Goal: Task Accomplishment & Management: Manage account settings

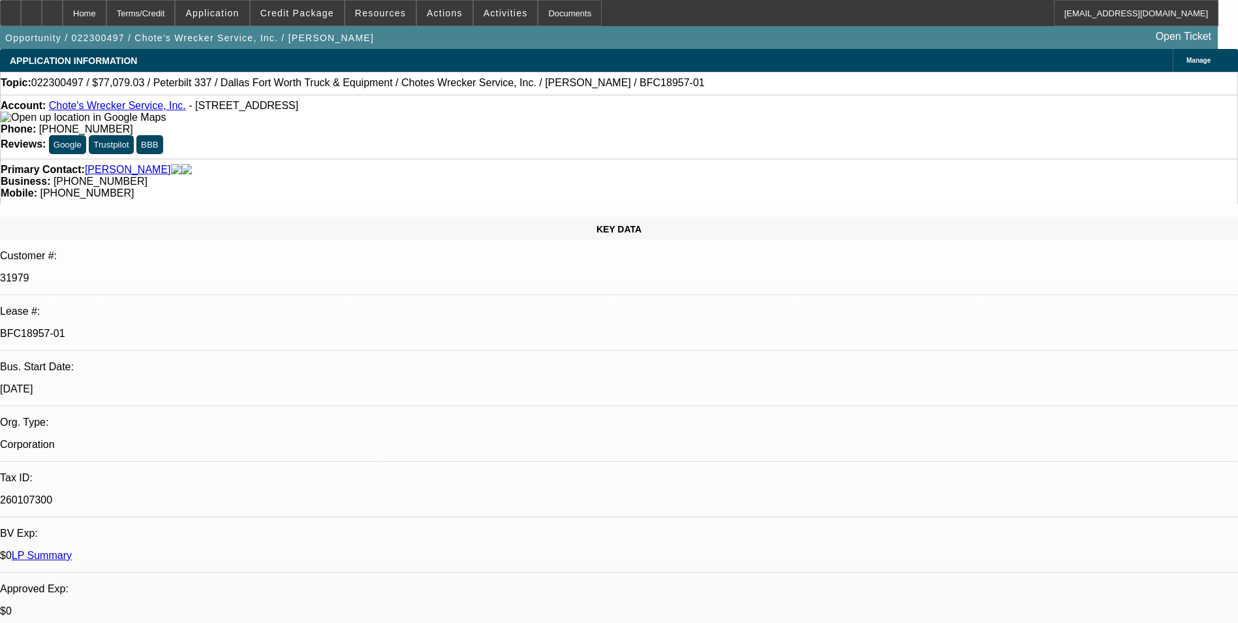
select select "0"
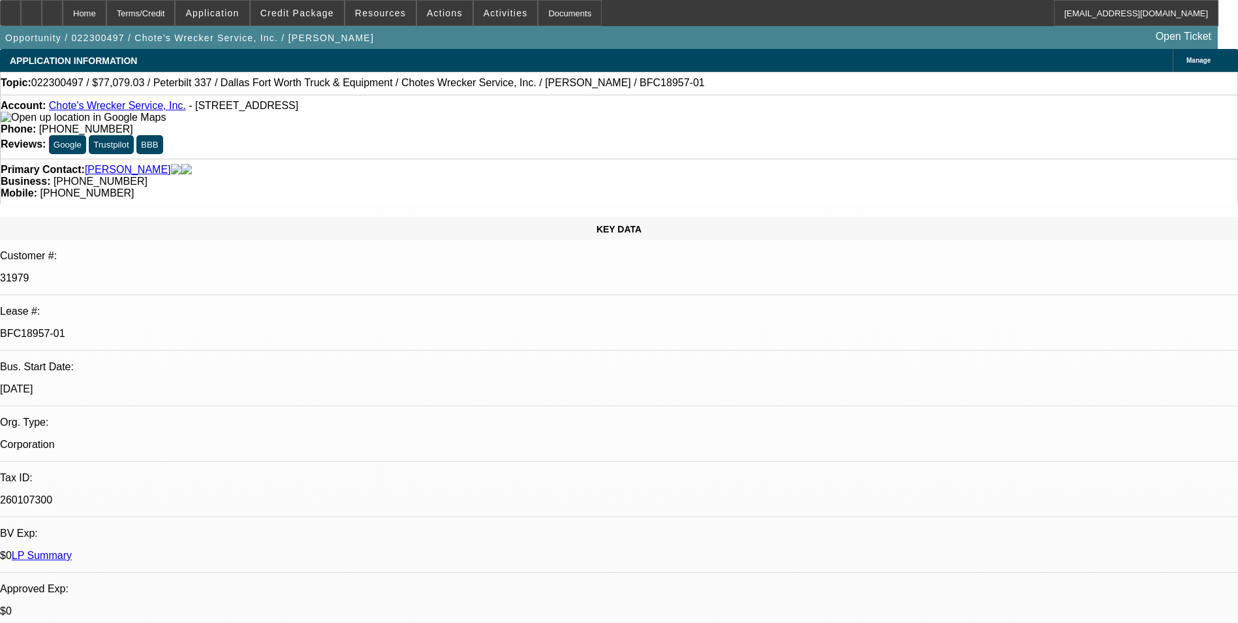
select select "0"
select select "1"
select select "6"
select select "1"
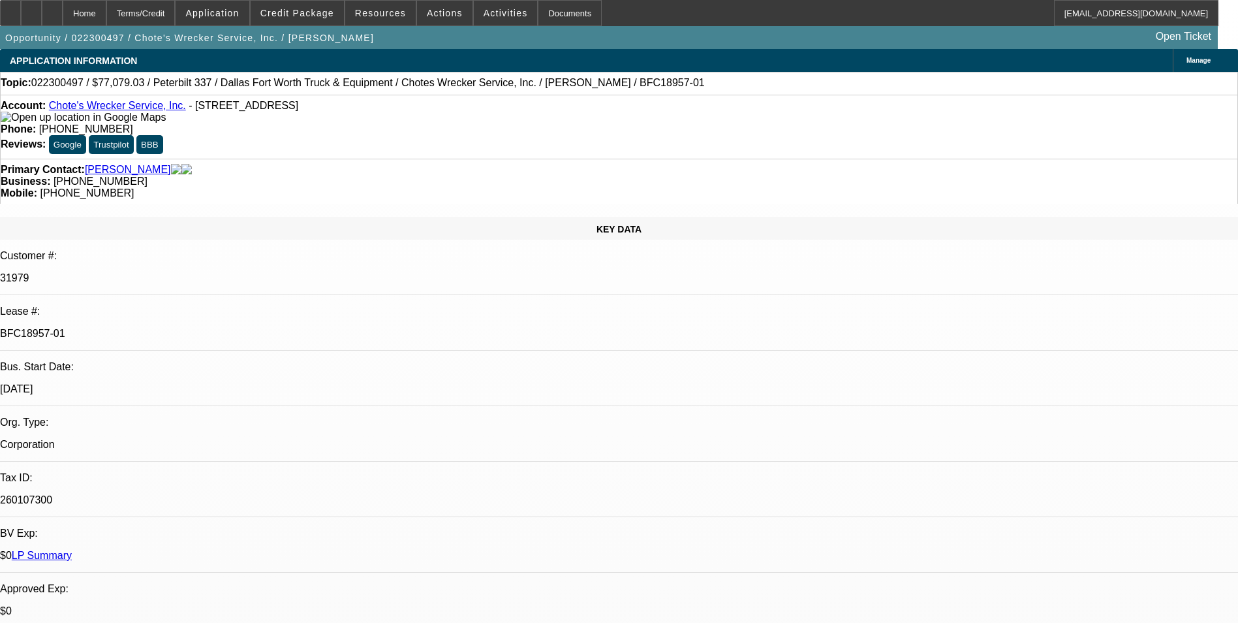
select select "1"
select select "6"
click at [176, 16] on div "Terms/Credit" at bounding box center [140, 13] width 69 height 26
click at [157, 12] on div "Terms/Credit" at bounding box center [140, 13] width 69 height 26
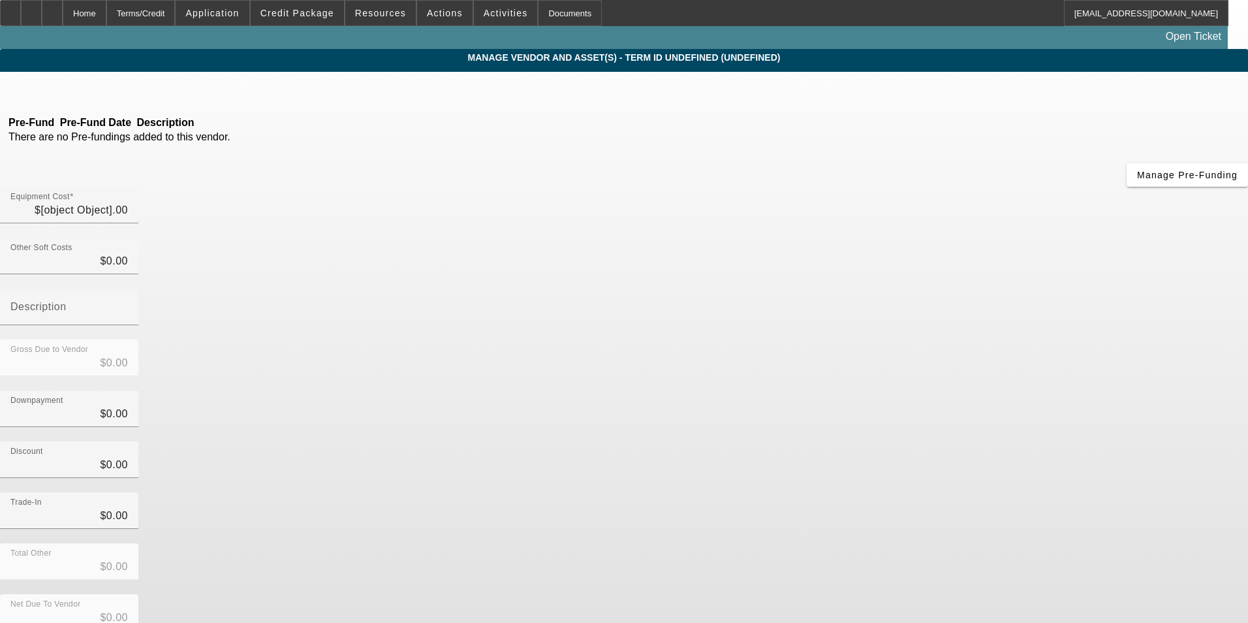
type input "$106,250.00"
type input "$1,829.03"
type input "Dealer and Diesel Fees"
type input "$108,079.03"
type input "$1,000.00"
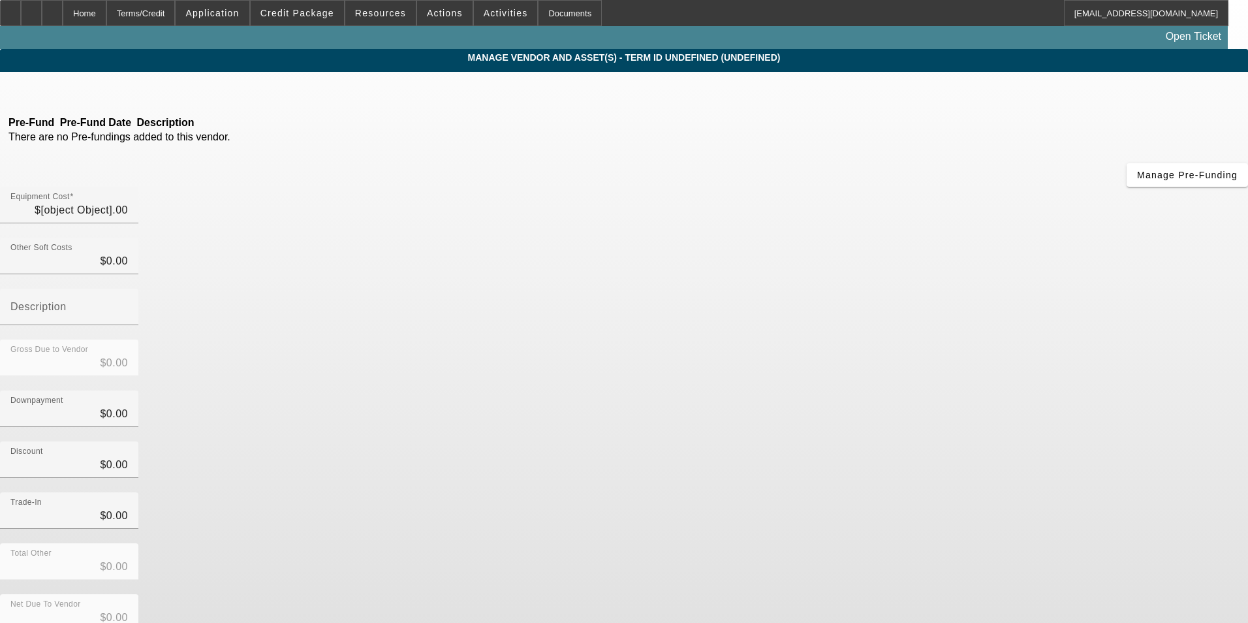
type input "$1,000.00"
type input "$107,079.03"
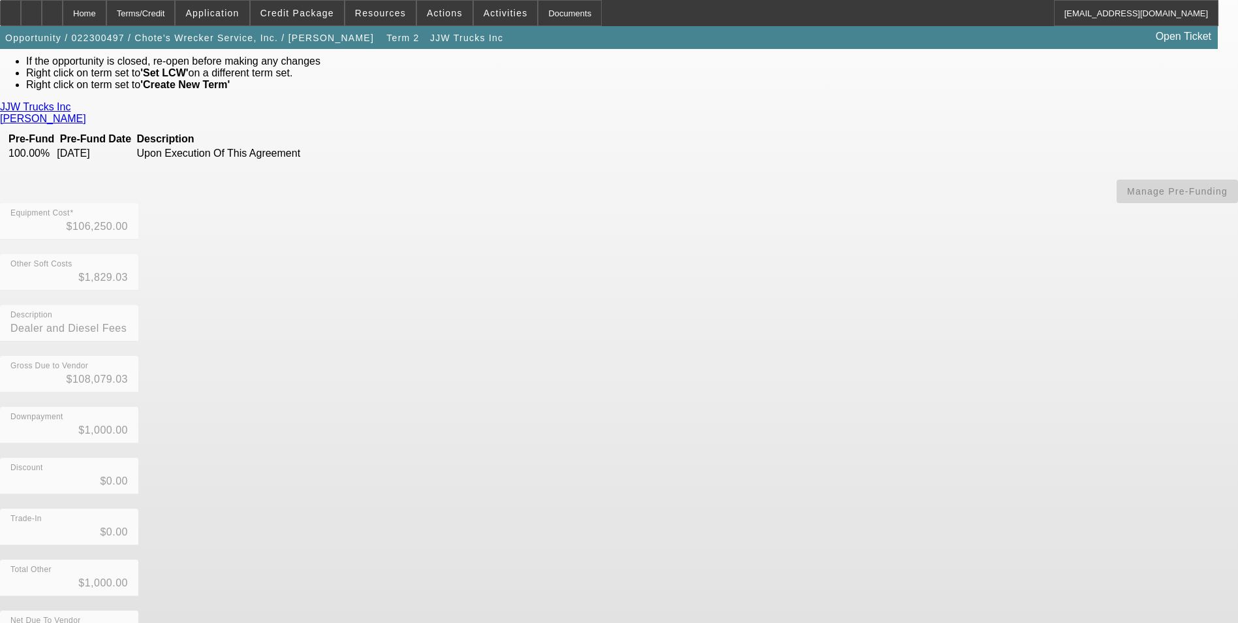
scroll to position [76, 0]
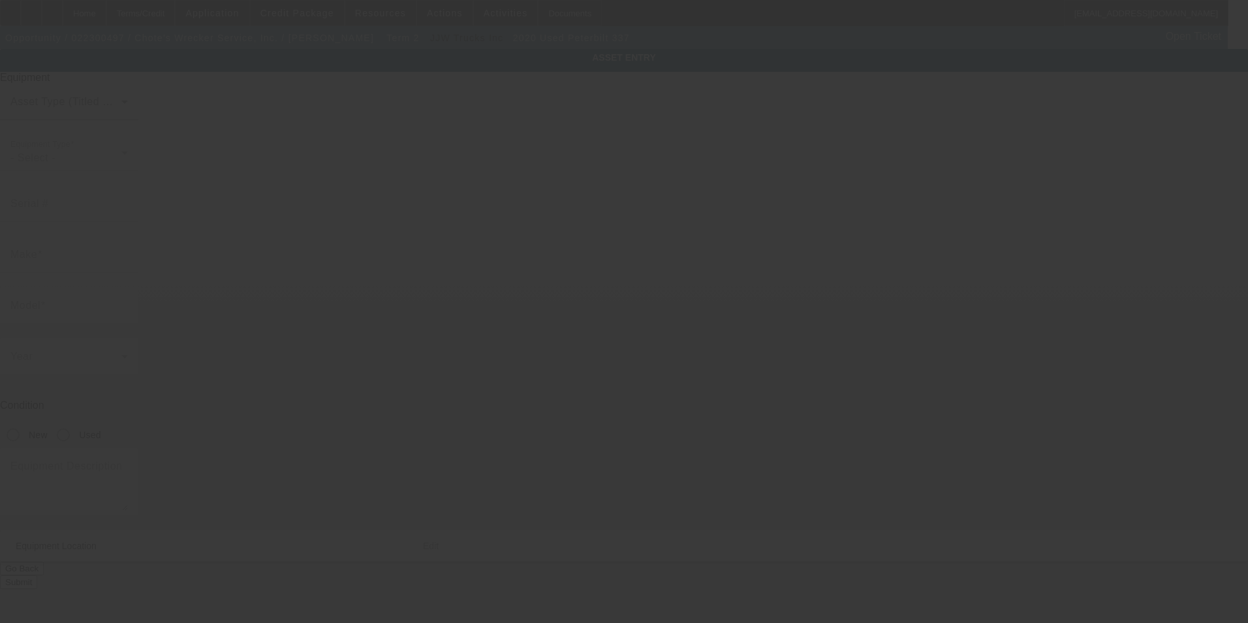
type input "2NP2HM6X1LM682545"
type input "Peterbilt"
type input "337"
radio input "true"
type textarea "with:"
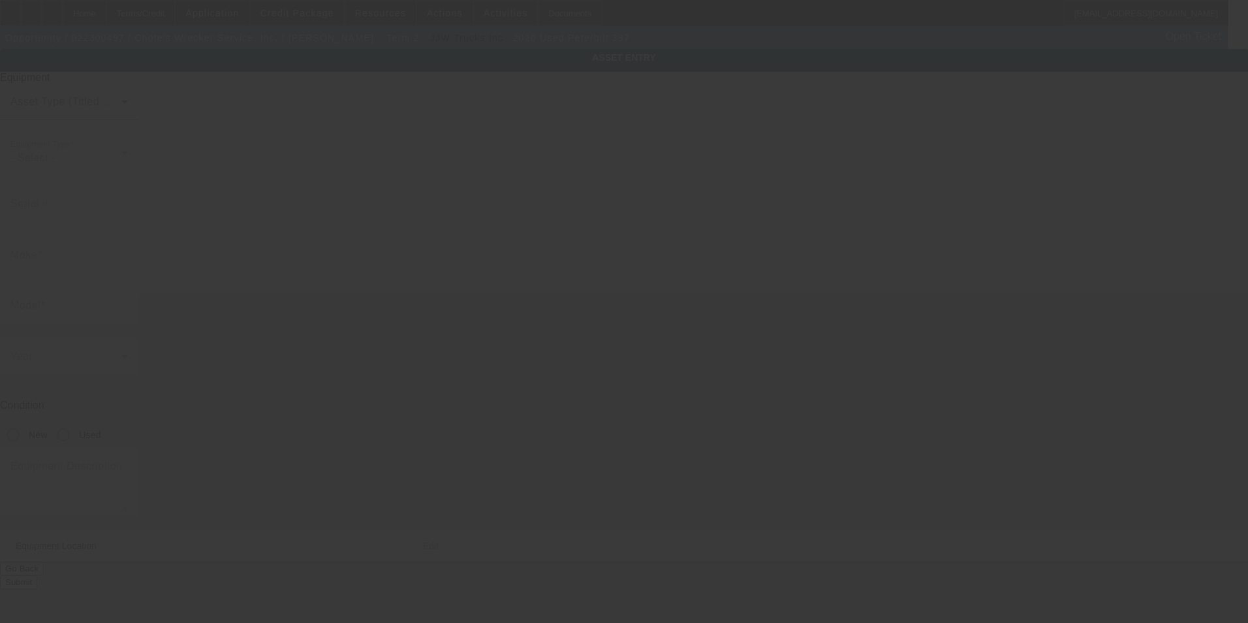
type input "404 Summerwood Drive"
type input "Liberty Hill"
type input "78642"
type input "Travis"
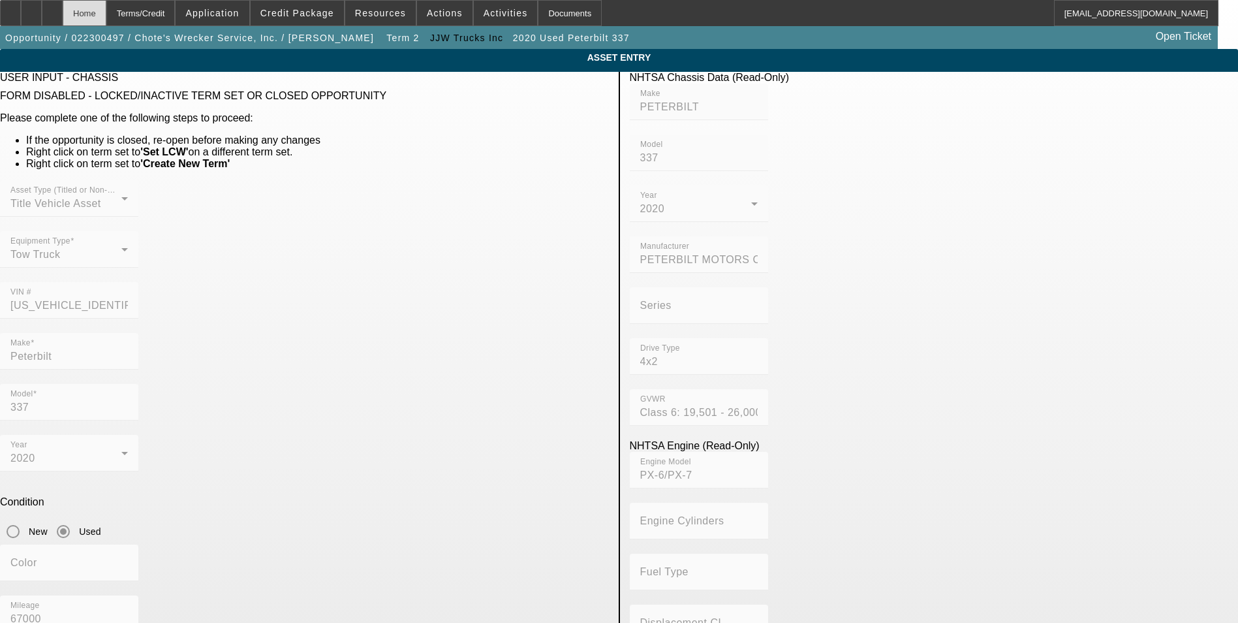
click at [106, 16] on div "Home" at bounding box center [85, 13] width 44 height 26
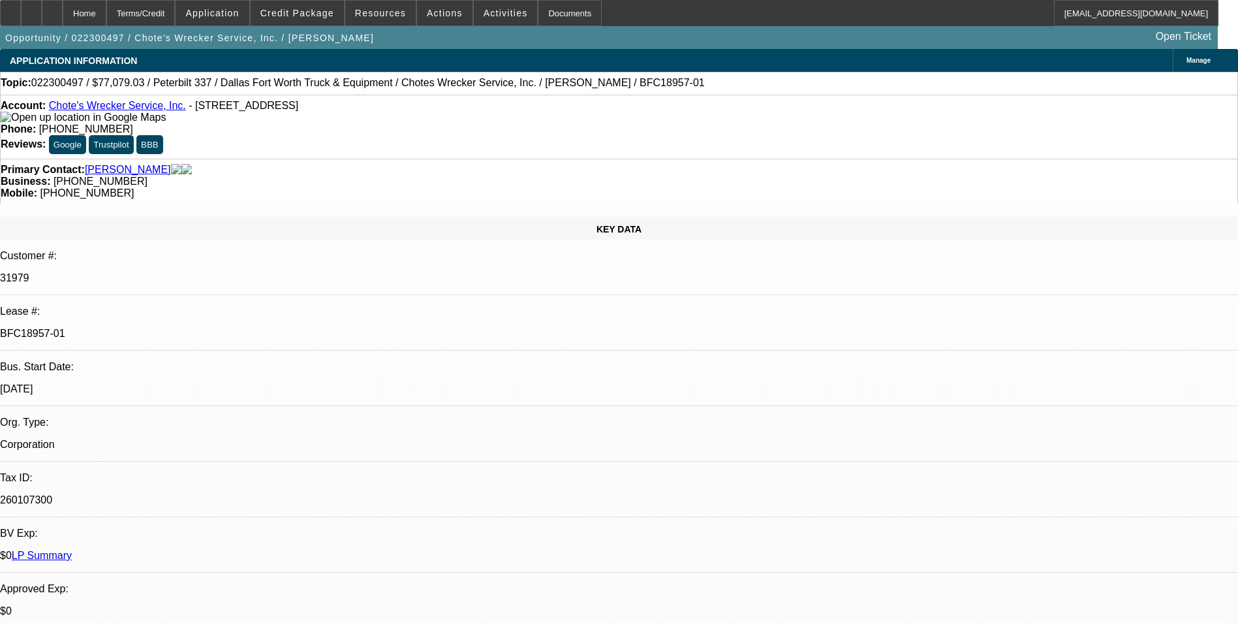
select select "0"
select select "6"
select select "0"
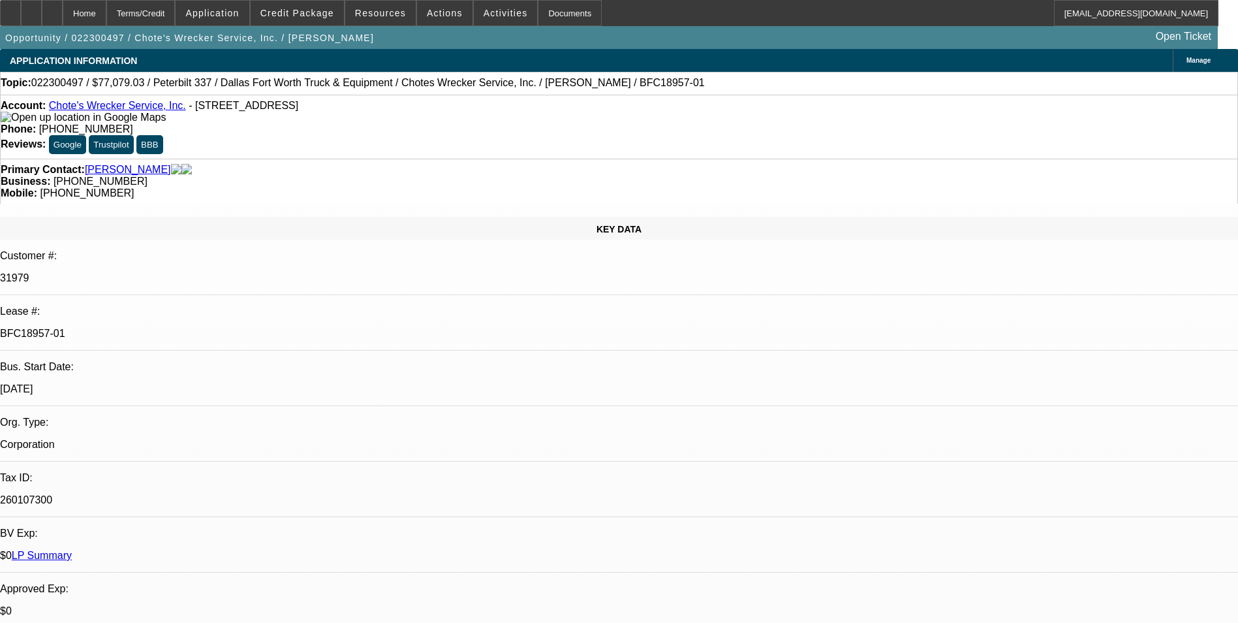
select select "0"
select select "6"
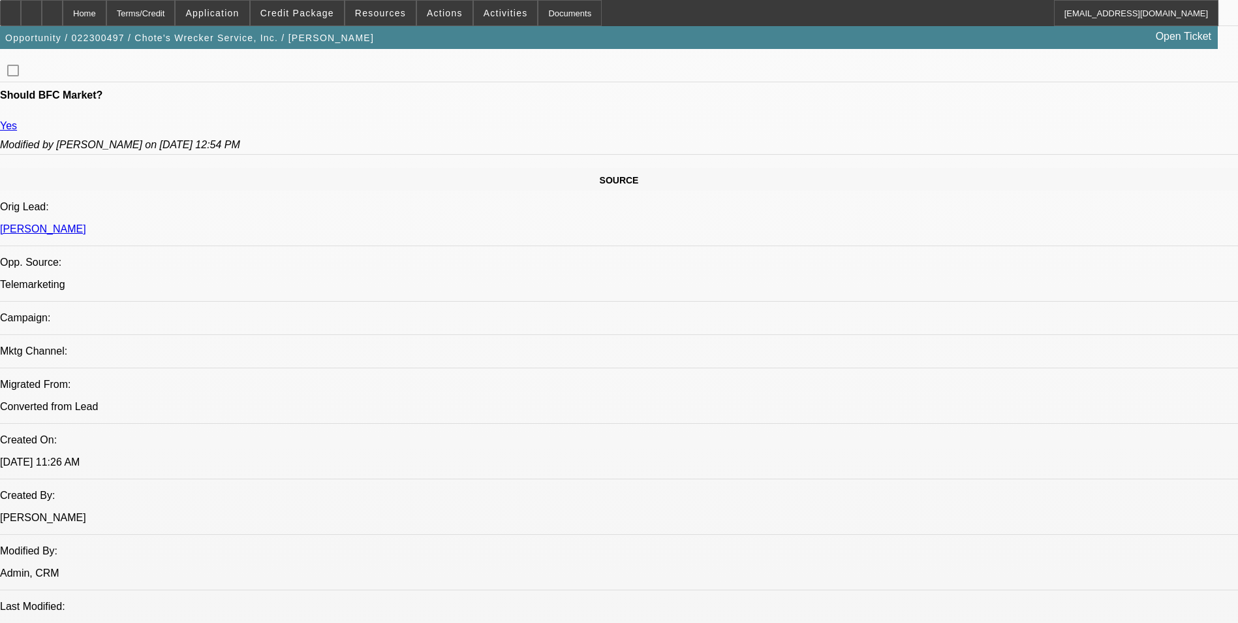
scroll to position [783, 0]
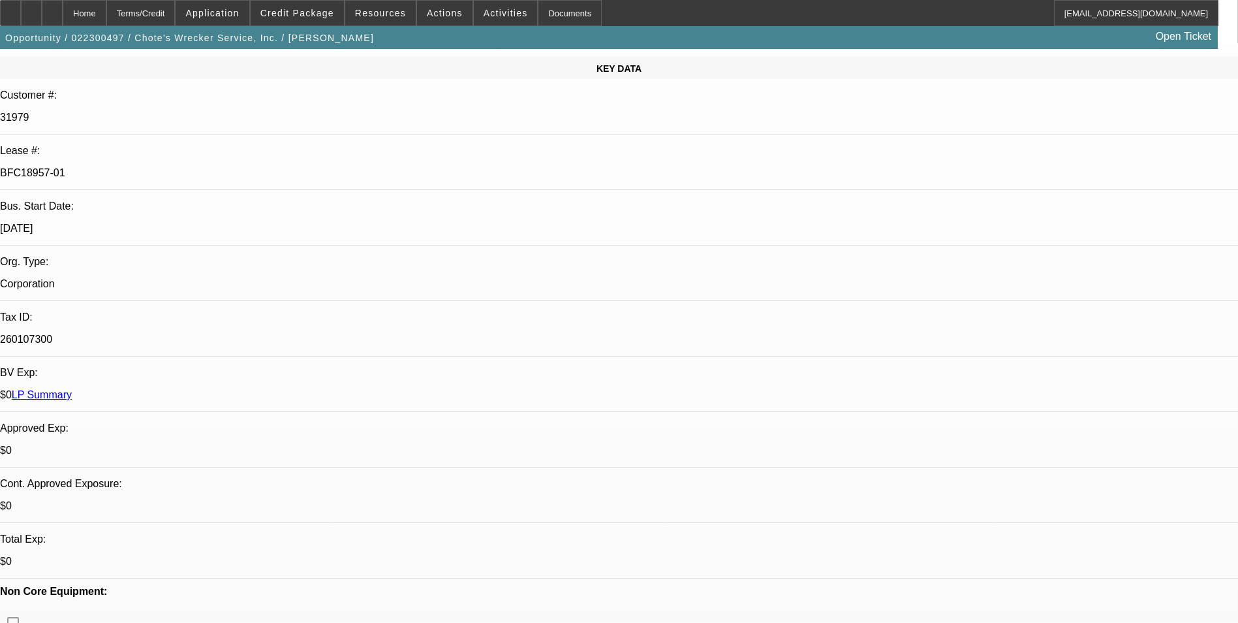
scroll to position [0, 0]
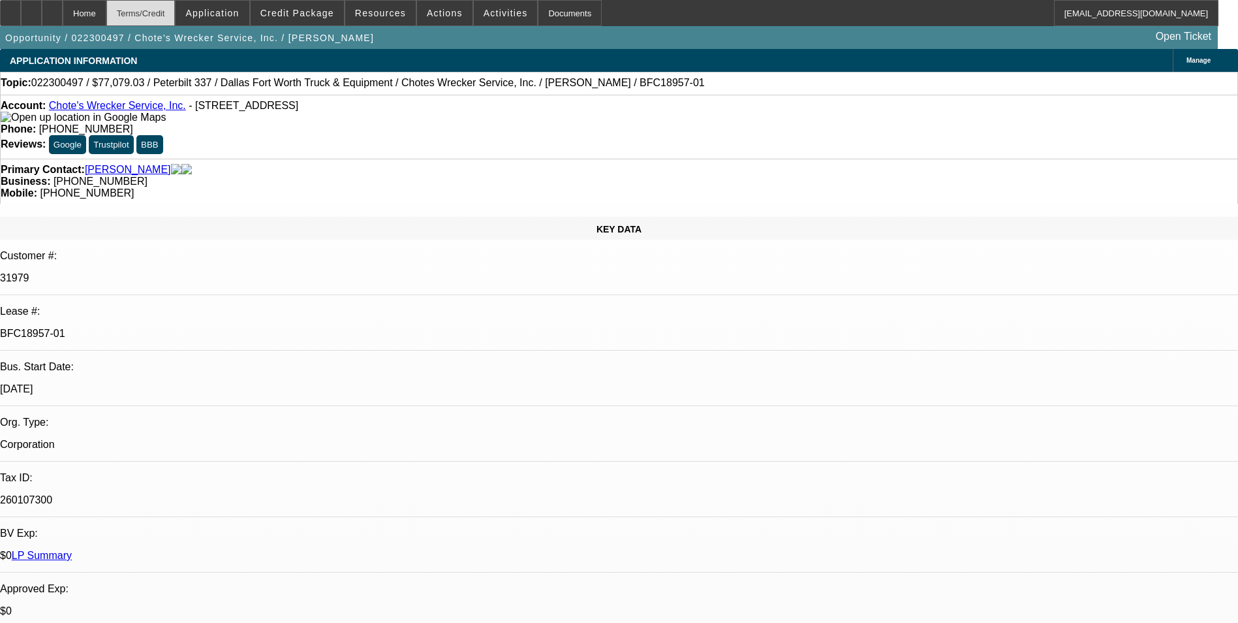
click at [176, 16] on div "Terms/Credit" at bounding box center [140, 13] width 69 height 26
select select "0"
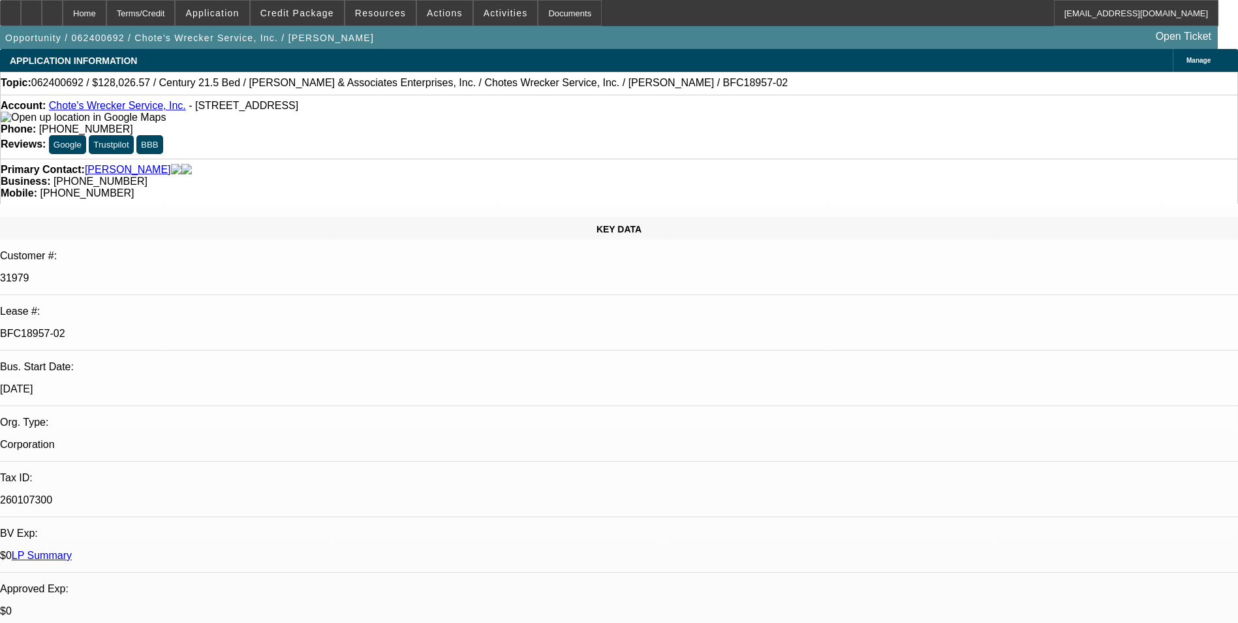
select select "0"
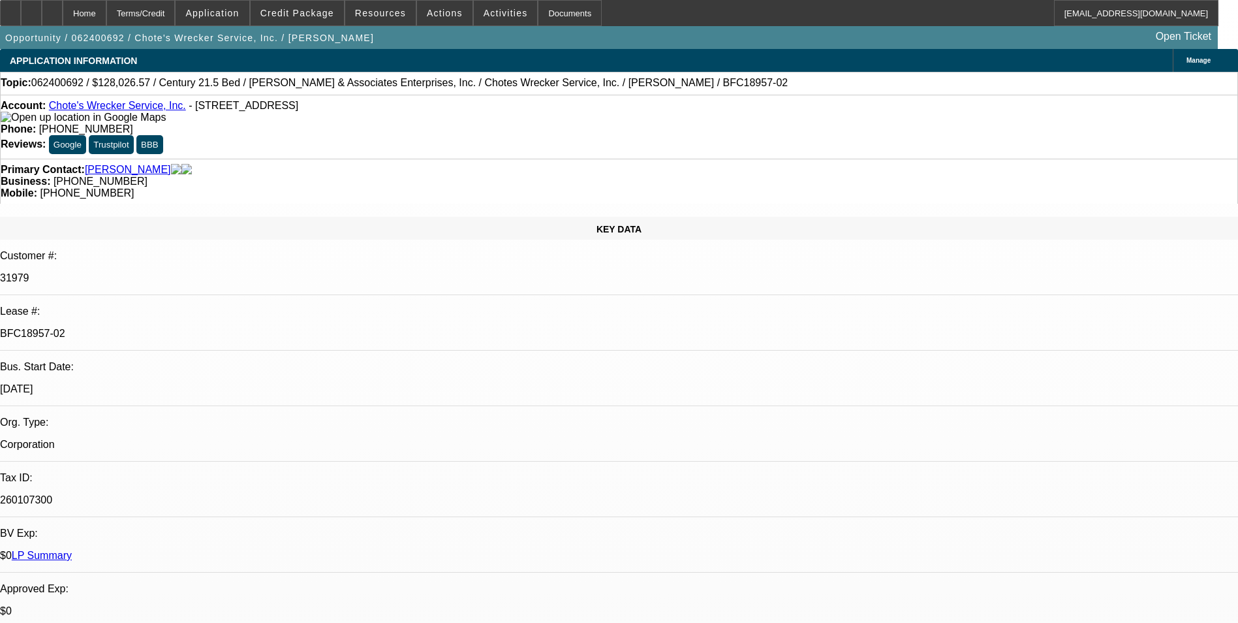
select select "0"
select select "1"
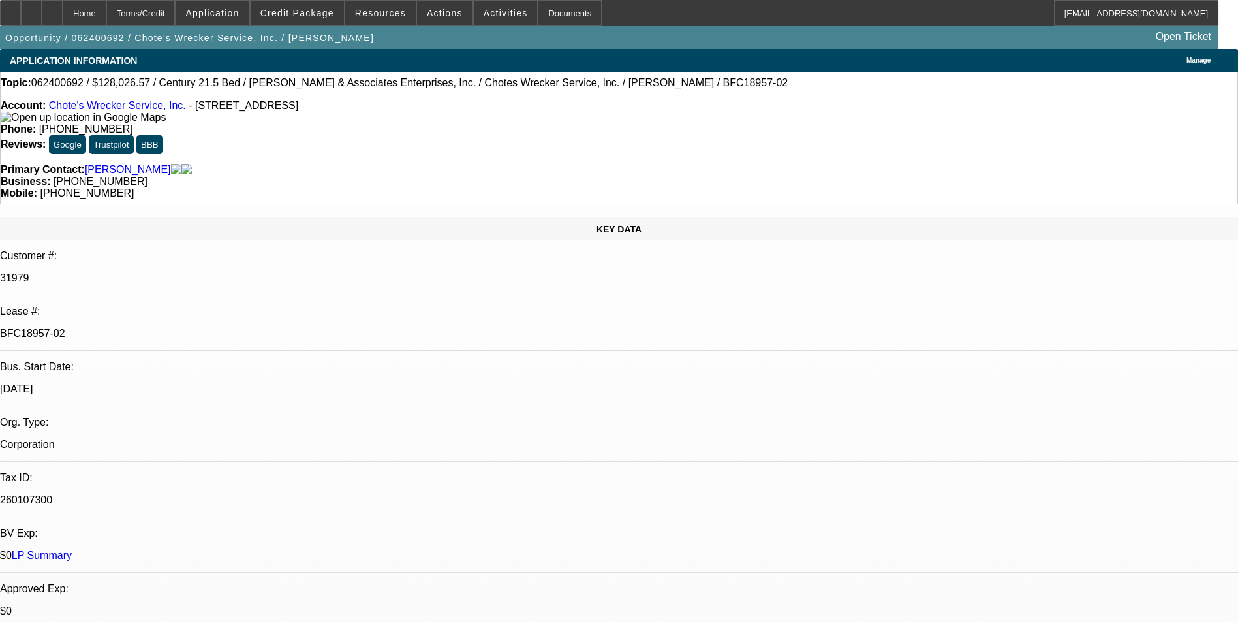
select select "3"
select select "6"
select select "1"
select select "3"
select select "6"
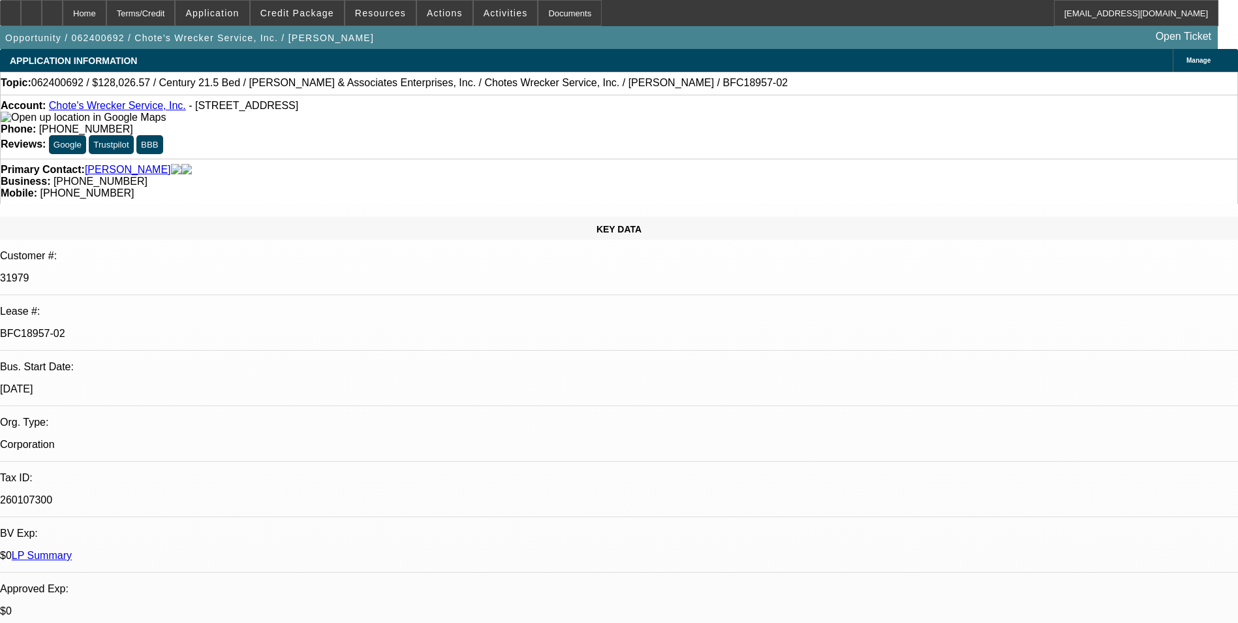
select select "1"
select select "3"
select select "6"
select select "1"
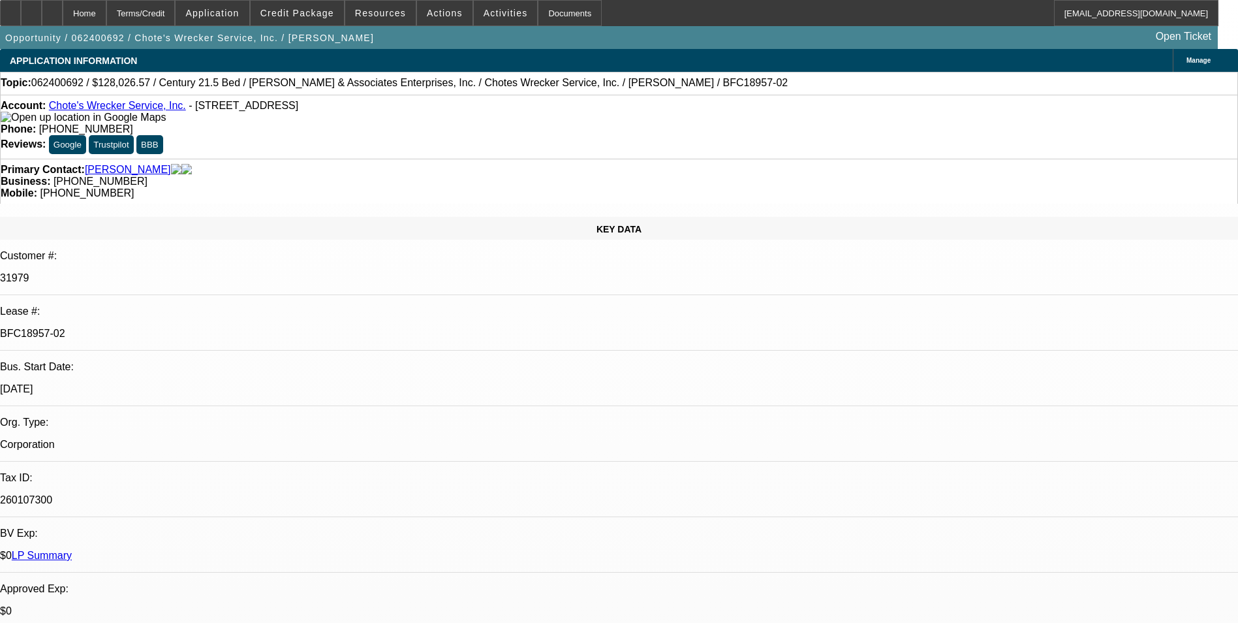
select select "6"
click at [176, 14] on div "Terms/Credit" at bounding box center [140, 13] width 69 height 26
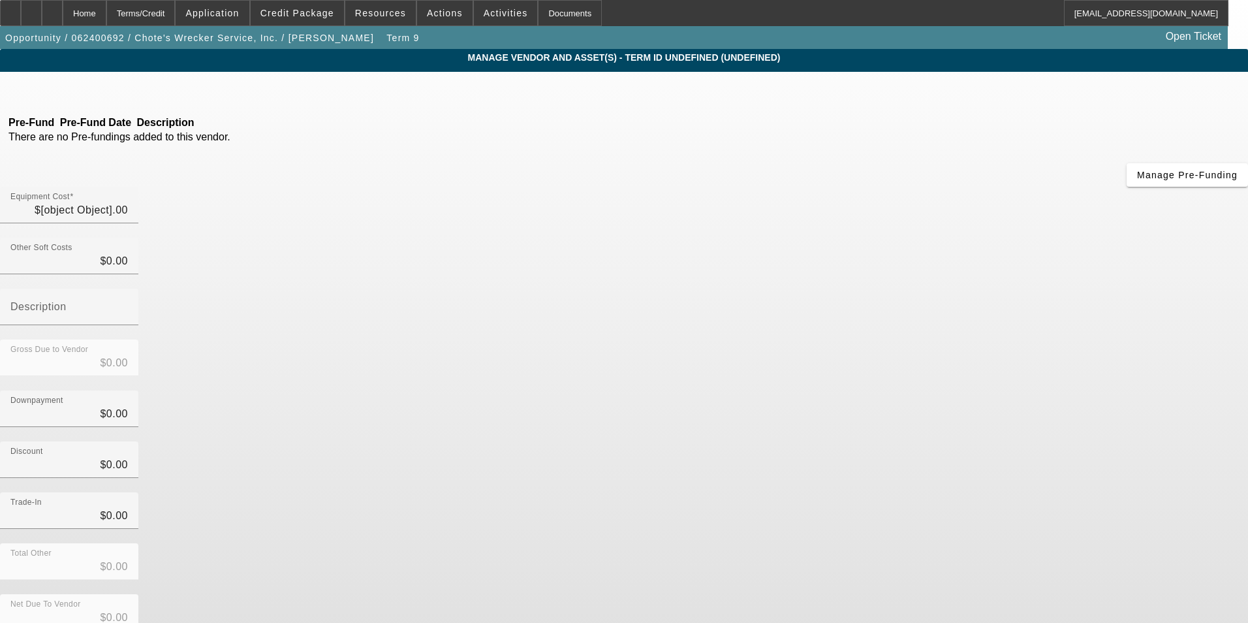
type input "$120,000.00"
type input "$526.57"
type input "Dealer Fees"
type input "$120,526.57"
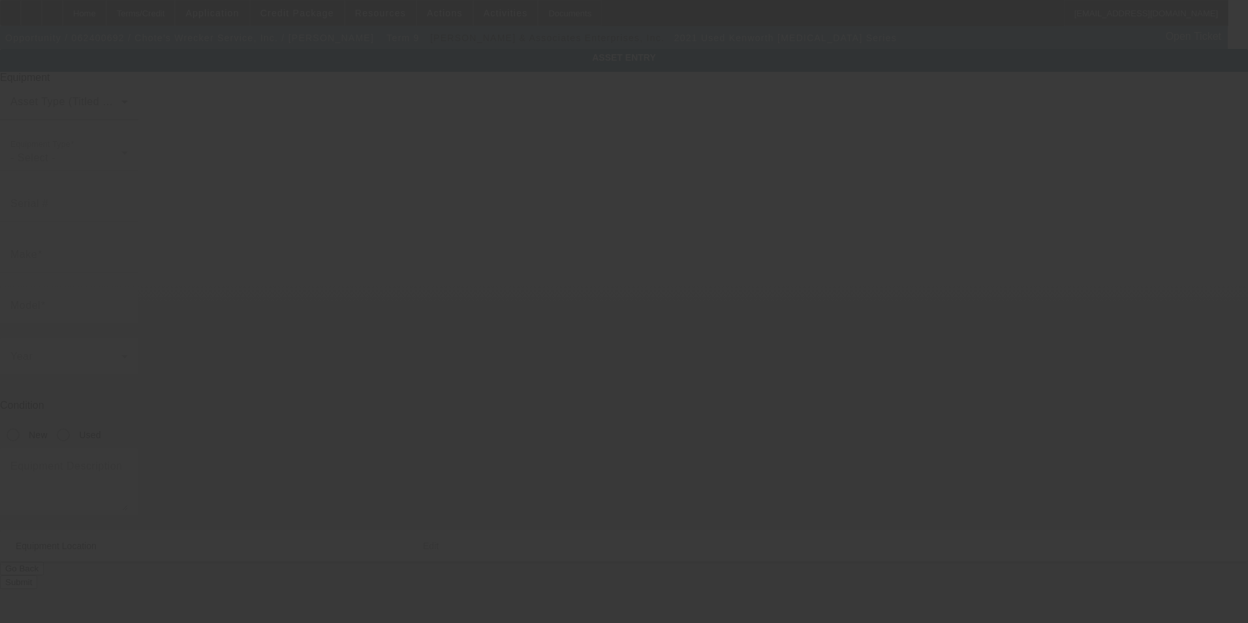
type input "2NKHHM6X0MM470446"
type input "KENWORTH"
type input "T3 Series"
radio input "true"
type textarea "with"
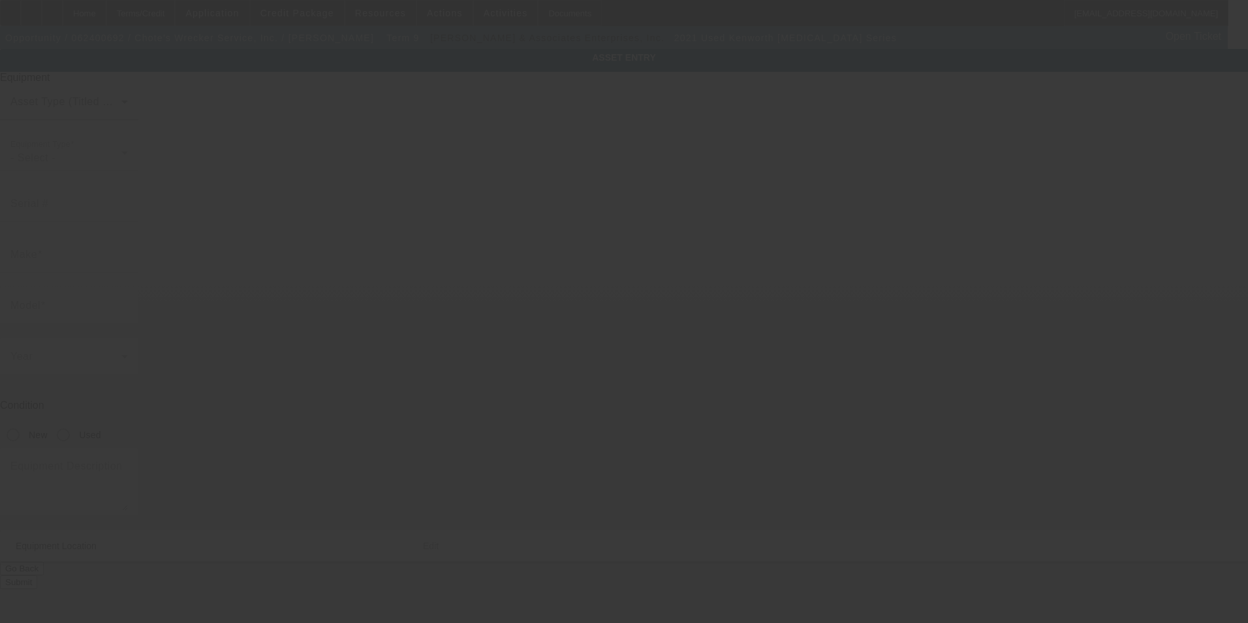
type input "404 Summerwood Drive"
type input "Liberty Hill"
type input "78642"
type input "Williamson"
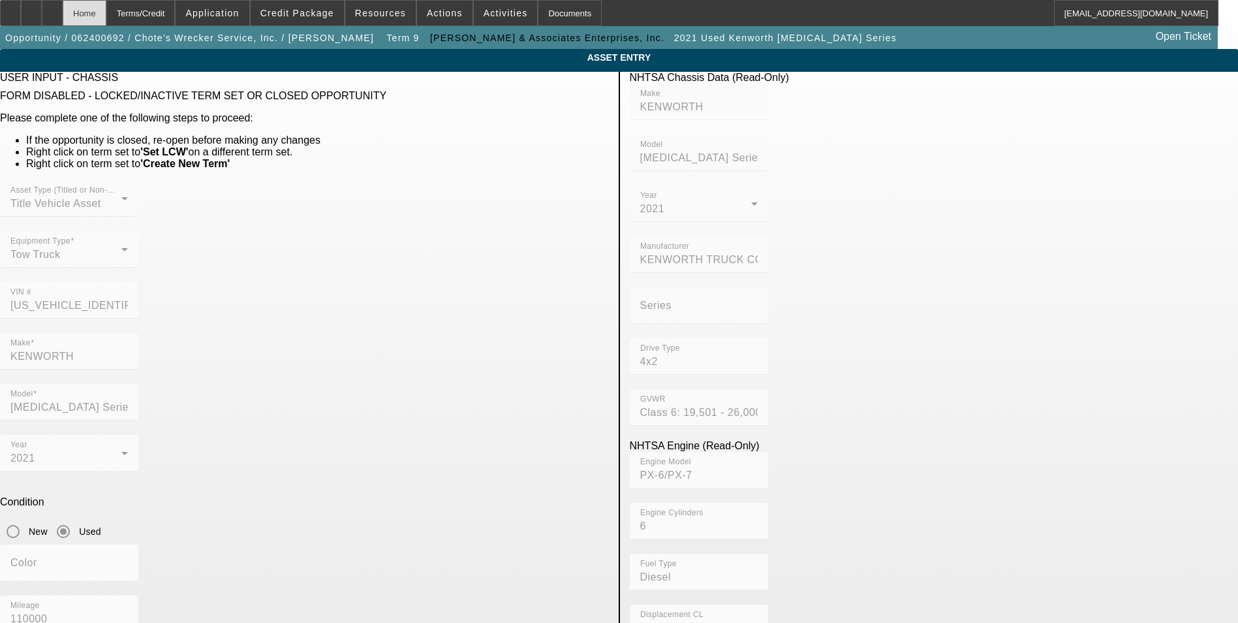
click at [106, 14] on div "Home" at bounding box center [85, 13] width 44 height 26
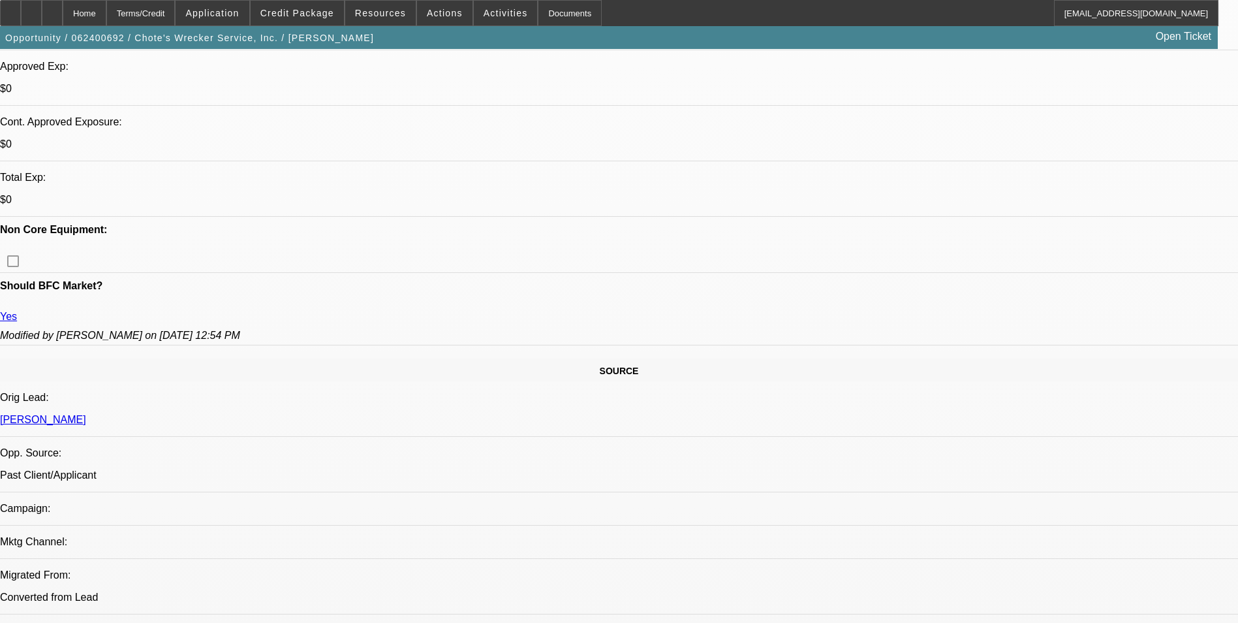
select select "0"
select select "3"
select select "0"
select select "6"
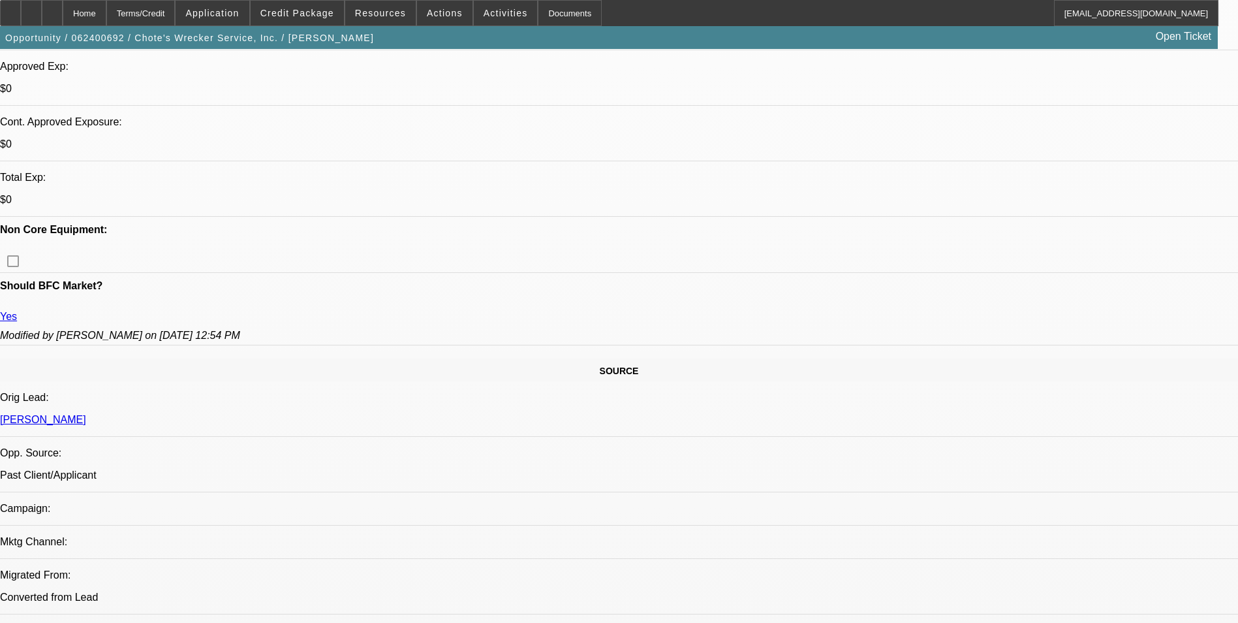
select select "0"
select select "3"
select select "0"
select select "6"
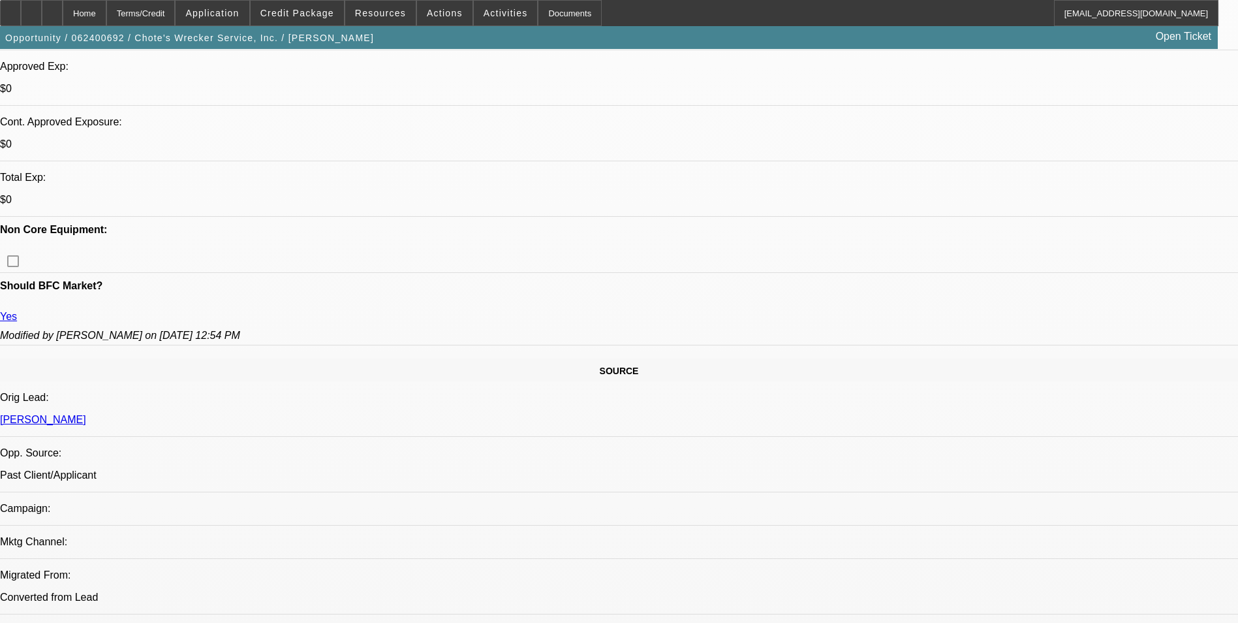
select select "0"
select select "3"
select select "0"
select select "6"
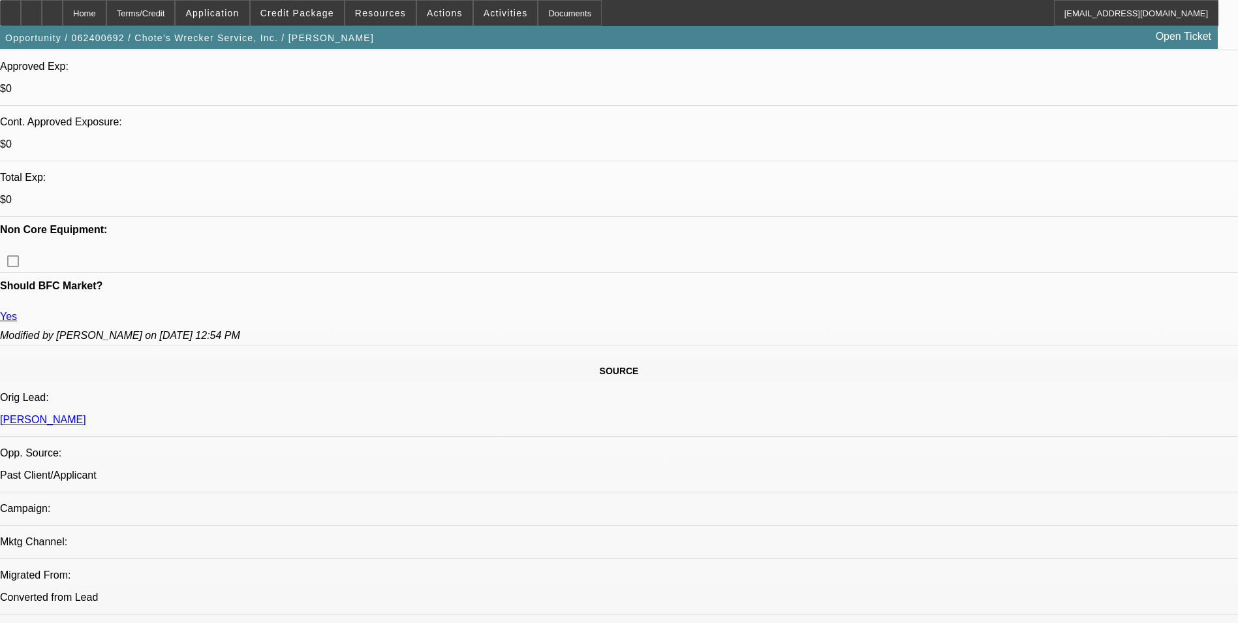
select select "0"
select select "6"
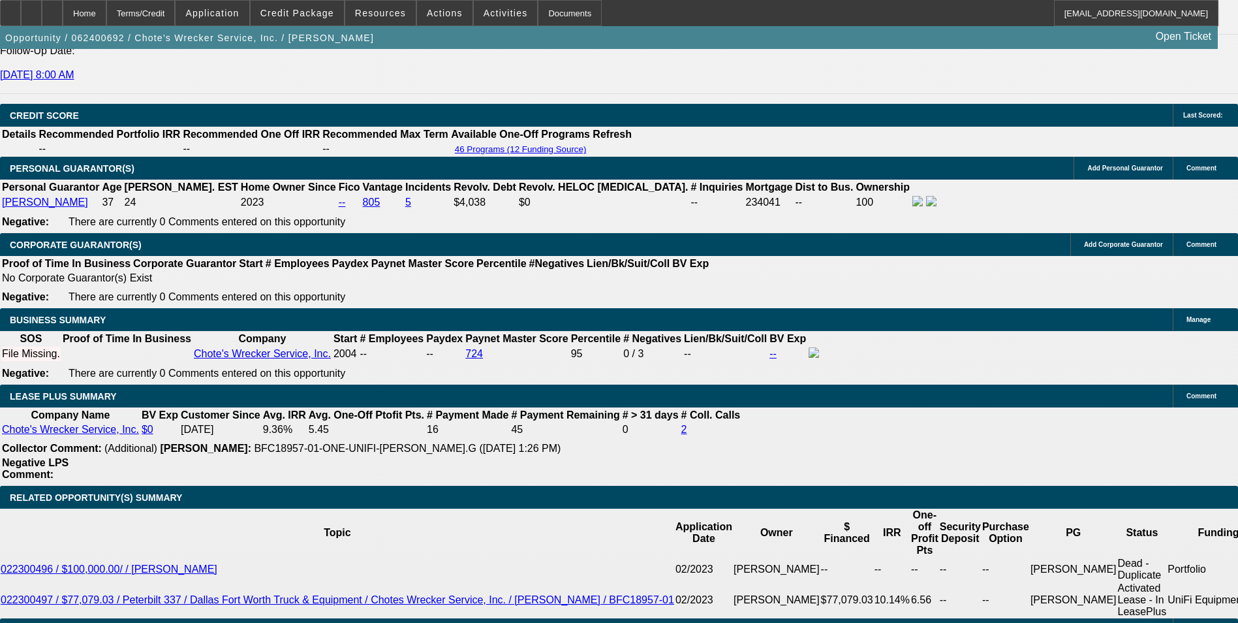
scroll to position [2064, 0]
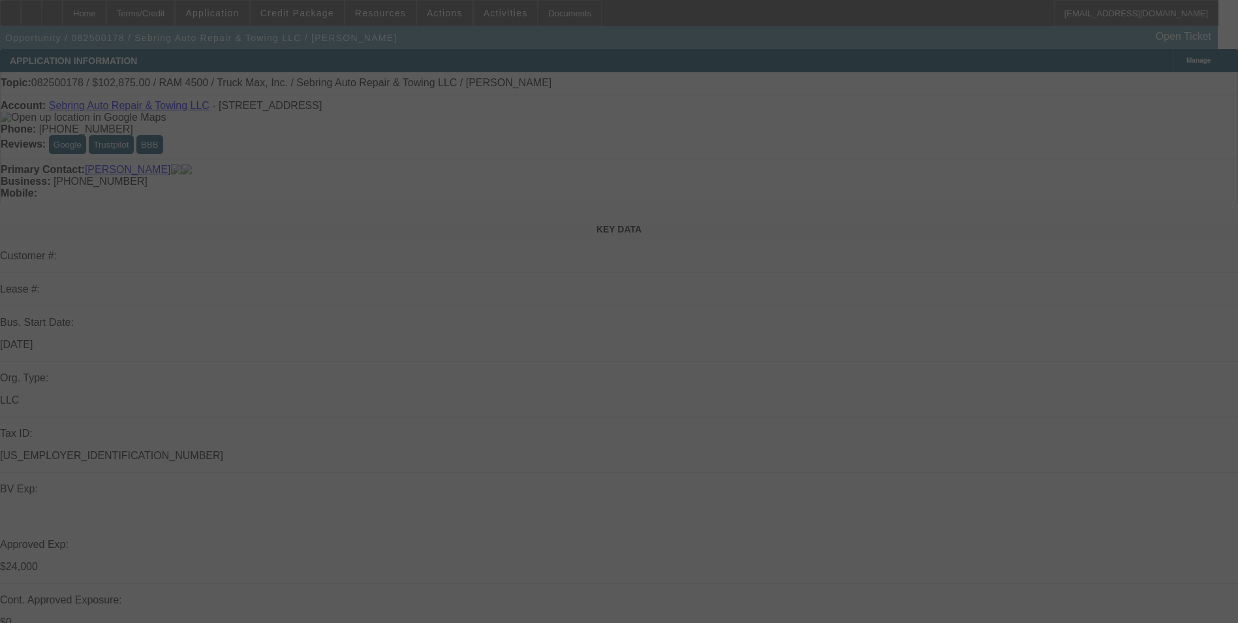
select select "0"
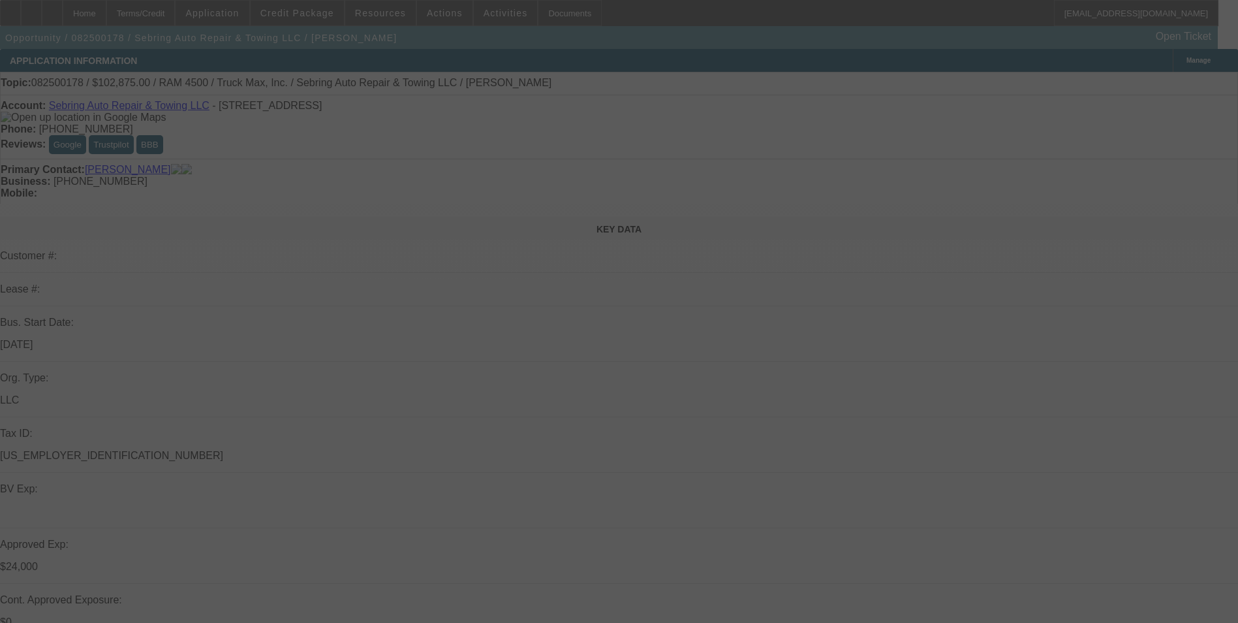
select select "0"
select select "2"
select select "0"
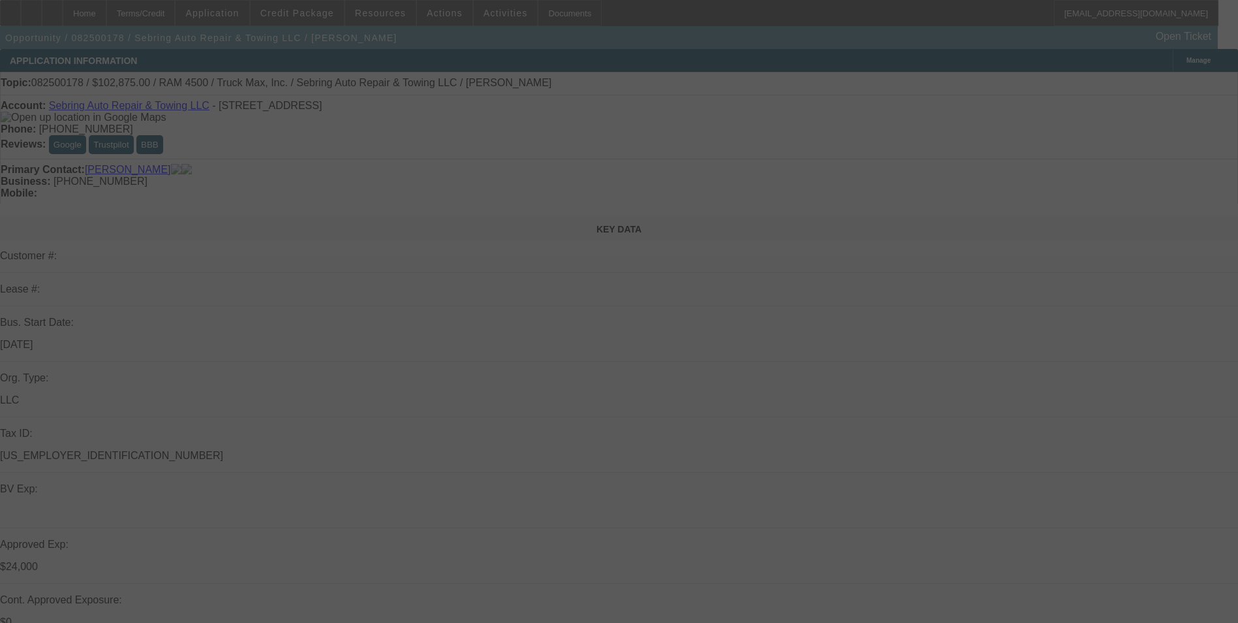
select select "2"
select select "0"
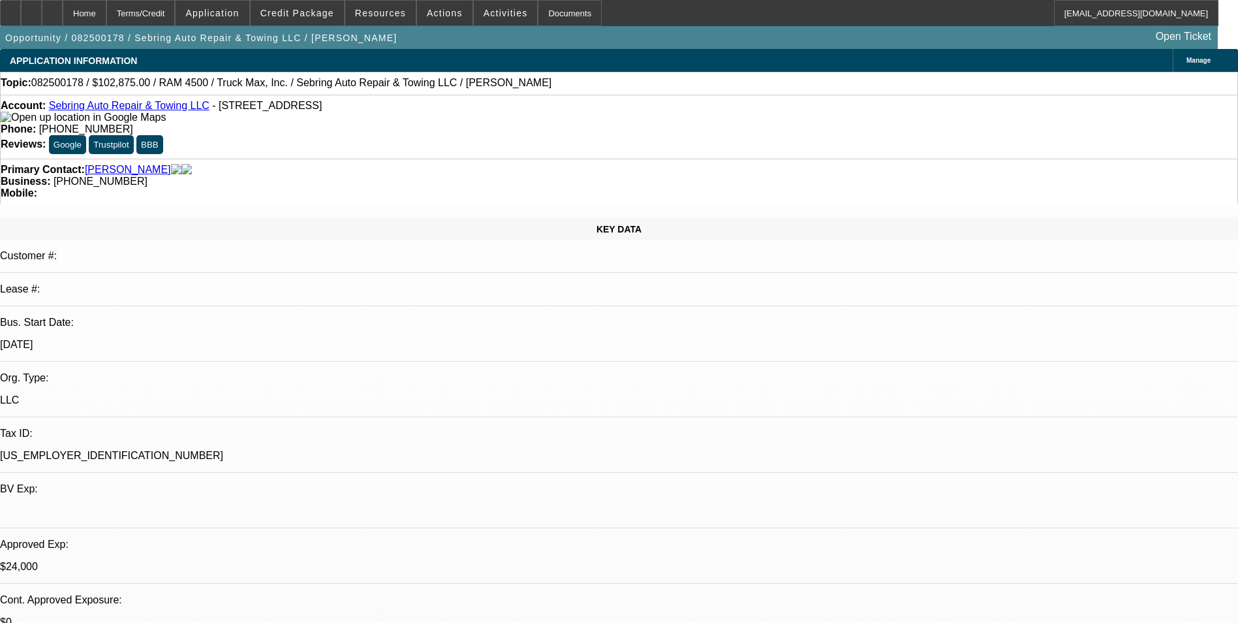
select select "1"
select select "2"
select select "6"
select select "1"
select select "3"
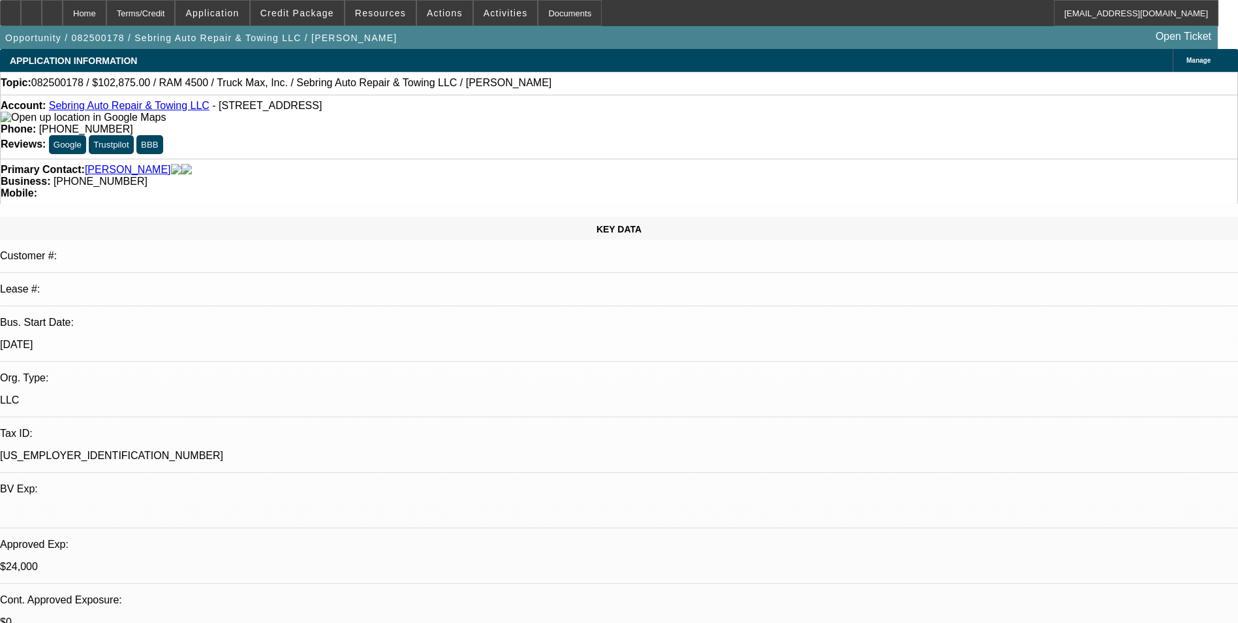
select select "6"
select select "1"
select select "2"
select select "6"
select select "1"
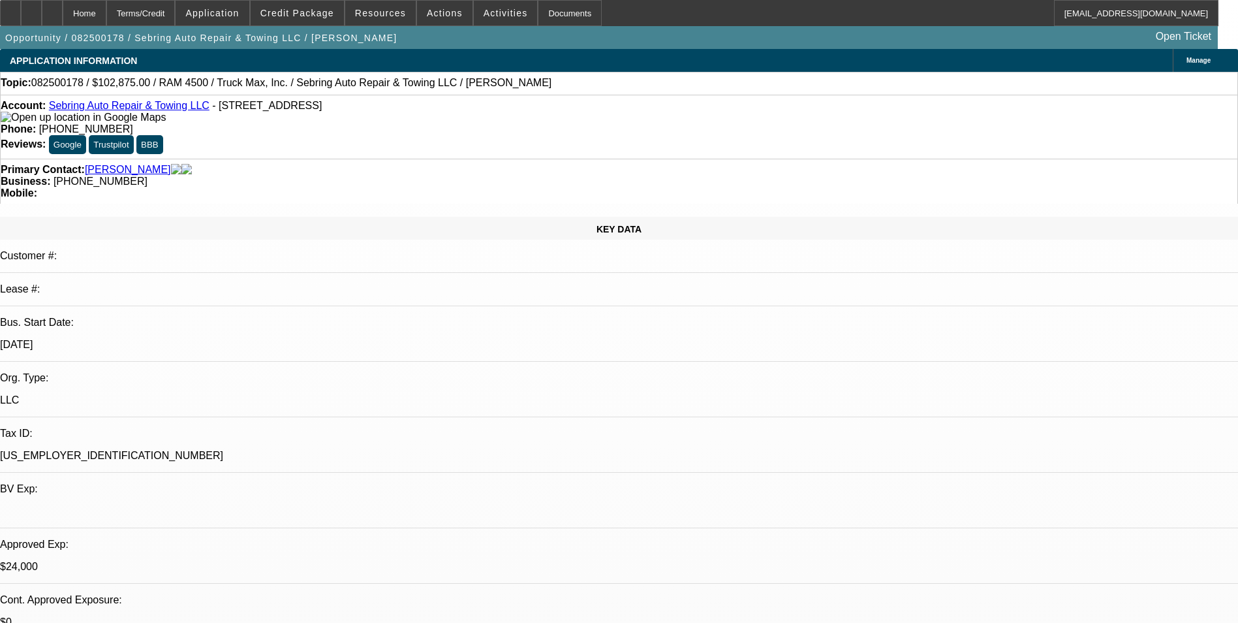
select select "2"
select select "6"
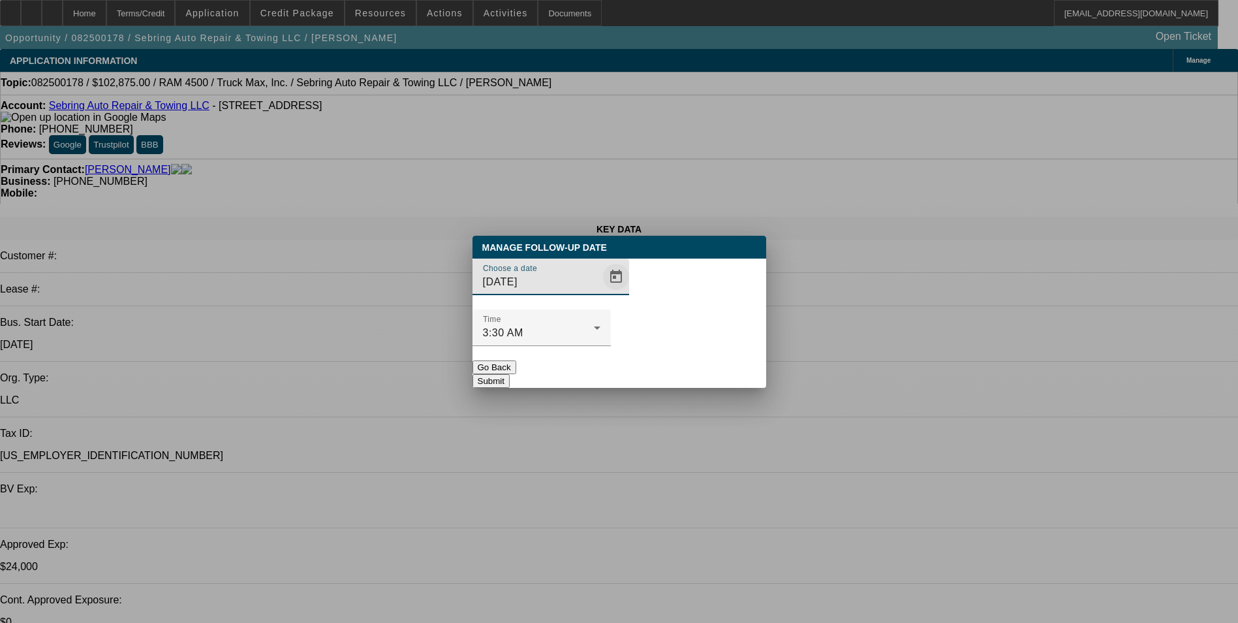
click at [600, 292] on span "Open calendar" at bounding box center [615, 276] width 31 height 31
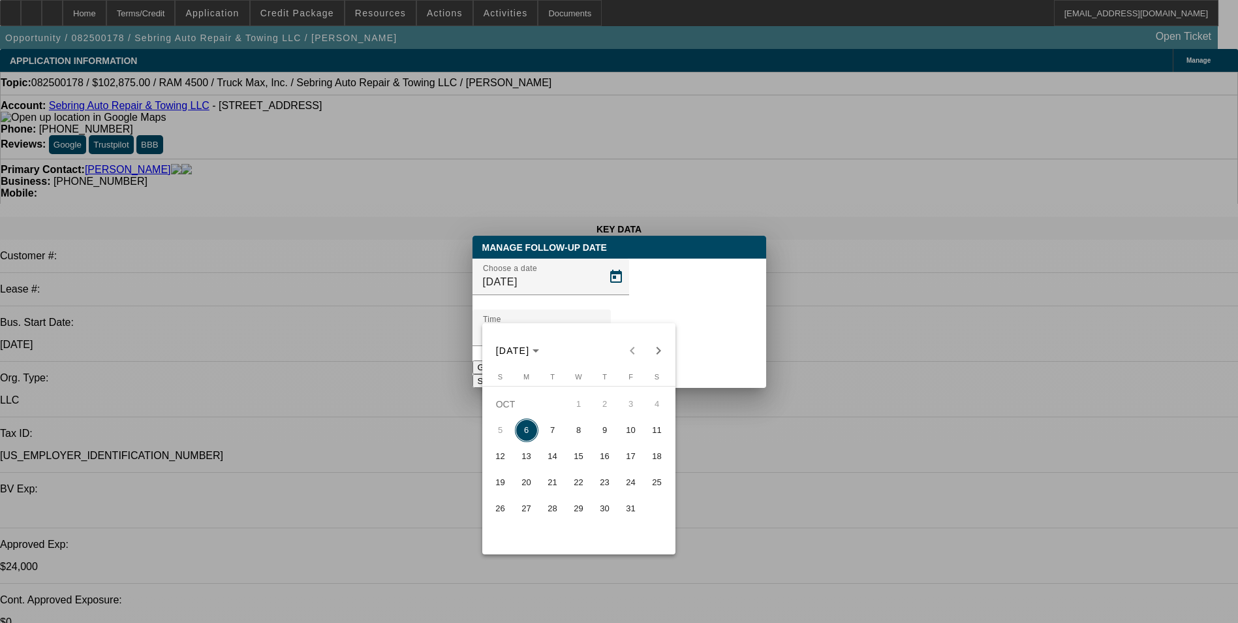
click at [702, 414] on div at bounding box center [619, 311] width 1238 height 623
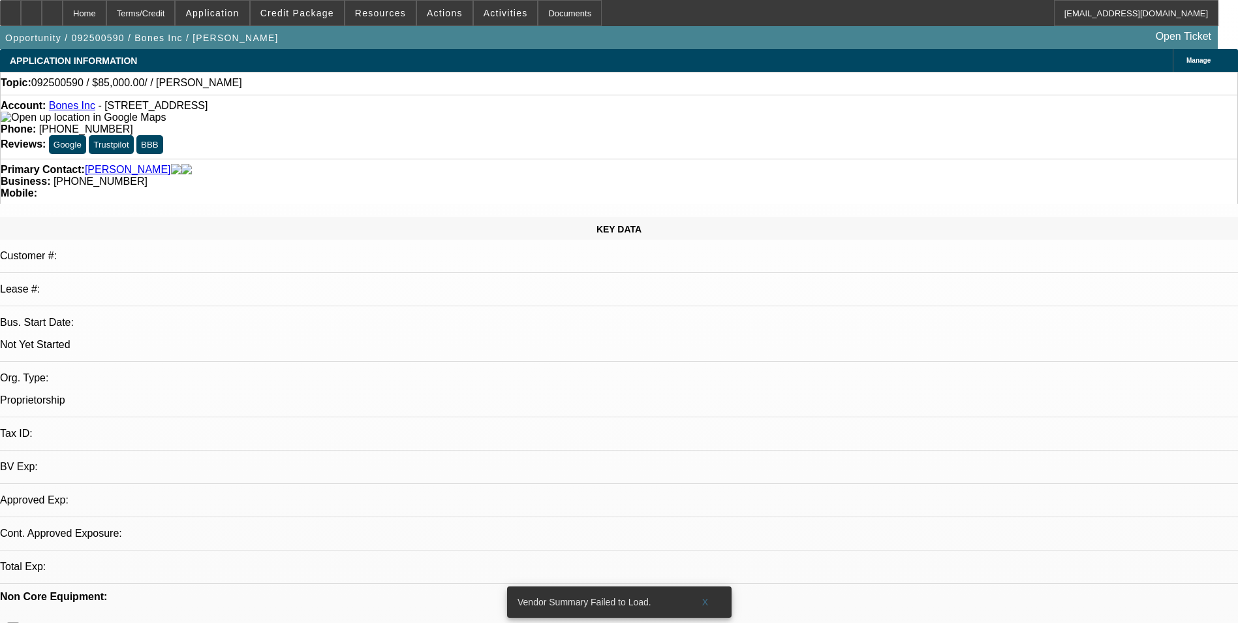
select select "0"
select select "2"
select select "0.1"
select select "4"
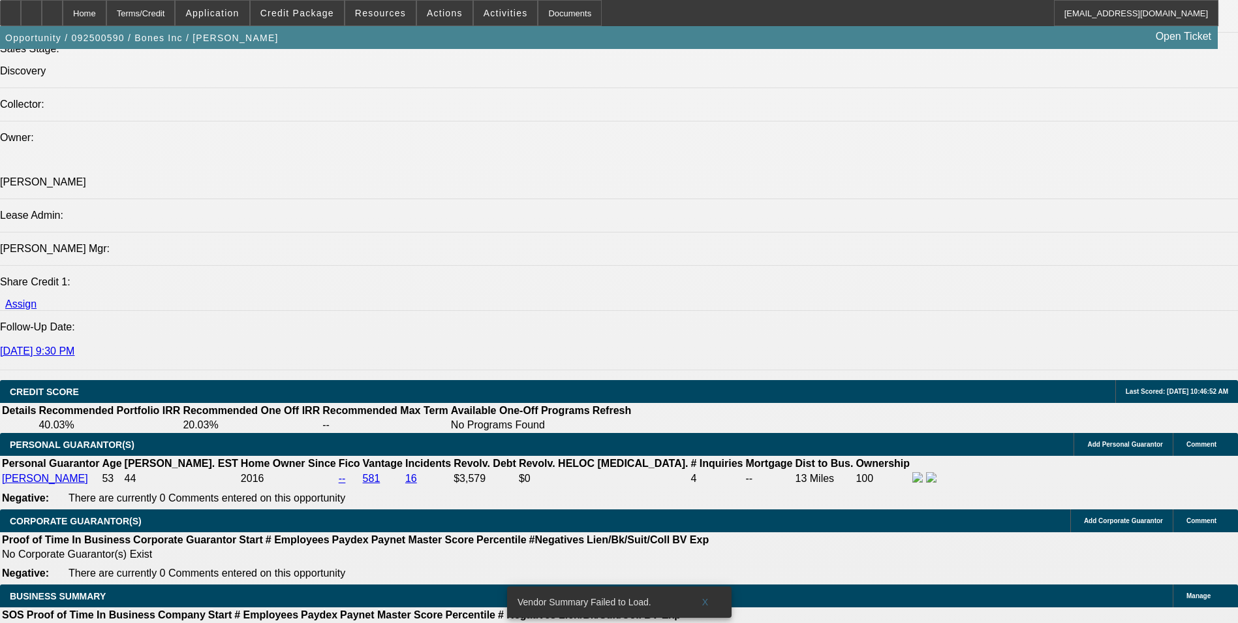
scroll to position [1436, 0]
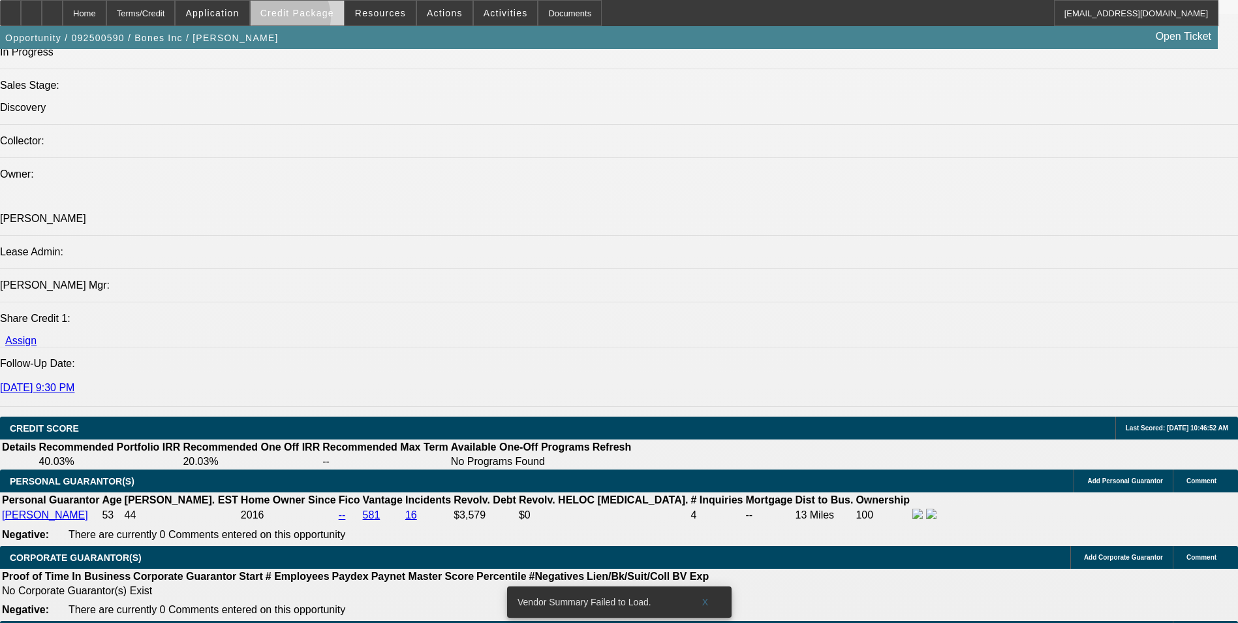
click at [306, 20] on span at bounding box center [297, 12] width 93 height 31
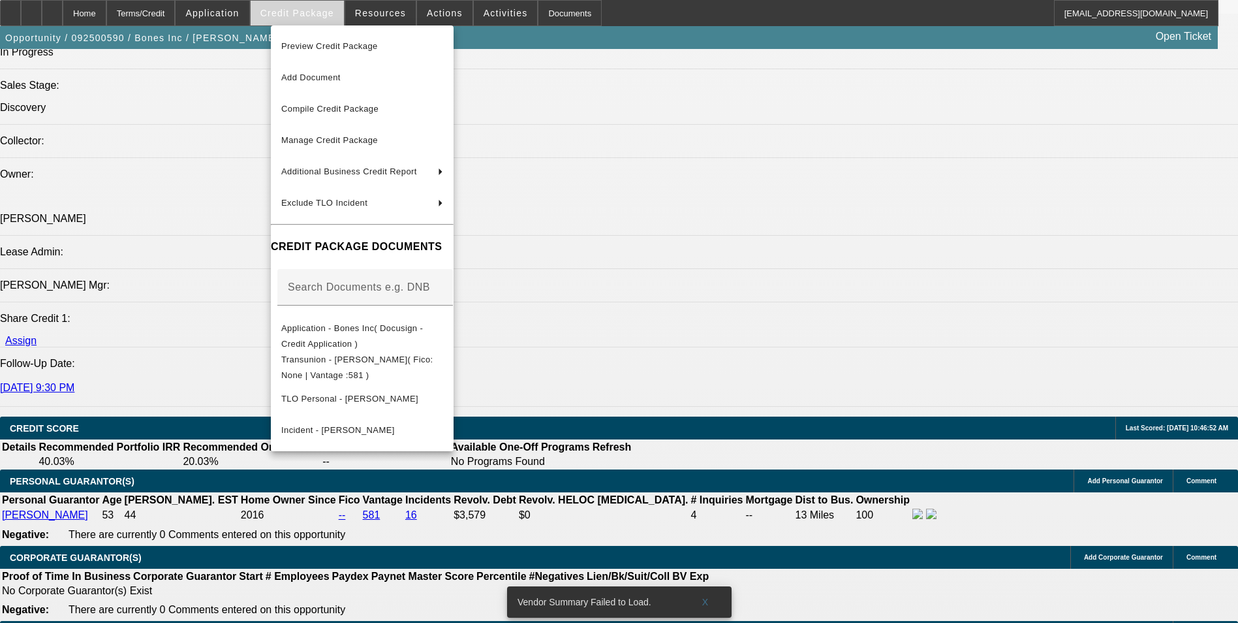
click at [306, 20] on div at bounding box center [619, 311] width 1238 height 623
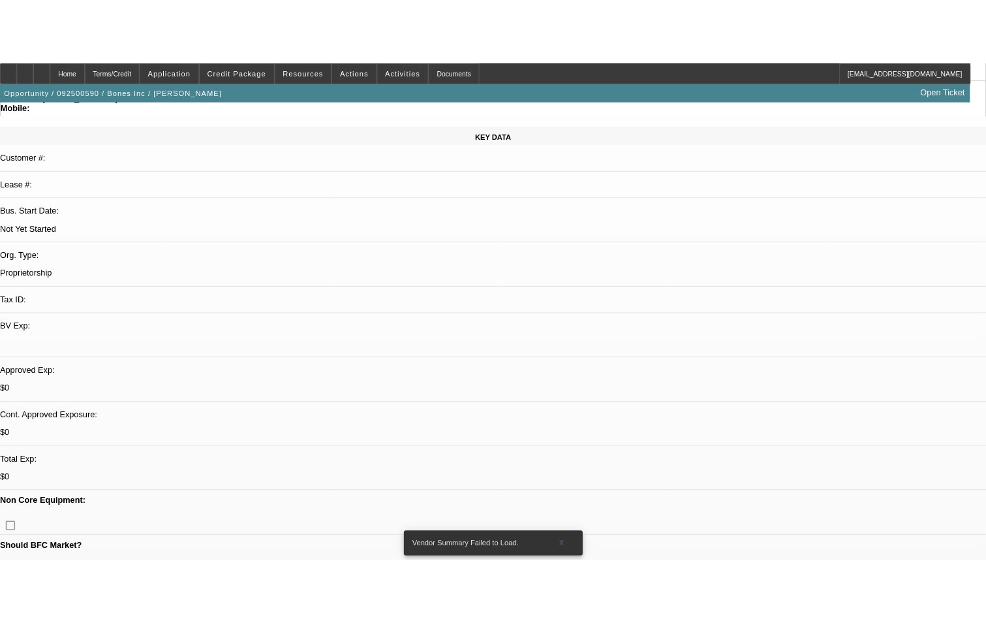
scroll to position [0, 0]
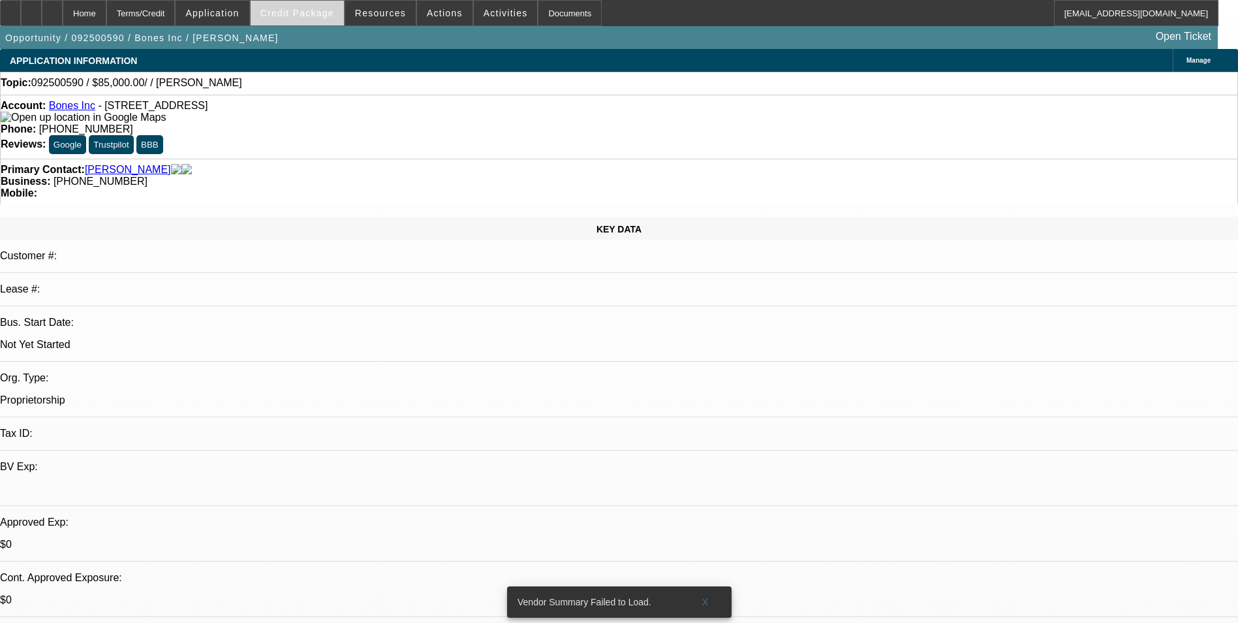
click at [320, 12] on span "Credit Package" at bounding box center [297, 13] width 74 height 10
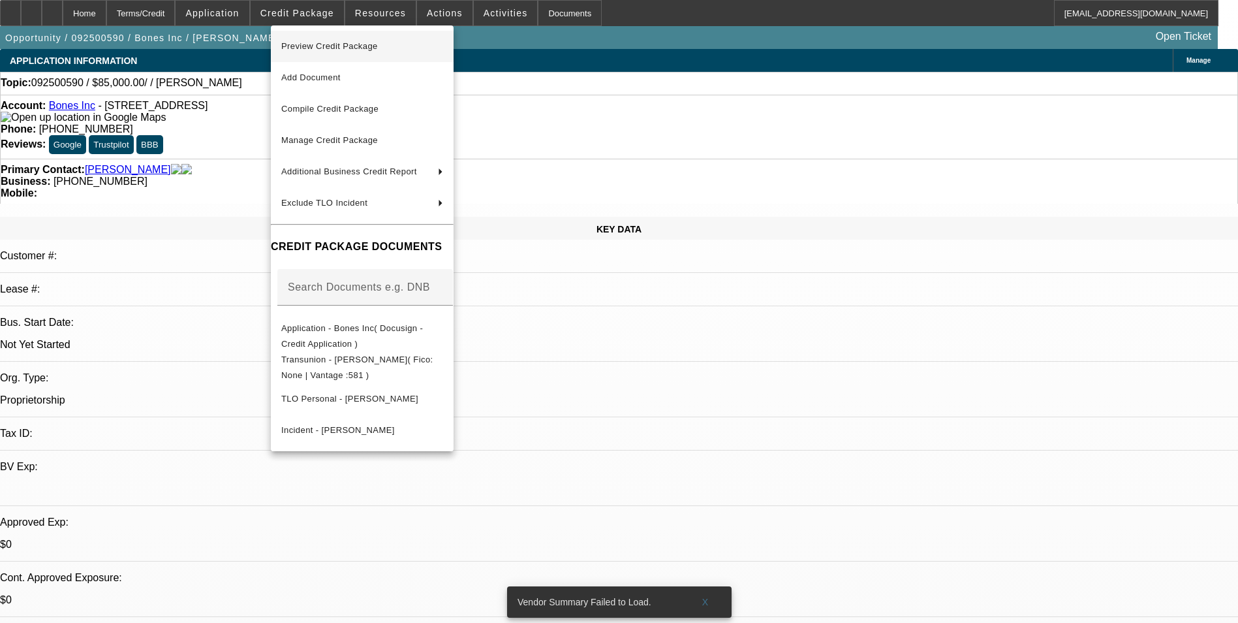
click at [358, 42] on span "Preview Credit Package" at bounding box center [329, 46] width 97 height 10
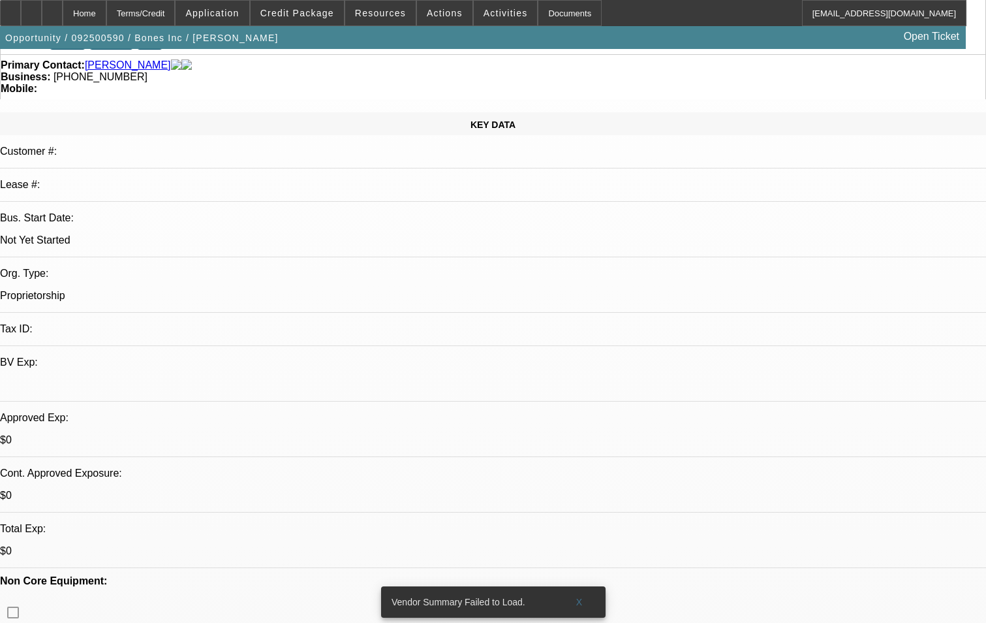
scroll to position [131, 0]
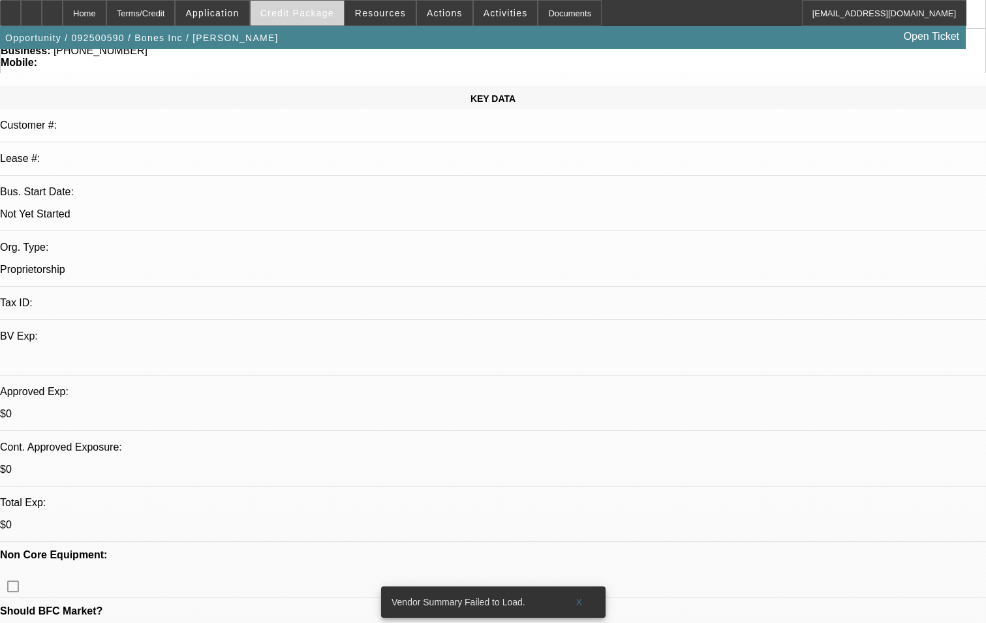
click at [307, 23] on span at bounding box center [297, 12] width 93 height 31
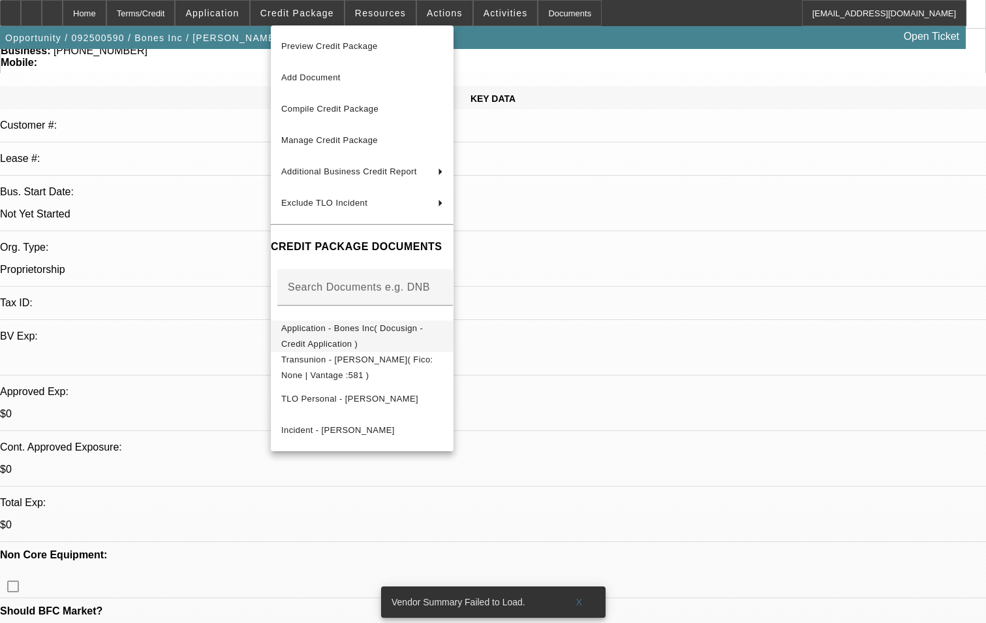
click at [401, 337] on span "Application - Bones Inc( Docusign - Credit Application )" at bounding box center [362, 335] width 162 height 31
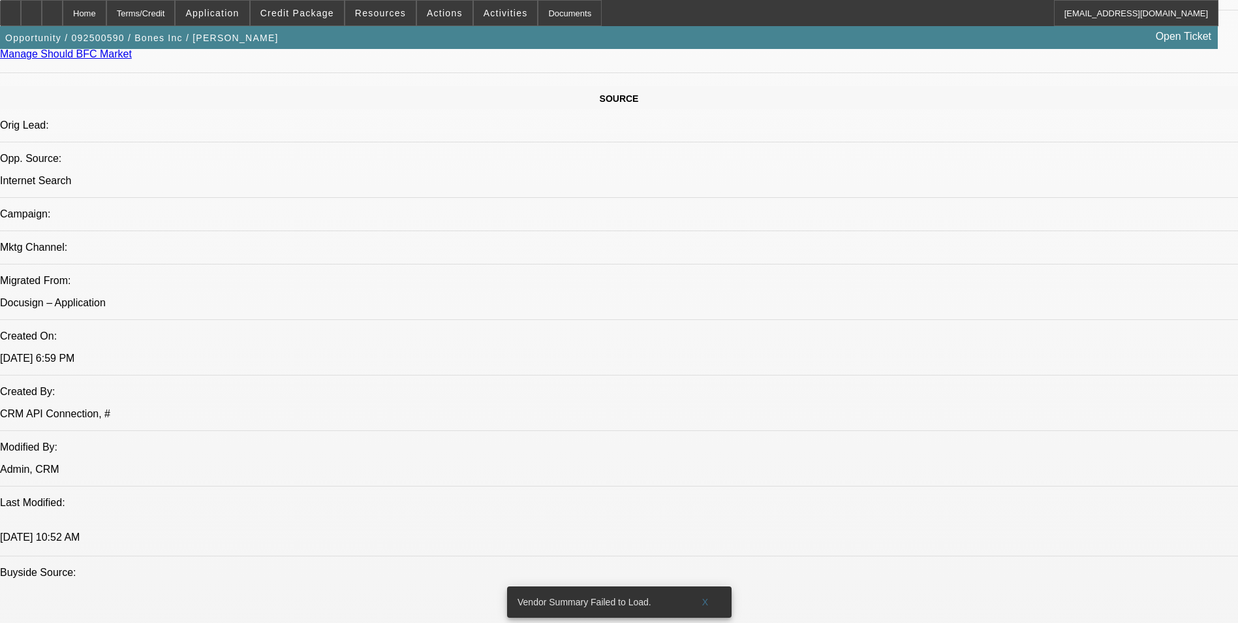
scroll to position [0, 0]
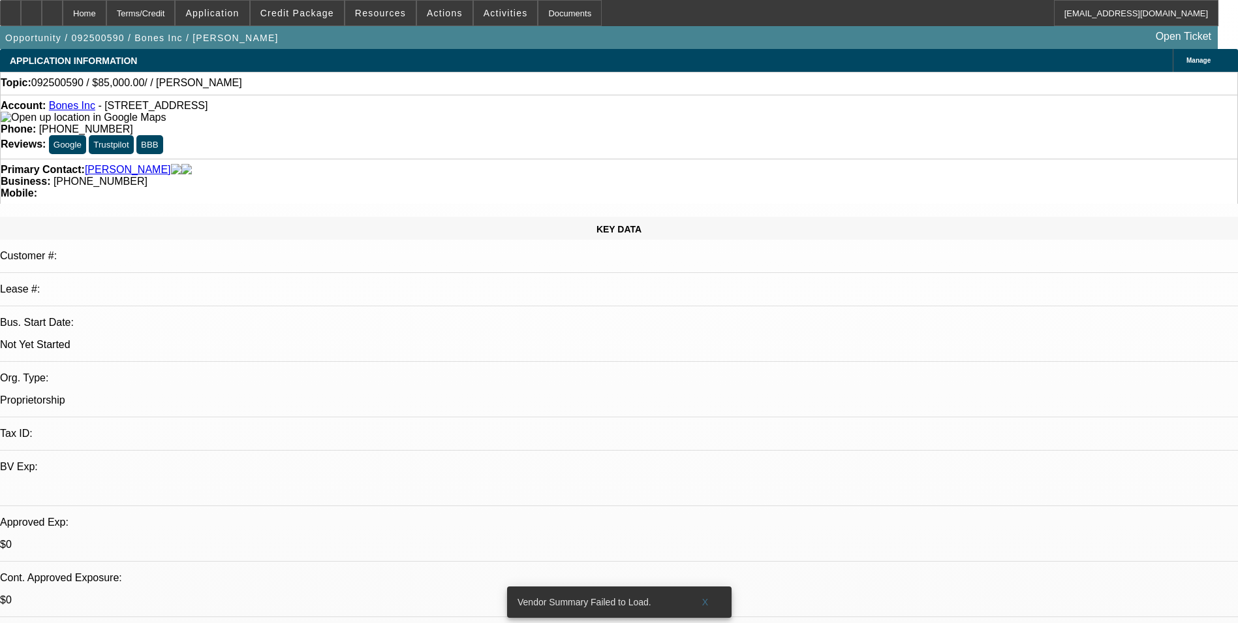
click at [362, 119] on div "Account: Bones Inc - PO Box 433, Lobelville, TN 37097" at bounding box center [619, 111] width 1237 height 23
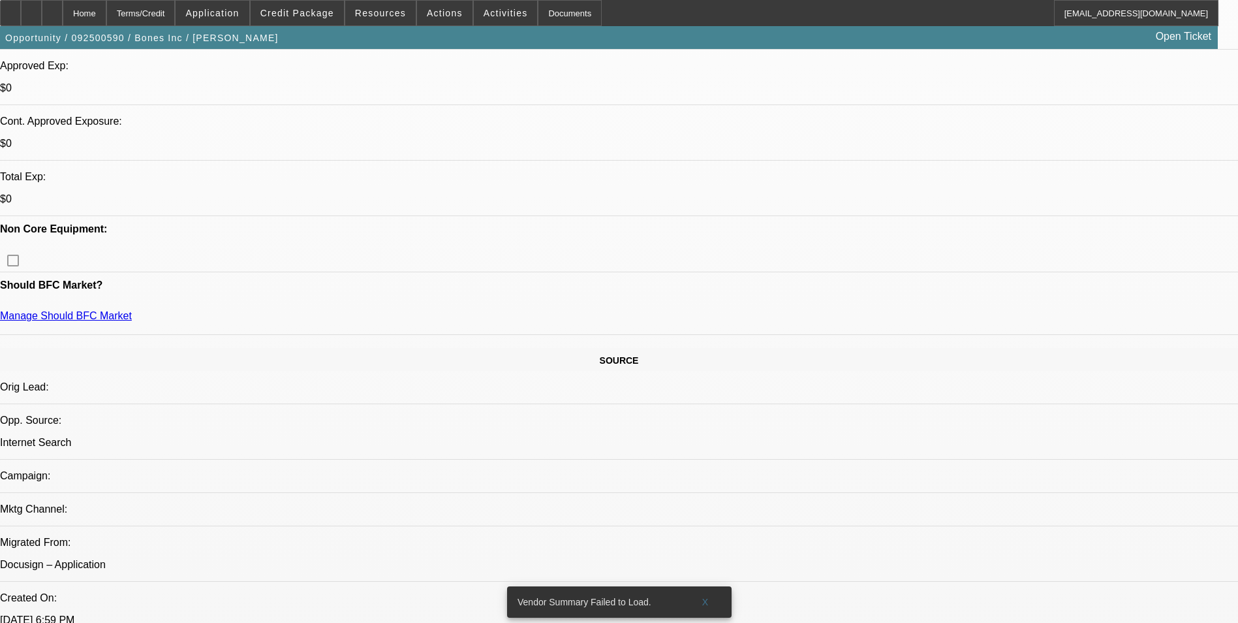
scroll to position [457, 0]
click at [63, 18] on div at bounding box center [52, 13] width 21 height 26
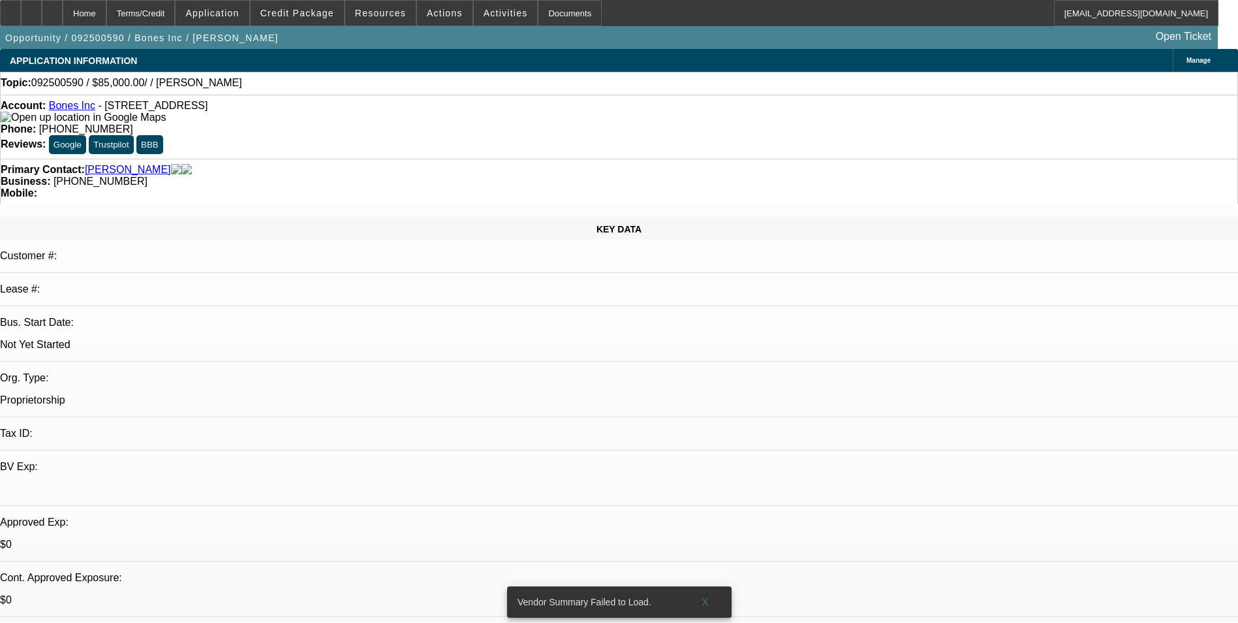
select select "0"
select select "2"
select select "0.1"
select select "1"
select select "2"
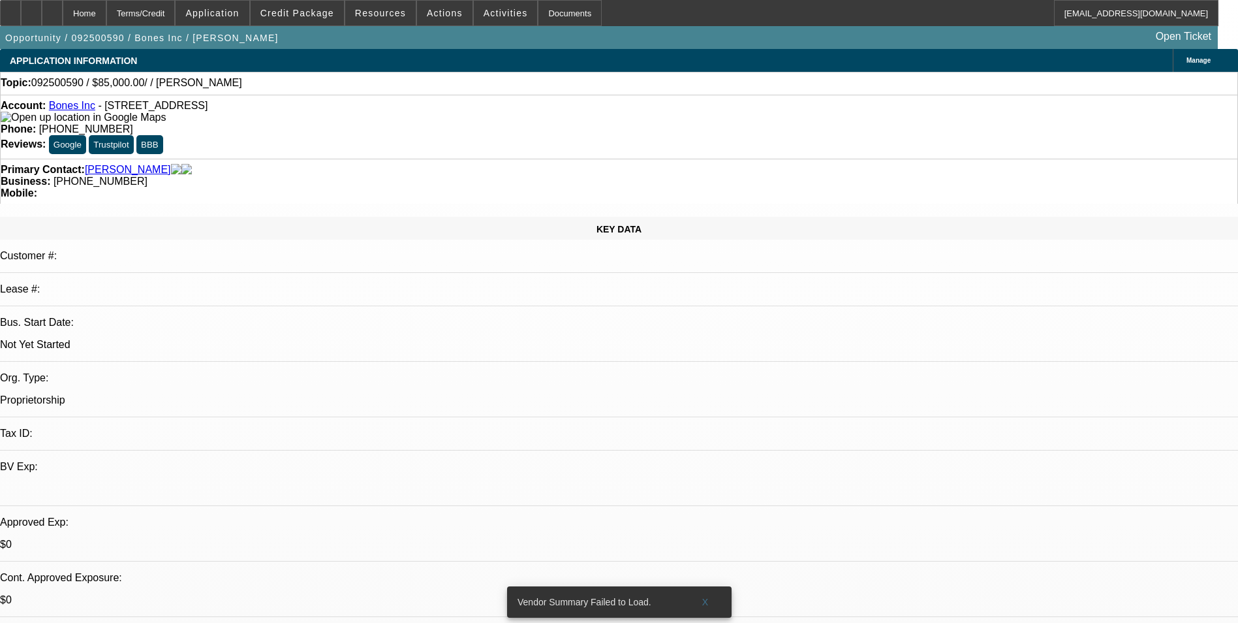
select select "4"
click at [78, 111] on link "Bones Inc" at bounding box center [72, 105] width 46 height 11
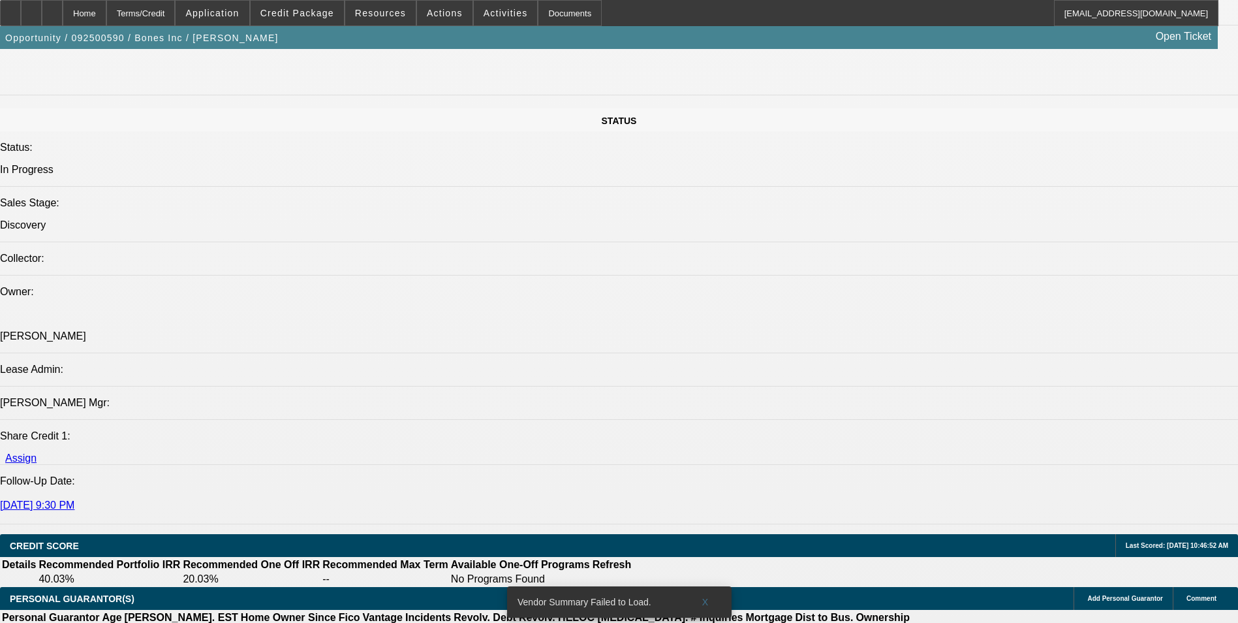
scroll to position [1371, 0]
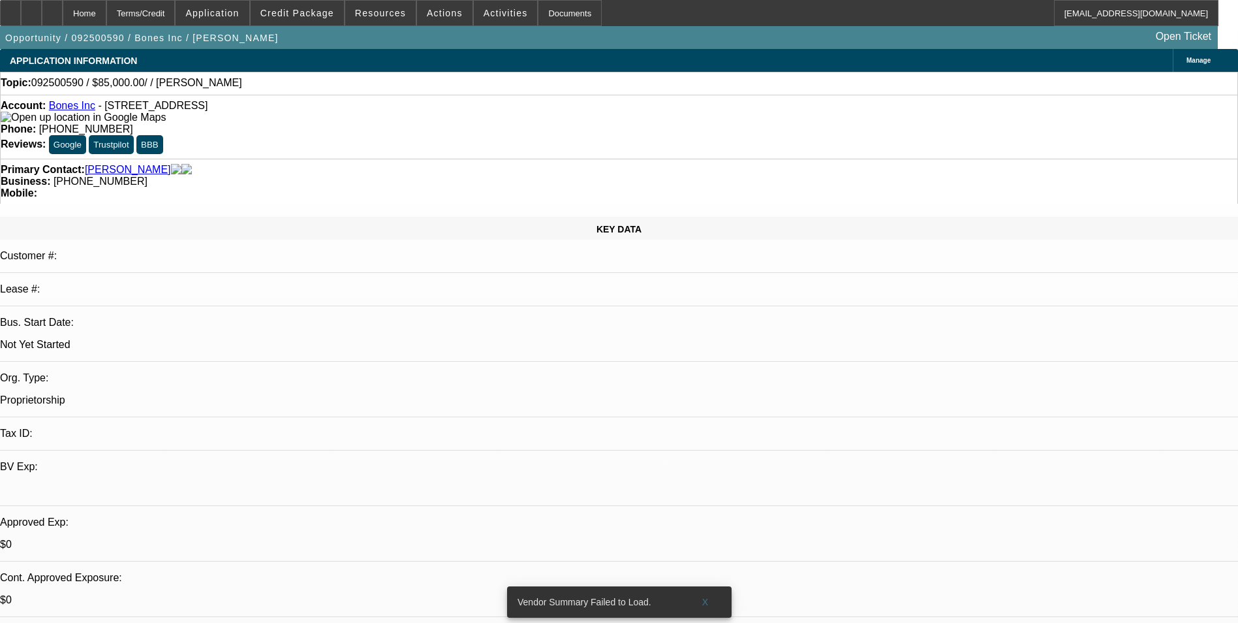
select select "0"
select select "2"
select select "0.1"
select select "4"
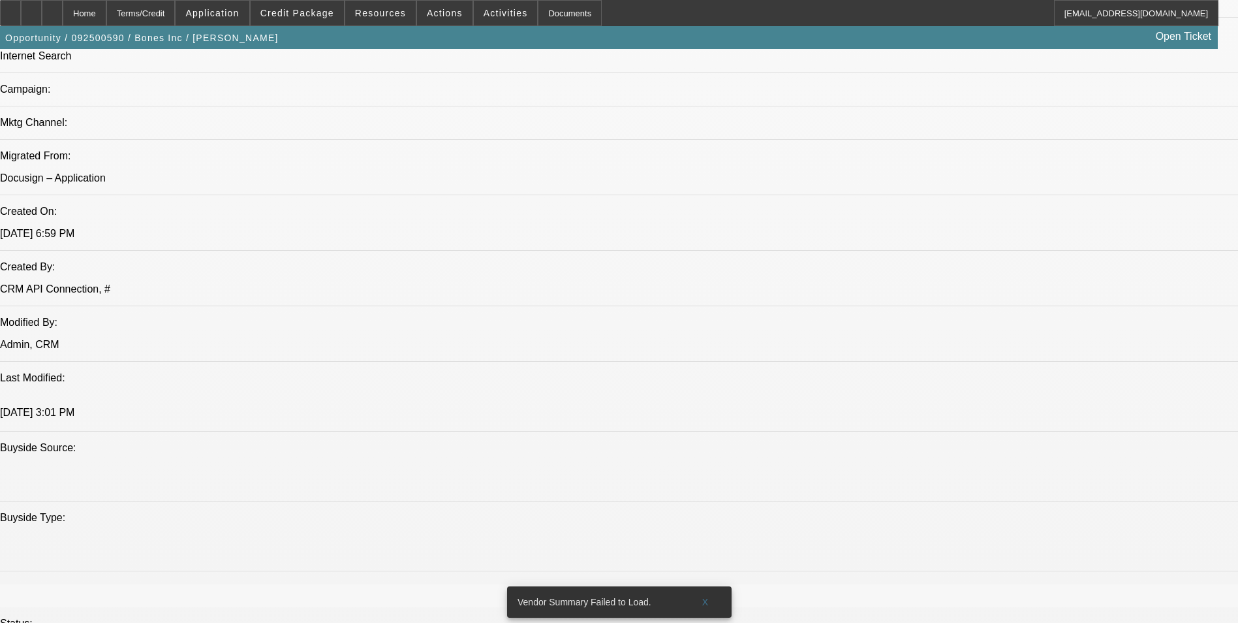
scroll to position [848, 0]
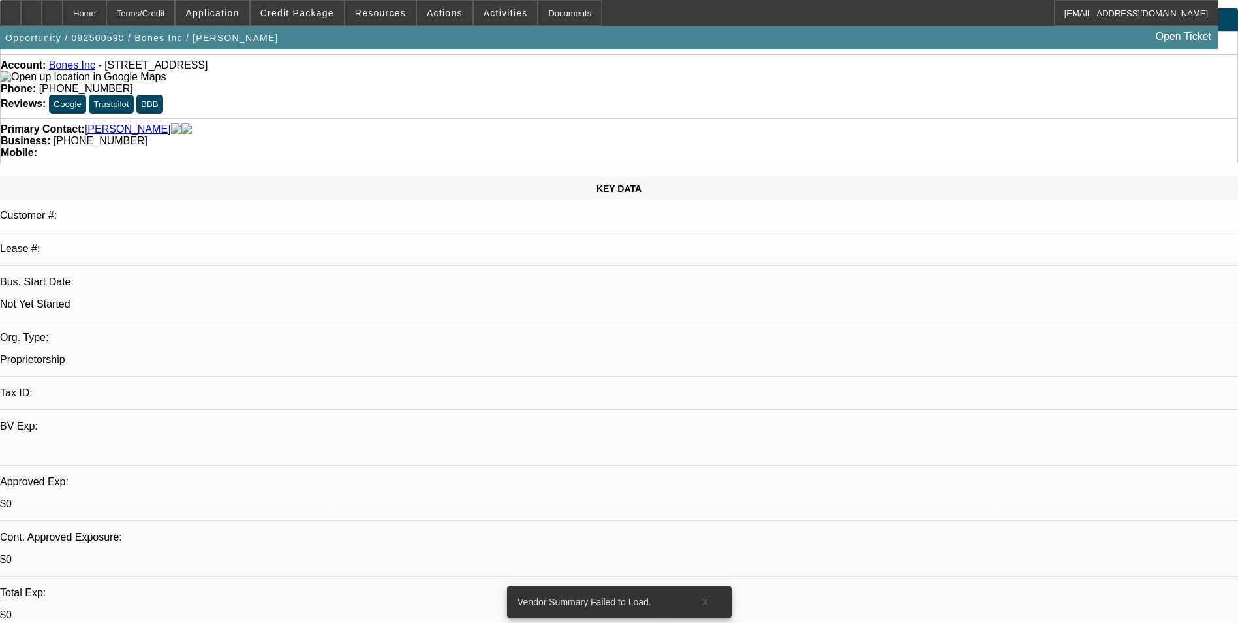
scroll to position [0, 0]
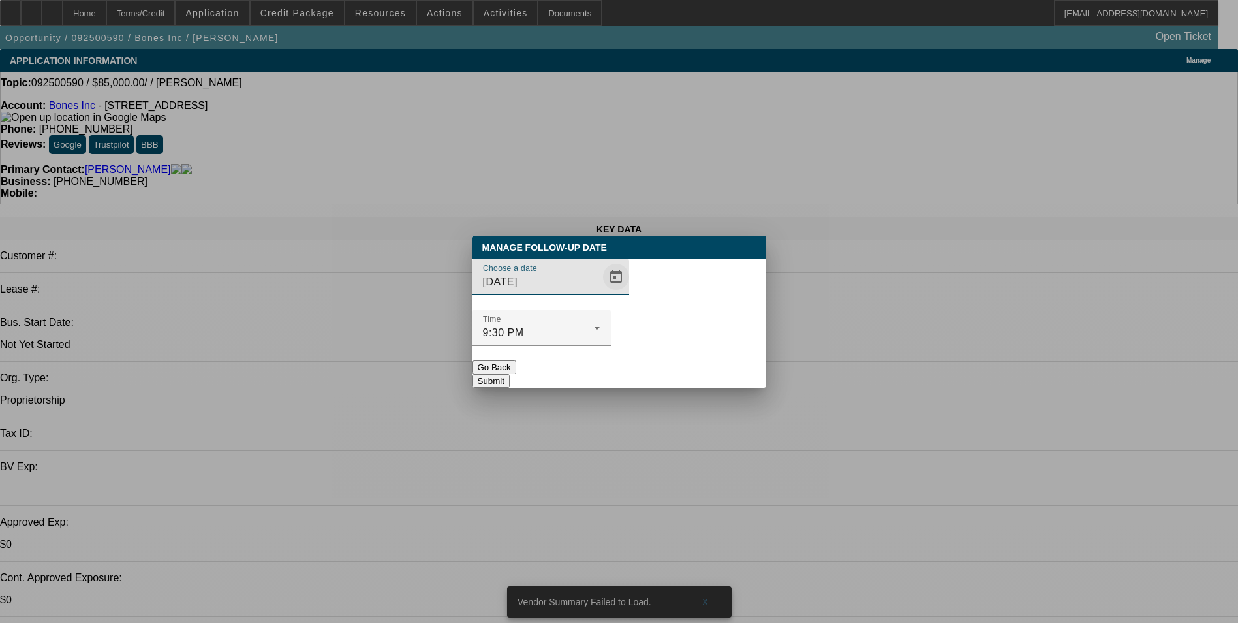
click at [600, 292] on span "Open calendar" at bounding box center [615, 276] width 31 height 31
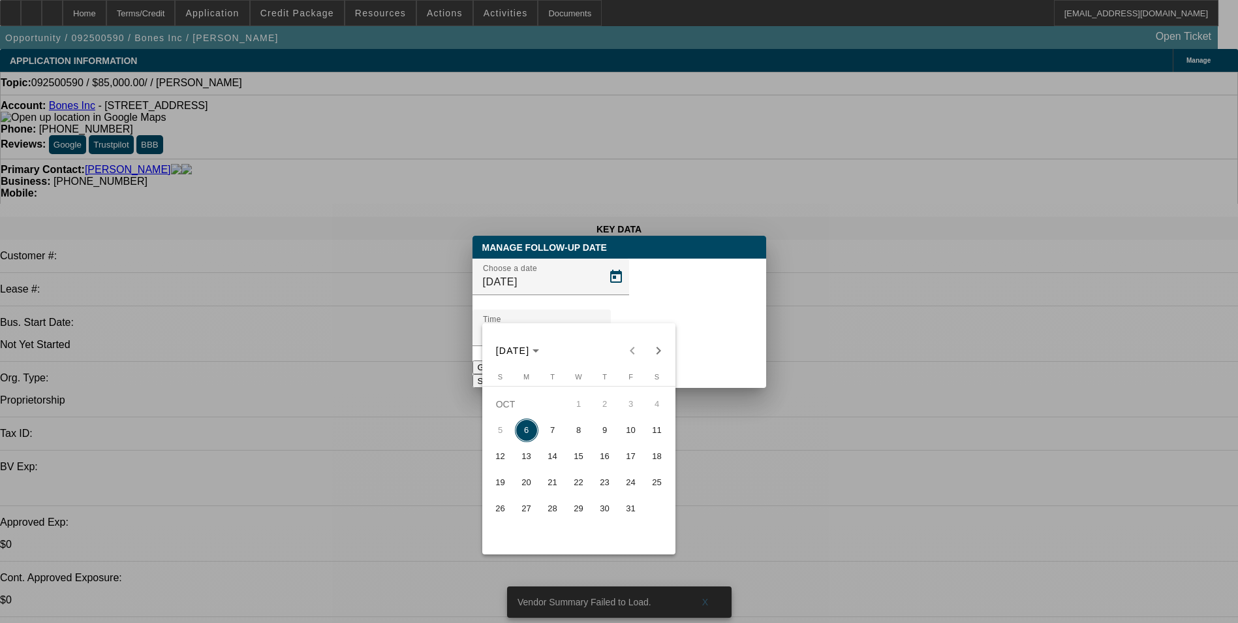
click at [628, 434] on span "10" at bounding box center [630, 429] width 23 height 23
type input "[DATE]"
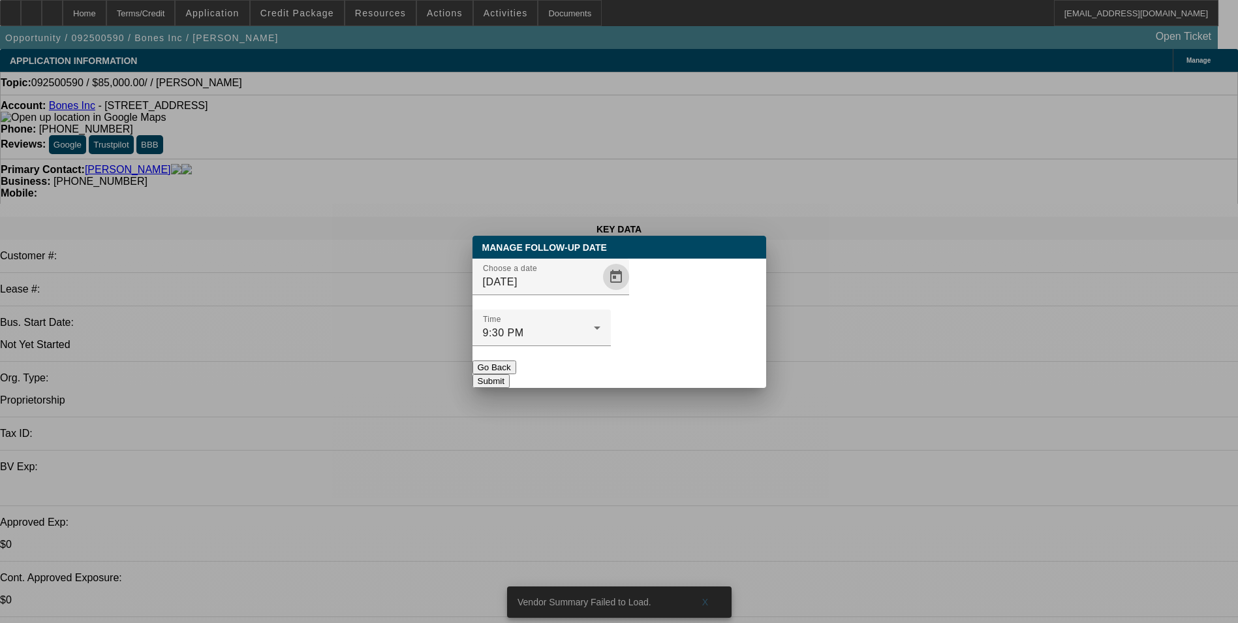
click at [510, 374] on button "Submit" at bounding box center [491, 381] width 37 height 14
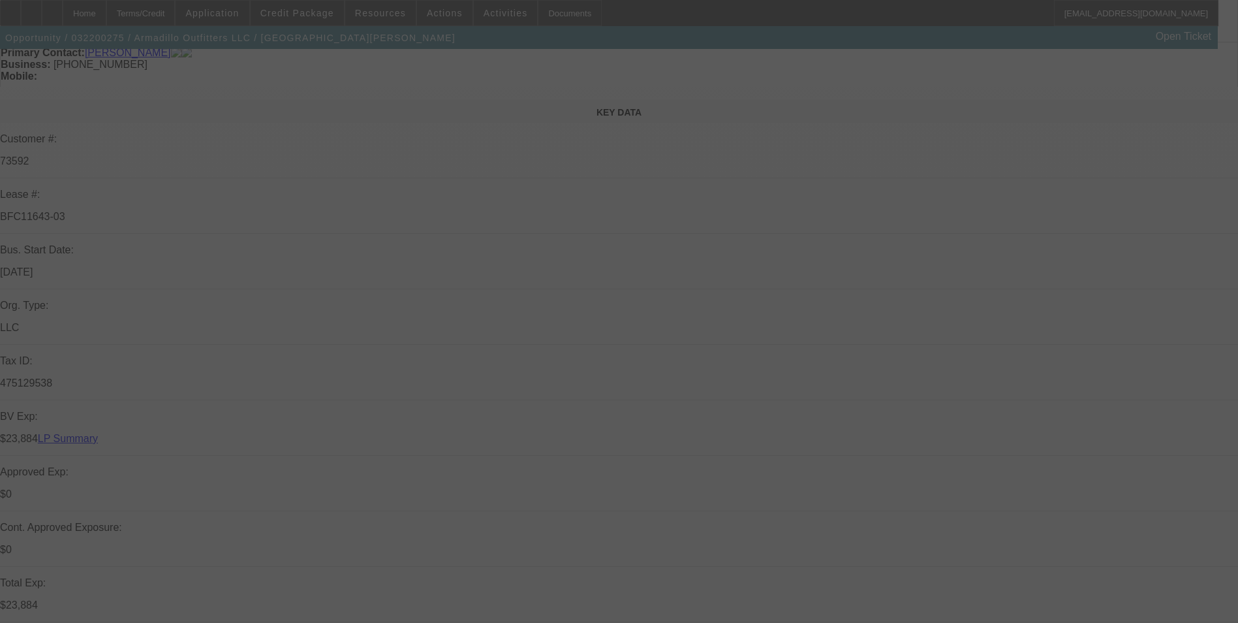
scroll to position [1, 0]
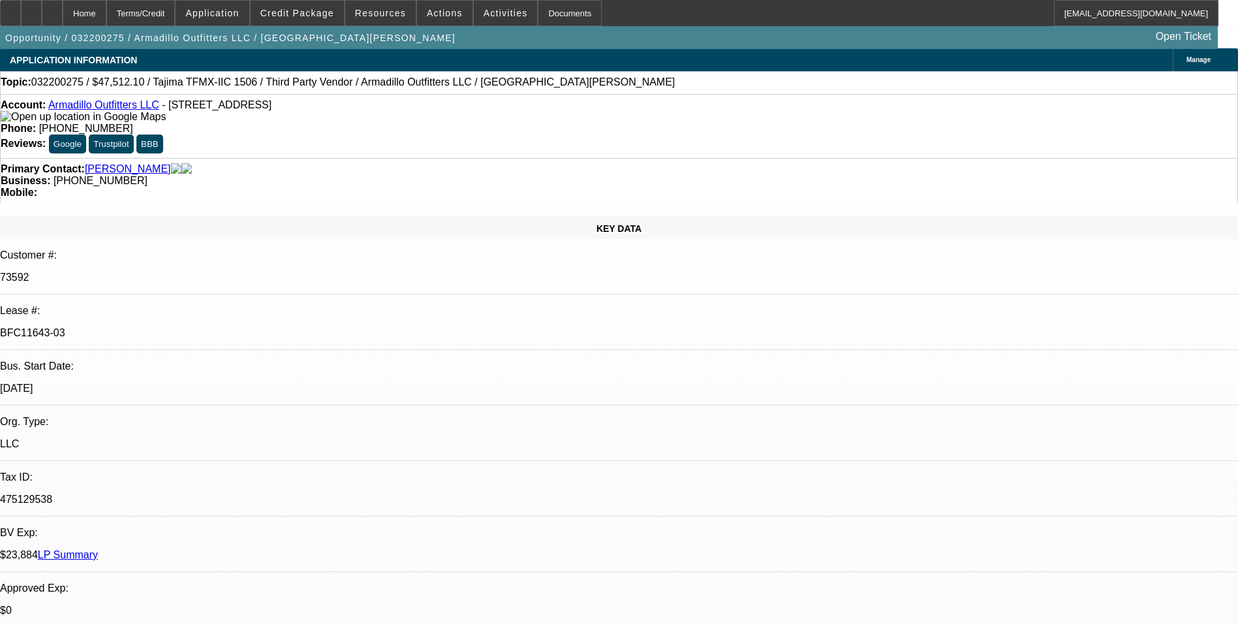
select select "0"
select select "0.1"
select select "0"
select select "2"
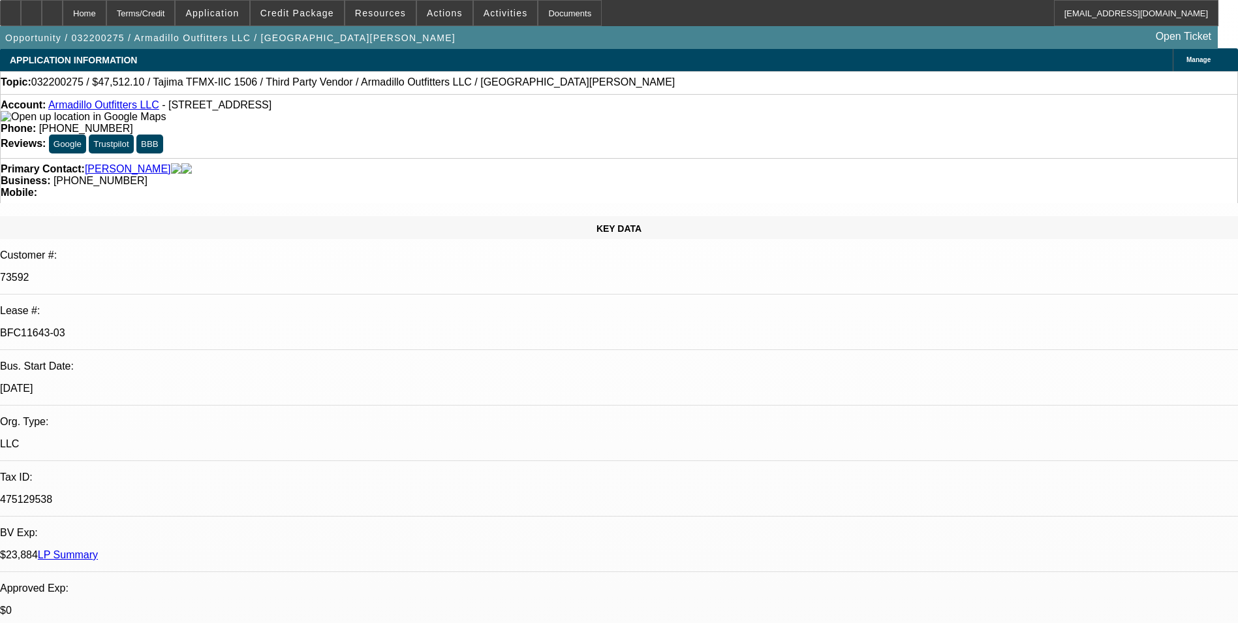
select select "0.1"
select select "0"
select select "2"
select select "0.1"
select select "0"
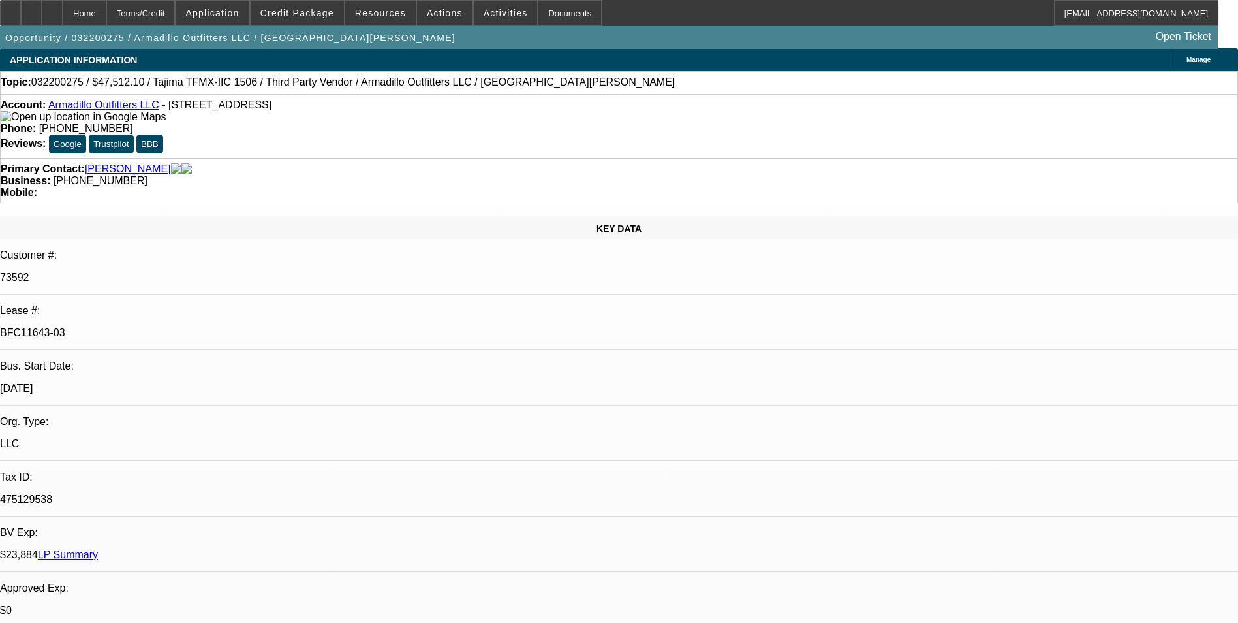
select select "2"
select select "0.1"
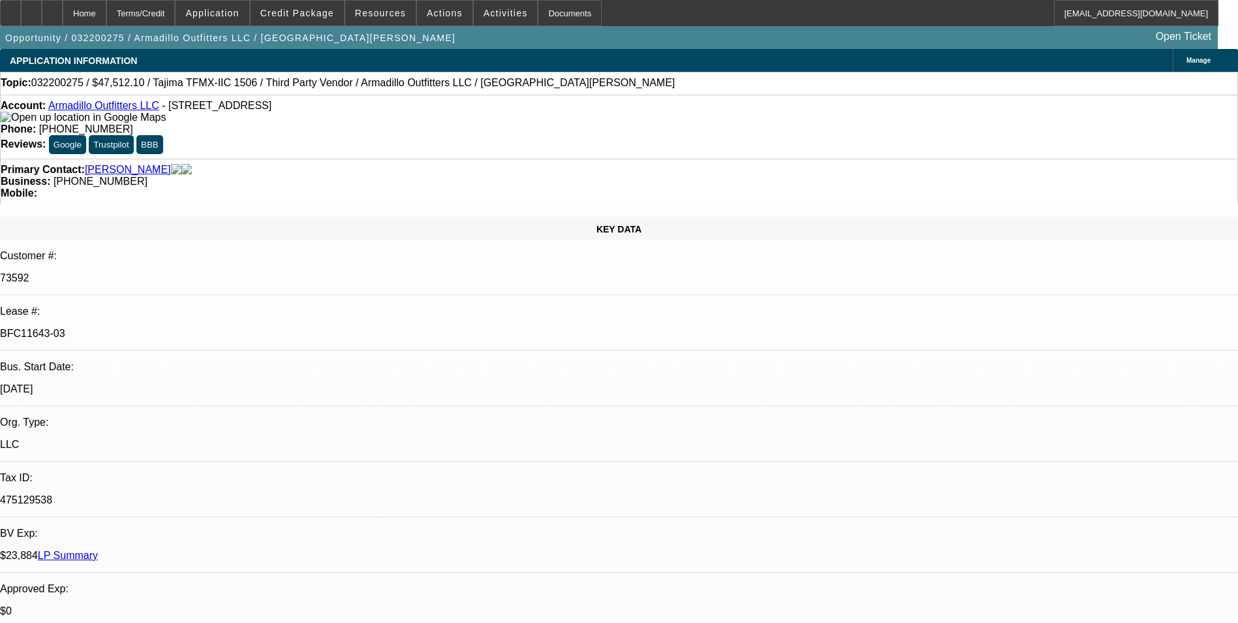
select select "1"
select select "2"
select select "4"
select select "1"
select select "2"
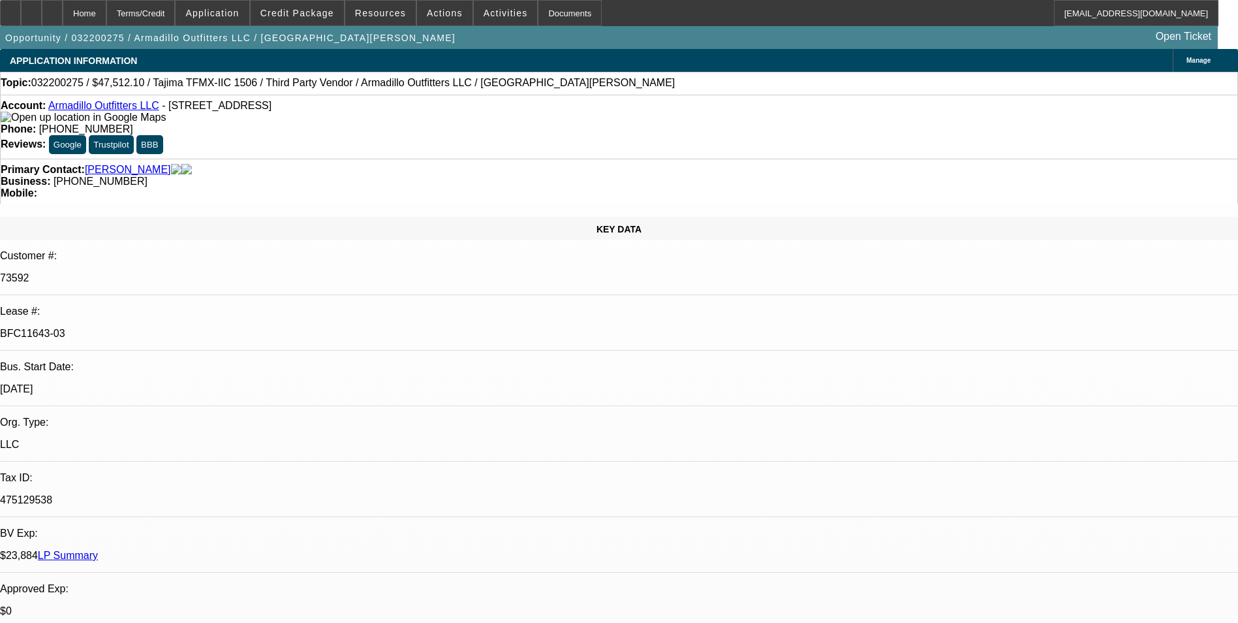
select select "4"
select select "1"
select select "2"
select select "4"
select select "1"
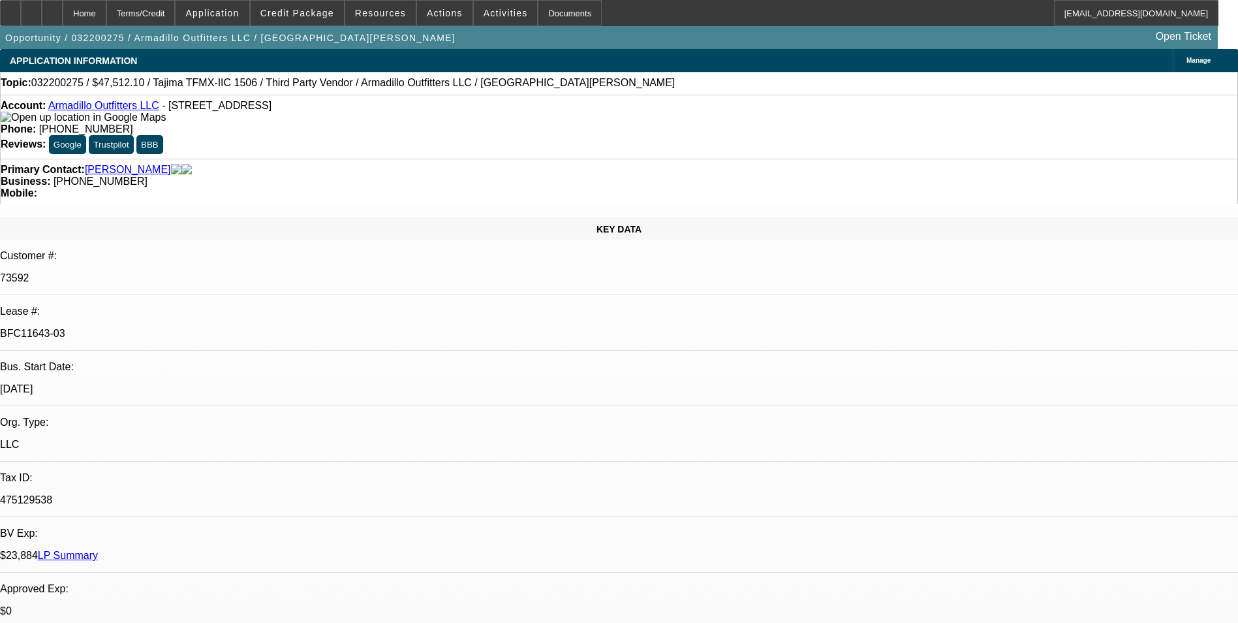
select select "2"
select select "4"
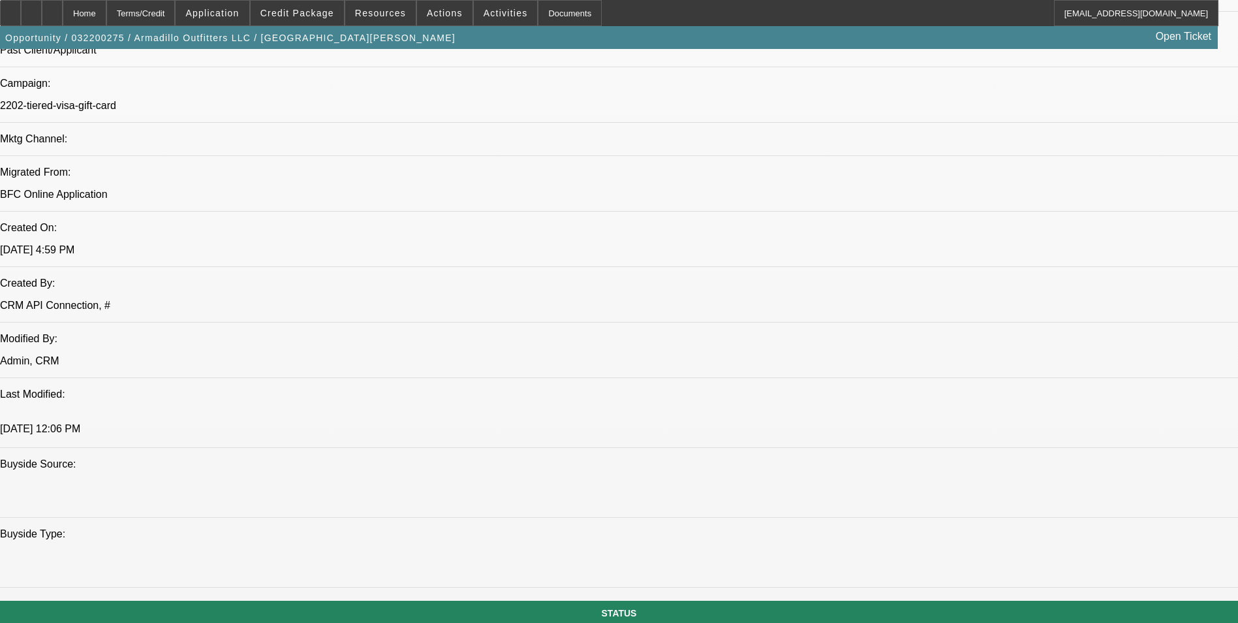
scroll to position [979, 0]
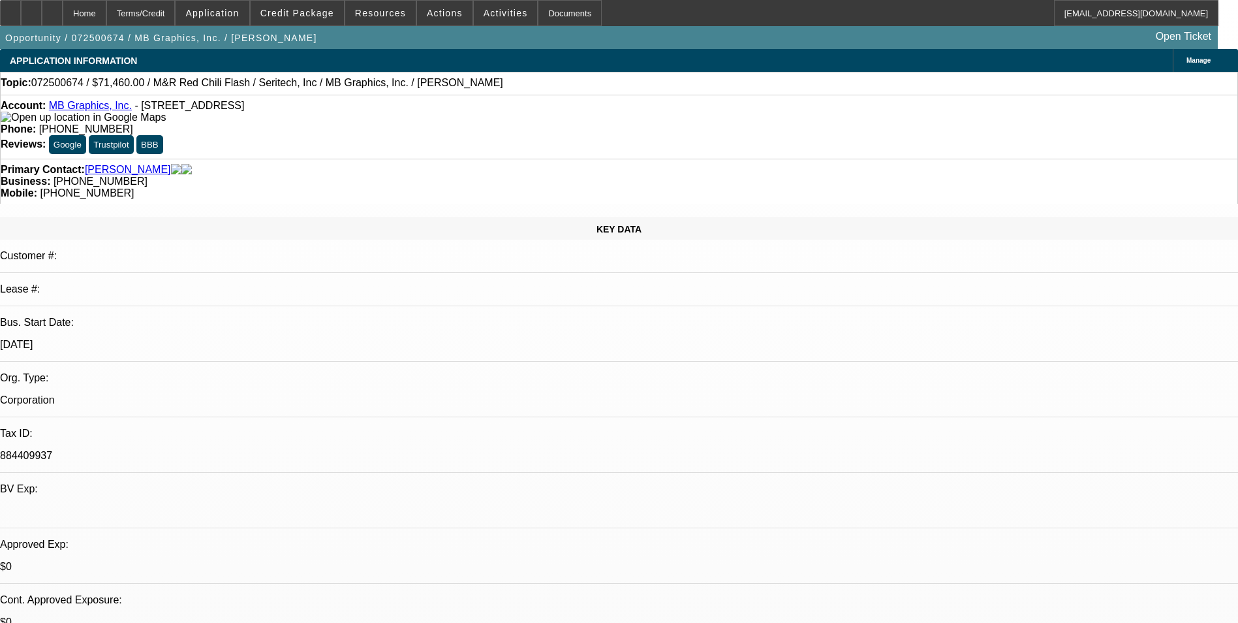
select select "0.1"
select select "0"
select select "0.1"
select select "0"
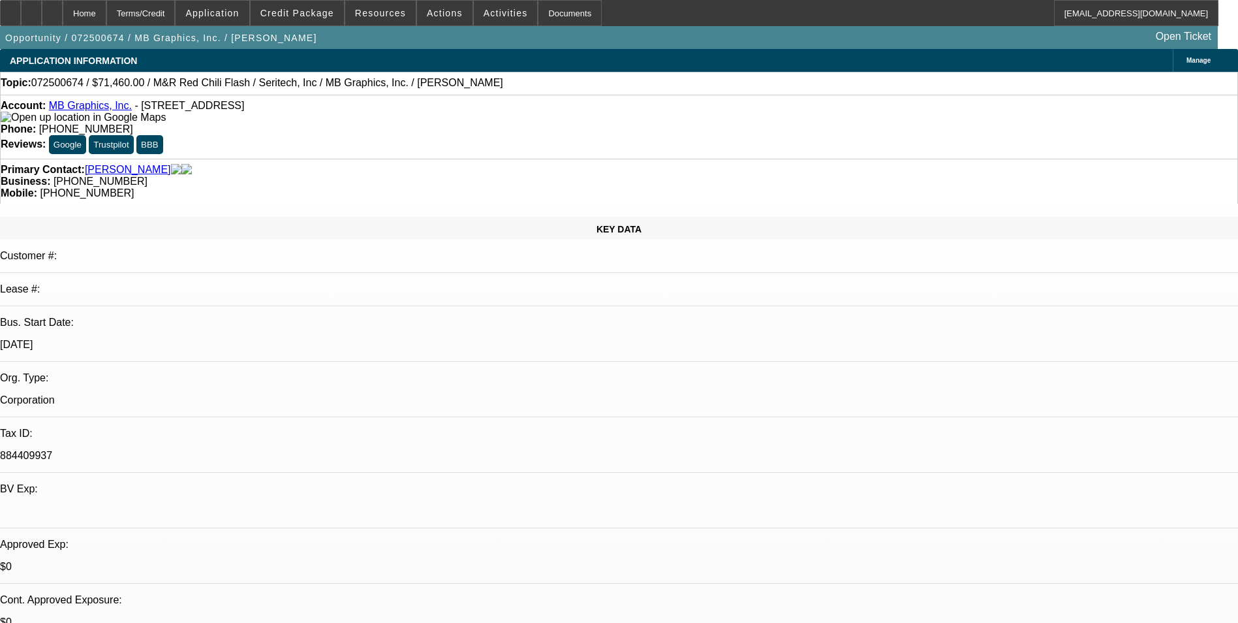
select select "0.1"
select select "0"
select select "0.1"
select select "0"
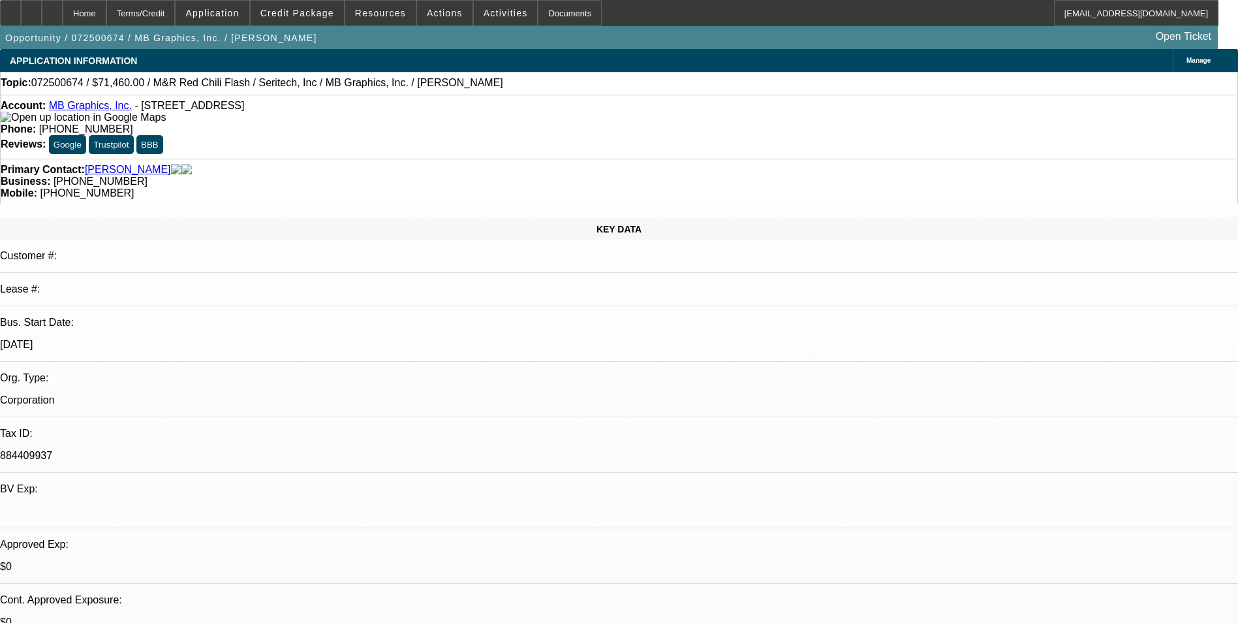
select select "0"
select select "0.1"
select select "1"
select select "5"
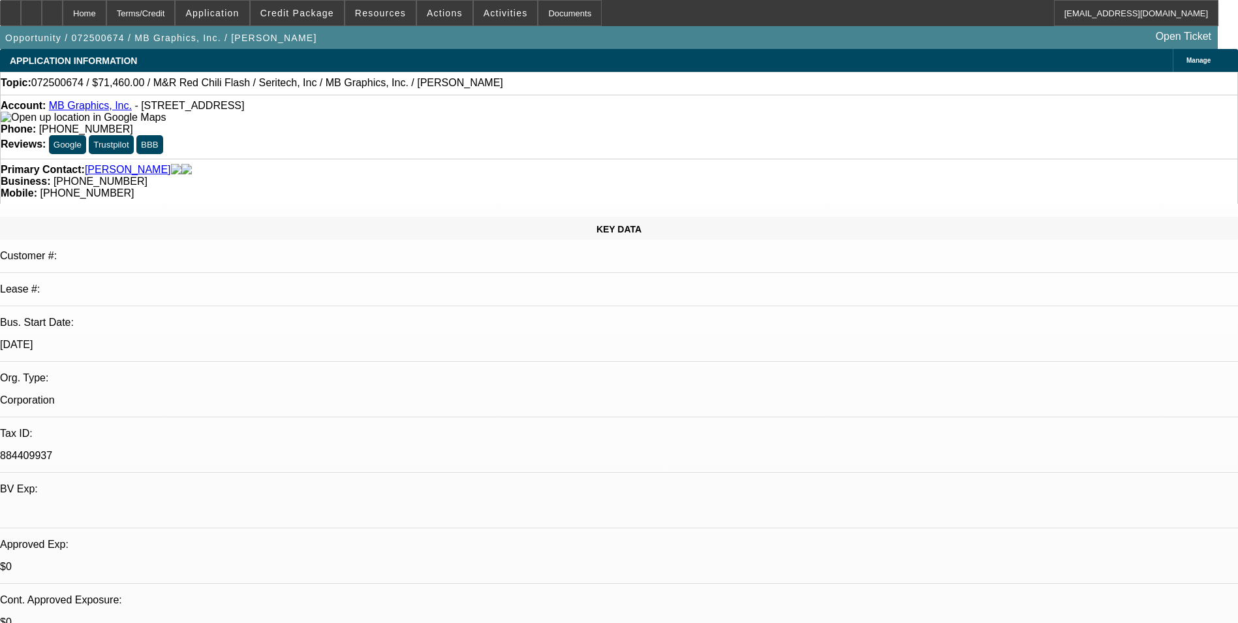
select select "1"
select select "5"
select select "1"
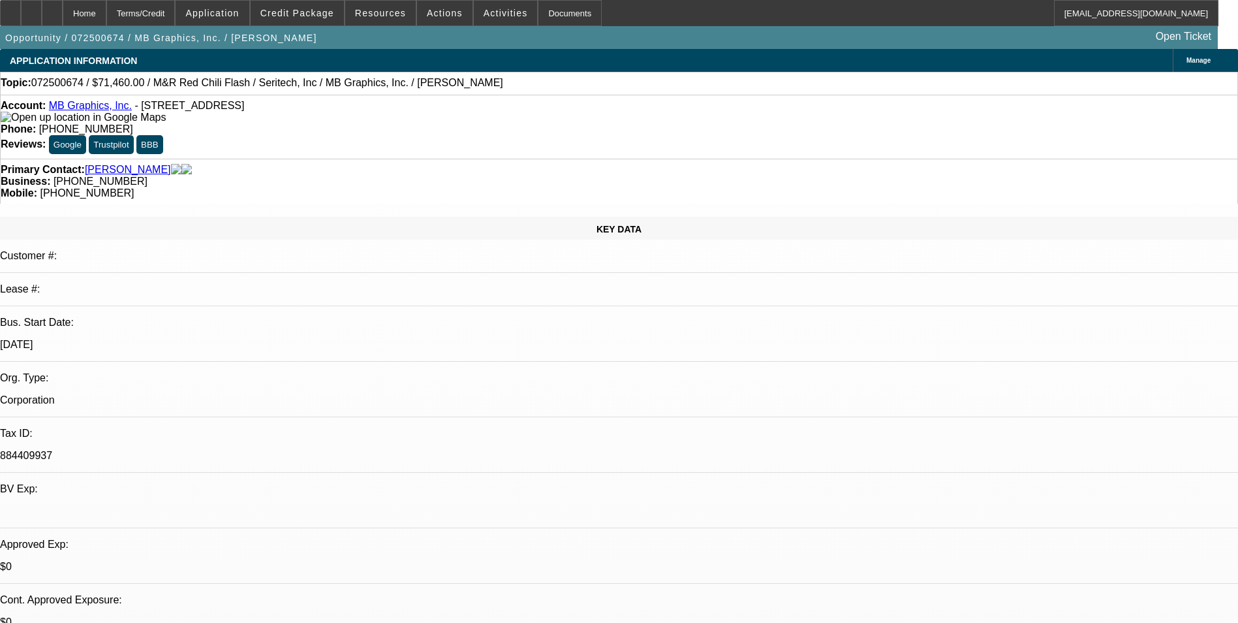
select select "5"
select select "1"
select select "5"
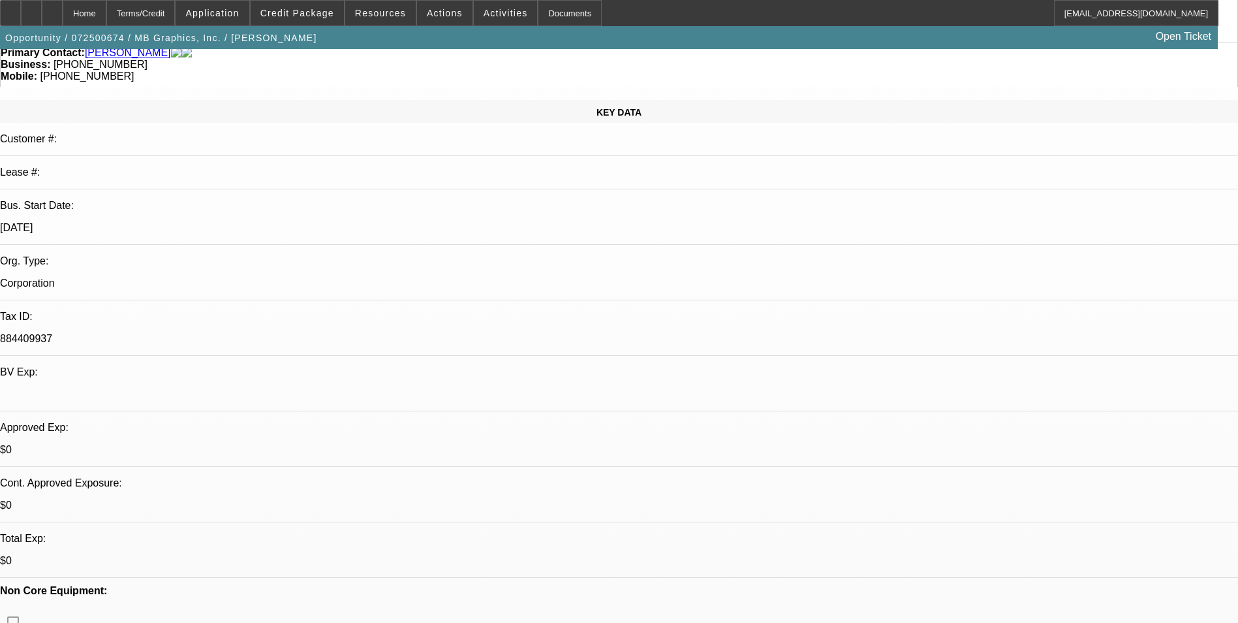
scroll to position [131, 0]
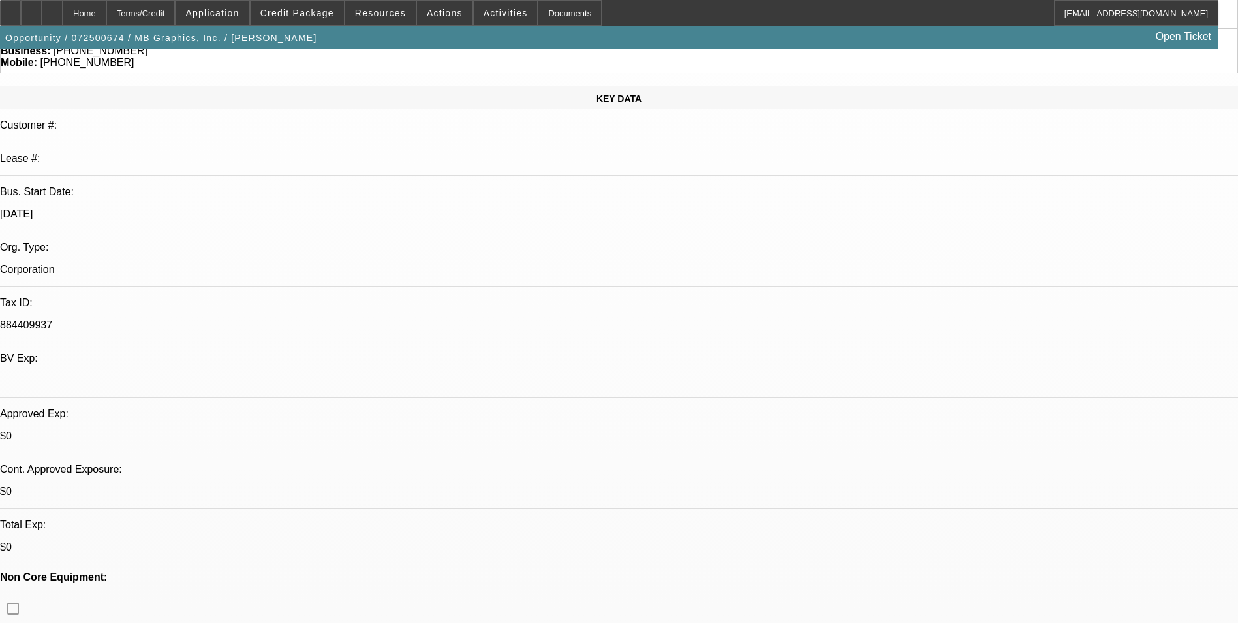
scroll to position [0, 0]
click at [319, 19] on span at bounding box center [297, 12] width 93 height 31
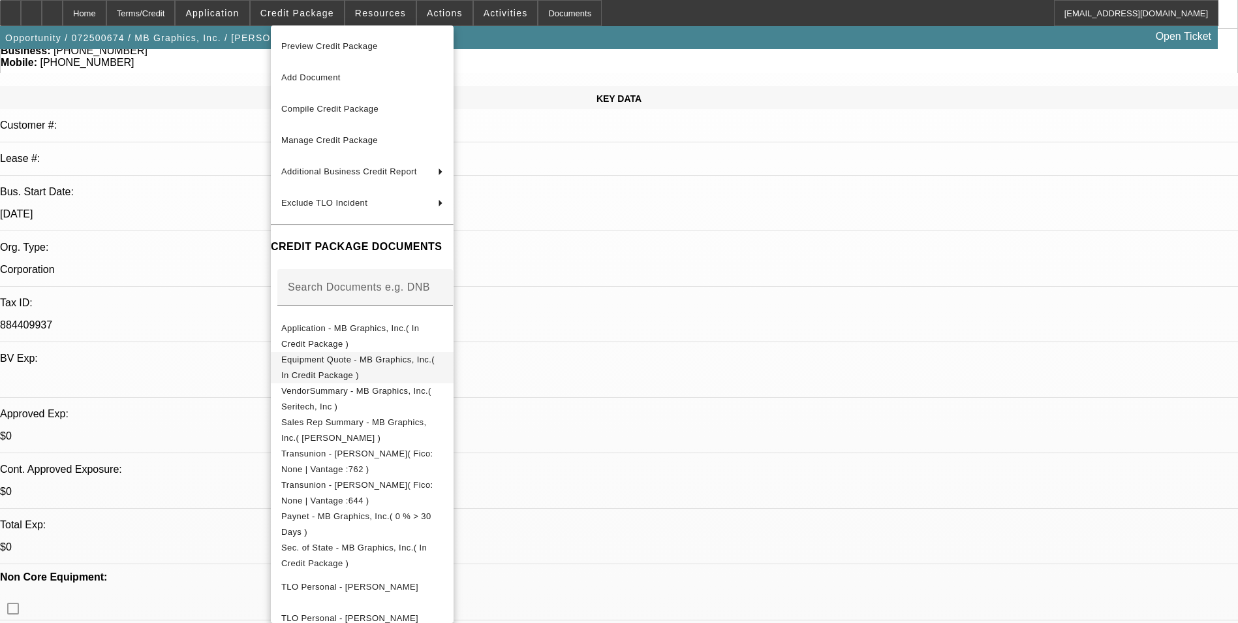
click at [392, 354] on span "Equipment Quote - MB Graphics, Inc.( In Credit Package )" at bounding box center [362, 367] width 162 height 31
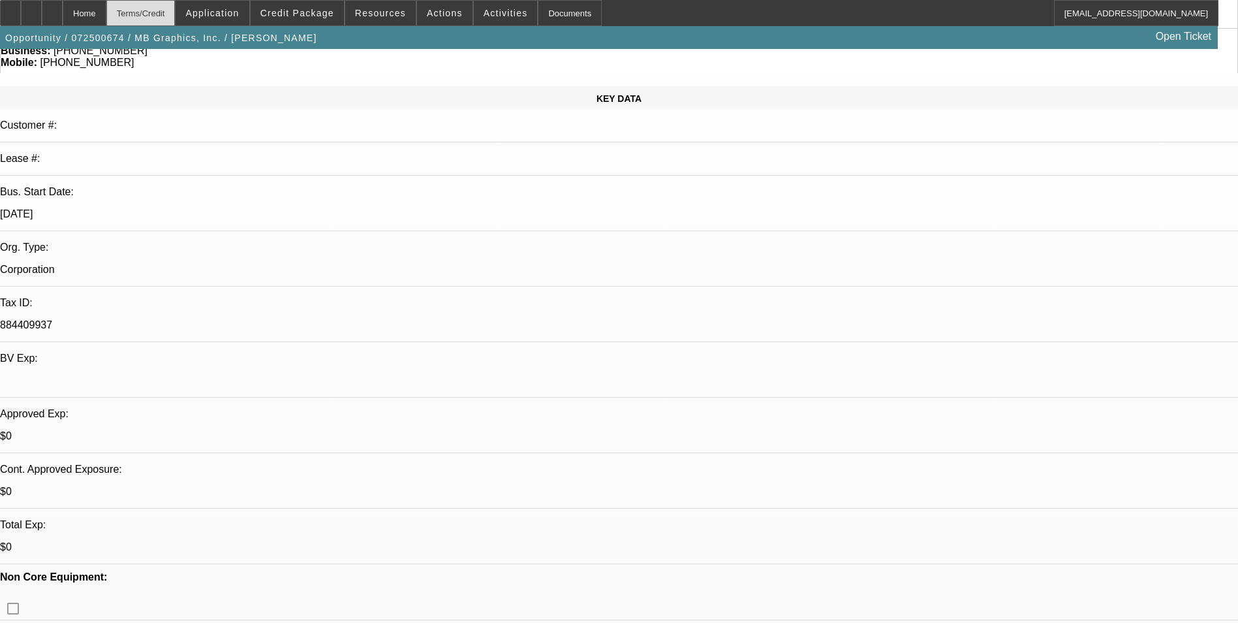
click at [176, 14] on div "Terms/Credit" at bounding box center [140, 13] width 69 height 26
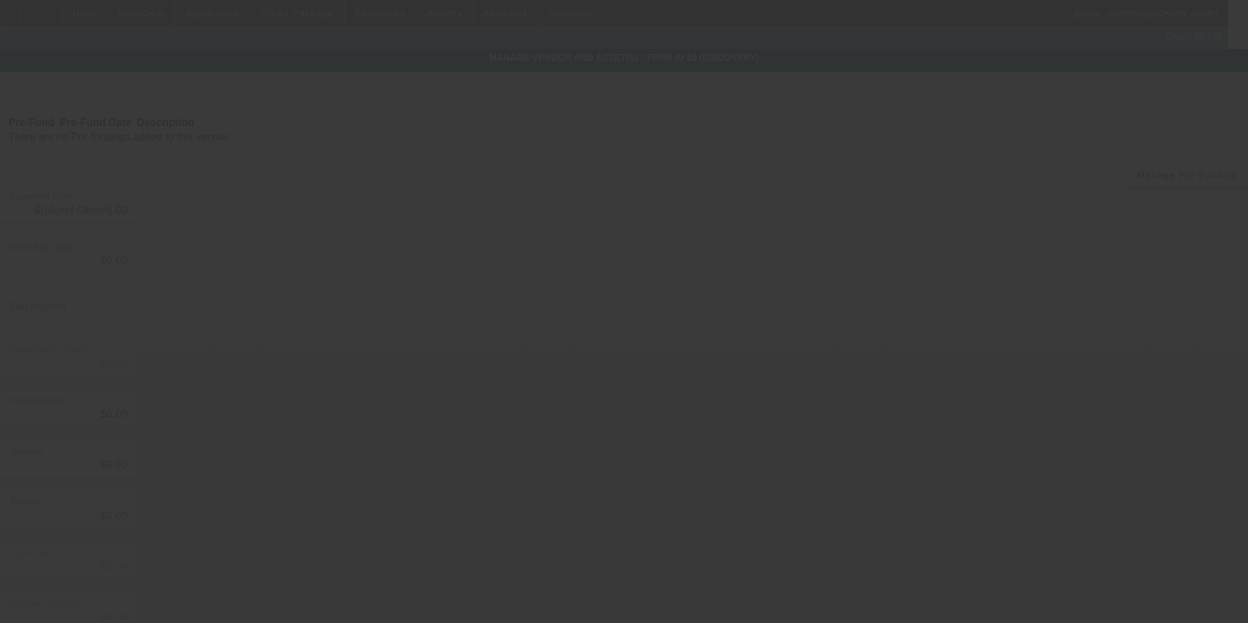
type input "$74,700.00"
type input "$4,700.00"
type input "Freight"
type input "$79,400.00"
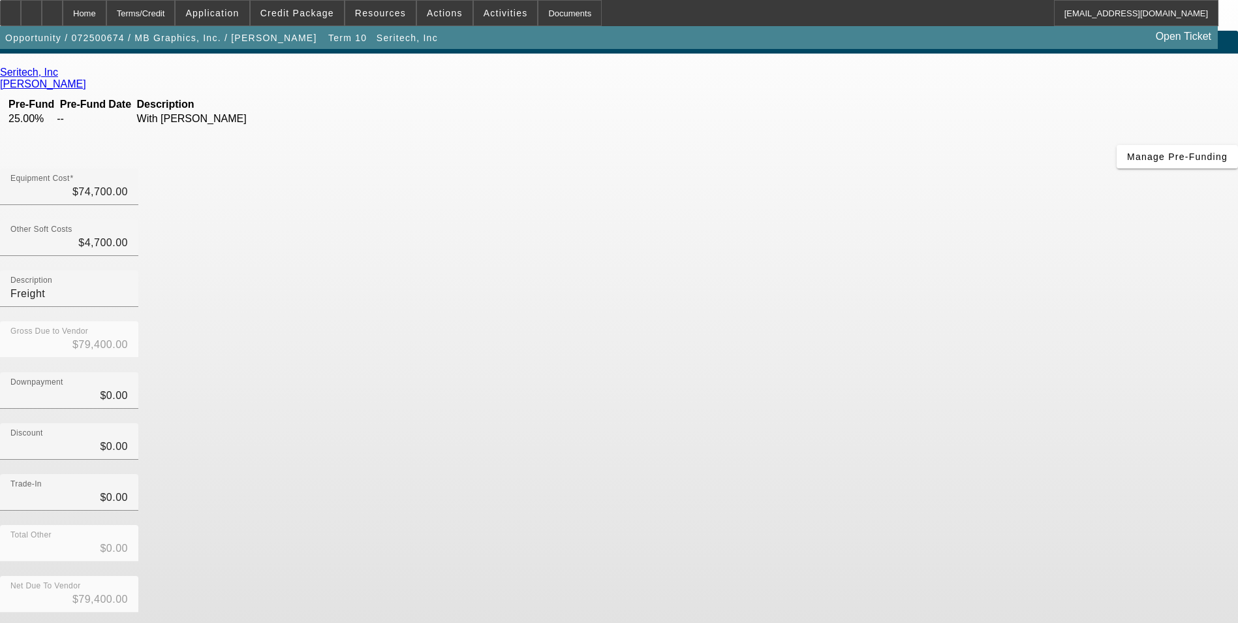
scroll to position [28, 0]
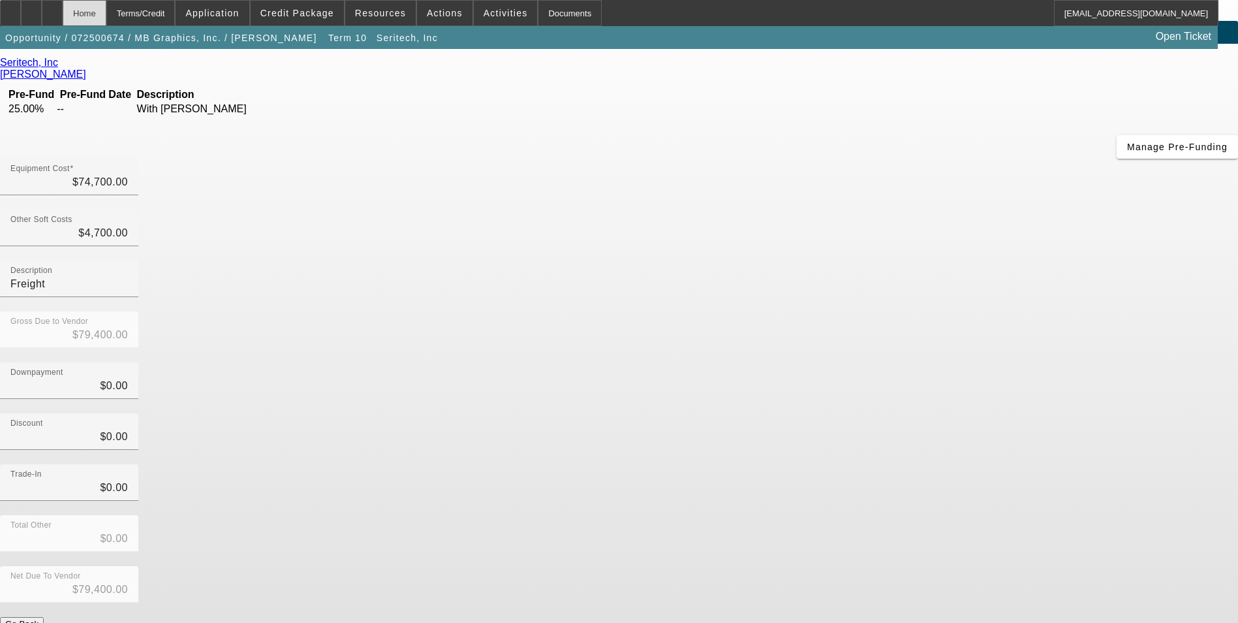
click at [106, 12] on div "Home" at bounding box center [85, 13] width 44 height 26
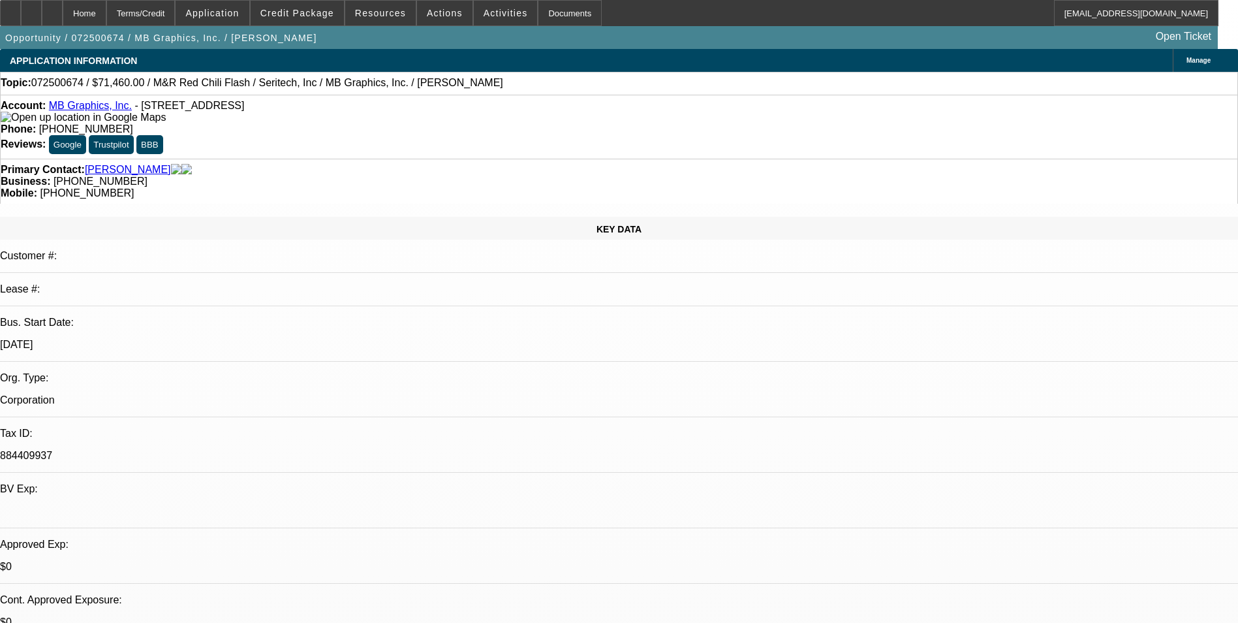
select select "0.1"
select select "0"
select select "0.1"
select select "5"
select select "0.1"
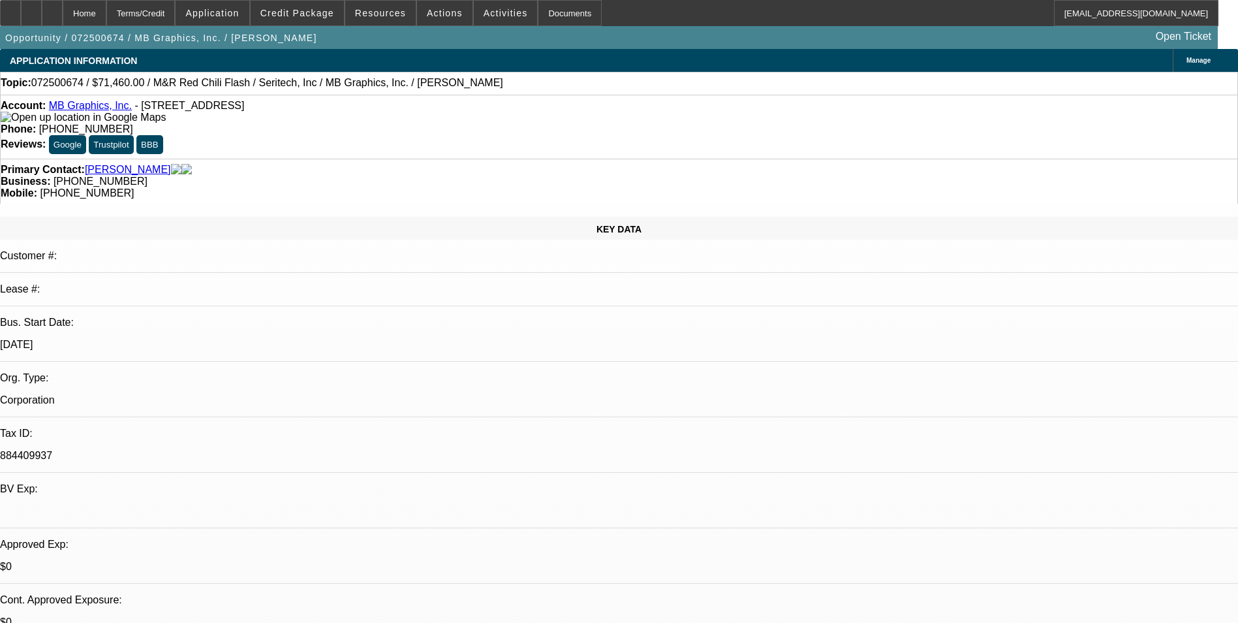
select select "0"
select select "0.1"
select select "5"
select select "0"
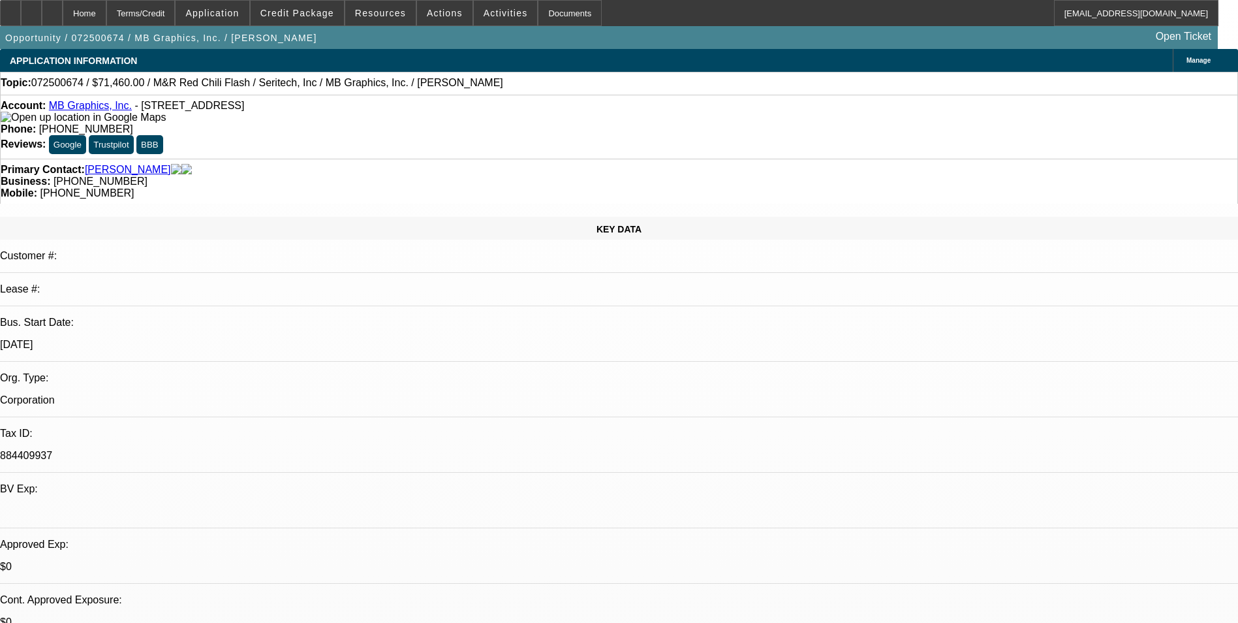
select select "0.1"
select select "5"
select select "0"
select select "0.1"
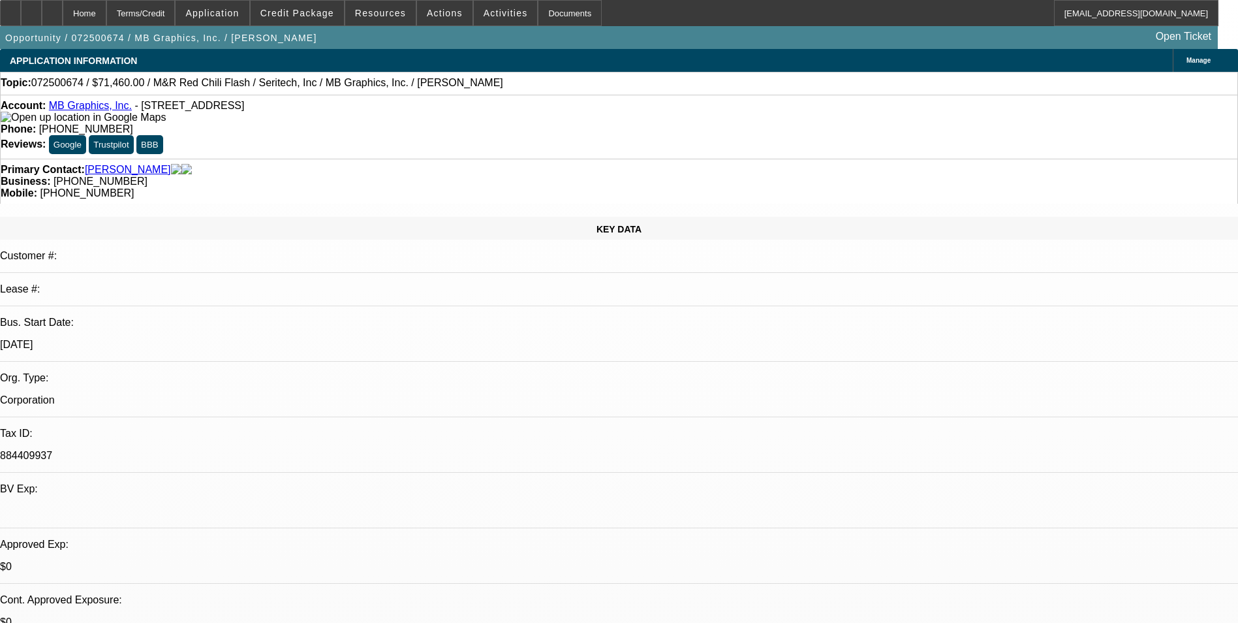
select select "5"
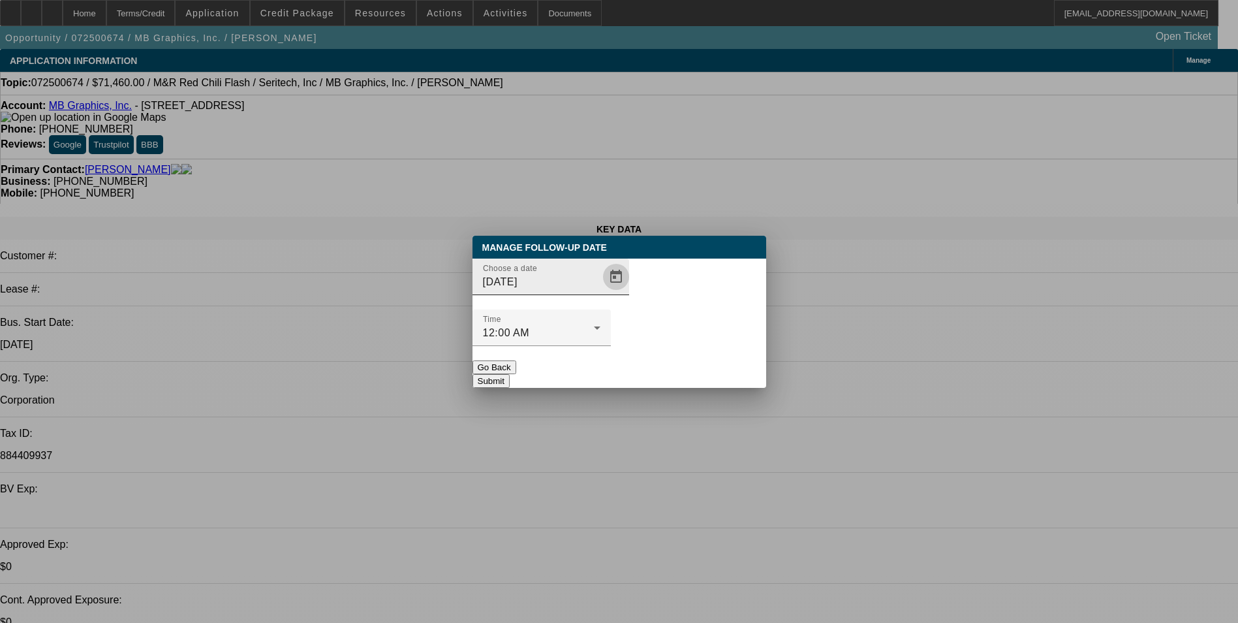
click at [600, 292] on span "Open calendar" at bounding box center [615, 276] width 31 height 31
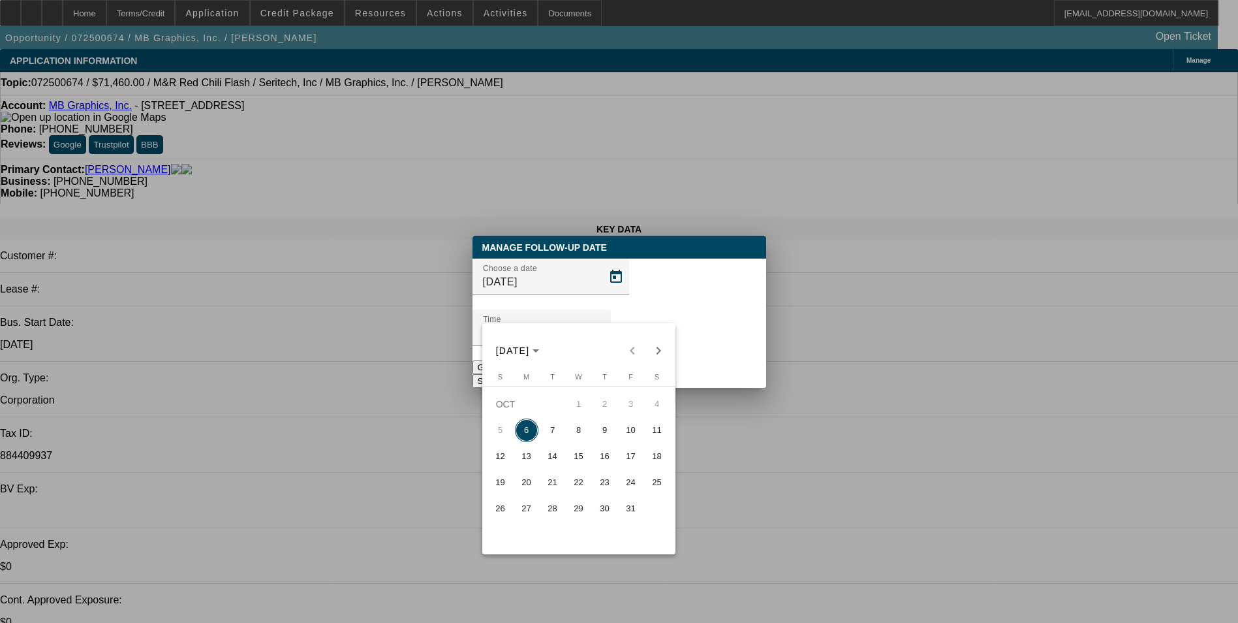
click at [557, 424] on span "7" at bounding box center [552, 429] width 23 height 23
type input "[DATE]"
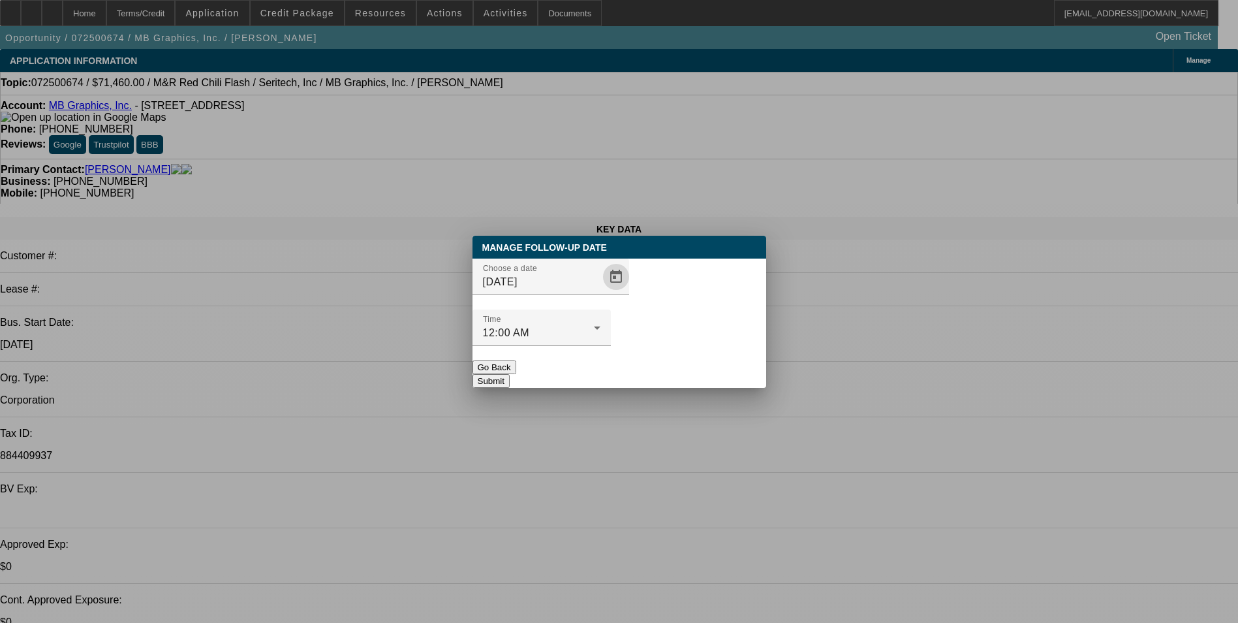
click at [510, 374] on button "Submit" at bounding box center [491, 381] width 37 height 14
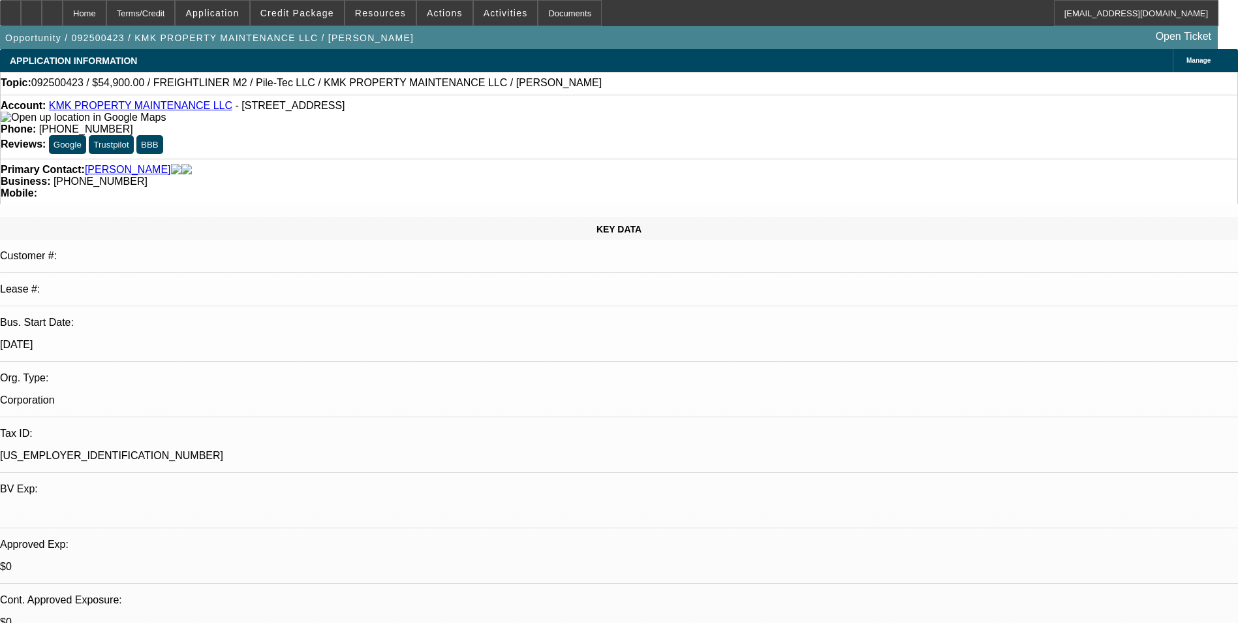
select select "0"
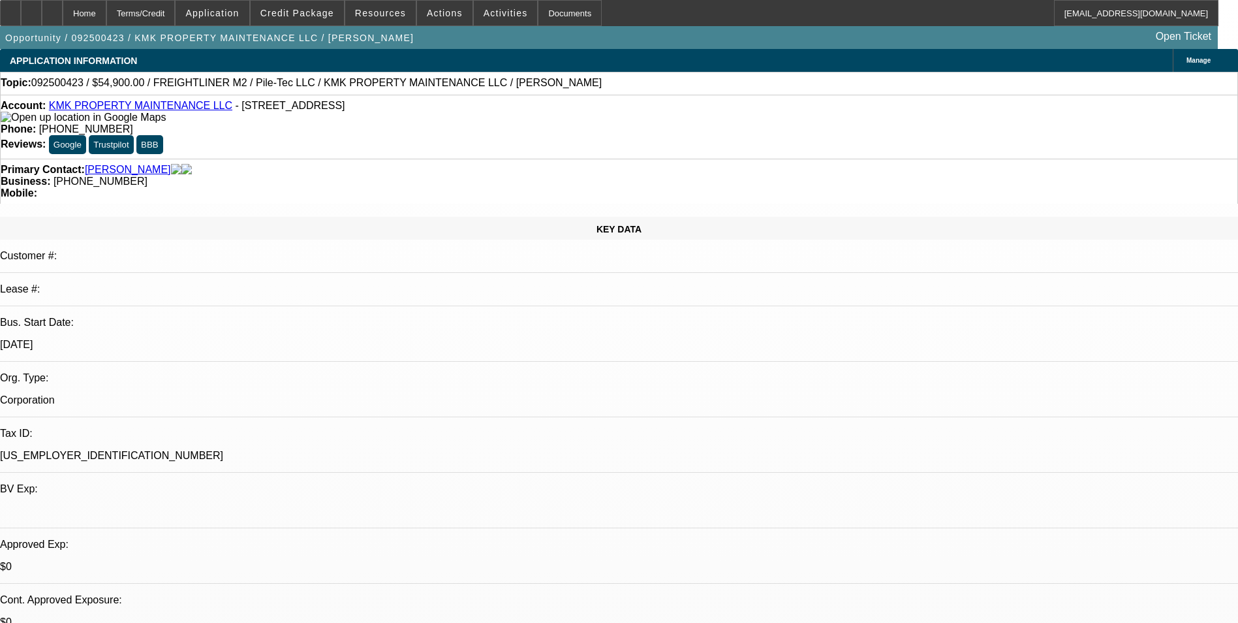
select select "0"
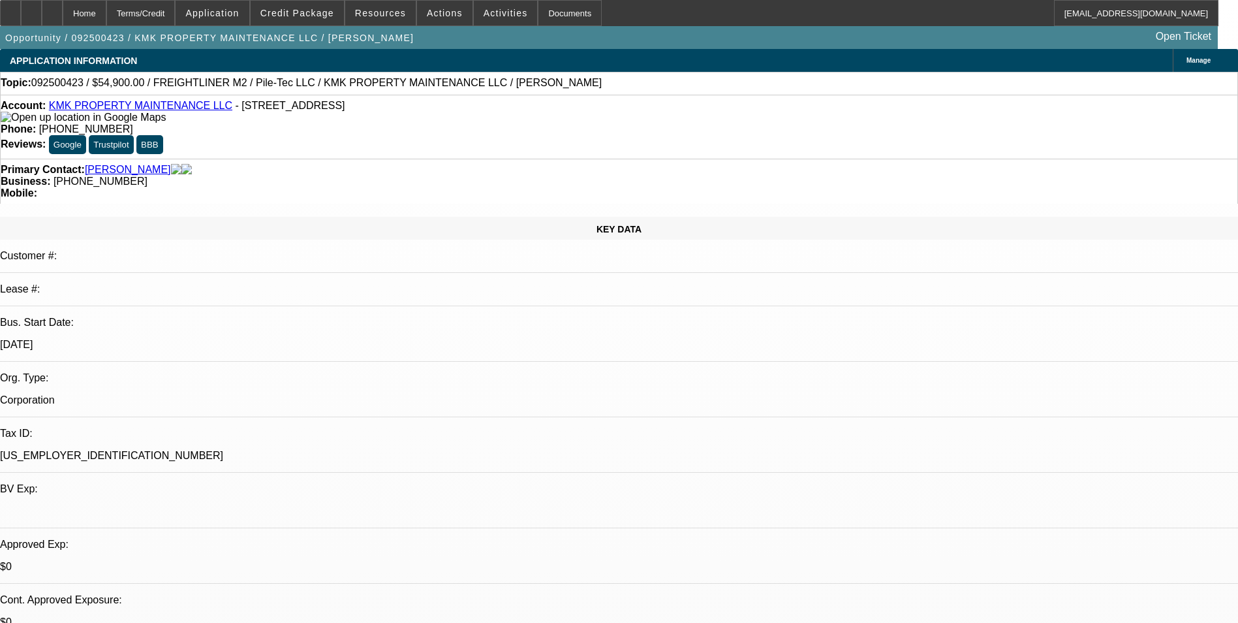
select select "0"
select select "1"
select select "6"
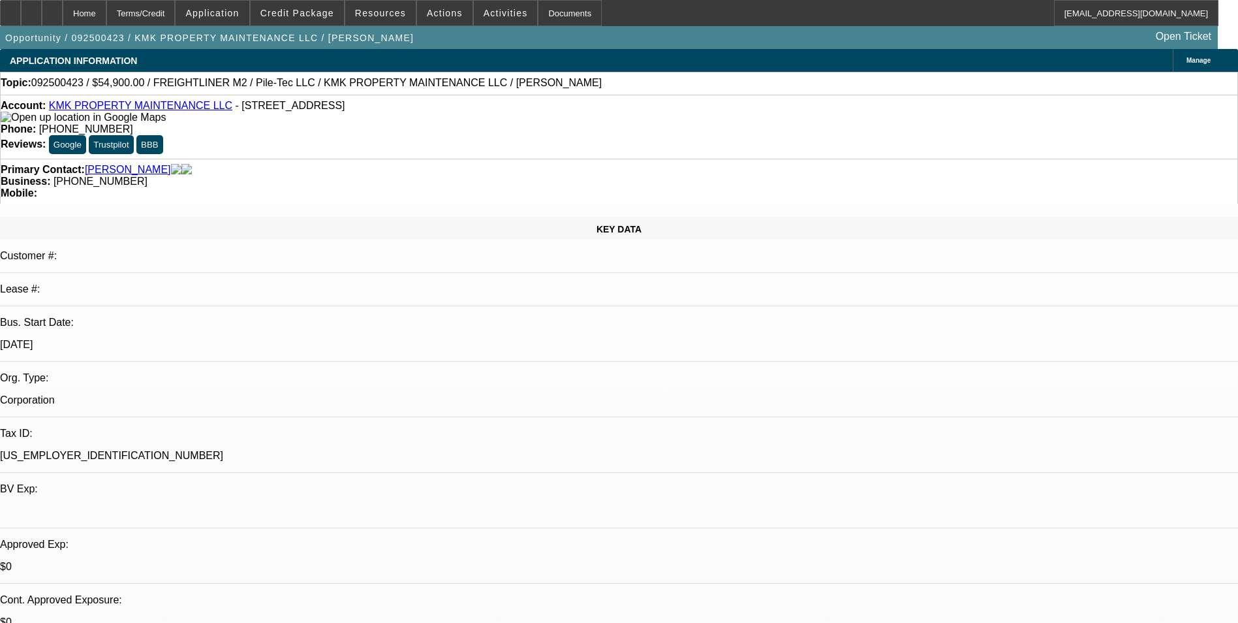
select select "1"
select select "6"
select select "1"
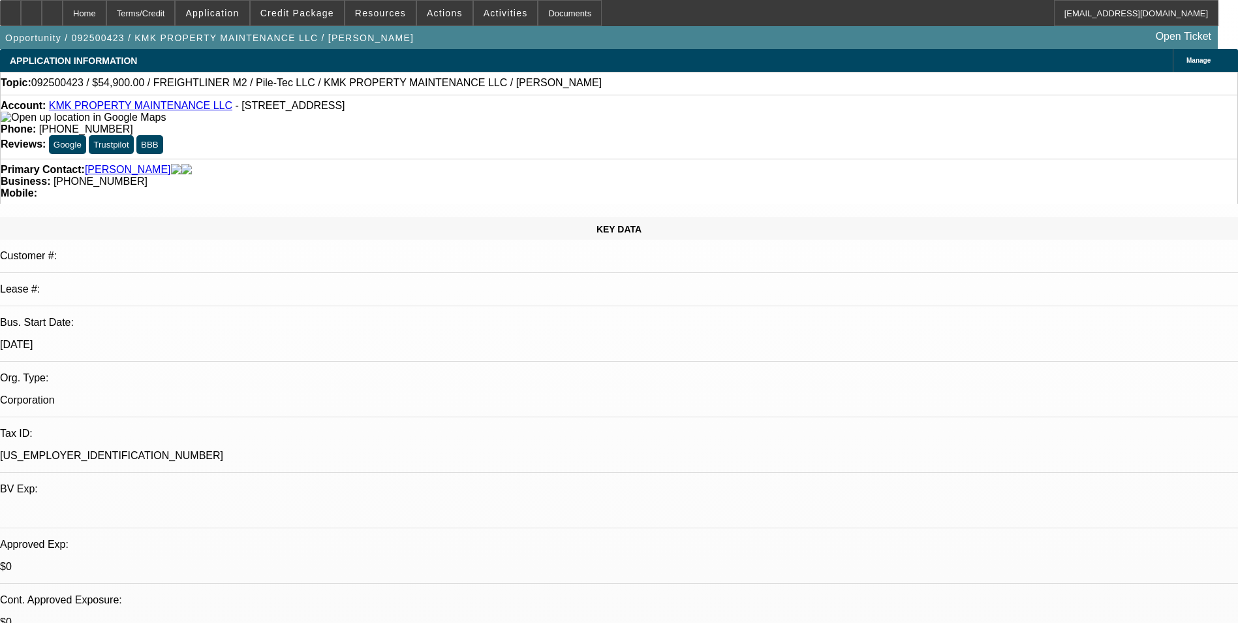
select select "6"
select select "1"
select select "6"
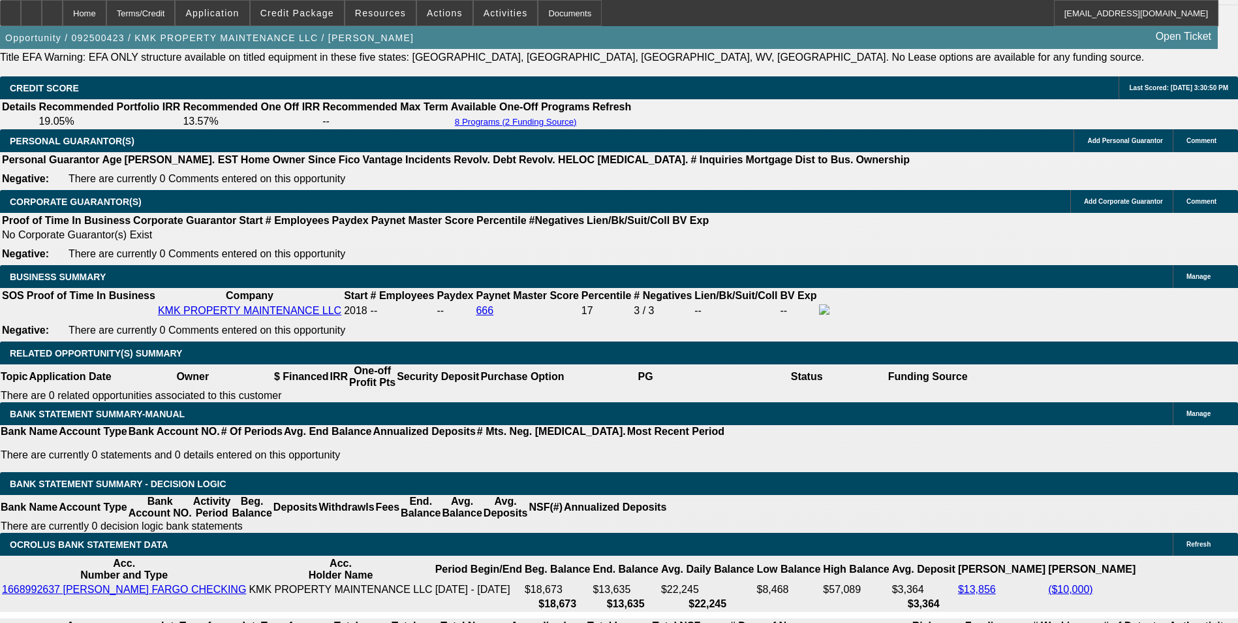
scroll to position [1958, 0]
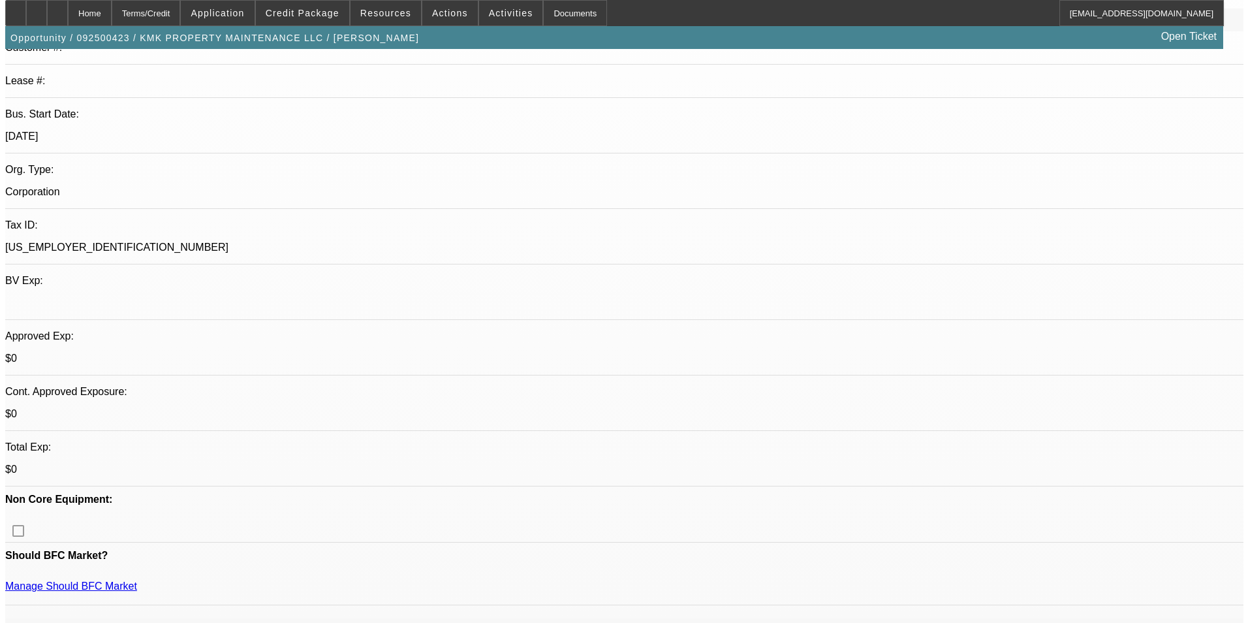
scroll to position [0, 0]
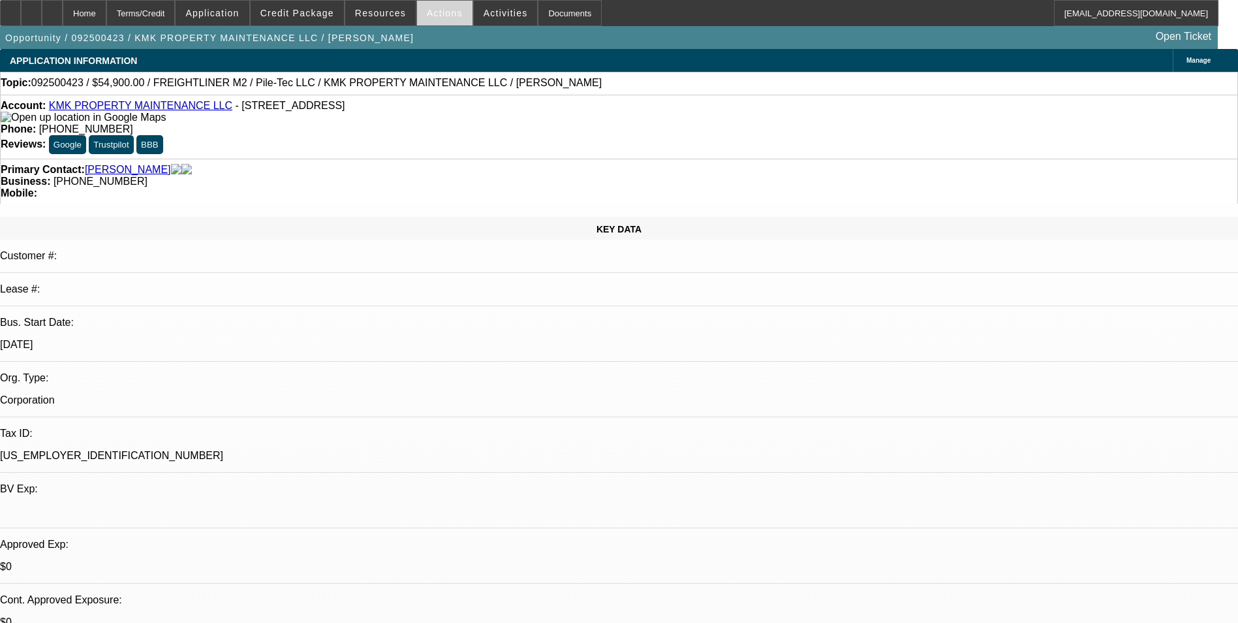
click at [446, 14] on span "Actions" at bounding box center [445, 13] width 36 height 10
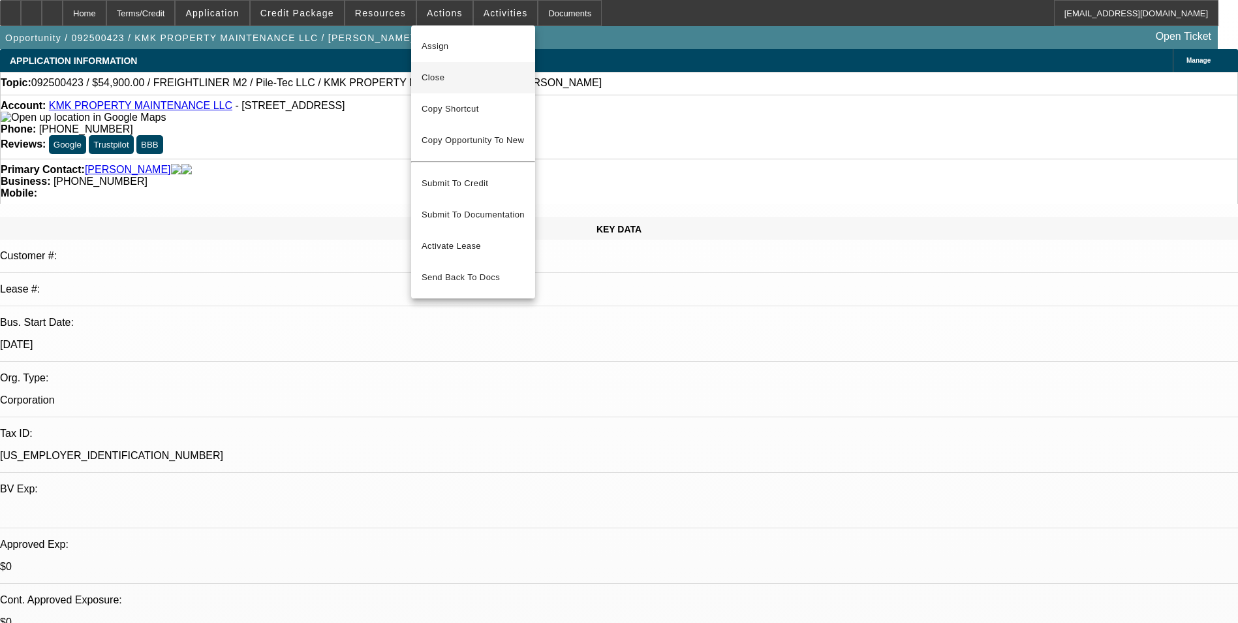
click at [467, 82] on span "Close" at bounding box center [473, 78] width 103 height 16
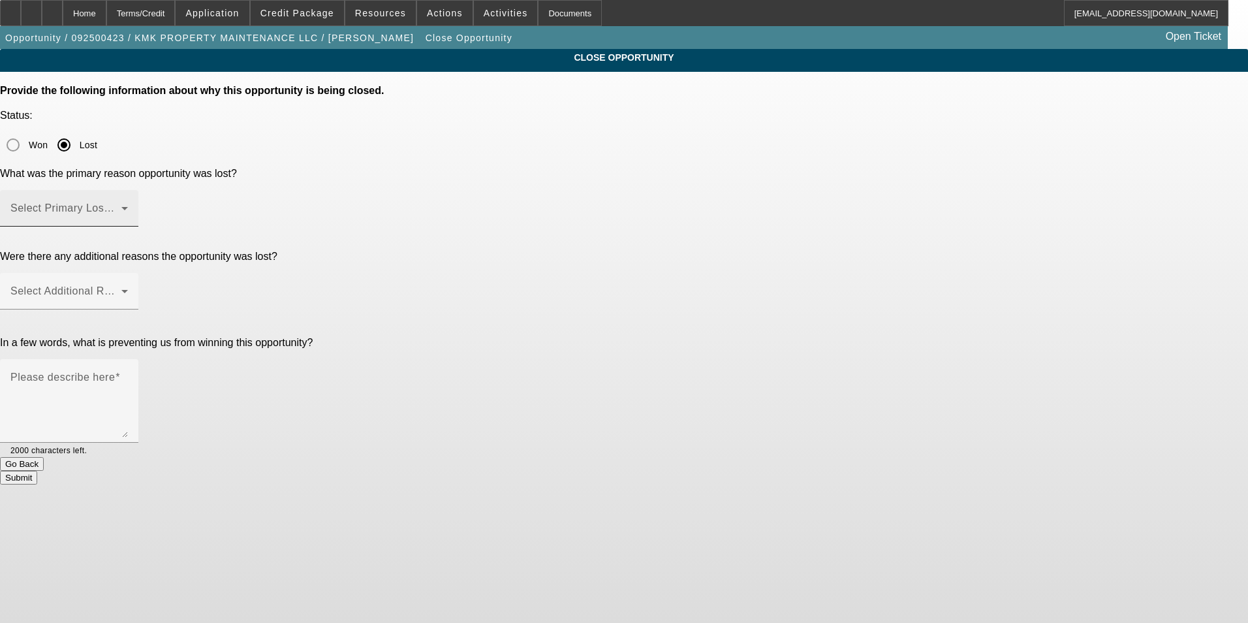
click at [121, 206] on span at bounding box center [65, 214] width 111 height 16
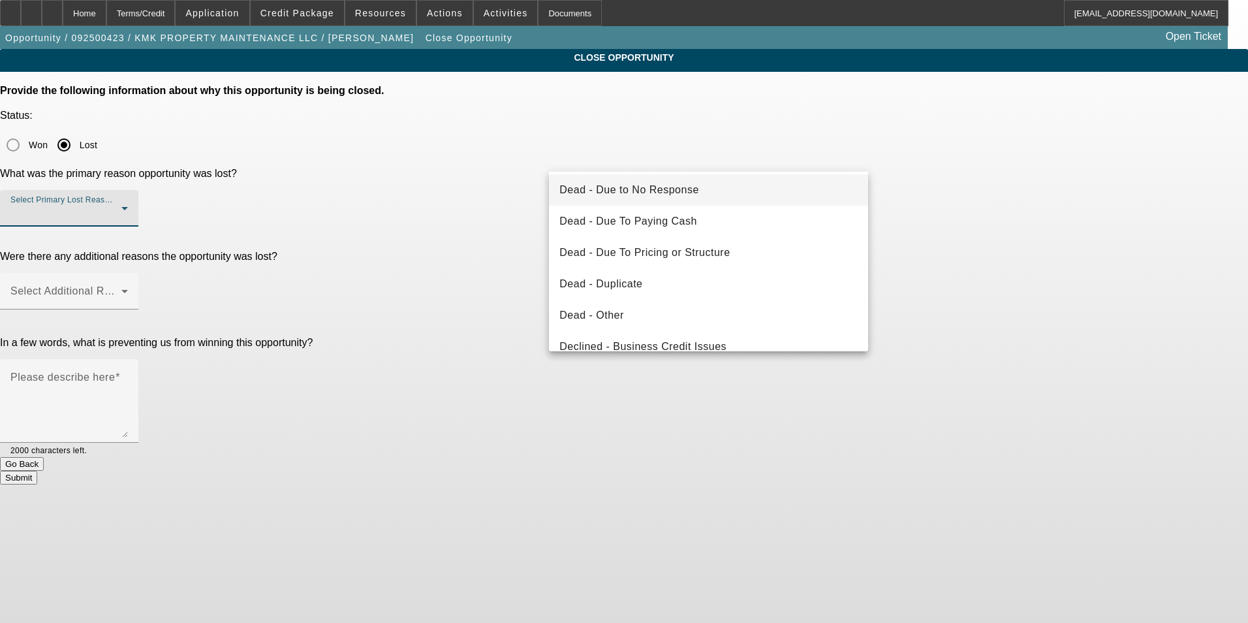
scroll to position [131, 0]
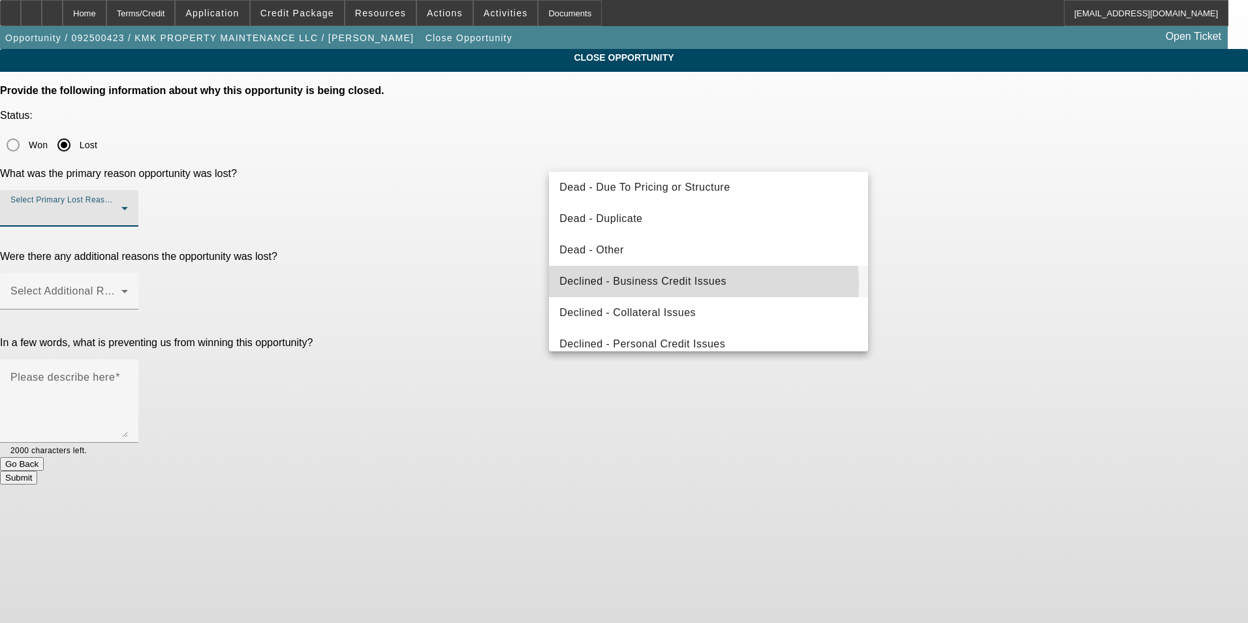
click at [653, 285] on span "Declined - Business Credit Issues" at bounding box center [642, 281] width 167 height 16
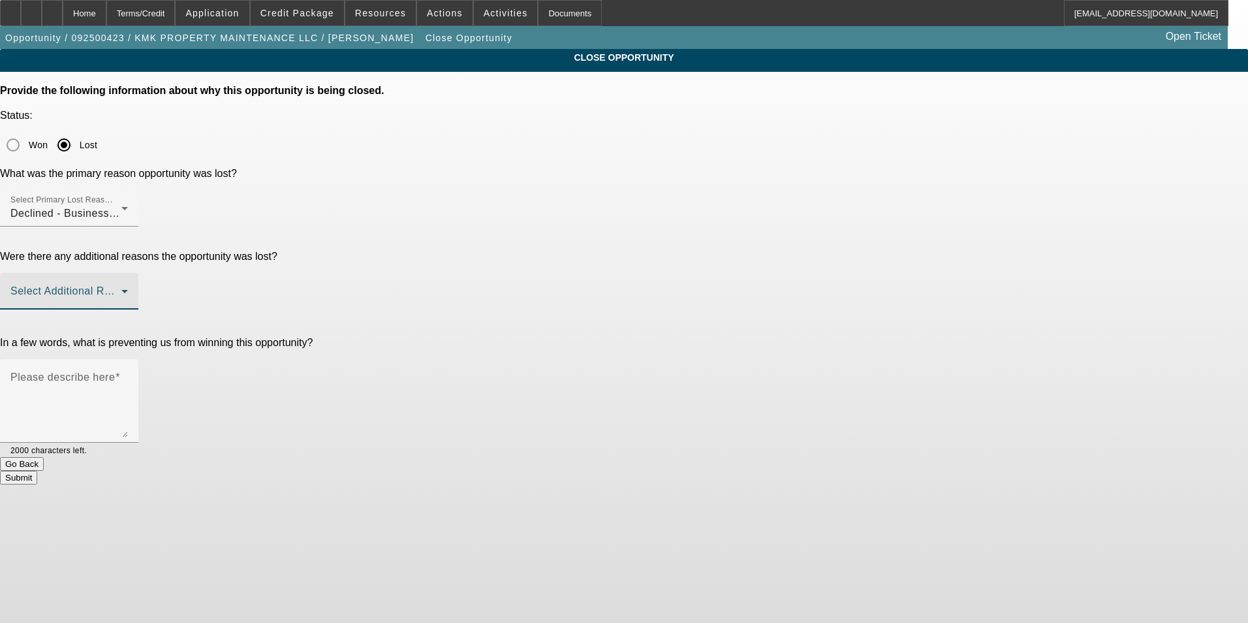
click at [121, 288] on span at bounding box center [65, 296] width 111 height 16
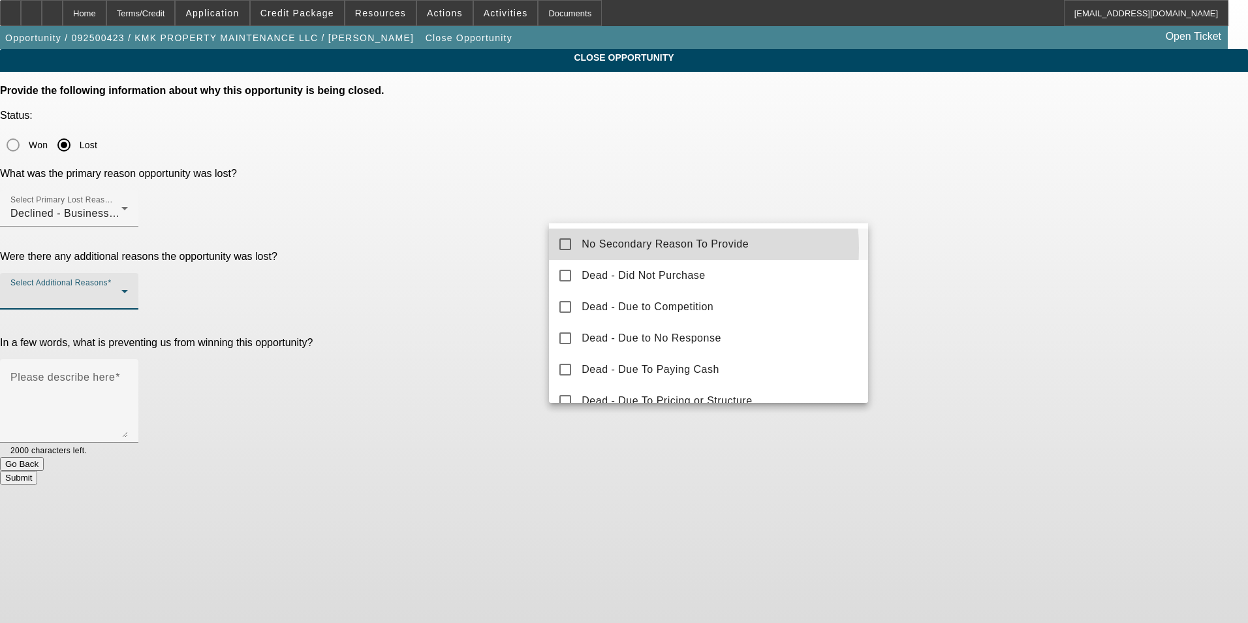
click at [648, 248] on span "No Secondary Reason To Provide" at bounding box center [664, 244] width 167 height 16
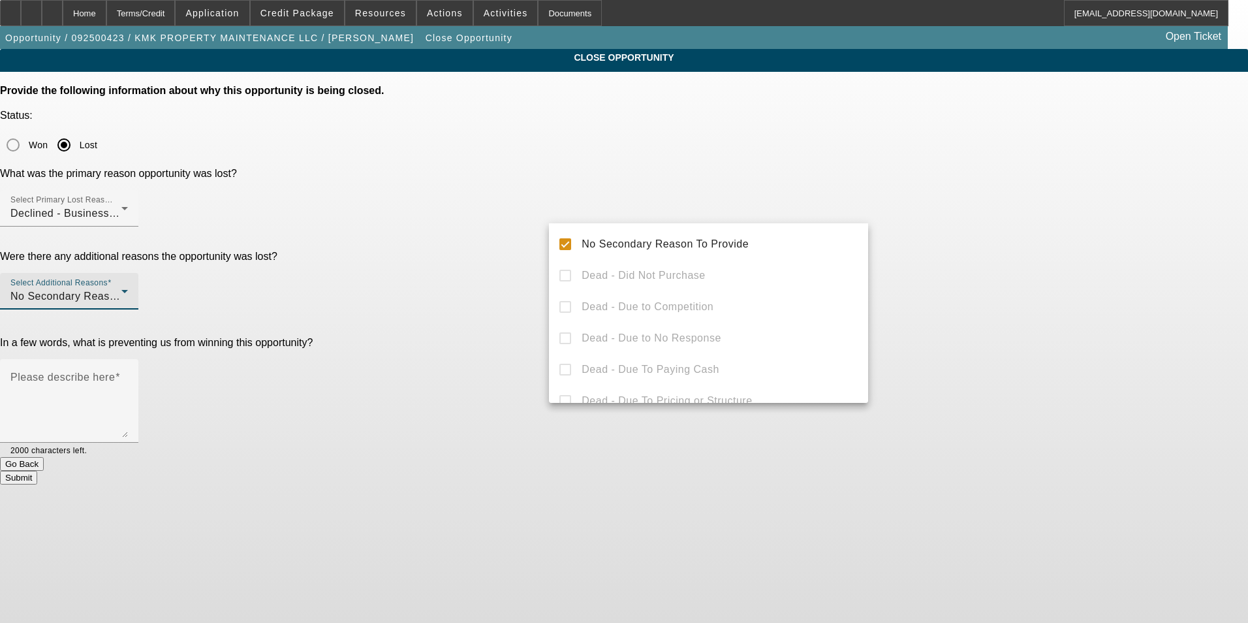
drag, startPoint x: 1159, startPoint y: 250, endPoint x: 1145, endPoint y: 251, distance: 14.4
click at [1155, 251] on div at bounding box center [624, 311] width 1248 height 623
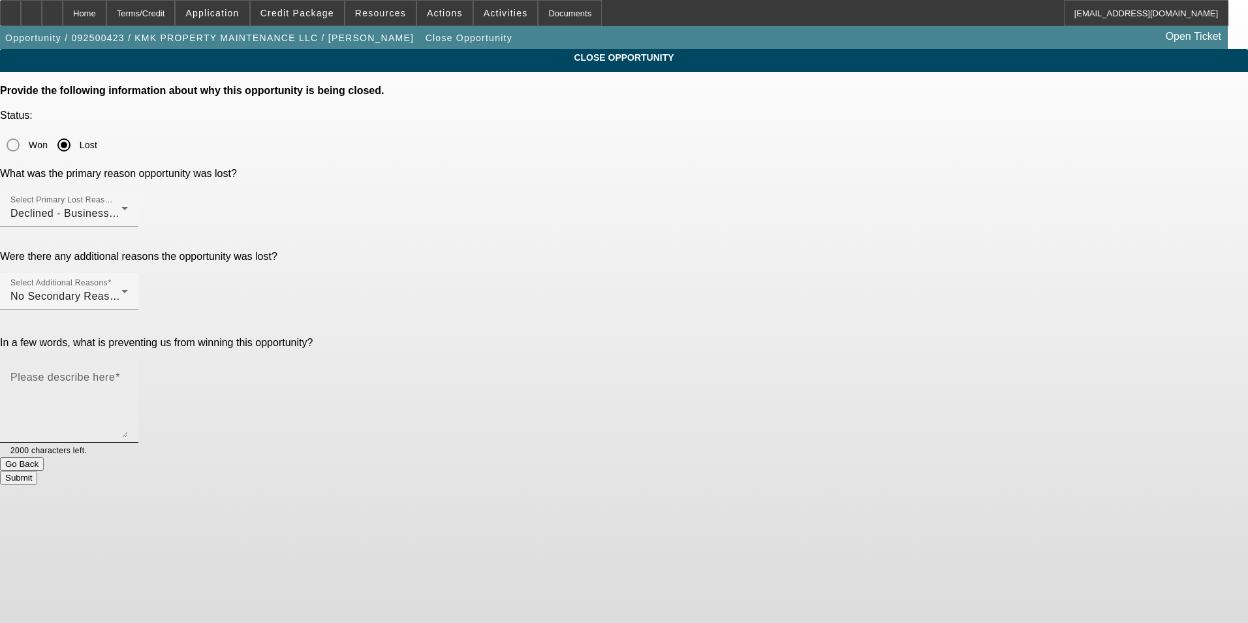
click at [128, 375] on textarea "Please describe here" at bounding box center [68, 406] width 117 height 63
type textarea "Customer was only considering corp only options. Unable to find a source that w…"
click at [37, 471] on button "Submit" at bounding box center [18, 478] width 37 height 14
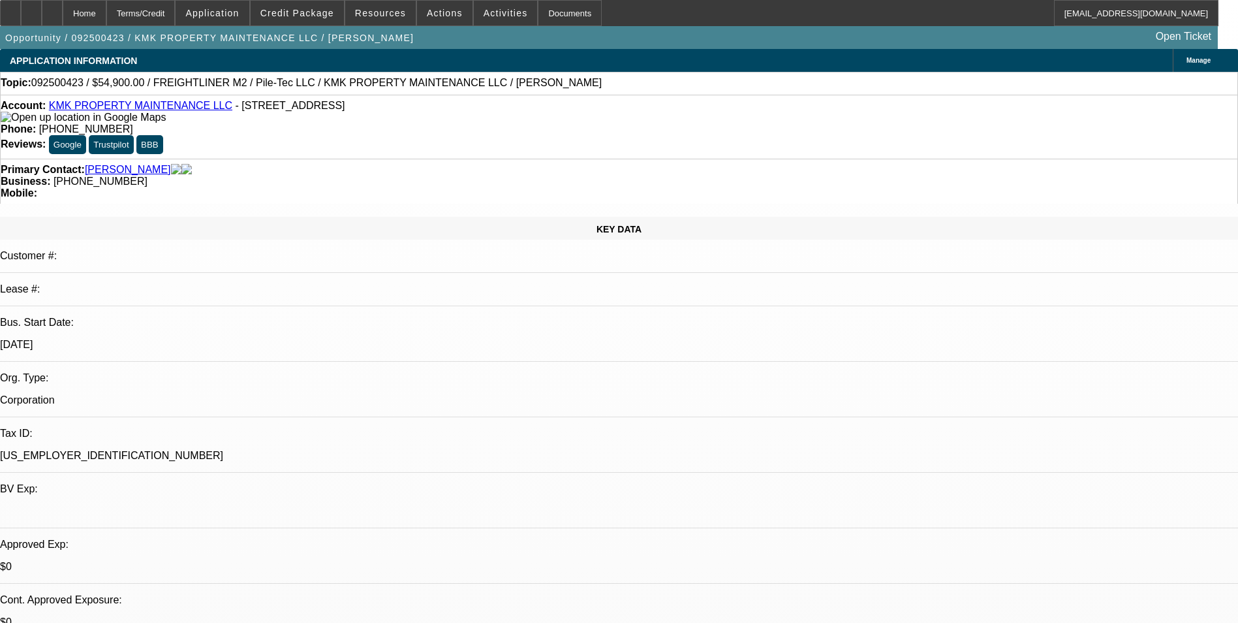
select select "0"
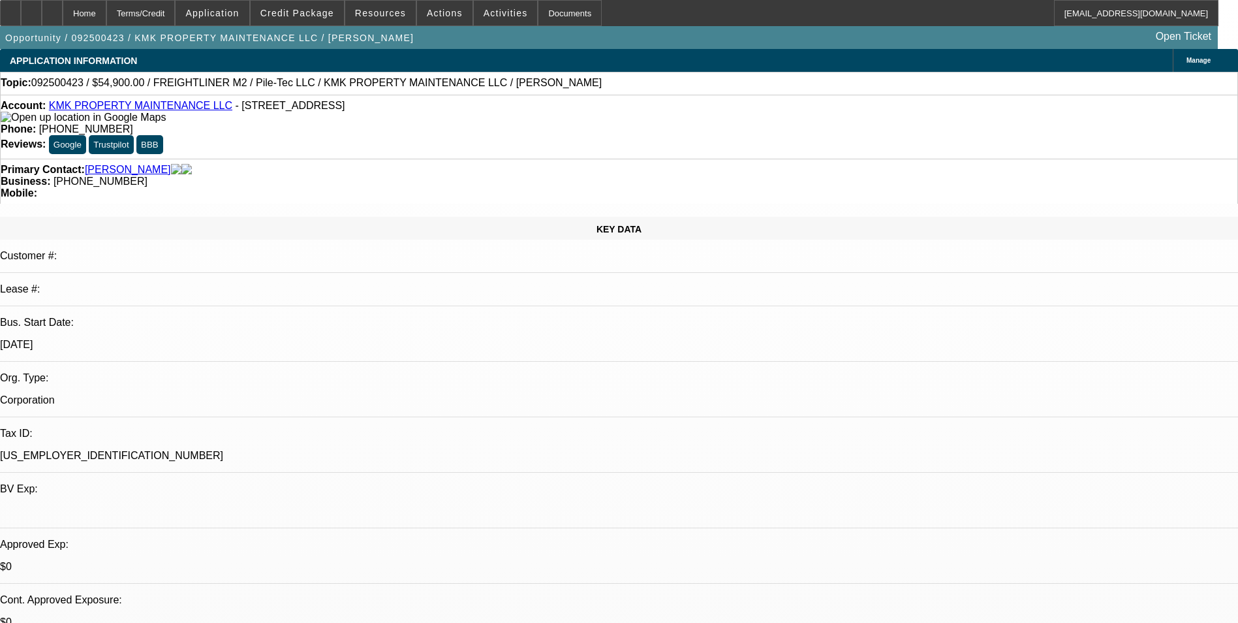
select select "0"
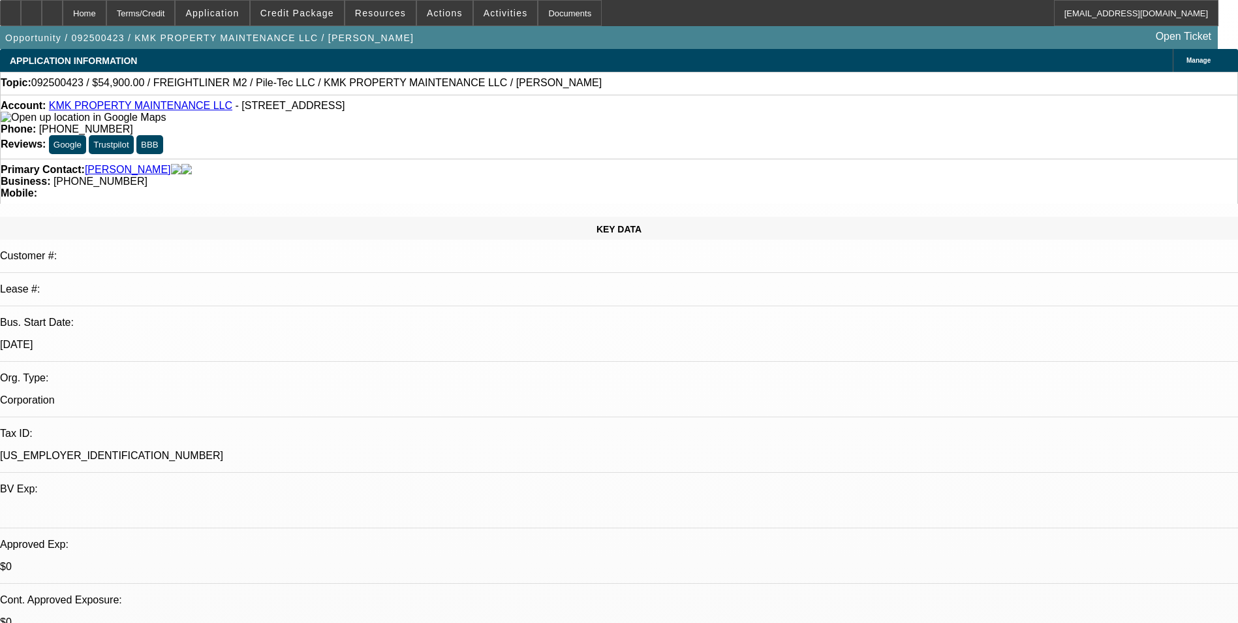
select select "0"
select select "1"
select select "6"
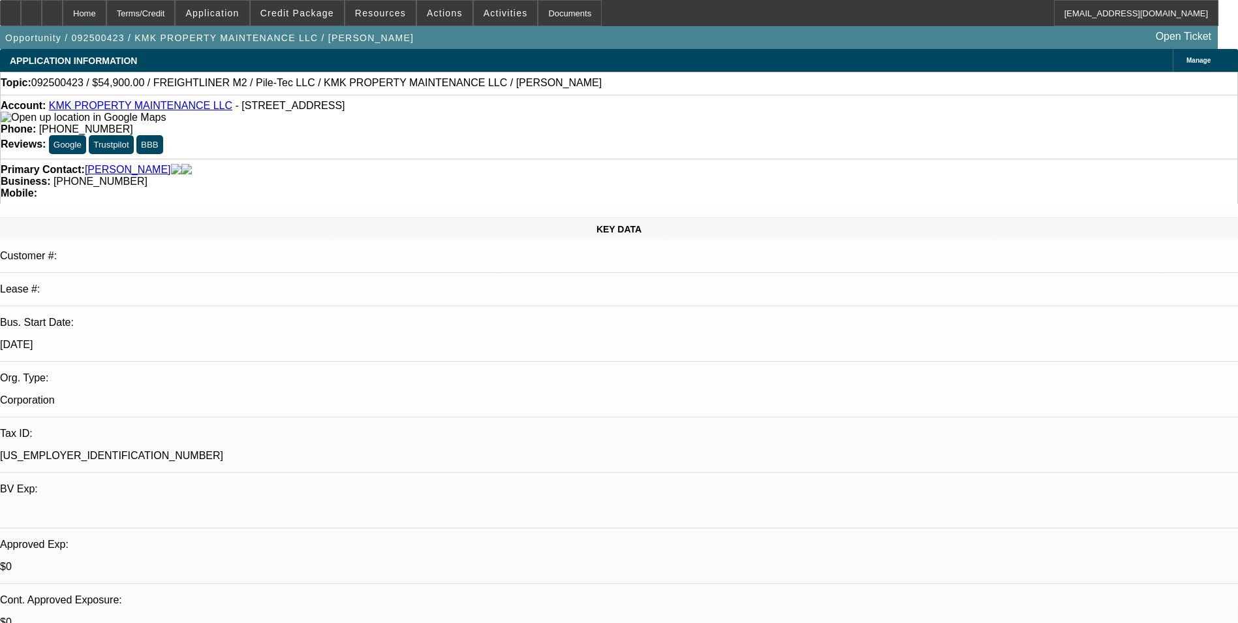
select select "1"
select select "6"
select select "1"
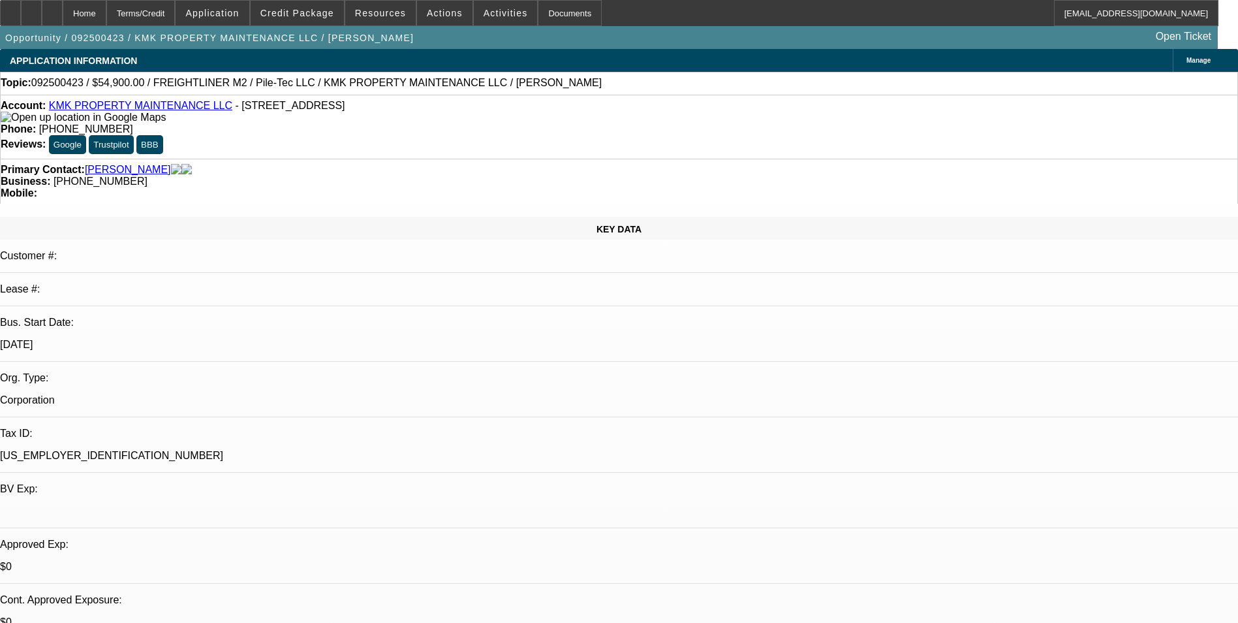
select select "6"
select select "1"
select select "6"
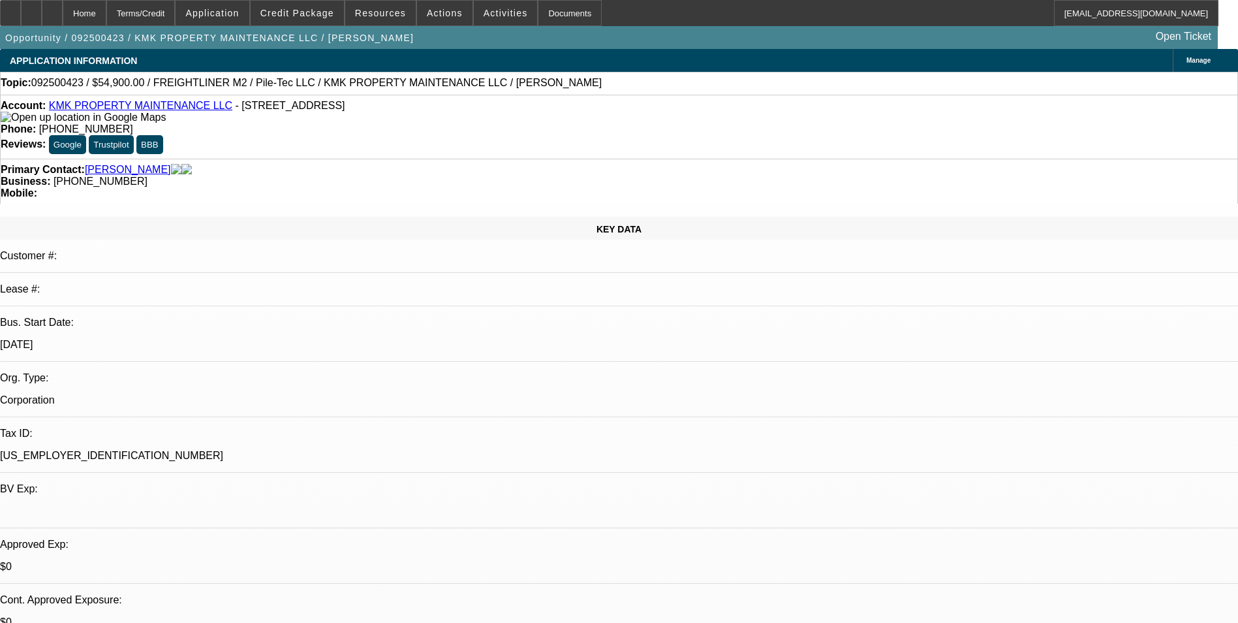
select select "0"
select select "0.1"
select select "0"
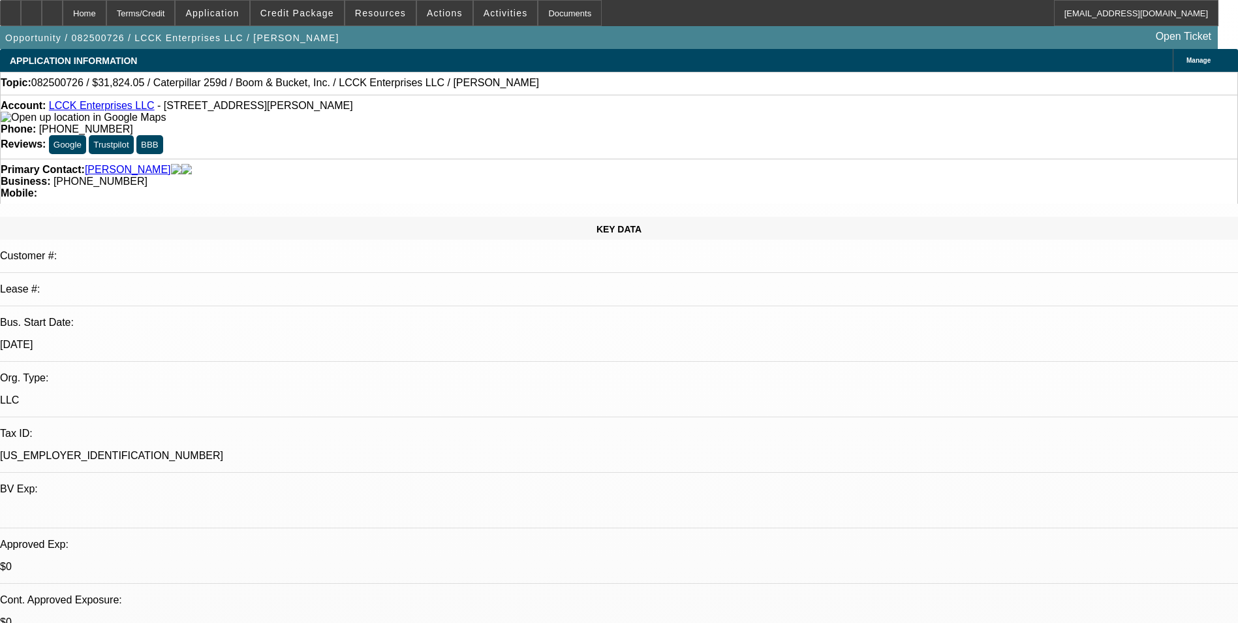
select select "0"
select select "0.1"
select select "0"
select select "0.1"
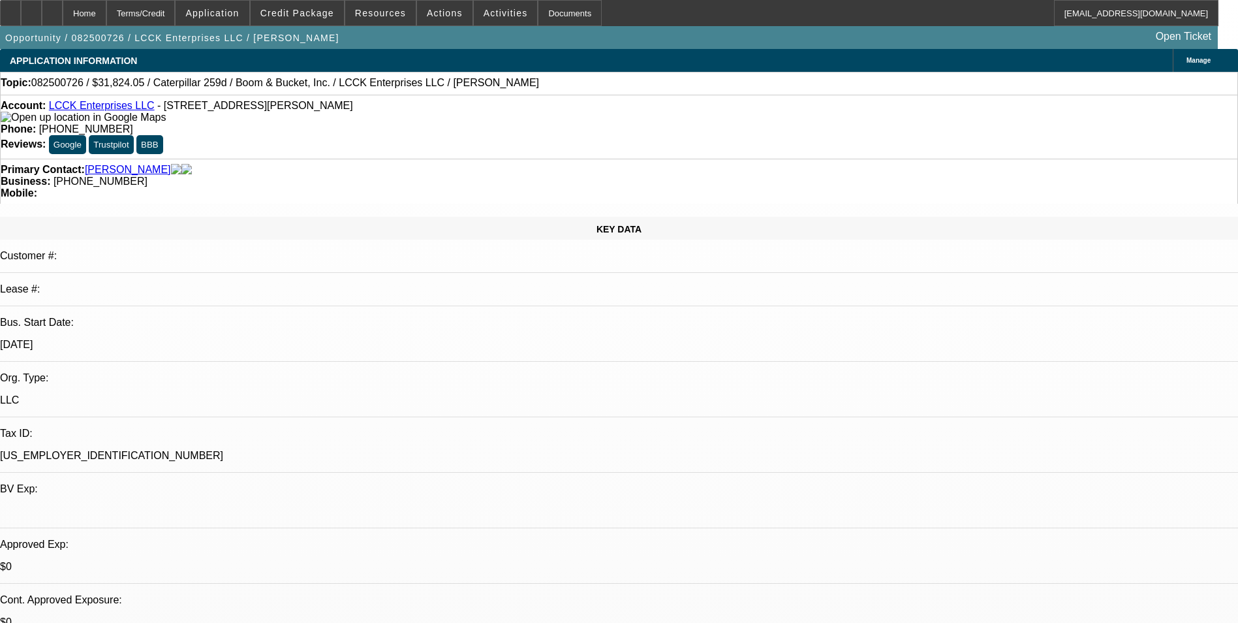
select select "0"
select select "0.1"
select select "1"
select select "4"
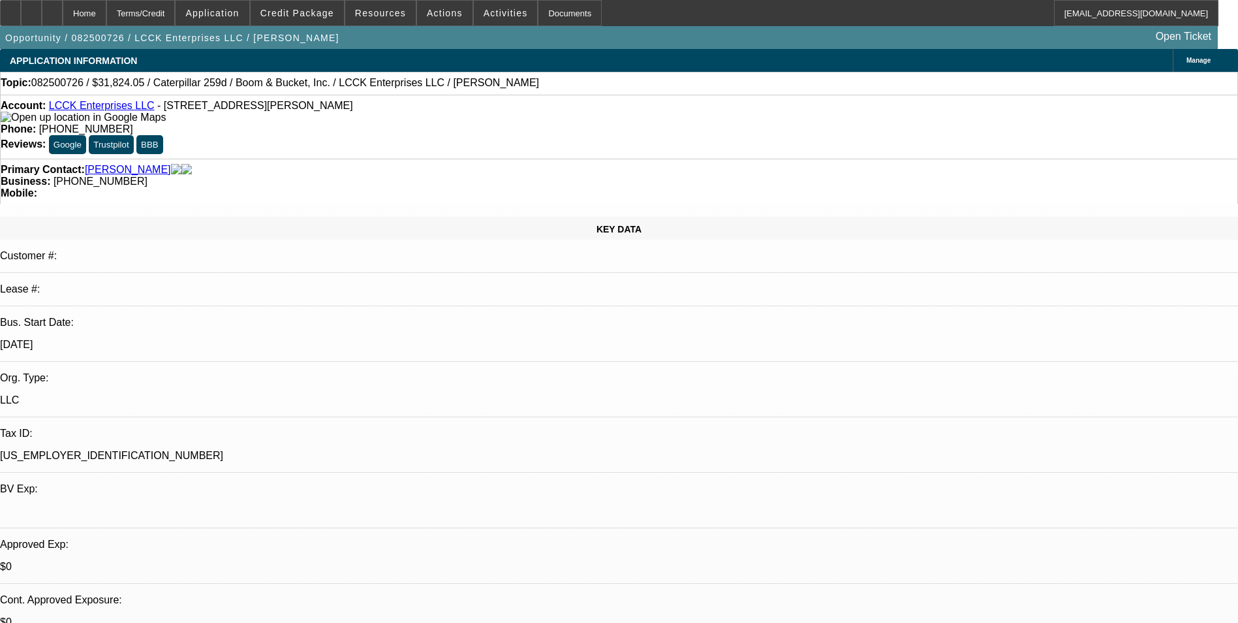
select select "1"
select select "4"
select select "1"
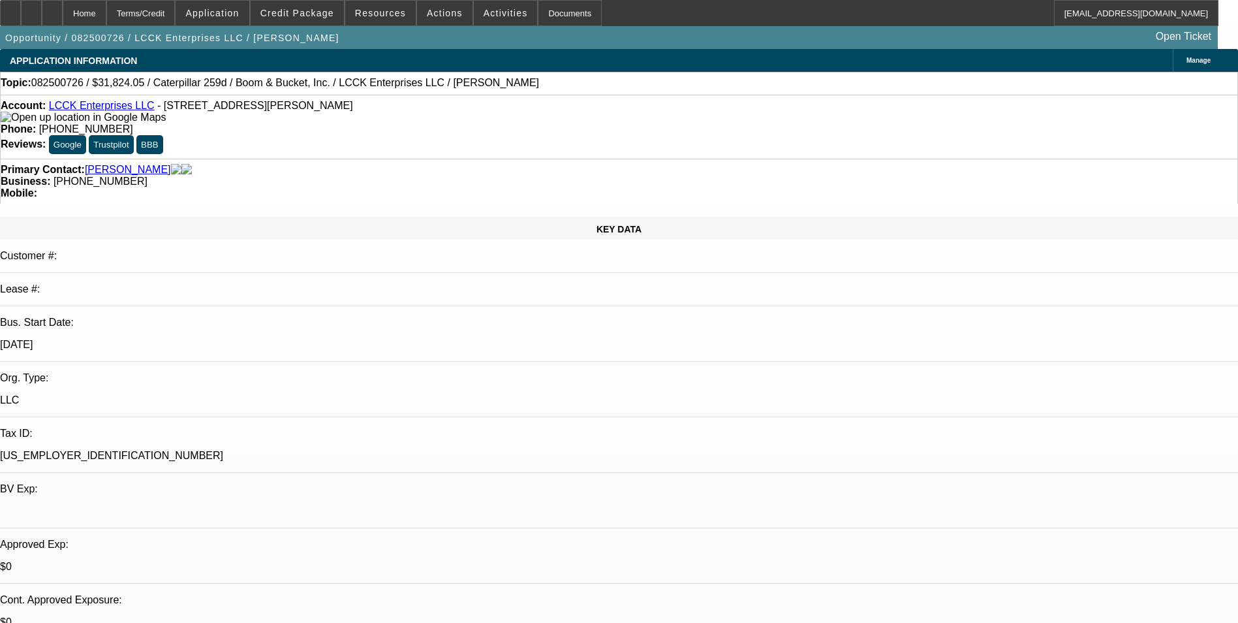
select select "4"
select select "1"
select select "3"
select select "4"
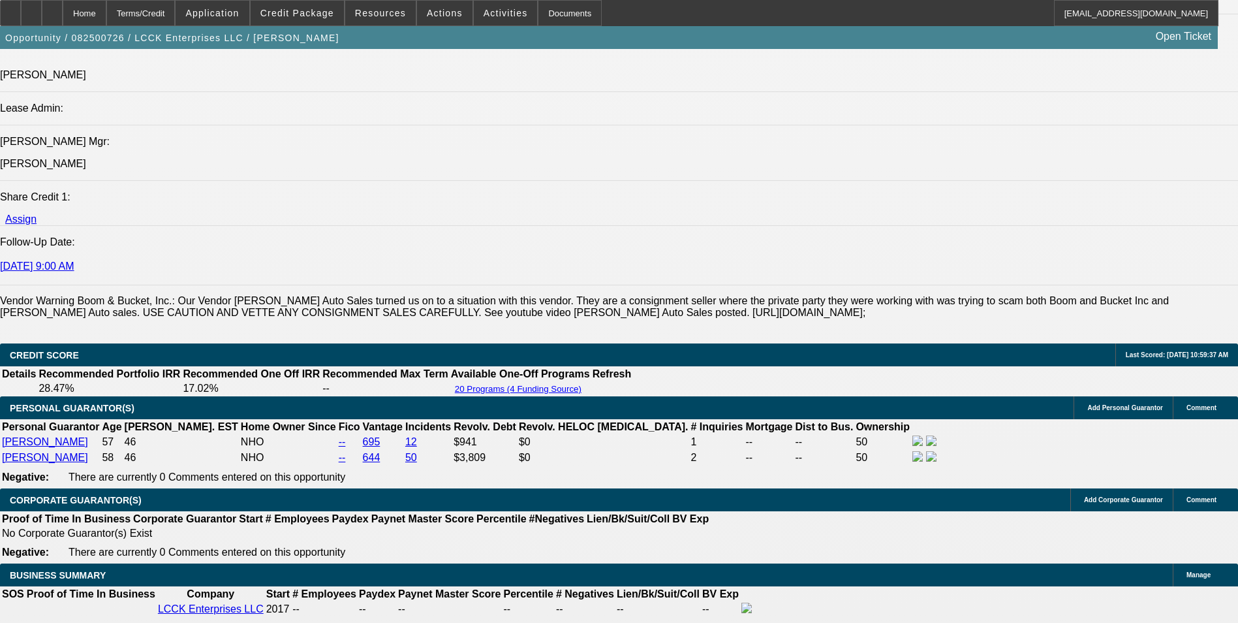
scroll to position [1632, 0]
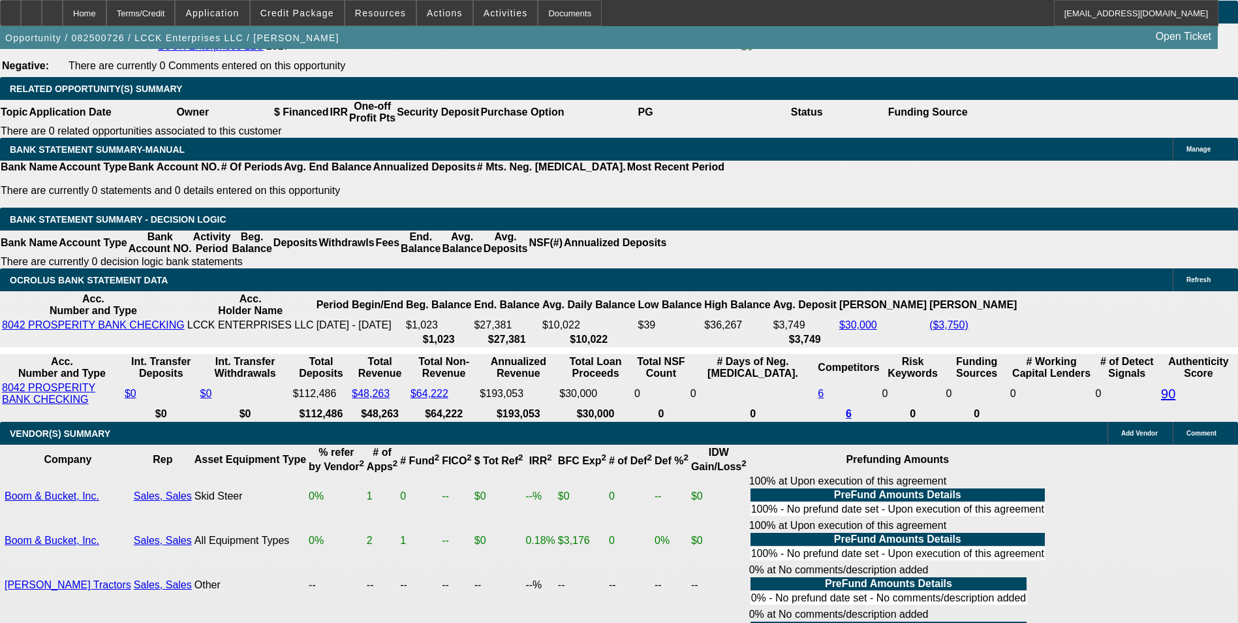
scroll to position [2154, 0]
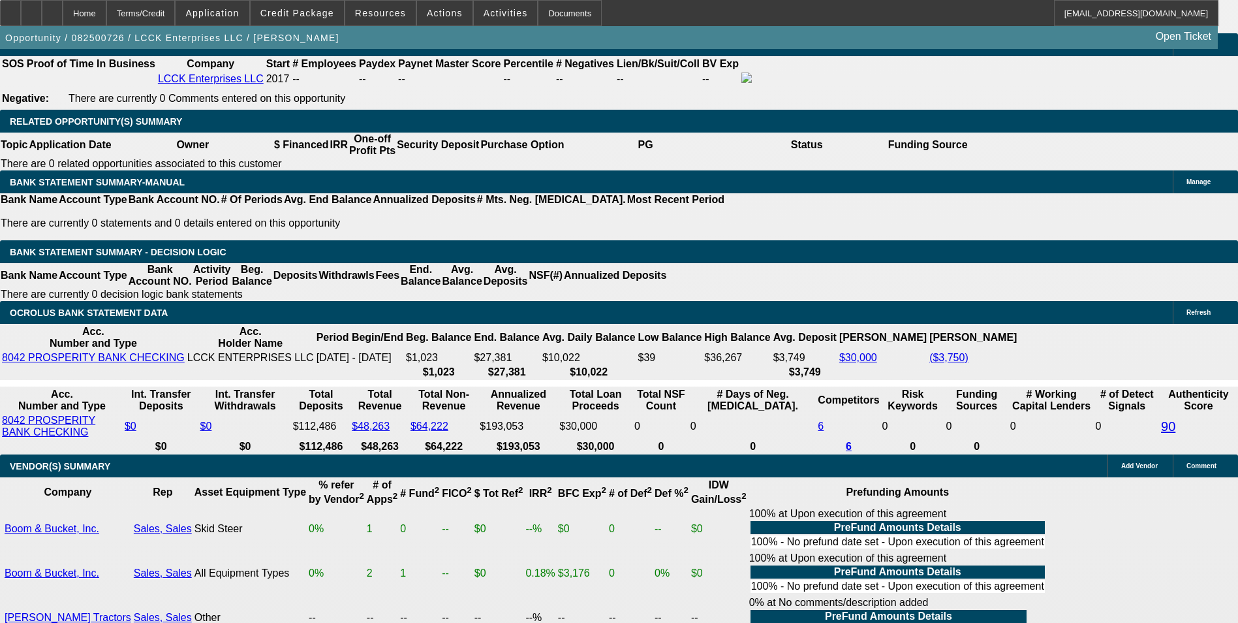
scroll to position [131, 0]
click at [320, 8] on span "Credit Package" at bounding box center [297, 13] width 74 height 10
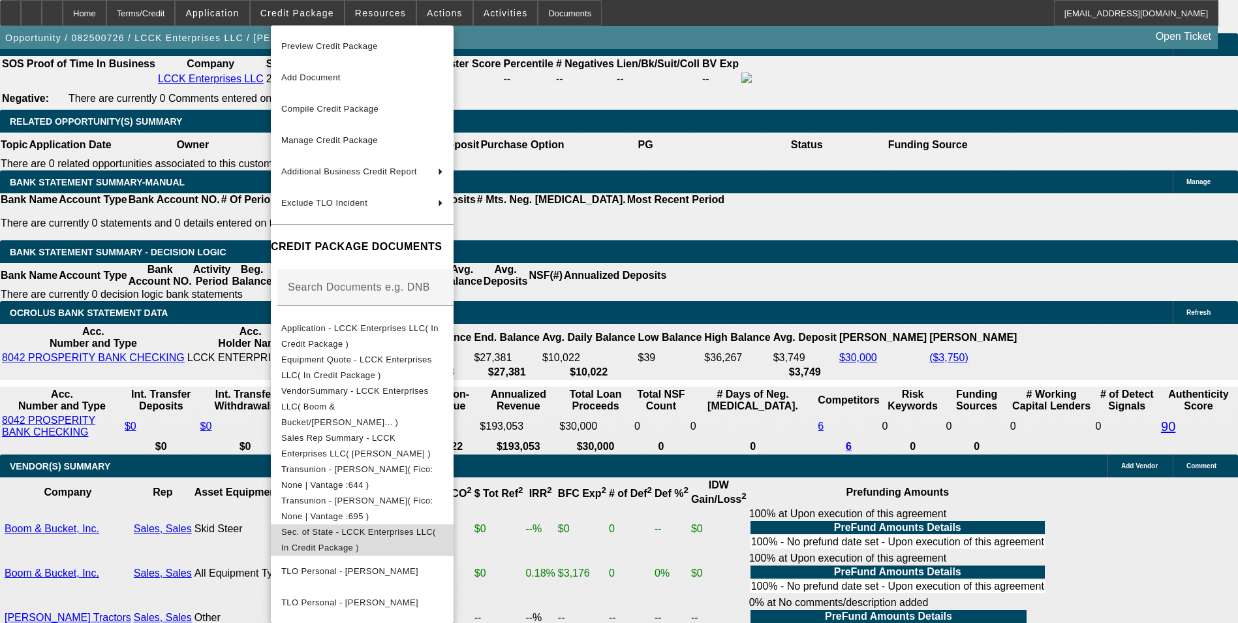
click at [416, 524] on button "Sec. of State - LCCK Enterprises LLC( In Credit Package )" at bounding box center [362, 539] width 183 height 31
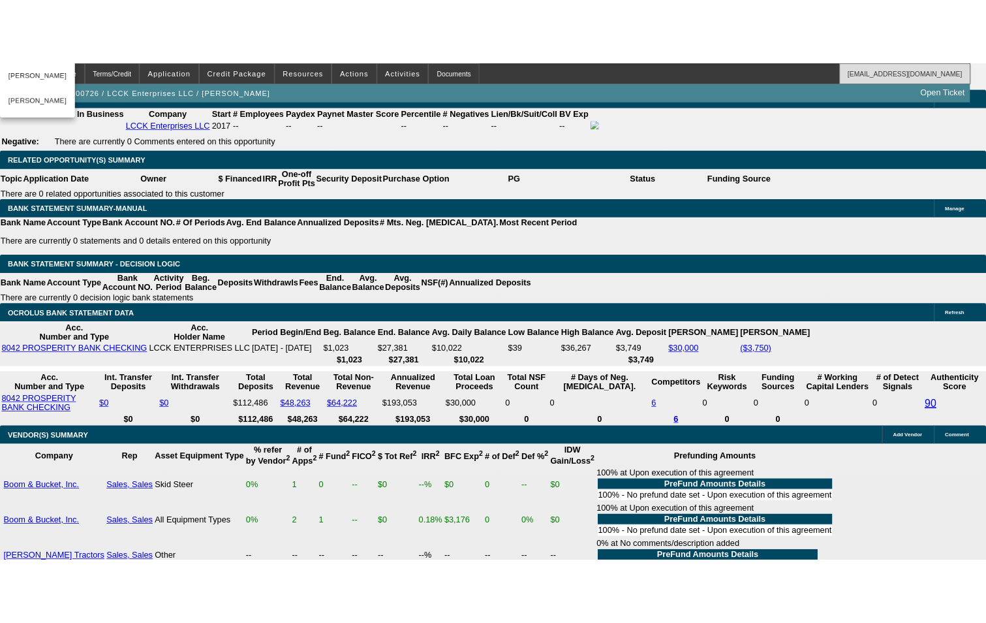
scroll to position [2338, 0]
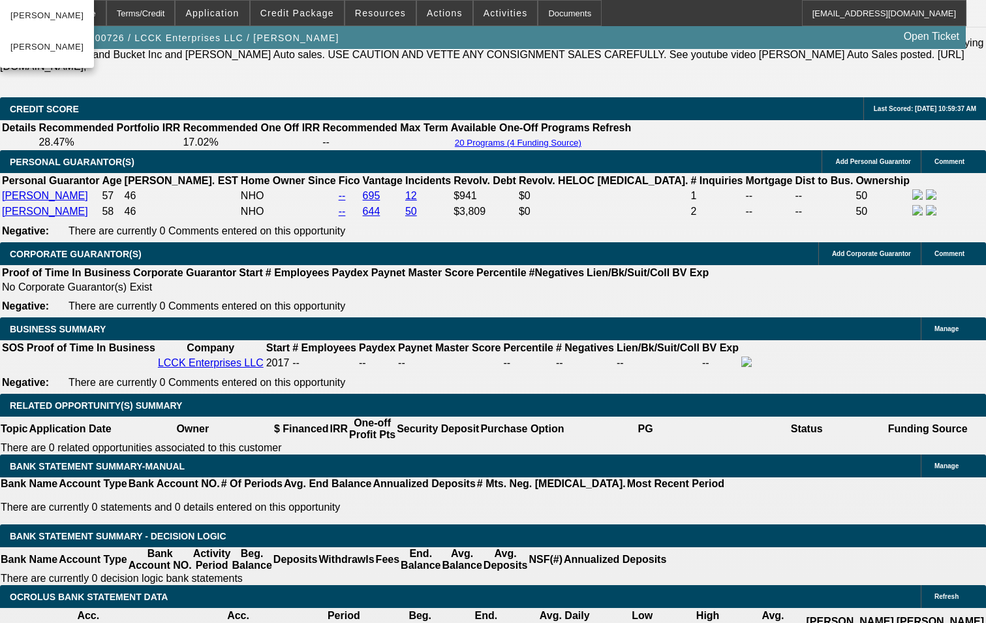
scroll to position [1425, 0]
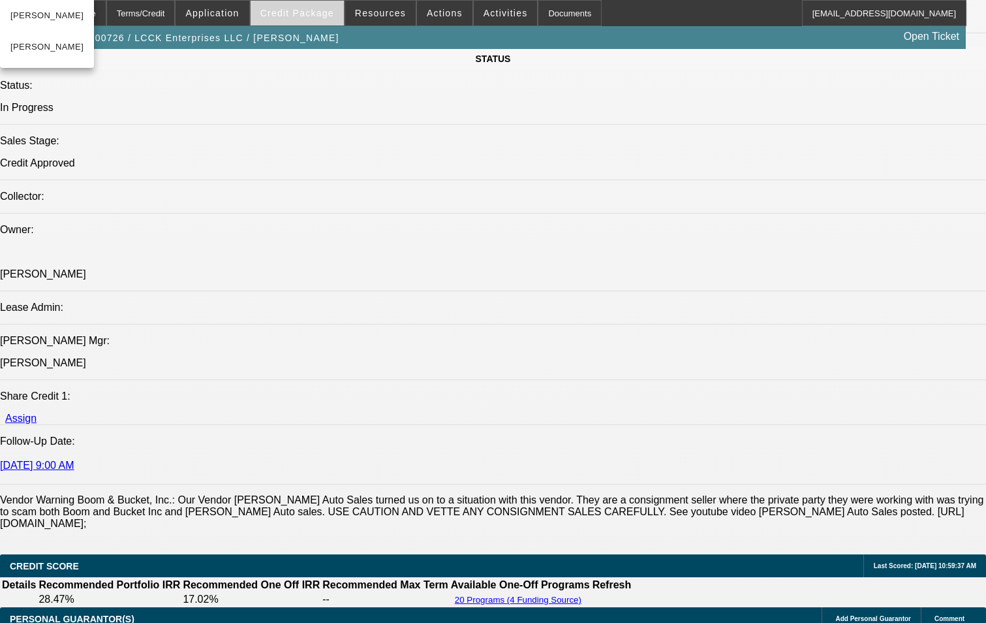
click at [314, 14] on span "Credit Package" at bounding box center [297, 13] width 74 height 10
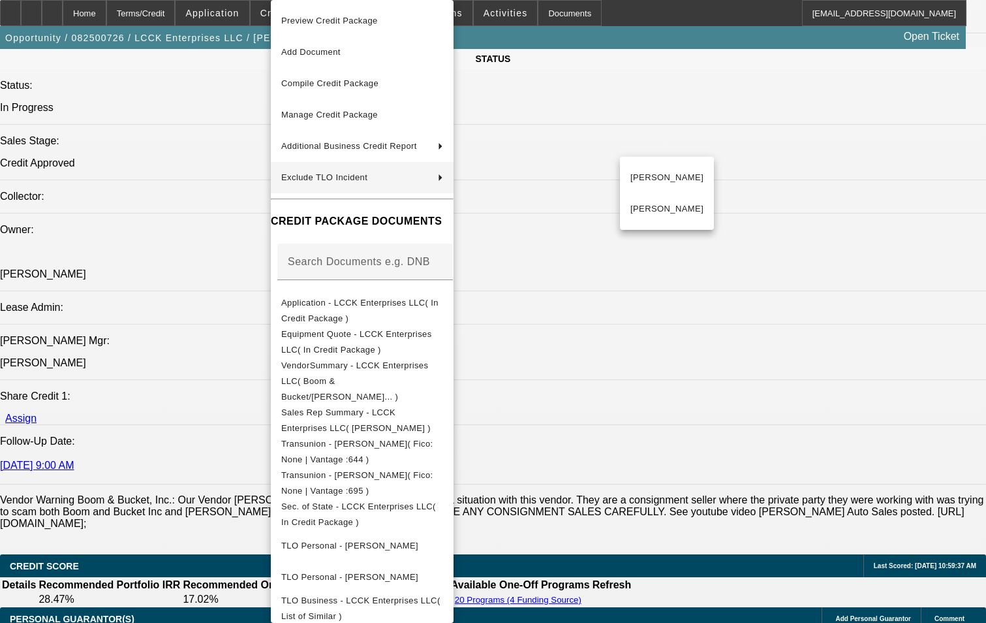
click at [167, 174] on div at bounding box center [493, 311] width 986 height 623
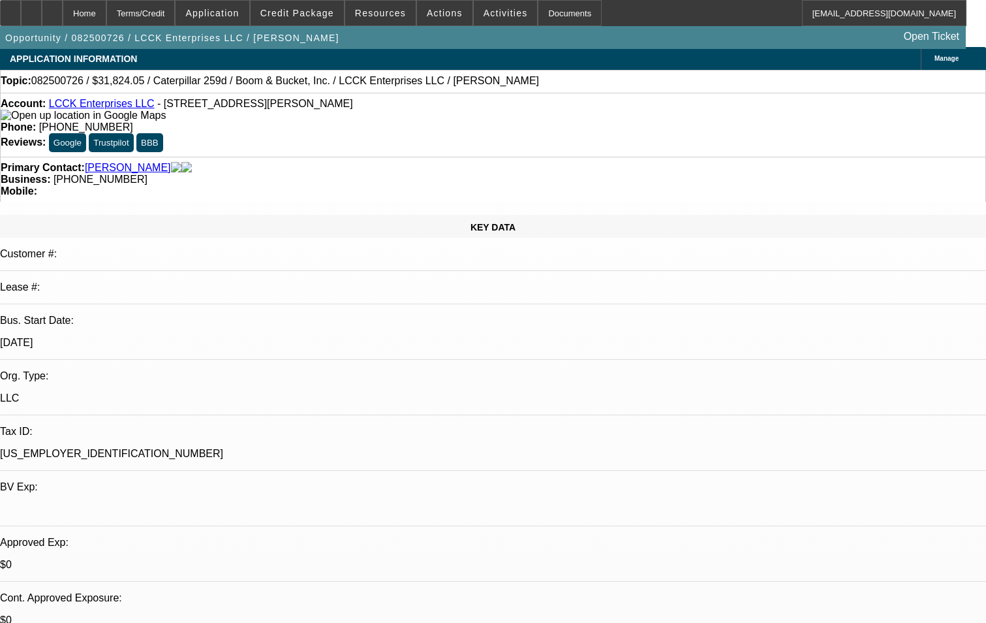
scroll to position [0, 0]
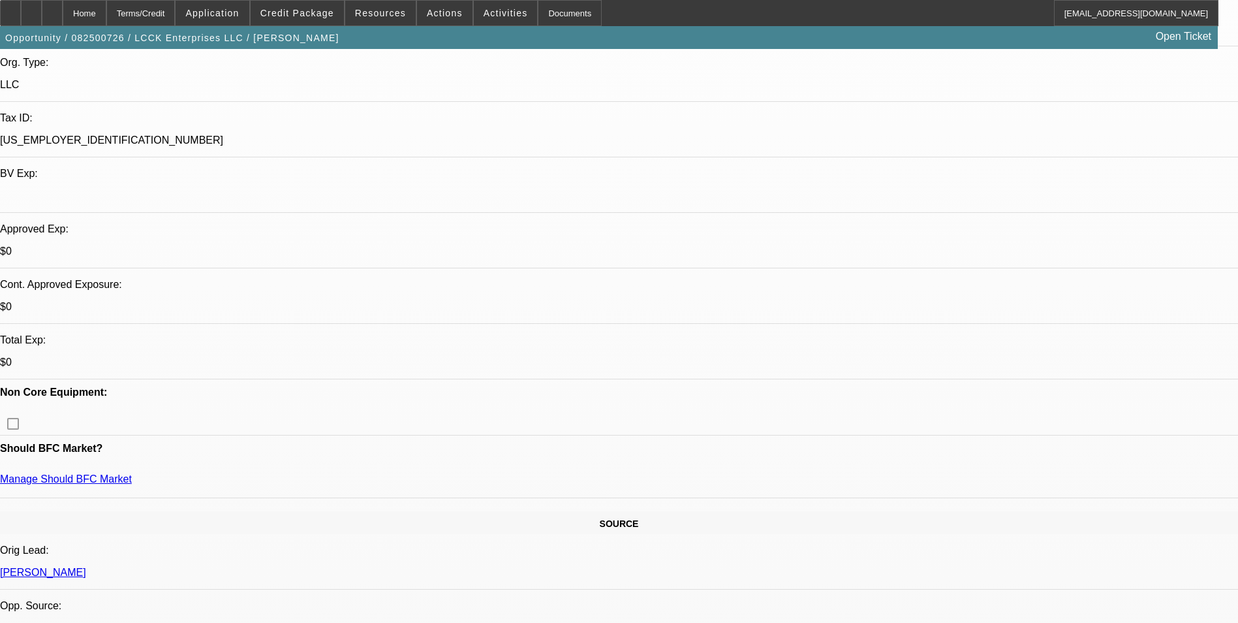
scroll to position [326, 0]
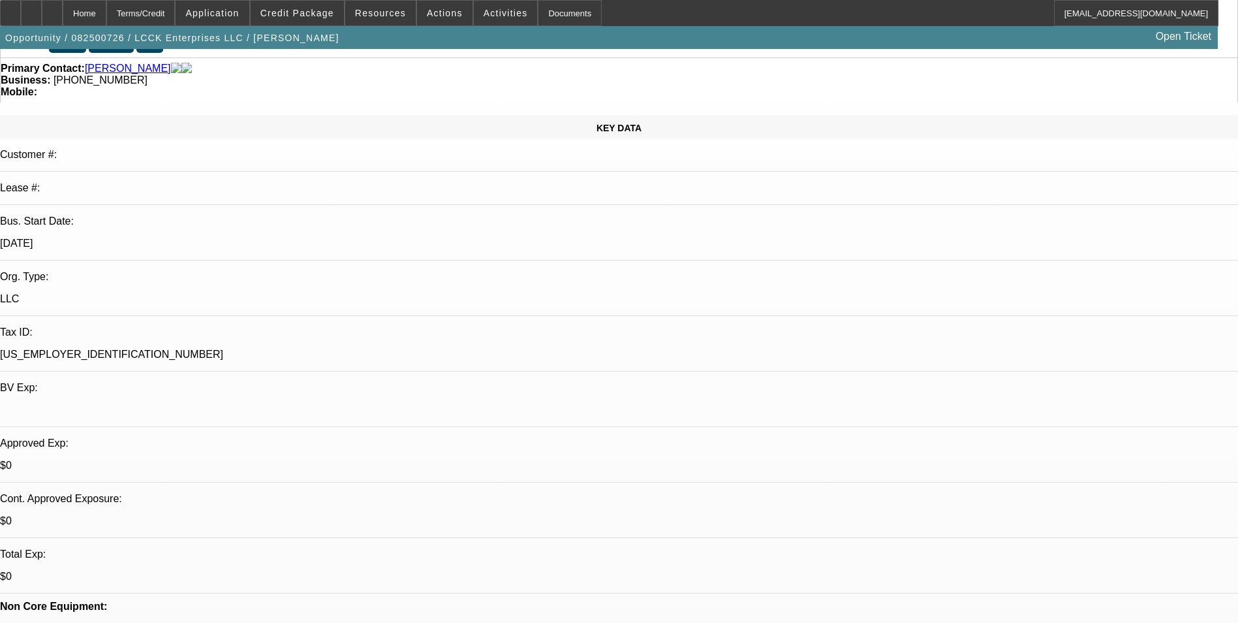
scroll to position [0, 0]
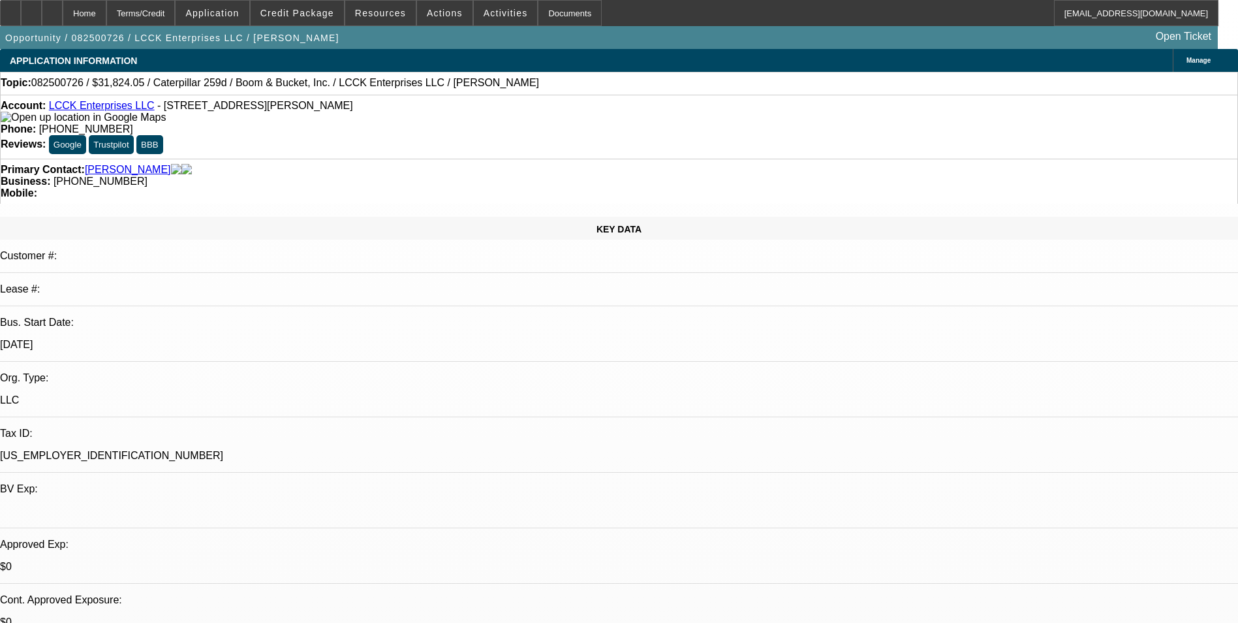
click at [172, 13] on div "Terms/Credit" at bounding box center [140, 13] width 69 height 26
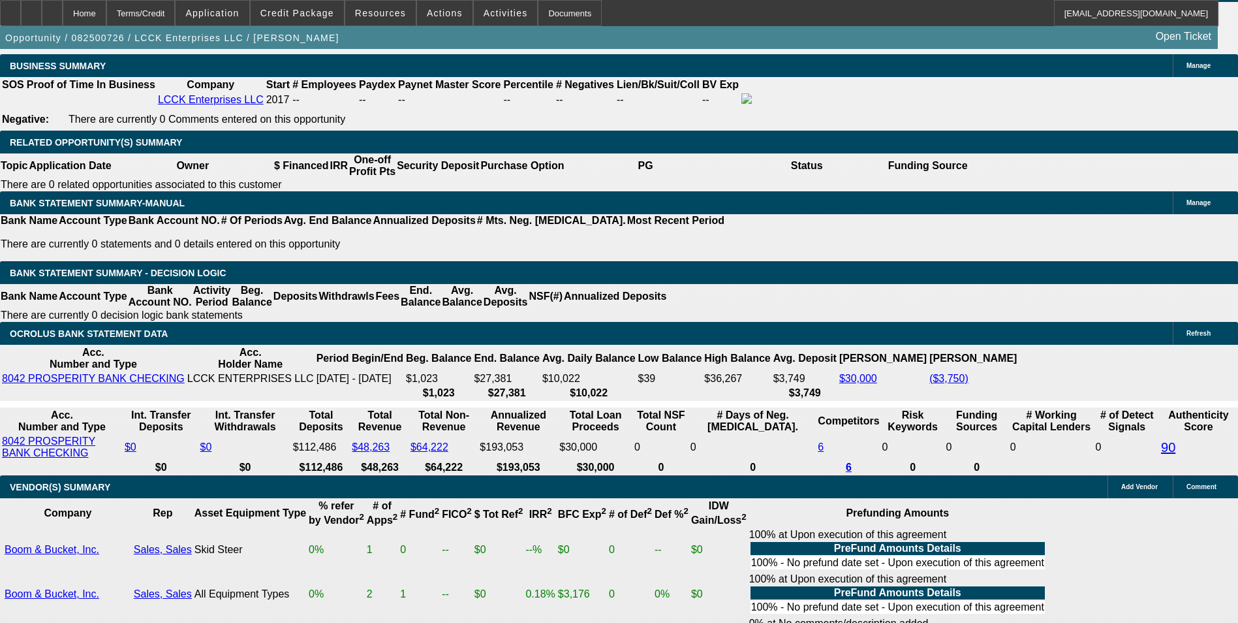
scroll to position [2156, 0]
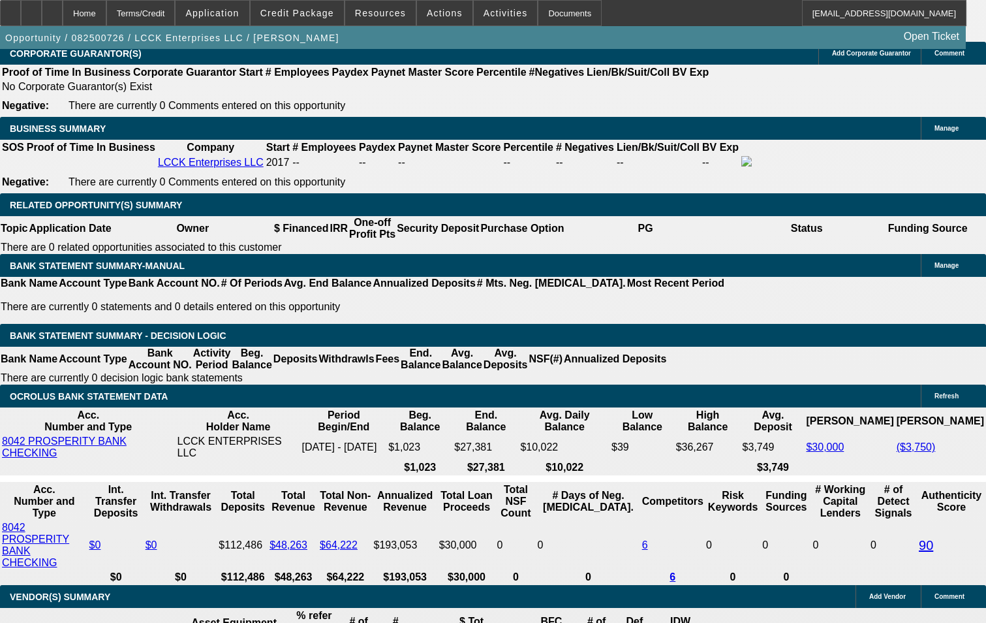
scroll to position [2080, 0]
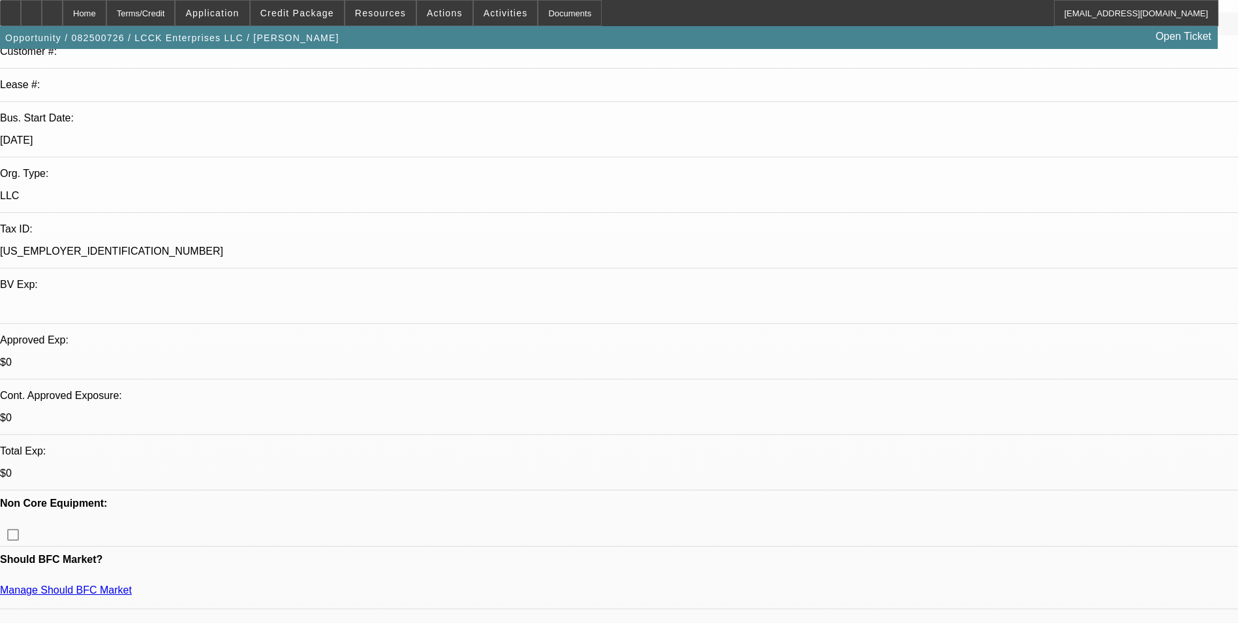
scroll to position [0, 0]
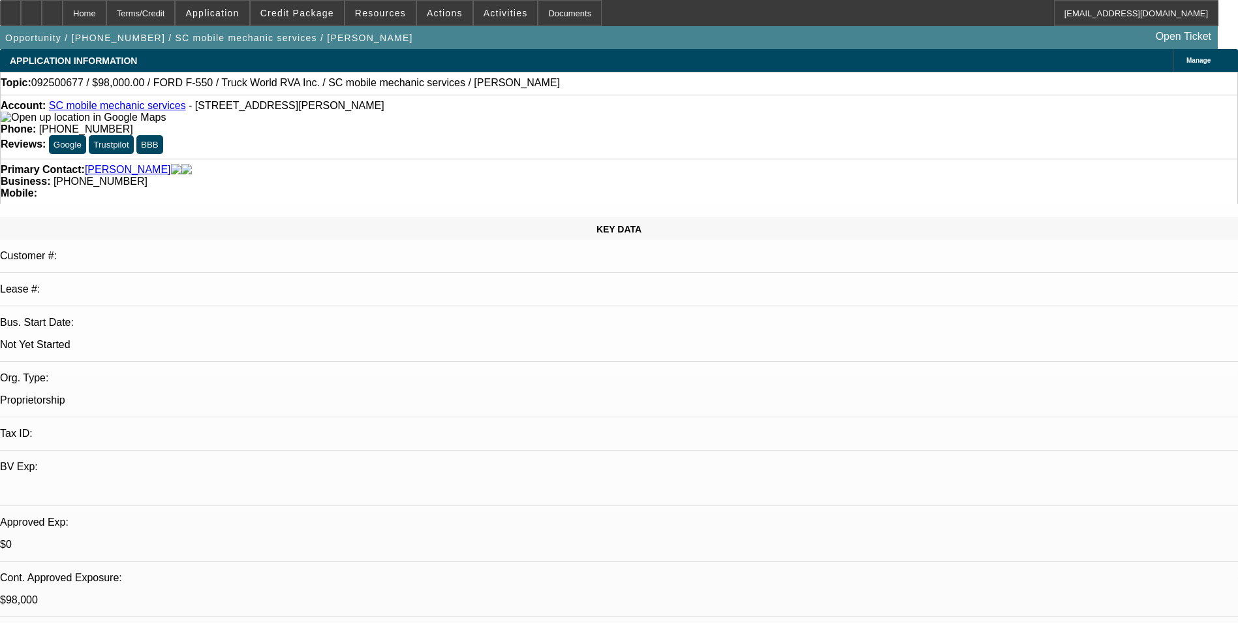
select select "0"
select select "2"
select select "0.1"
select select "0"
select select "2"
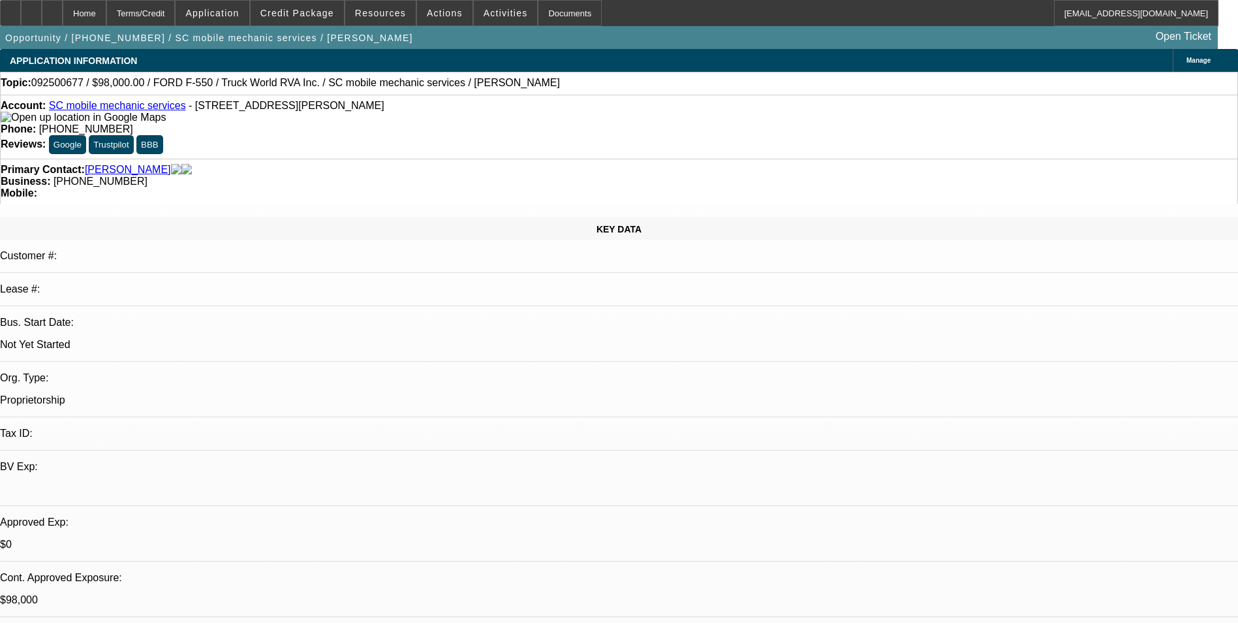
select select "0.1"
select select "0.15"
select select "2"
select select "0.1"
select select "1"
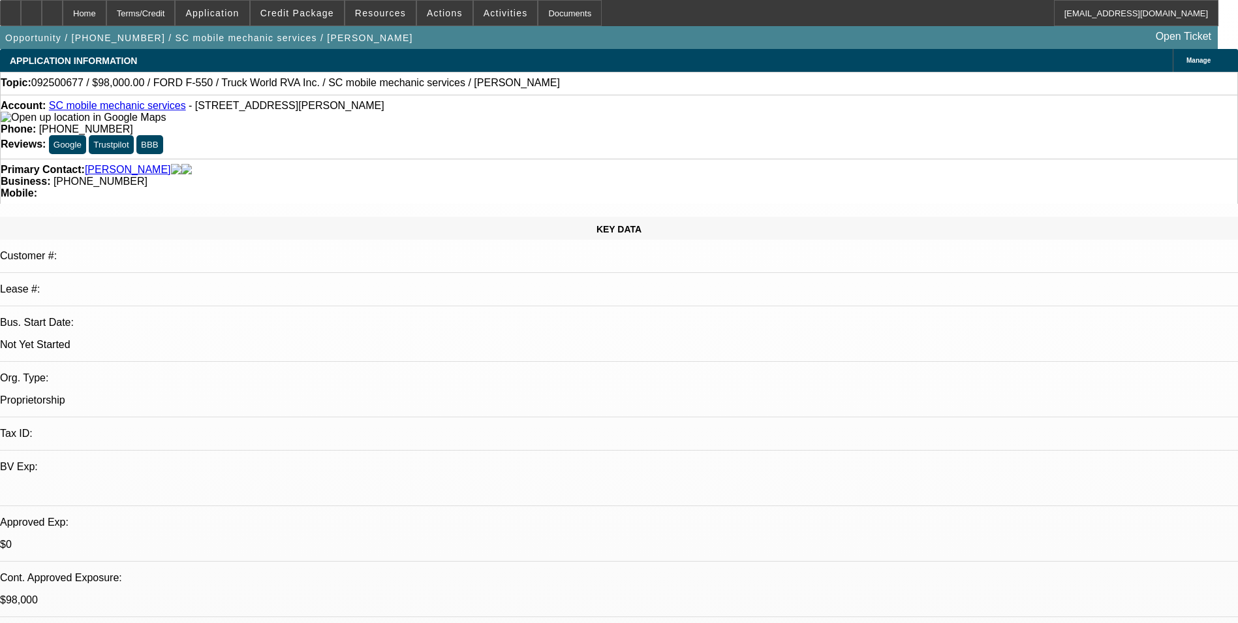
select select "2"
select select "4"
select select "1"
select select "2"
select select "4"
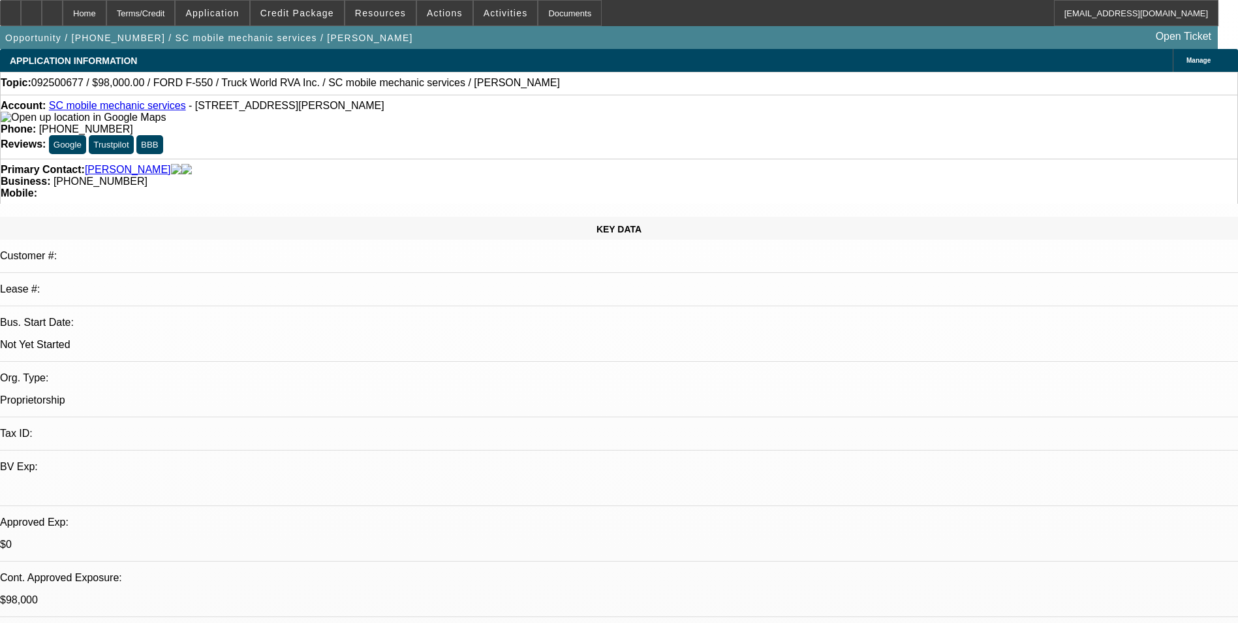
select select "1"
select select "2"
select select "4"
drag, startPoint x: 995, startPoint y: 247, endPoint x: 993, endPoint y: 230, distance: 17.7
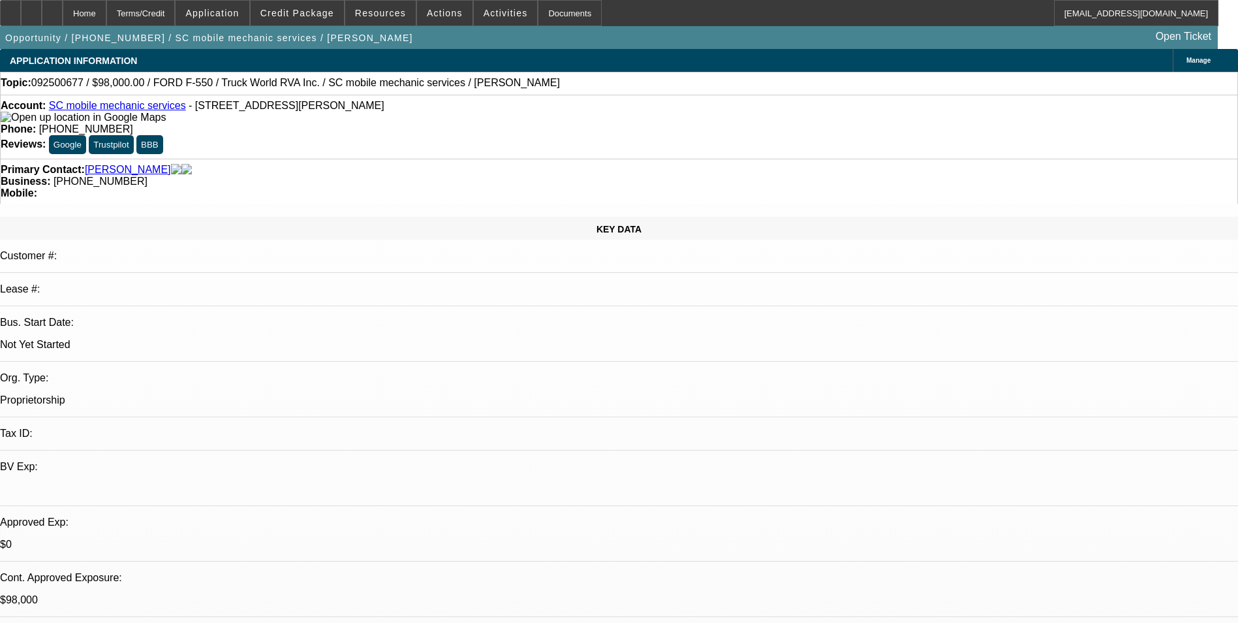
scroll to position [65, 0]
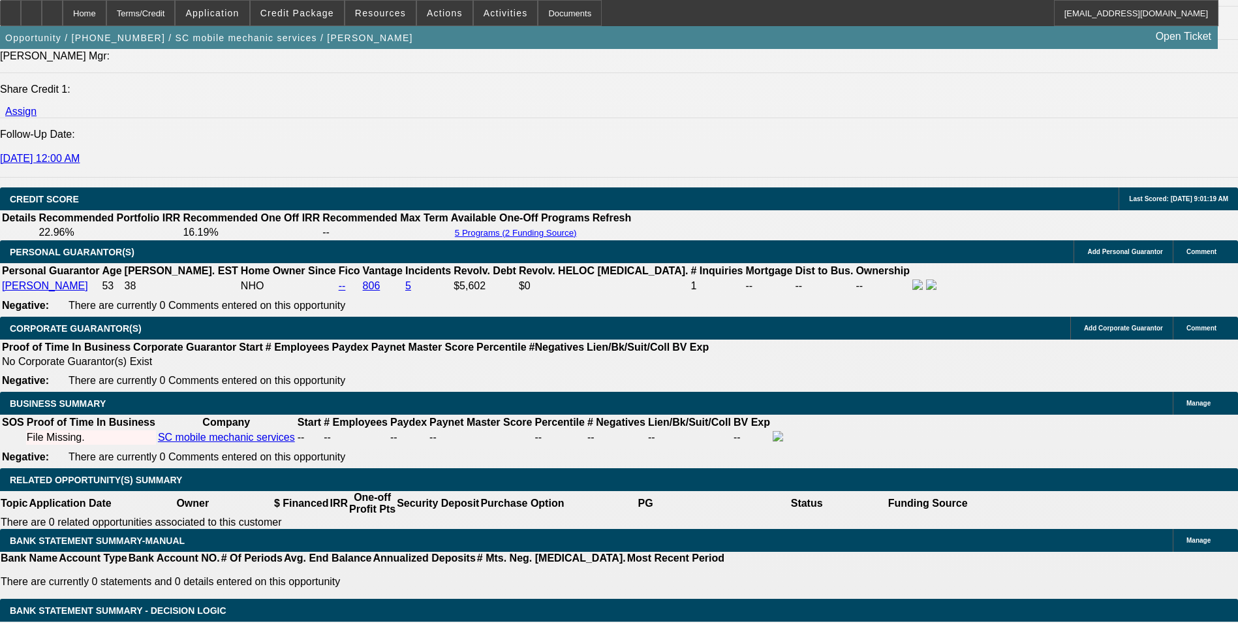
scroll to position [180, 0]
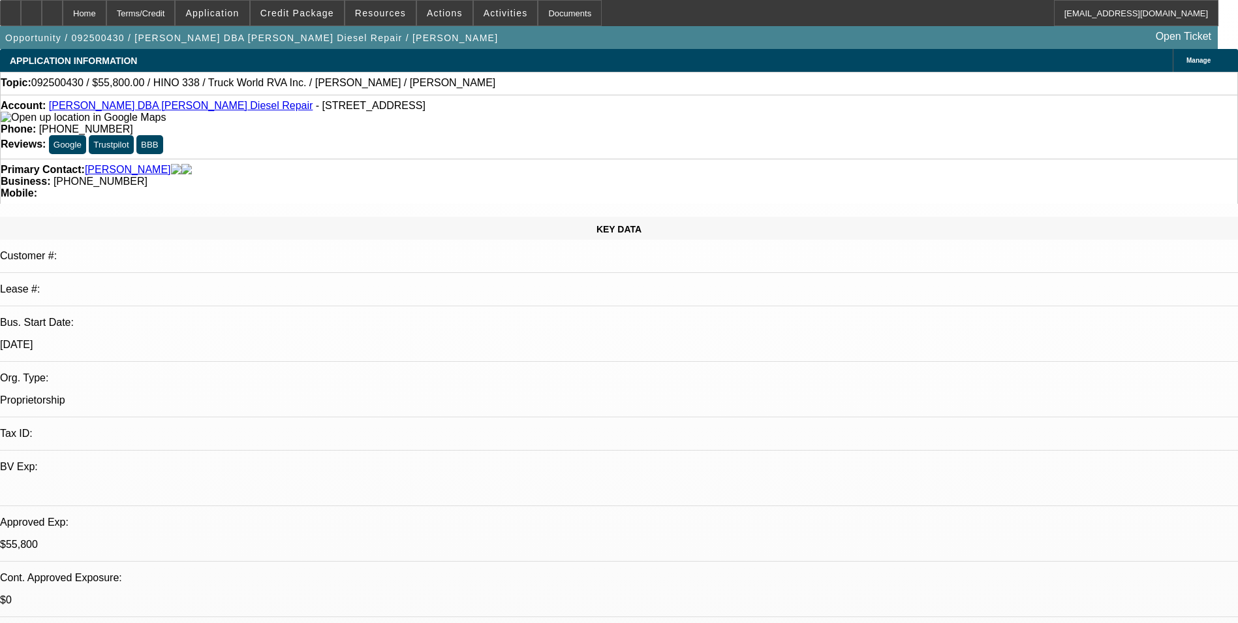
select select "0.1"
select select "0"
select select "0.1"
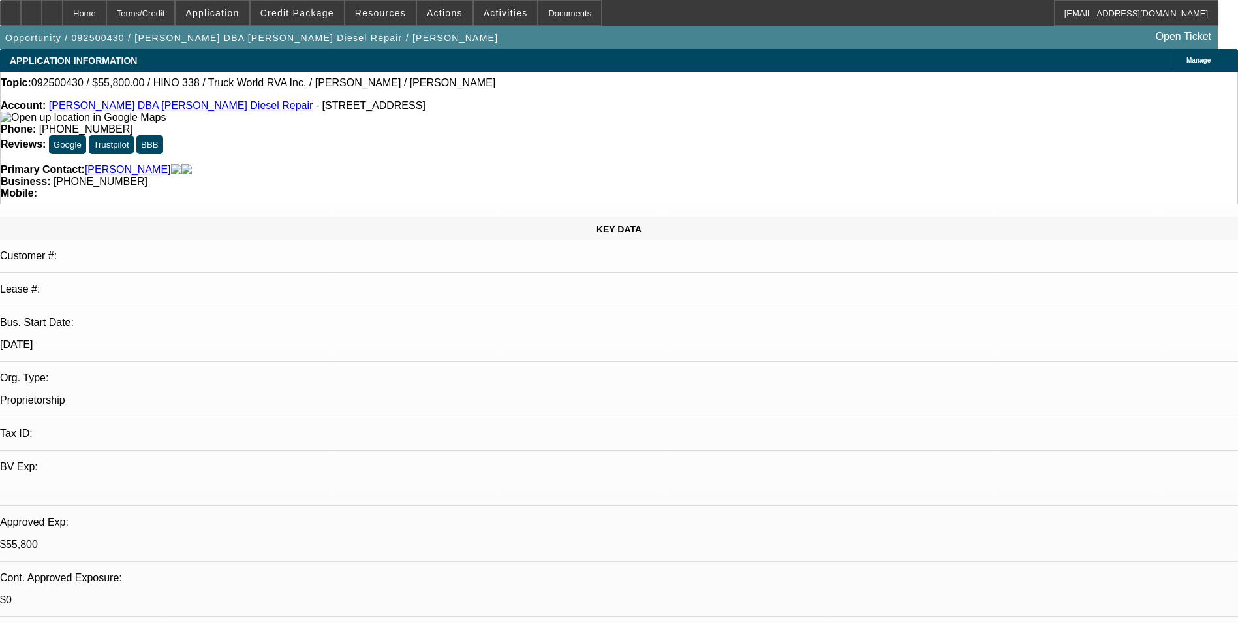
select select "0"
select select "0.1"
select select "0"
select select "1"
select select "2"
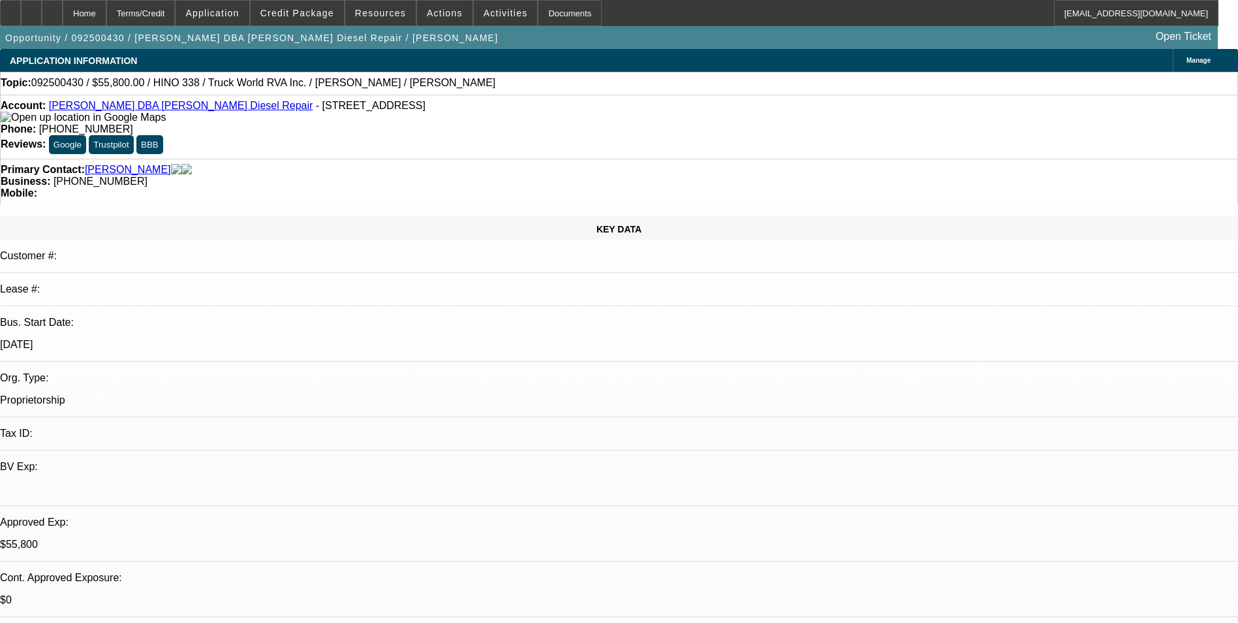
select select "4"
select select "1"
select select "2"
select select "6"
select select "1"
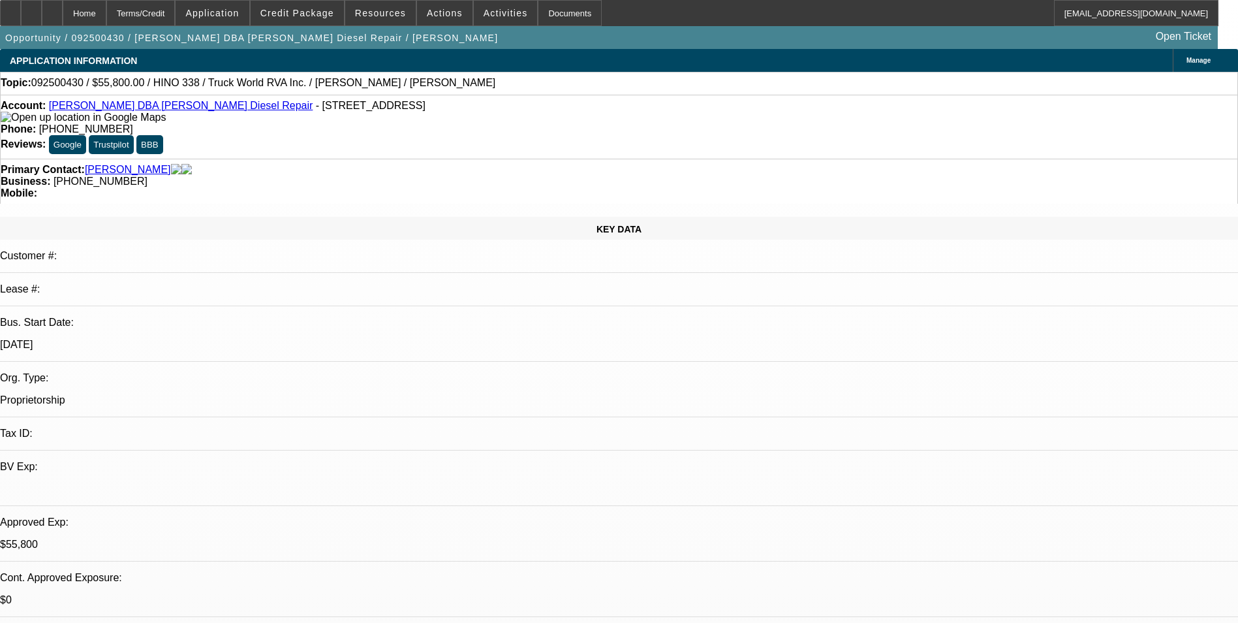
select select "2"
select select "6"
select select "1"
select select "2"
select select "6"
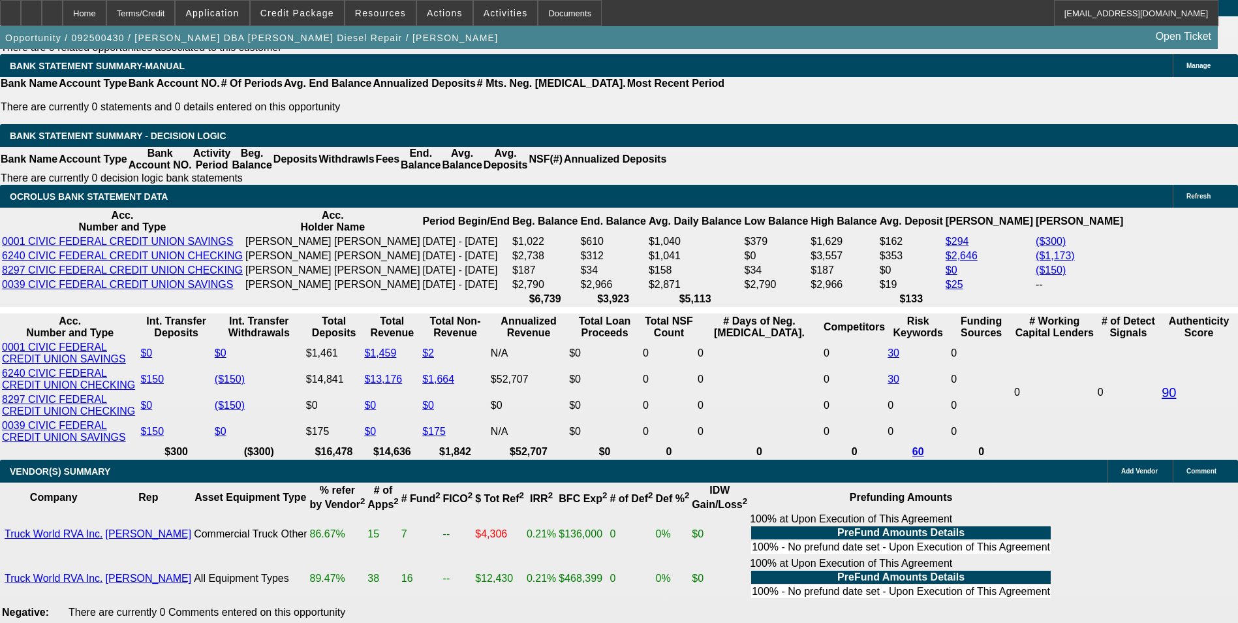
scroll to position [2154, 0]
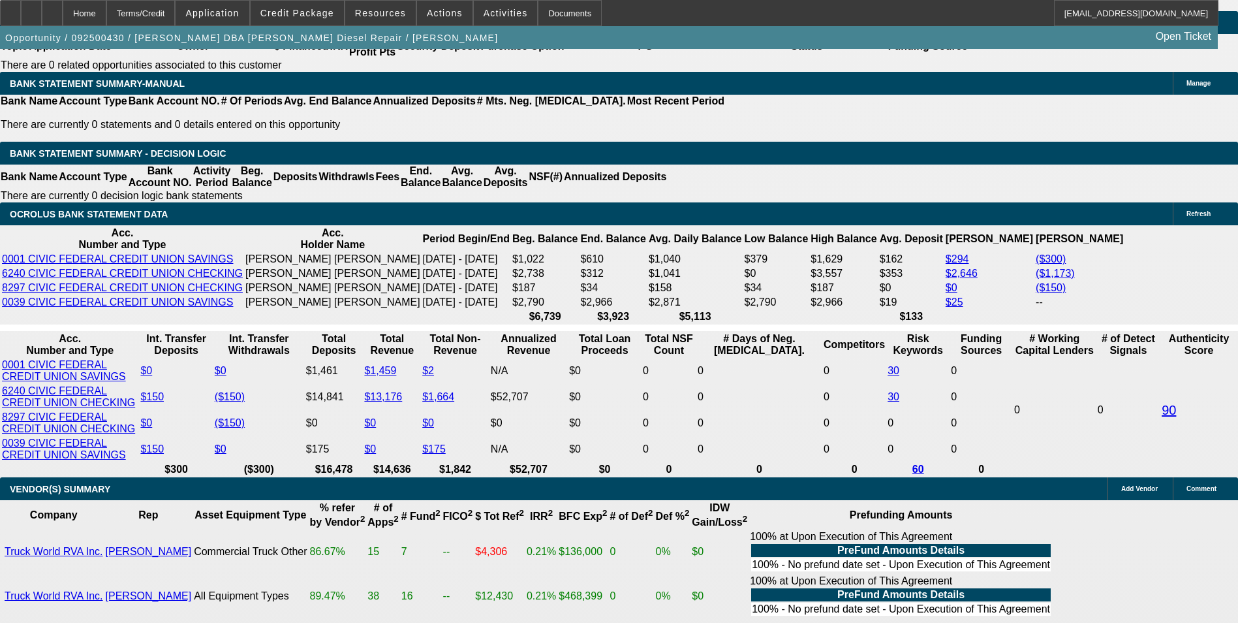
select select "0.1"
select select "2"
select select "0"
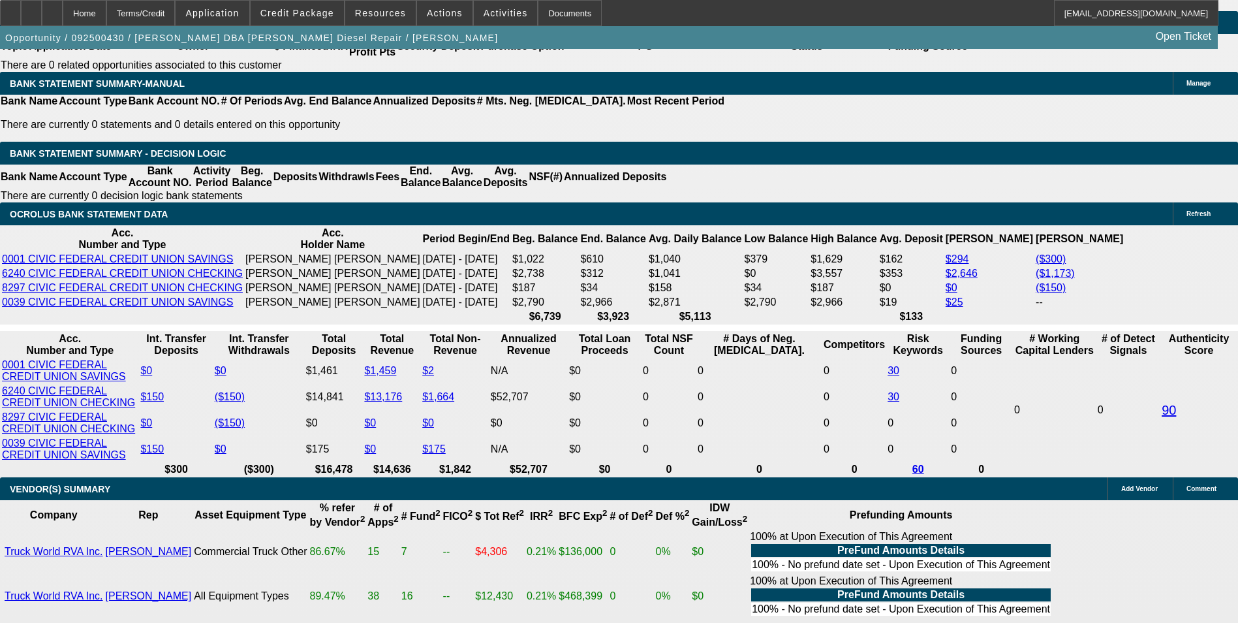
select select "6"
select select "0.1"
select select "2"
select select "0"
select select "6"
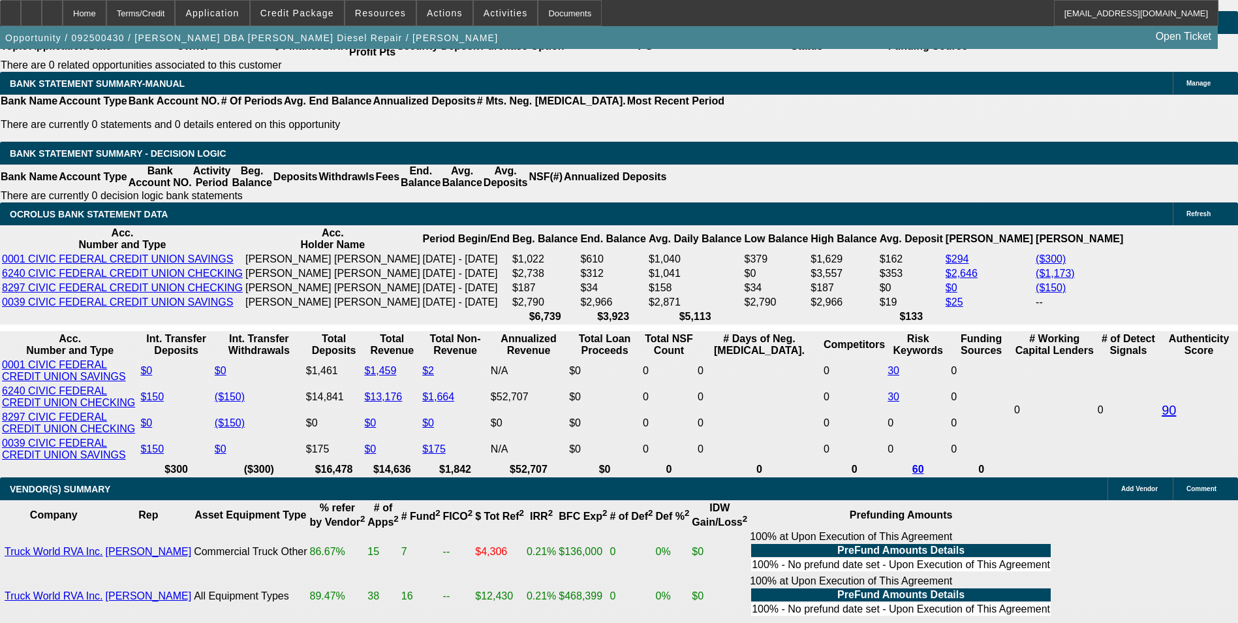
select select "0.1"
select select "0"
select select "2"
select select "0"
select select "6"
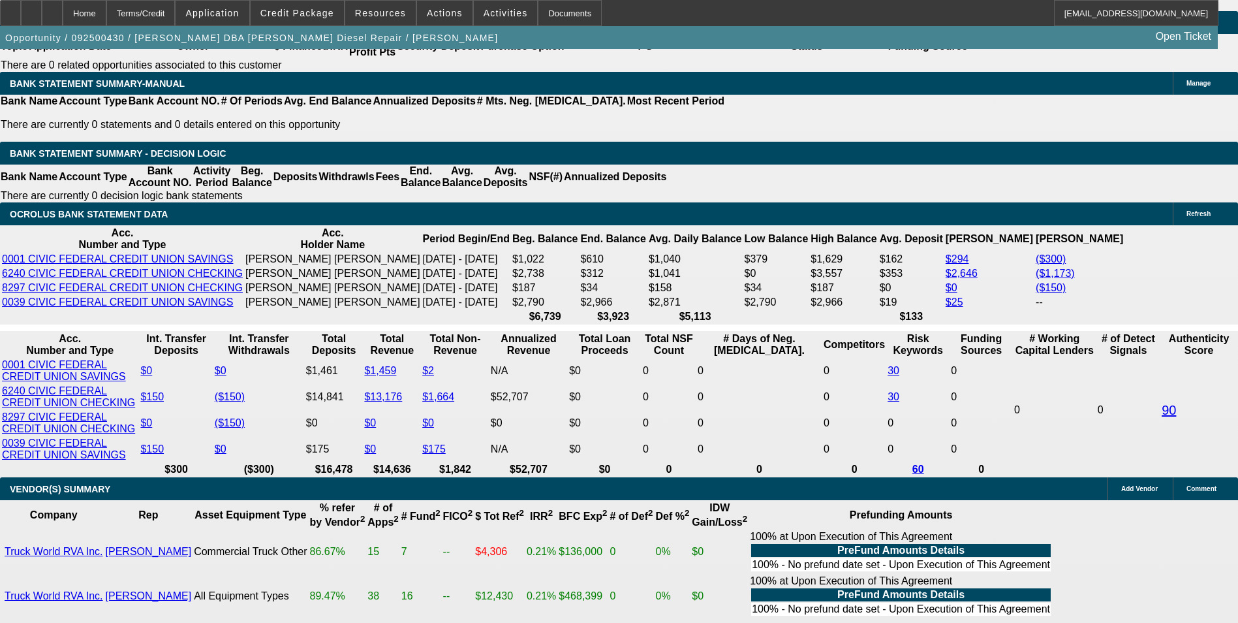
select select "0.15"
select select "0"
select select "2"
select select "0"
select select "6"
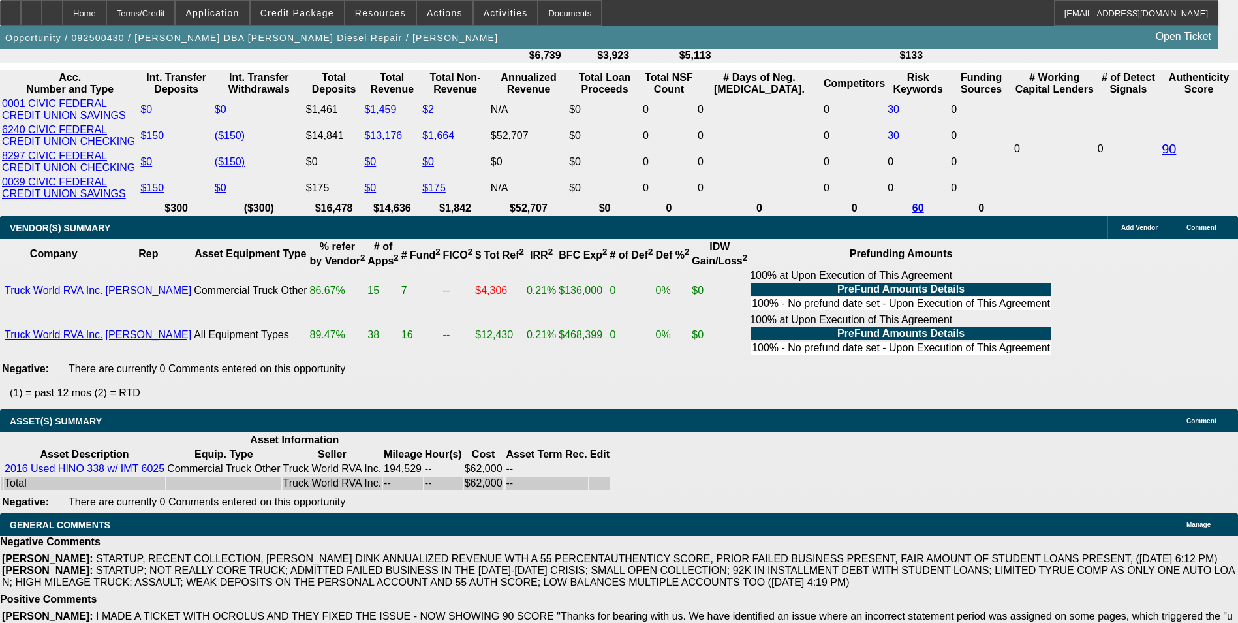
scroll to position [2349, 0]
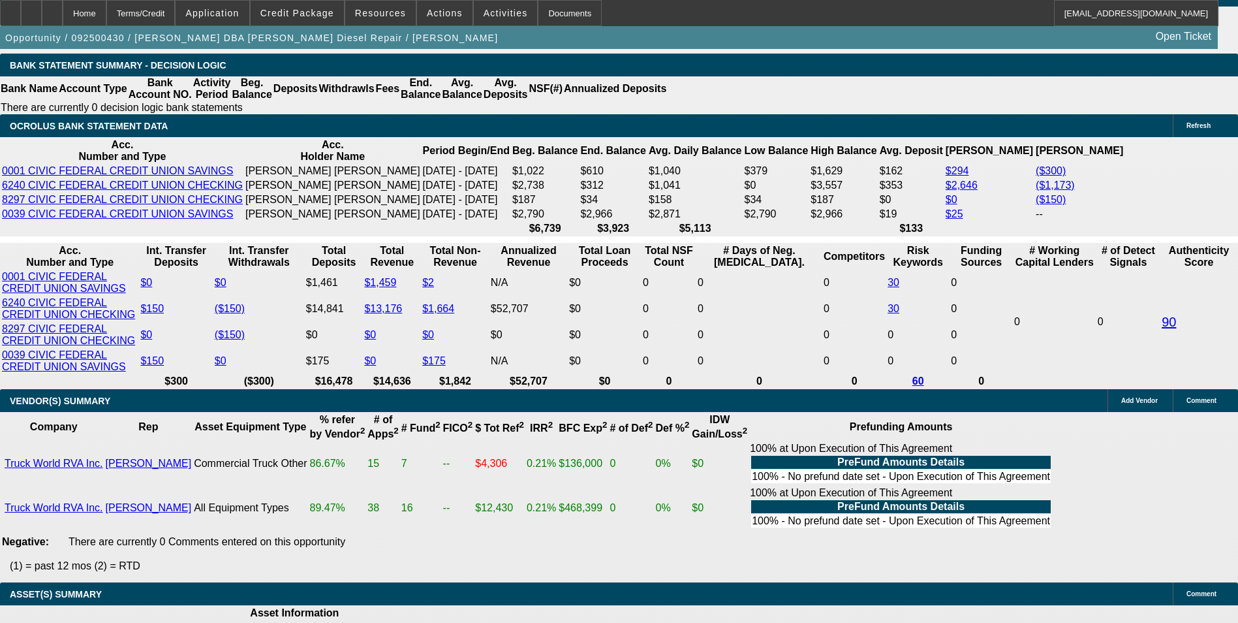
scroll to position [2219, 0]
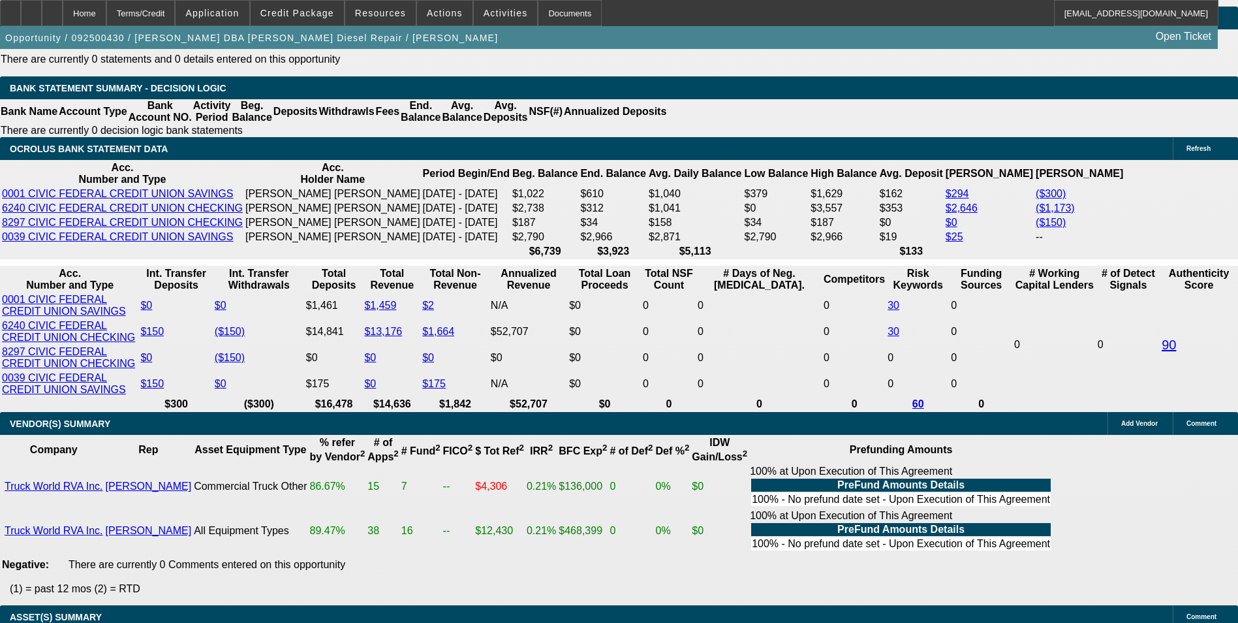
select select "0.15"
select select "2"
select select "0.1"
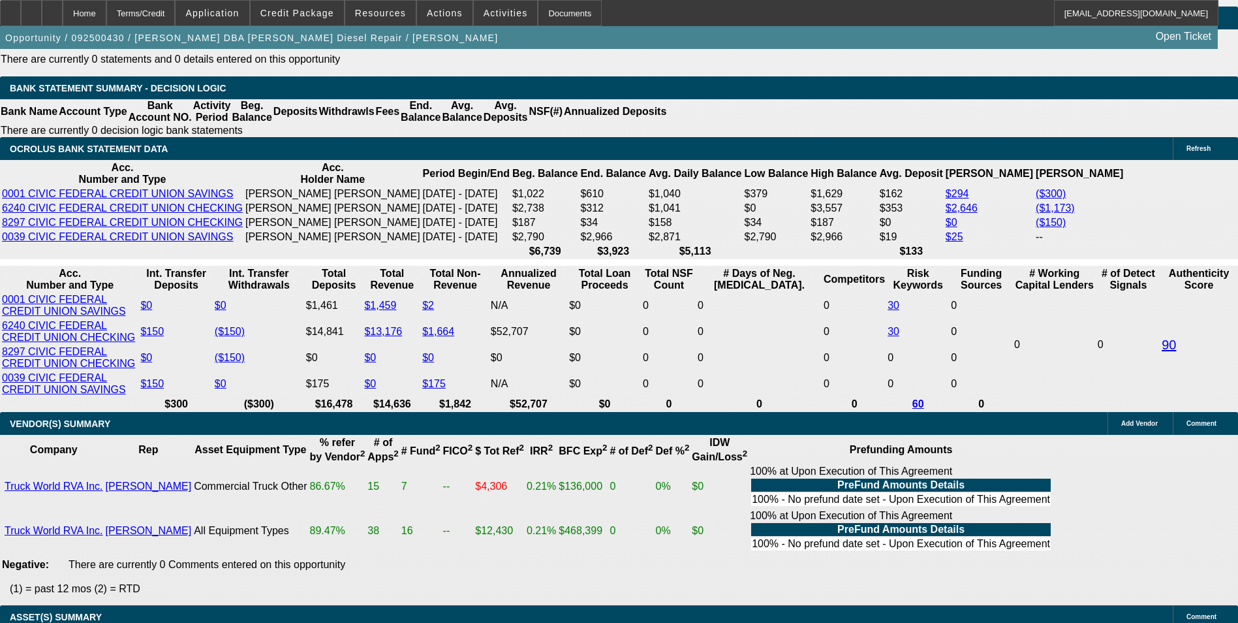
select select "4"
select select "0.15"
select select "2"
select select "0"
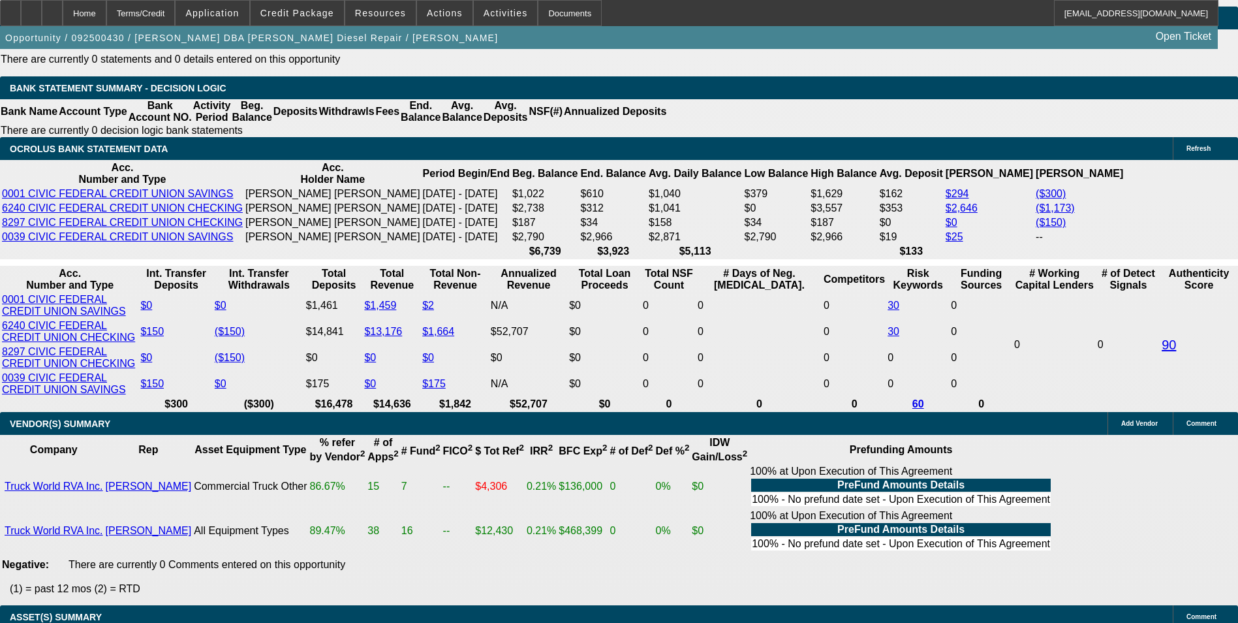
select select "6"
select select "0.1"
select select "2"
select select "0"
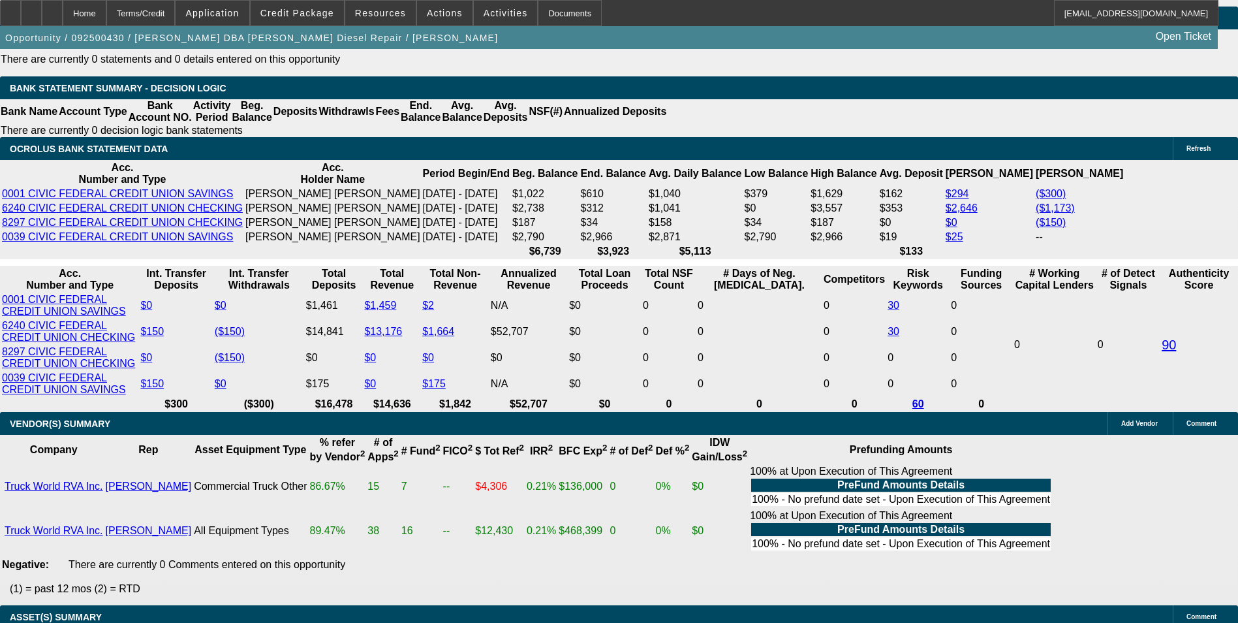
select select "6"
select select "0.1"
select select "2"
select select "0.1"
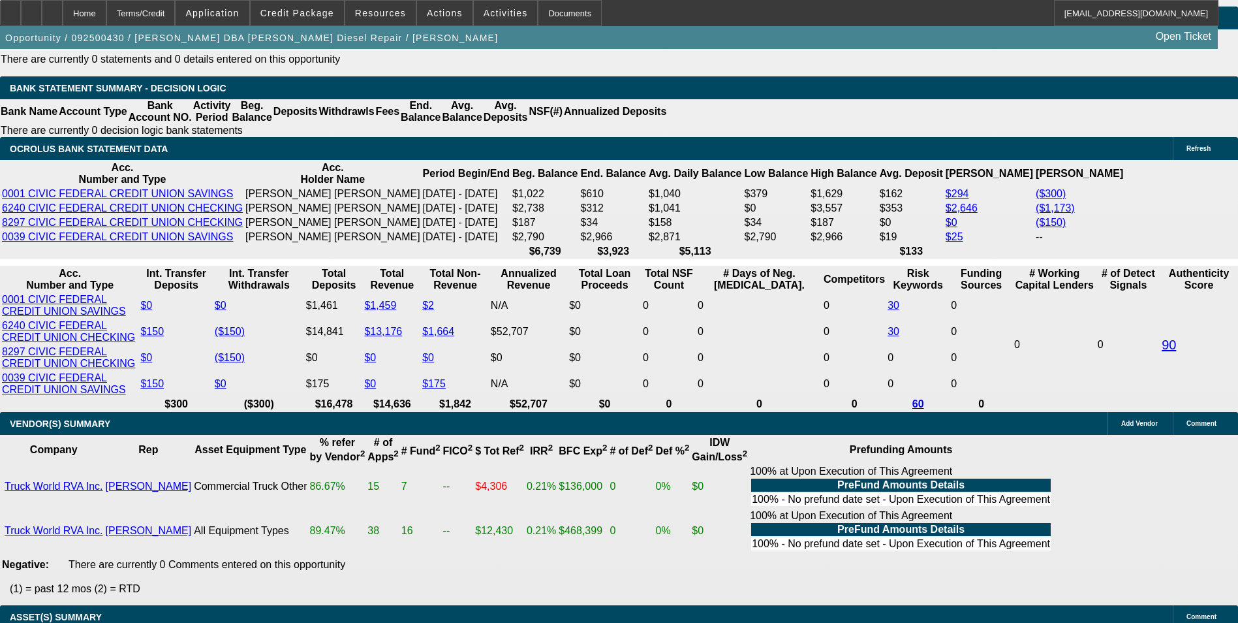
select select "4"
select select "0.1"
select select "2"
select select "0"
select select "6"
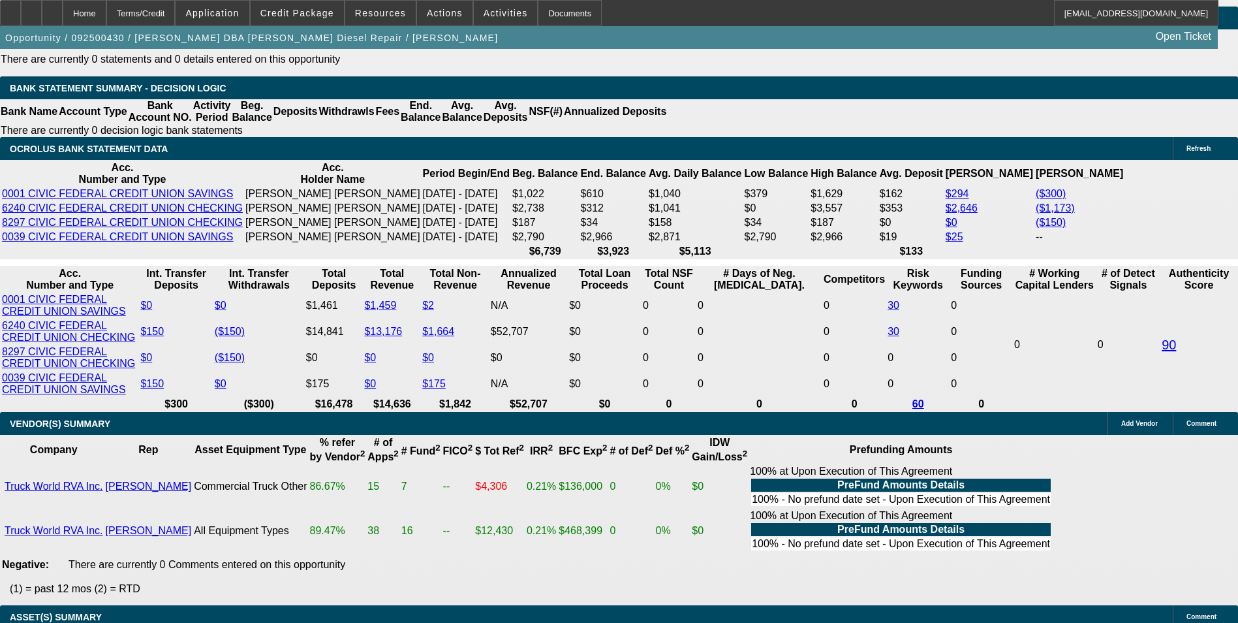
select select "0.1"
select select "2"
select select "0"
select select "6"
select select "0.1"
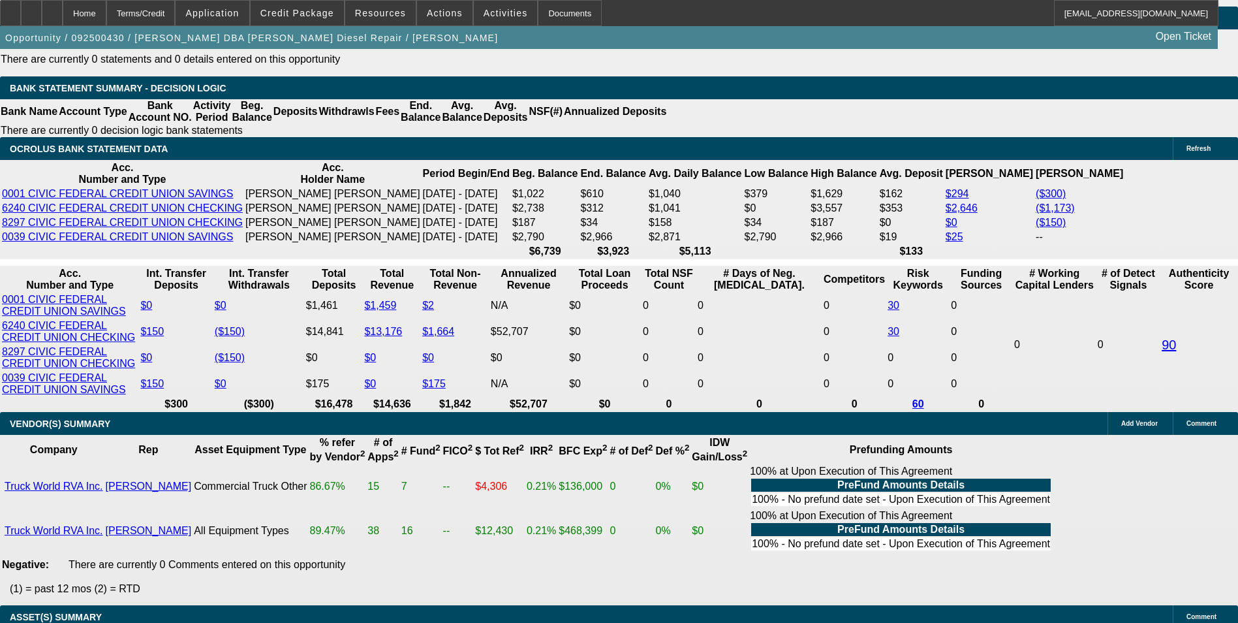
select select "2"
select select "0"
select select "6"
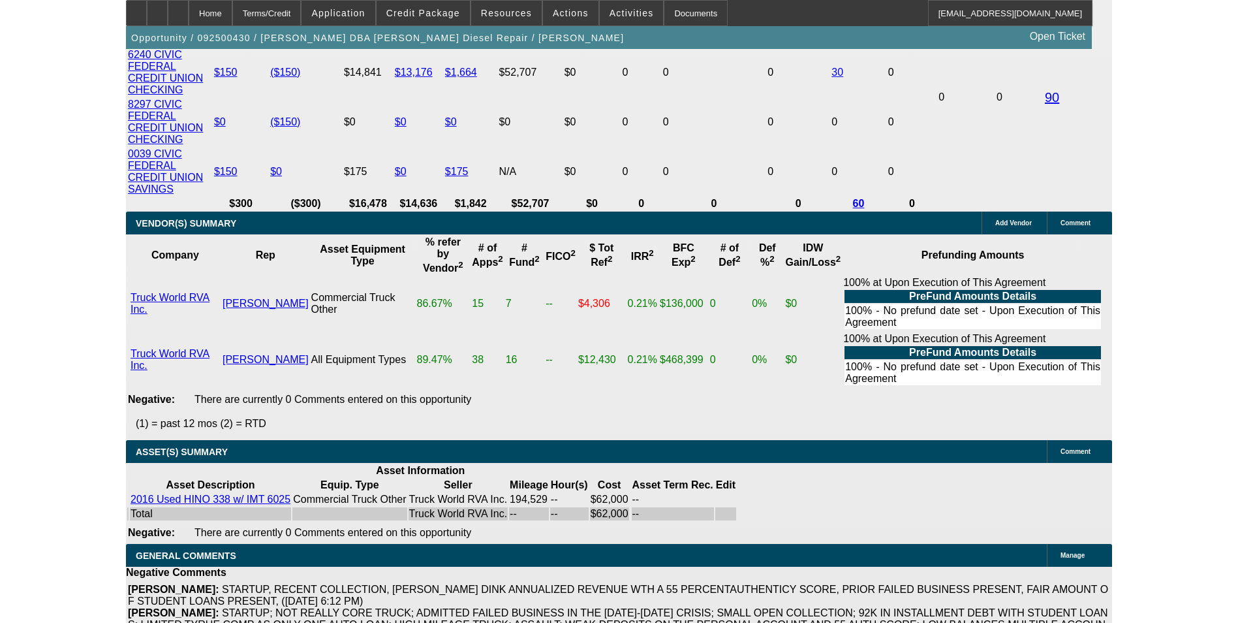
scroll to position [2284, 0]
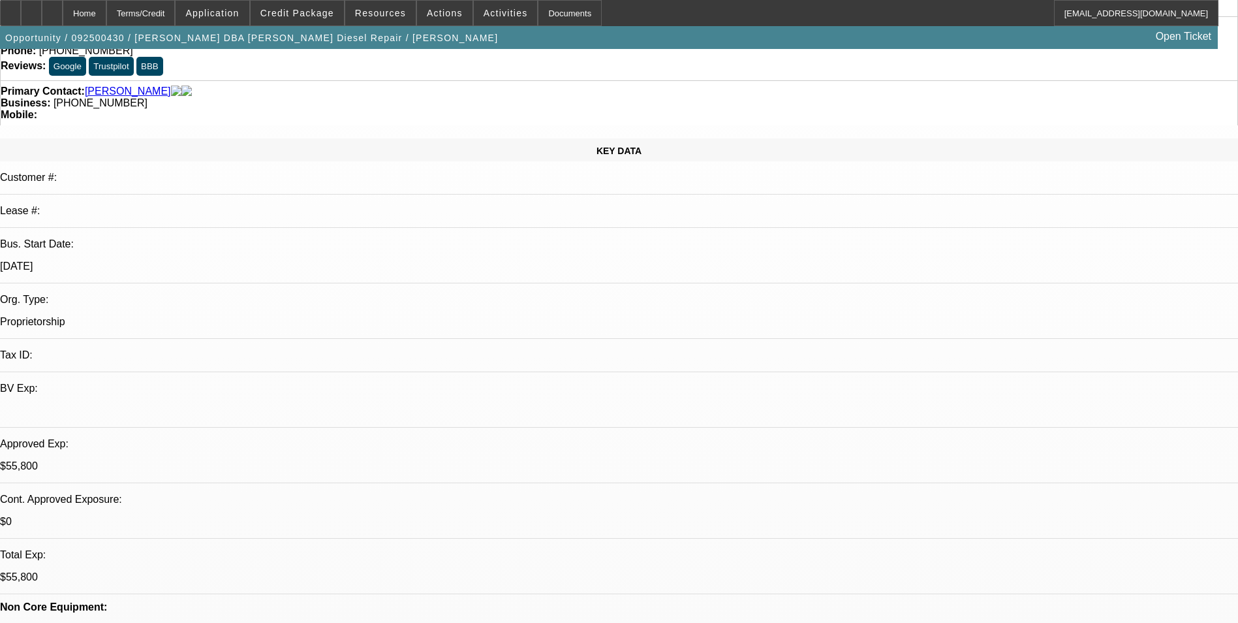
scroll to position [0, 0]
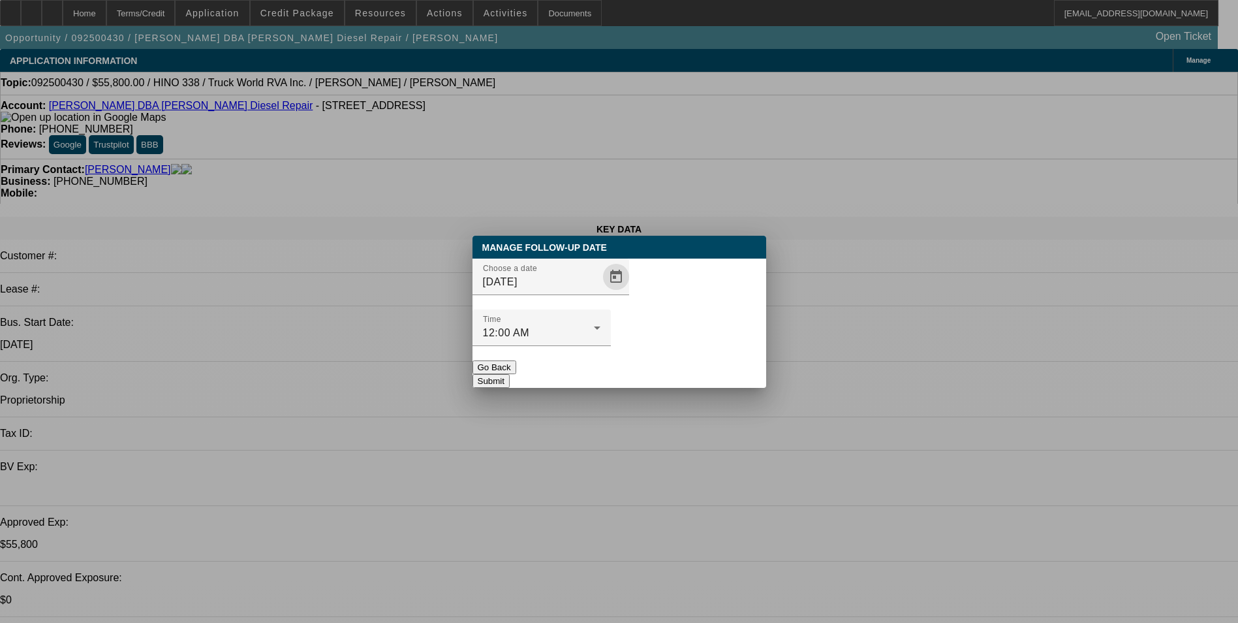
click at [600, 292] on span "Open calendar" at bounding box center [615, 276] width 31 height 31
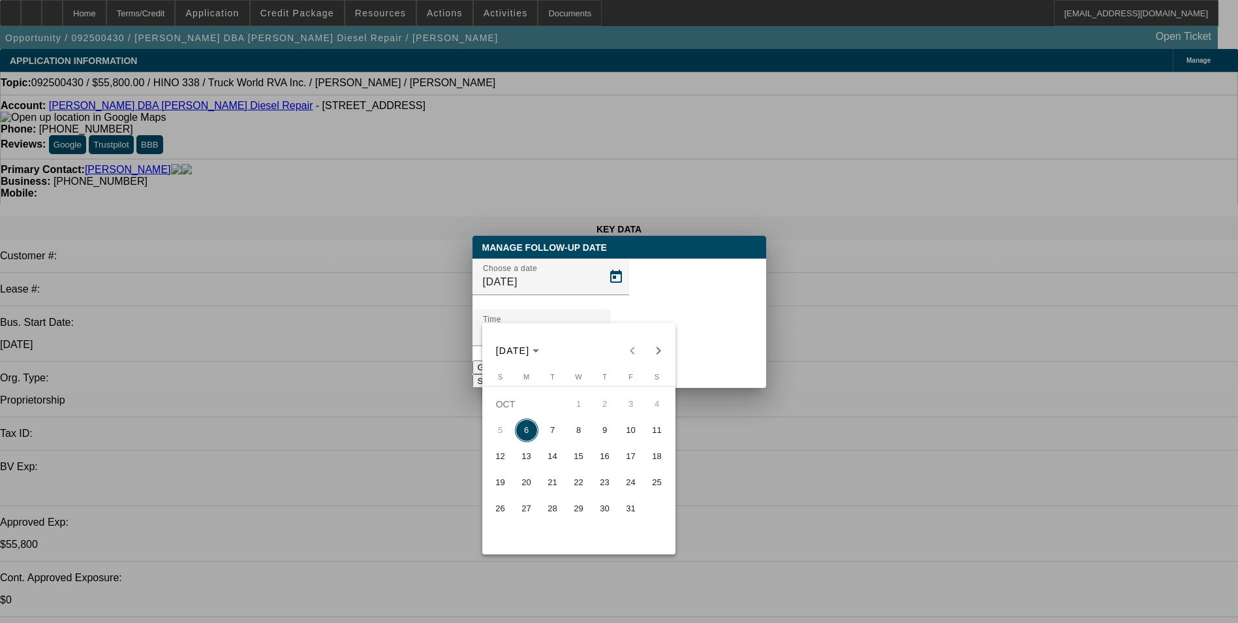
click at [559, 432] on span "7" at bounding box center [552, 429] width 23 height 23
type input "[DATE]"
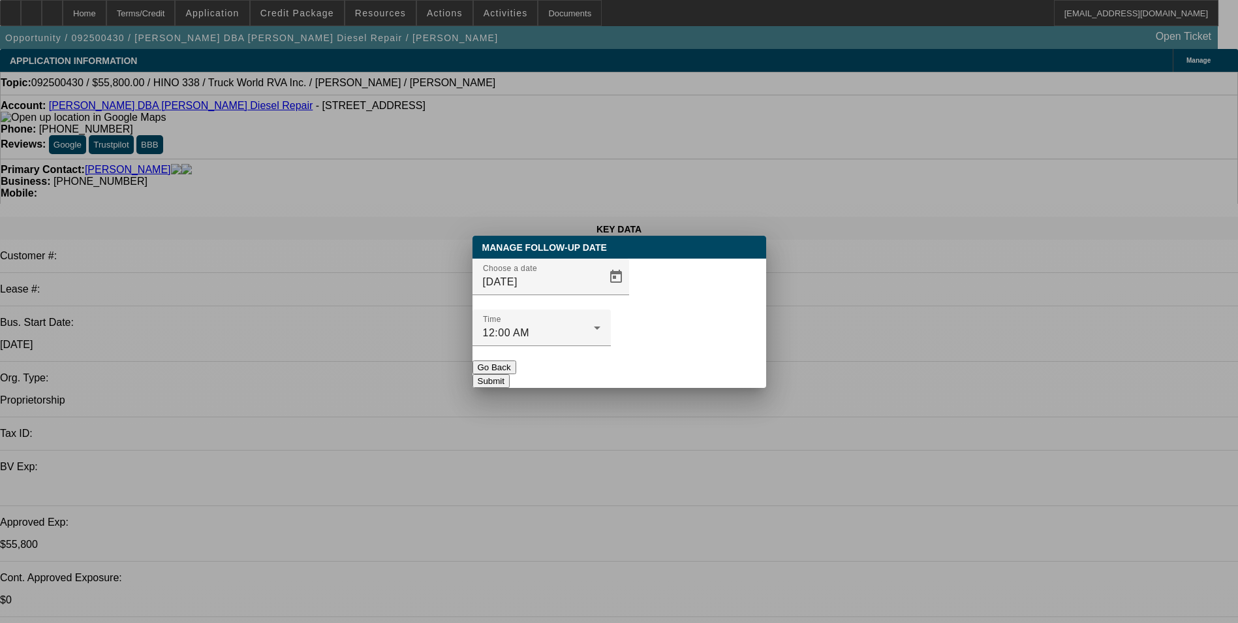
click at [510, 374] on button "Submit" at bounding box center [491, 381] width 37 height 14
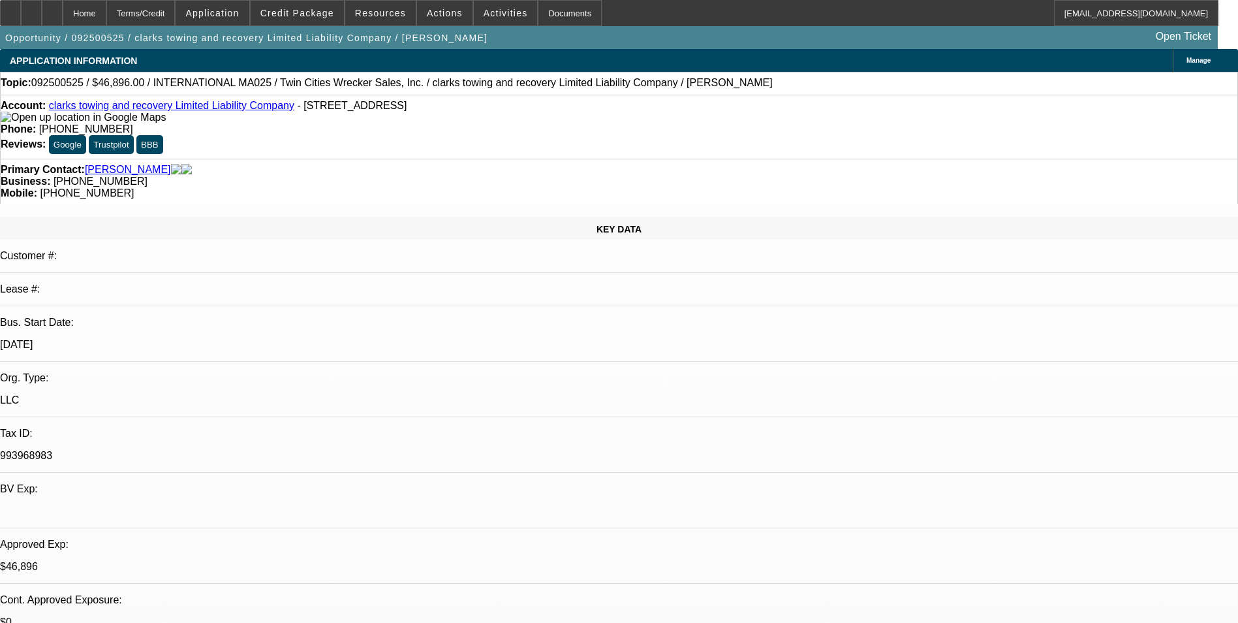
select select "0.2"
select select "2"
select select "0"
select select "0.2"
select select "2"
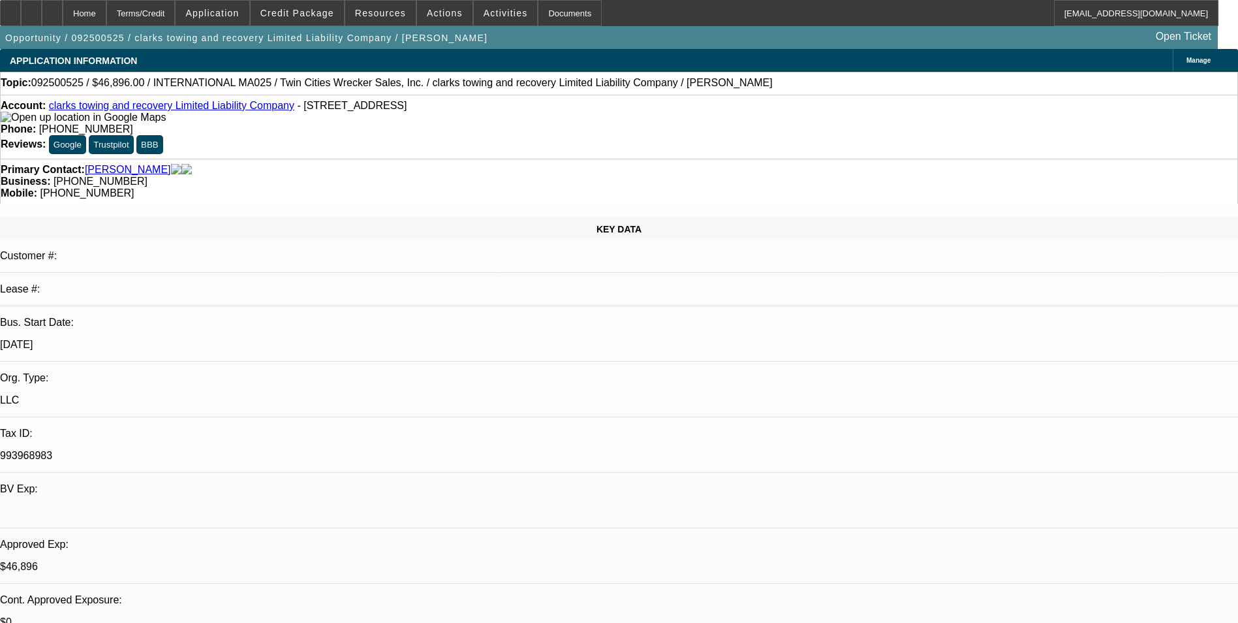
select select "0"
select select "2"
select select "0"
select select "1"
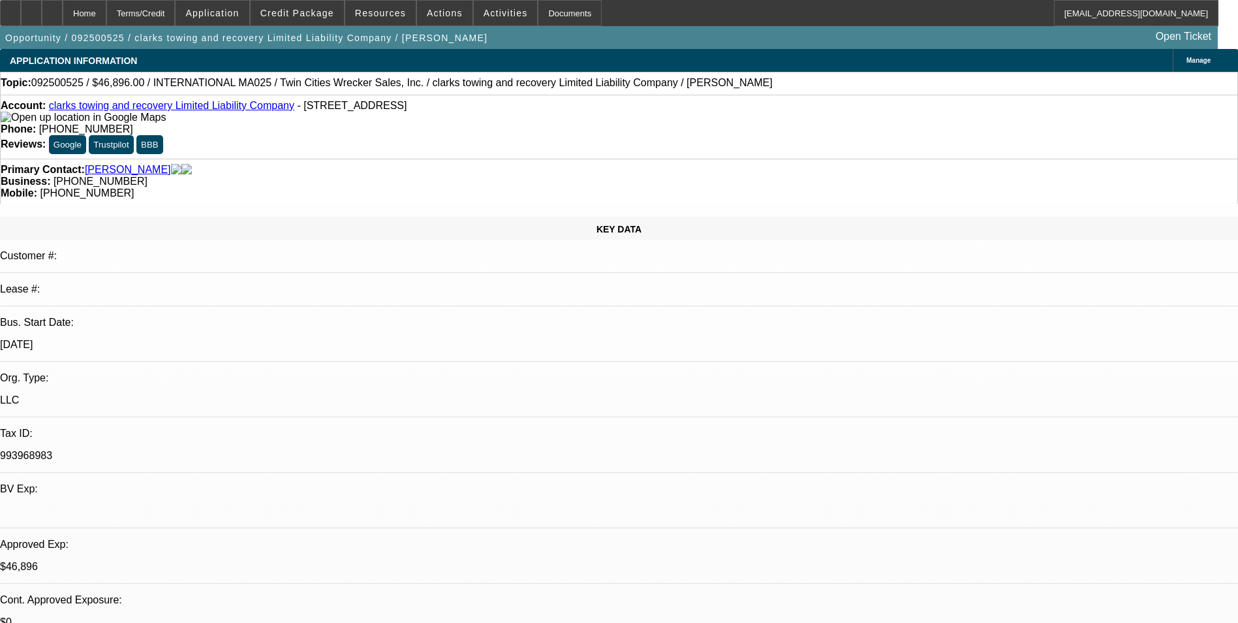
select select "2"
select select "6"
select select "1"
select select "2"
select select "6"
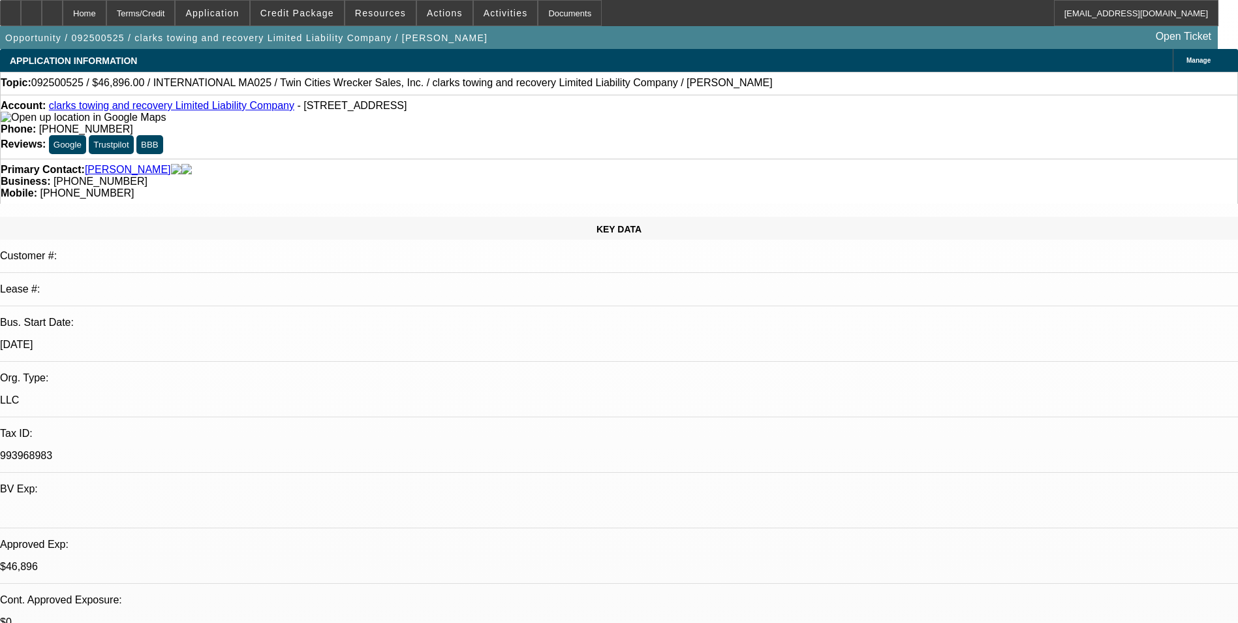
select select "1"
select select "2"
select select "6"
click at [176, 12] on div "Terms/Credit" at bounding box center [140, 13] width 69 height 26
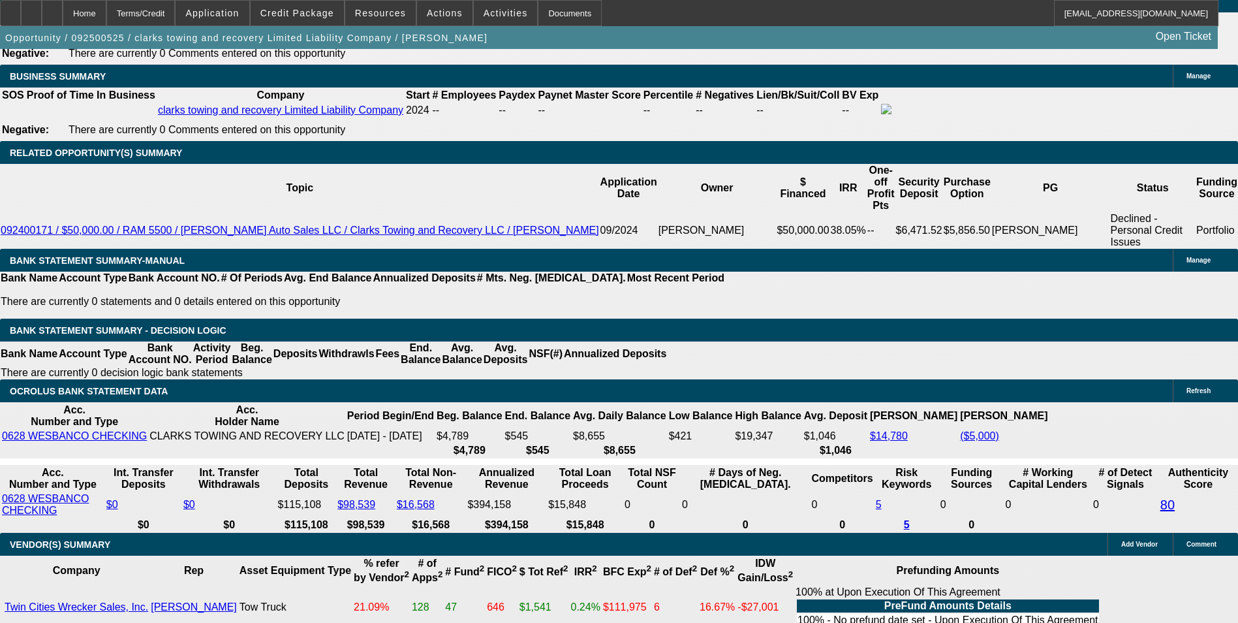
scroll to position [2079, 0]
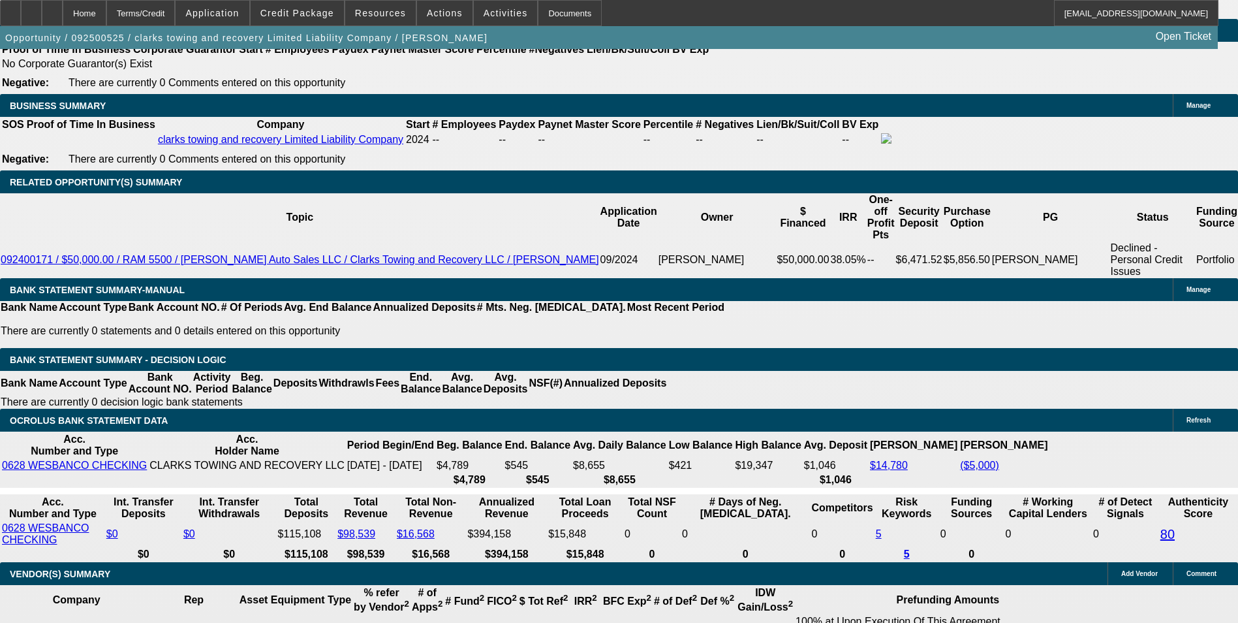
drag, startPoint x: 1140, startPoint y: 286, endPoint x: 867, endPoint y: 292, distance: 273.5
copy div "https://tcwreckersales.com/product/2019-international-4300/"
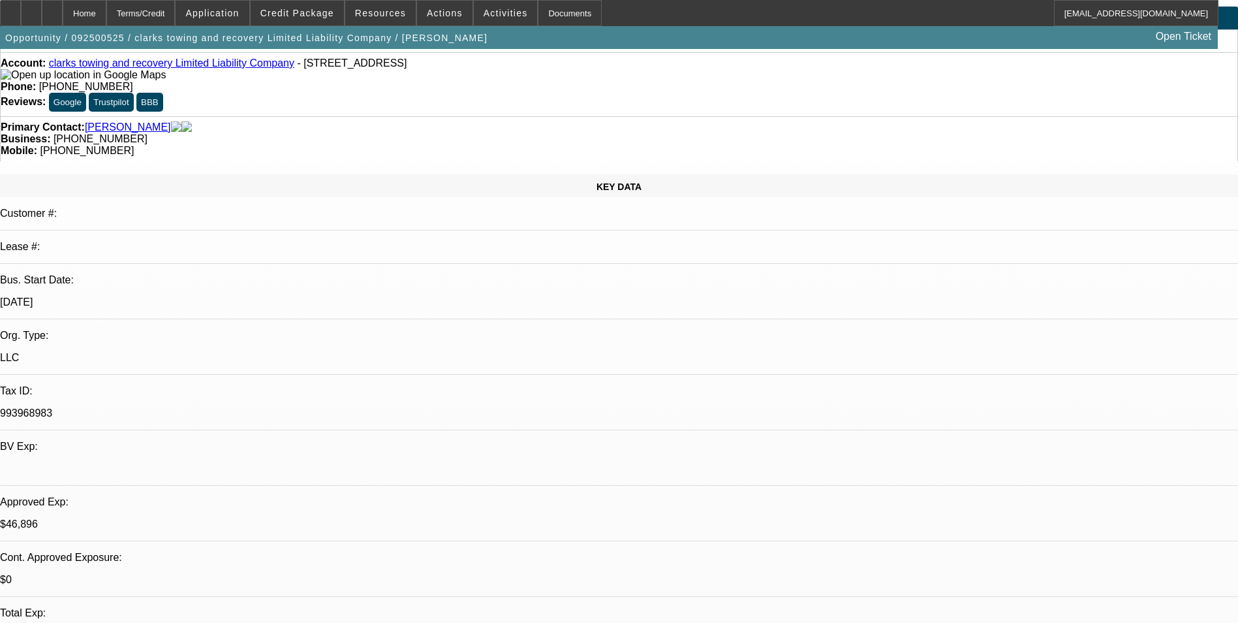
scroll to position [65, 0]
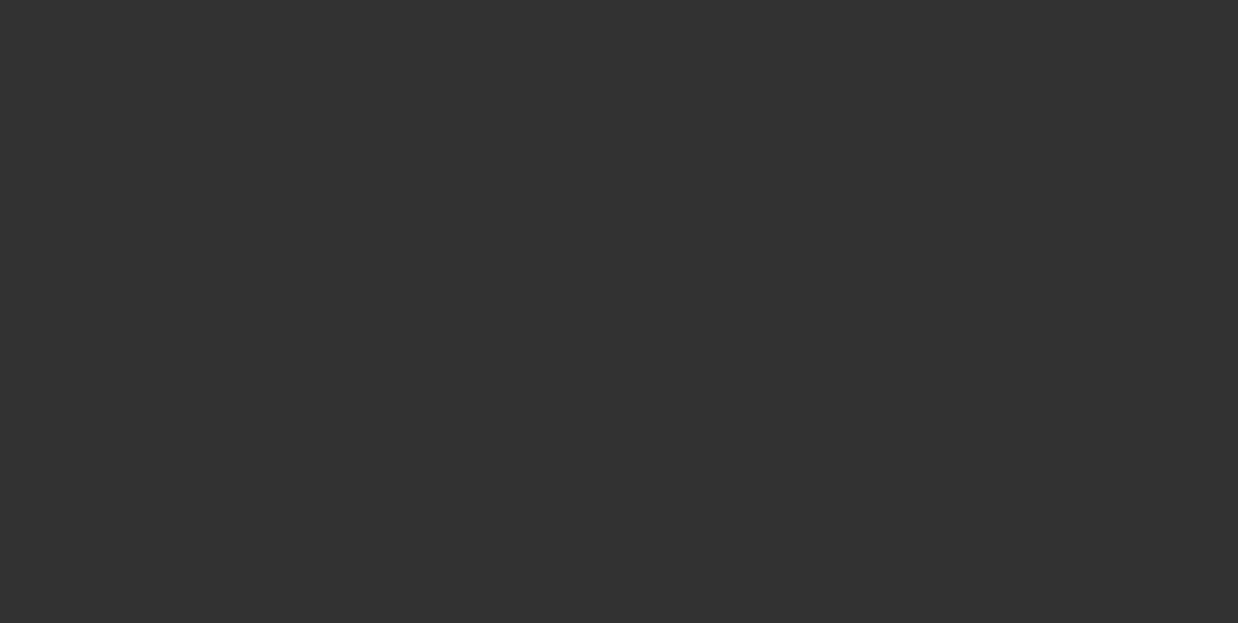
scroll to position [0, 0]
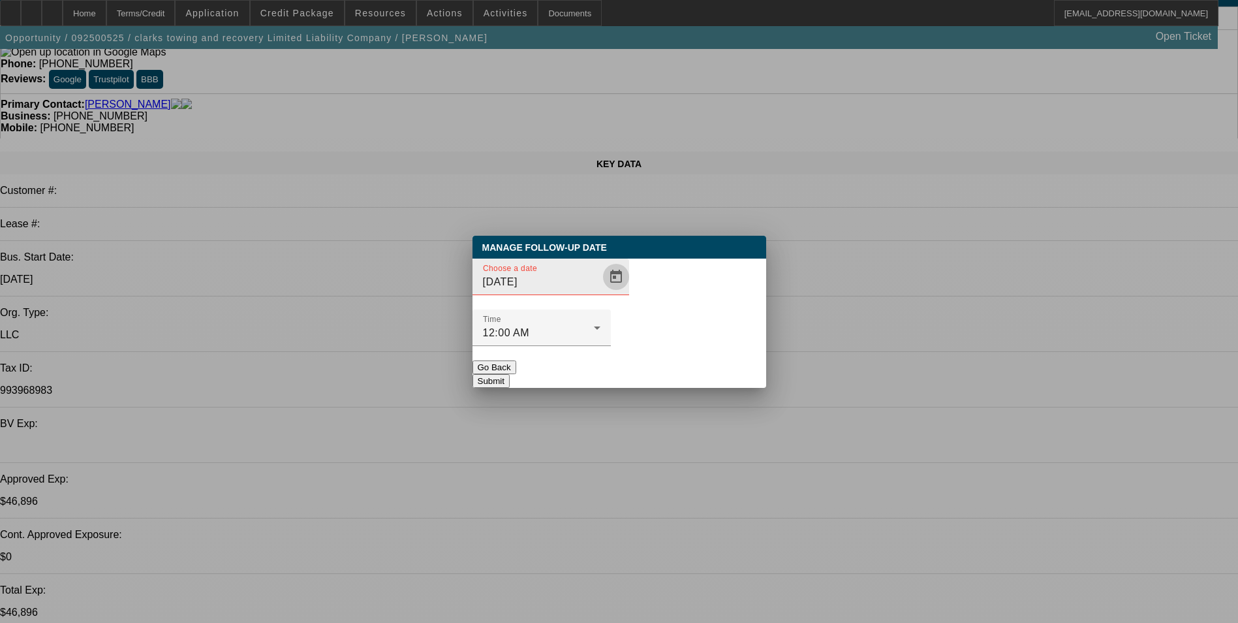
click at [600, 292] on span "Open calendar" at bounding box center [615, 276] width 31 height 31
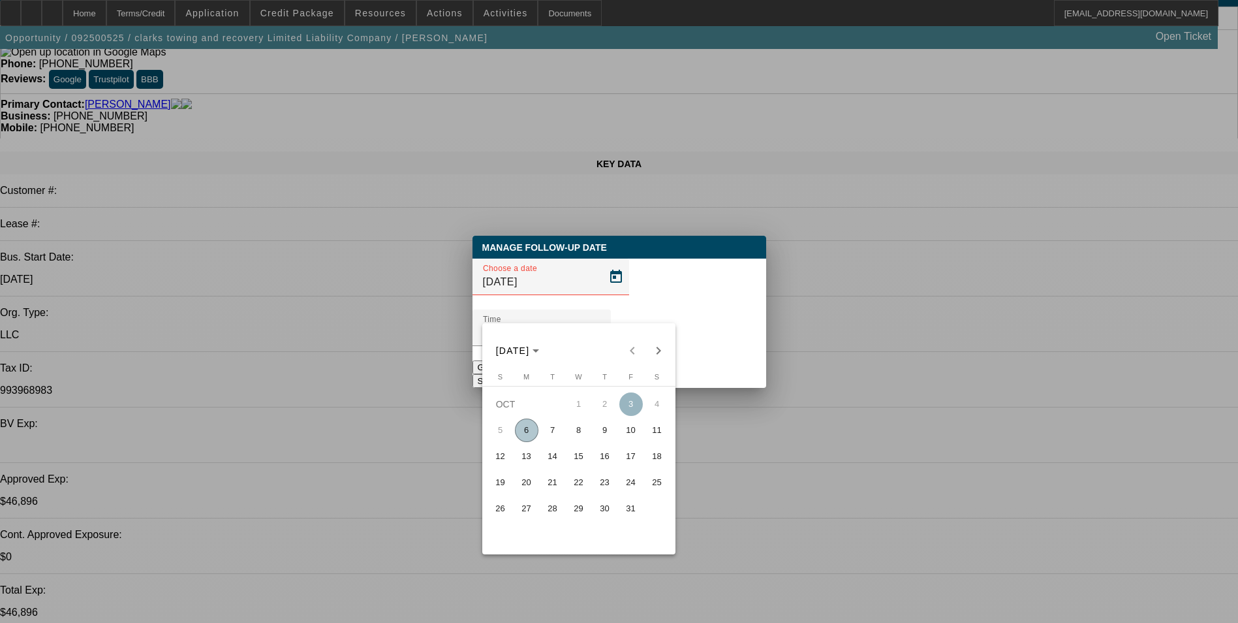
click at [557, 436] on span "7" at bounding box center [552, 429] width 23 height 23
type input "[DATE]"
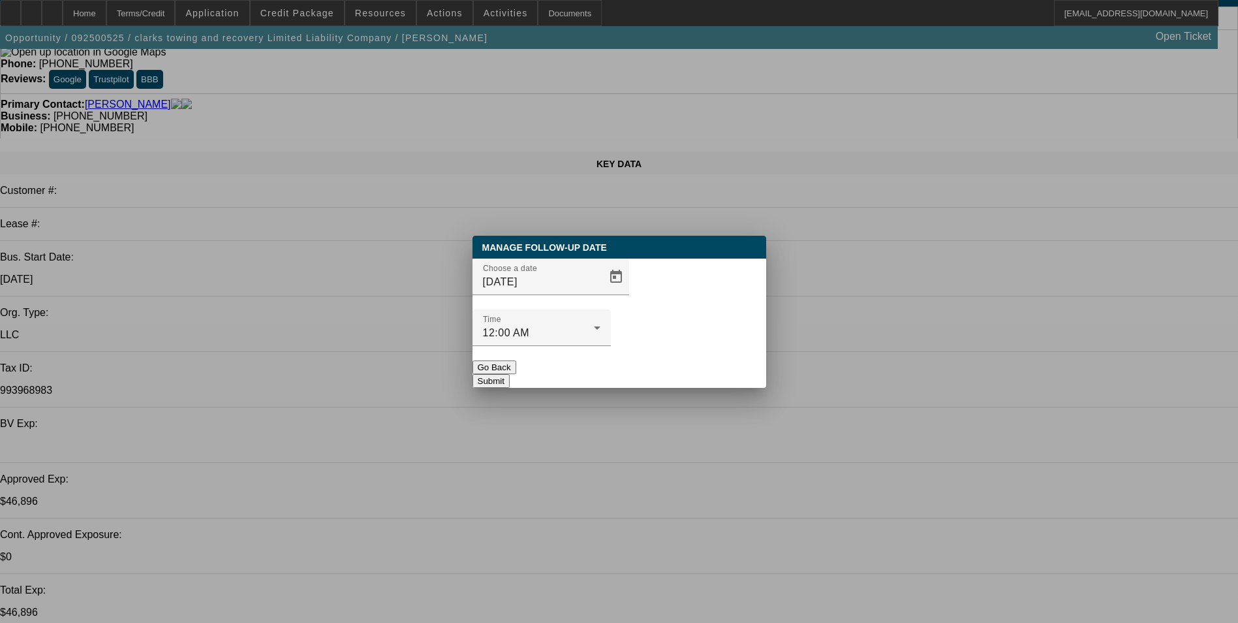
click at [510, 374] on button "Submit" at bounding box center [491, 381] width 37 height 14
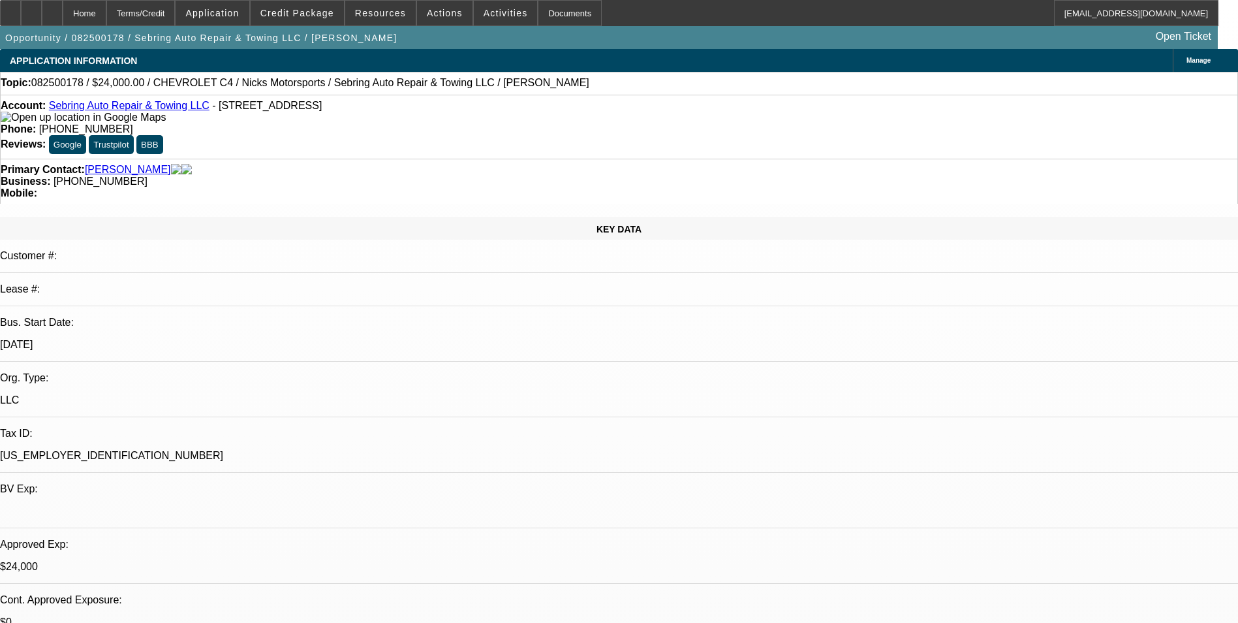
select select "0"
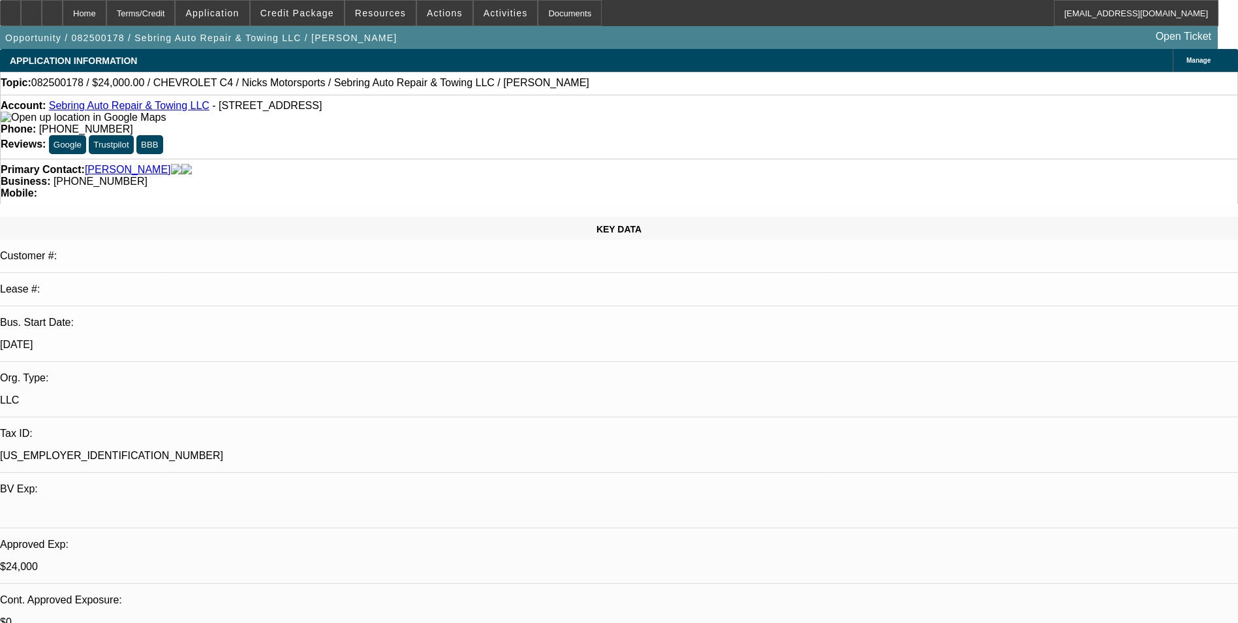
select select "0"
select select "2"
select select "0"
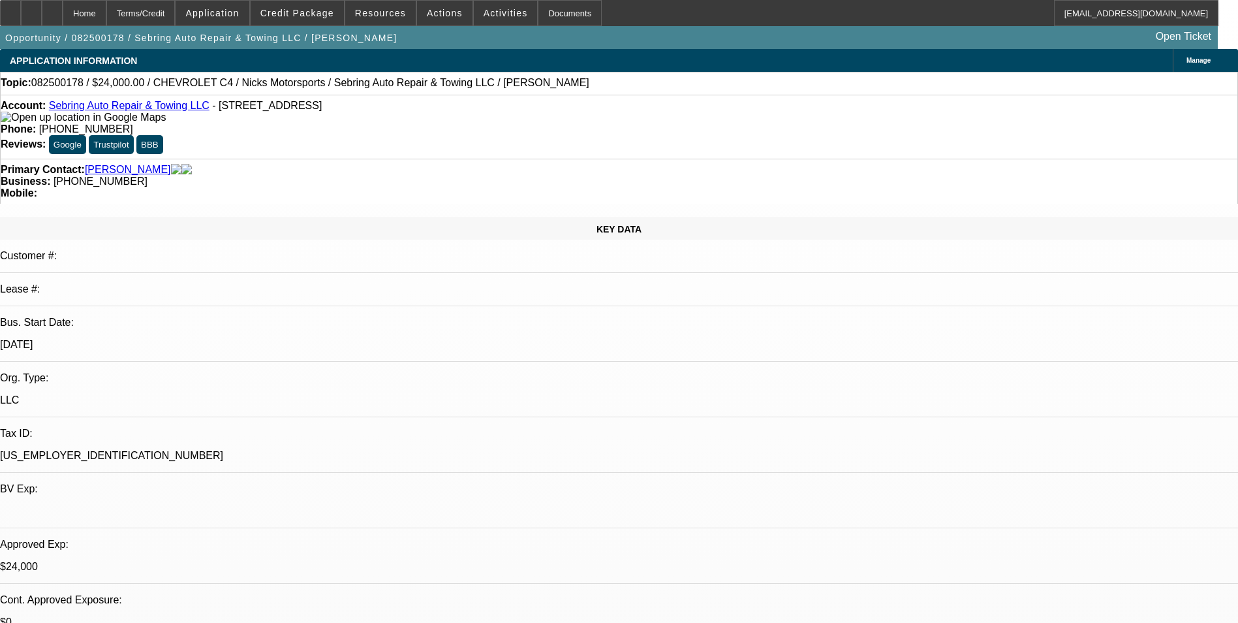
select select "2"
select select "0"
select select "1"
select select "2"
select select "6"
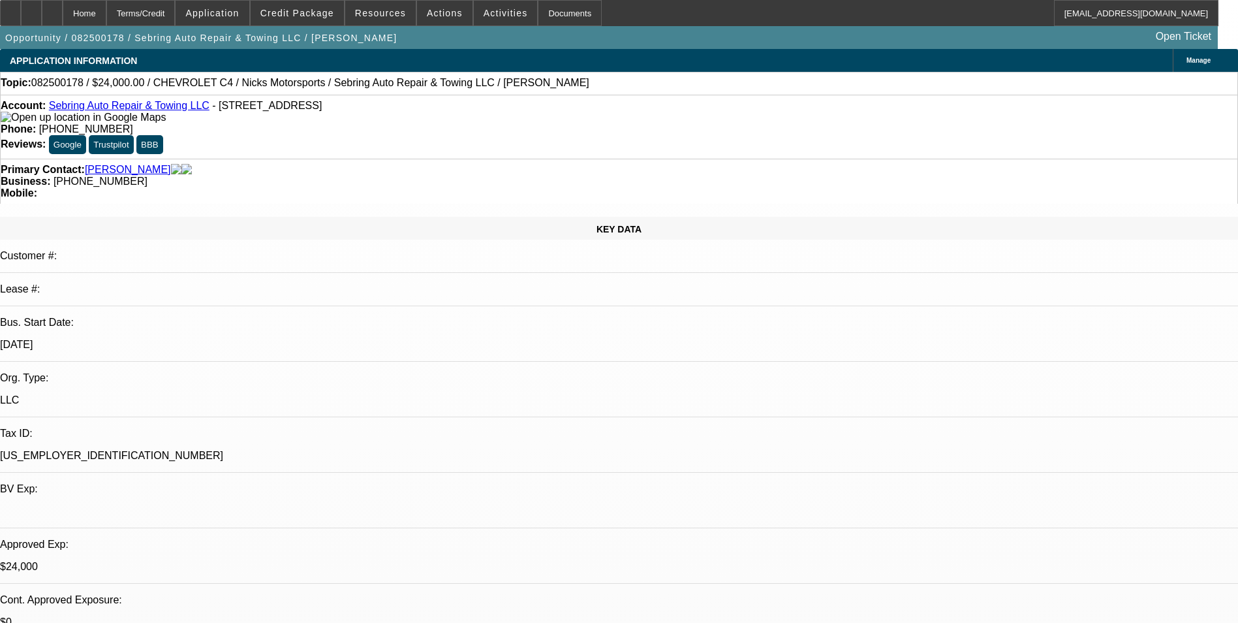
select select "1"
select select "3"
select select "6"
select select "1"
select select "2"
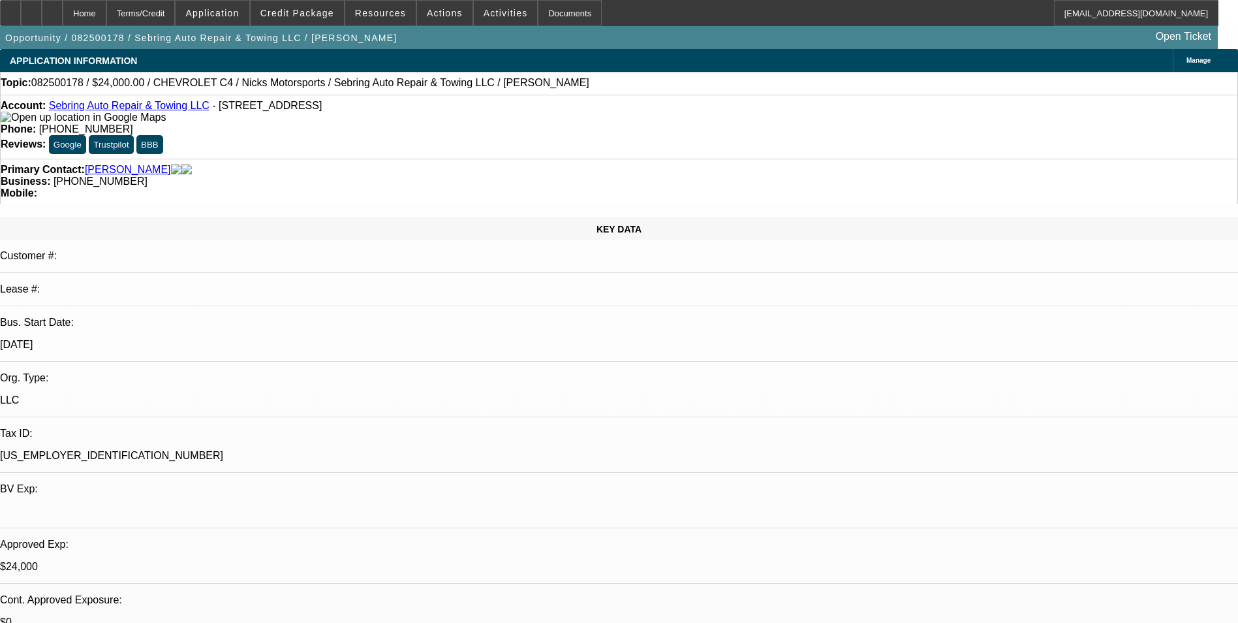
select select "6"
select select "1"
select select "2"
select select "6"
click at [175, 11] on div "Terms/Credit" at bounding box center [140, 13] width 69 height 26
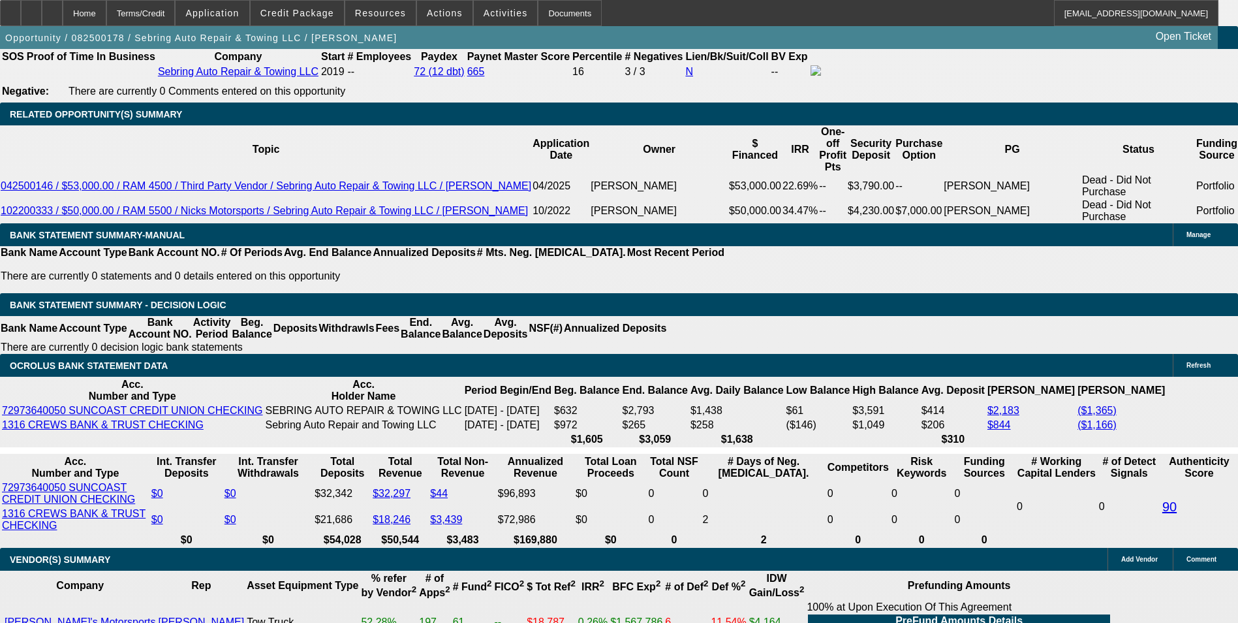
scroll to position [2212, 0]
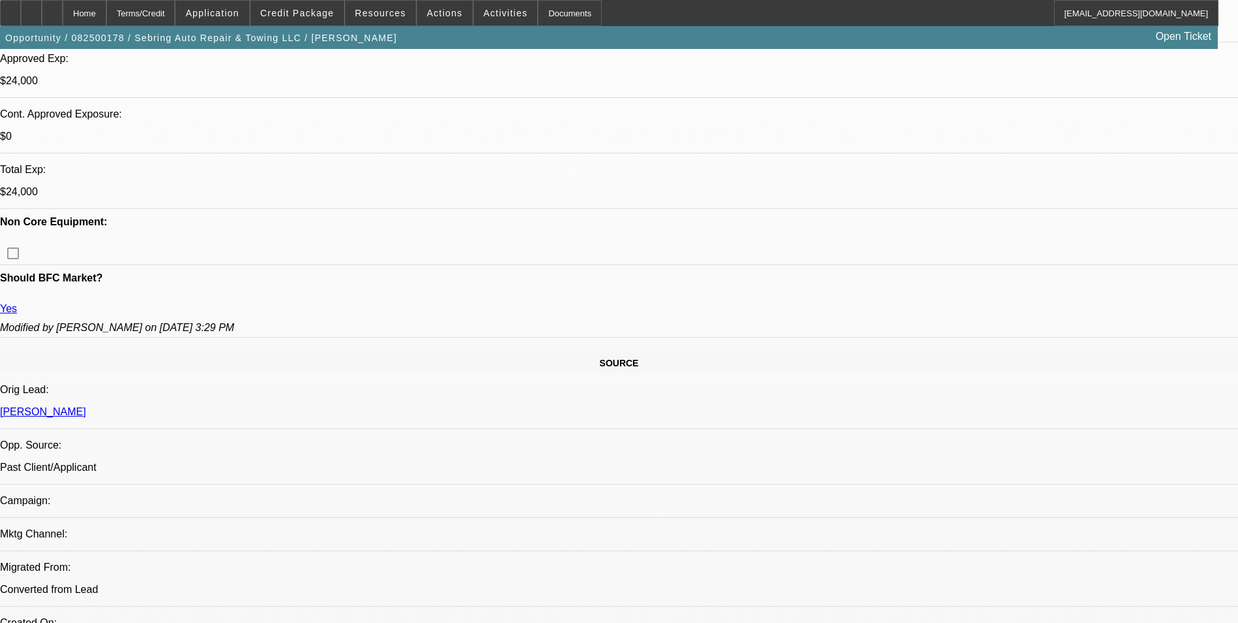
scroll to position [515, 0]
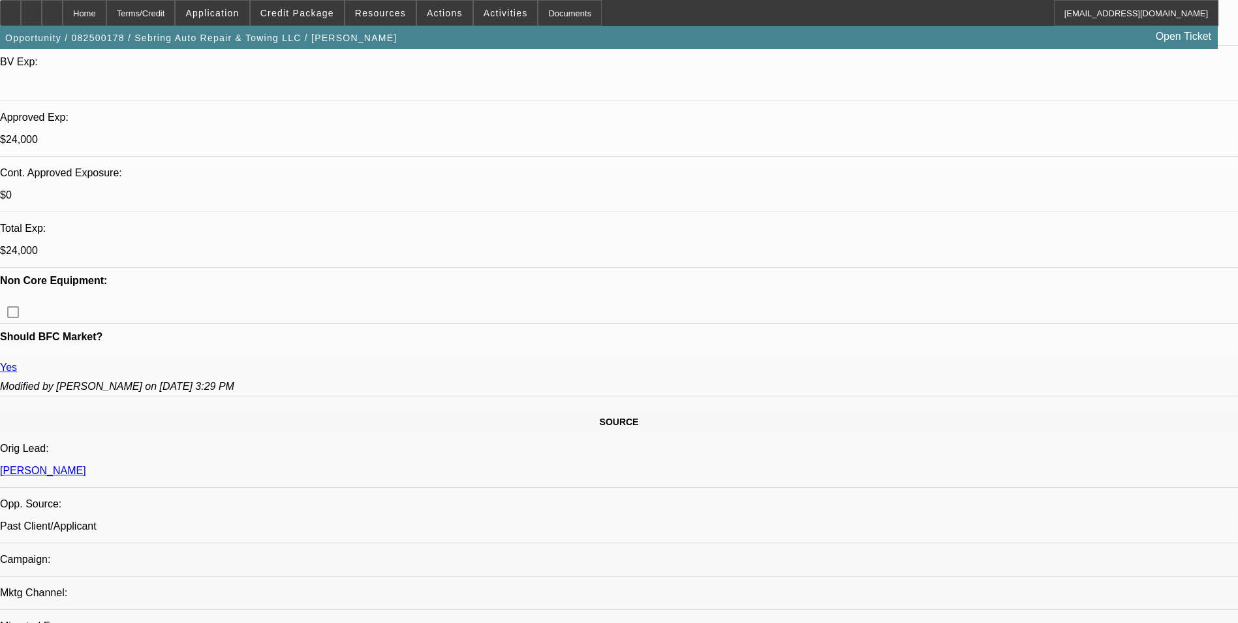
scroll to position [457, 0]
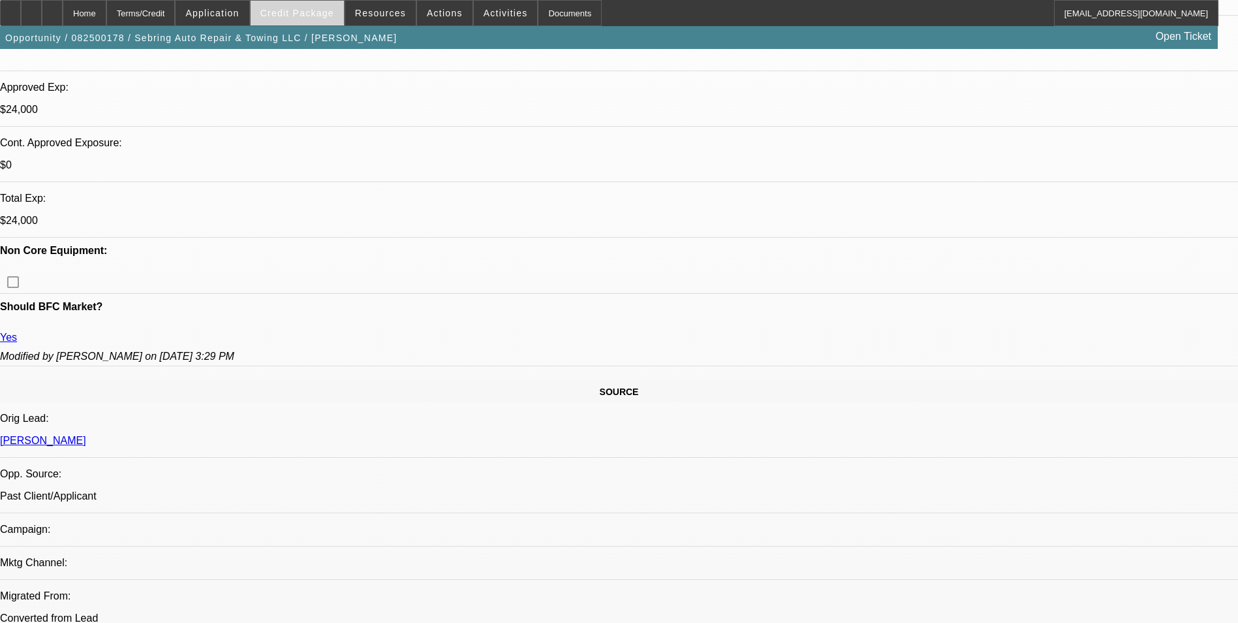
click at [307, 12] on span "Credit Package" at bounding box center [297, 13] width 74 height 10
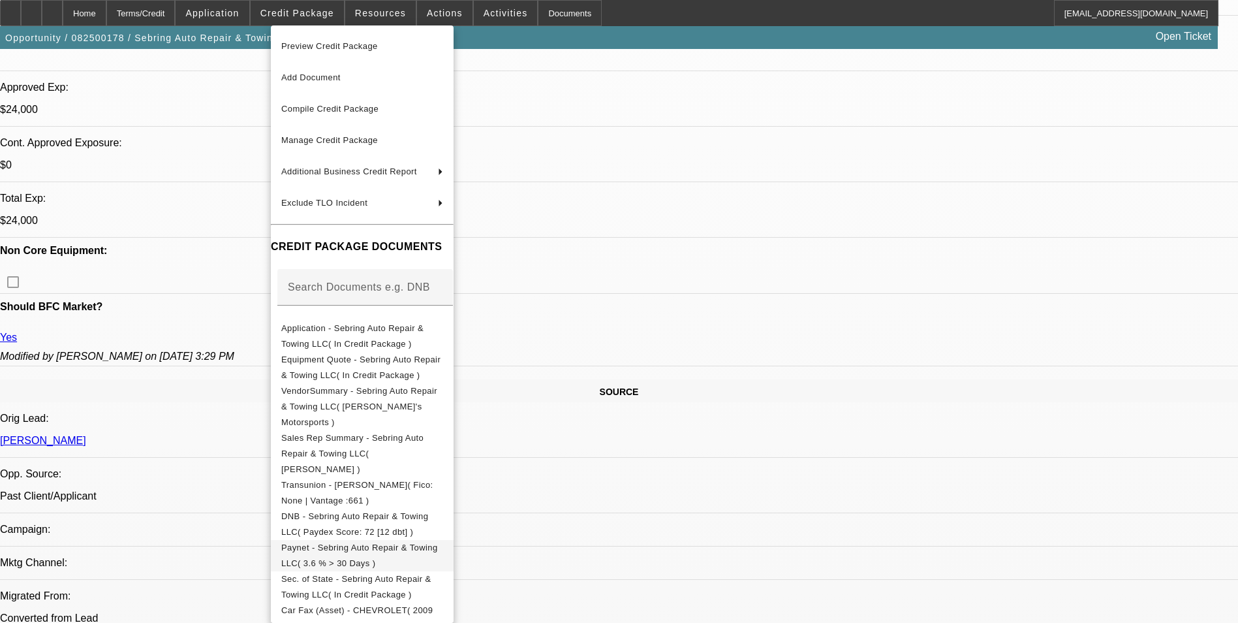
click at [437, 540] on button "Paynet - Sebring Auto Repair & Towing LLC( 3.6 % > 30 Days )" at bounding box center [362, 555] width 183 height 31
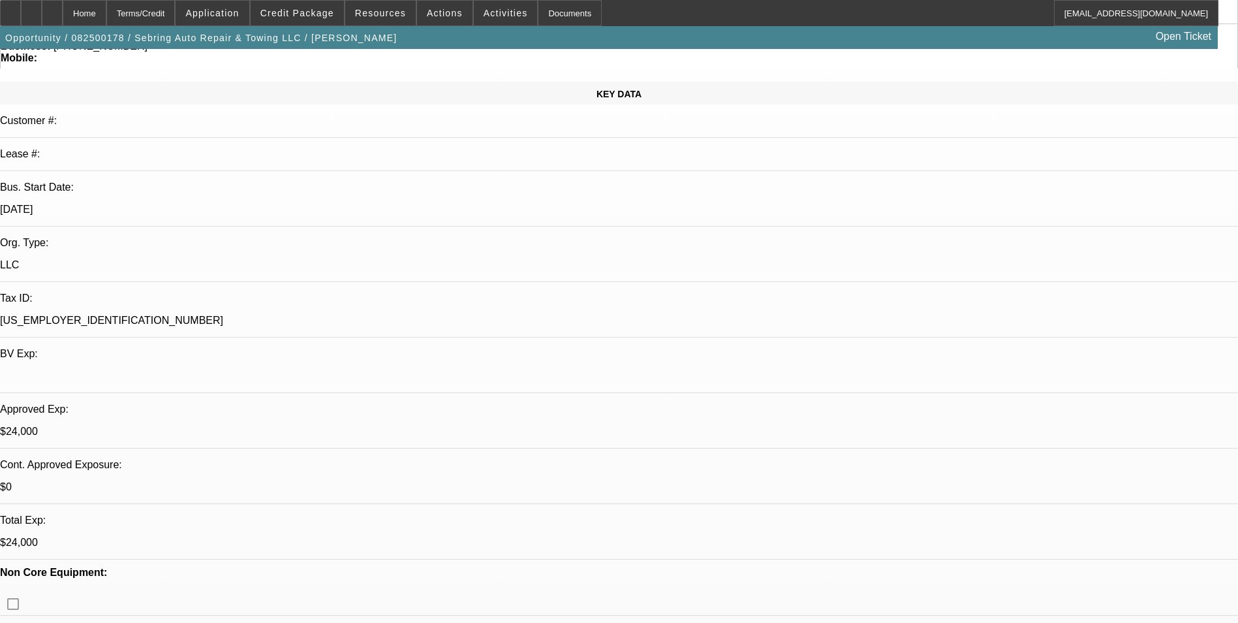
scroll to position [131, 0]
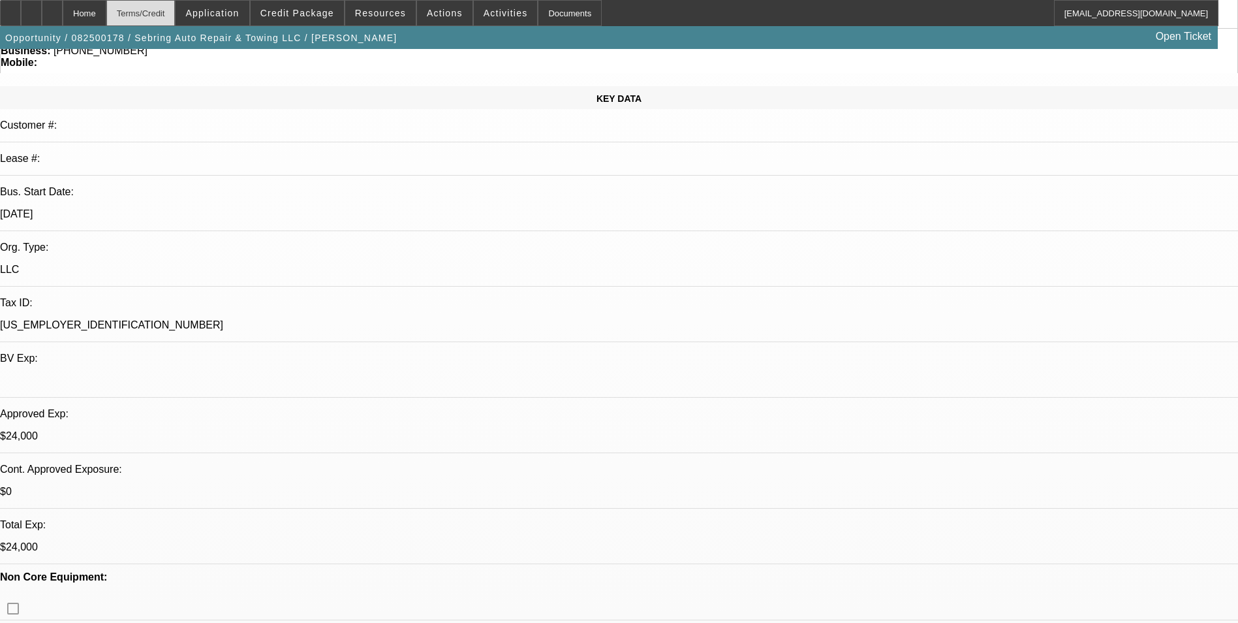
click at [162, 10] on div "Terms/Credit" at bounding box center [140, 13] width 69 height 26
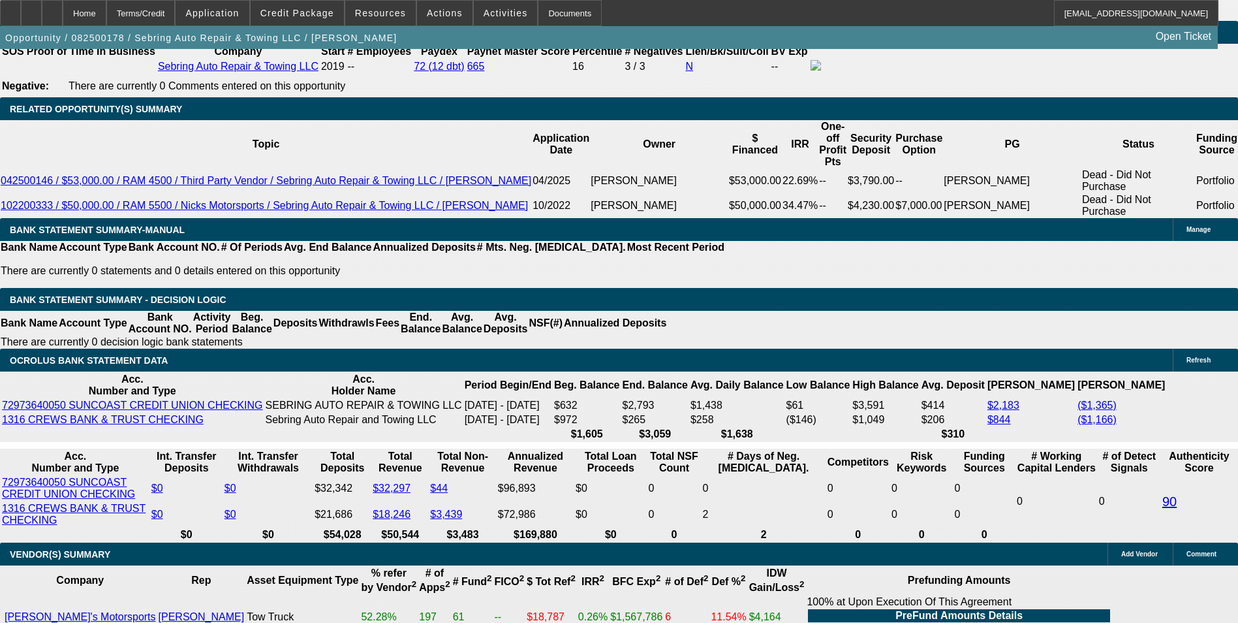
scroll to position [2212, 0]
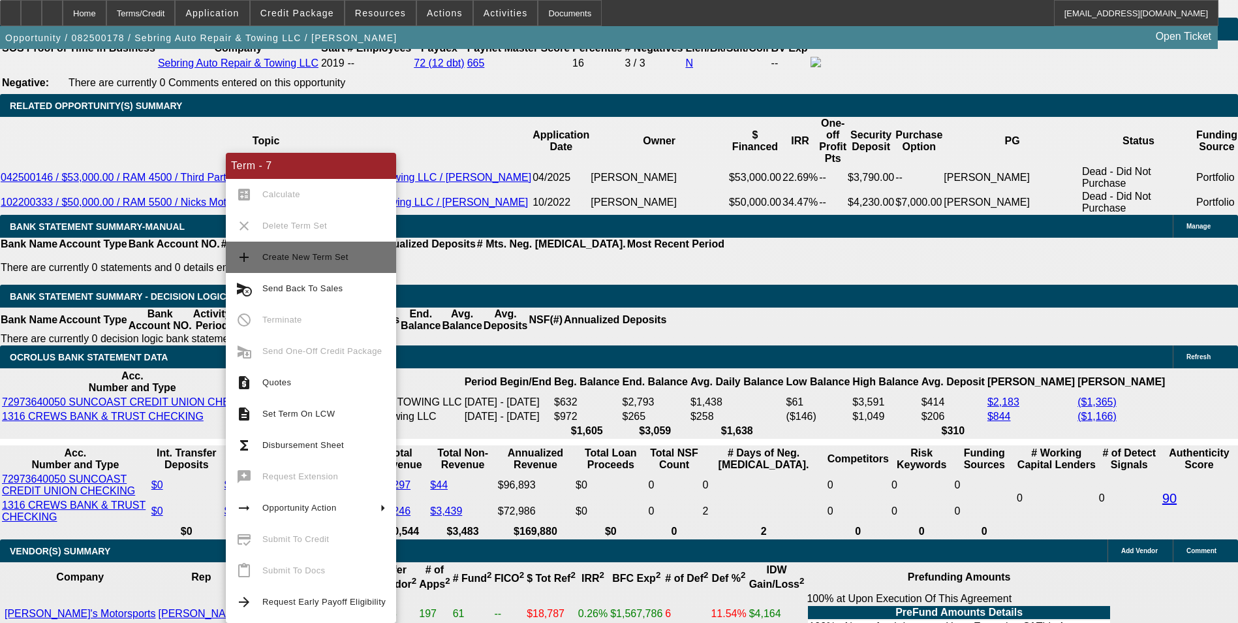
click at [319, 257] on span "Create New Term Set" at bounding box center [305, 257] width 86 height 10
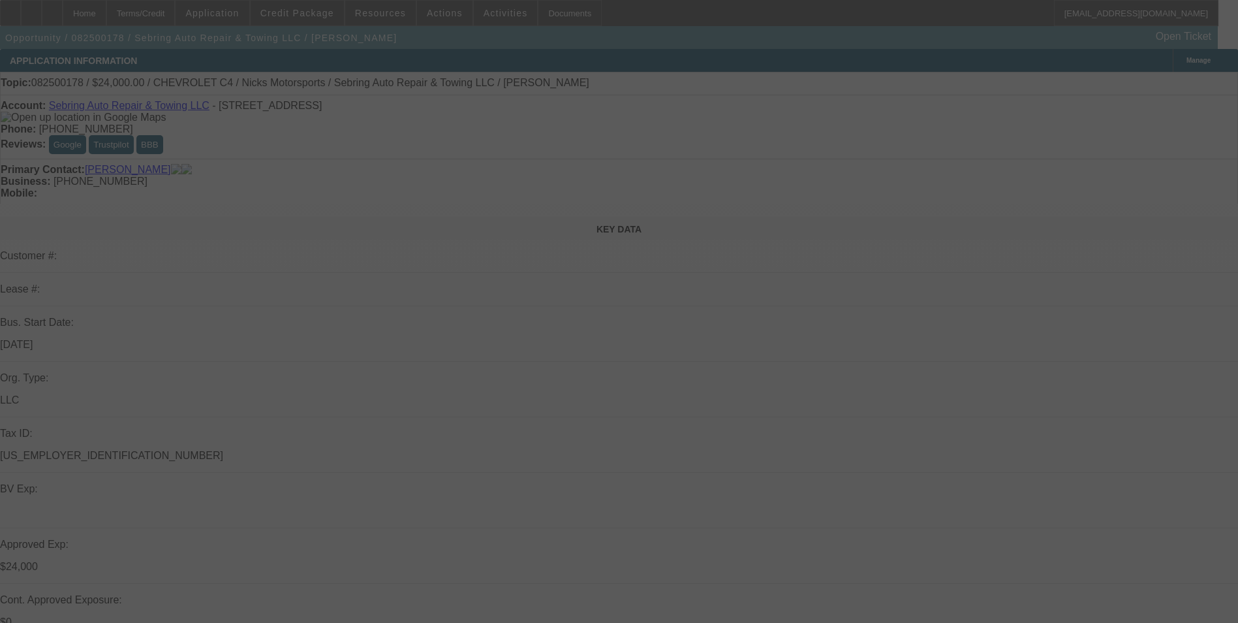
select select "0"
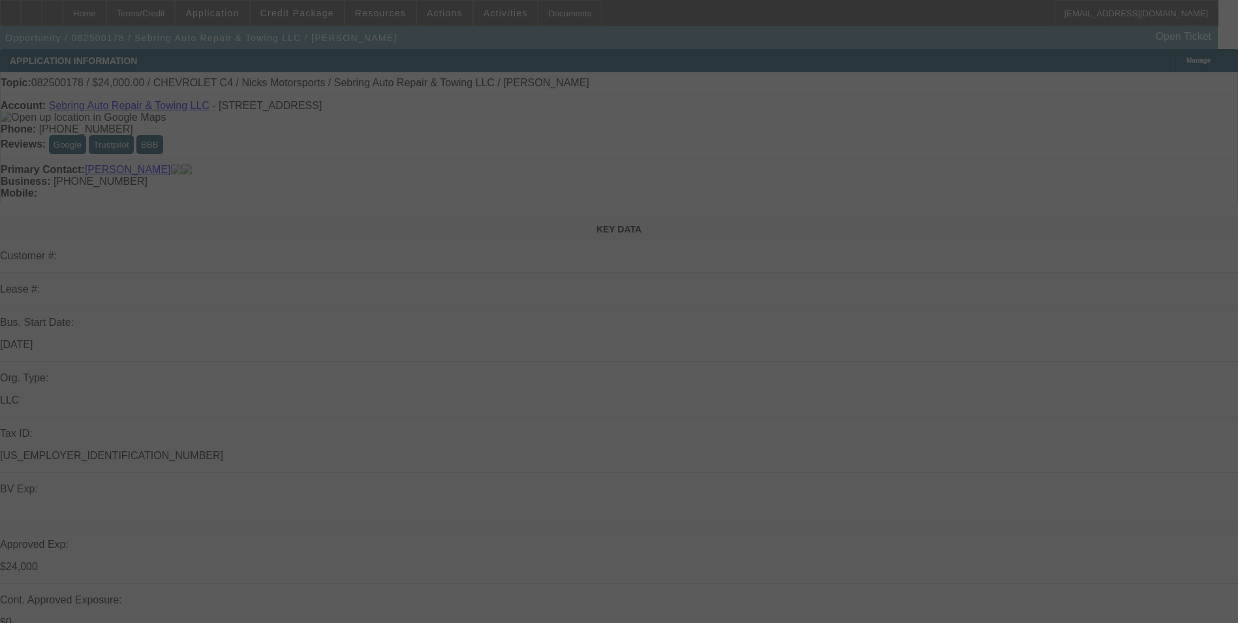
select select "0"
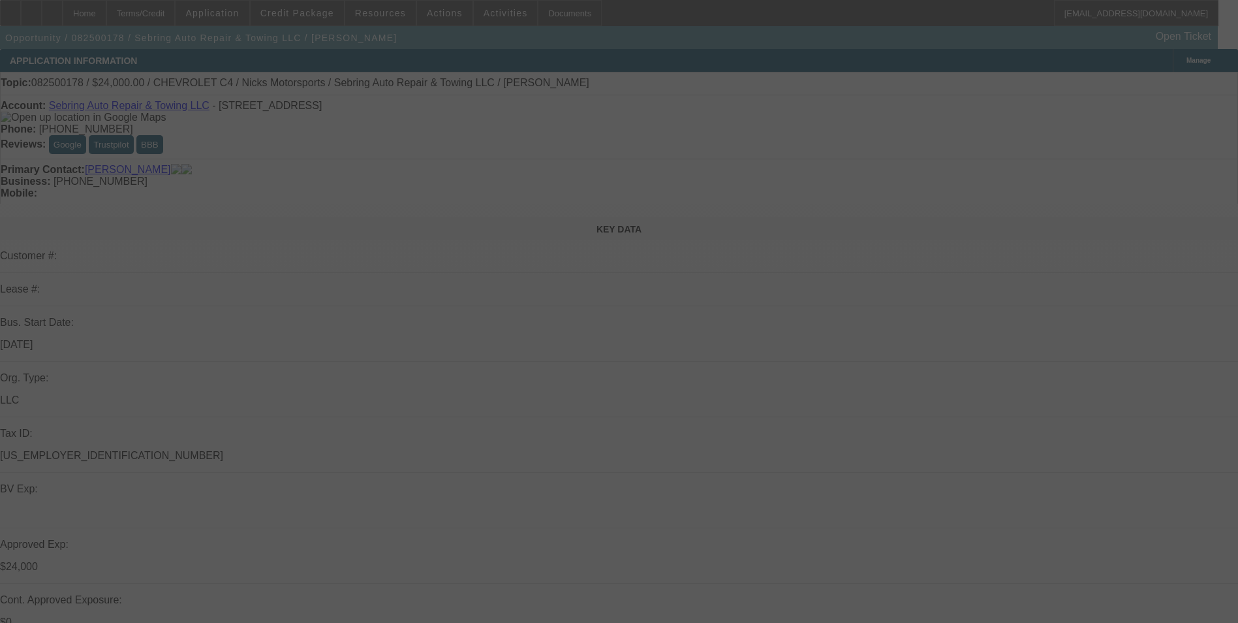
select select "2"
select select "0"
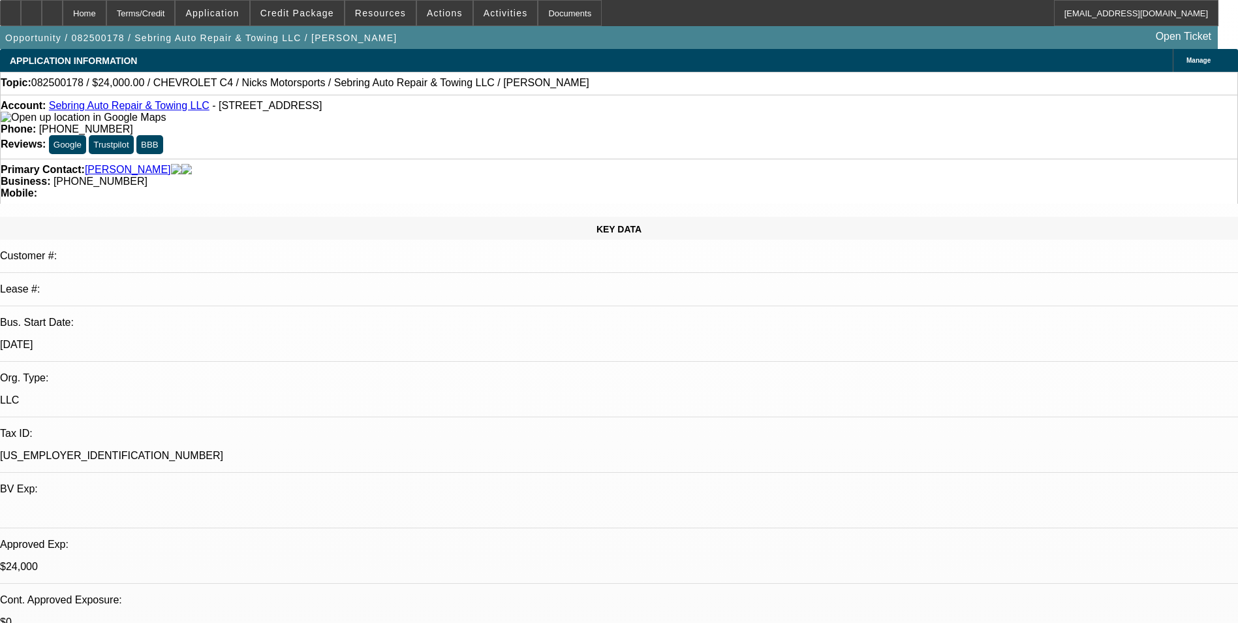
select select "1"
select select "2"
select select "6"
select select "1"
select select "2"
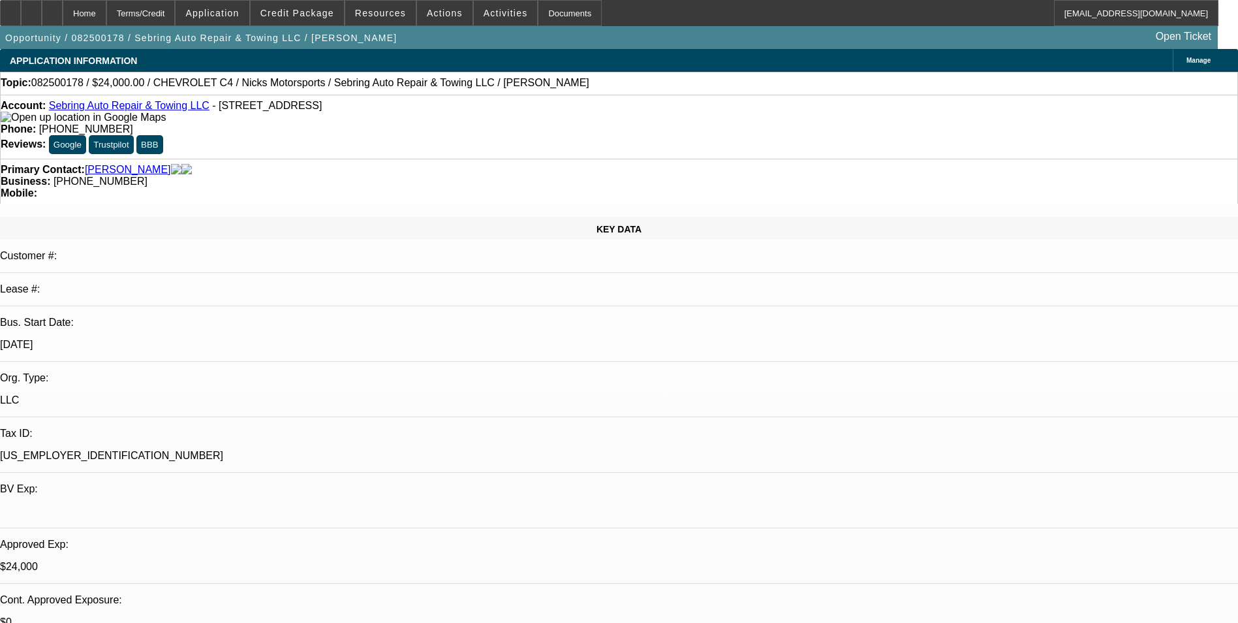
select select "6"
select select "1"
select select "3"
select select "6"
select select "1"
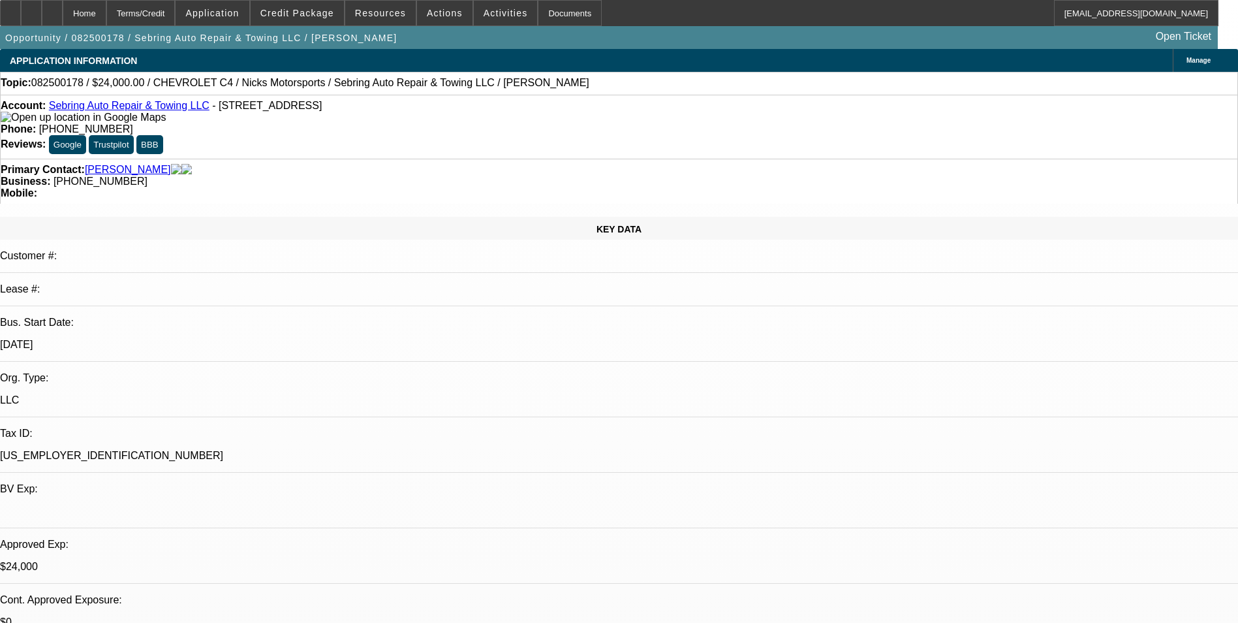
select select "2"
select select "6"
click at [171, 14] on div "Terms/Credit" at bounding box center [140, 13] width 69 height 26
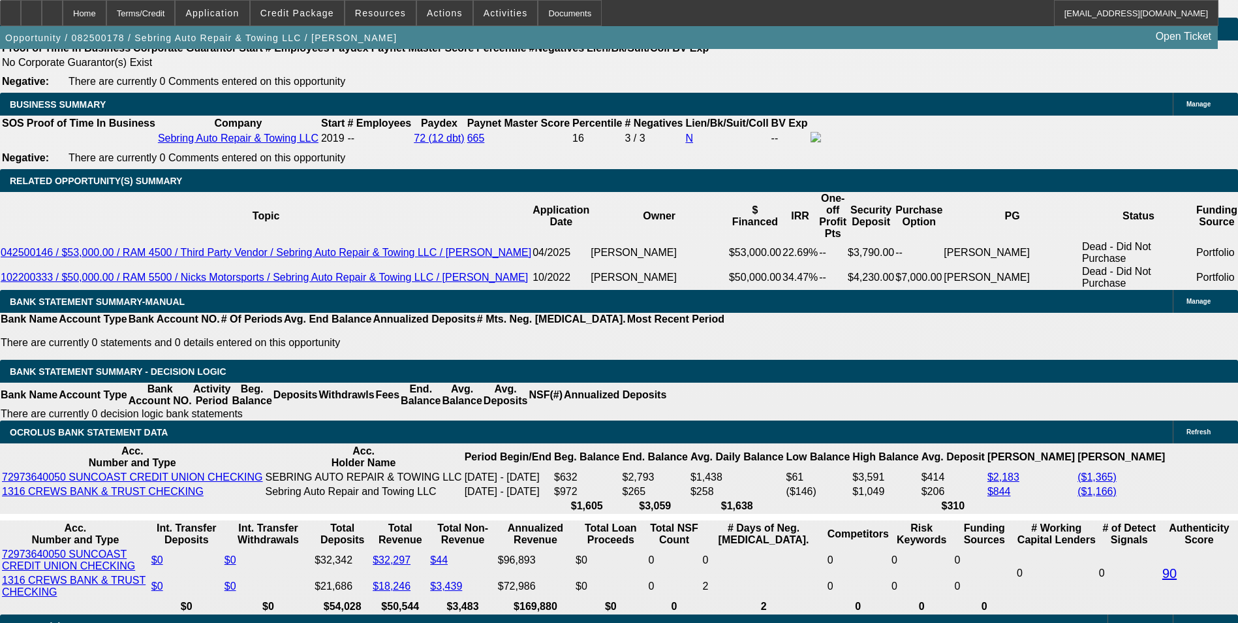
scroll to position [2212, 0]
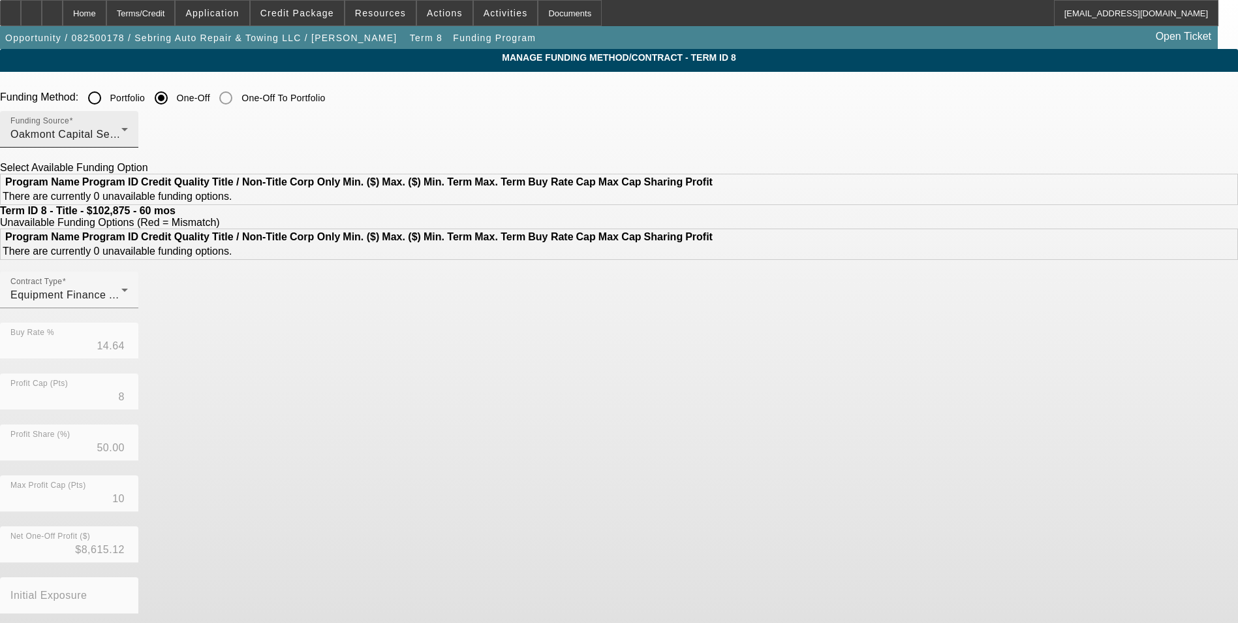
click at [121, 134] on div "Oakmont Capital Services" at bounding box center [65, 135] width 111 height 16
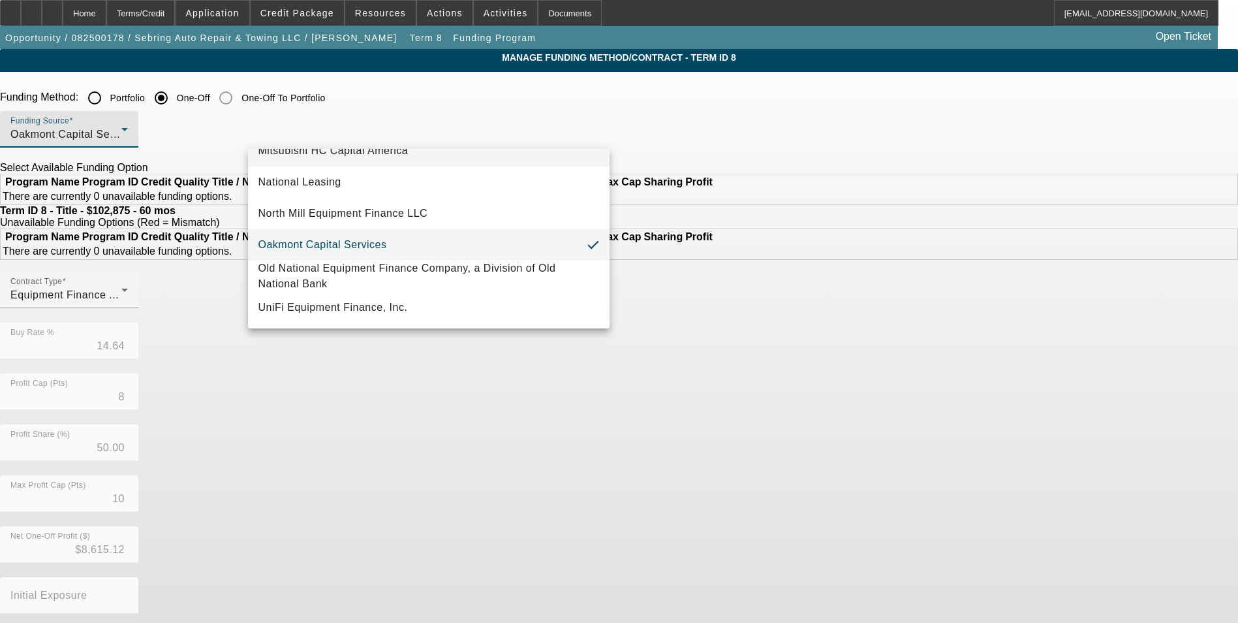
scroll to position [370, 0]
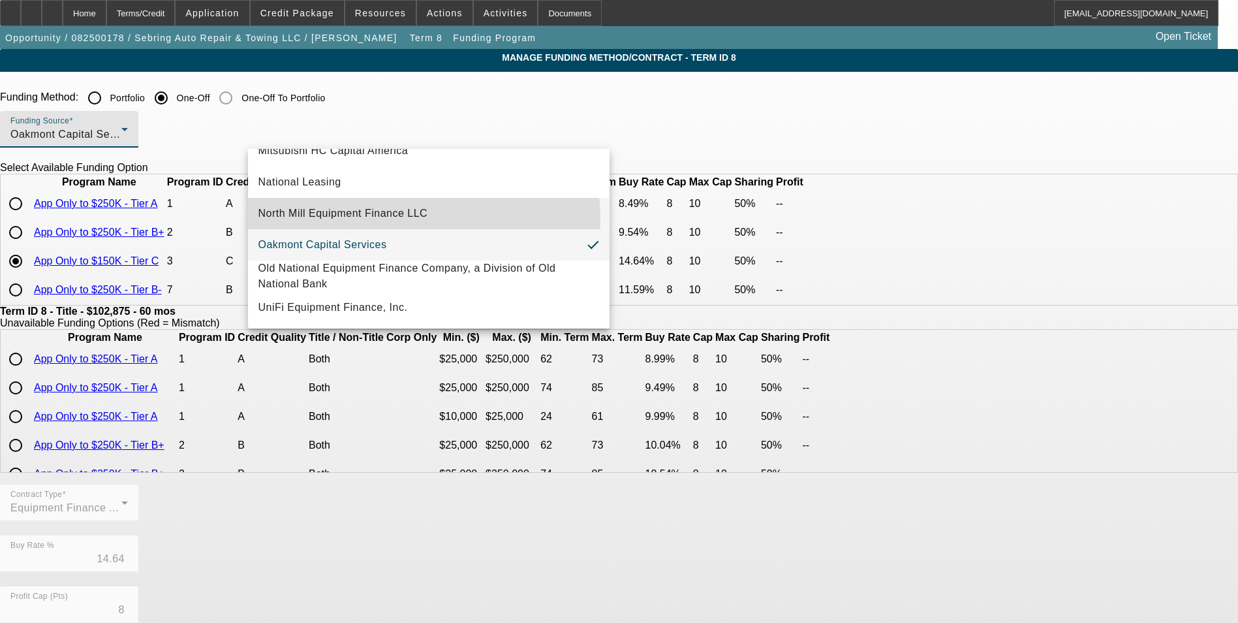
click at [404, 213] on span "North Mill Equipment Finance LLC" at bounding box center [343, 214] width 170 height 16
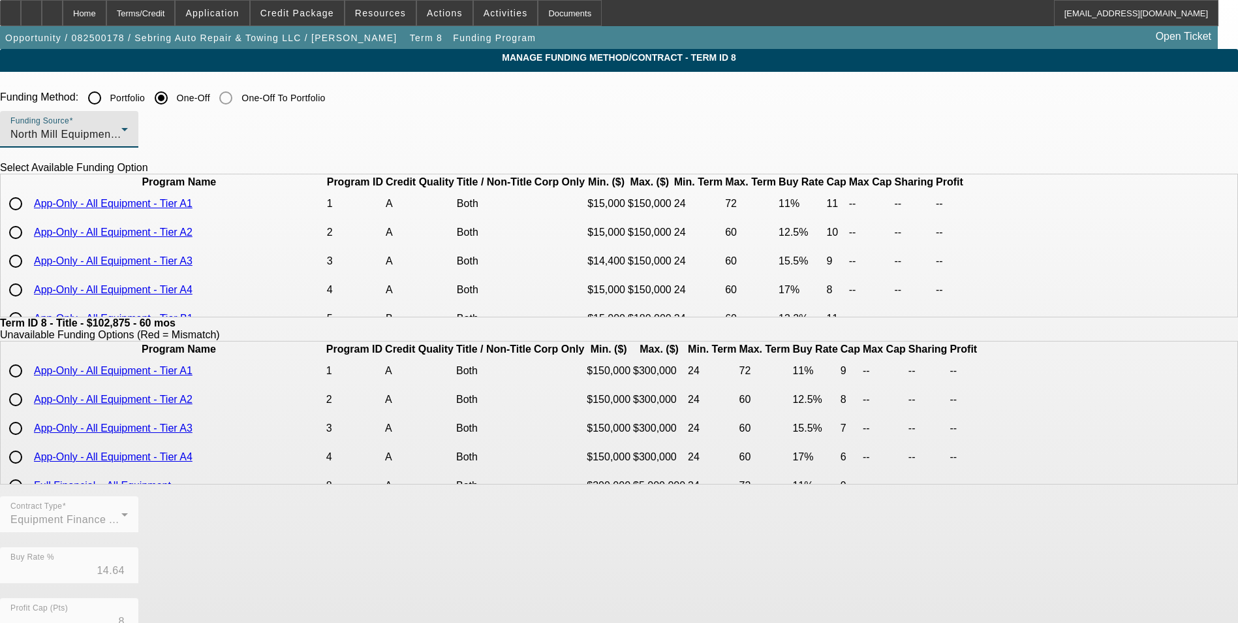
click at [29, 274] on input "radio" at bounding box center [16, 261] width 26 height 26
radio input "true"
type input "15.50"
type input "9"
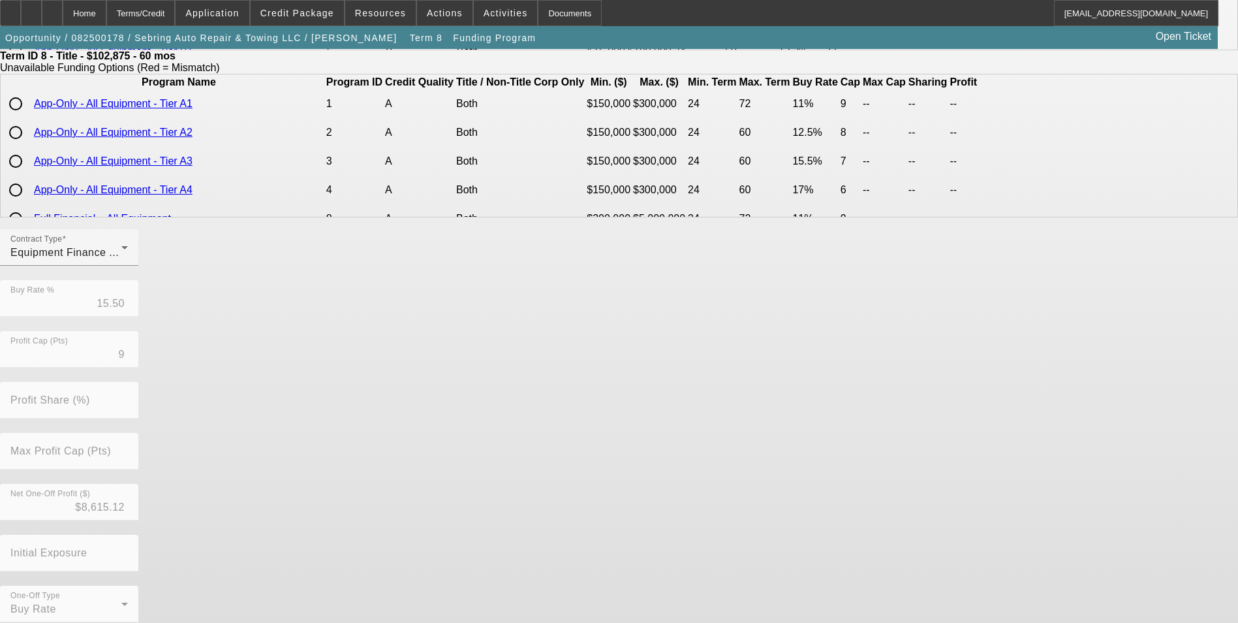
scroll to position [280, 0]
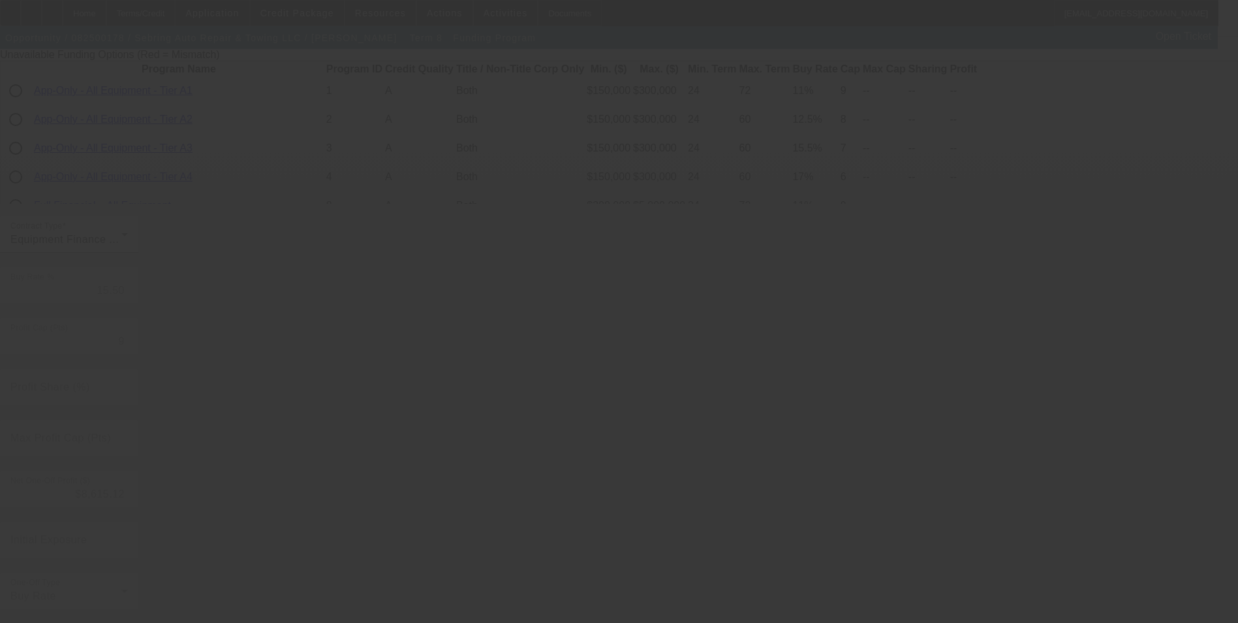
type input "14.64"
type input "8"
type input "50.00"
type input "10"
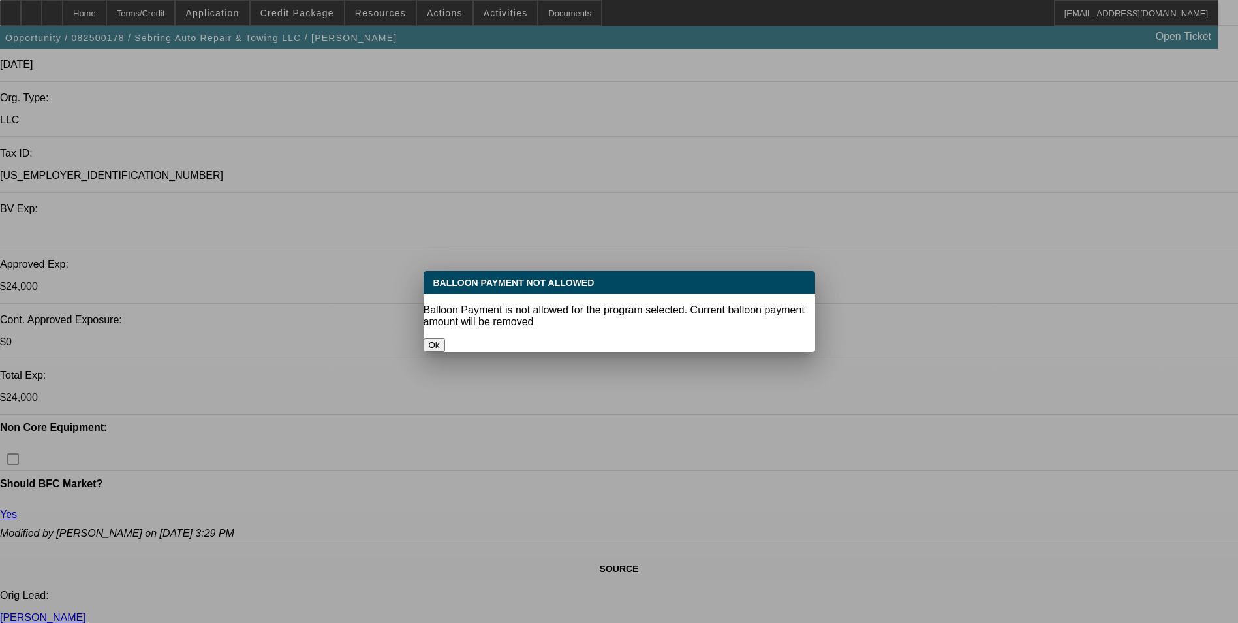
select select "0"
select select "2"
select select "0"
select select "6"
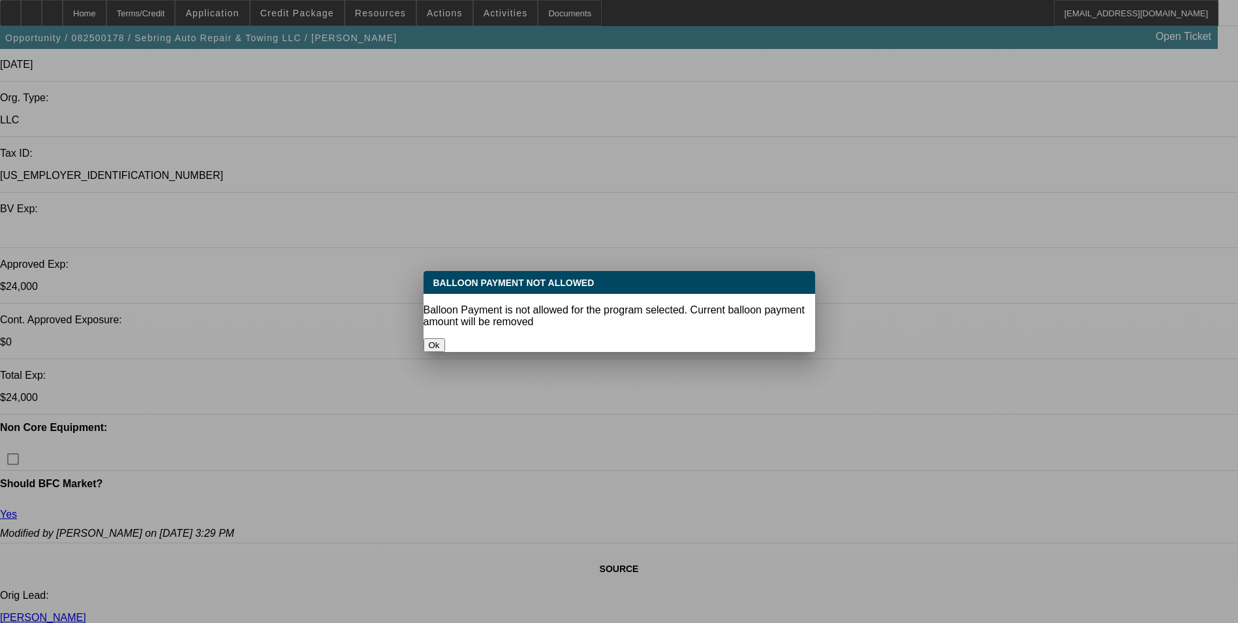
select select "0"
select select "2"
select select "0"
select select "6"
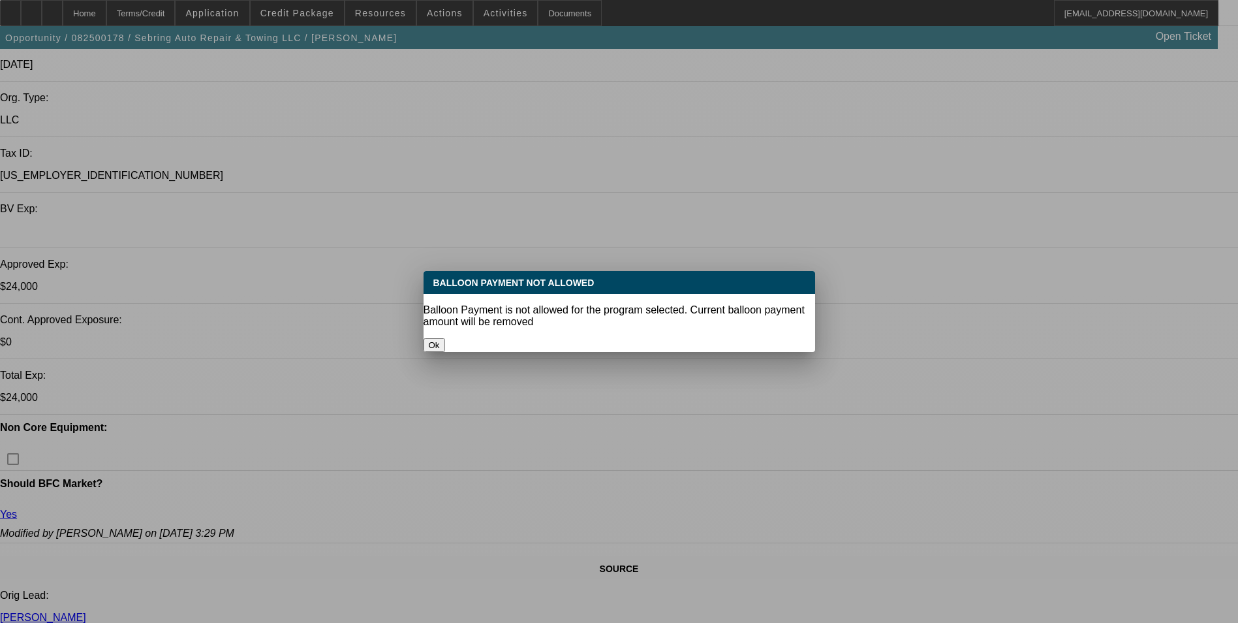
select select "0"
select select "3"
select select "0"
select select "6"
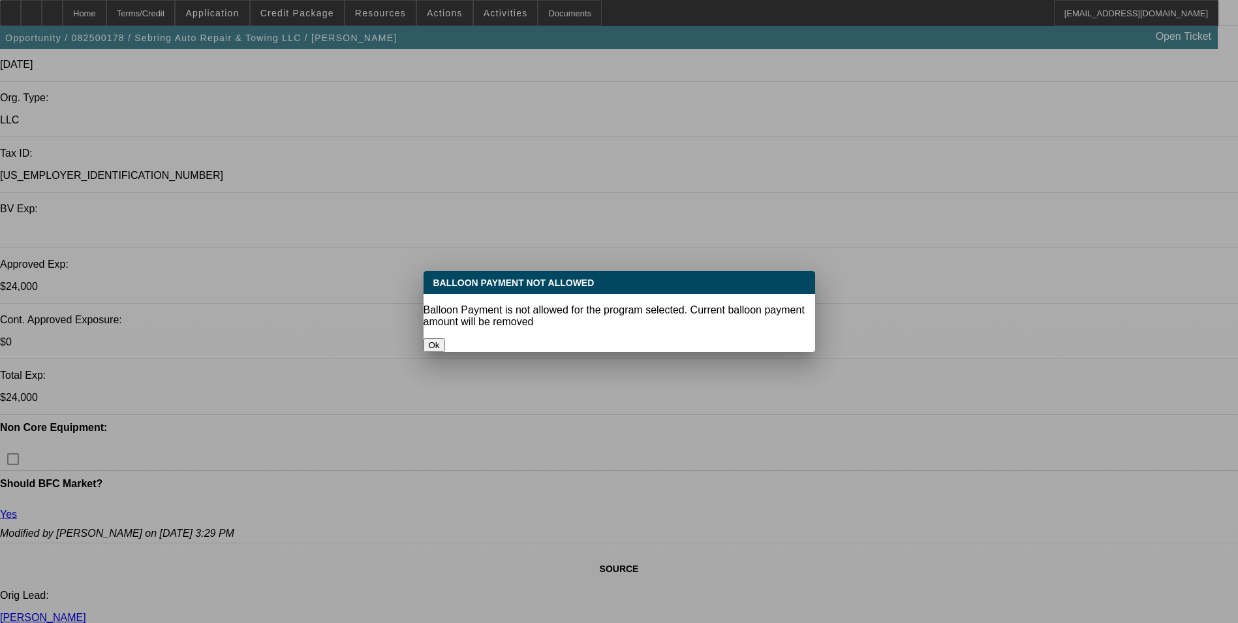
select select "0"
select select "2"
select select "0"
select select "6"
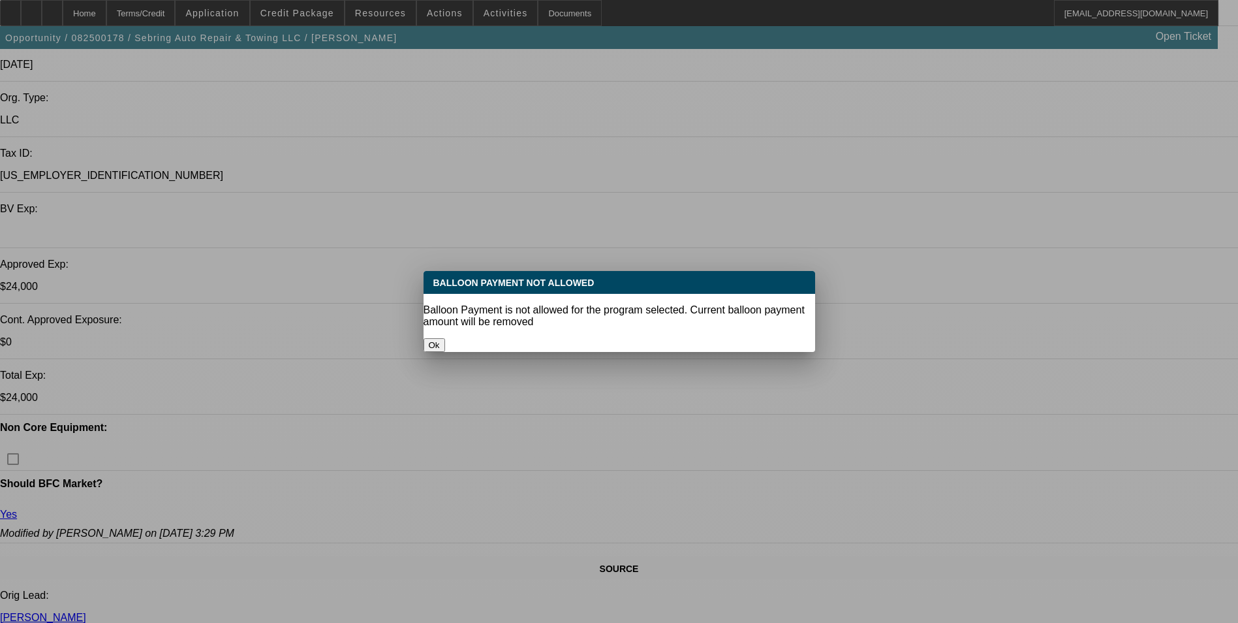
click at [445, 338] on button "Ok" at bounding box center [435, 345] width 22 height 14
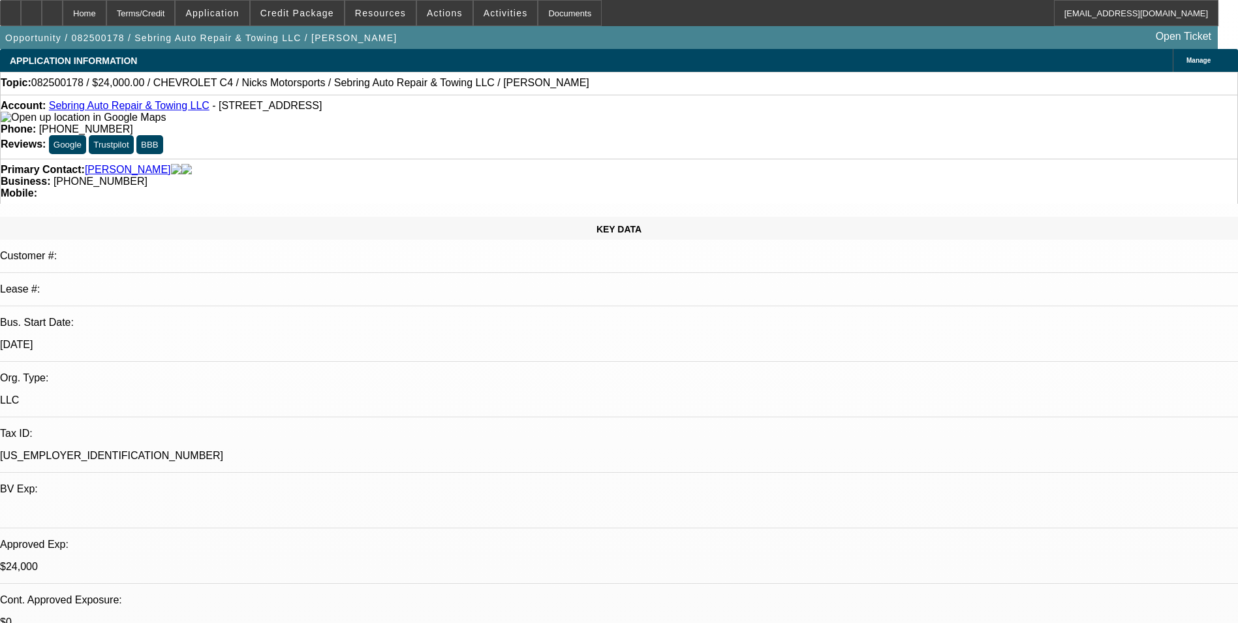
scroll to position [280, 0]
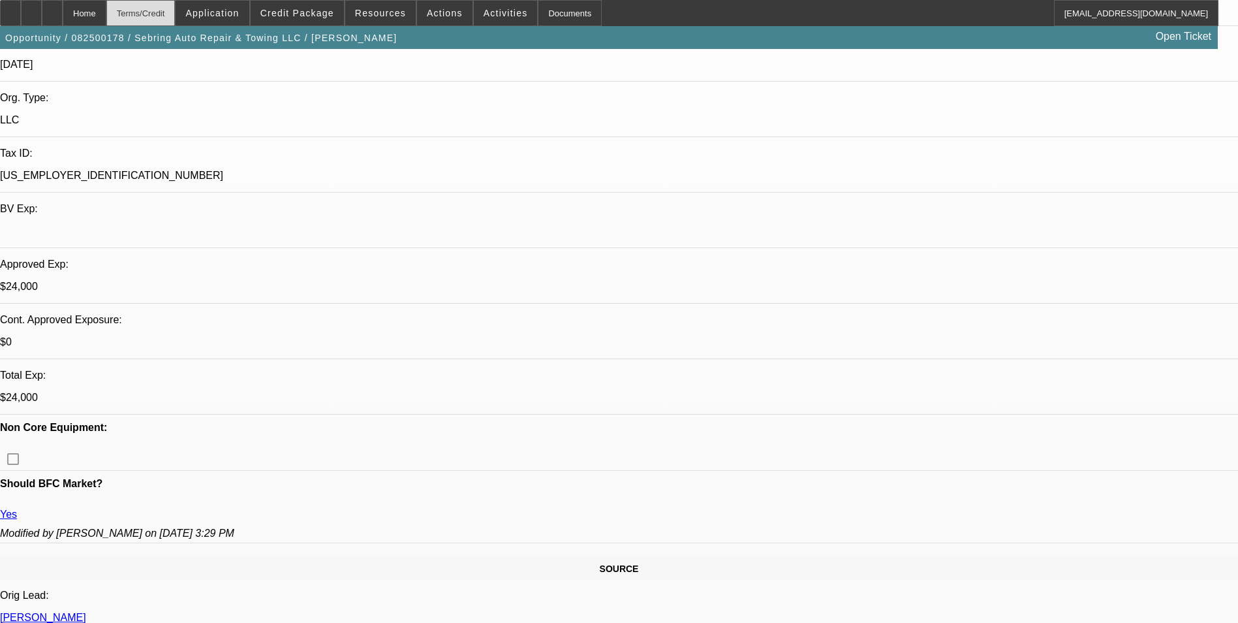
click at [166, 11] on div "Terms/Credit" at bounding box center [140, 13] width 69 height 26
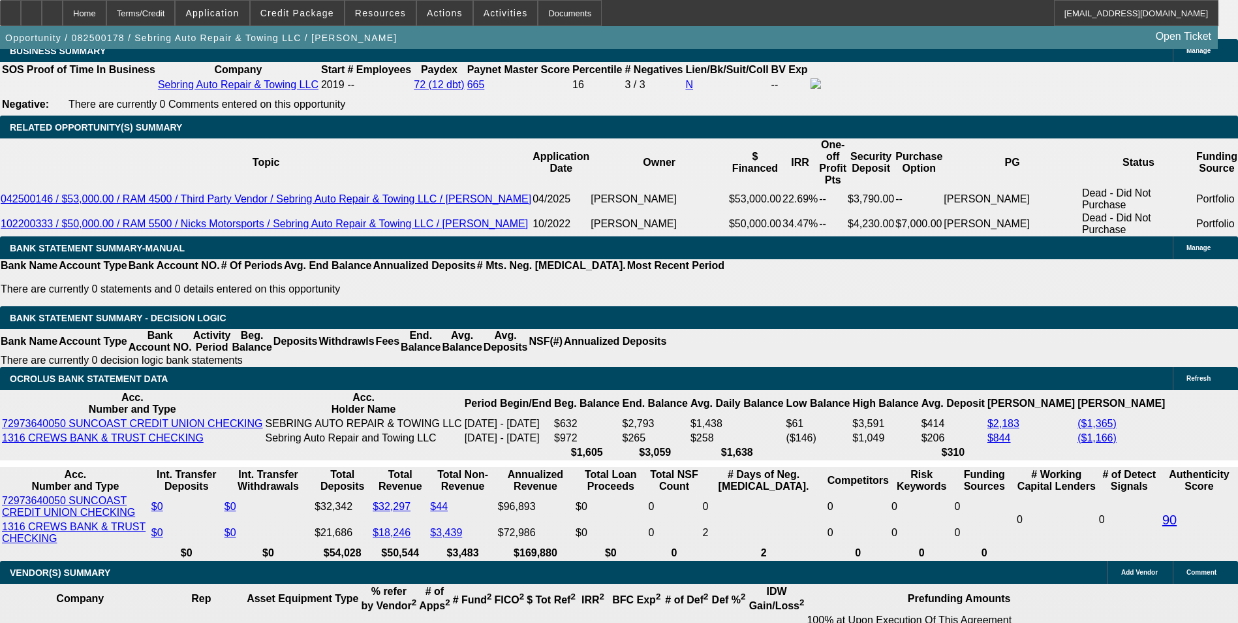
scroll to position [2212, 0]
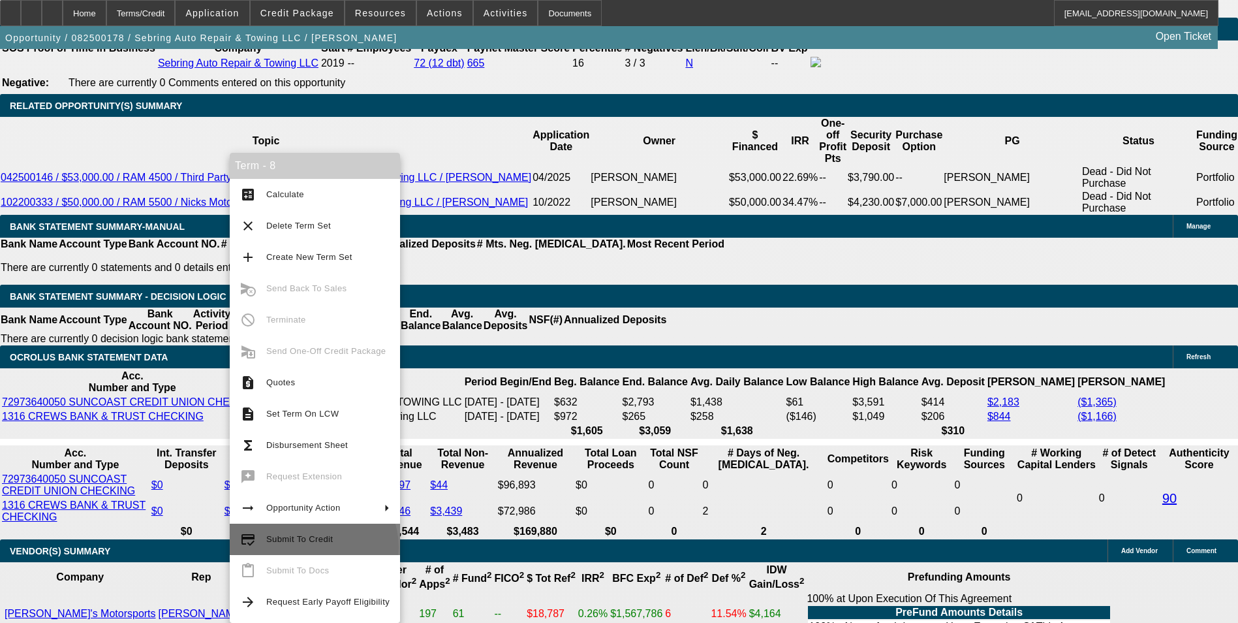
click at [313, 547] on button "credit_score Submit To Credit" at bounding box center [315, 538] width 170 height 31
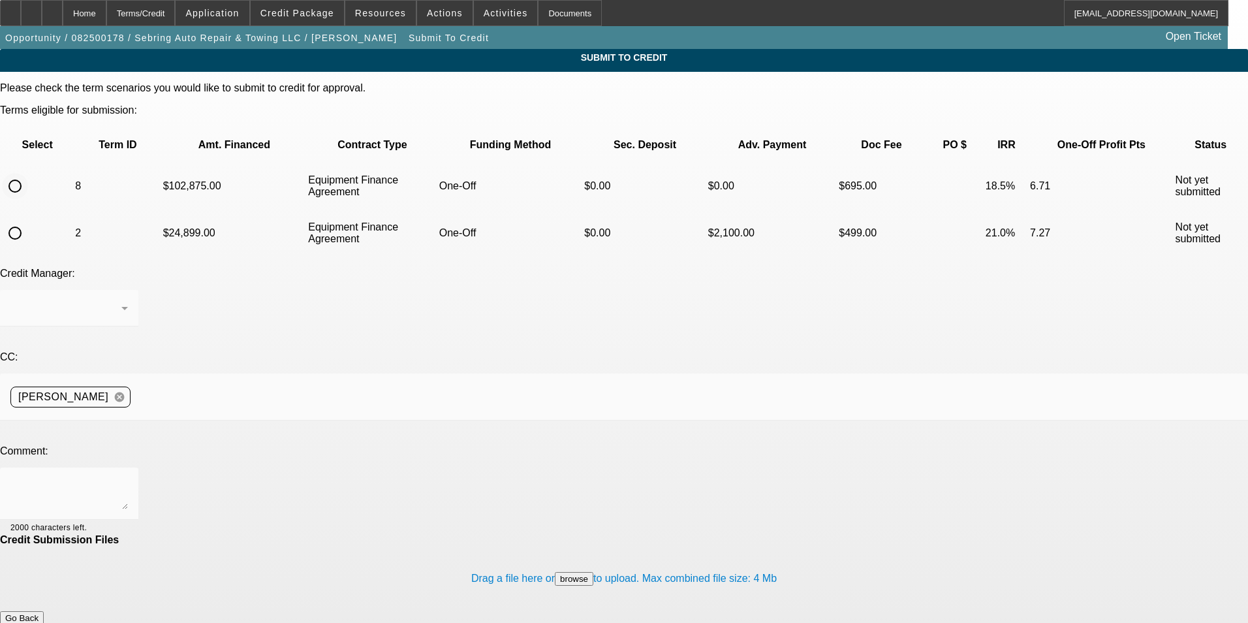
click at [28, 173] on input "radio" at bounding box center [15, 186] width 26 height 26
radio input "true"
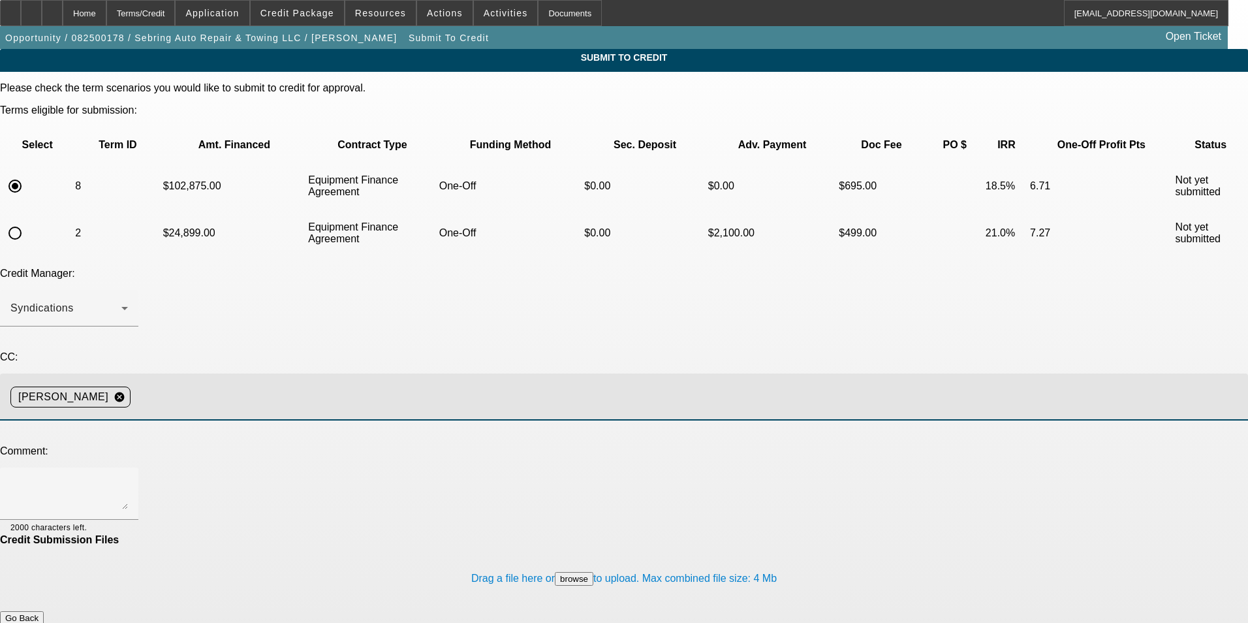
click at [277, 384] on input at bounding box center [684, 397] width 1096 height 26
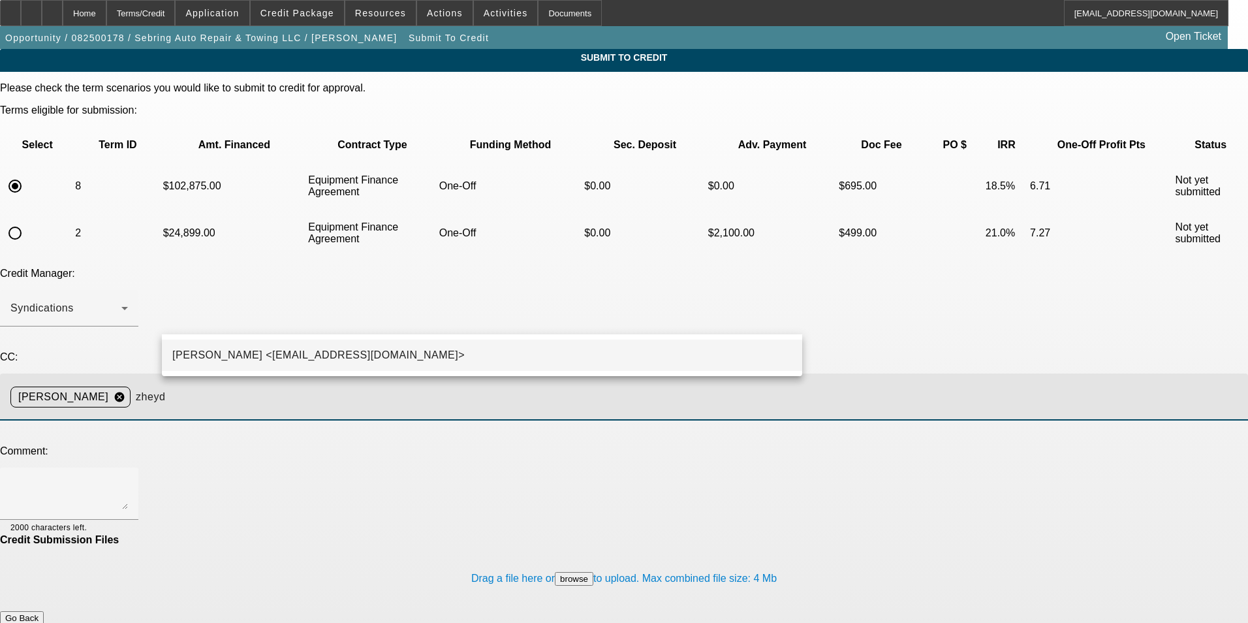
type input "zheyd"
click at [277, 353] on span "Zachary Heyd <ZHeyd@beaconfunding.com>" at bounding box center [318, 355] width 292 height 16
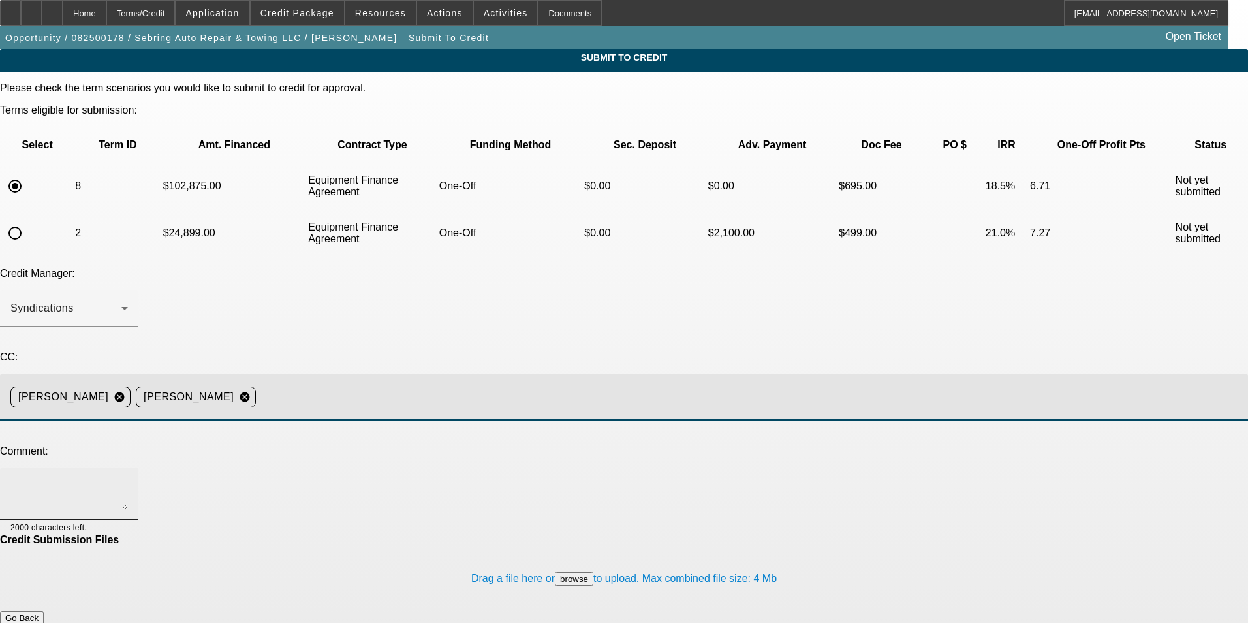
click at [128, 478] on textarea at bounding box center [68, 493] width 117 height 31
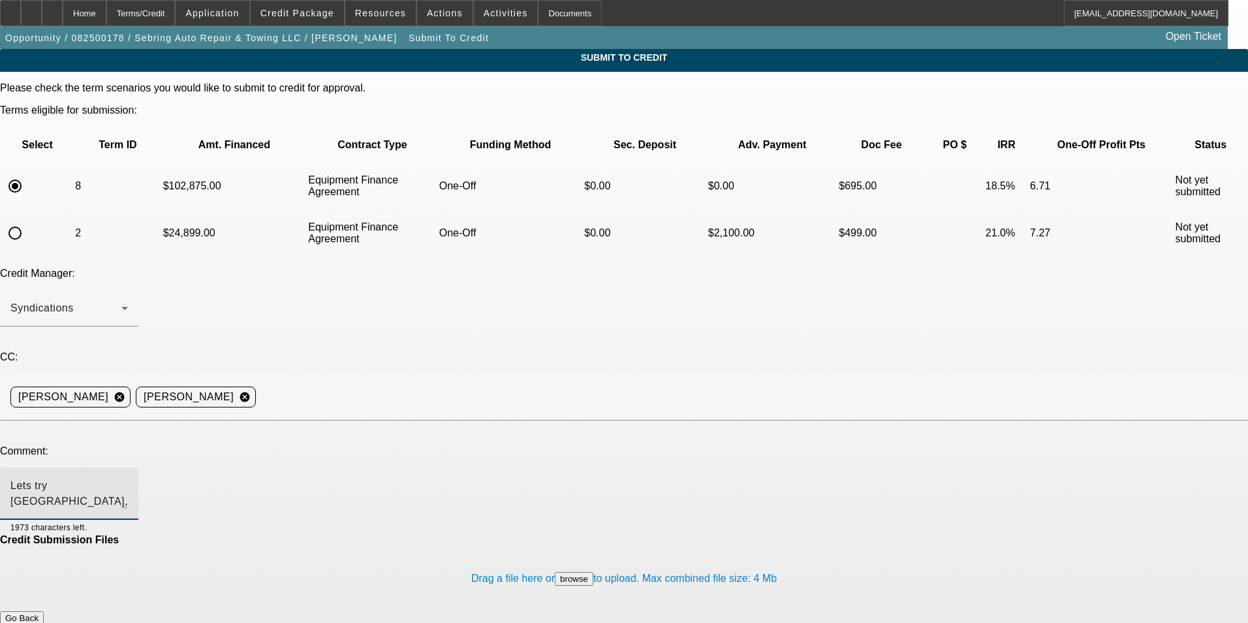
type textarea "Lets try North Mill. Thanks"
click at [37, 622] on button "Submit" at bounding box center [18, 632] width 37 height 14
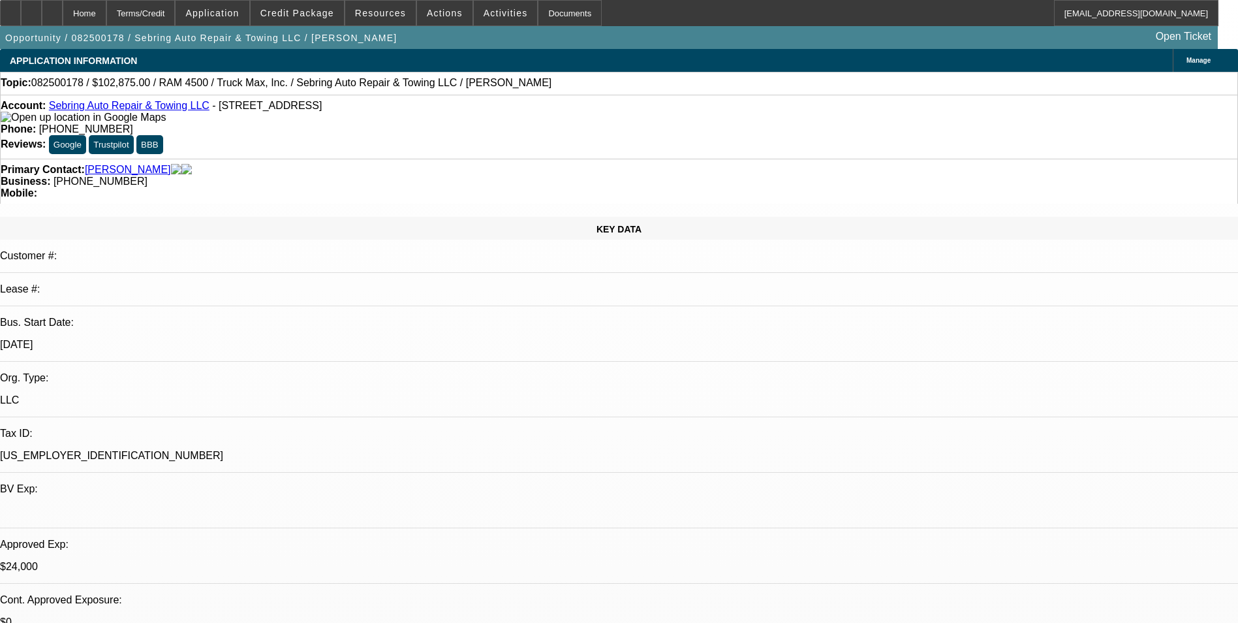
select select "0"
select select "2"
select select "0"
select select "6"
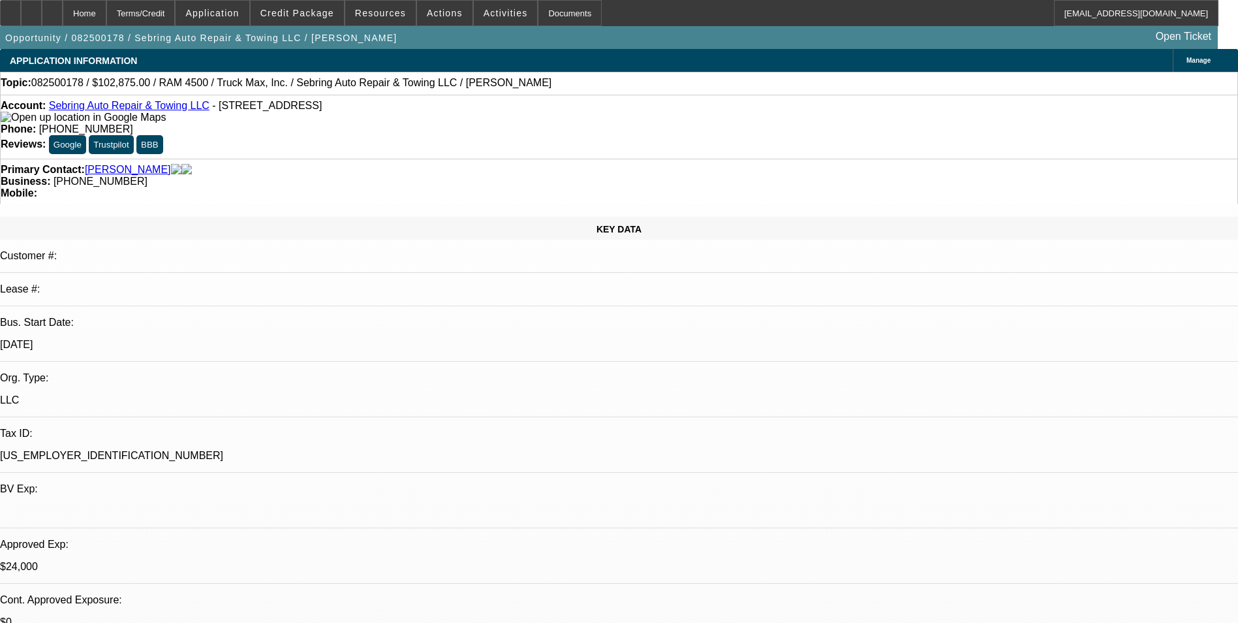
select select "0"
select select "2"
select select "0"
select select "6"
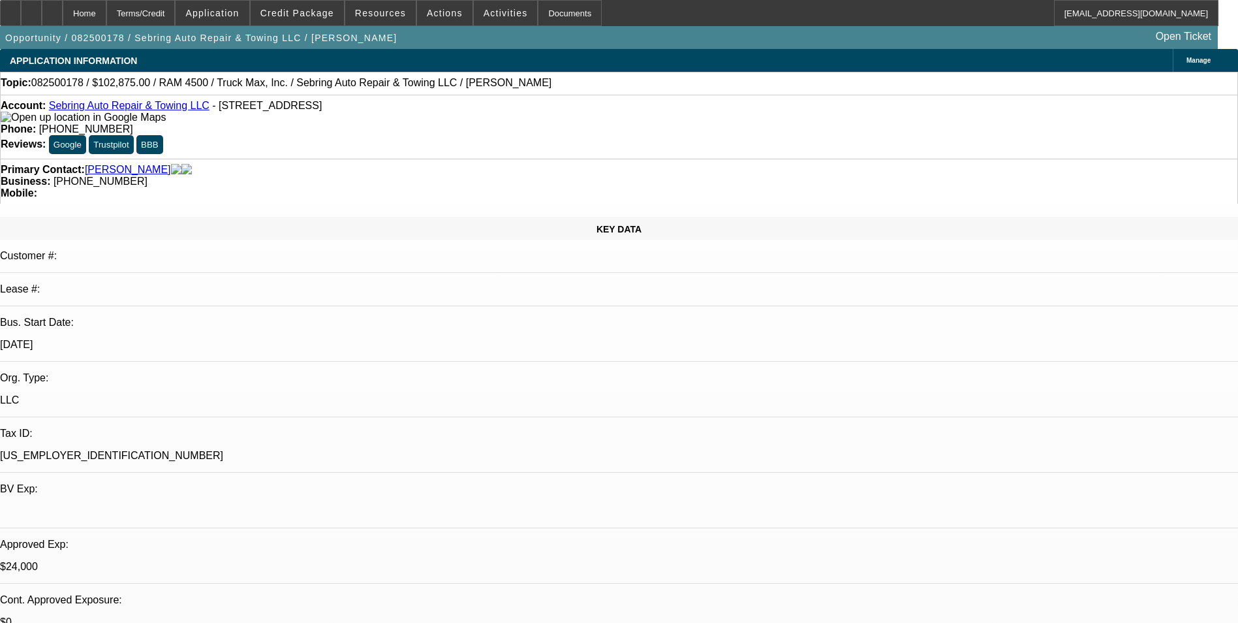
select select "0"
select select "3"
select select "0"
select select "6"
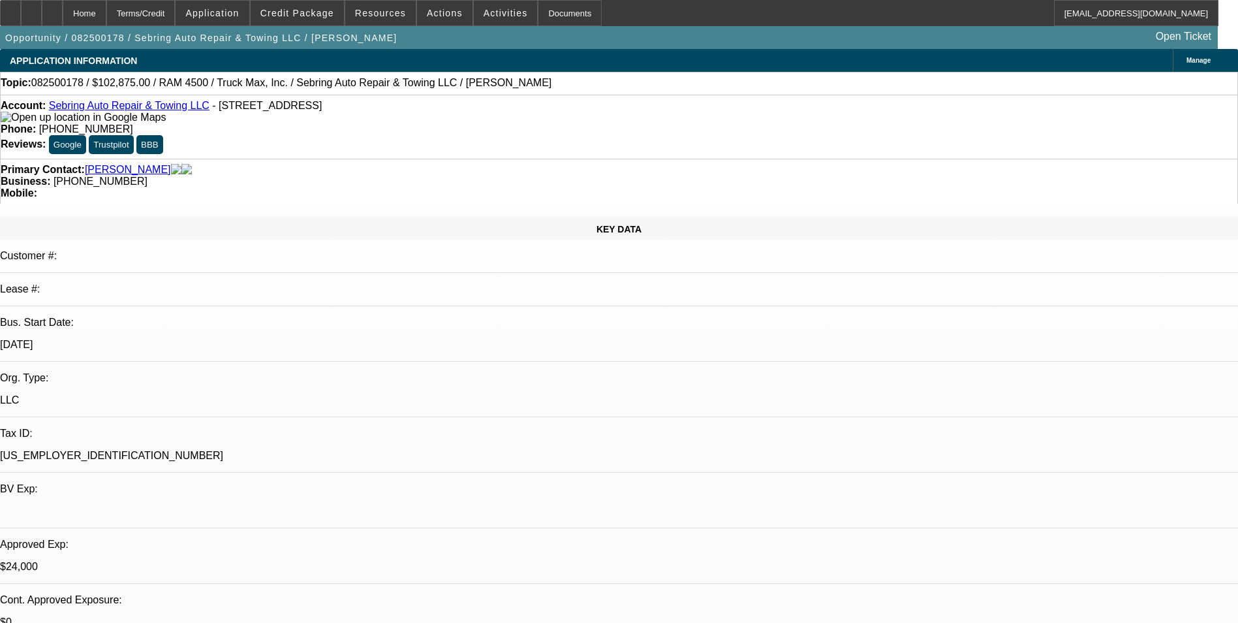
select select "0"
select select "2"
select select "0"
select select "6"
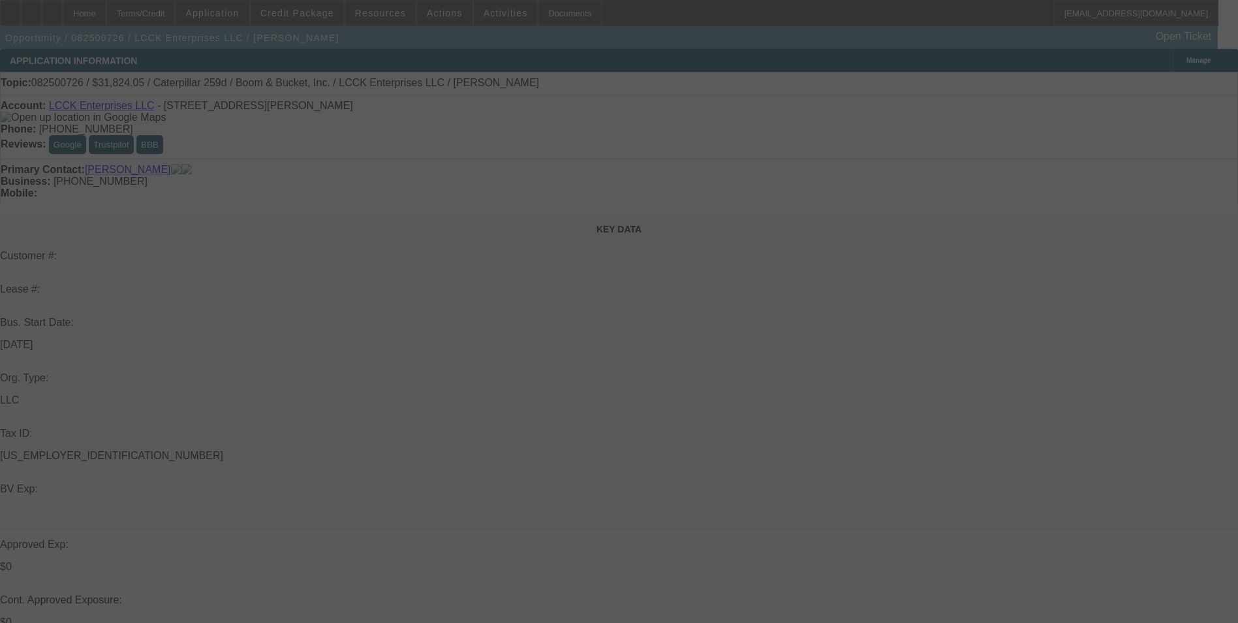
select select "0"
select select "0.1"
select select "0"
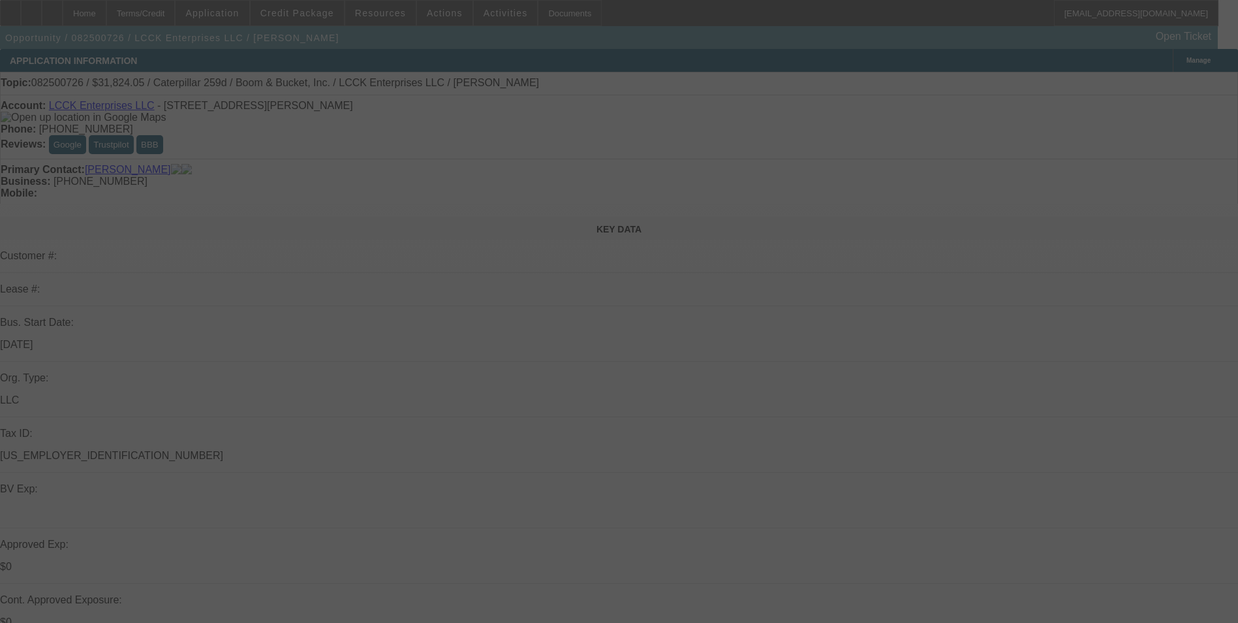
select select "0.1"
select select "0"
select select "0.1"
select select "0"
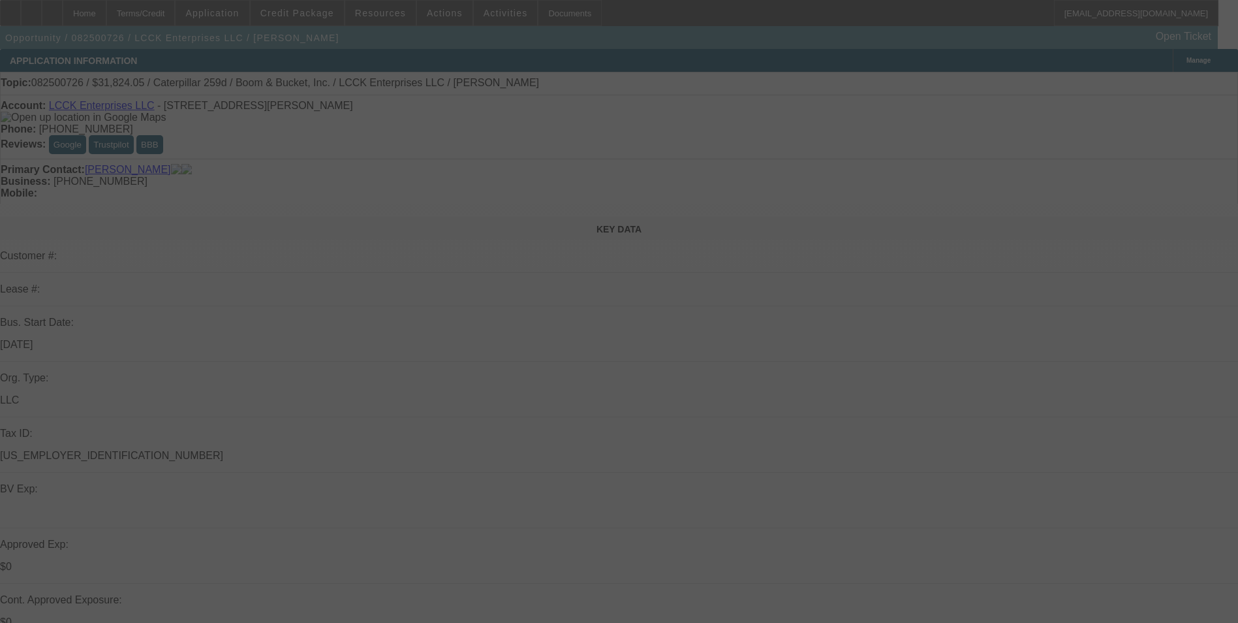
select select "0.1"
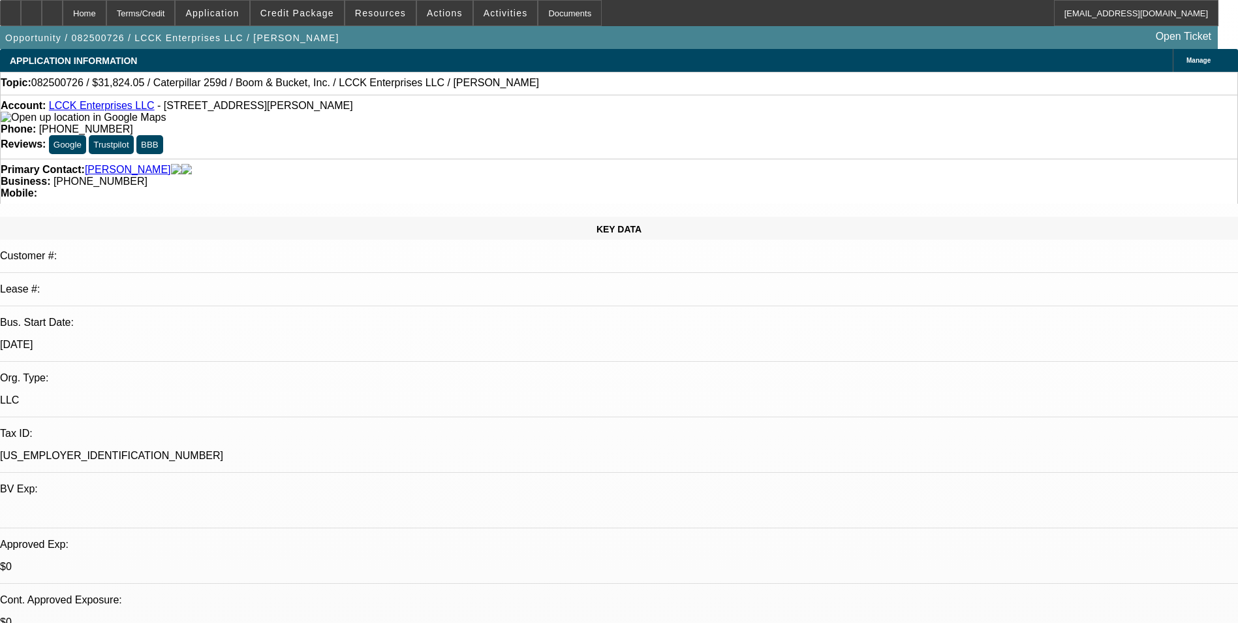
select select "1"
select select "4"
select select "1"
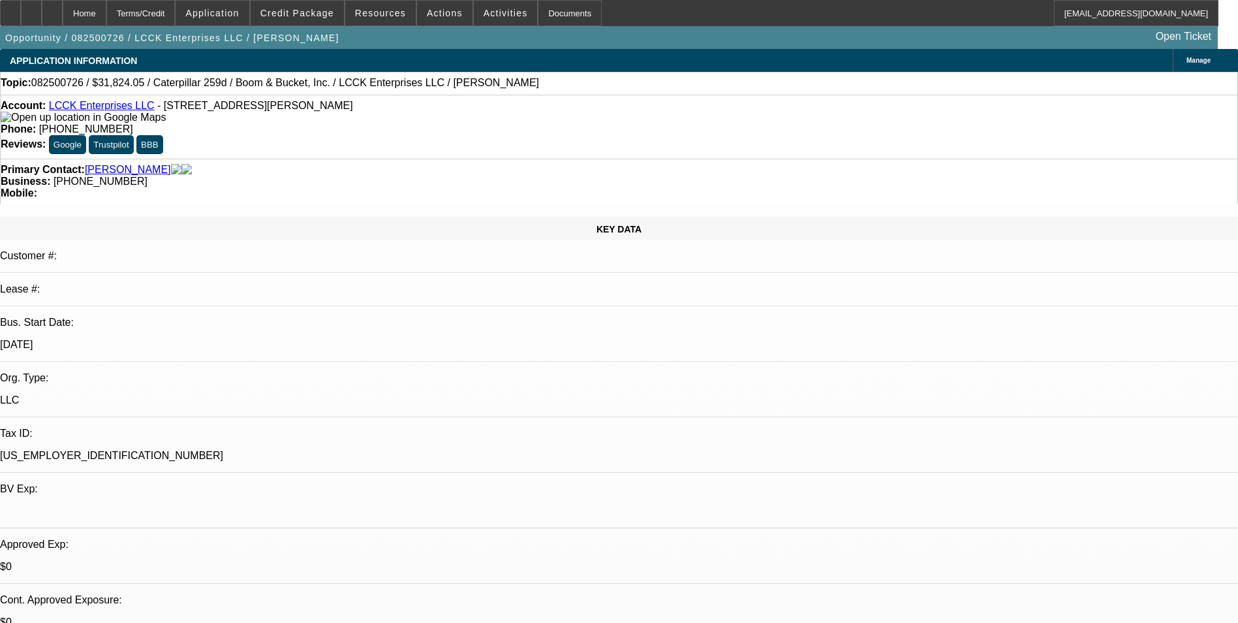
select select "4"
select select "1"
select select "4"
select select "1"
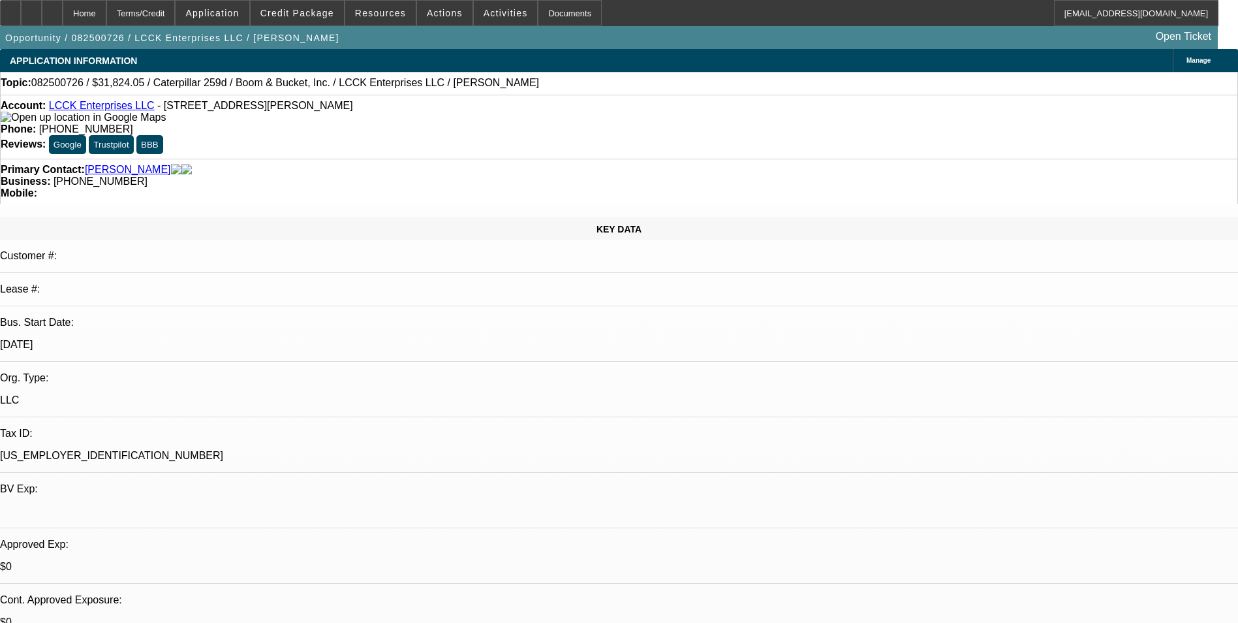
select select "3"
select select "4"
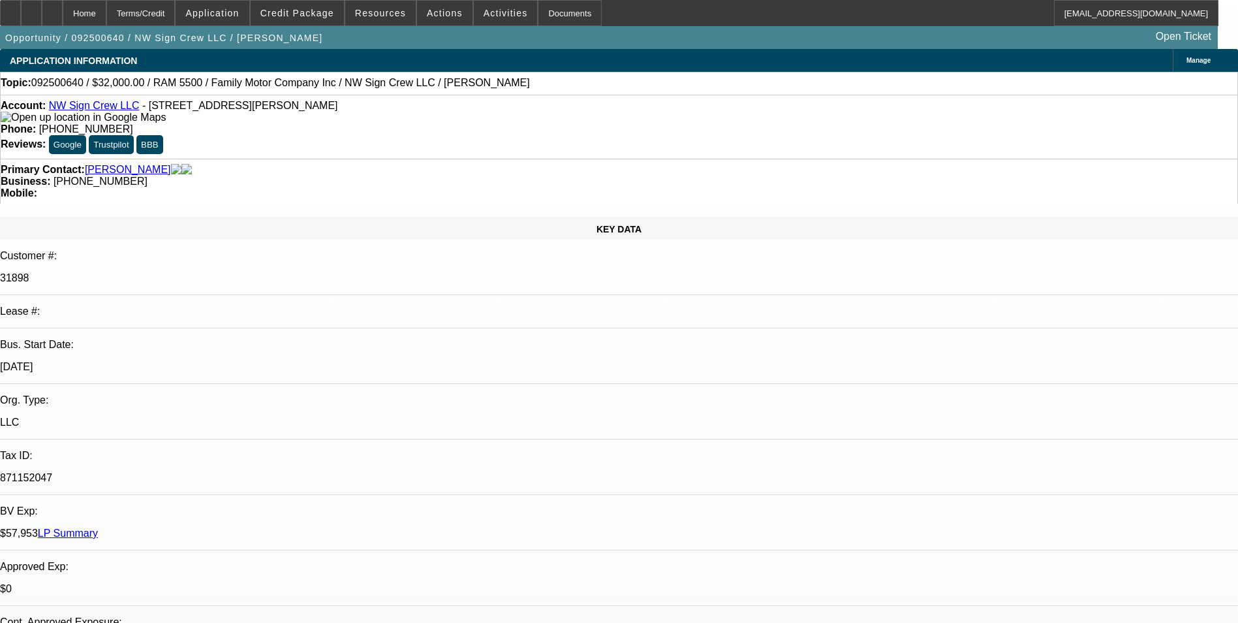
select select "0"
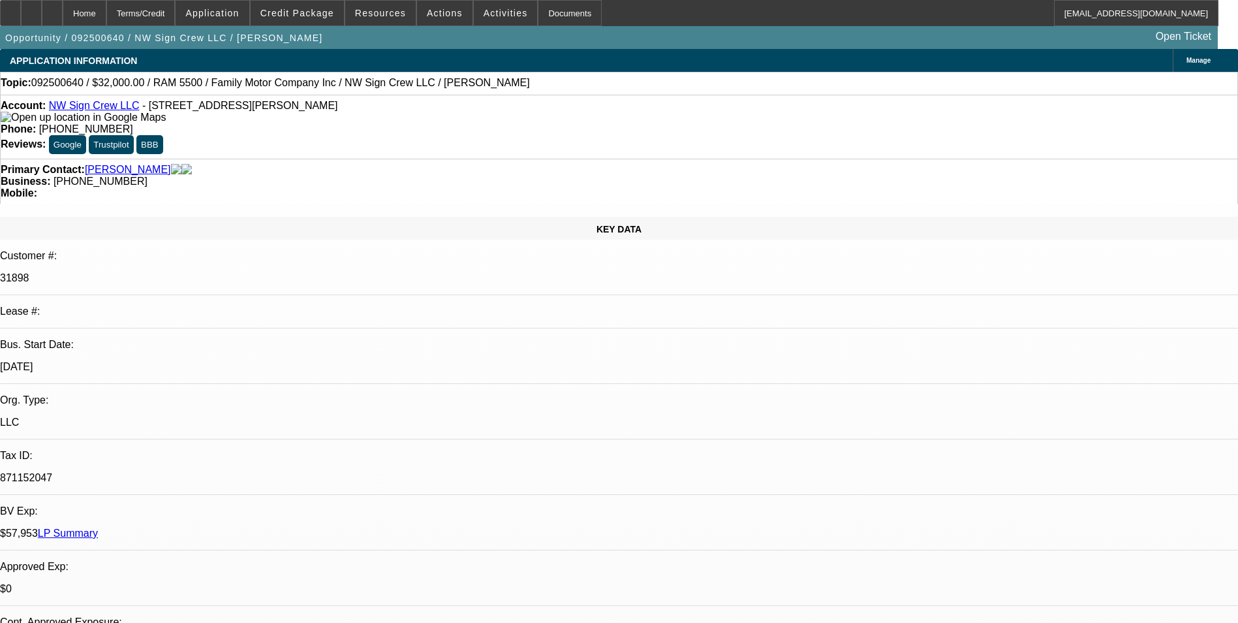
select select "2"
select select "0"
select select "2"
select select "0"
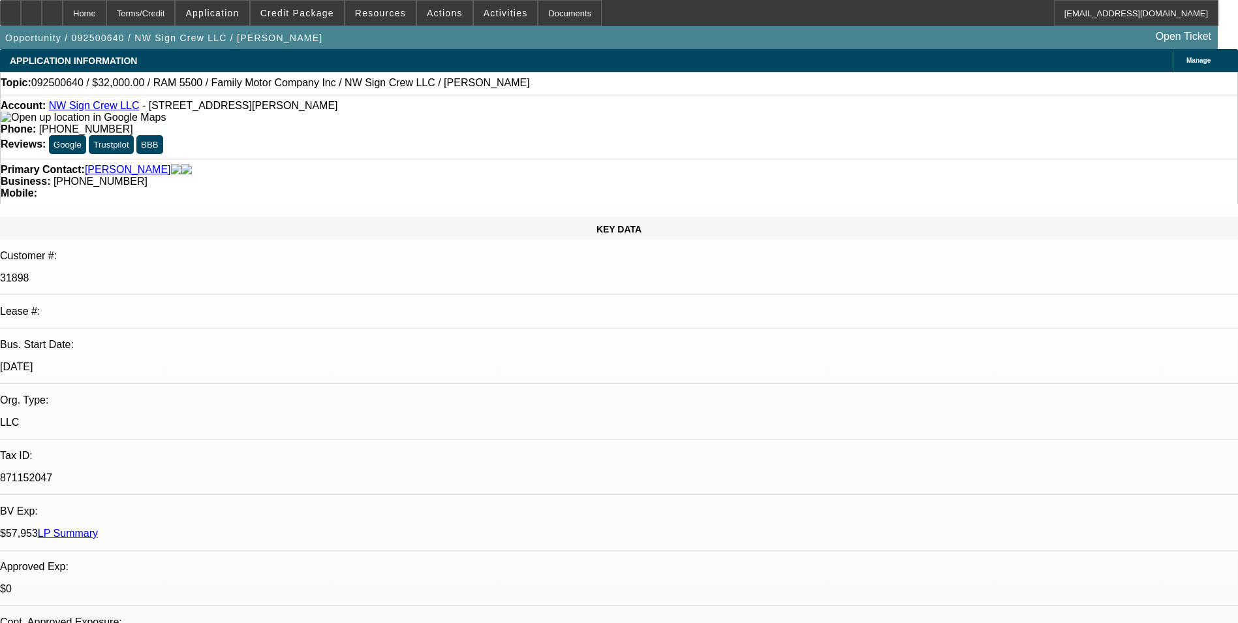
select select "1"
select select "3"
select select "6"
select select "1"
select select "3"
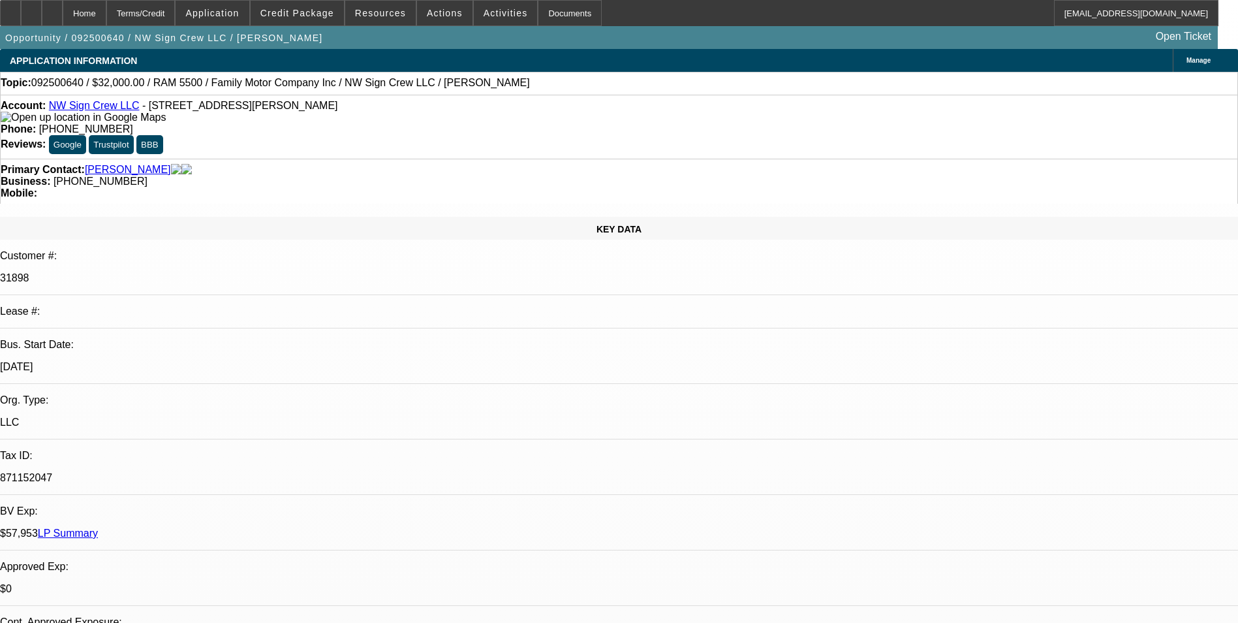
select select "6"
select select "1"
select select "2"
select select "6"
select select "1"
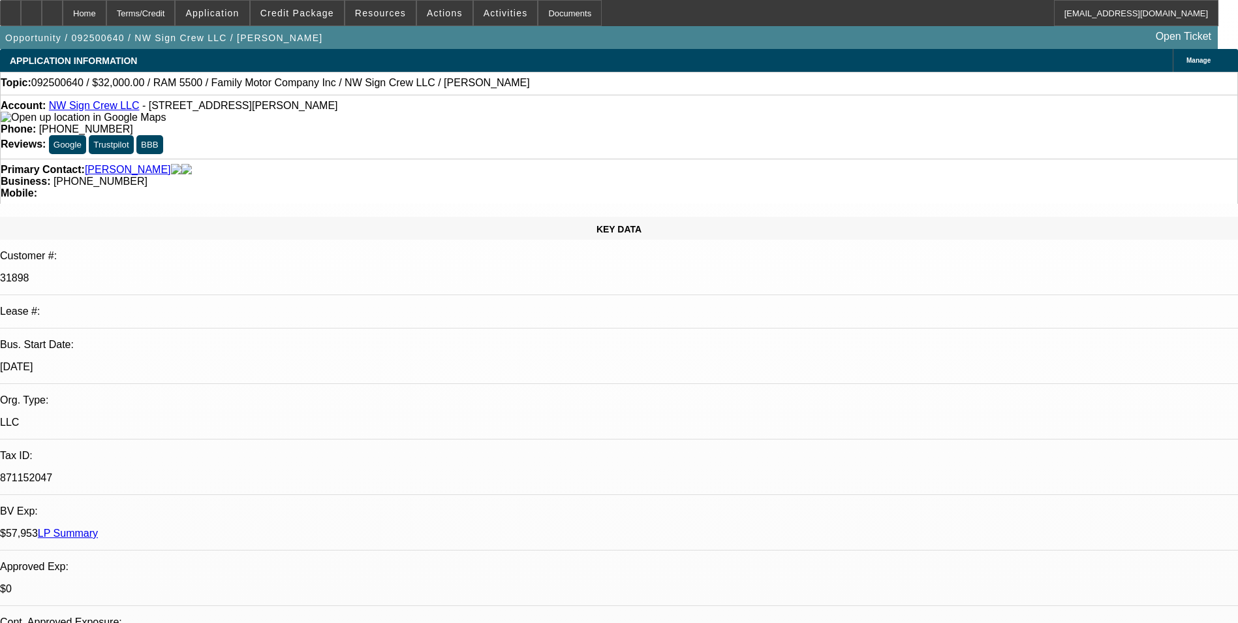
select select "2"
select select "6"
drag, startPoint x: 866, startPoint y: 300, endPoint x: 1222, endPoint y: 303, distance: 355.7
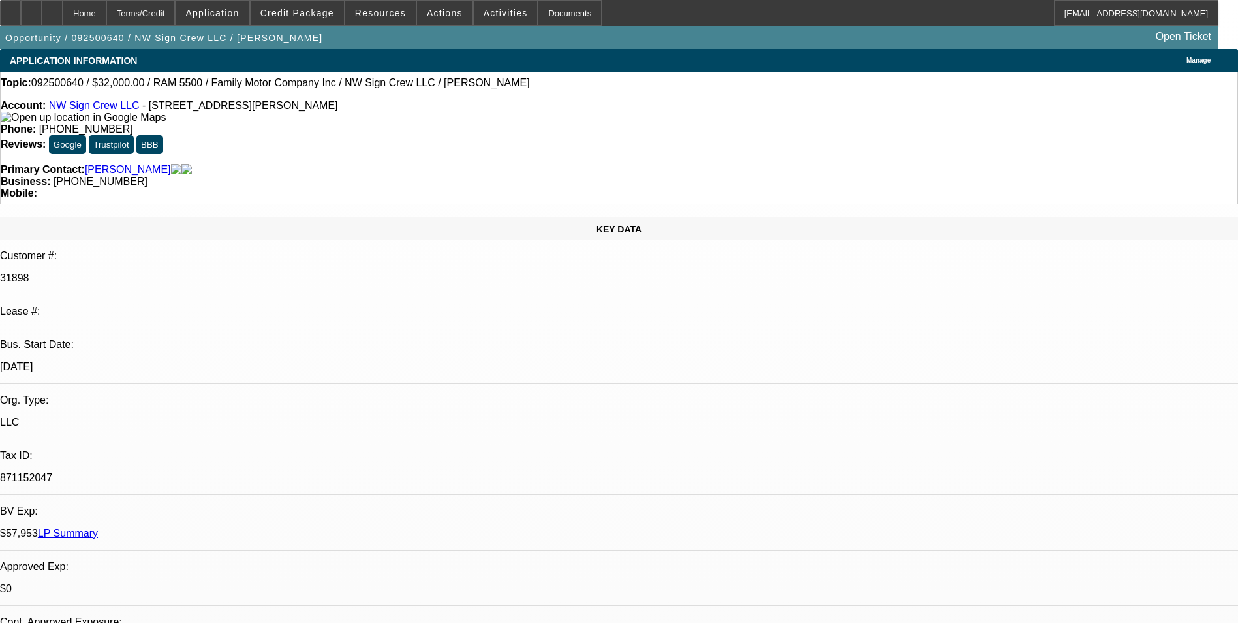
drag, startPoint x: 1222, startPoint y: 303, endPoint x: 1155, endPoint y: 299, distance: 67.4
copy div "https://www.familymotorcoidaho.com/details/used-2015-ram-5500/117110746"
click at [168, 16] on div "Terms/Credit" at bounding box center [140, 13] width 69 height 26
drag, startPoint x: 142, startPoint y: 108, endPoint x: 296, endPoint y: 107, distance: 153.4
click at [296, 107] on span "- 13628 Reeder Rd SW, Tenino, WA 98589" at bounding box center [240, 105] width 196 height 11
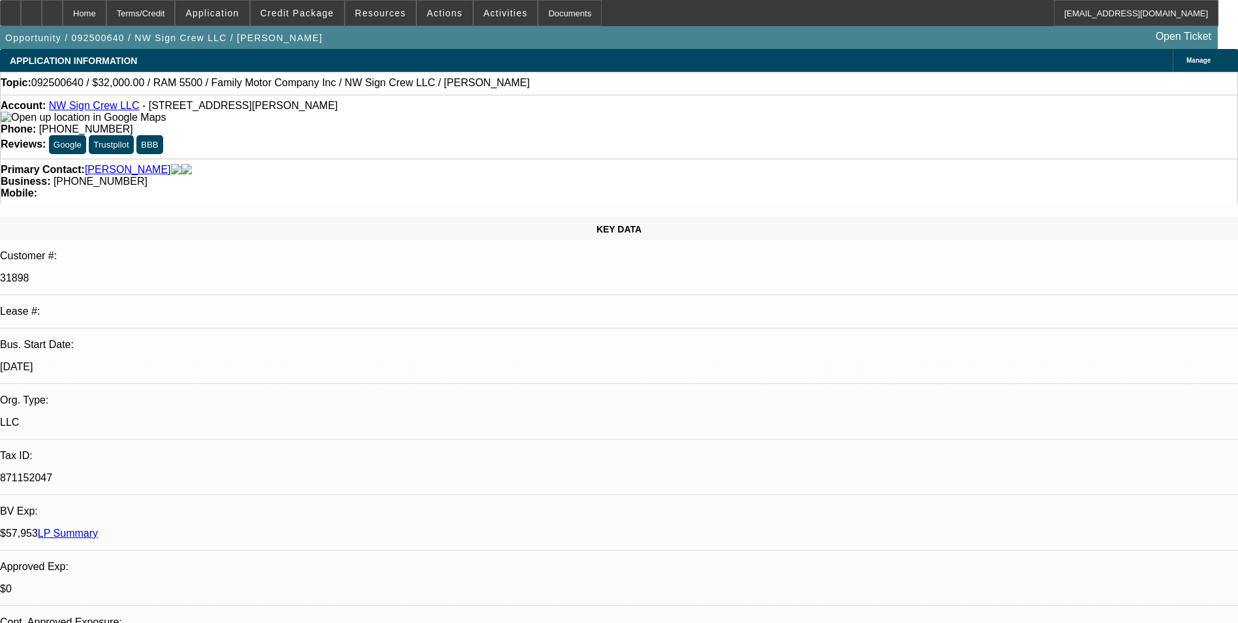
drag, startPoint x: 295, startPoint y: 107, endPoint x: 258, endPoint y: 110, distance: 37.3
copy span "13628 Reeder Rd SW, Tenino, WA 98589"
click at [161, 7] on div "Terms/Credit" at bounding box center [140, 13] width 69 height 26
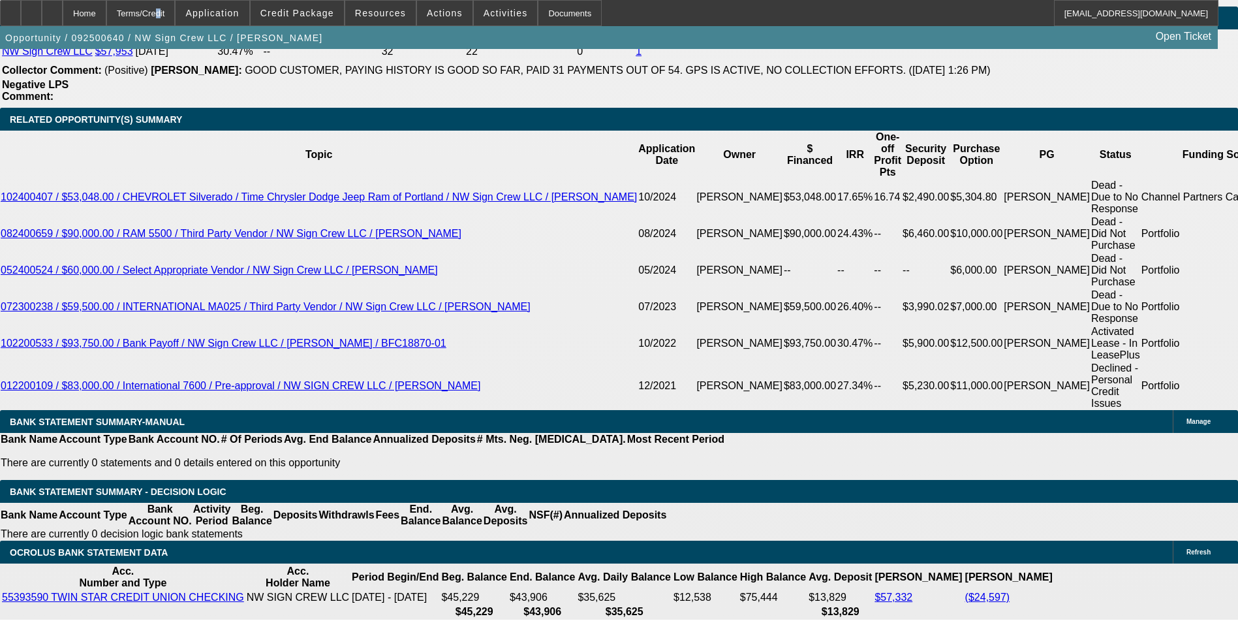
scroll to position [2294, 0]
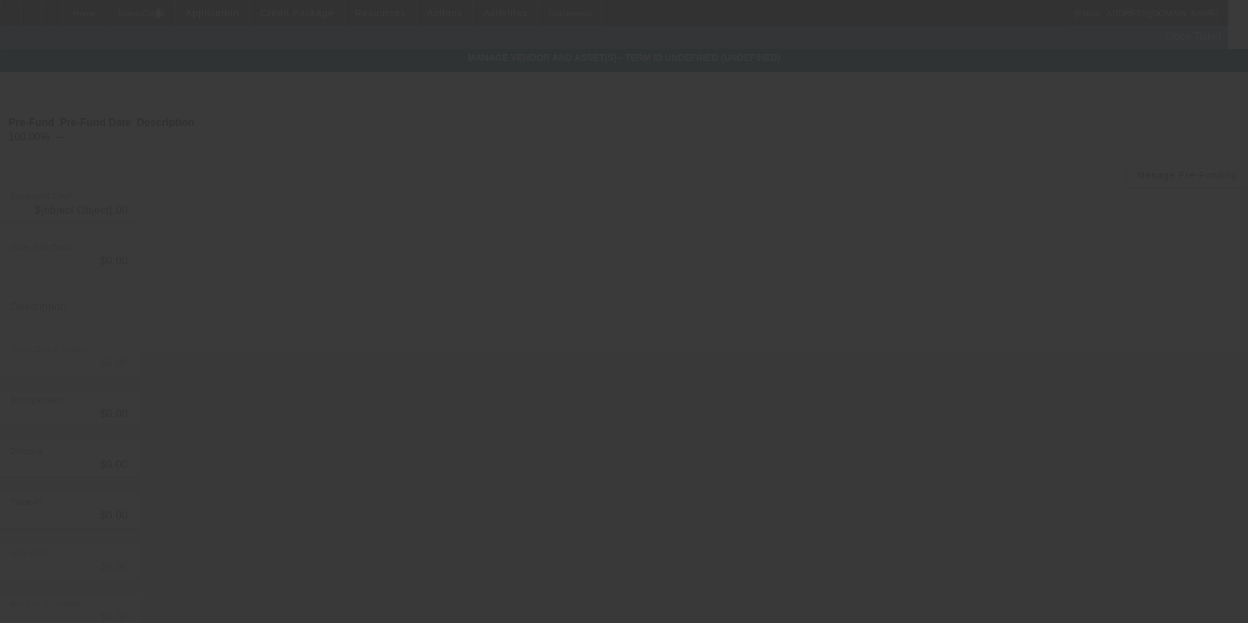
type input "$36,750.00"
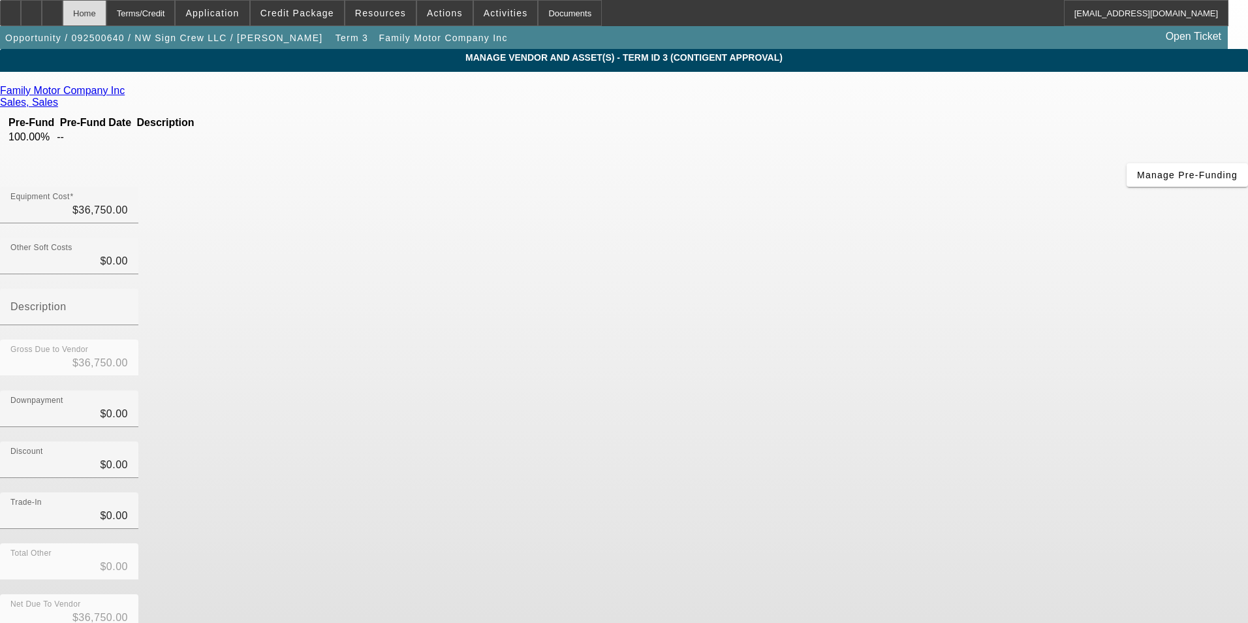
click at [106, 9] on div "Home" at bounding box center [85, 13] width 44 height 26
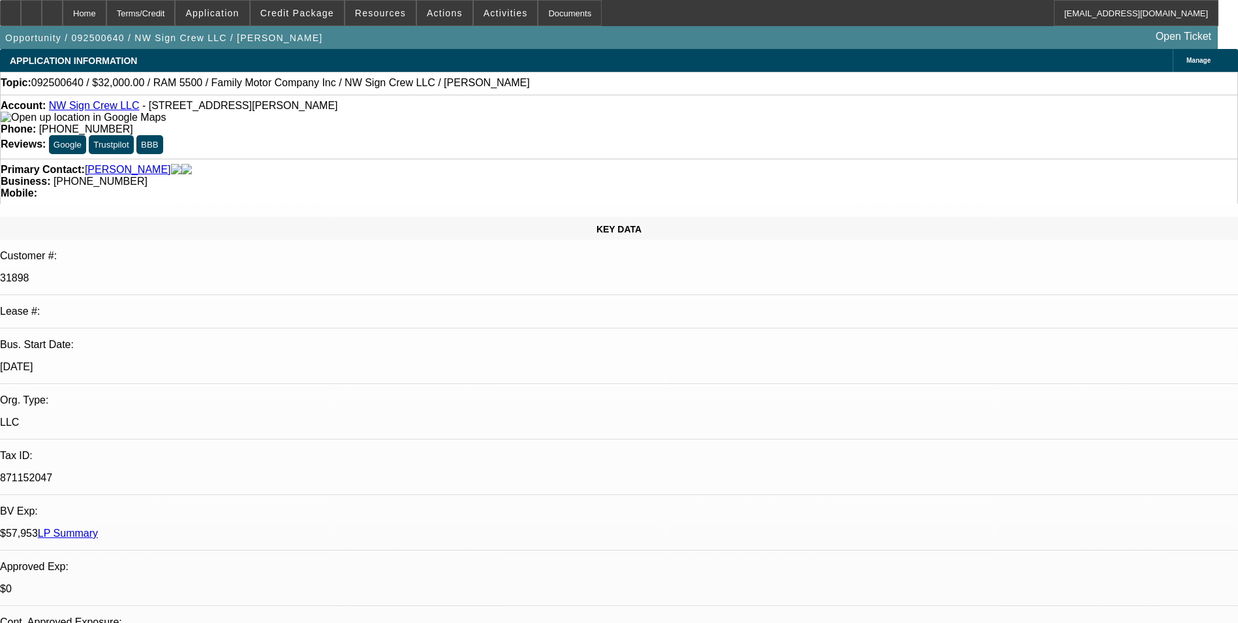
select select "0"
select select "3"
select select "0"
select select "6"
select select "0"
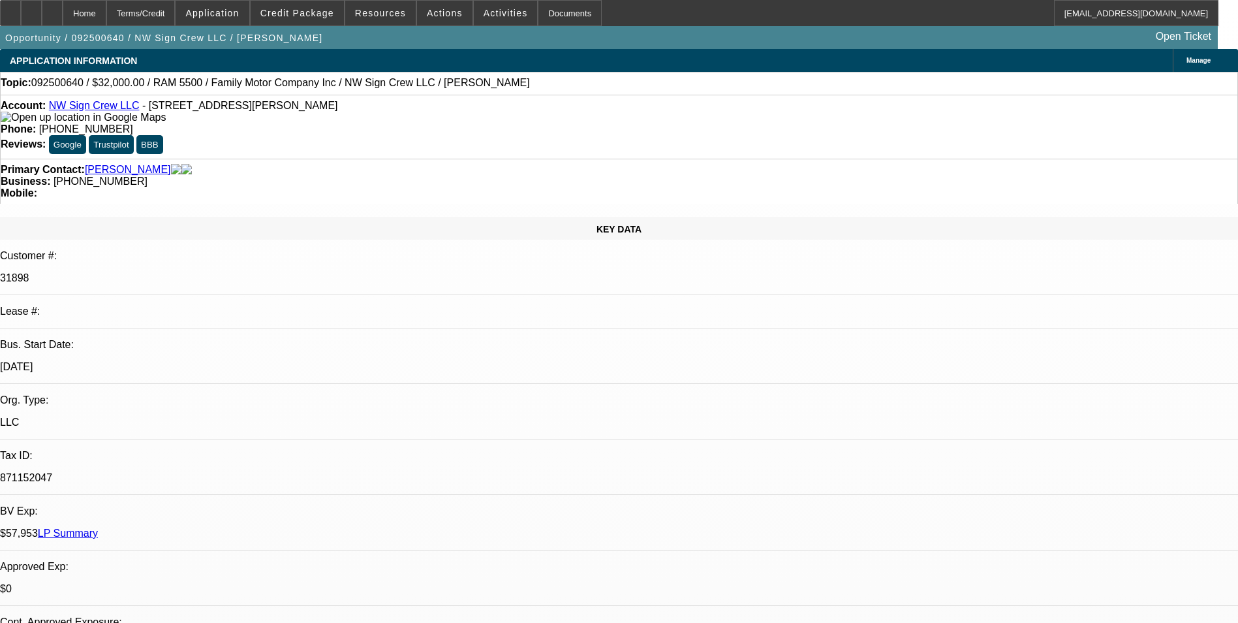
select select "3"
select select "0"
select select "6"
select select "0"
select select "2"
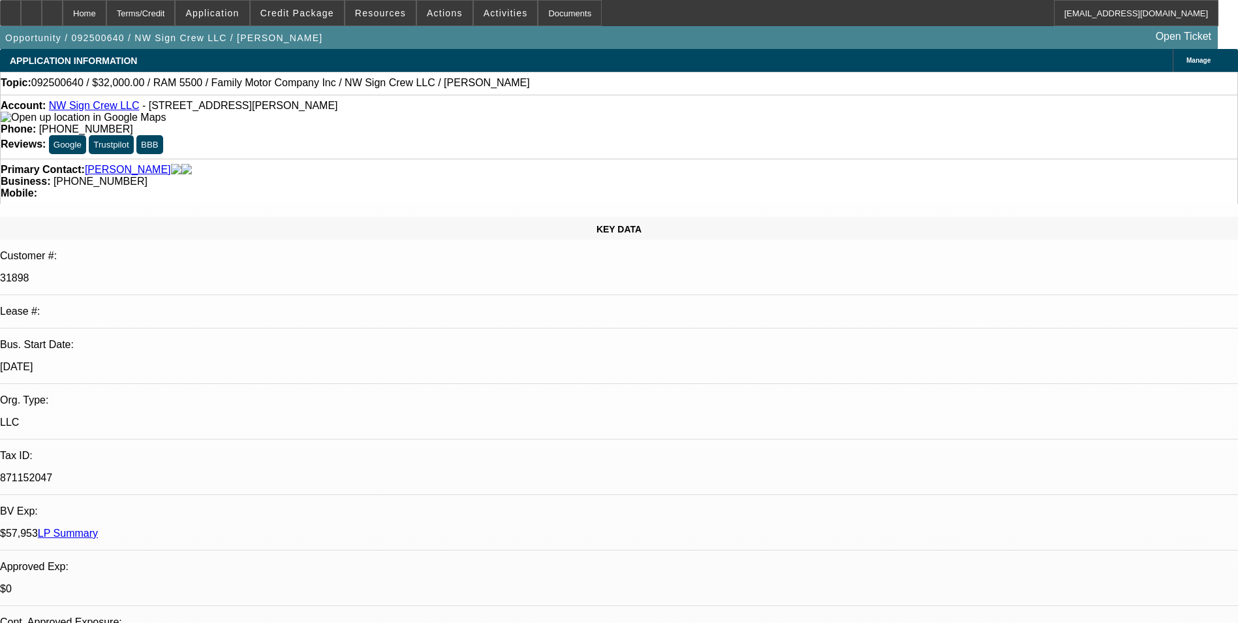
select select "2"
select select "0"
select select "6"
select select "0"
select select "2"
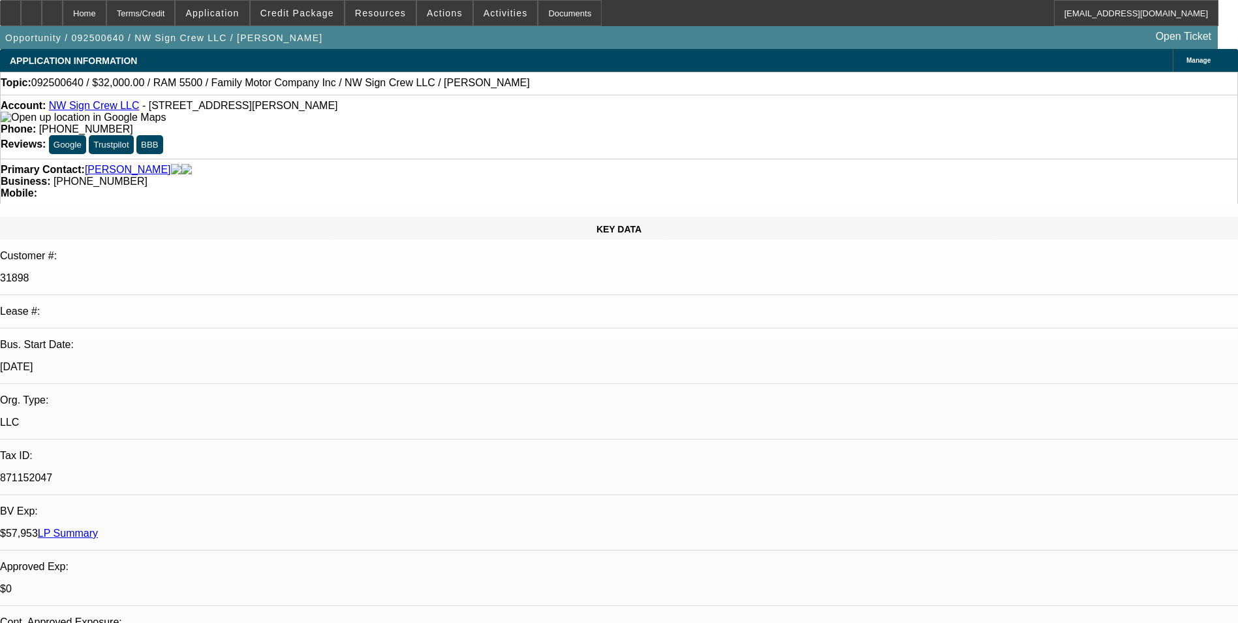
select select "2"
select select "0"
select select "6"
click at [176, 16] on div "Terms/Credit" at bounding box center [140, 13] width 69 height 26
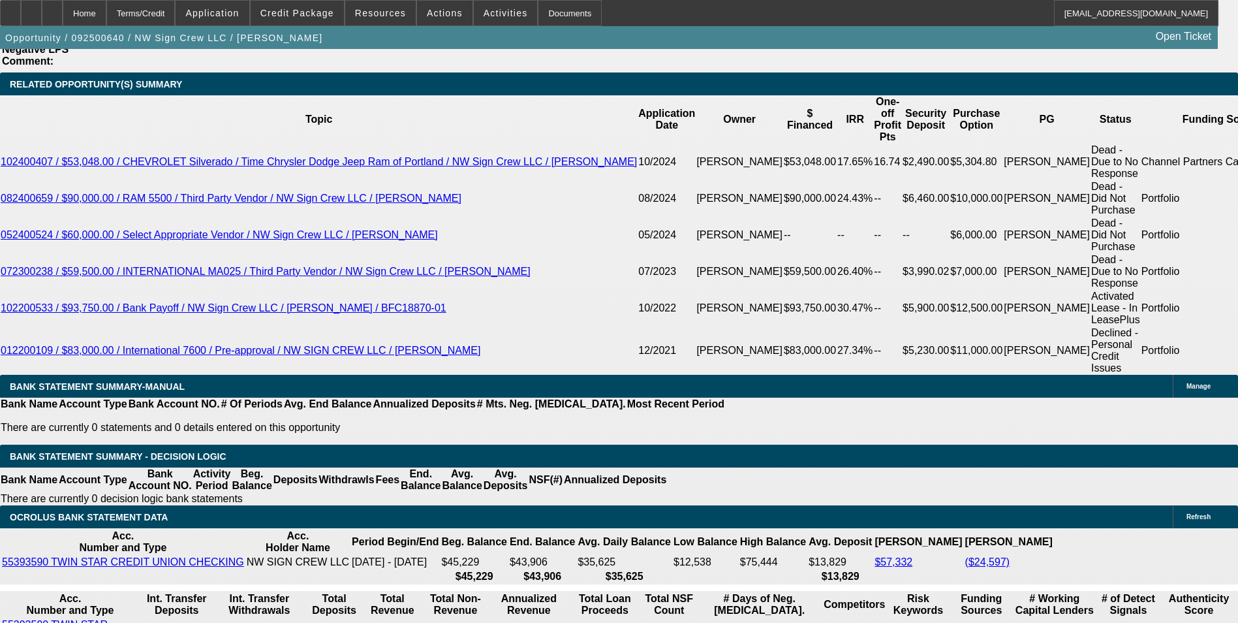
scroll to position [2294, 0]
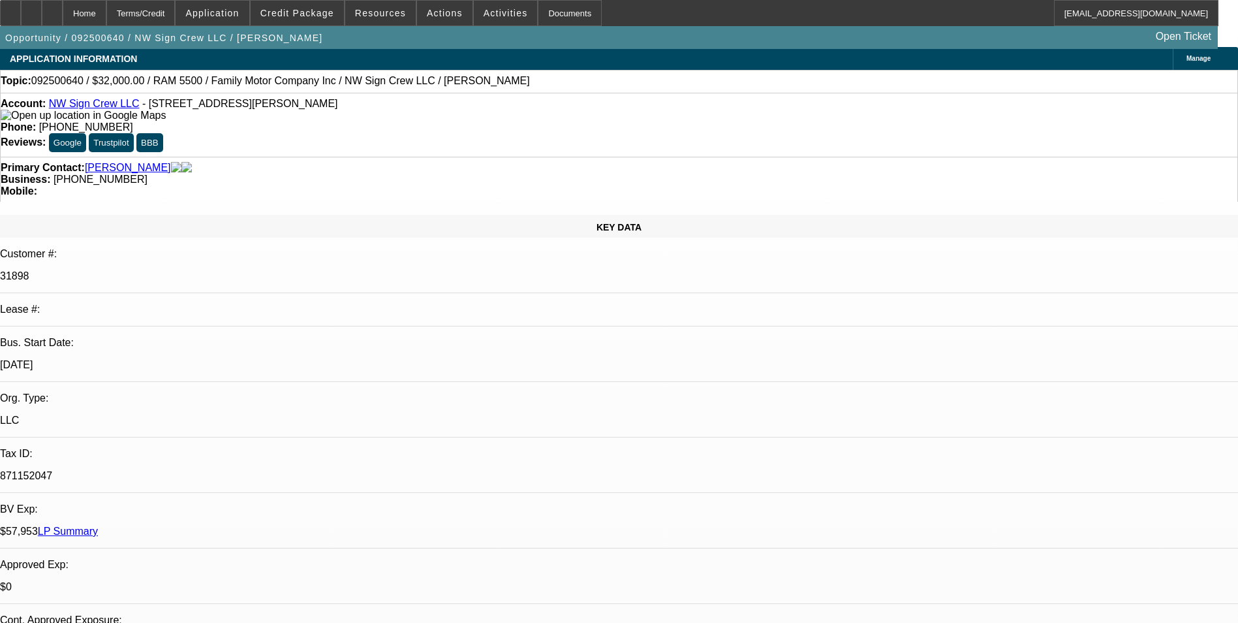
scroll to position [0, 0]
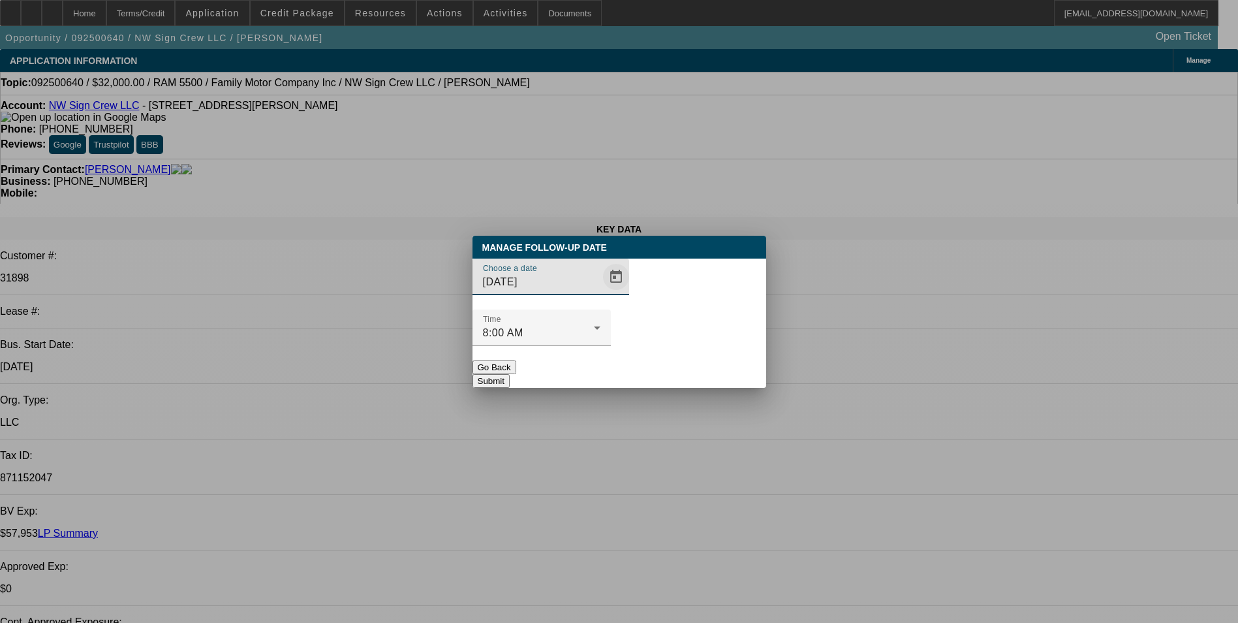
click at [600, 292] on span "Open calendar" at bounding box center [615, 276] width 31 height 31
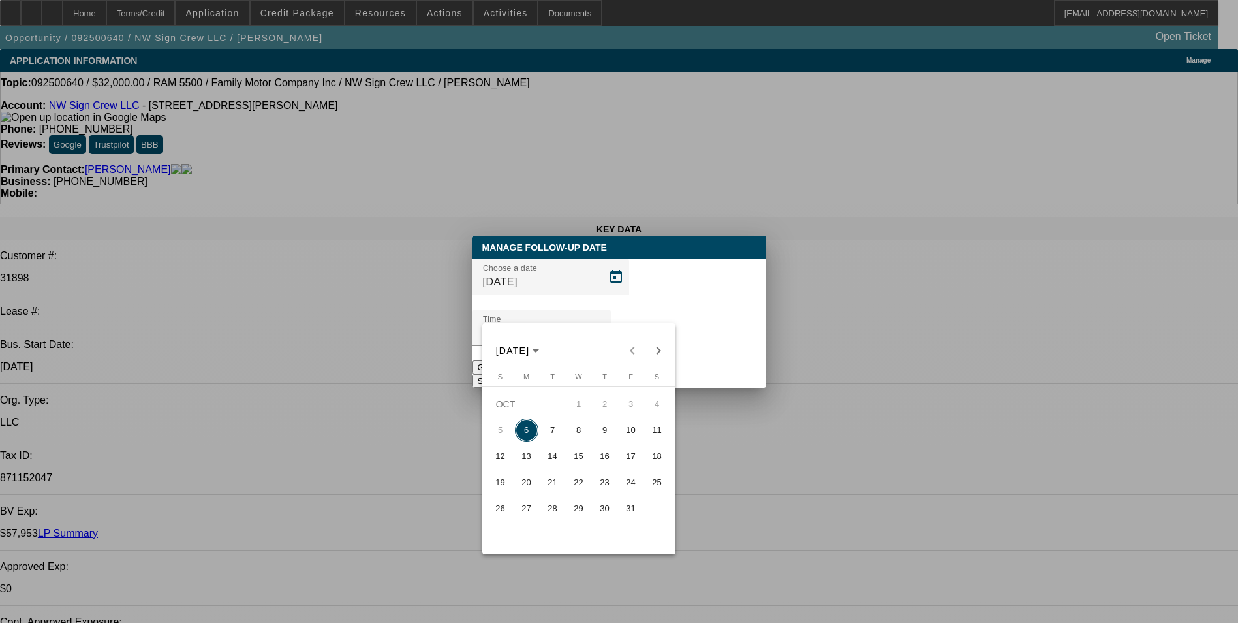
click at [555, 433] on span "7" at bounding box center [552, 429] width 23 height 23
type input "10/7/2025"
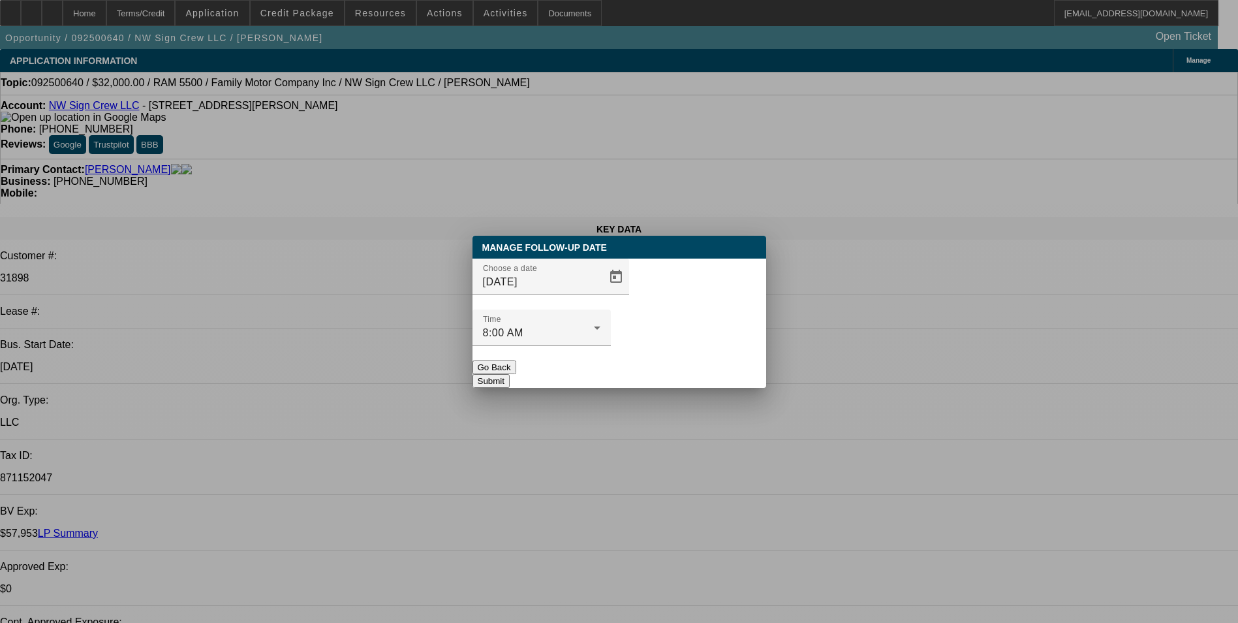
click at [510, 374] on button "Submit" at bounding box center [491, 381] width 37 height 14
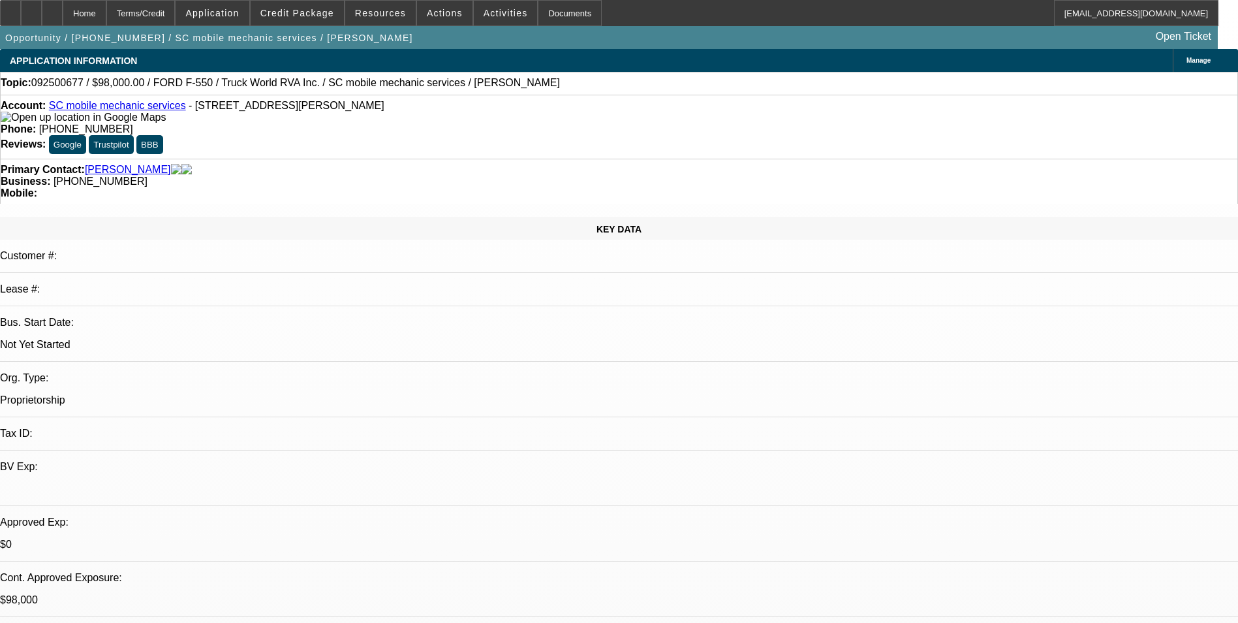
select select "0"
select select "2"
select select "0.1"
select select "0"
select select "2"
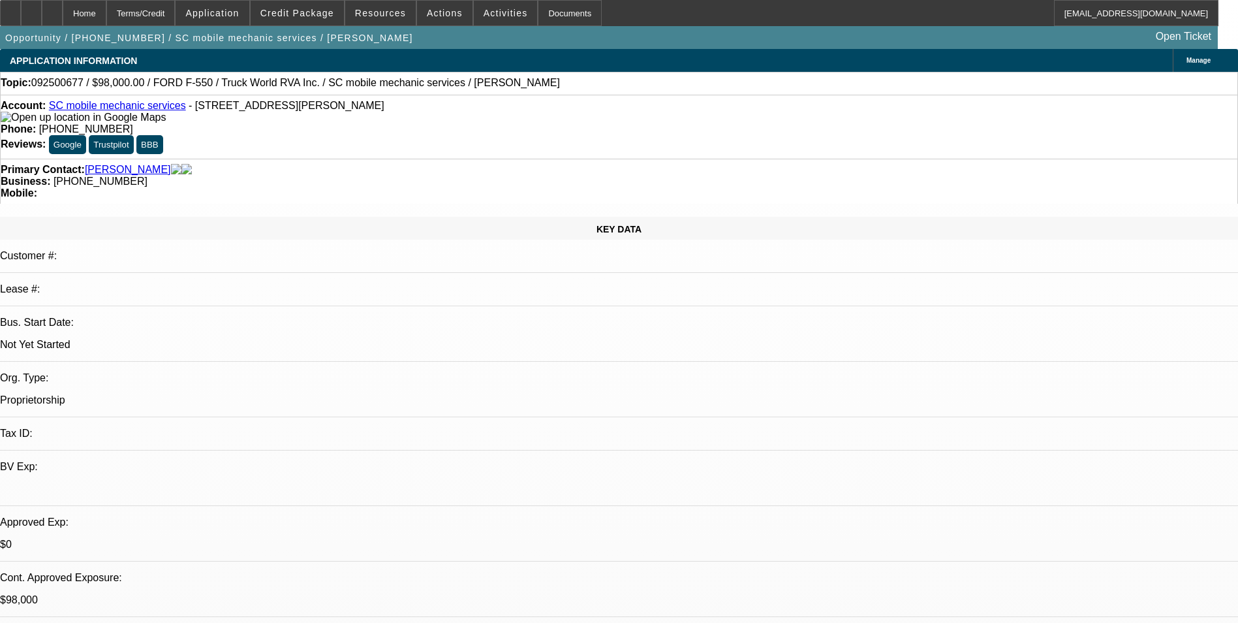
select select "0.1"
select select "0.15"
select select "2"
select select "0.1"
select select "1"
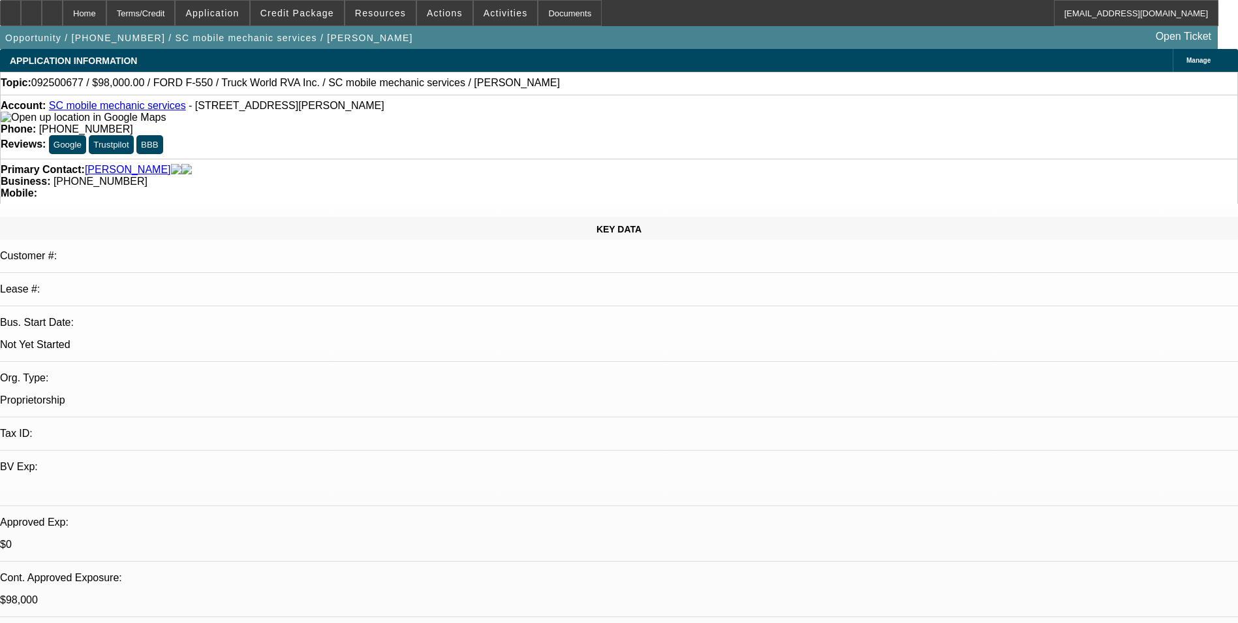
select select "2"
select select "4"
select select "1"
select select "2"
select select "4"
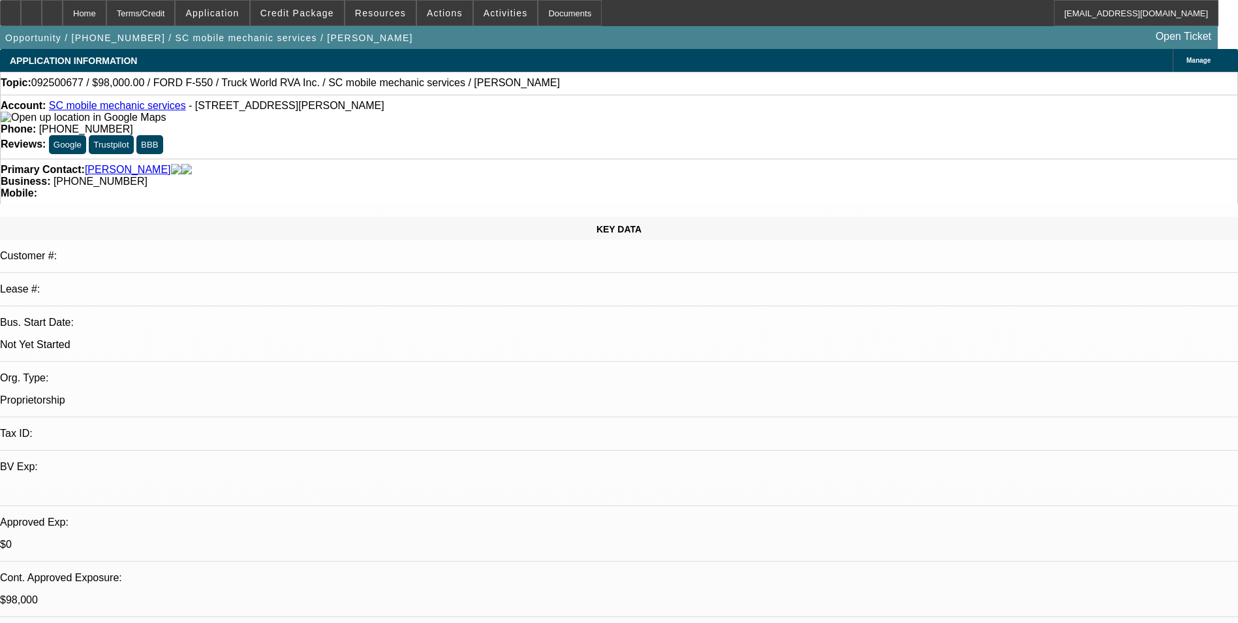
select select "1"
select select "2"
select select "4"
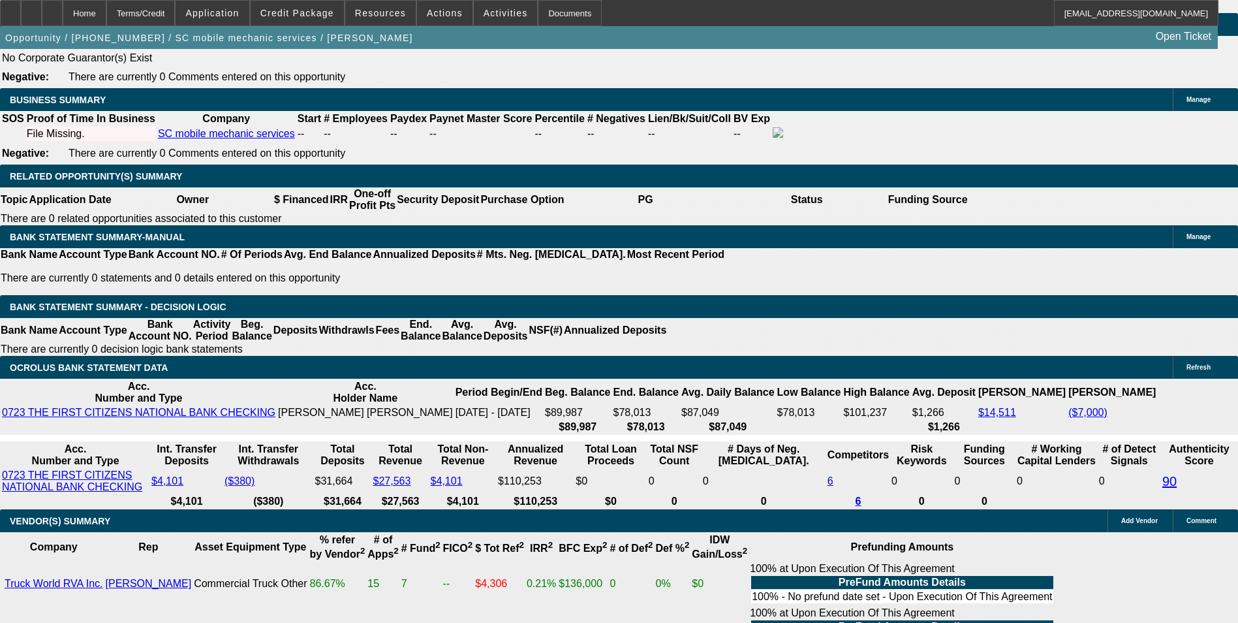
scroll to position [2023, 0]
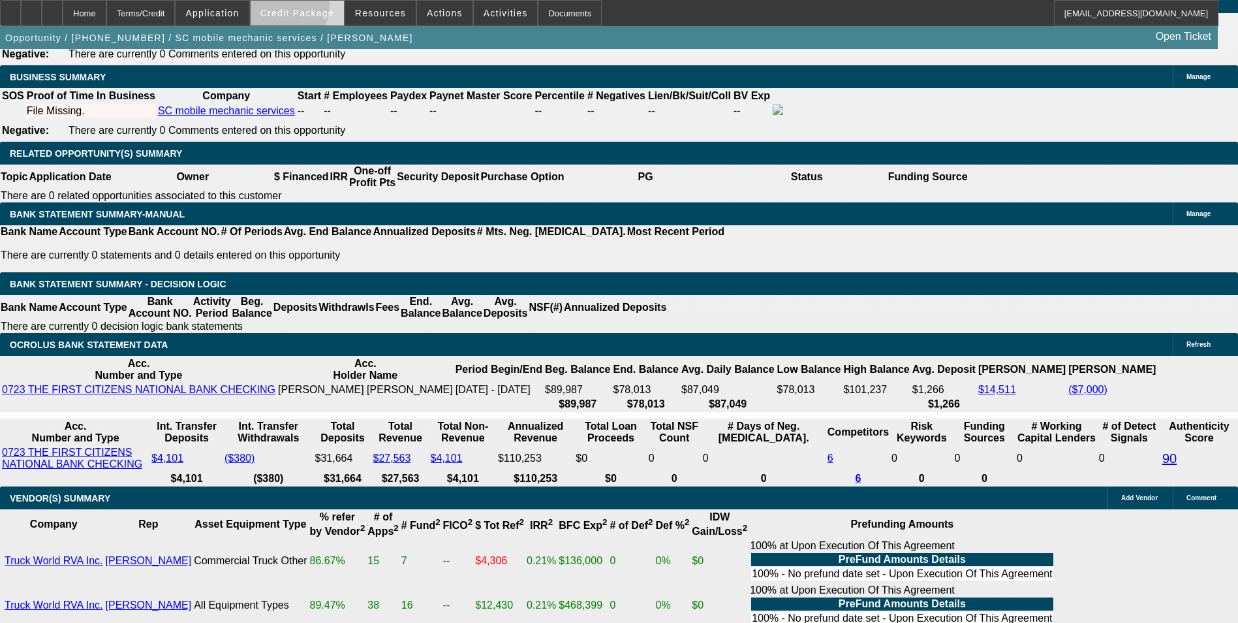
click at [308, 10] on span "Credit Package" at bounding box center [297, 13] width 74 height 10
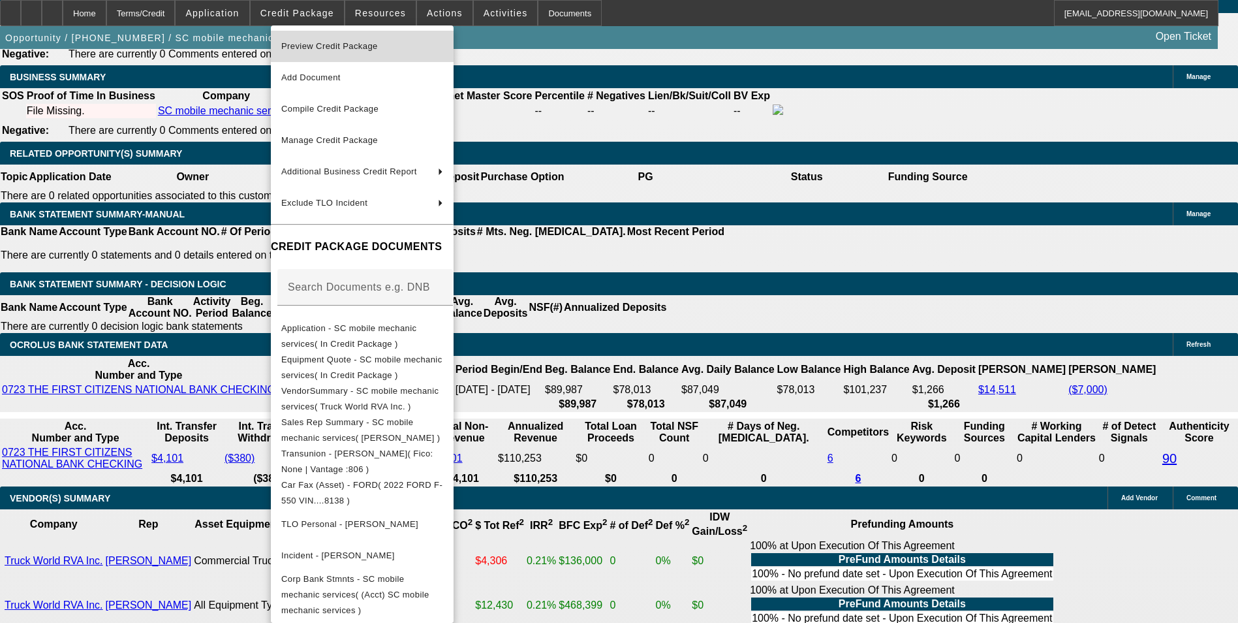
click at [428, 41] on span "Preview Credit Package" at bounding box center [362, 47] width 162 height 16
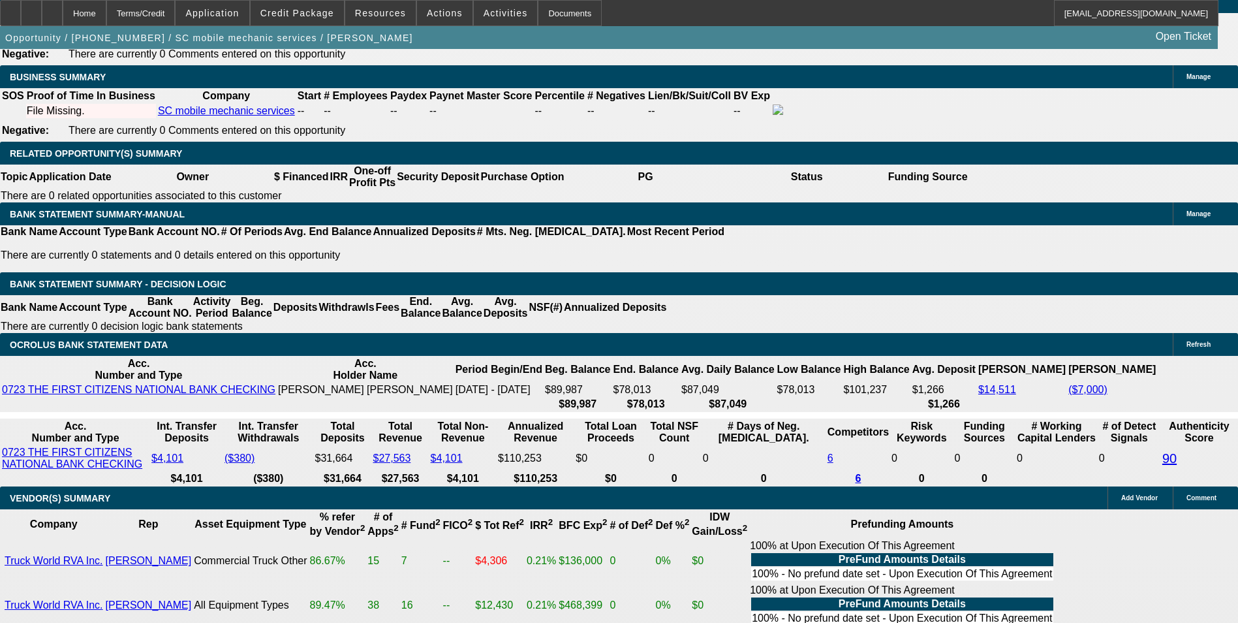
scroll to position [196, 0]
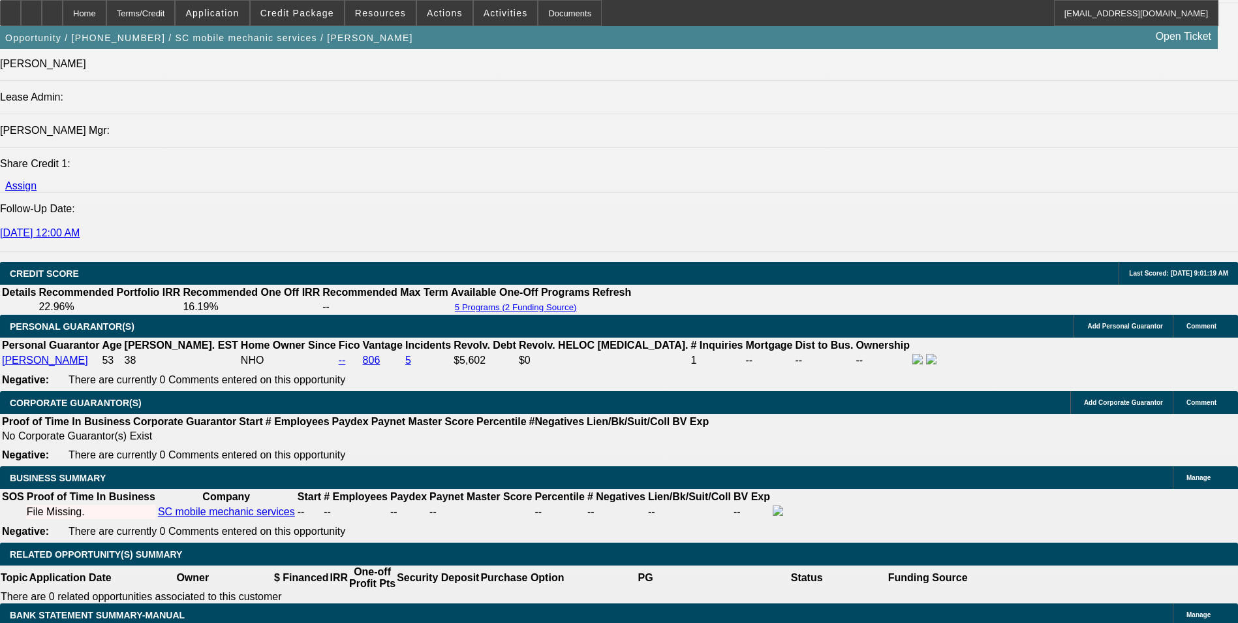
scroll to position [1632, 0]
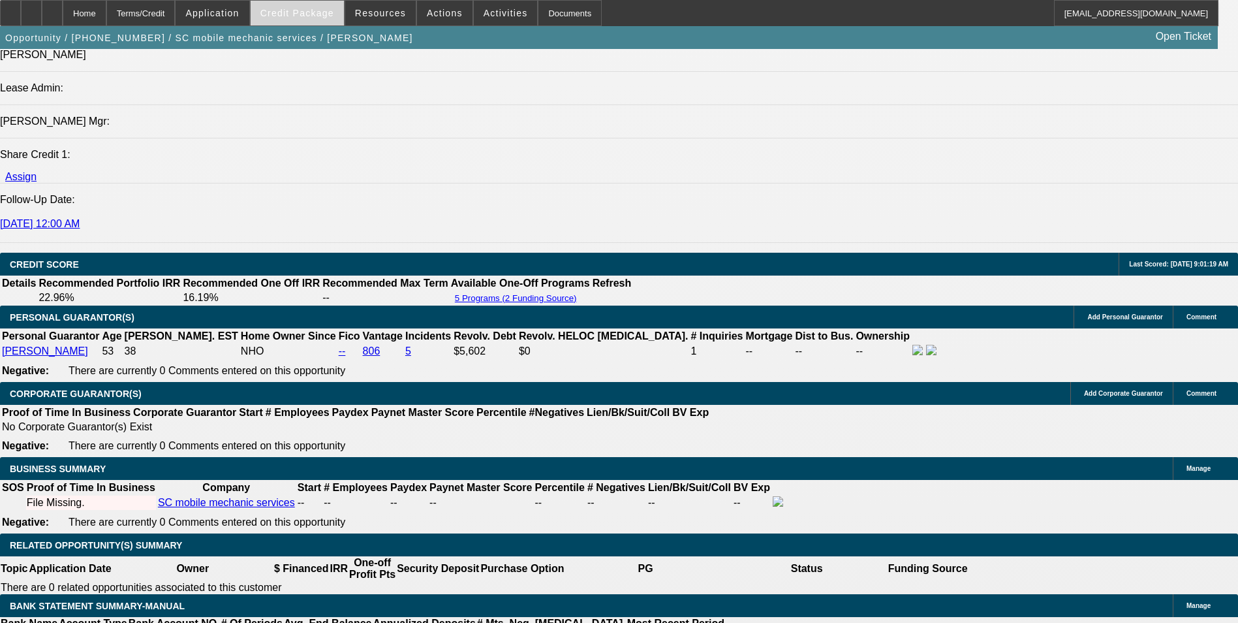
click at [311, 20] on span at bounding box center [297, 12] width 93 height 31
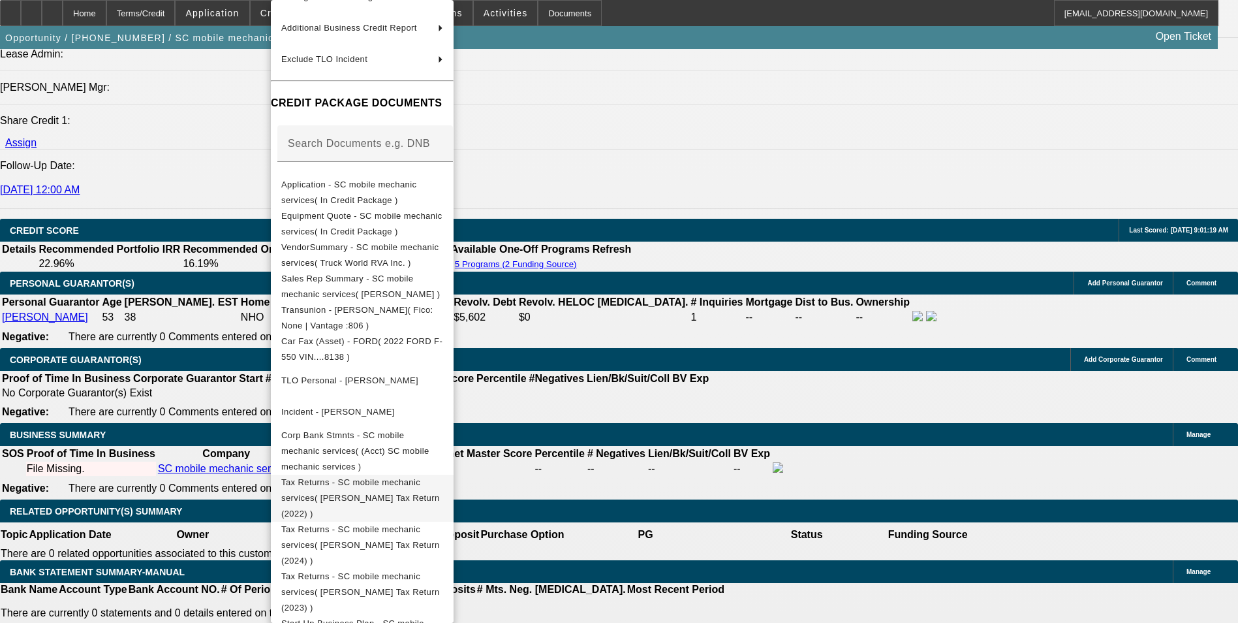
scroll to position [1697, 0]
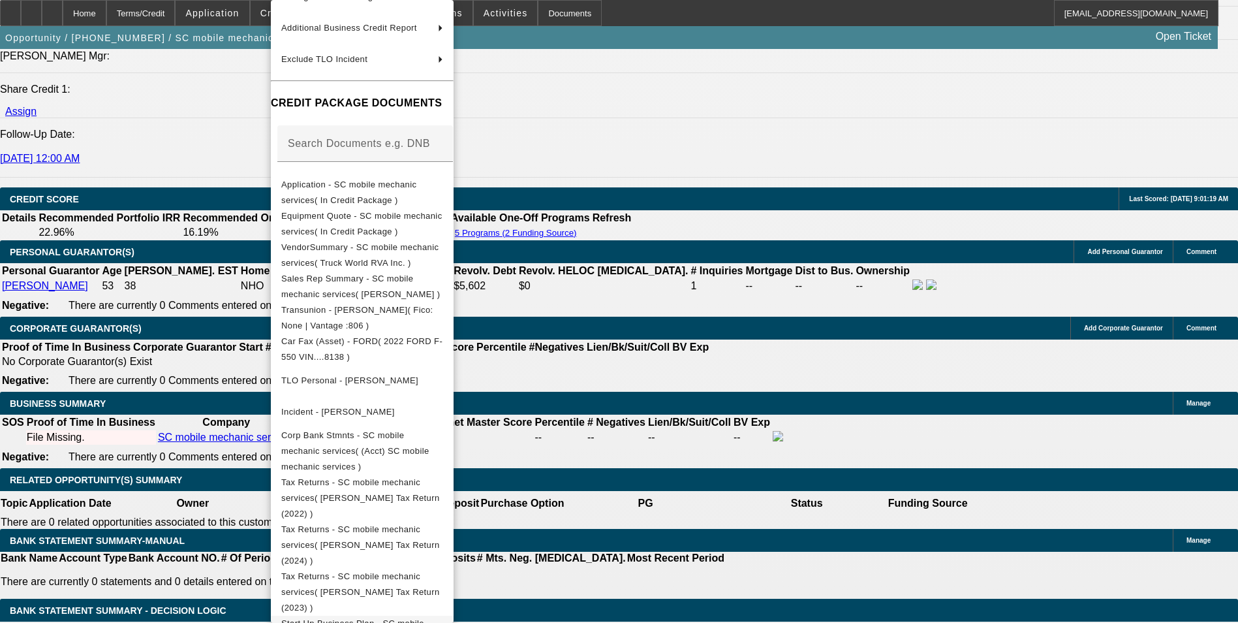
click at [418, 615] on span "Start Up Business Plan - SC mobile mechanic services( In Credit Package )" at bounding box center [362, 630] width 162 height 31
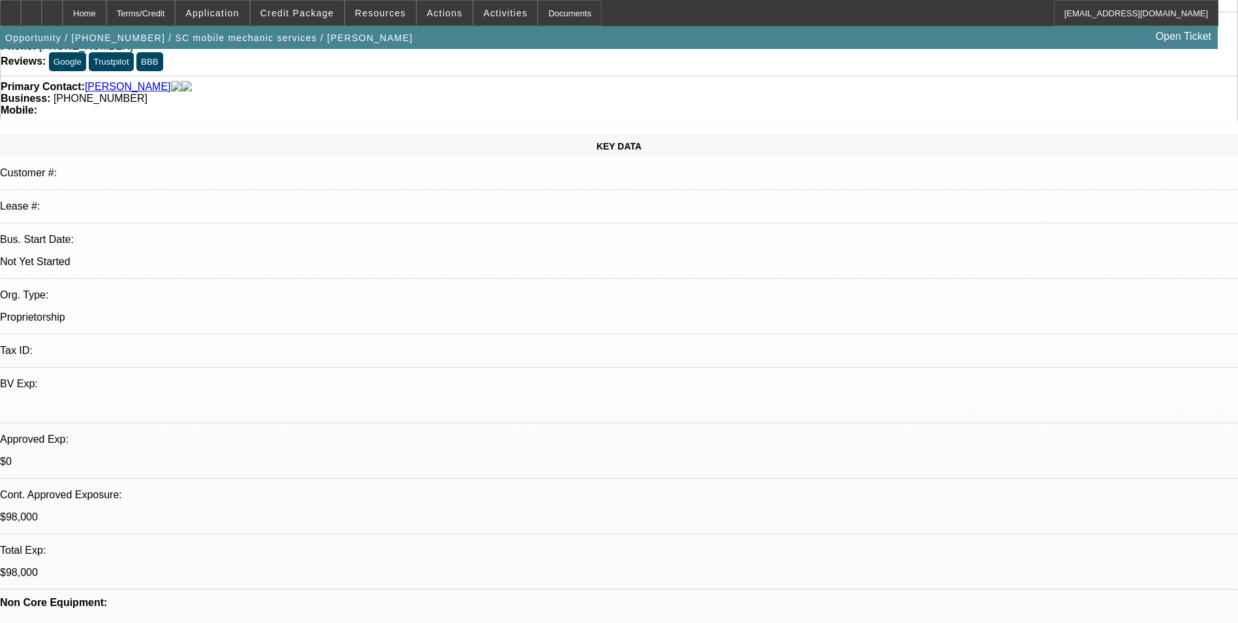
scroll to position [0, 0]
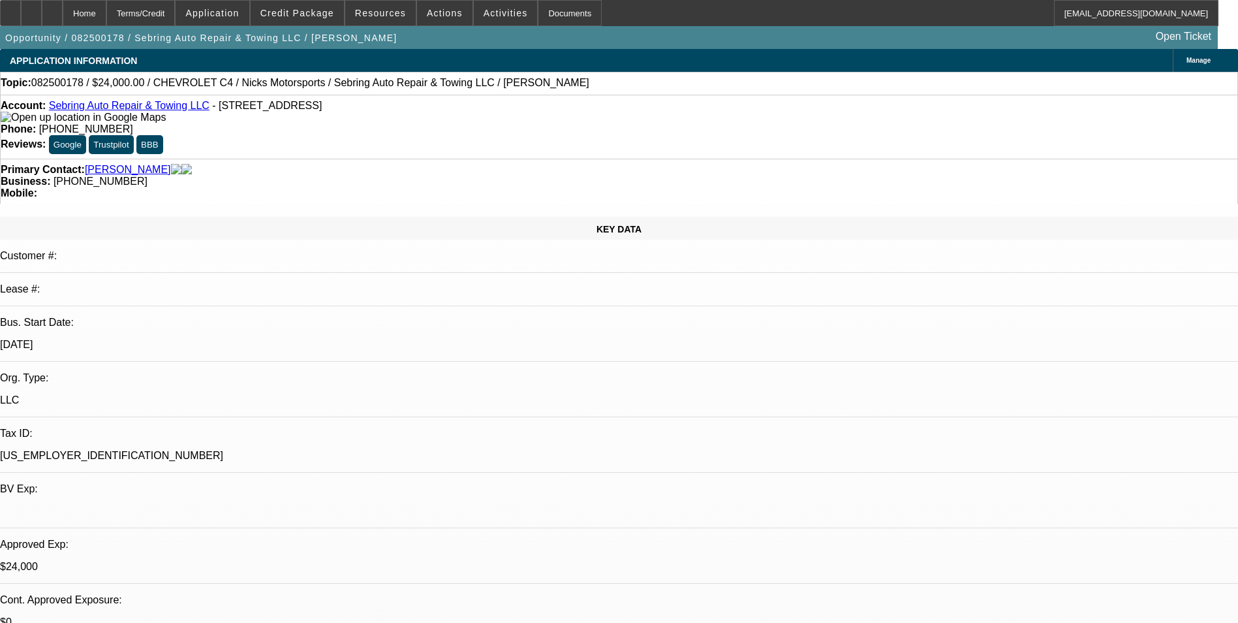
select select "0"
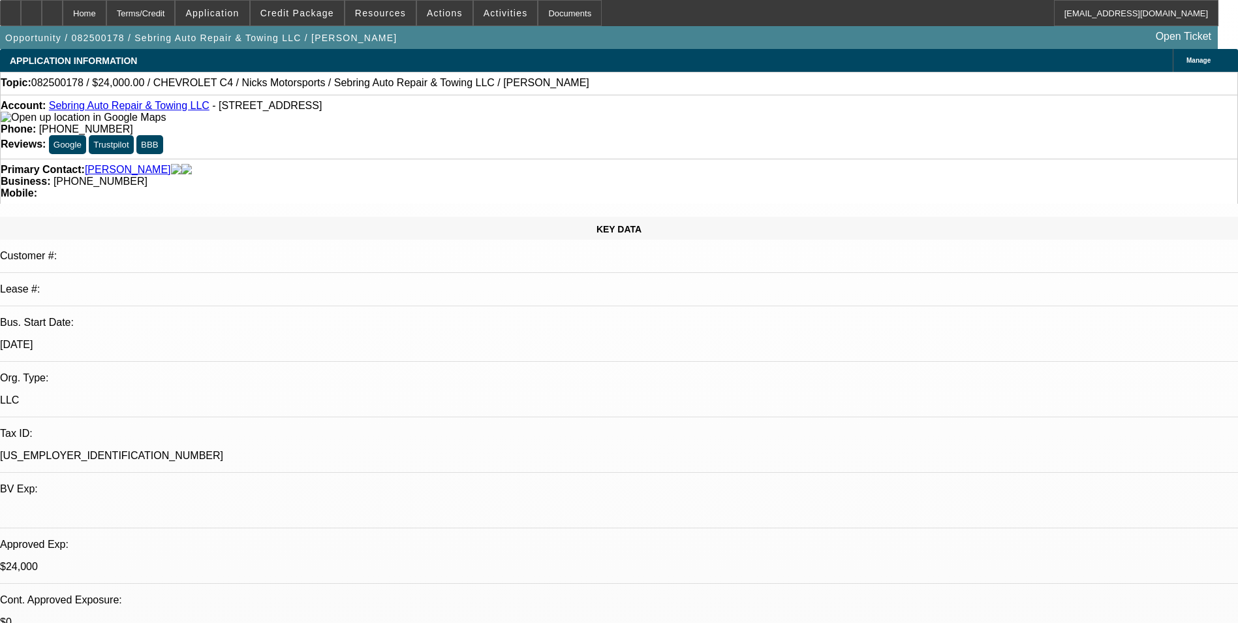
select select "0"
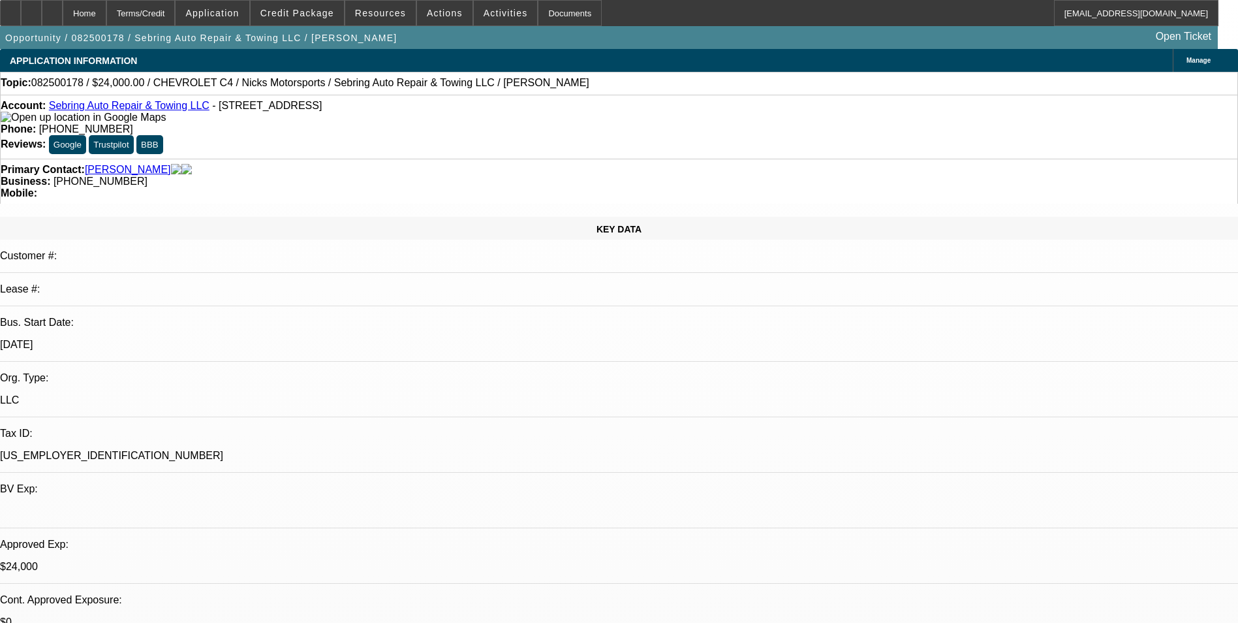
select select "0"
select select "1"
select select "2"
select select "6"
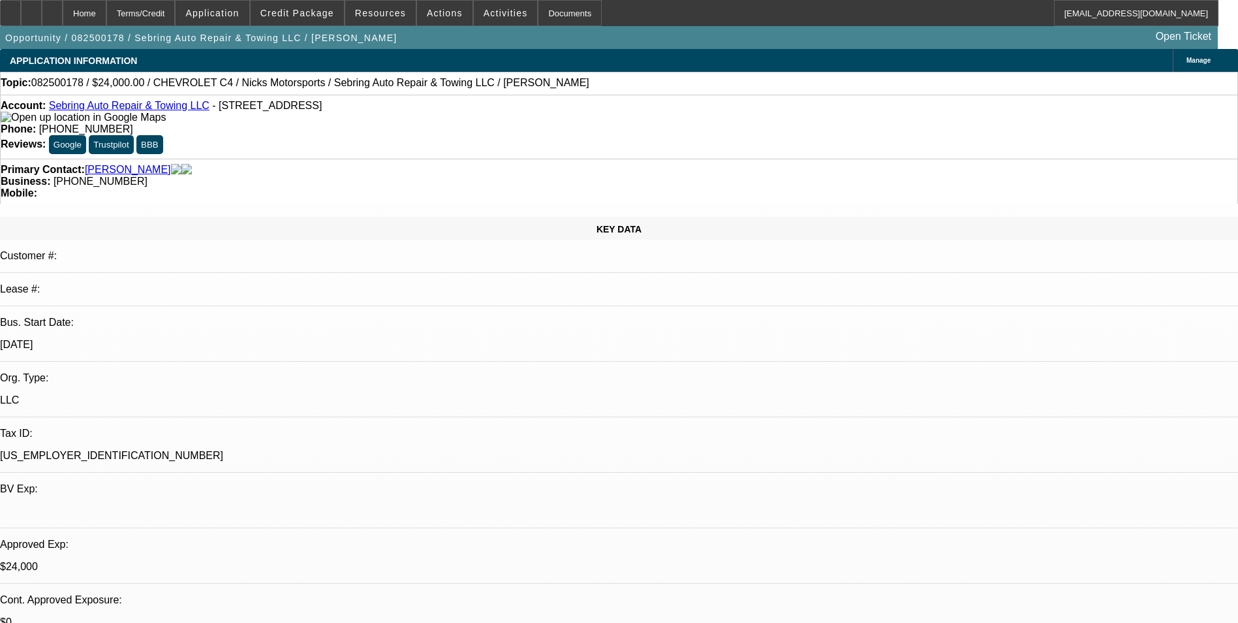
select select "1"
select select "2"
select select "6"
select select "1"
select select "2"
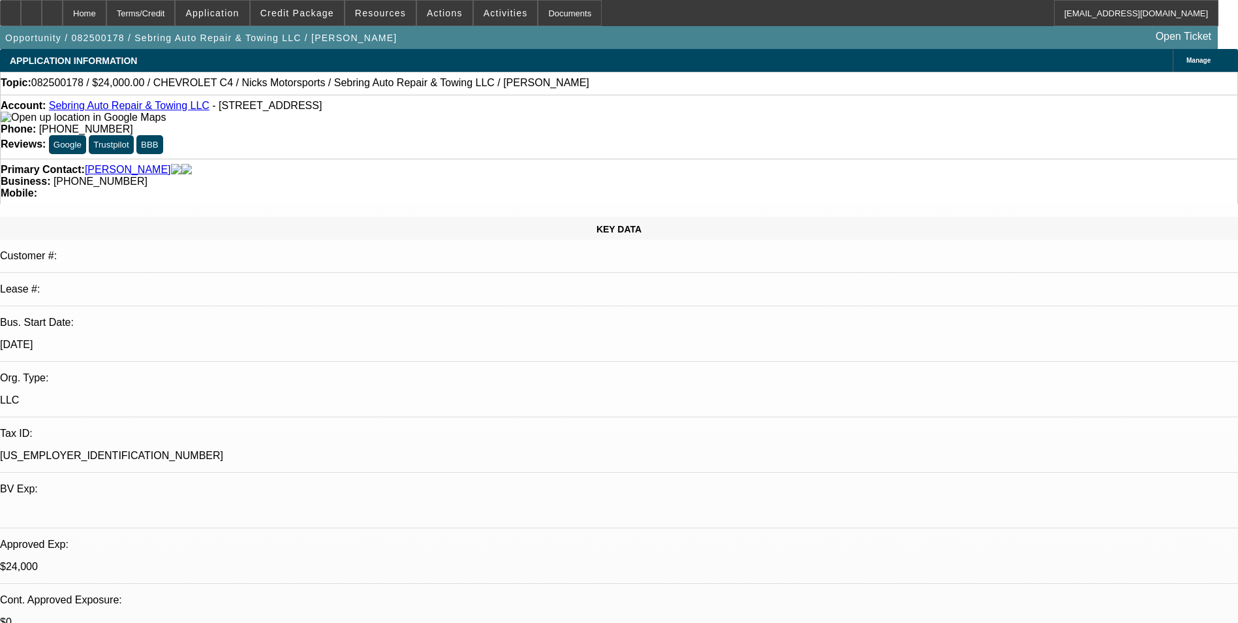
select select "6"
select select "1"
select select "3"
select select "6"
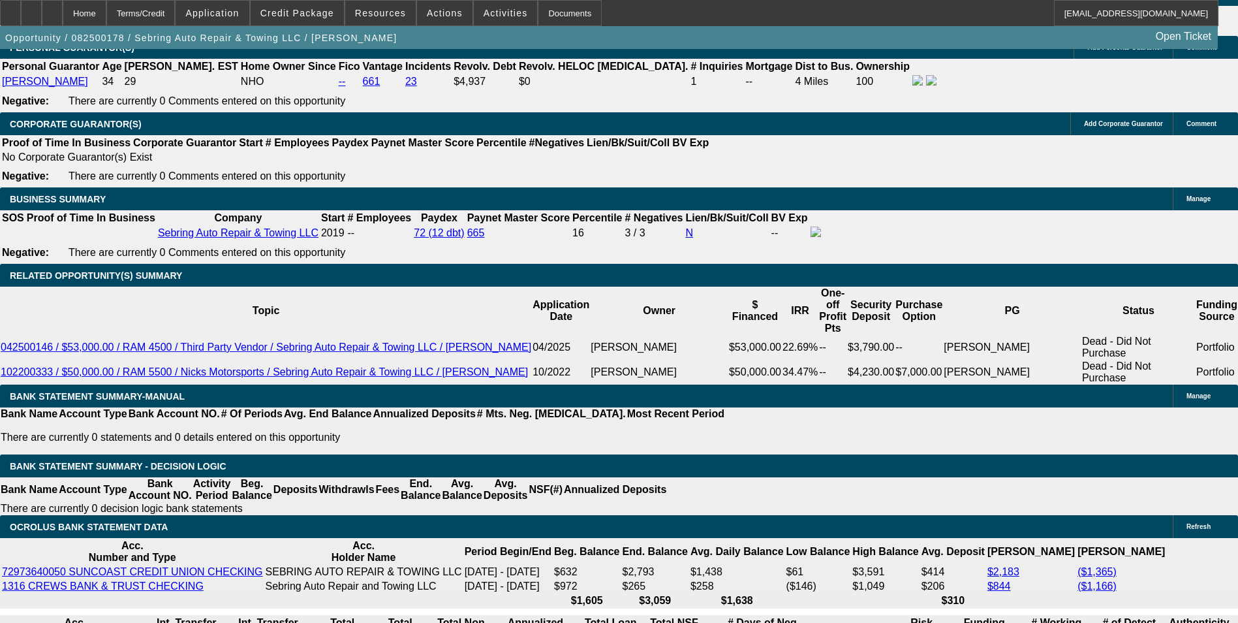
scroll to position [2033, 0]
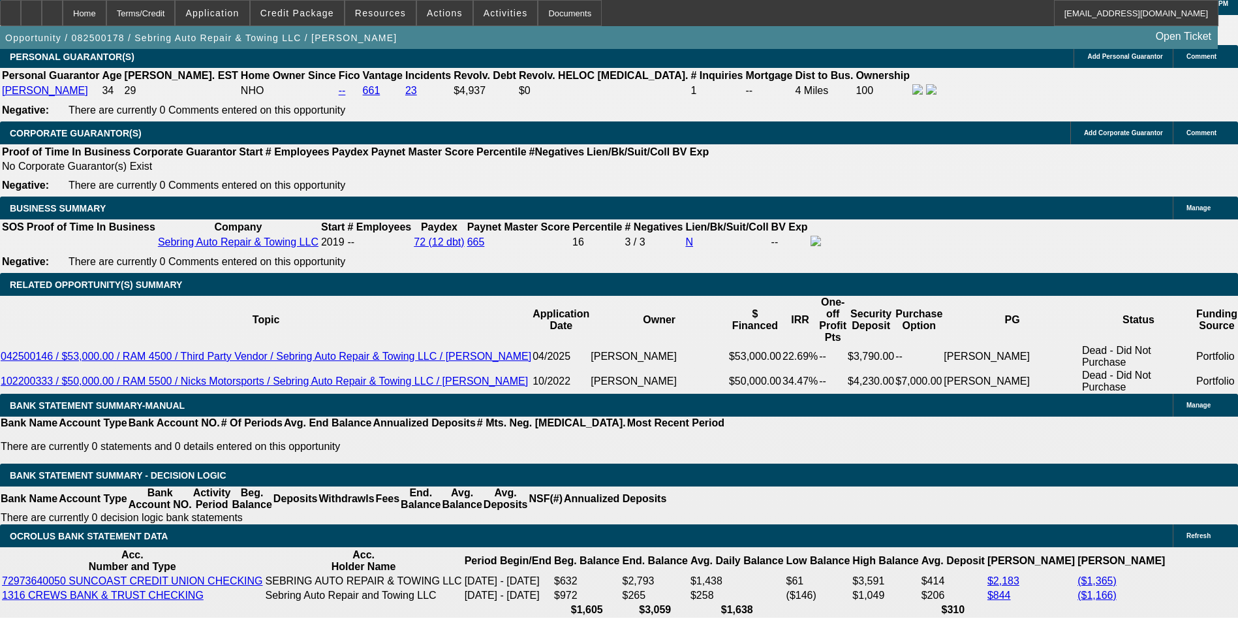
select select "0"
select select "2"
select select "0"
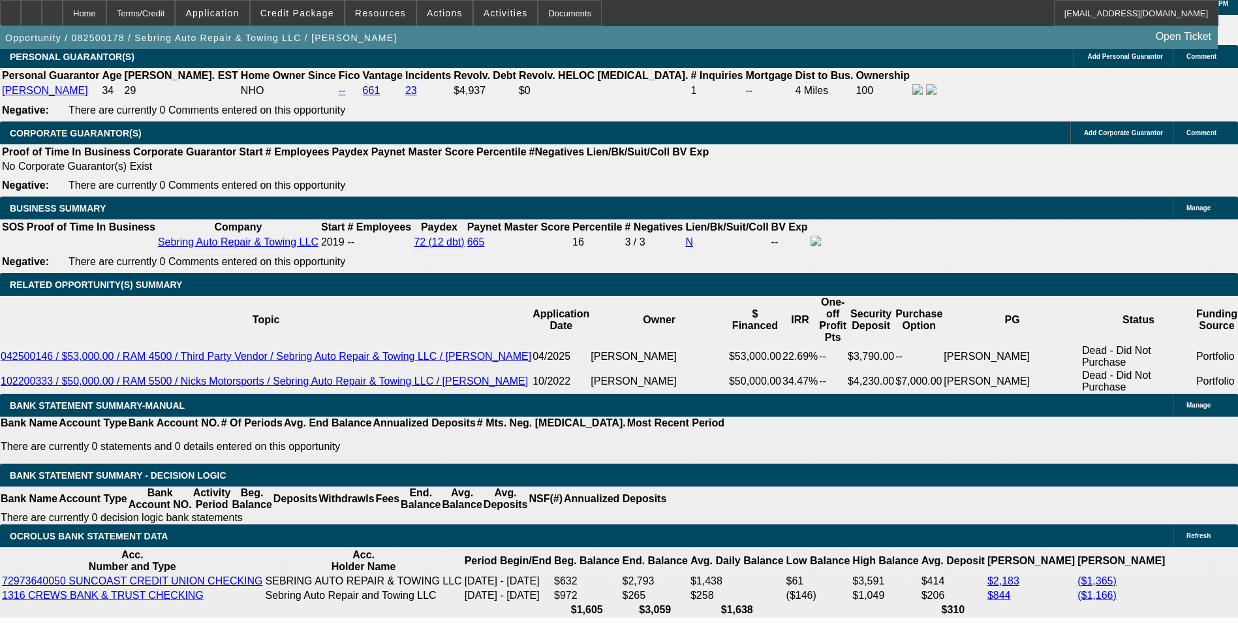
select select "6"
select select "0"
select select "2"
select select "0"
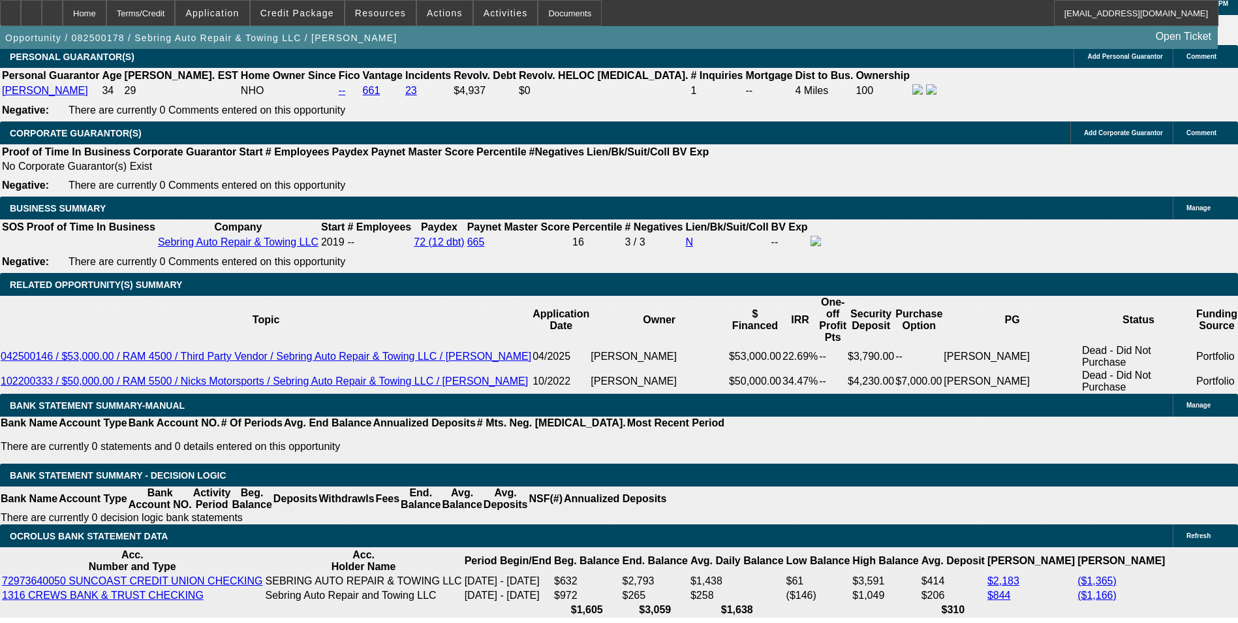
select select "6"
select select "0"
select select "2"
select select "0"
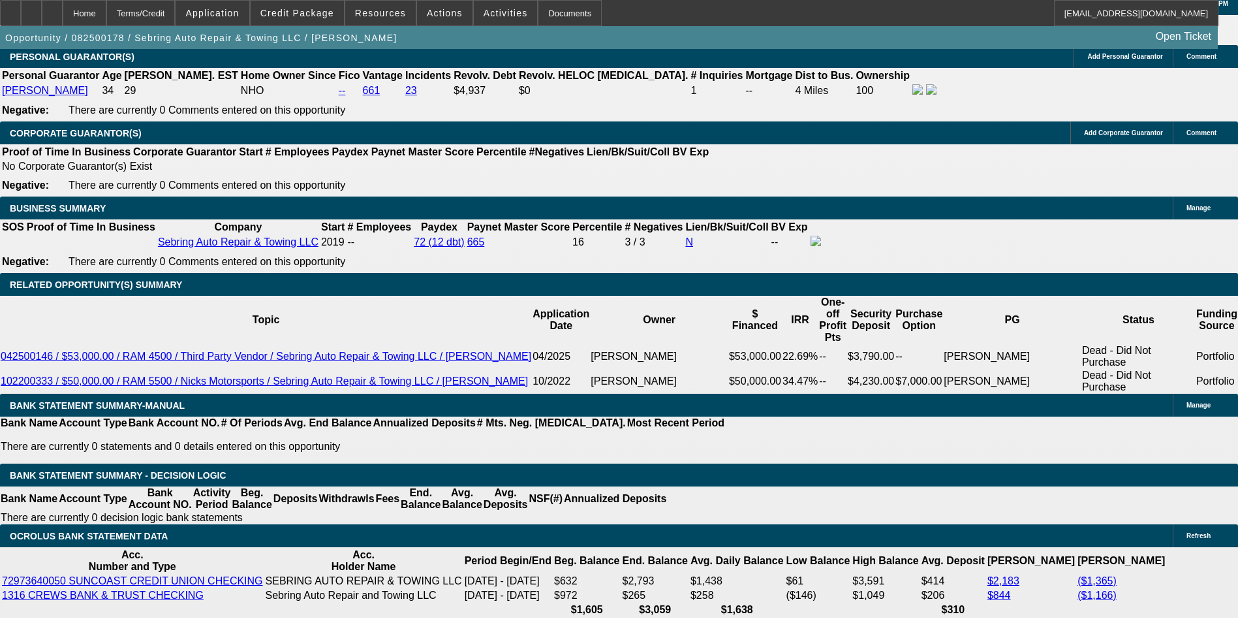
select select "6"
select select "0"
select select "6"
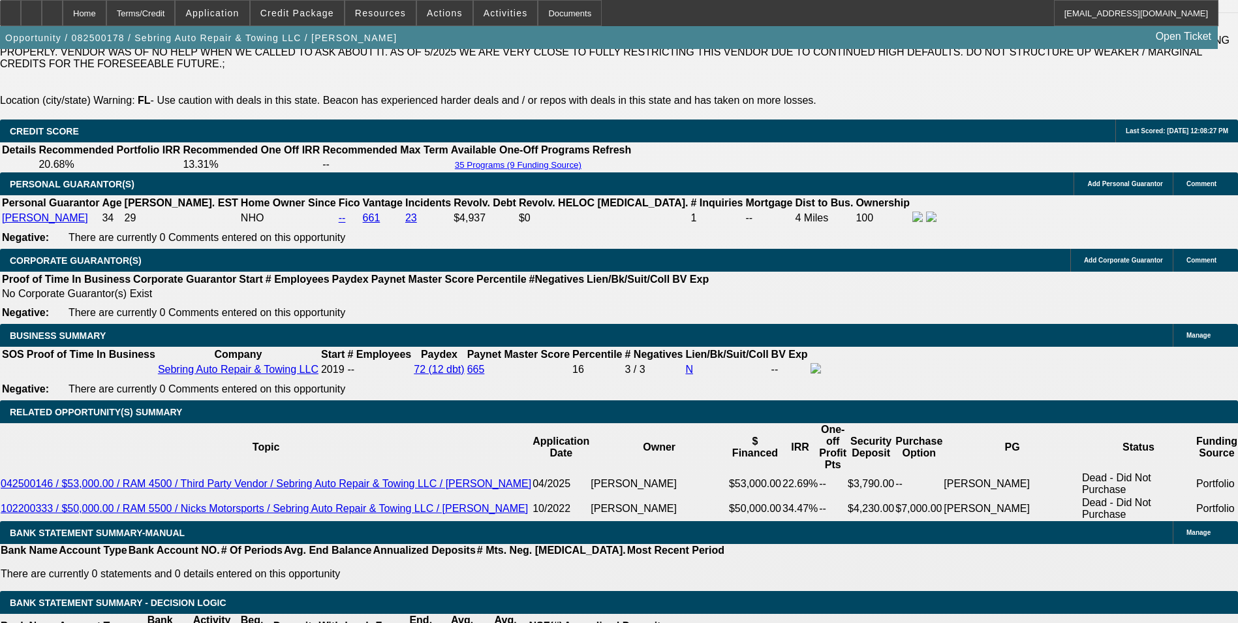
scroll to position [1902, 0]
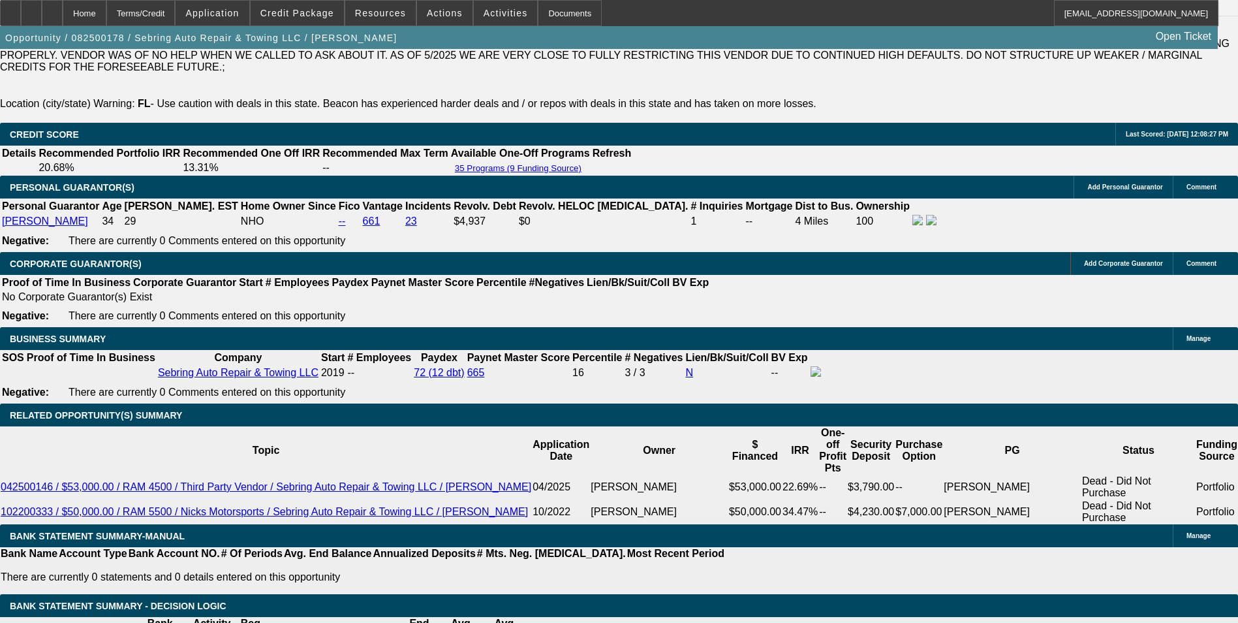
select select "0"
select select "2"
select select "0"
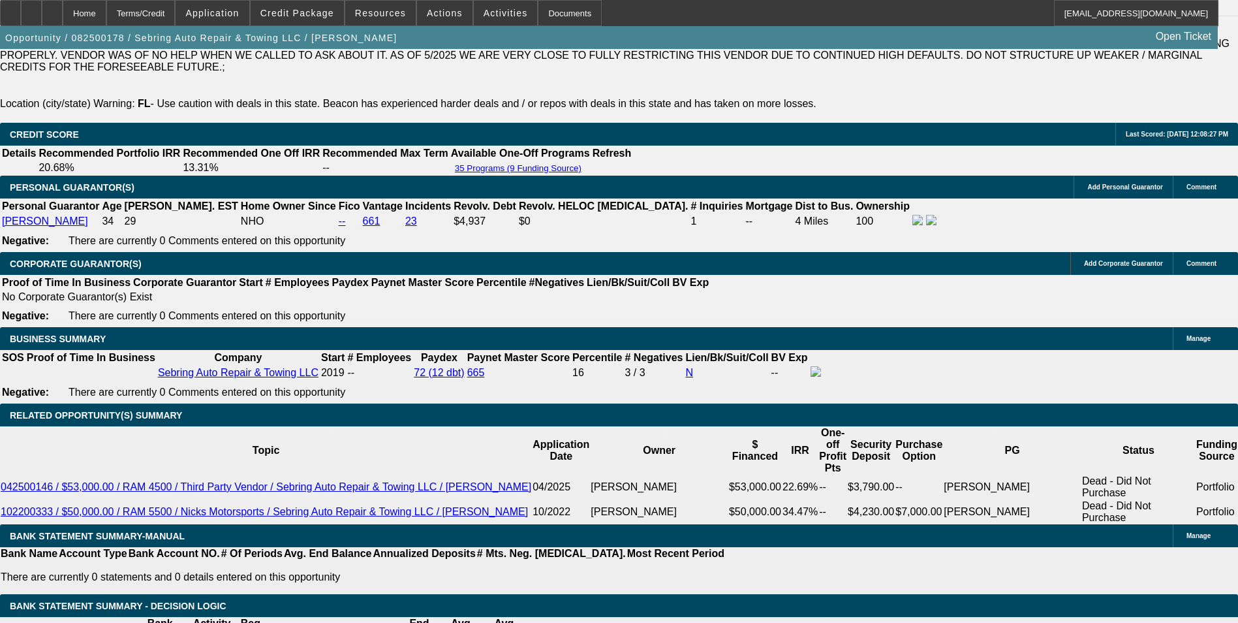
select select "6"
select select "0"
select select "2"
select select "0"
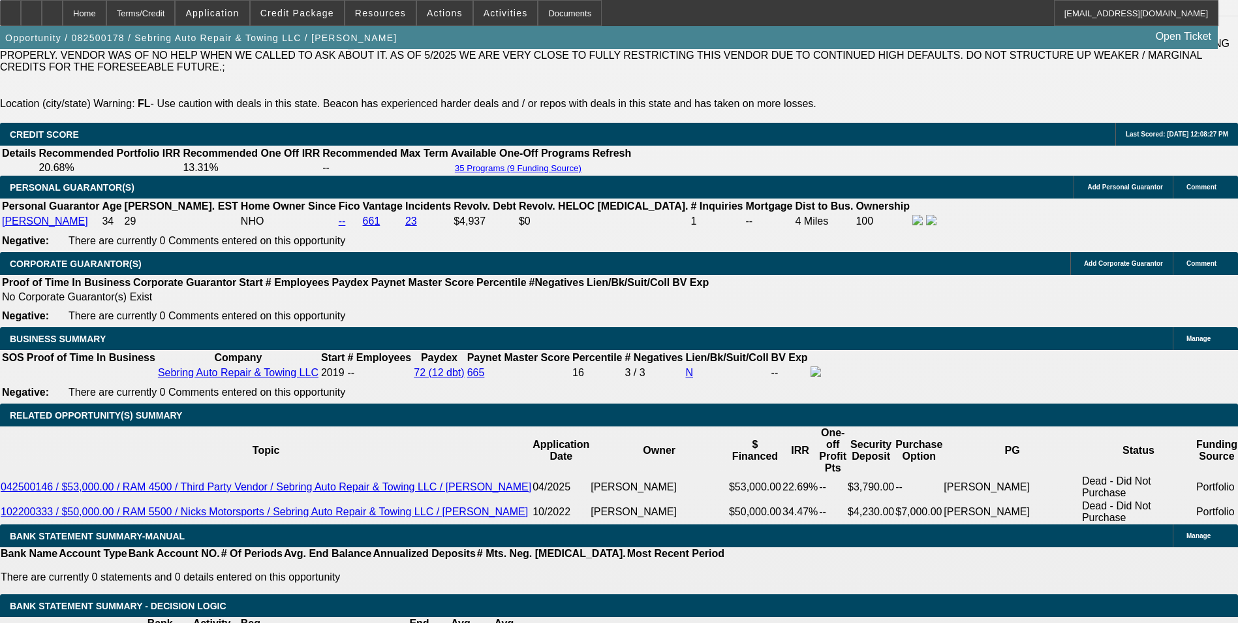
select select "6"
select select "0"
select select "2"
select select "0"
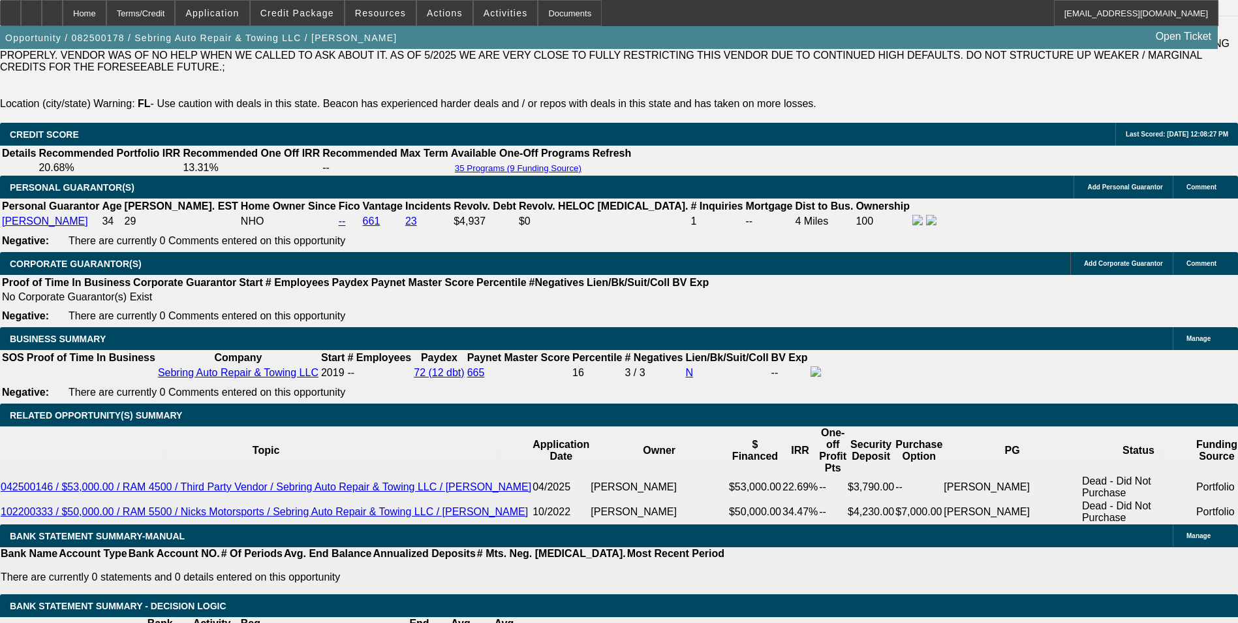
select select "6"
select select "0"
select select "3"
select select "0"
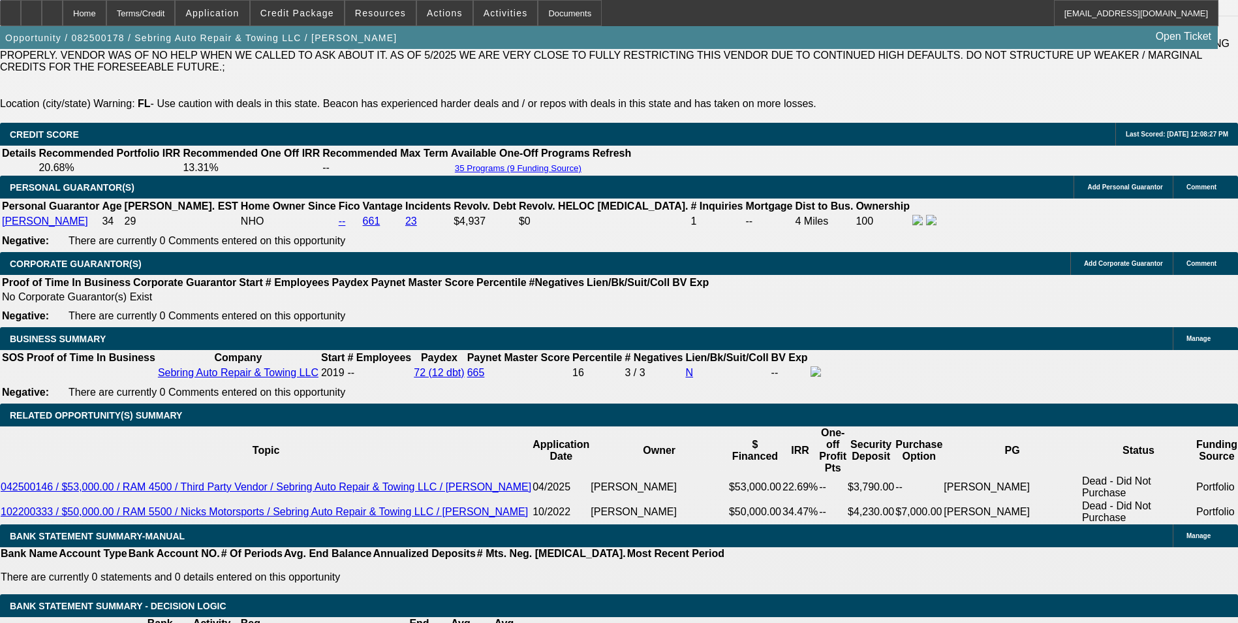
select select "6"
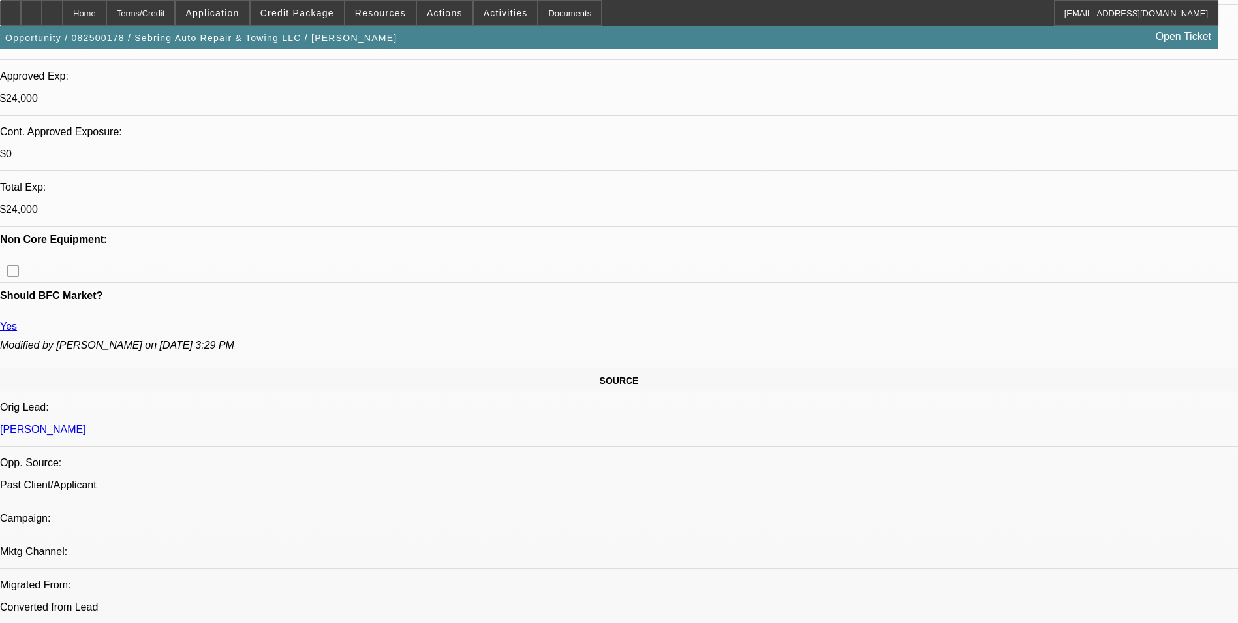
scroll to position [467, 0]
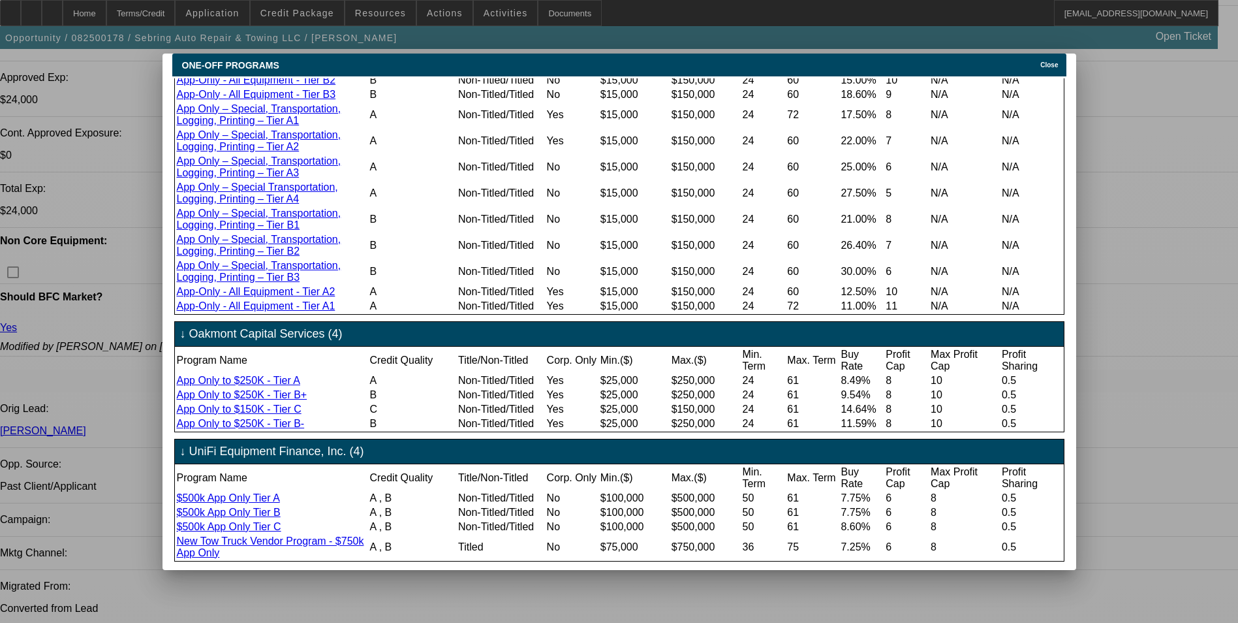
scroll to position [915, 0]
click at [1037, 61] on icon at bounding box center [1037, 64] width 0 height 7
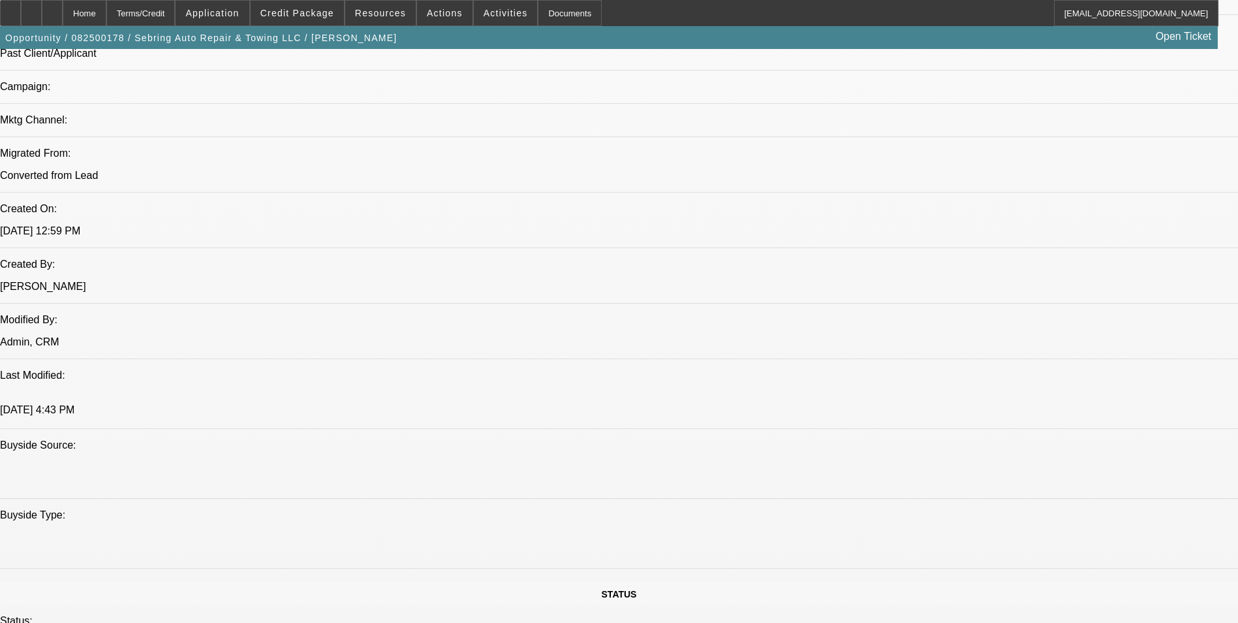
scroll to position [793, 0]
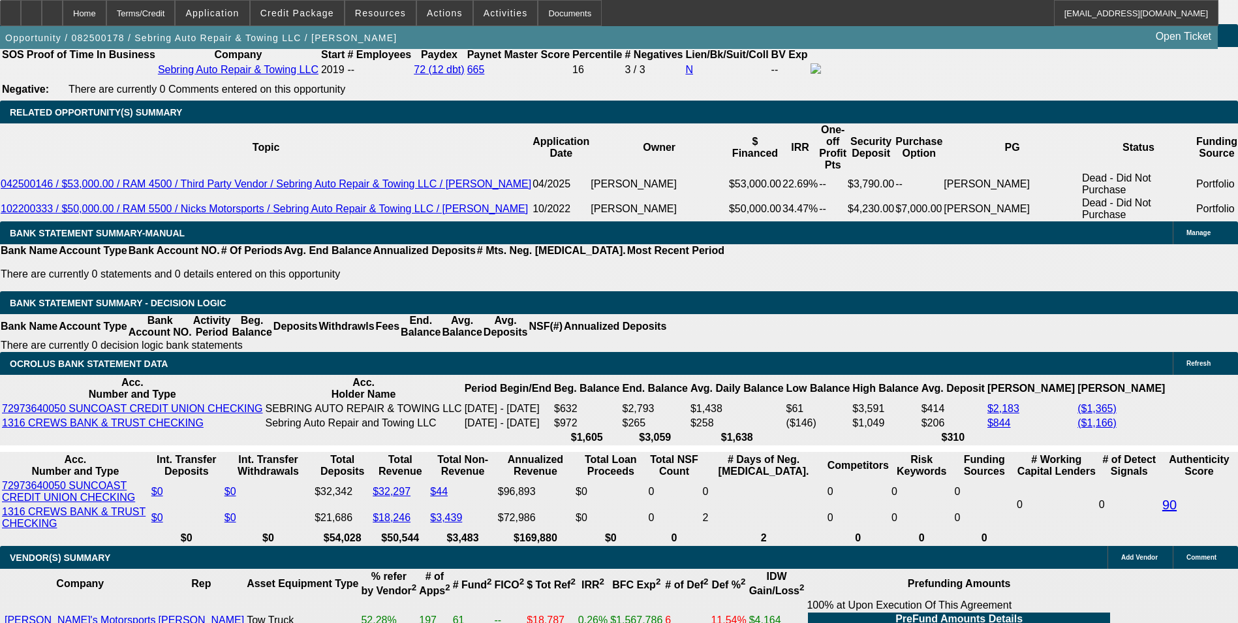
scroll to position [2229, 0]
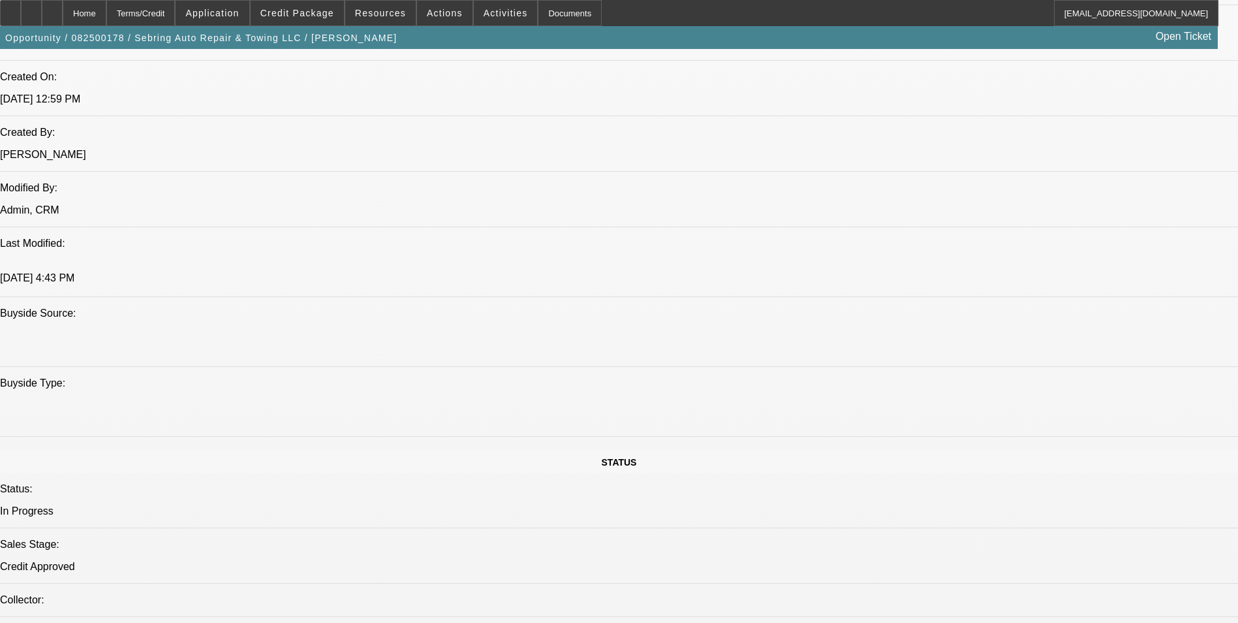
scroll to position [1119, 0]
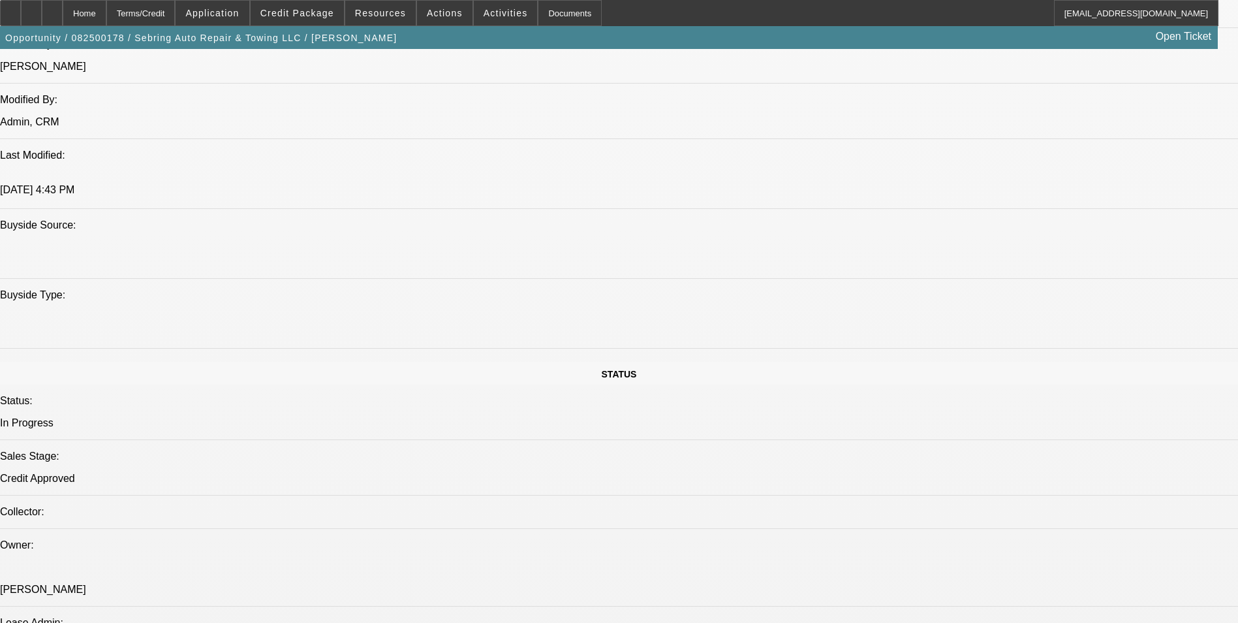
click at [176, 20] on div "Terms/Credit" at bounding box center [140, 13] width 69 height 26
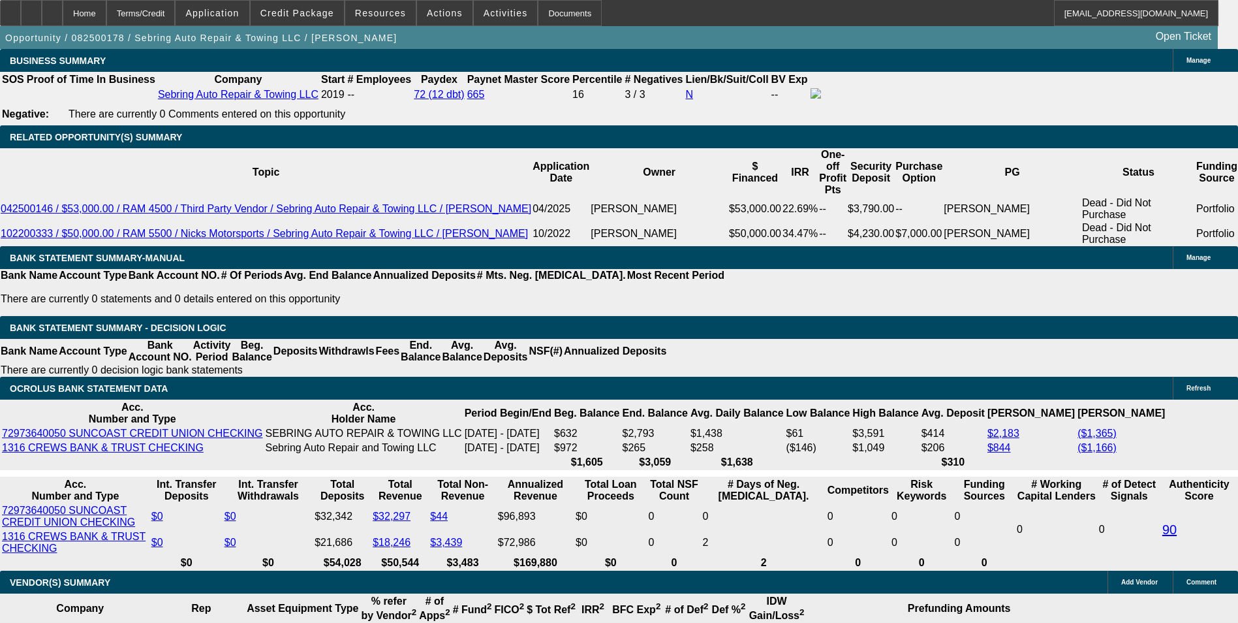
scroll to position [2212, 0]
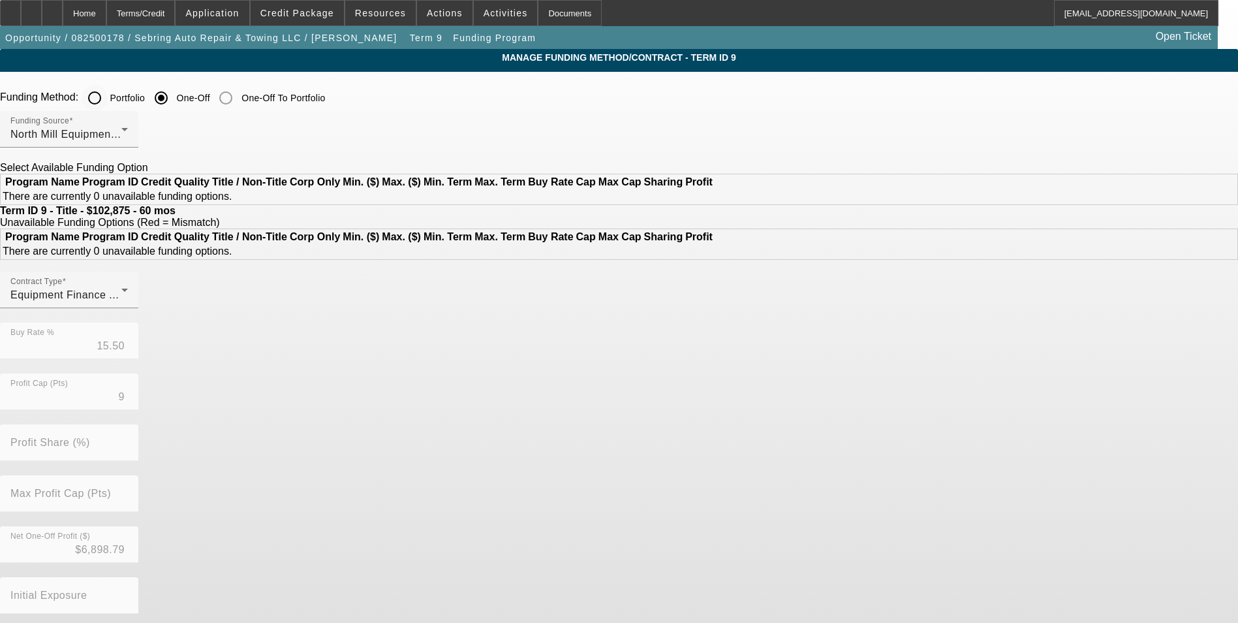
click at [108, 101] on input "Portfolio" at bounding box center [95, 98] width 26 height 26
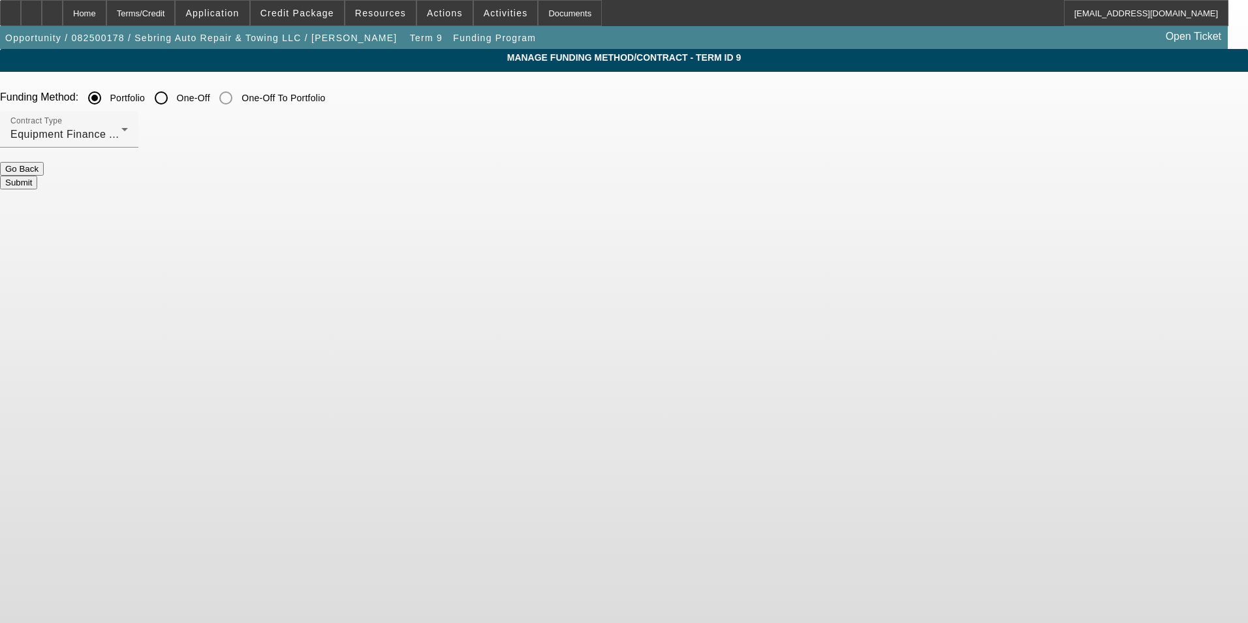
click at [37, 176] on button "Submit" at bounding box center [18, 183] width 37 height 14
radio input "false"
radio input "true"
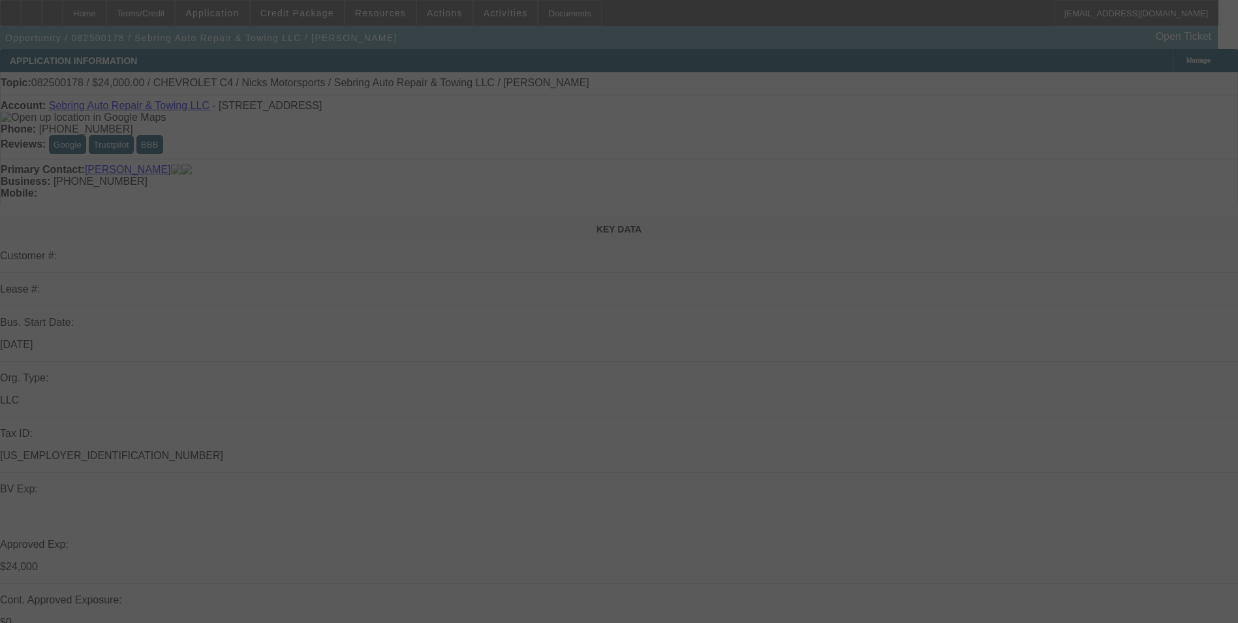
select select "0"
select select "2"
select select "0"
select select "6"
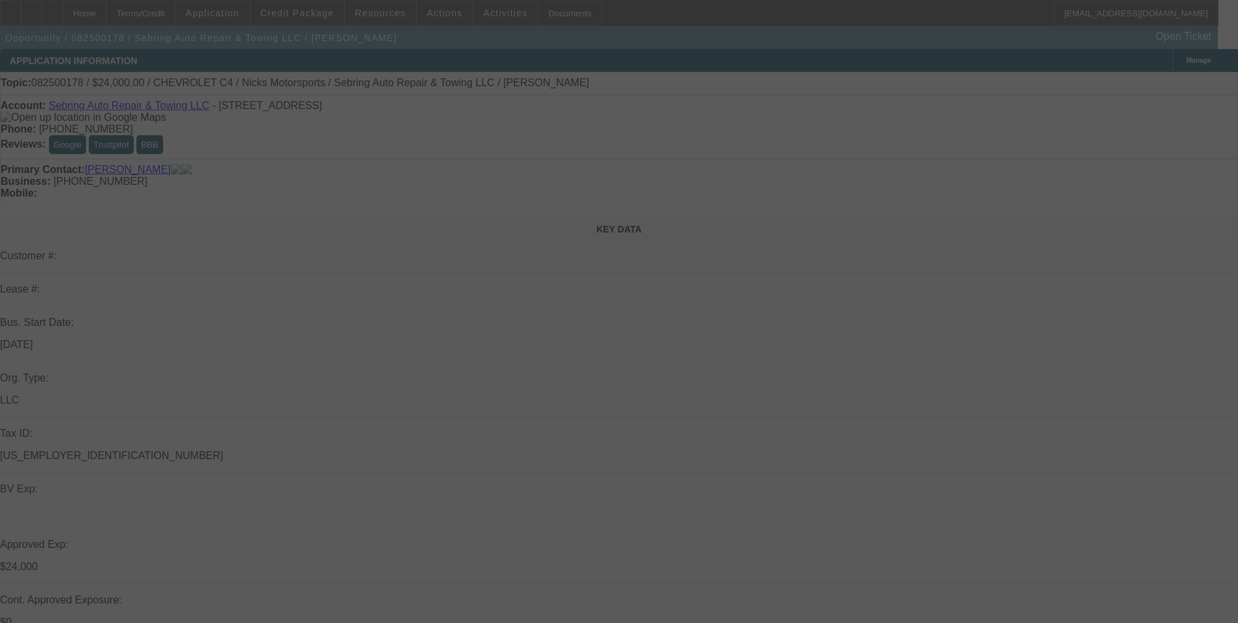
select select "0"
select select "2"
select select "0"
select select "6"
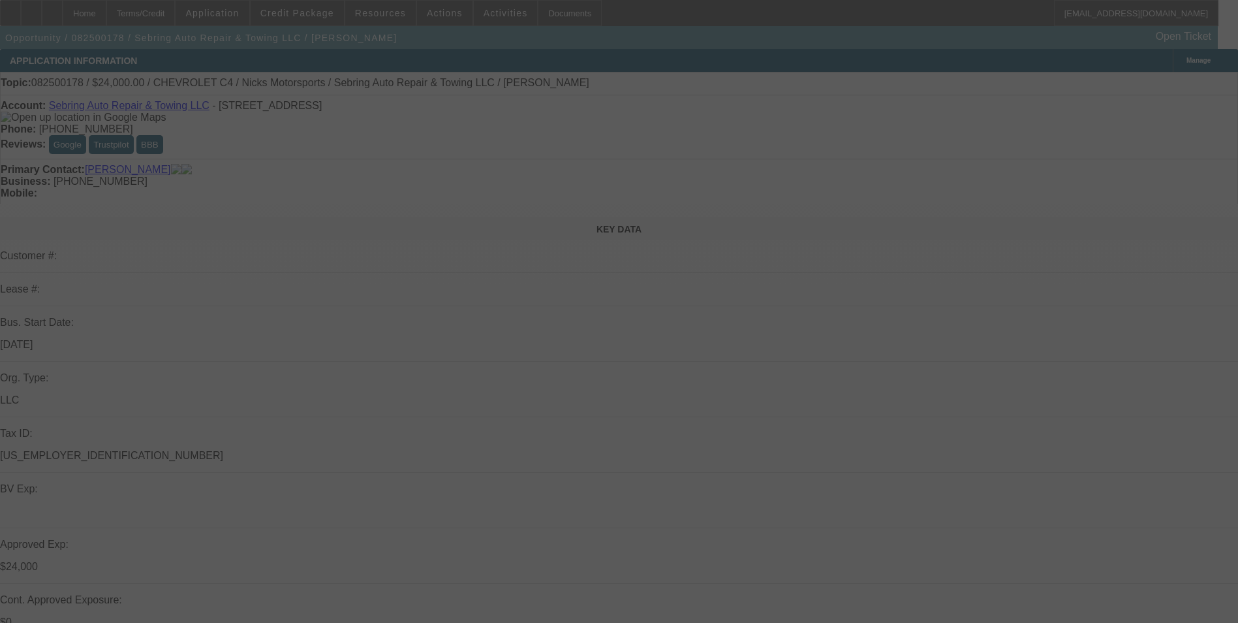
select select "0"
select select "2"
select select "0"
select select "6"
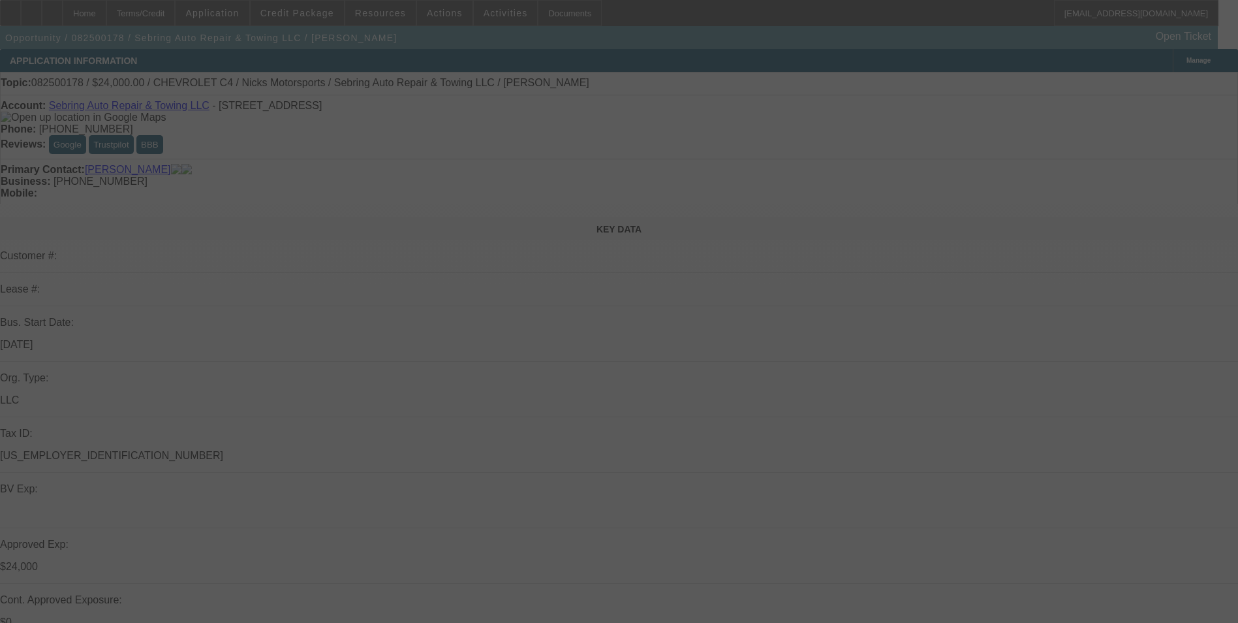
select select "0"
select select "3"
select select "0"
select select "6"
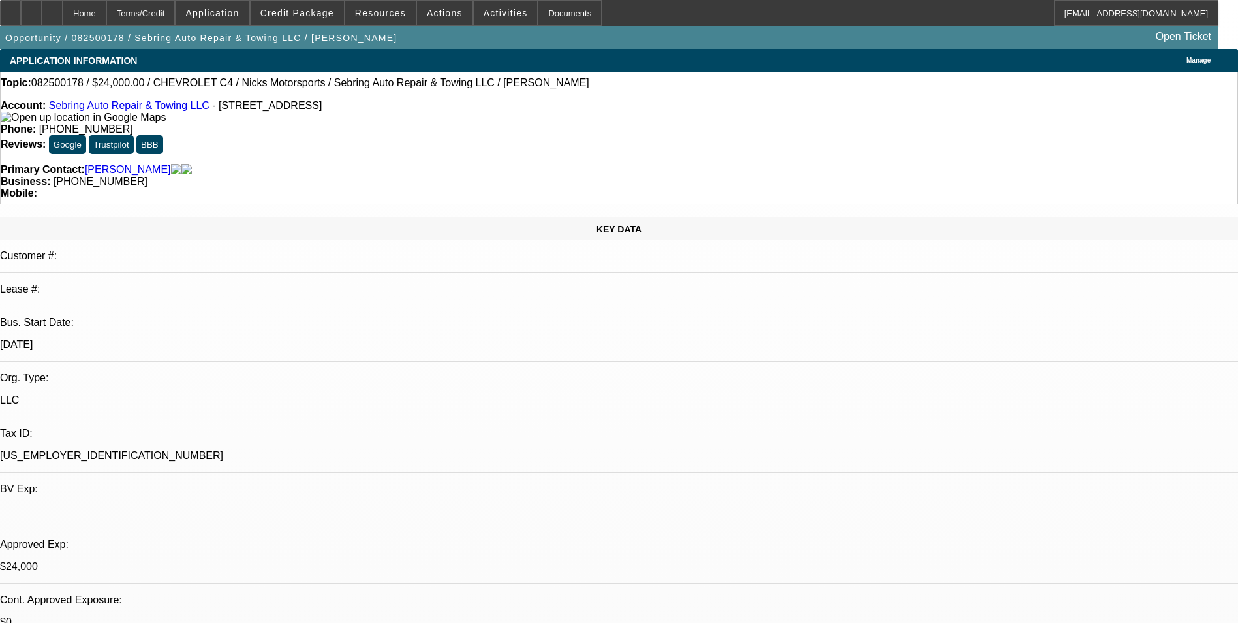
click at [170, 18] on div "Terms/Credit" at bounding box center [140, 13] width 69 height 26
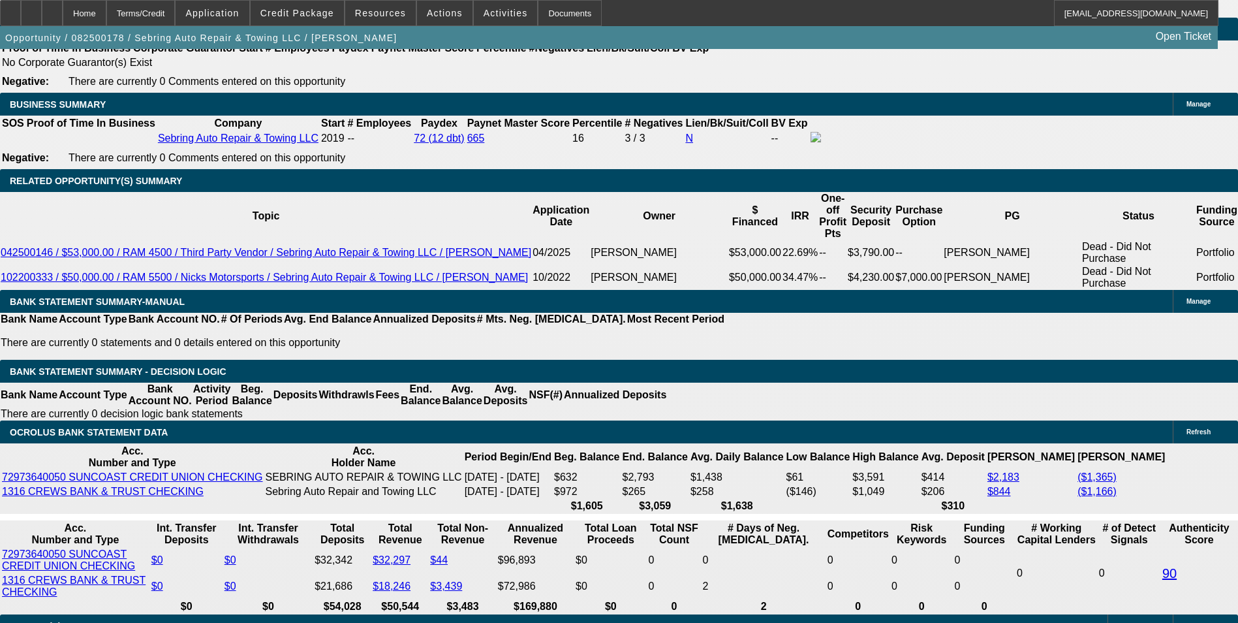
scroll to position [2212, 0]
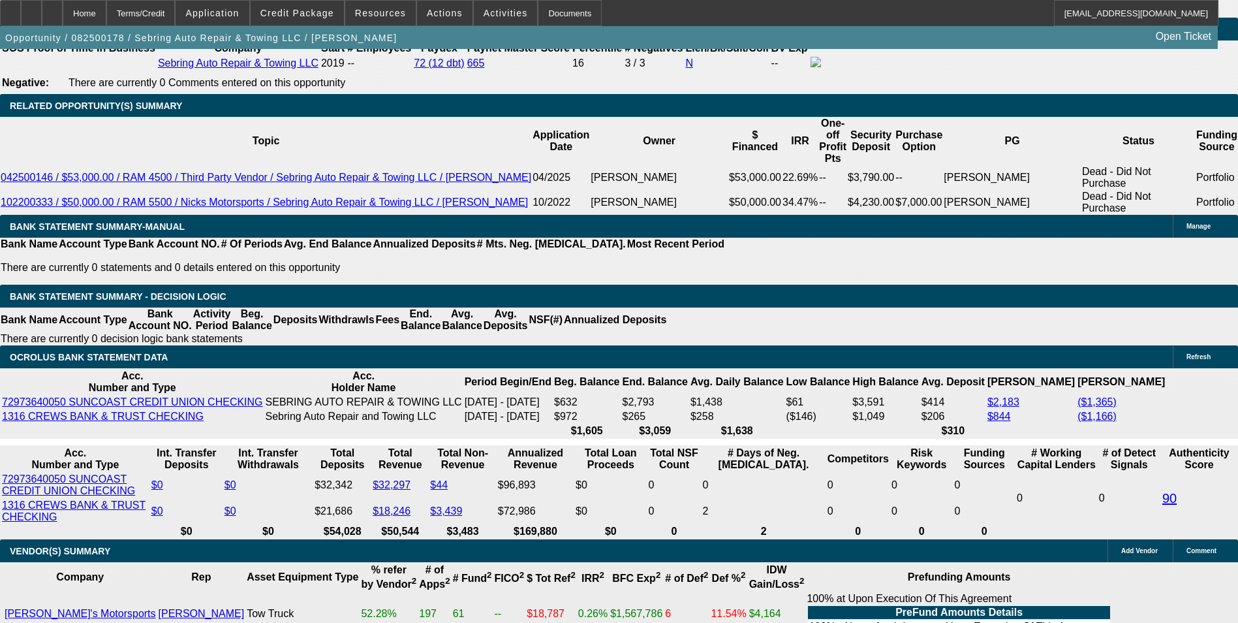
select select "0.1"
type input "$11,287.50"
type input "UNKNOWN"
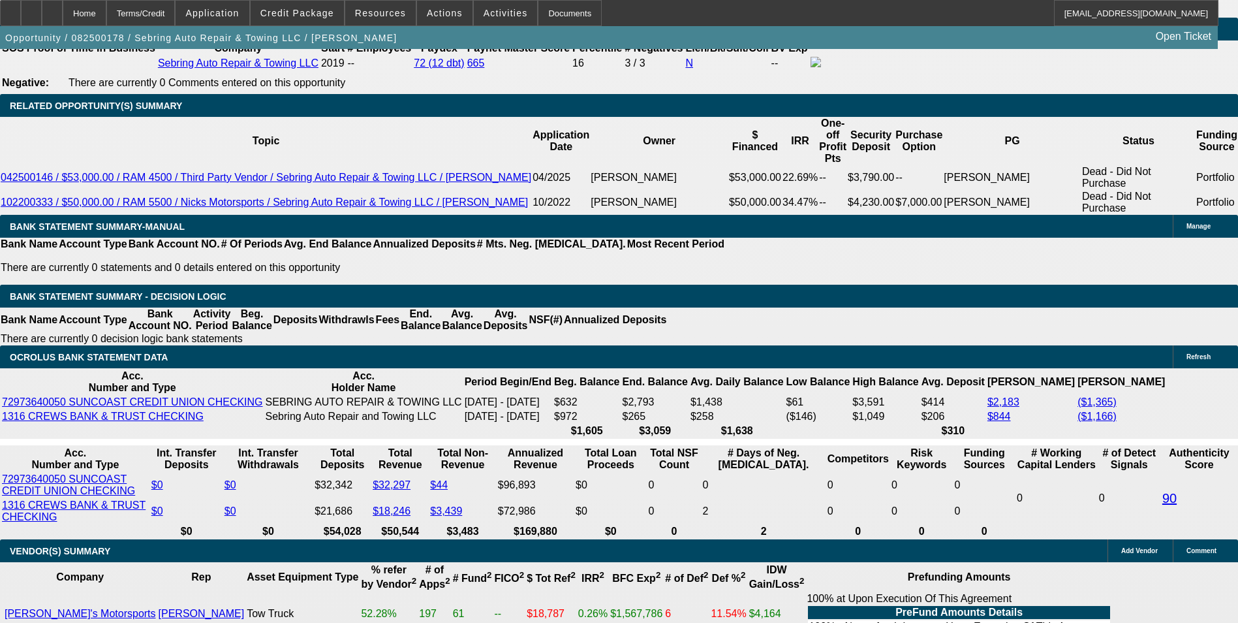
type input "$2,607.37"
select select "2"
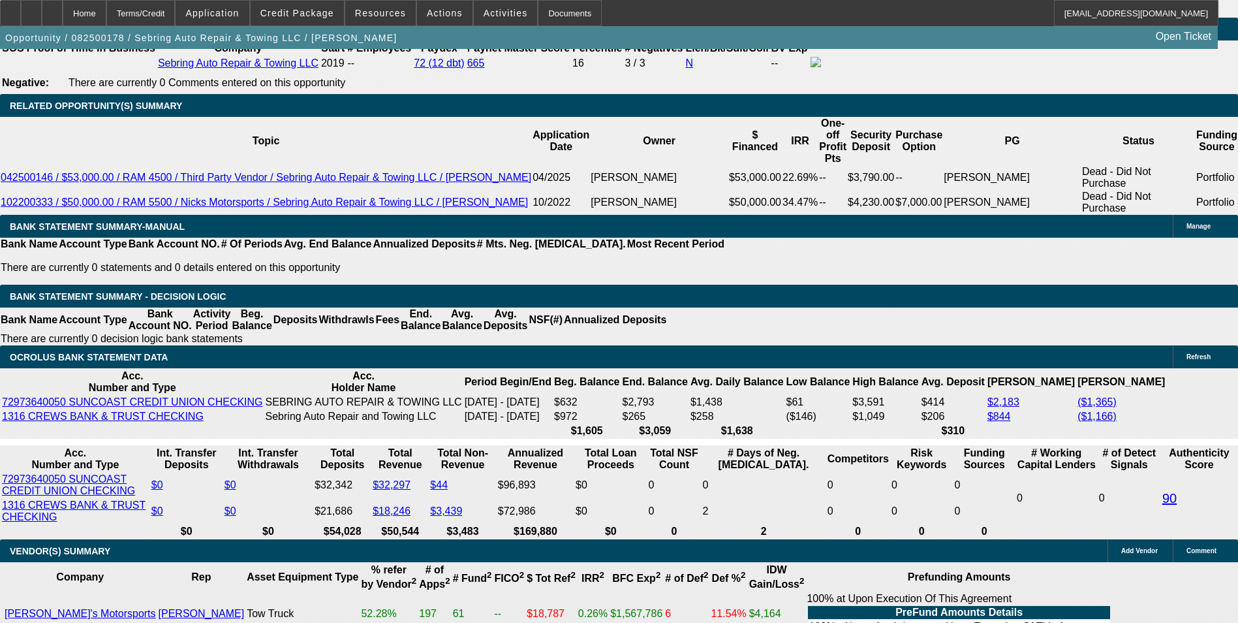
type input "$5,214.74"
type input "2607."
type input "$5,214.00"
type input "260"
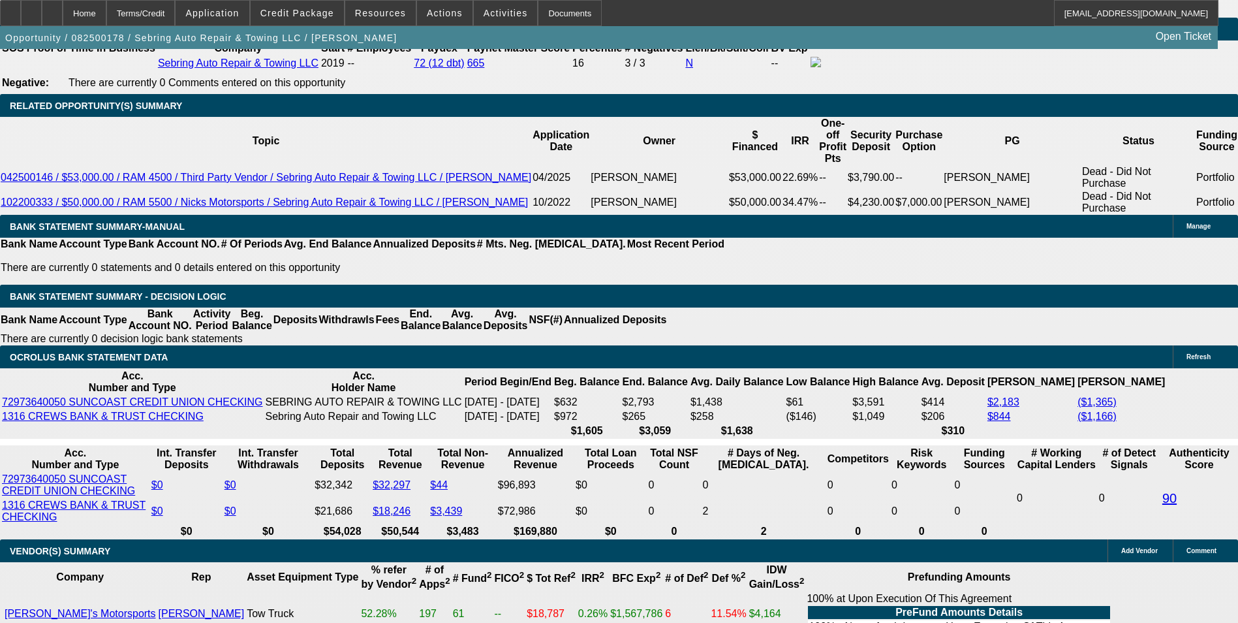
type input "$520.00"
type input "2605"
type input "$5,210.00"
type input "18.5"
type input "$2,605.00"
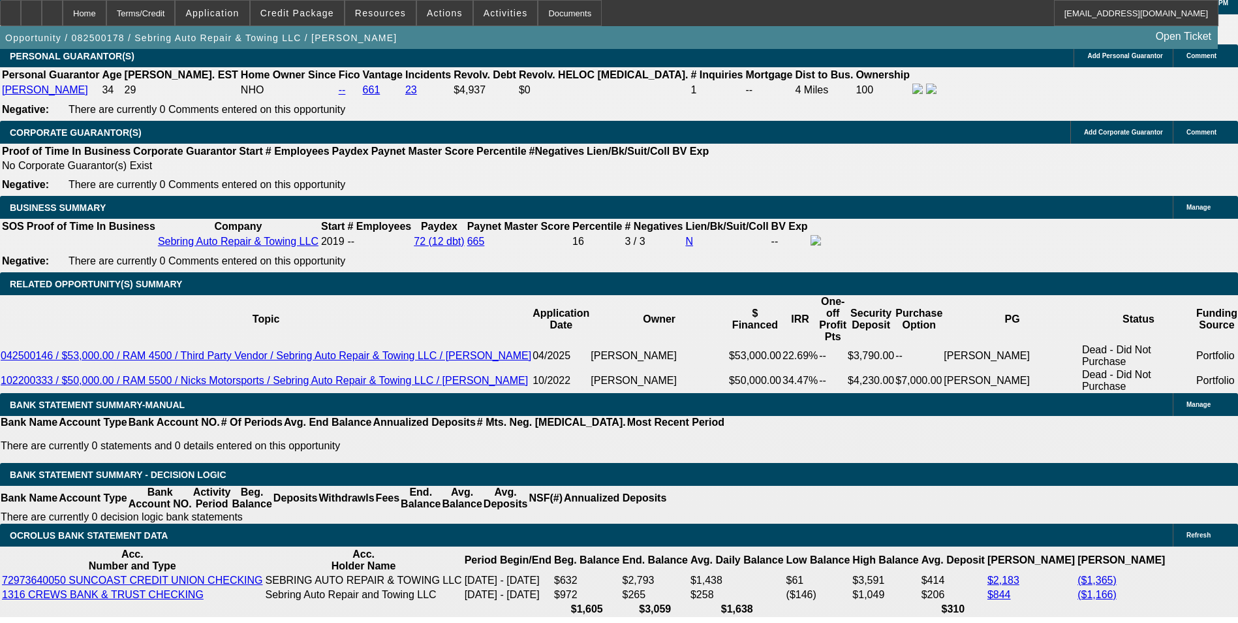
scroll to position [2016, 0]
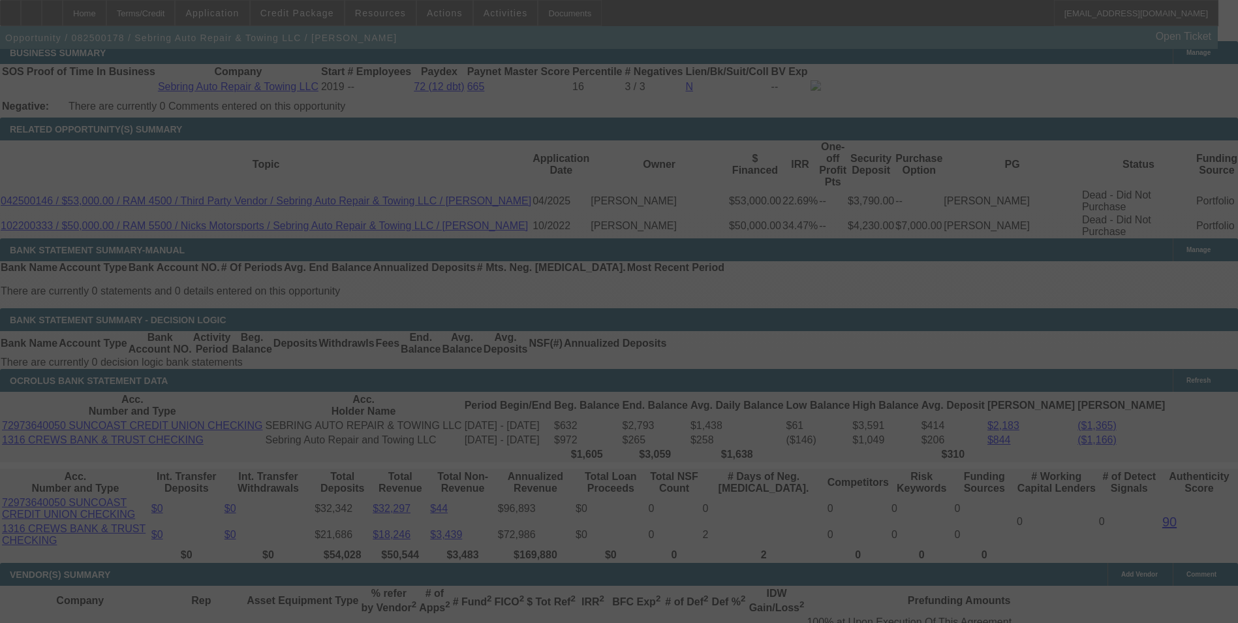
scroll to position [2212, 0]
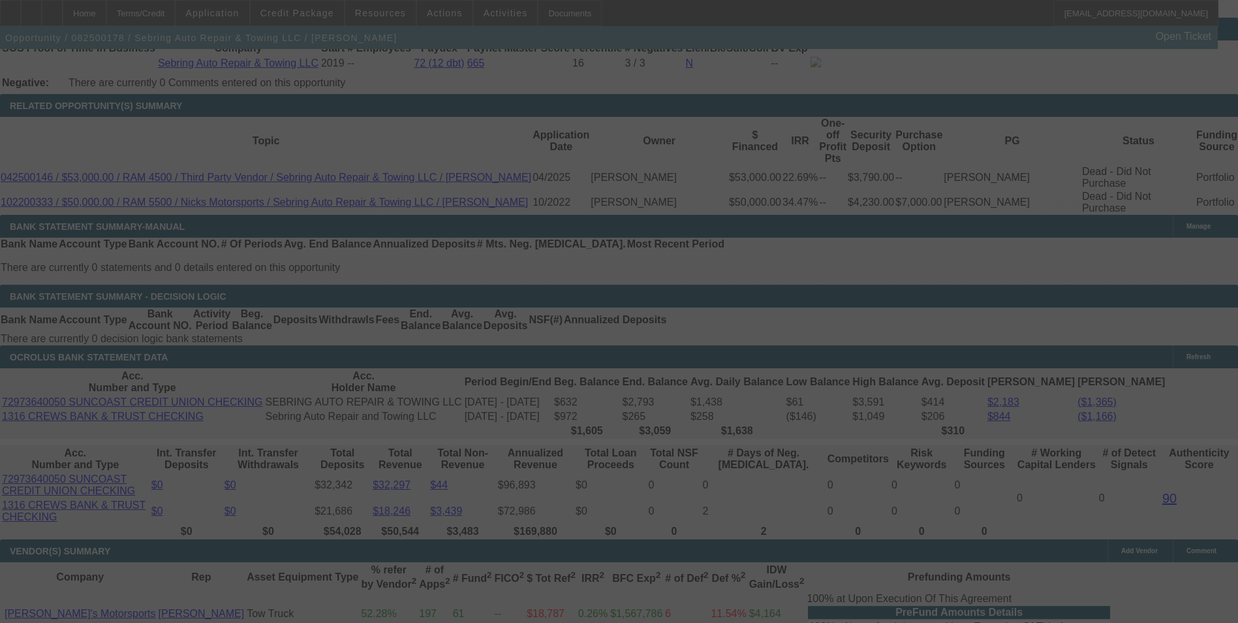
select select "0.1"
select select "2"
select select "0"
select select "6"
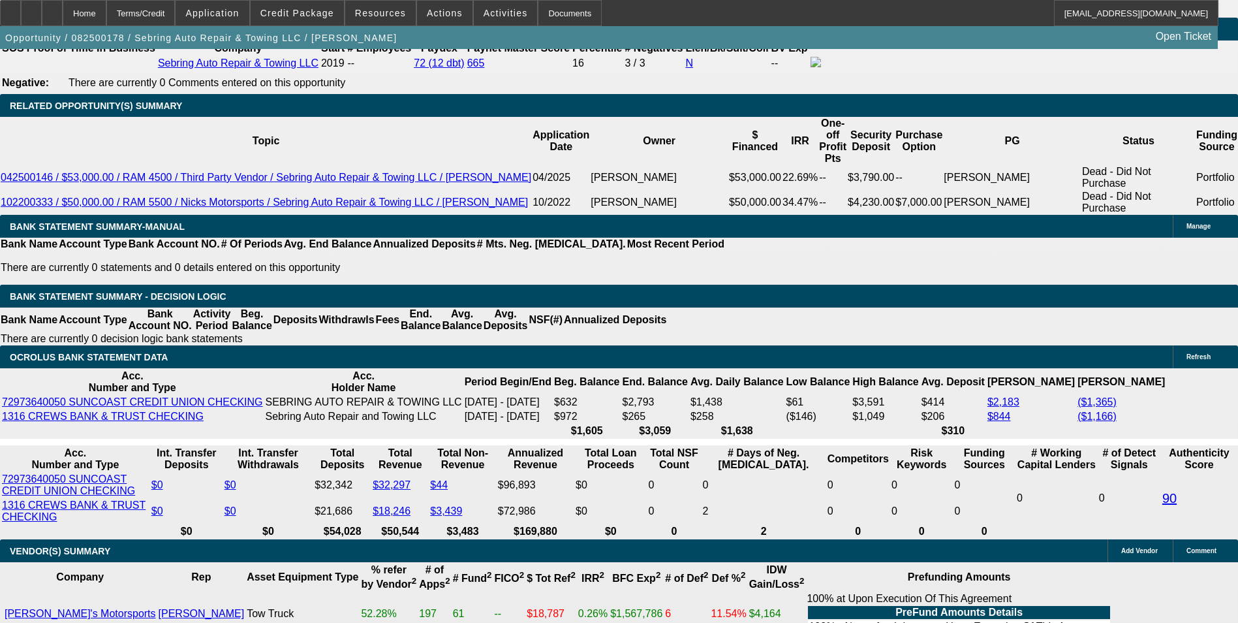
select select "1"
type input "$2,605.00"
type input "UNKNOWN"
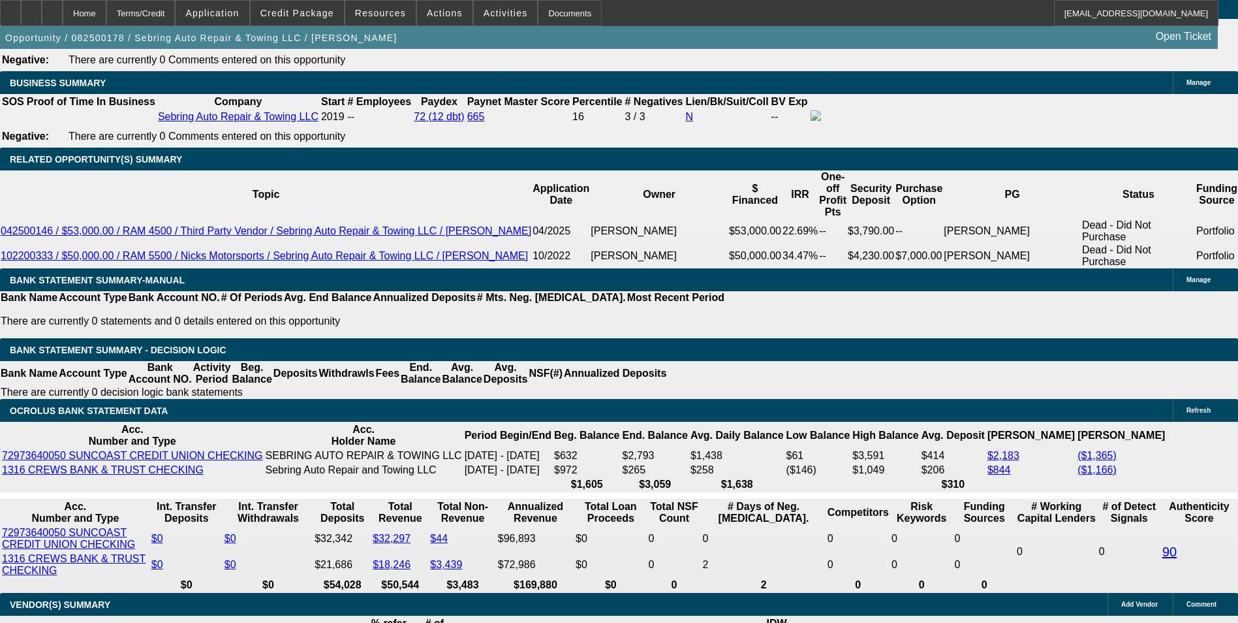
scroll to position [2081, 0]
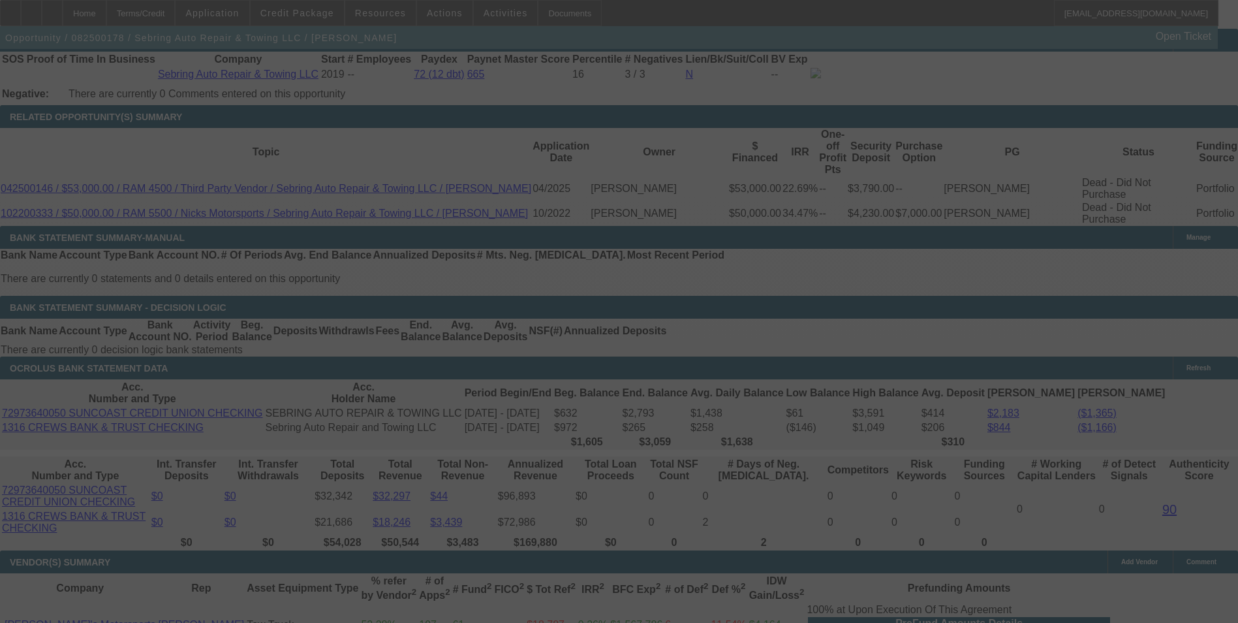
scroll to position [2212, 0]
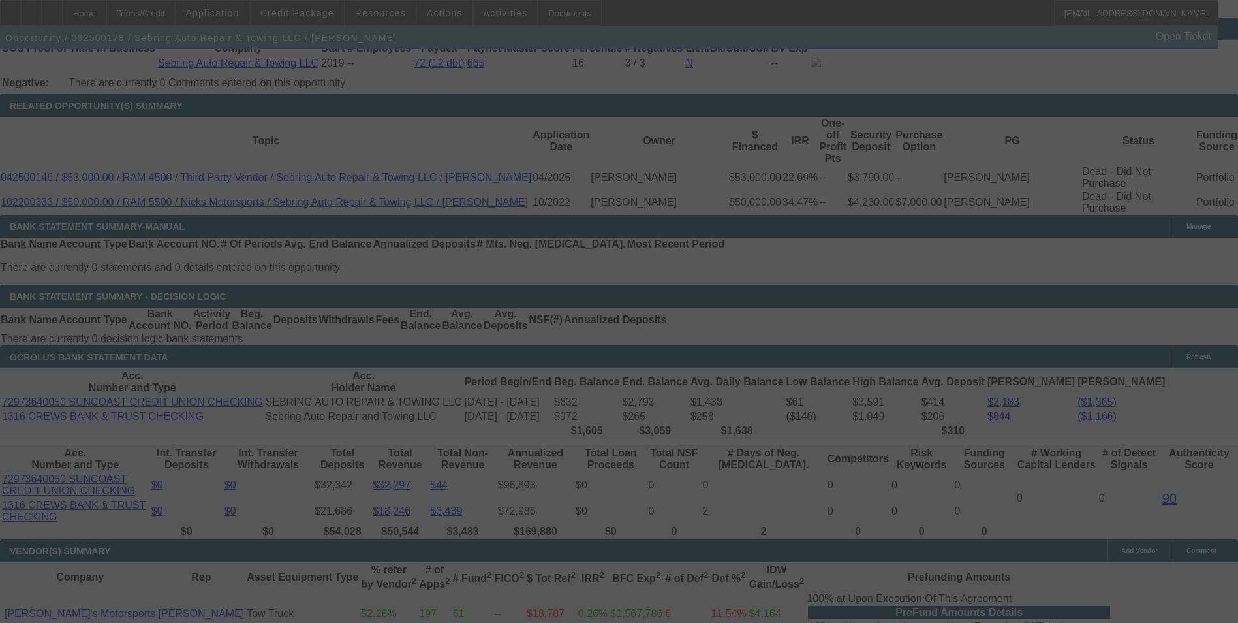
select select "0.1"
select select "2"
select select "0"
select select "6"
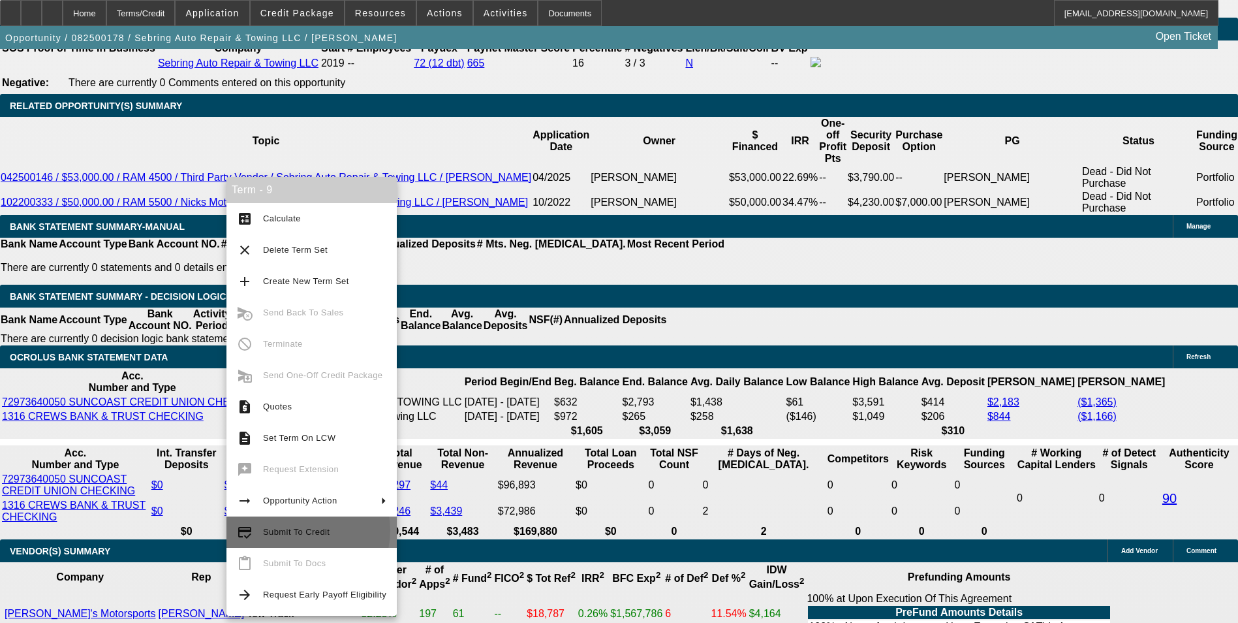
click at [300, 530] on span "Submit To Credit" at bounding box center [296, 532] width 67 height 10
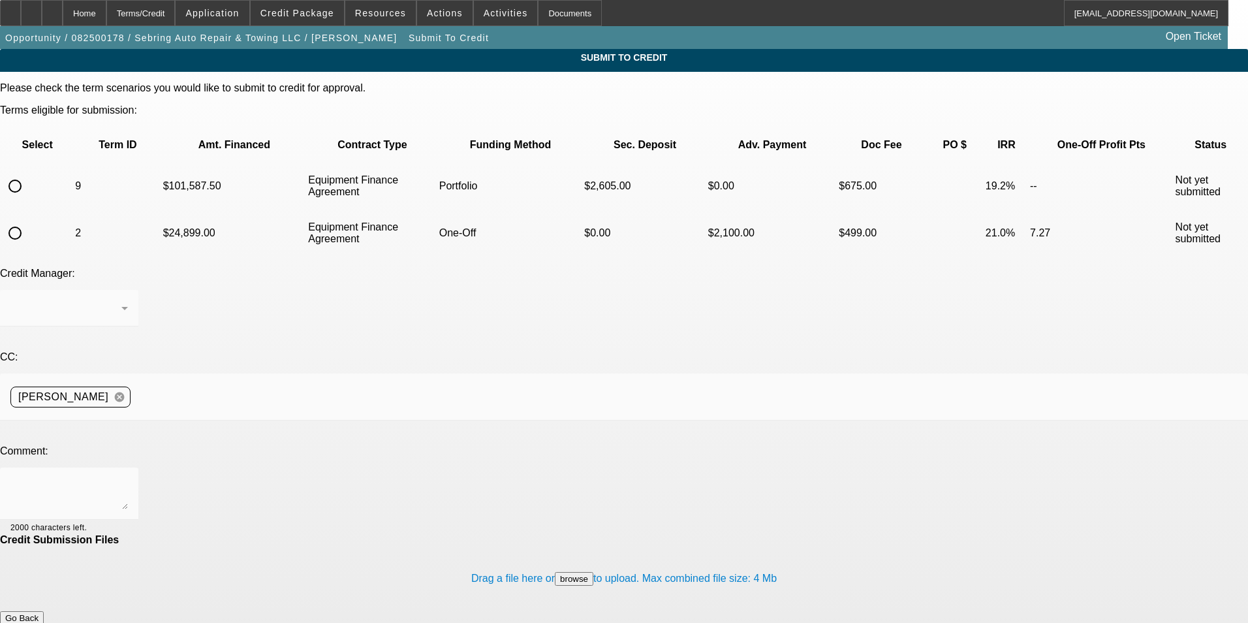
click at [28, 173] on input "radio" at bounding box center [15, 186] width 26 height 26
radio input "true"
click at [121, 300] on div "Arida, George" at bounding box center [65, 308] width 111 height 16
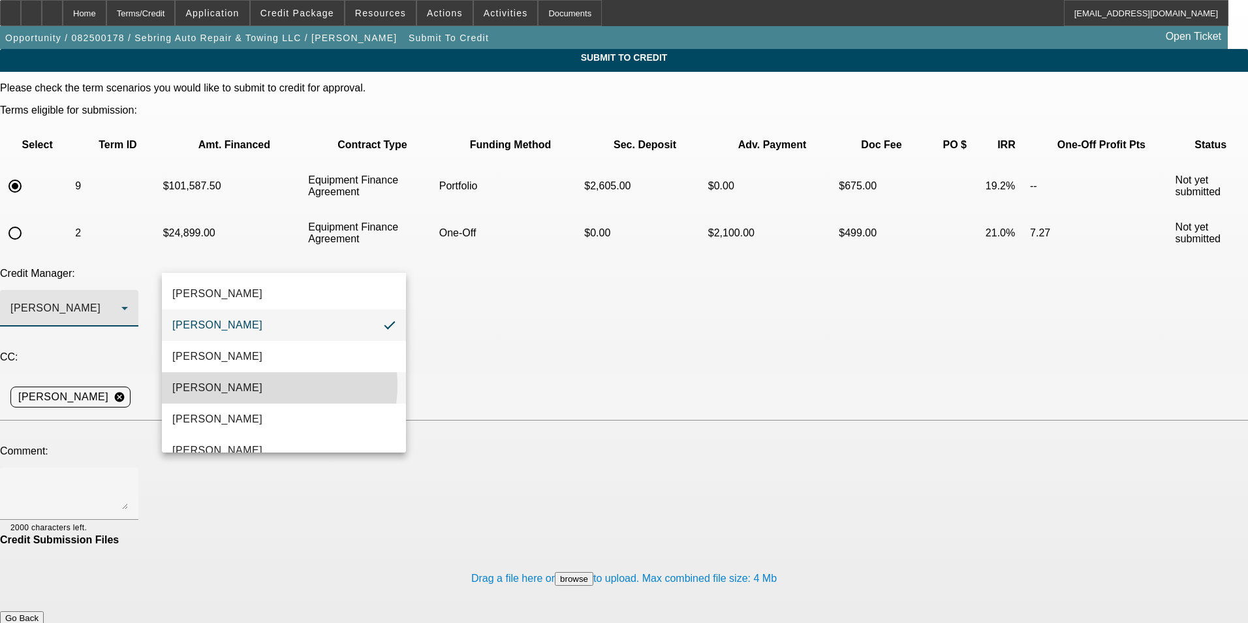
click at [269, 385] on mat-option "Arida, Michael" at bounding box center [284, 387] width 244 height 31
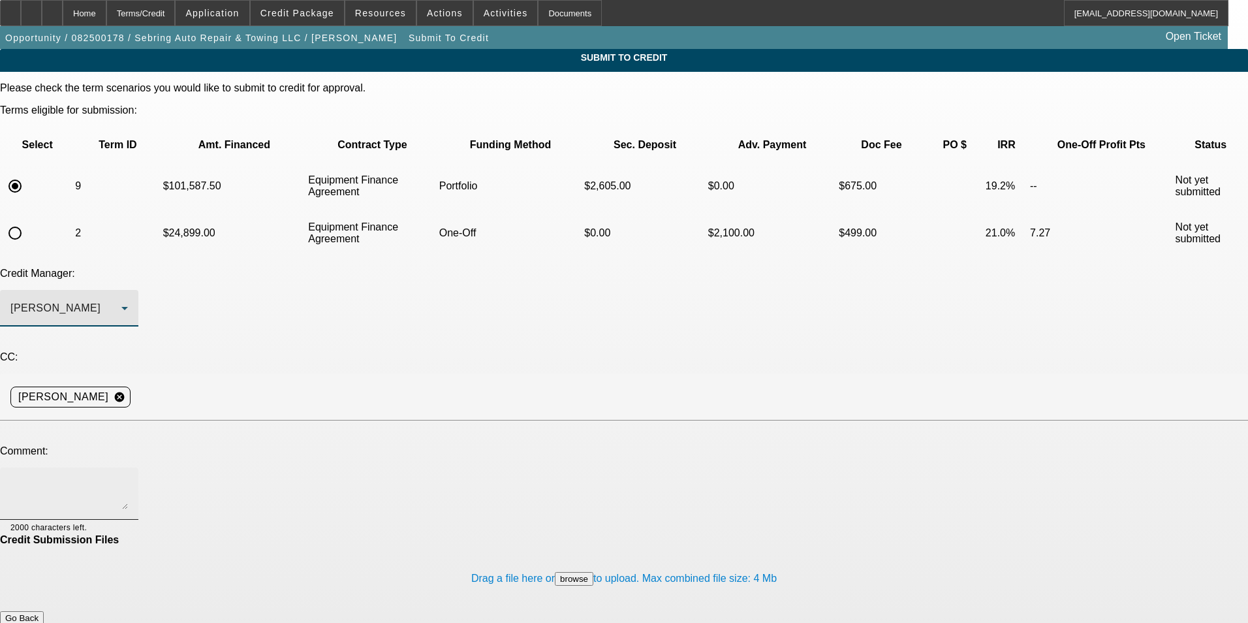
click at [128, 478] on textarea at bounding box center [68, 493] width 117 height 31
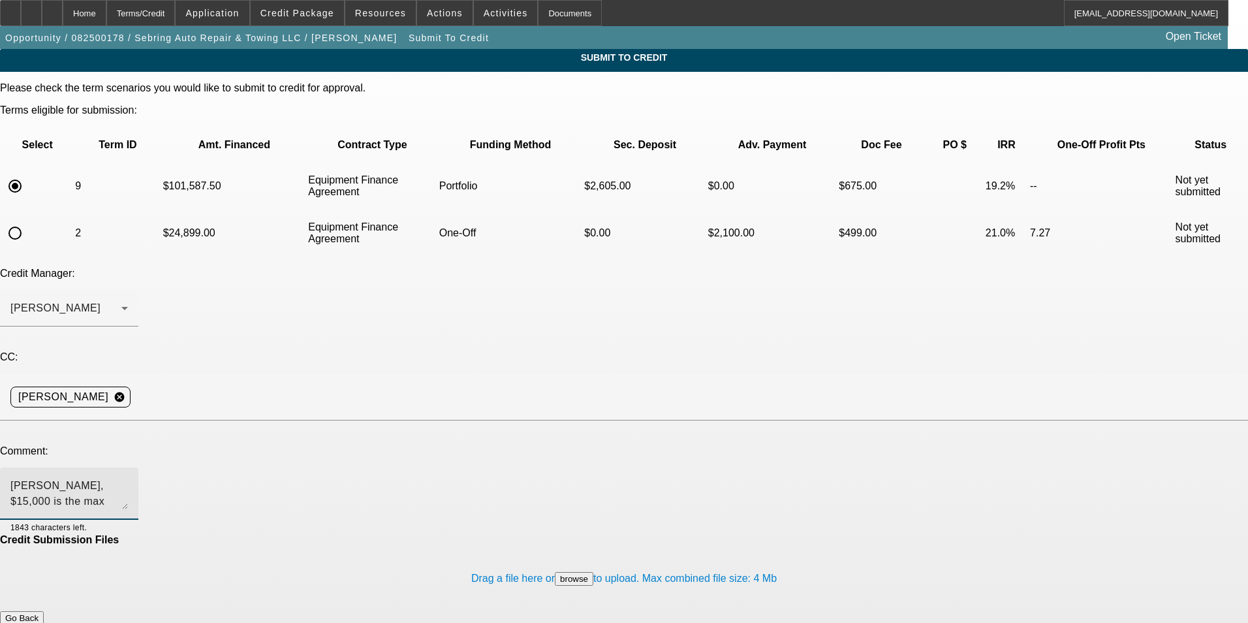
type textarea "Michael, $15,000 is the max initial cash that we have to work with on this one.…"
click at [37, 622] on button "Submit" at bounding box center [18, 632] width 37 height 14
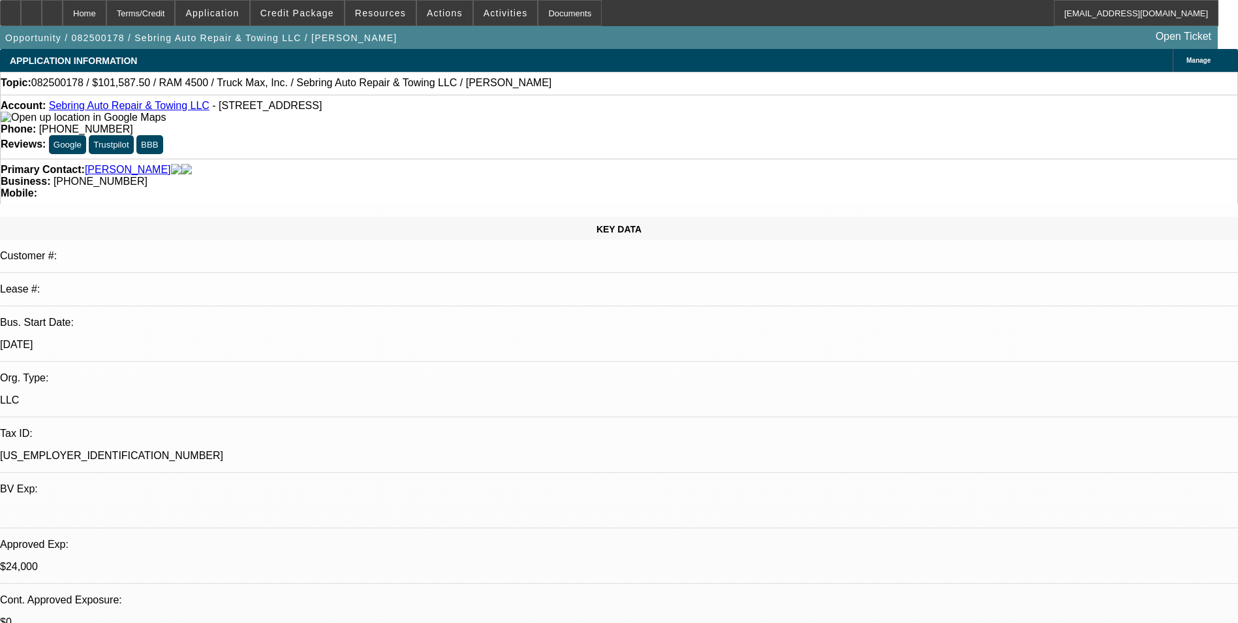
select select "0.1"
select select "2"
select select "0"
select select "6"
select select "0"
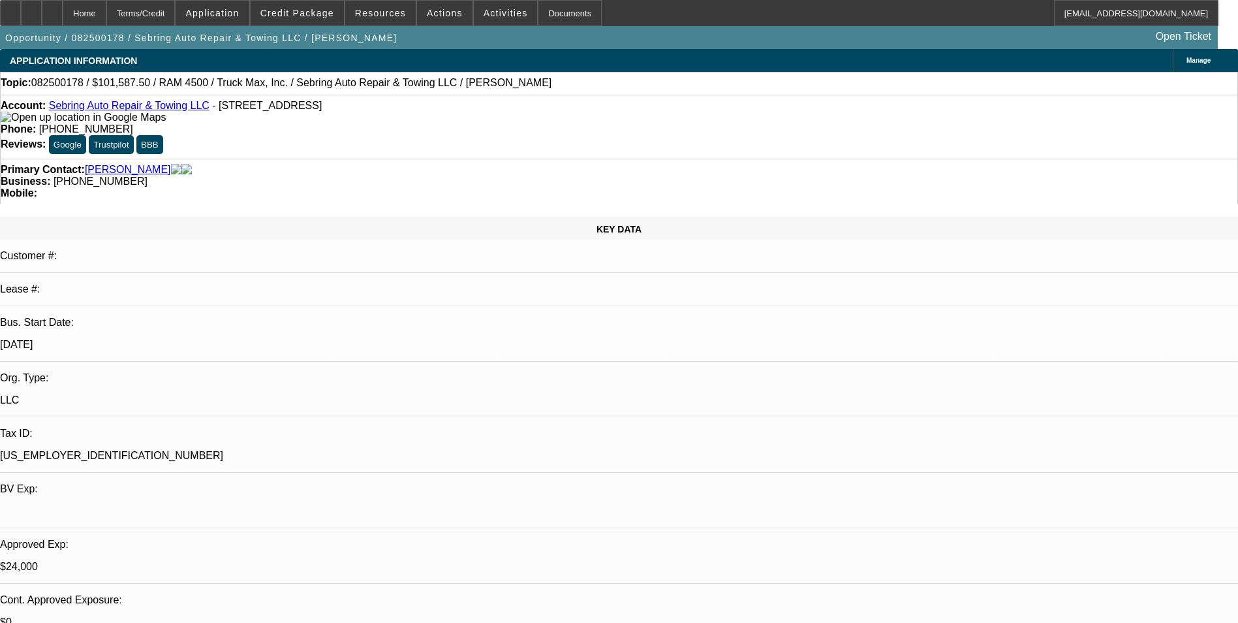
select select "0"
select select "2"
select select "0"
select select "6"
select select "0"
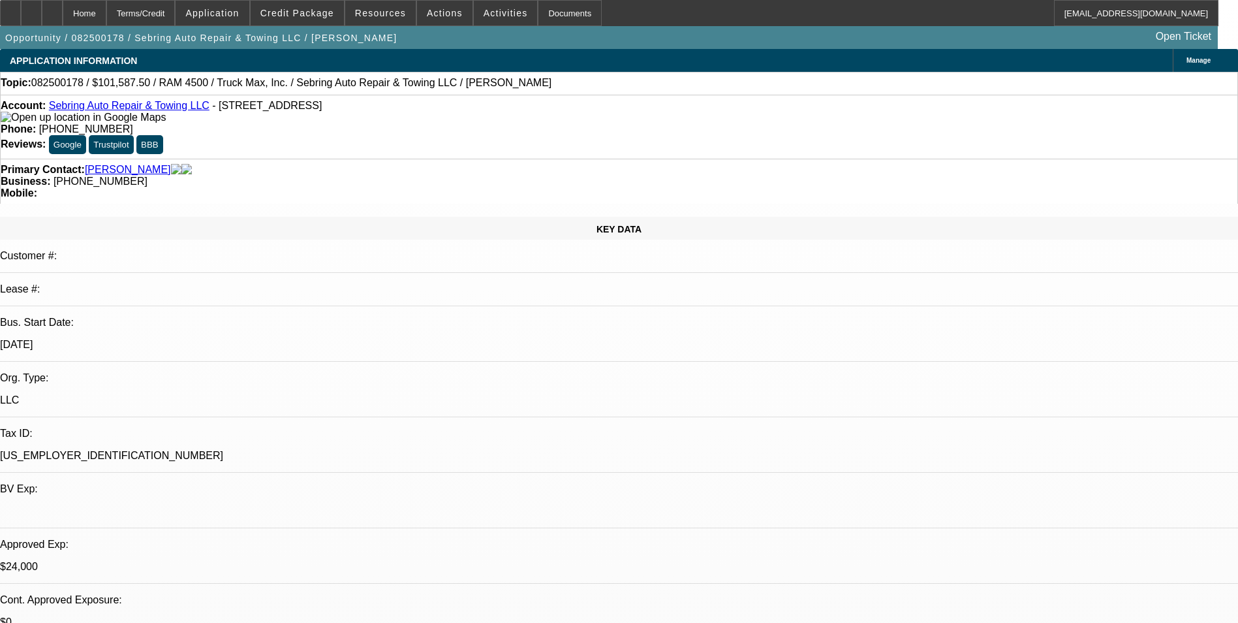
select select "0"
select select "2"
select select "0"
select select "6"
select select "0"
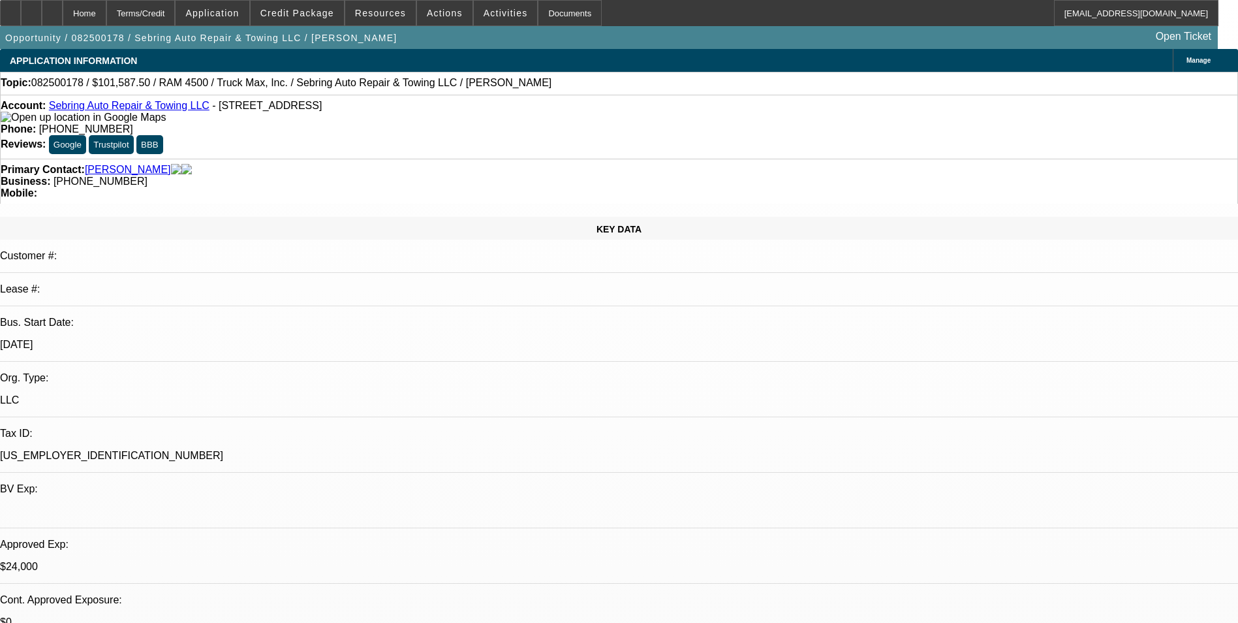
select select "0"
select select "3"
select select "0"
select select "6"
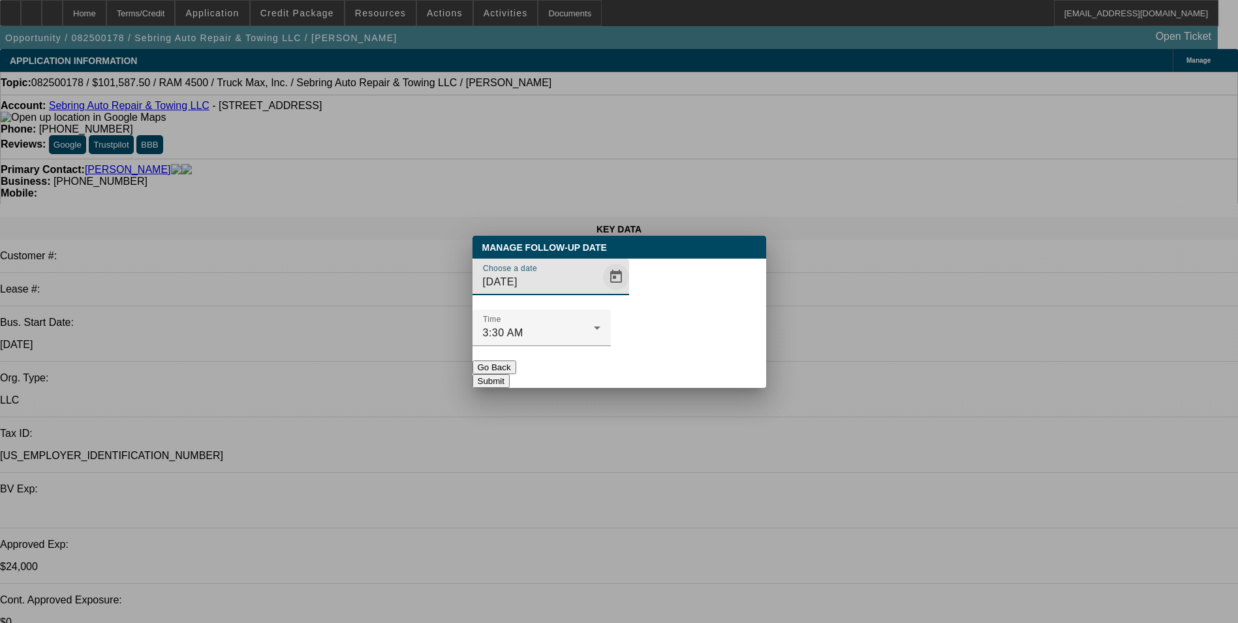
click at [600, 292] on span "Open calendar" at bounding box center [615, 276] width 31 height 31
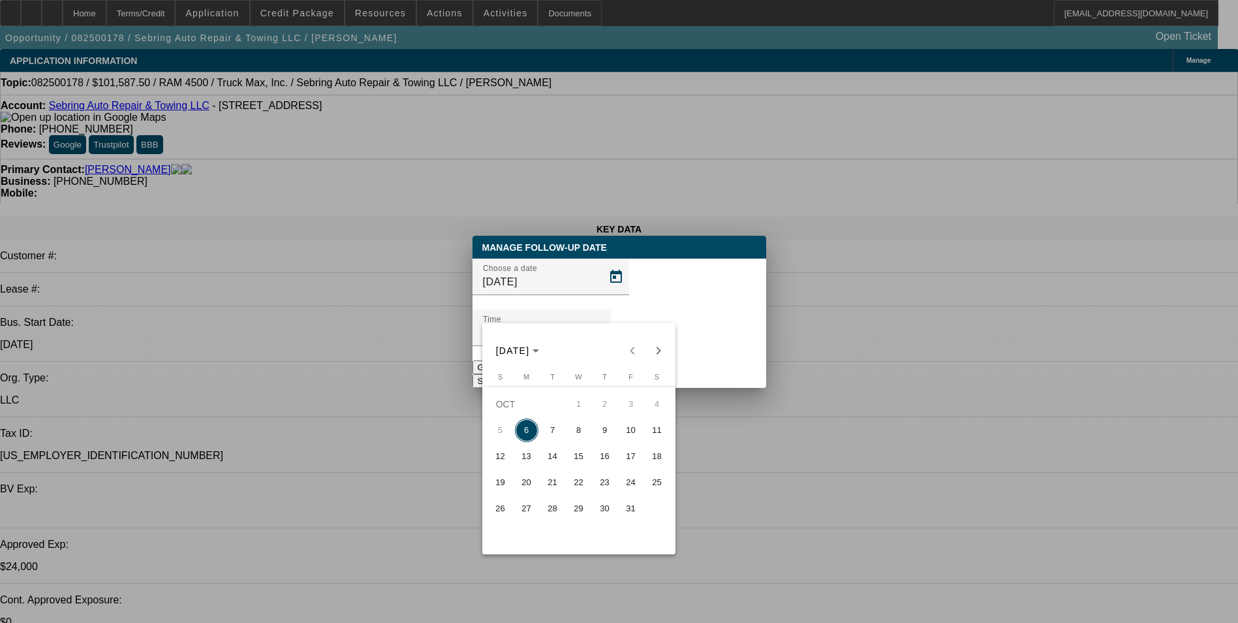
click at [553, 441] on span "7" at bounding box center [552, 429] width 23 height 23
type input "10/7/2025"
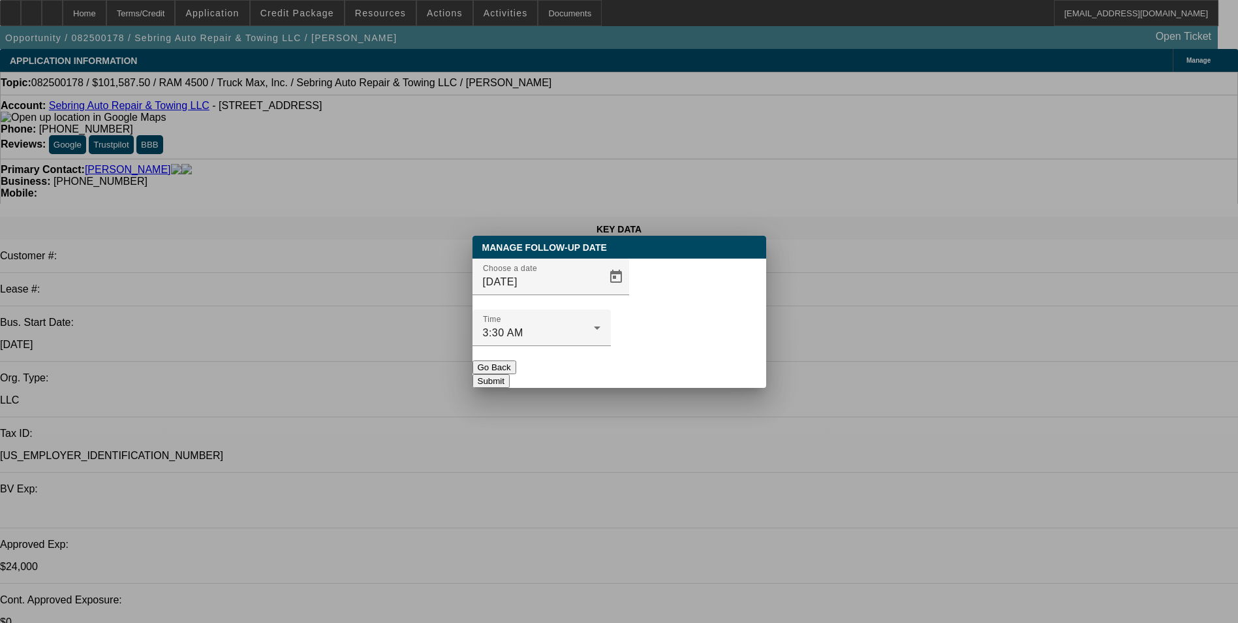
click at [510, 374] on button "Submit" at bounding box center [491, 381] width 37 height 14
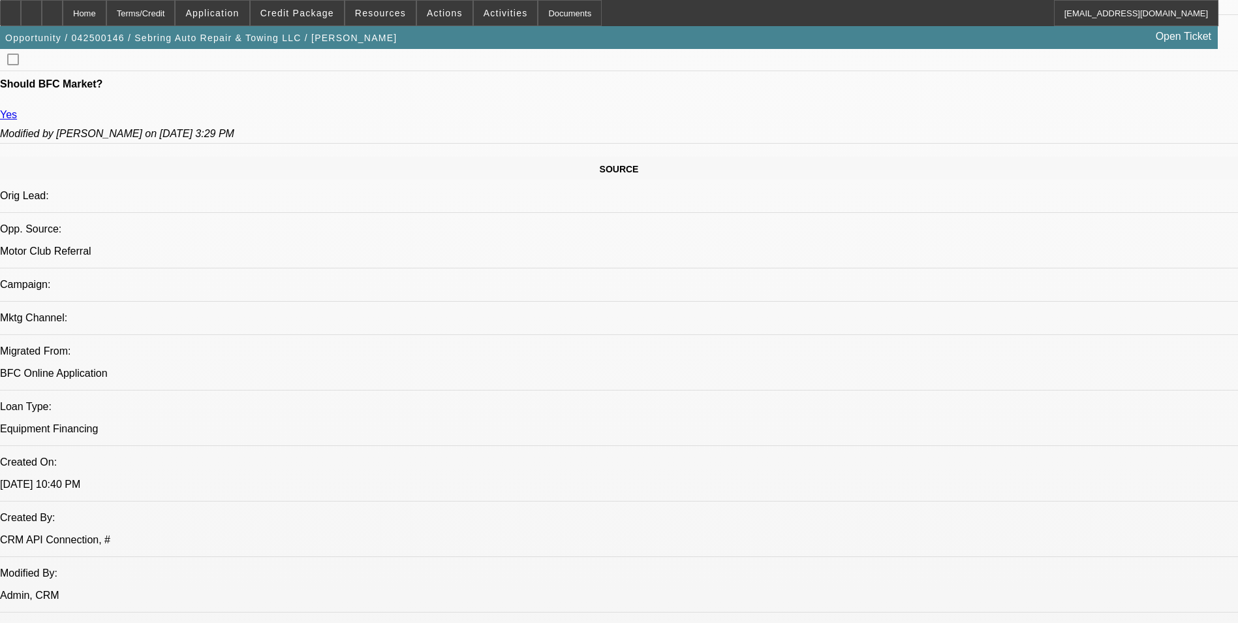
select select "0"
select select "2"
select select "0"
select select "2"
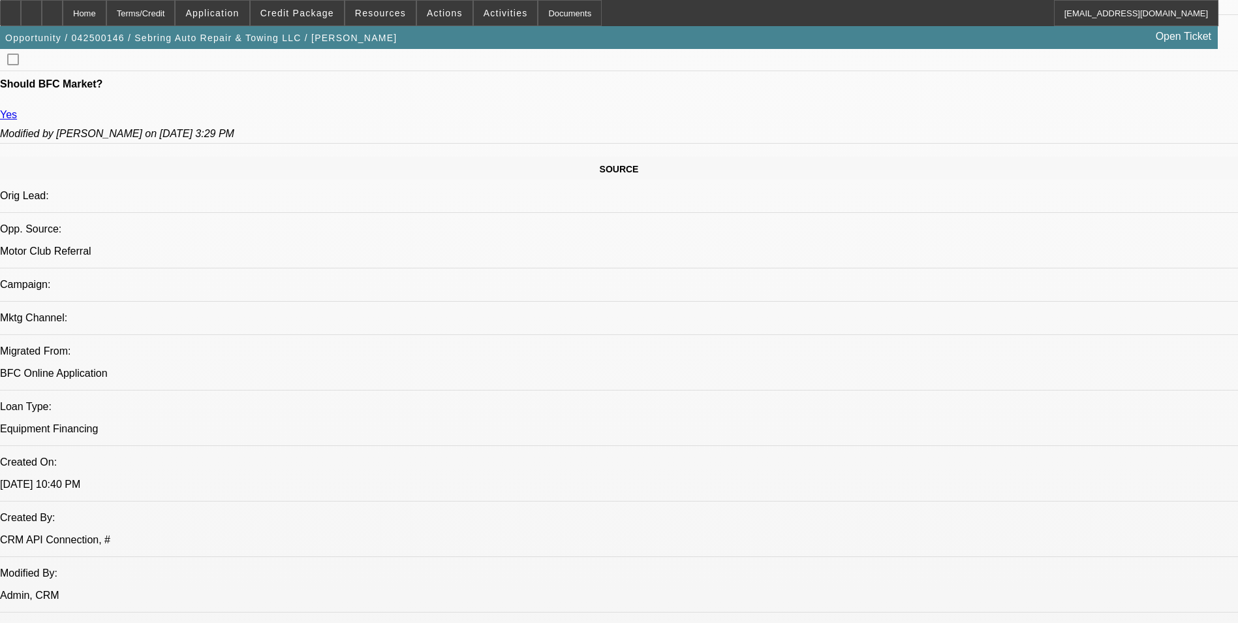
select select "0"
select select "2"
select select "0"
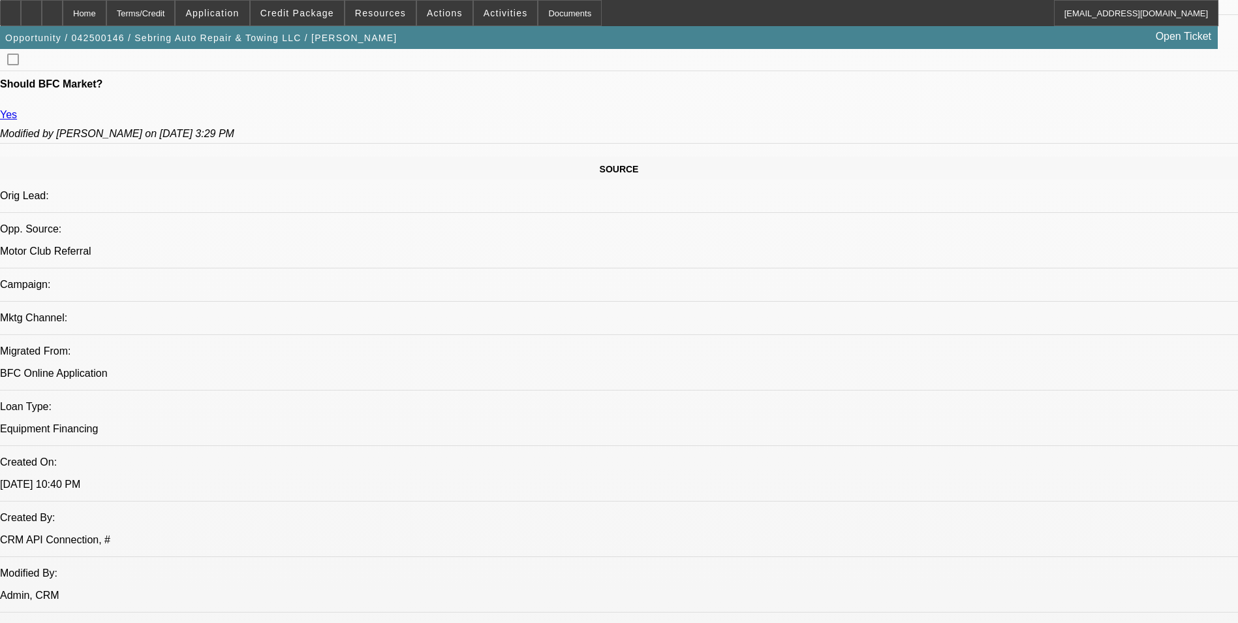
select select "0"
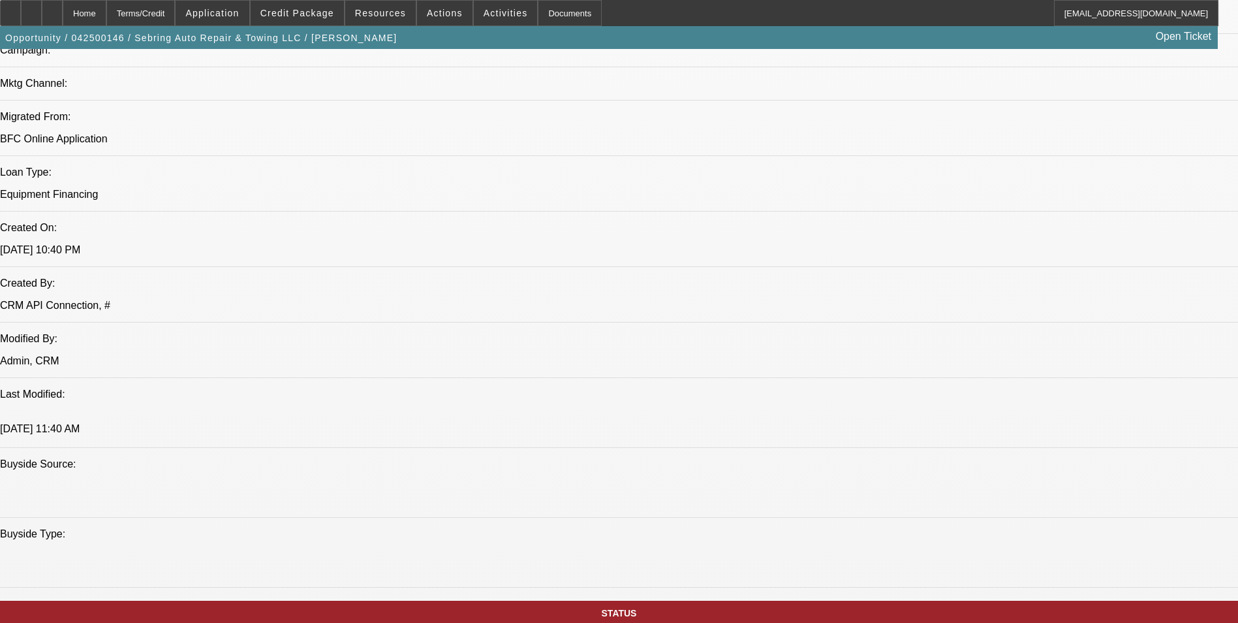
select select "1"
select select "2"
select select "6"
select select "1"
select select "2"
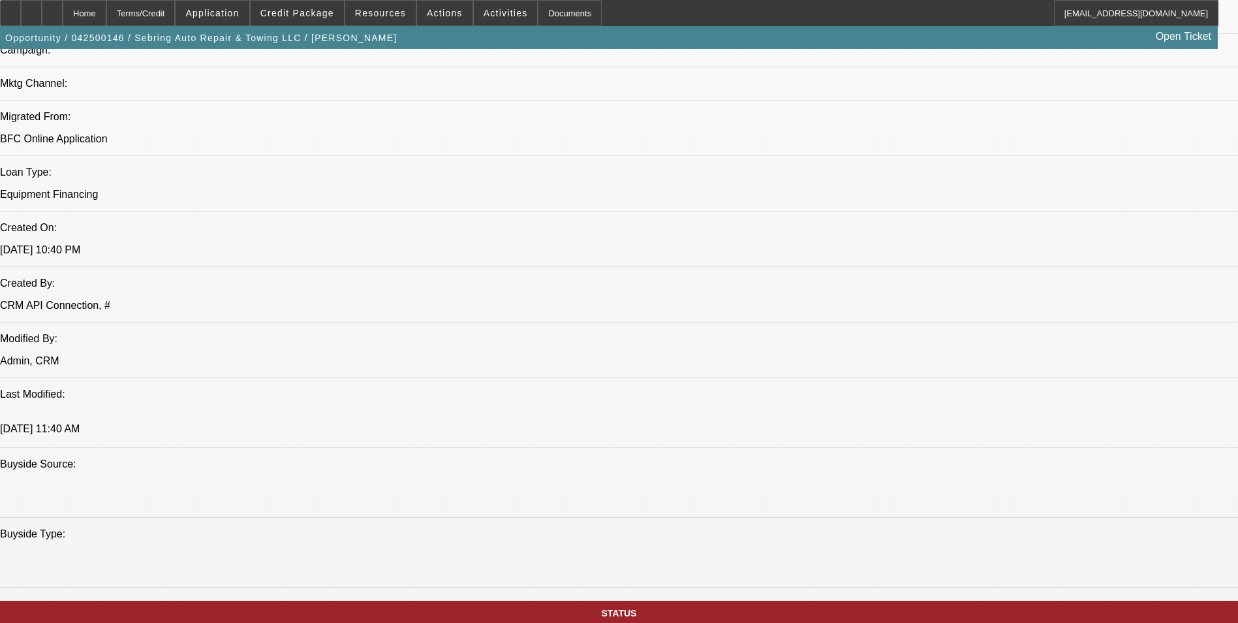
select select "6"
select select "1"
select select "2"
select select "6"
select select "1"
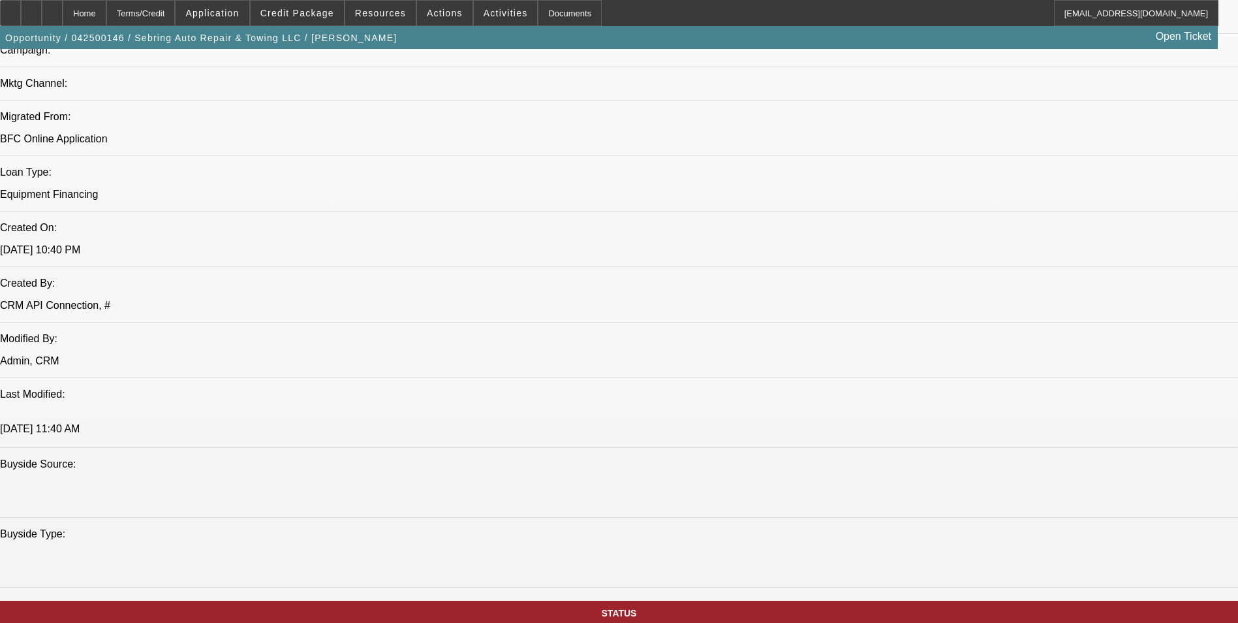
select select "2"
select select "6"
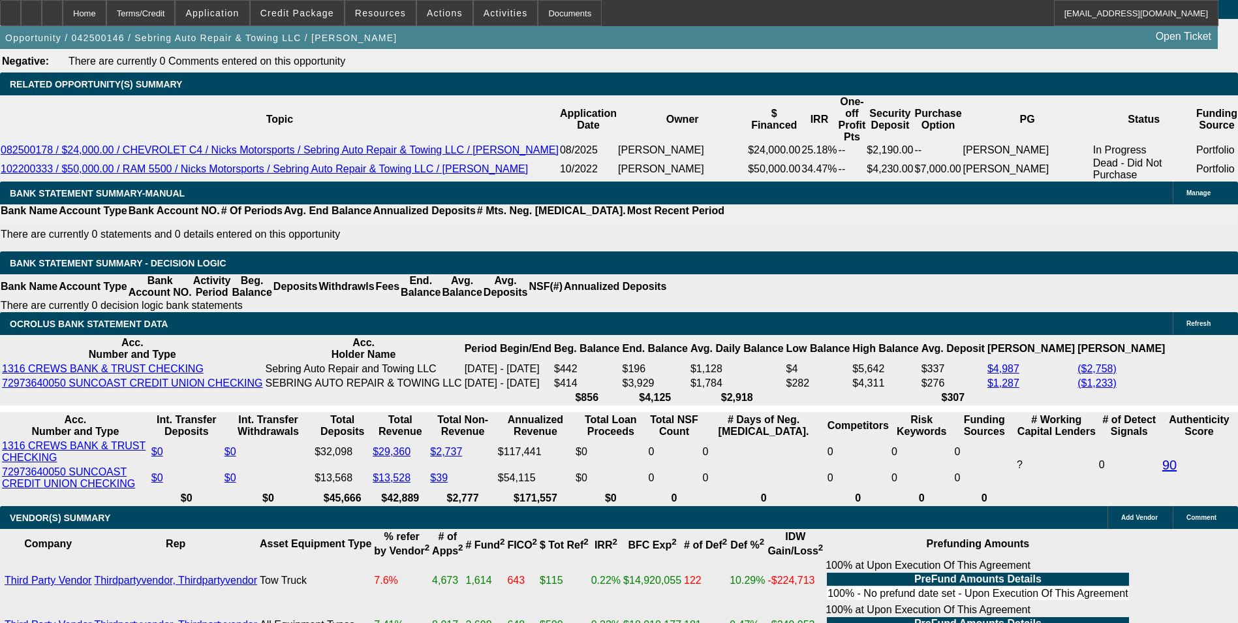
scroll to position [1380, 0]
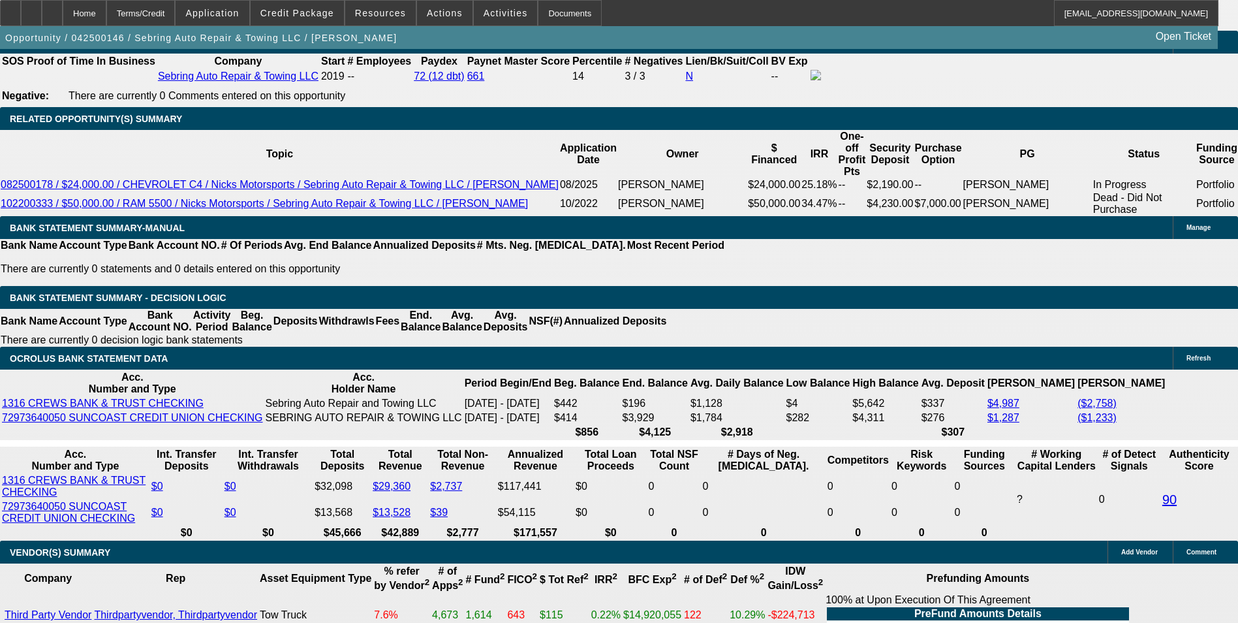
scroll to position [2130, 0]
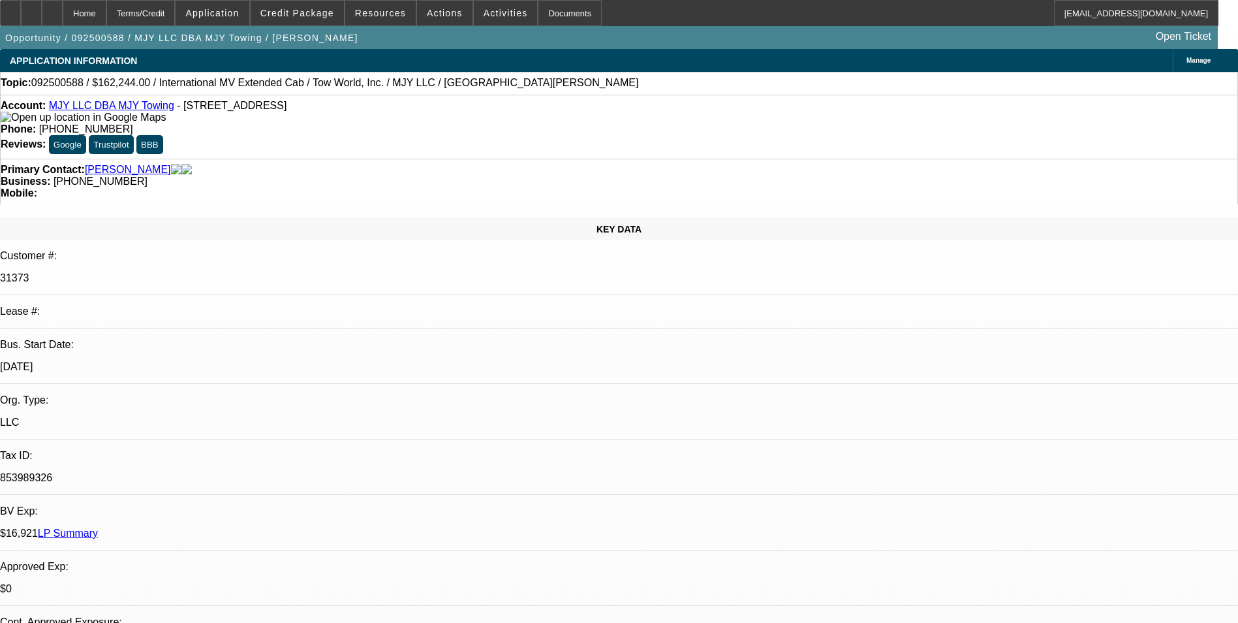
select select "0"
select select "2"
select select "0.1"
select select "0"
select select "2"
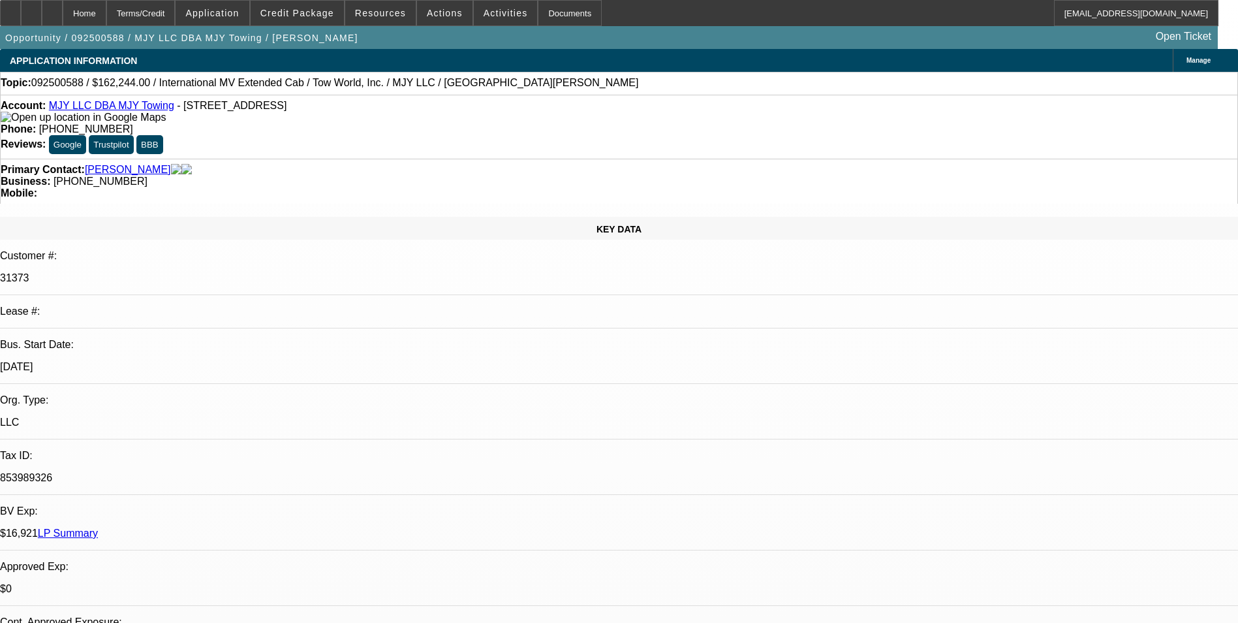
select select "0.1"
select select "0"
select select "2"
select select "0.1"
select select "0"
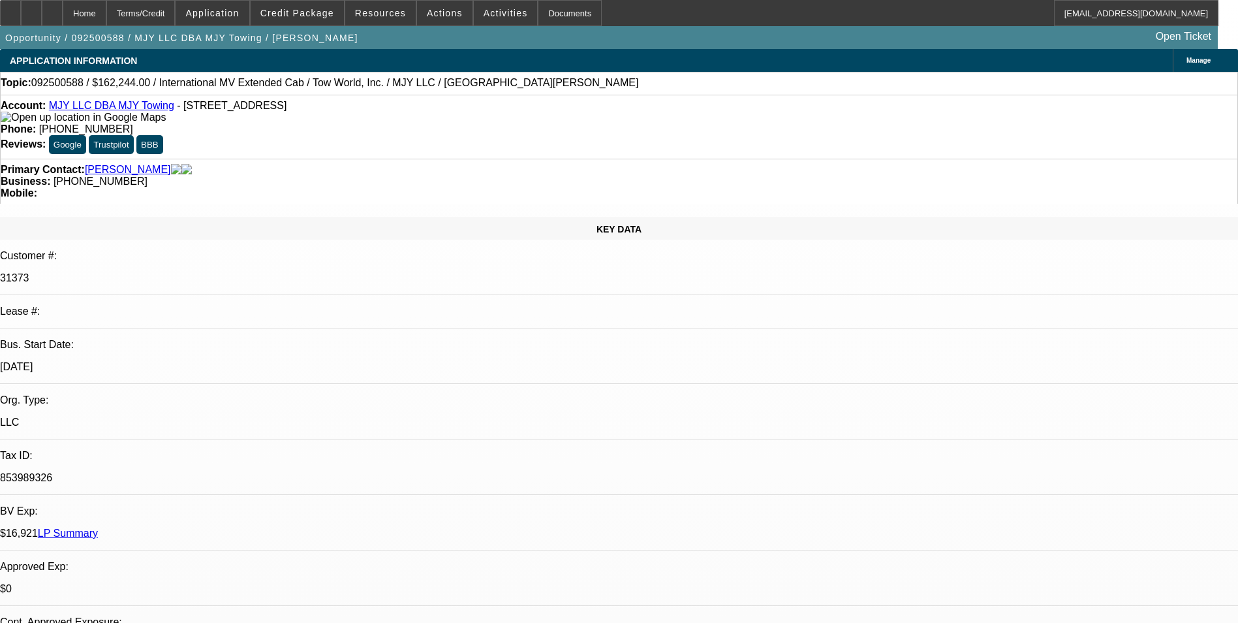
select select "2"
select select "0.1"
select select "1"
select select "2"
select select "4"
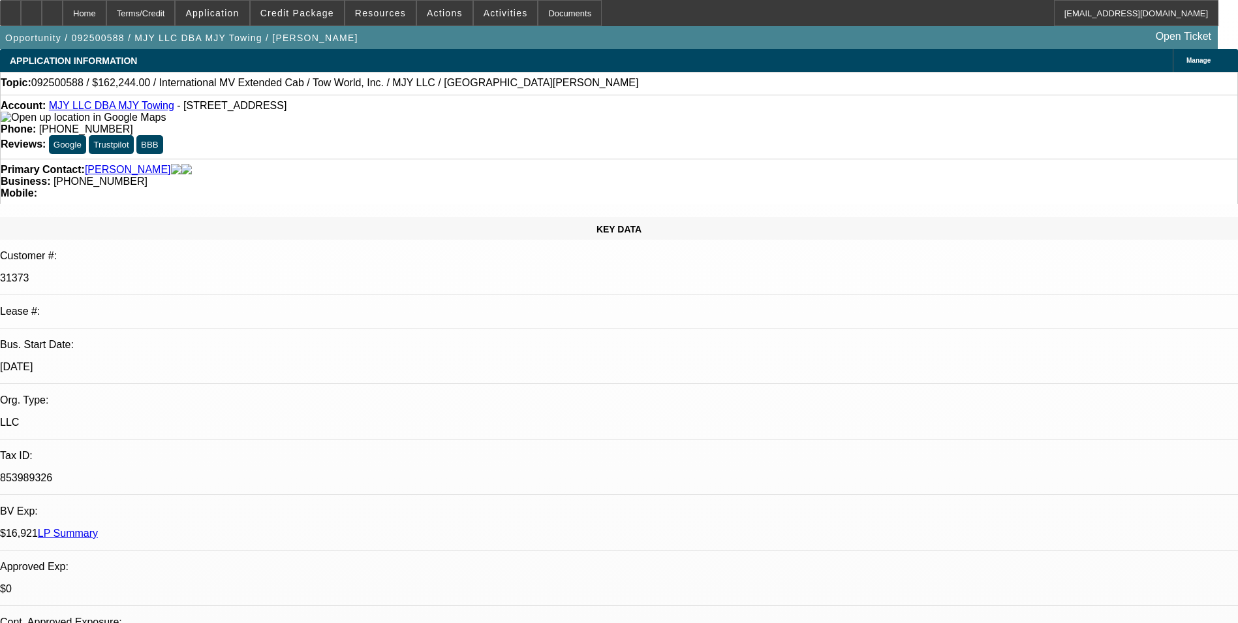
select select "1"
select select "2"
select select "4"
select select "1"
select select "2"
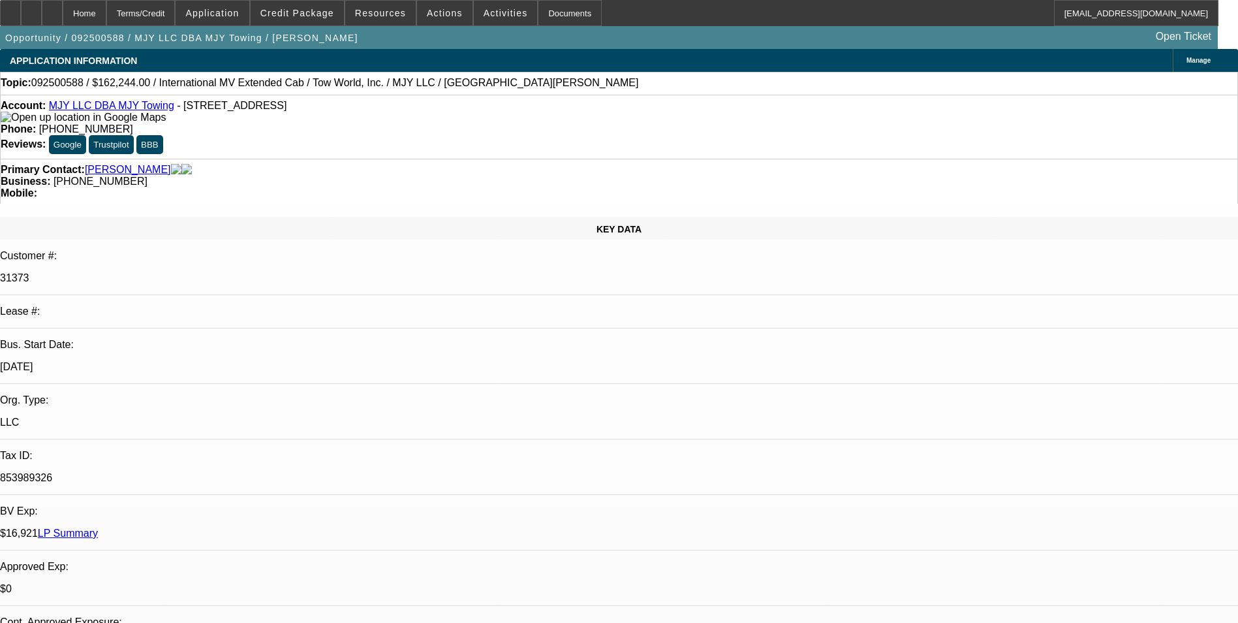
select select "4"
select select "1"
select select "2"
select select "4"
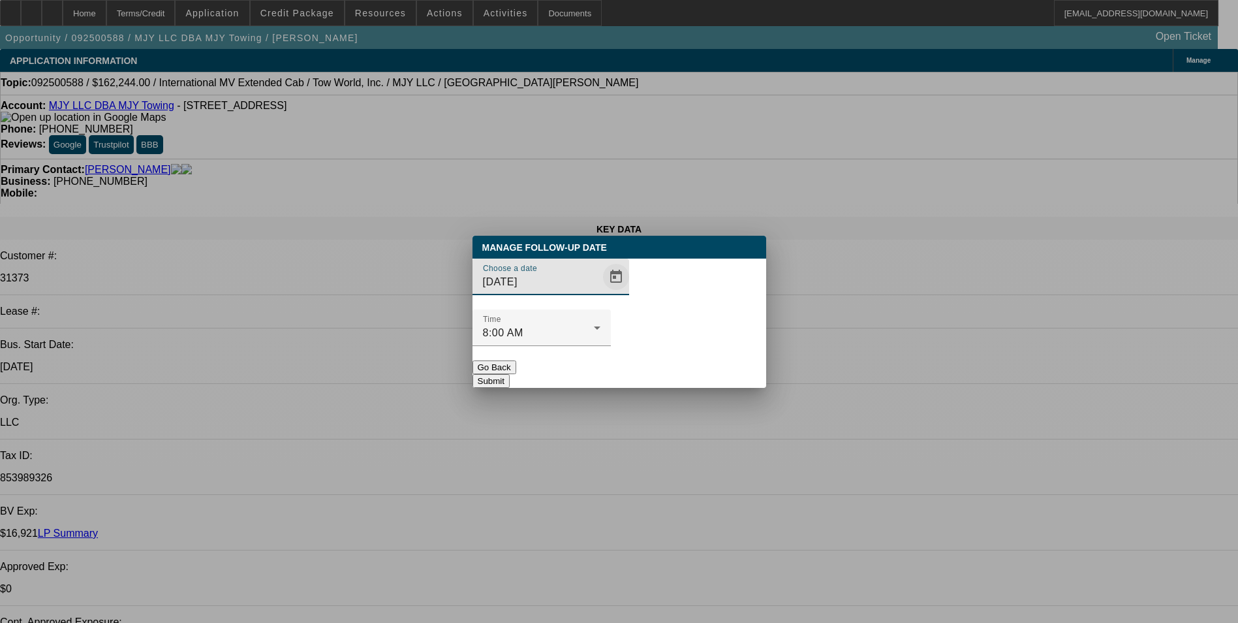
click at [600, 292] on span "Open calendar" at bounding box center [615, 276] width 31 height 31
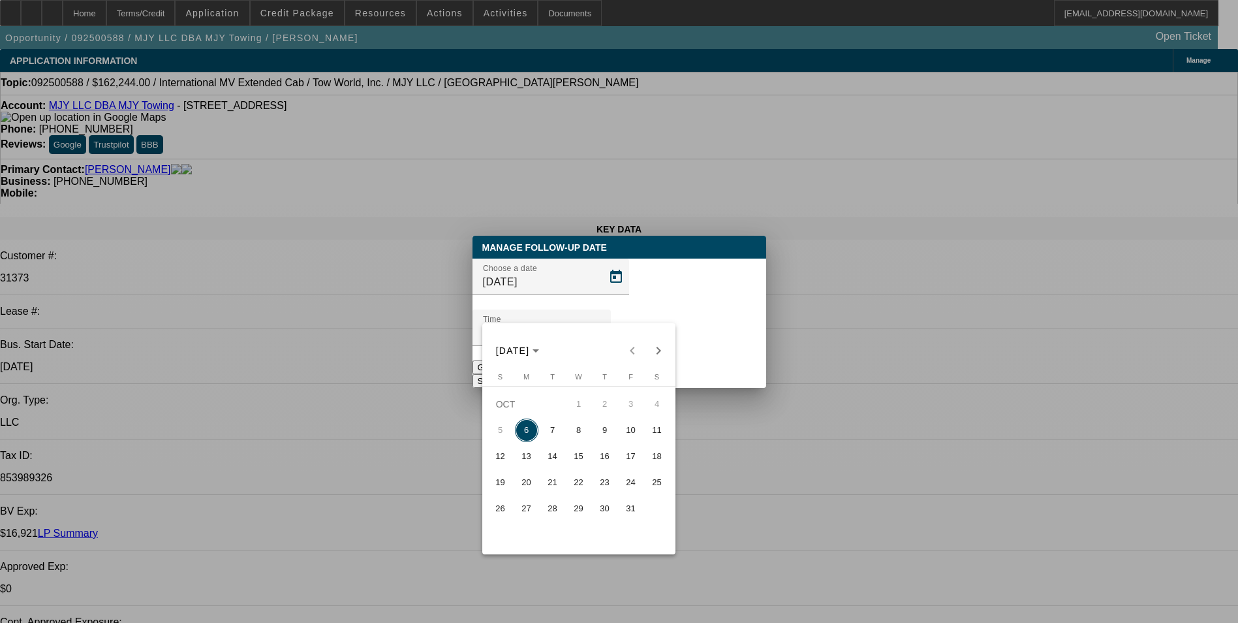
click at [556, 433] on span "7" at bounding box center [552, 429] width 23 height 23
type input "[DATE]"
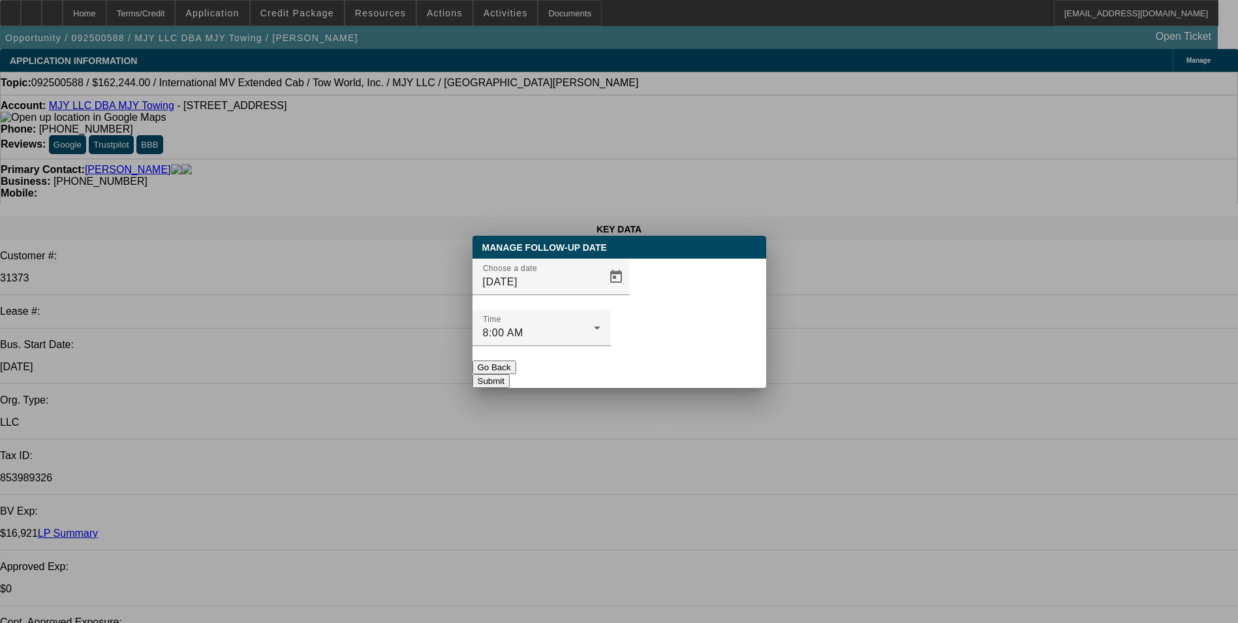
click at [510, 374] on button "Submit" at bounding box center [491, 381] width 37 height 14
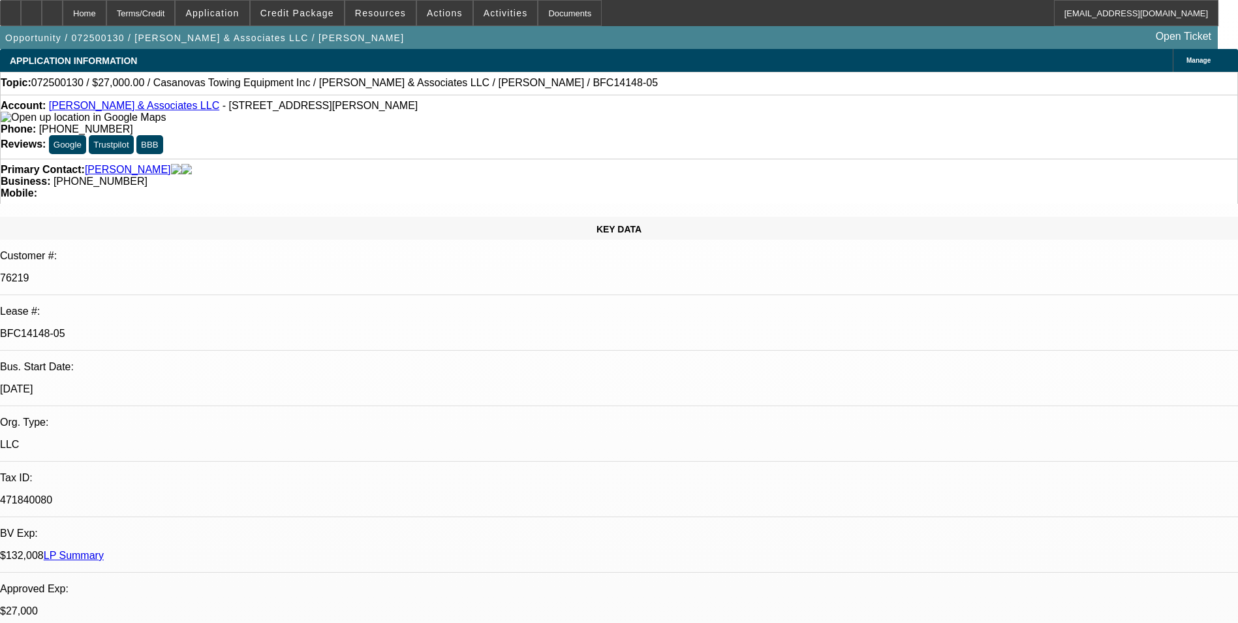
select select "0"
select select "2"
select select "0.1"
select select "0"
select select "2"
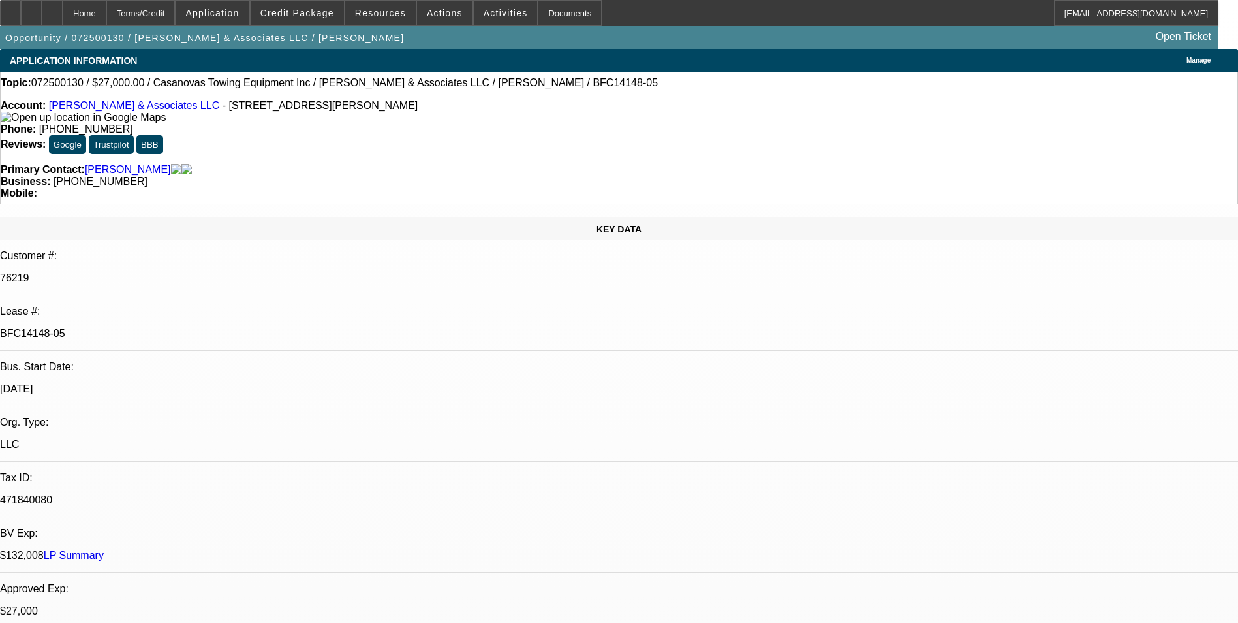
select select "0.1"
select select "0"
select select "2"
select select "0.1"
select select "0"
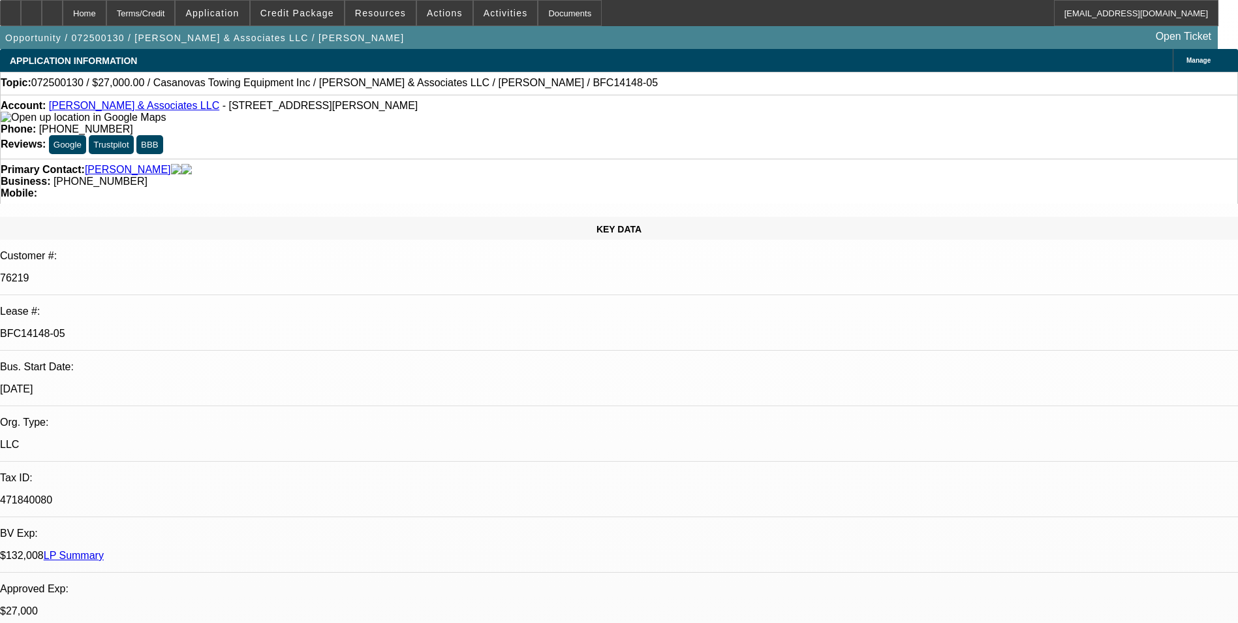
select select "2"
select select "0.1"
select select "1"
select select "2"
select select "4"
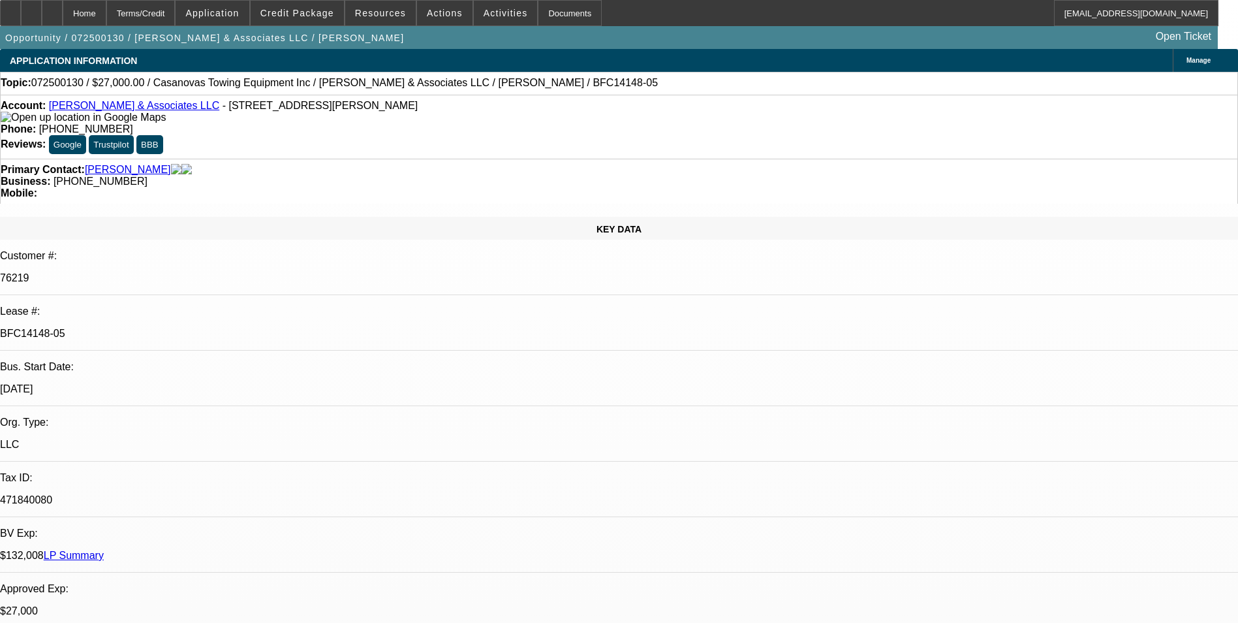
select select "1"
select select "2"
select select "4"
select select "1"
select select "2"
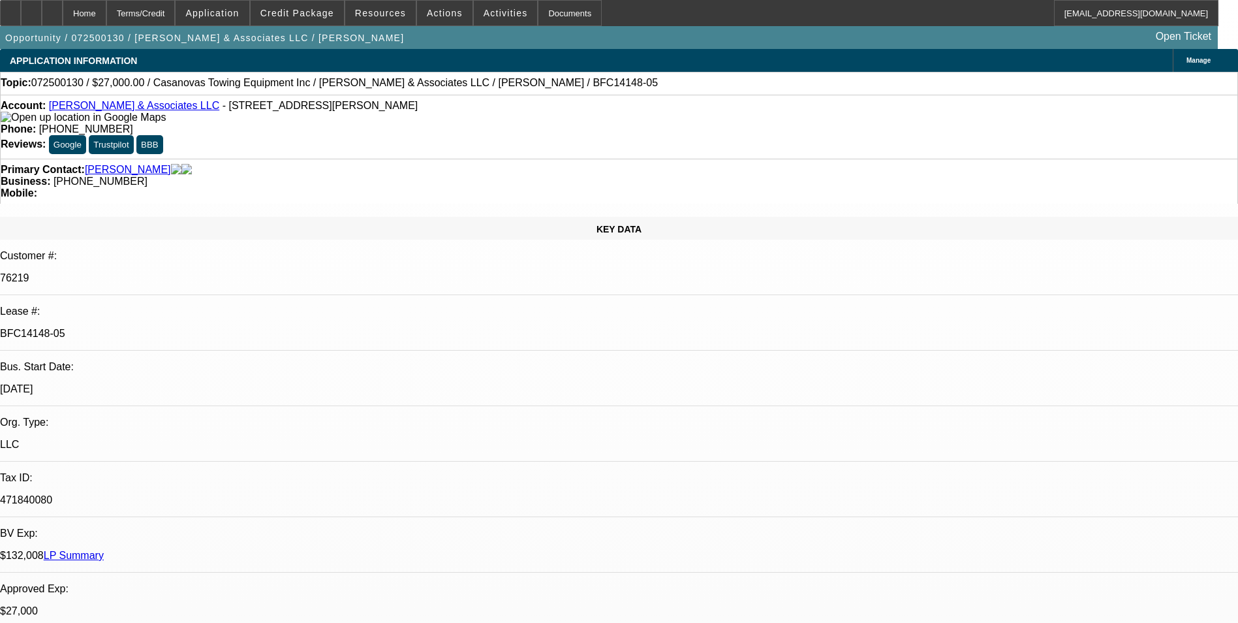
select select "4"
select select "1"
select select "2"
select select "4"
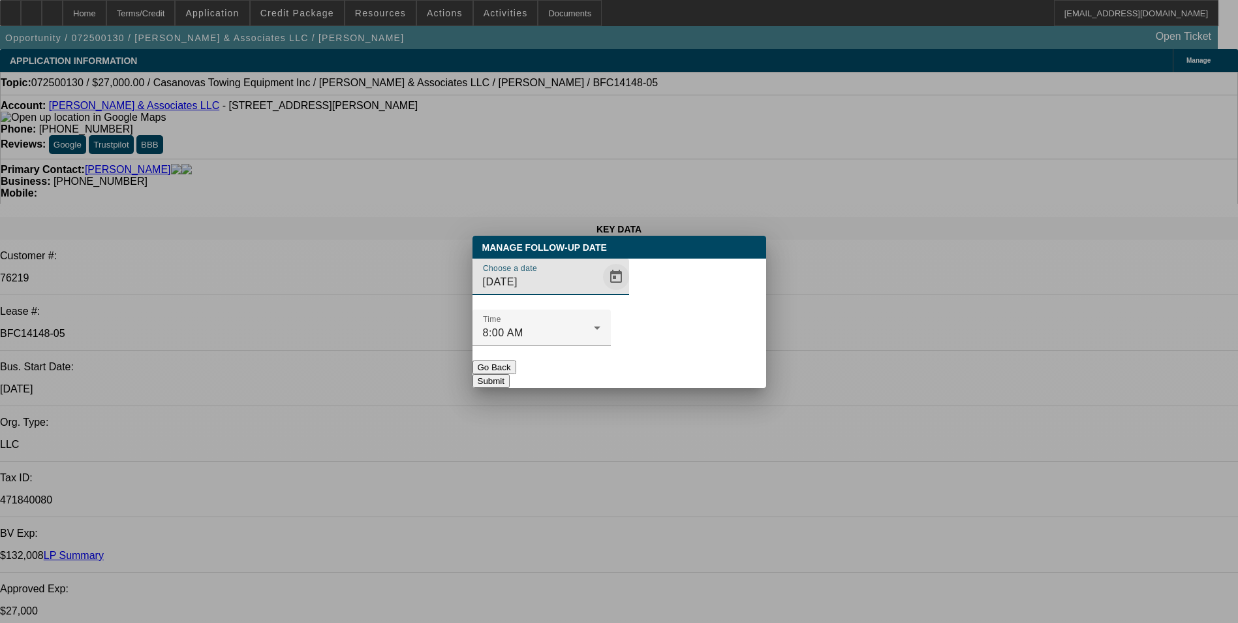
click at [600, 292] on span "Open calendar" at bounding box center [615, 276] width 31 height 31
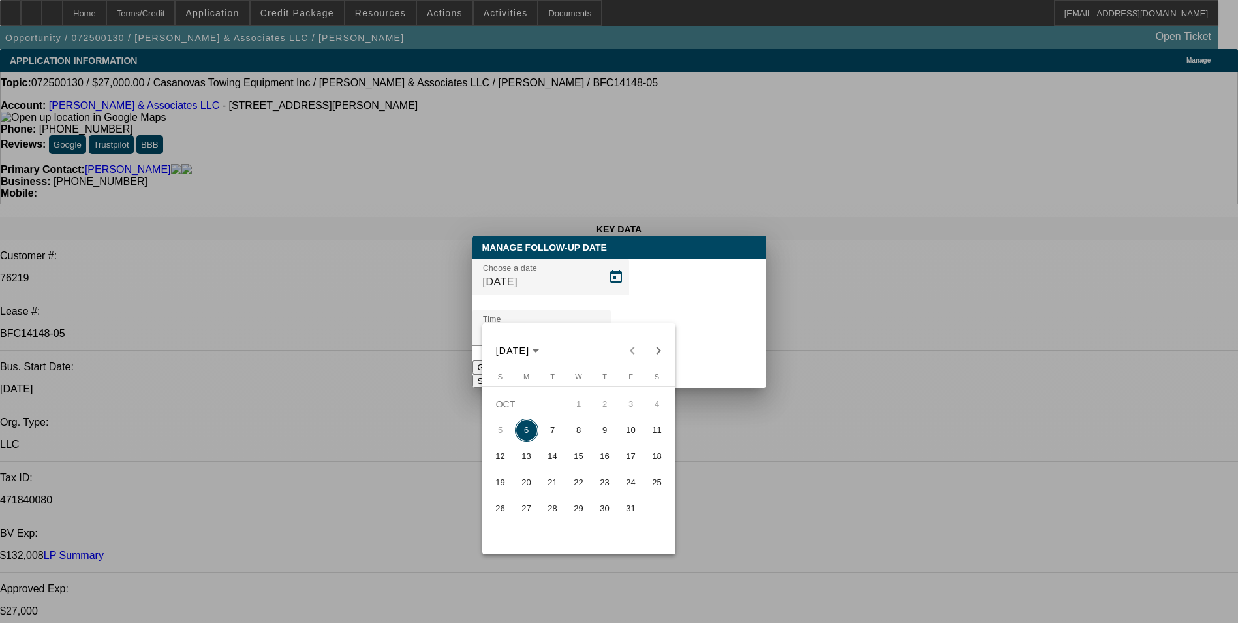
click at [554, 439] on span "7" at bounding box center [552, 429] width 23 height 23
type input "[DATE]"
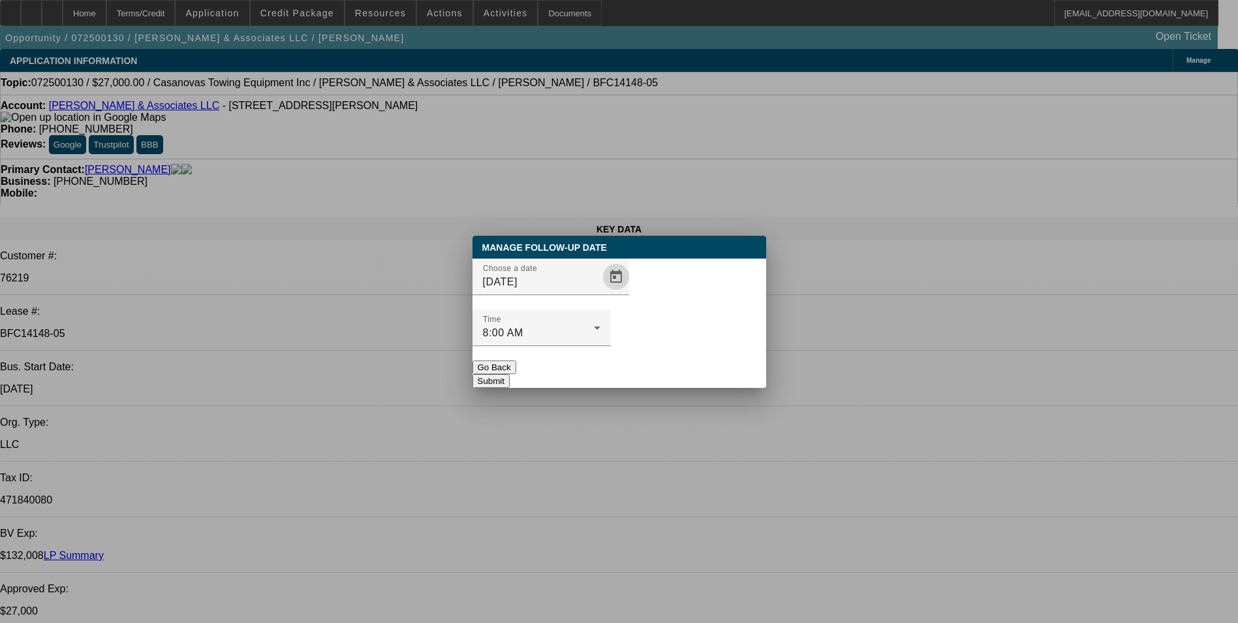
click at [510, 374] on button "Submit" at bounding box center [491, 381] width 37 height 14
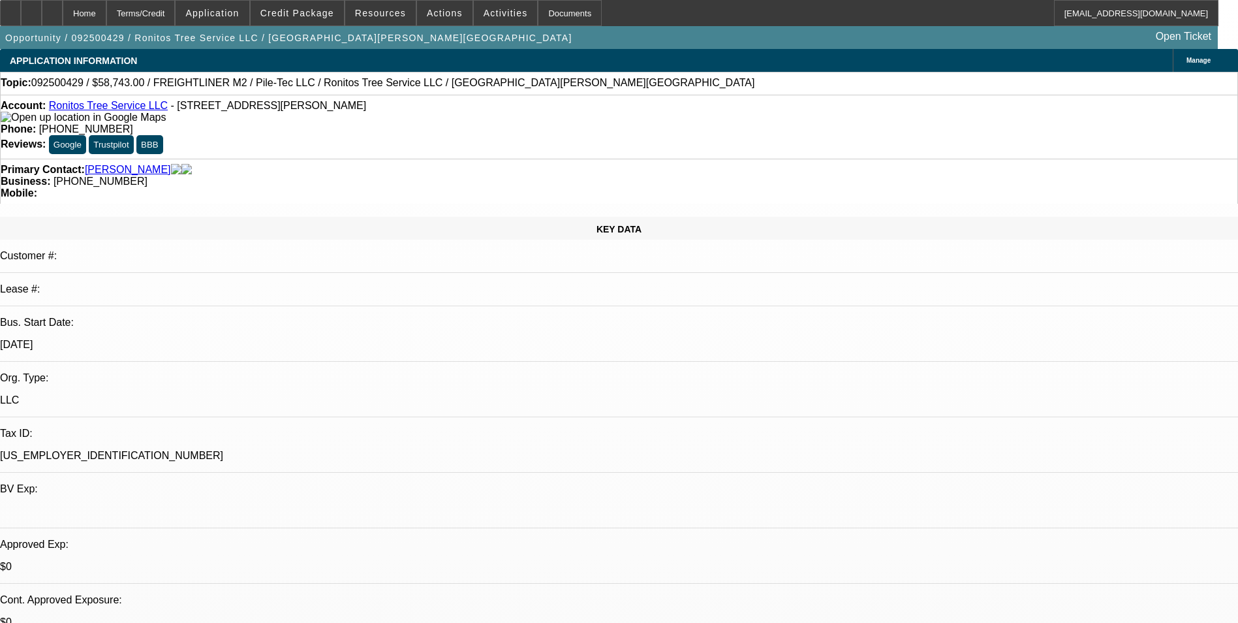
select select "0"
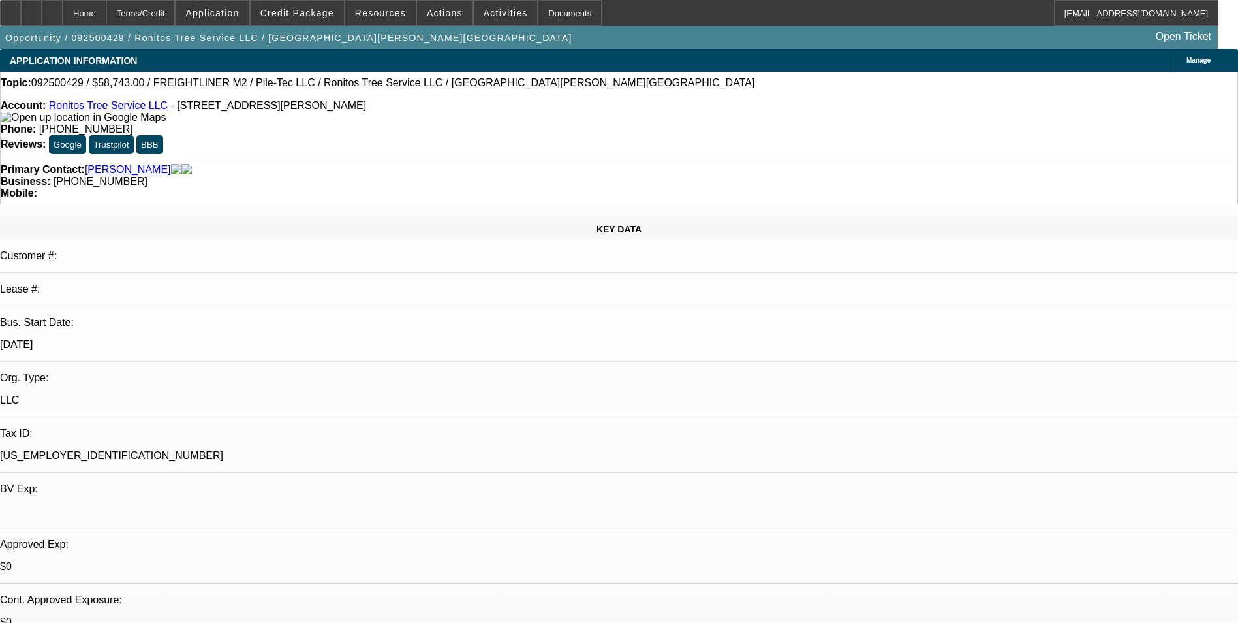
select select "0"
select select "2"
select select "0"
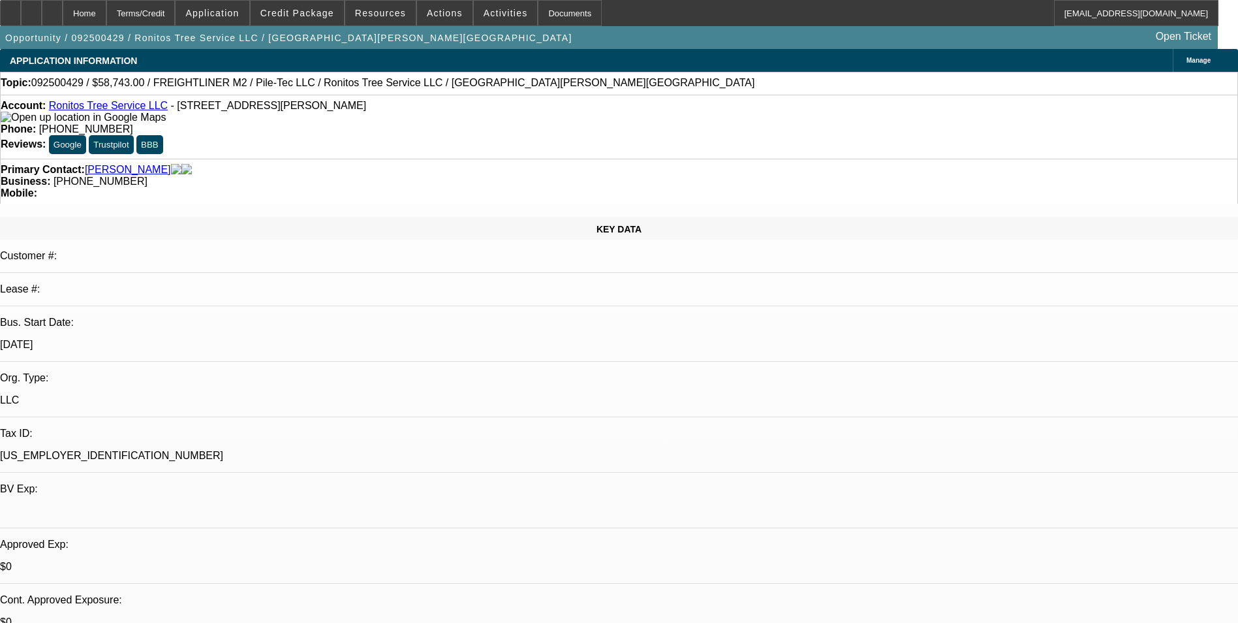
select select "2"
select select "0"
select select "1"
select select "6"
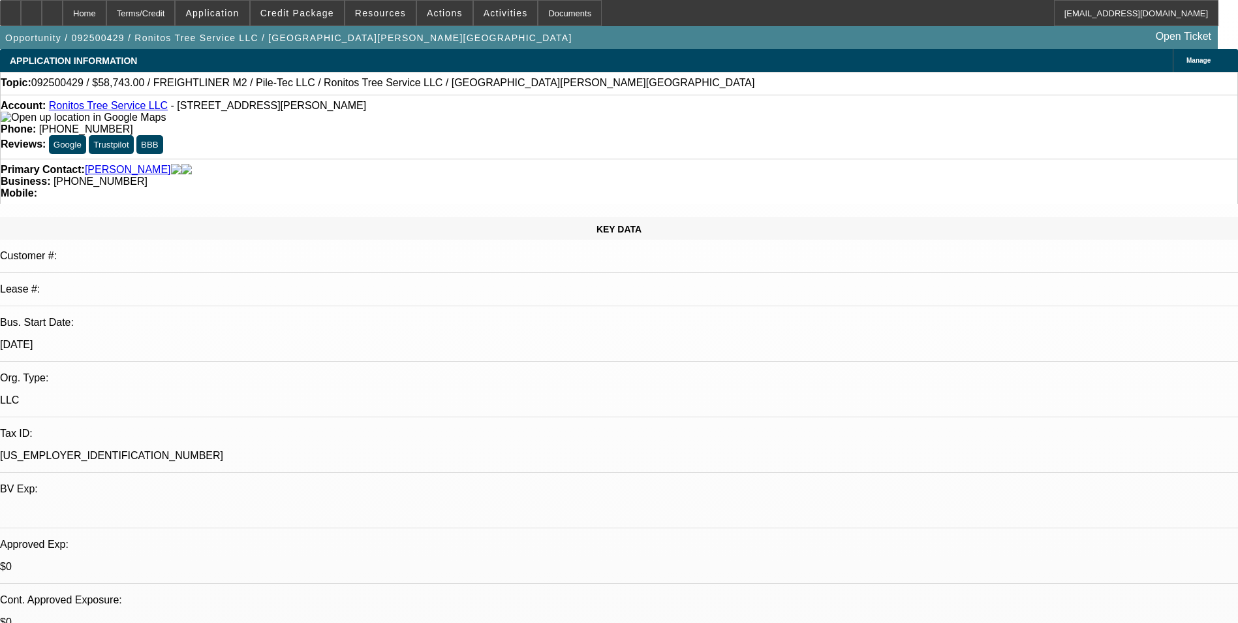
select select "1"
select select "6"
select select "1"
select select "2"
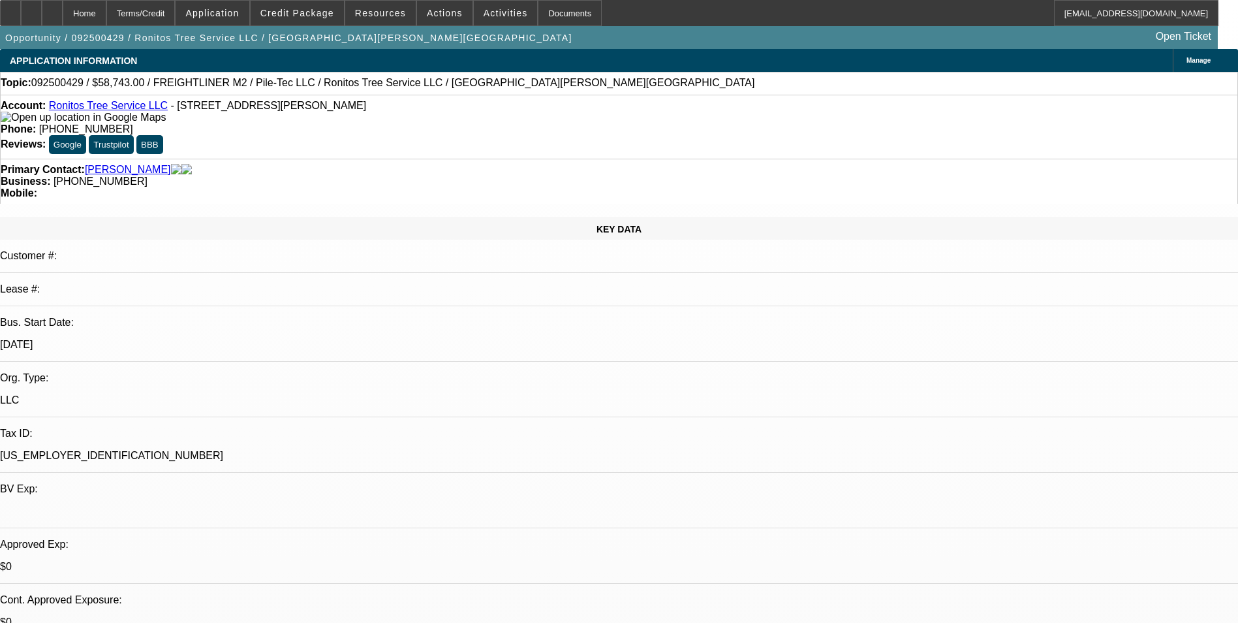
select select "6"
select select "1"
select select "2"
select select "6"
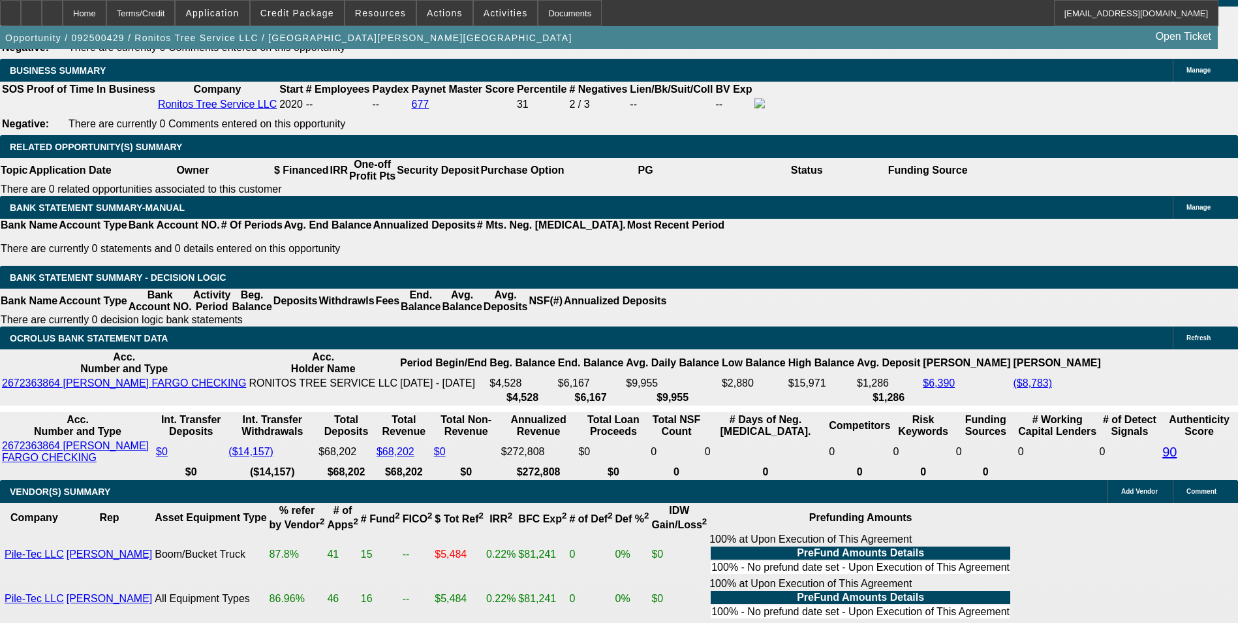
scroll to position [2023, 0]
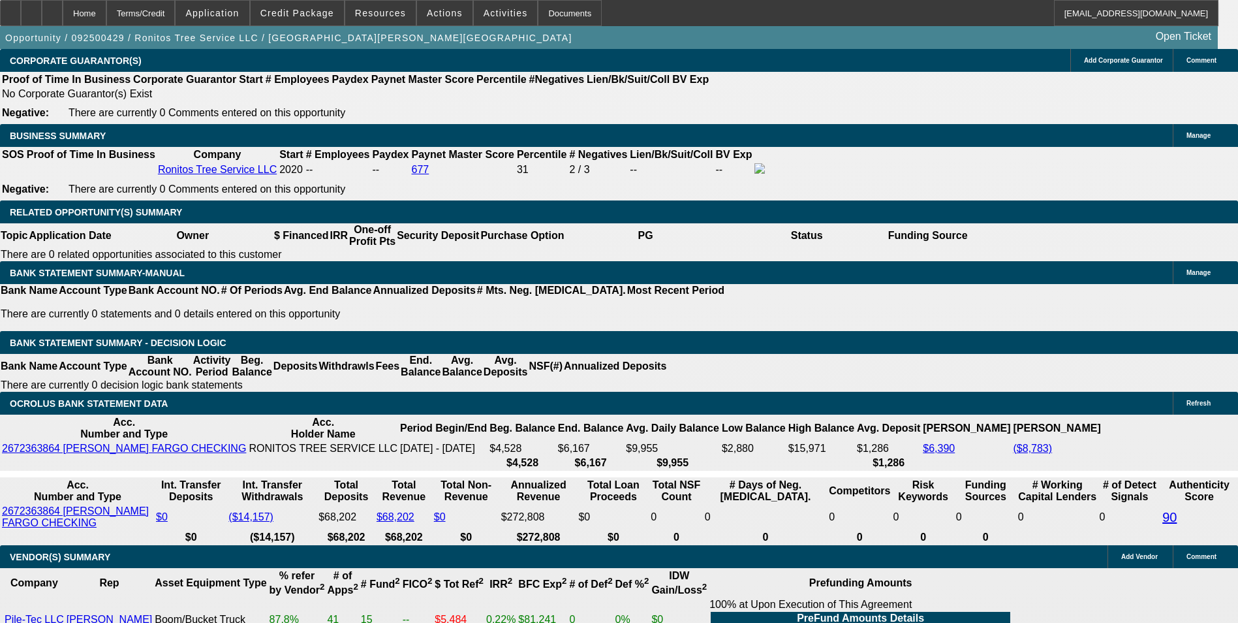
drag, startPoint x: 865, startPoint y: 346, endPoint x: 1228, endPoint y: 371, distance: 363.1
copy div "https://www.facebook.com/marketplace/item/1331938238594618/?mibextid=wwXIfr&rdi…"
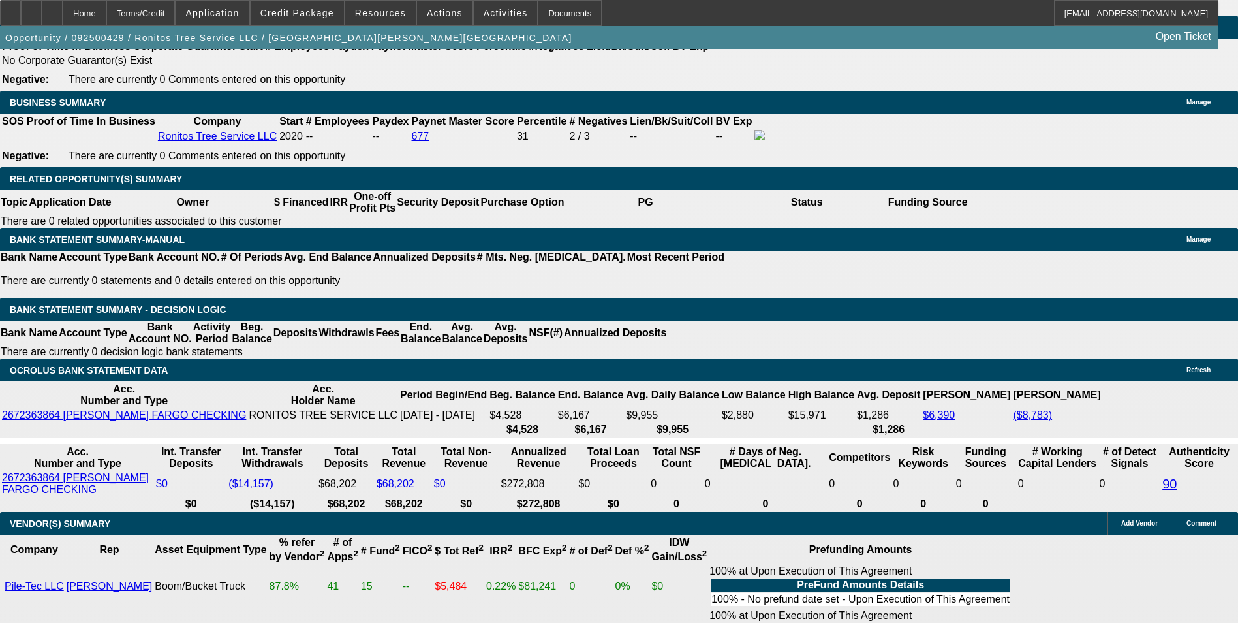
scroll to position [2088, 0]
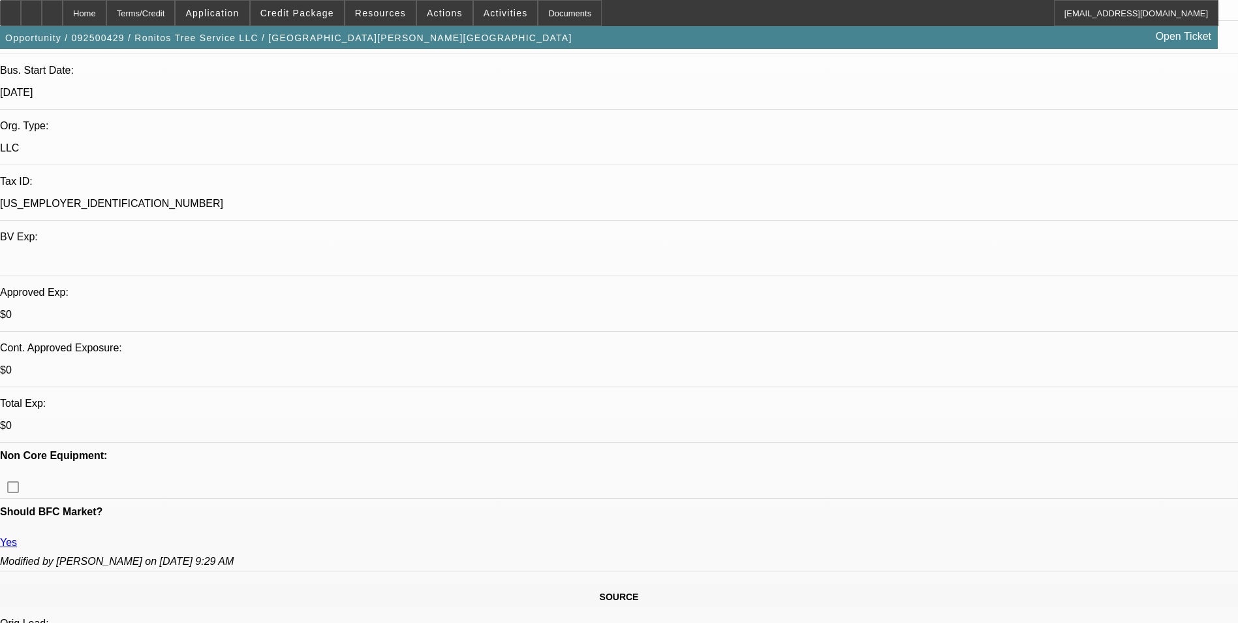
scroll to position [0, 0]
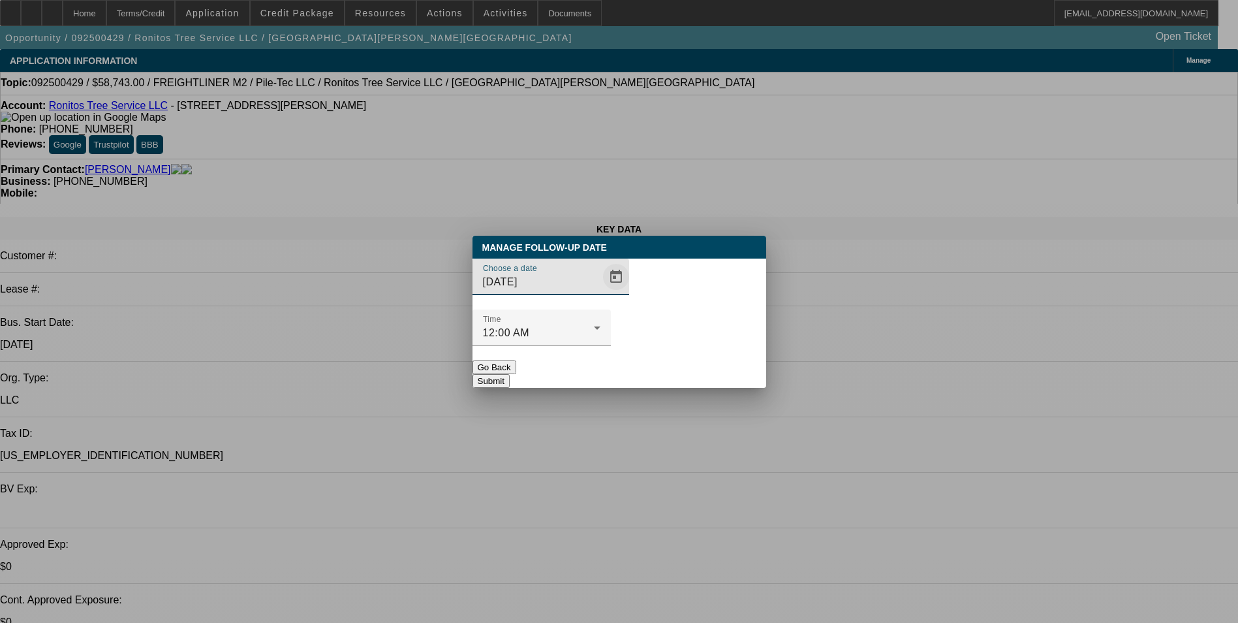
click at [600, 292] on span "Open calendar" at bounding box center [615, 276] width 31 height 31
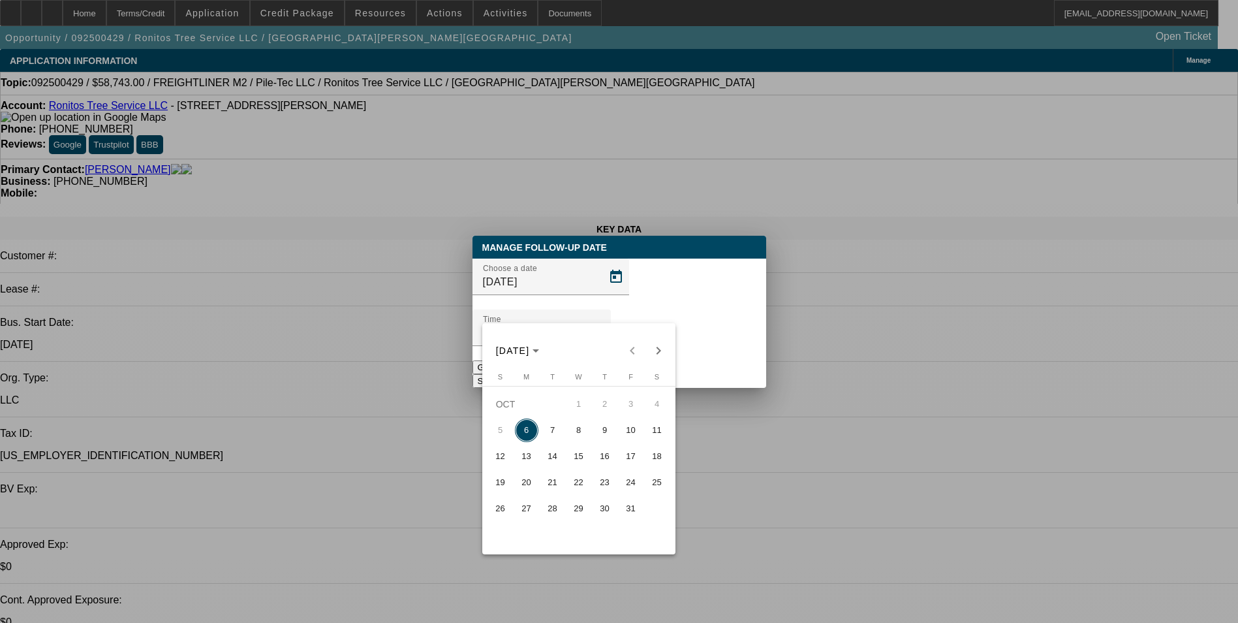
click at [554, 433] on span "7" at bounding box center [552, 429] width 23 height 23
type input "10/7/2025"
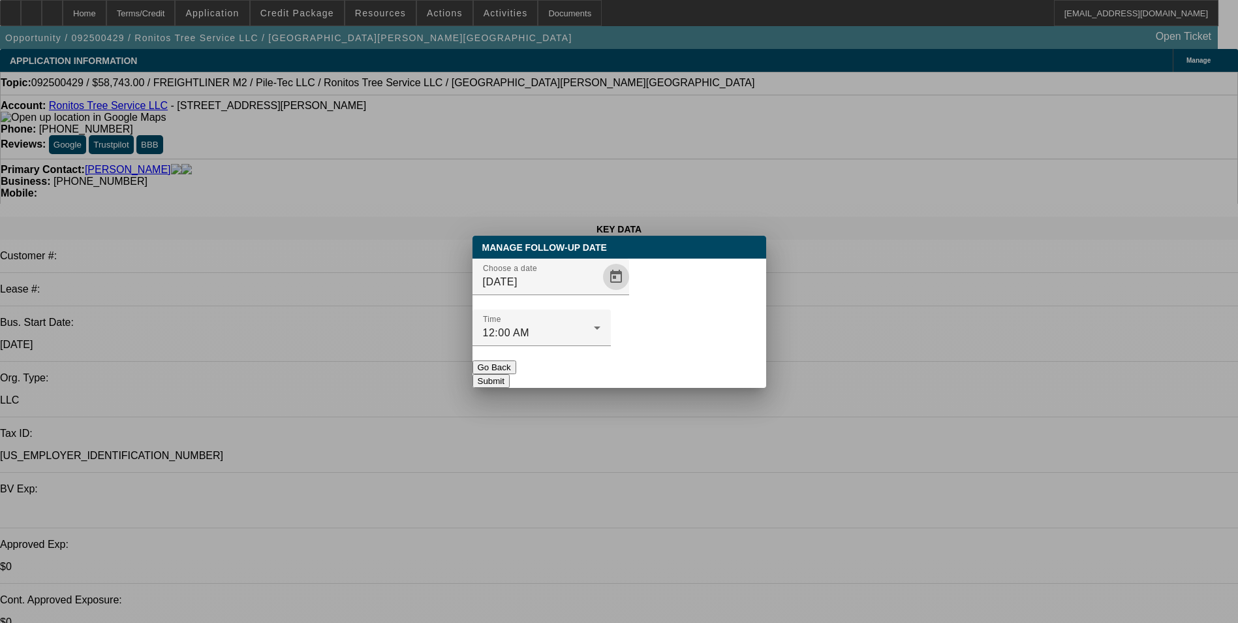
click at [510, 374] on button "Submit" at bounding box center [491, 381] width 37 height 14
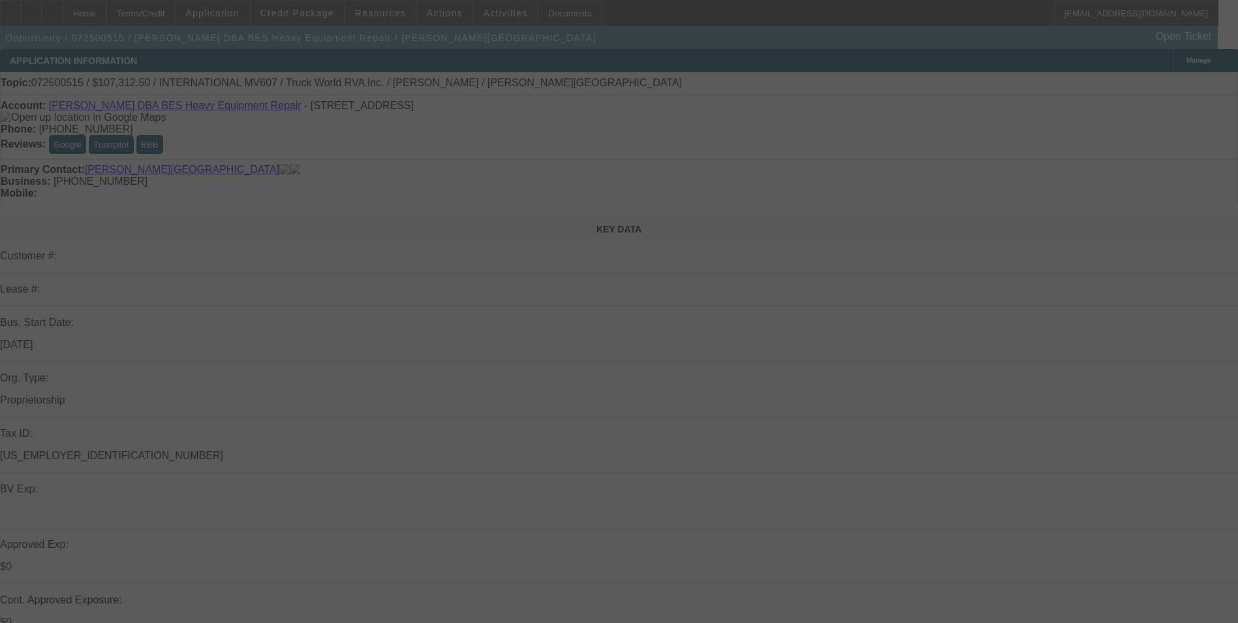
select select "0"
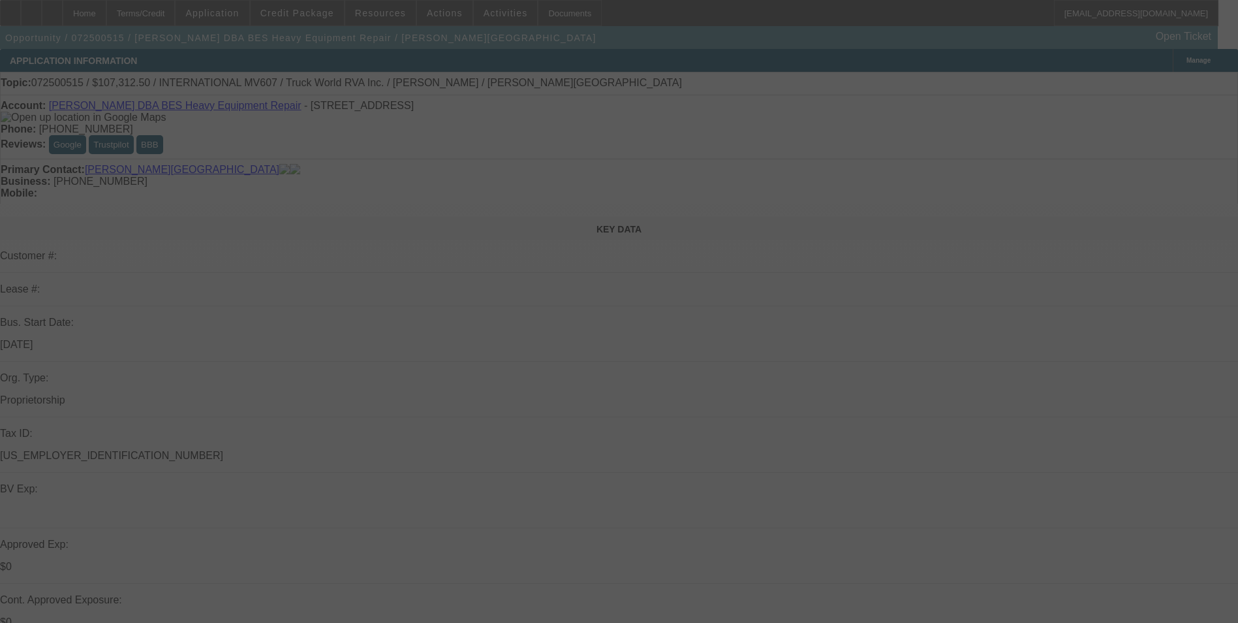
select select "0"
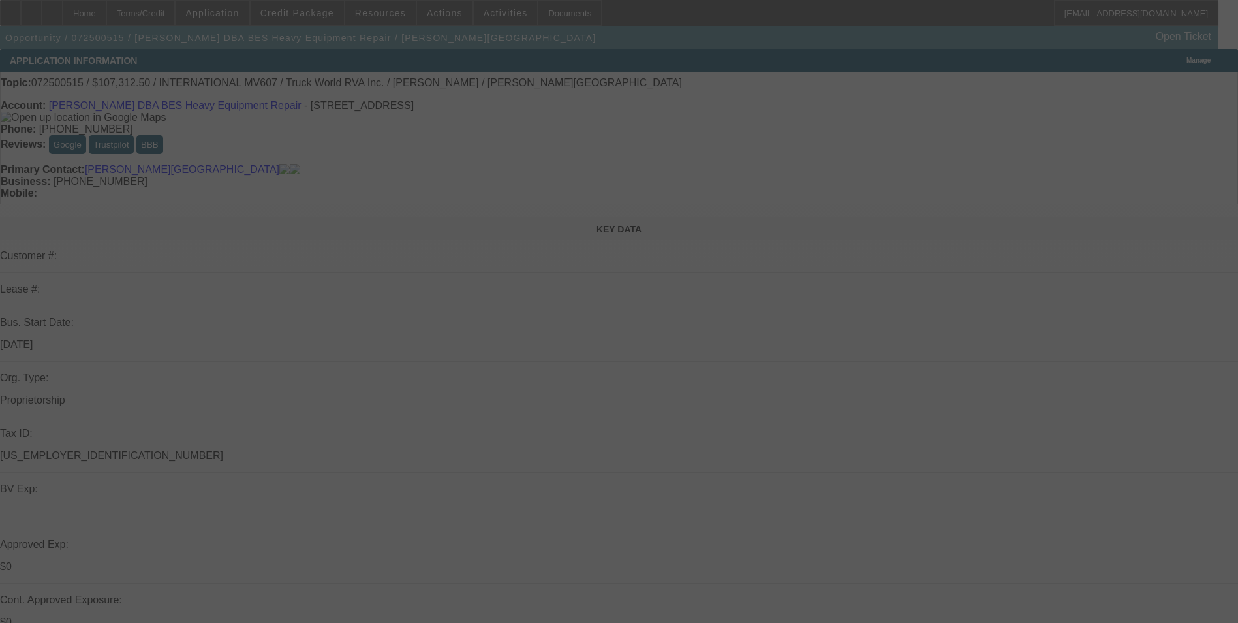
select select "0"
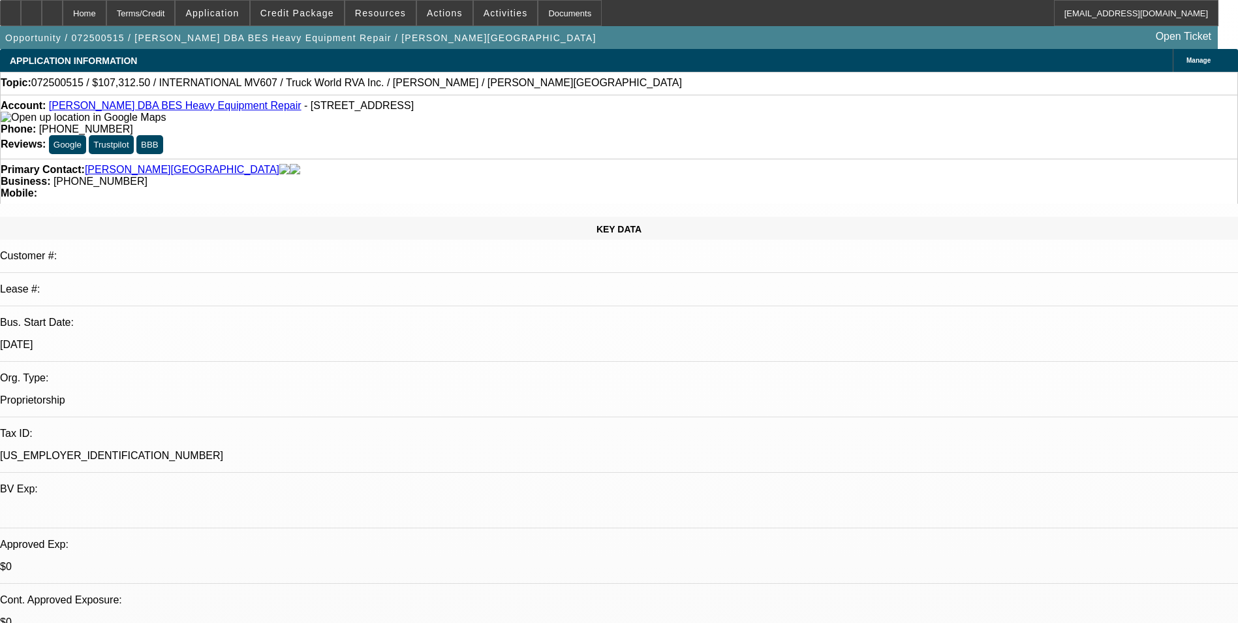
select select "1"
select select "6"
select select "1"
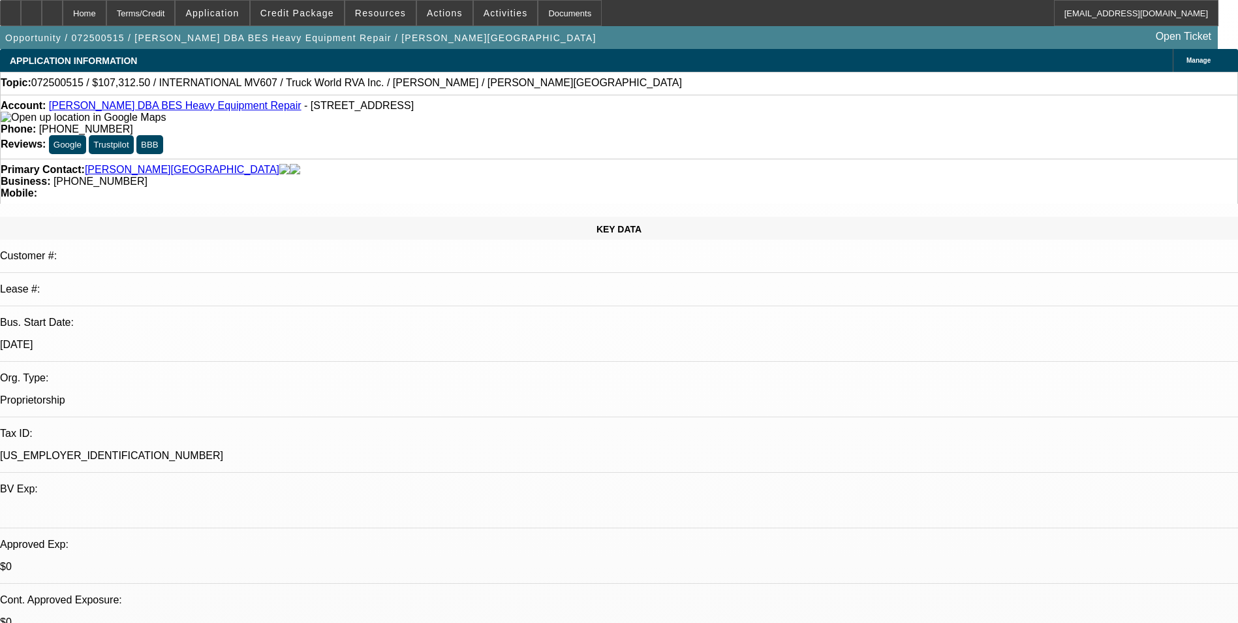
select select "6"
select select "1"
select select "6"
select select "1"
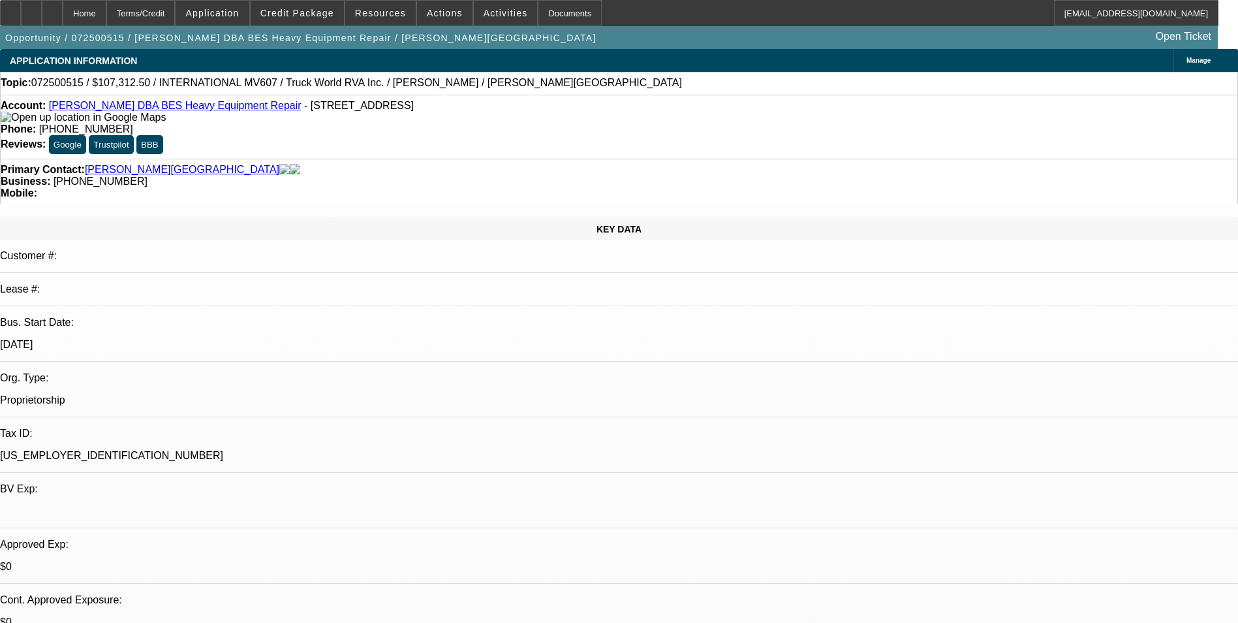
select select "1"
select select "6"
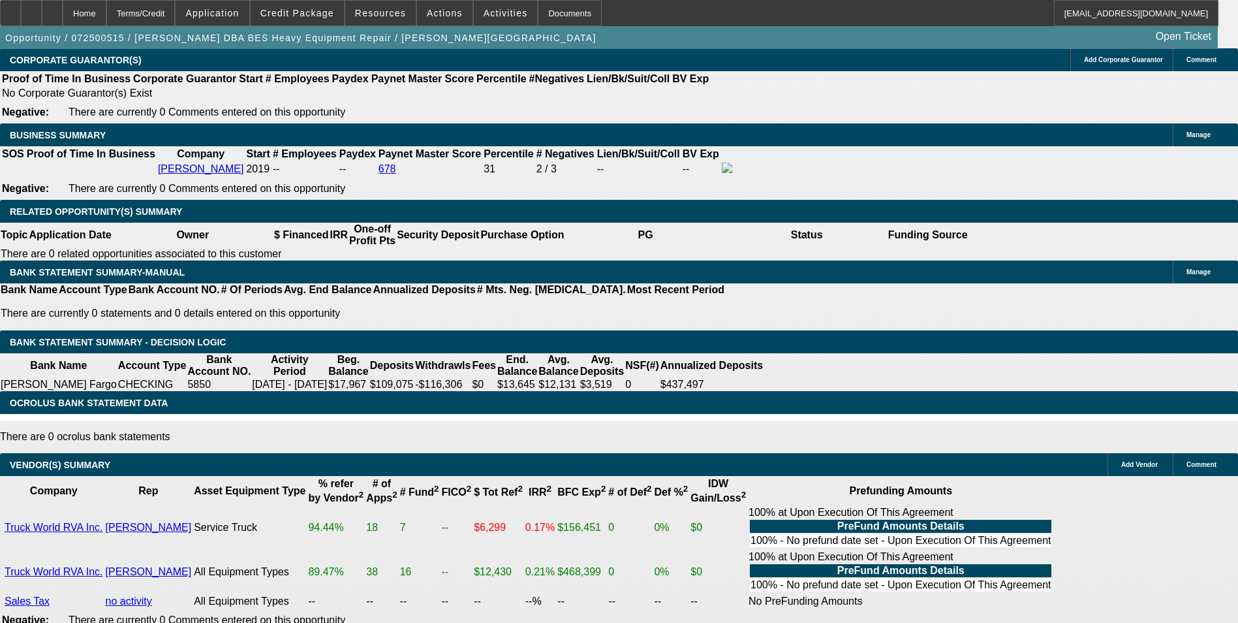
scroll to position [2064, 0]
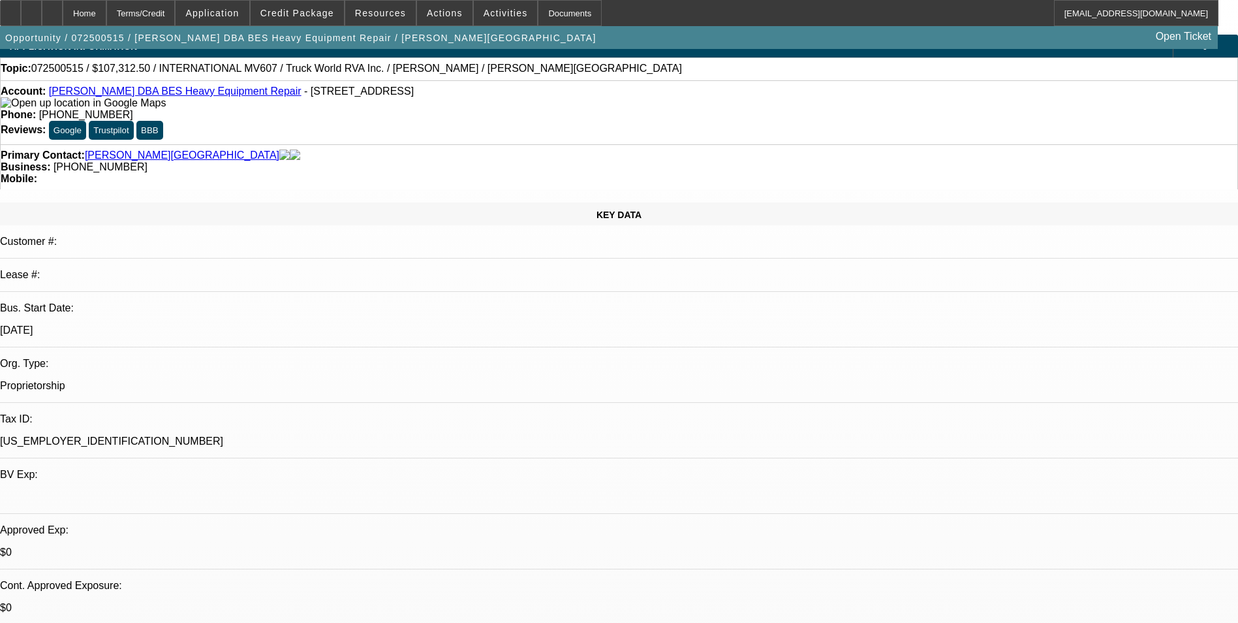
scroll to position [0, 0]
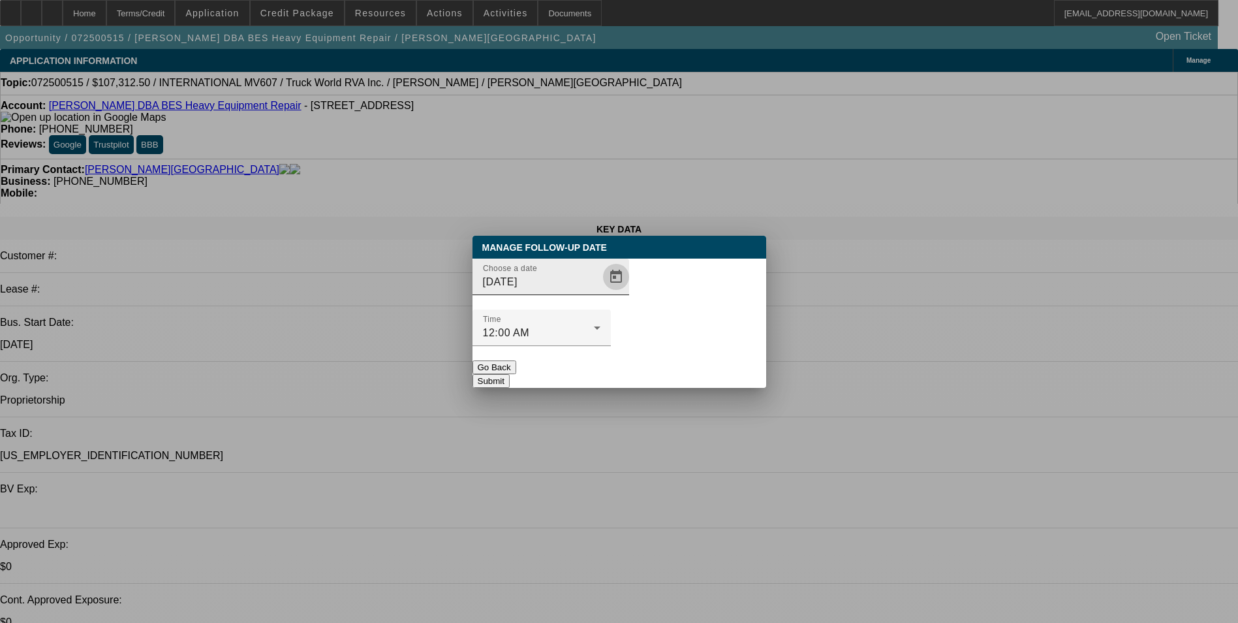
click at [600, 292] on span "Open calendar" at bounding box center [615, 276] width 31 height 31
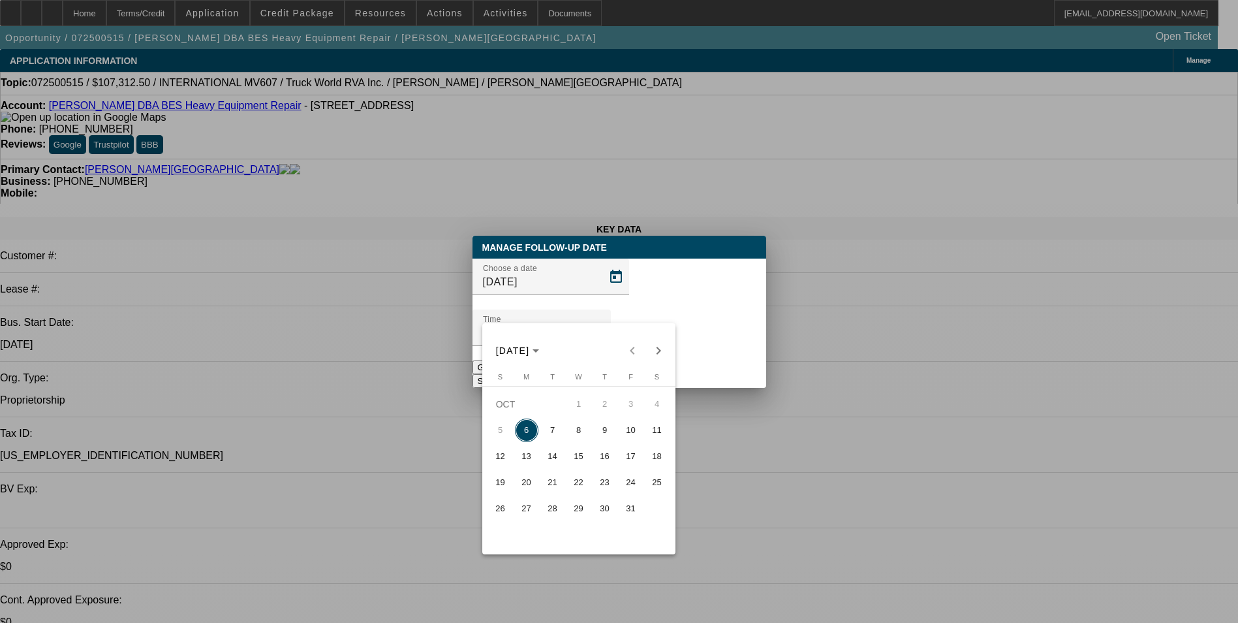
click at [578, 435] on span "8" at bounding box center [578, 429] width 23 height 23
type input "10/8/2025"
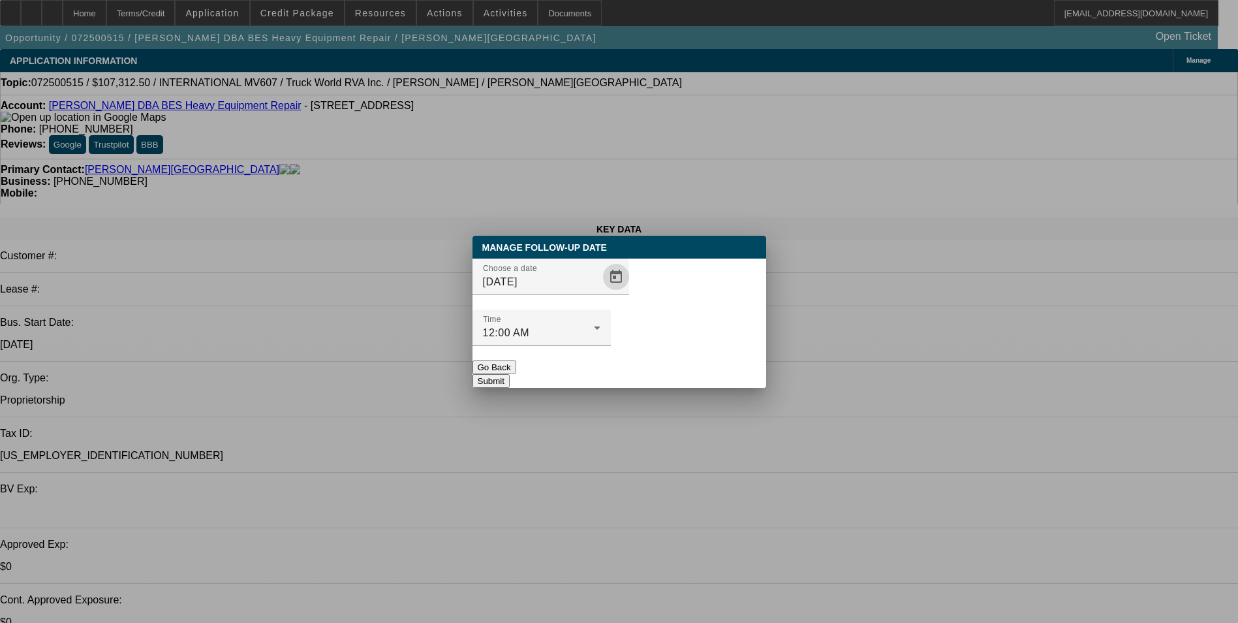
click at [510, 374] on button "Submit" at bounding box center [491, 381] width 37 height 14
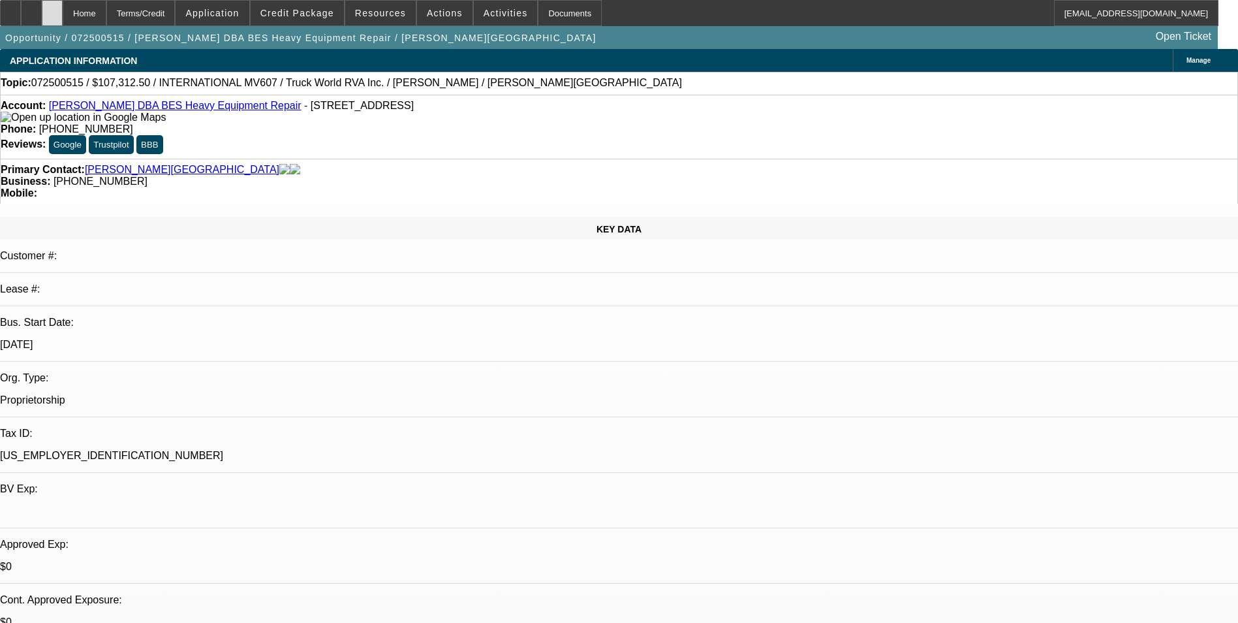
click at [63, 16] on div at bounding box center [52, 13] width 21 height 26
select select "0"
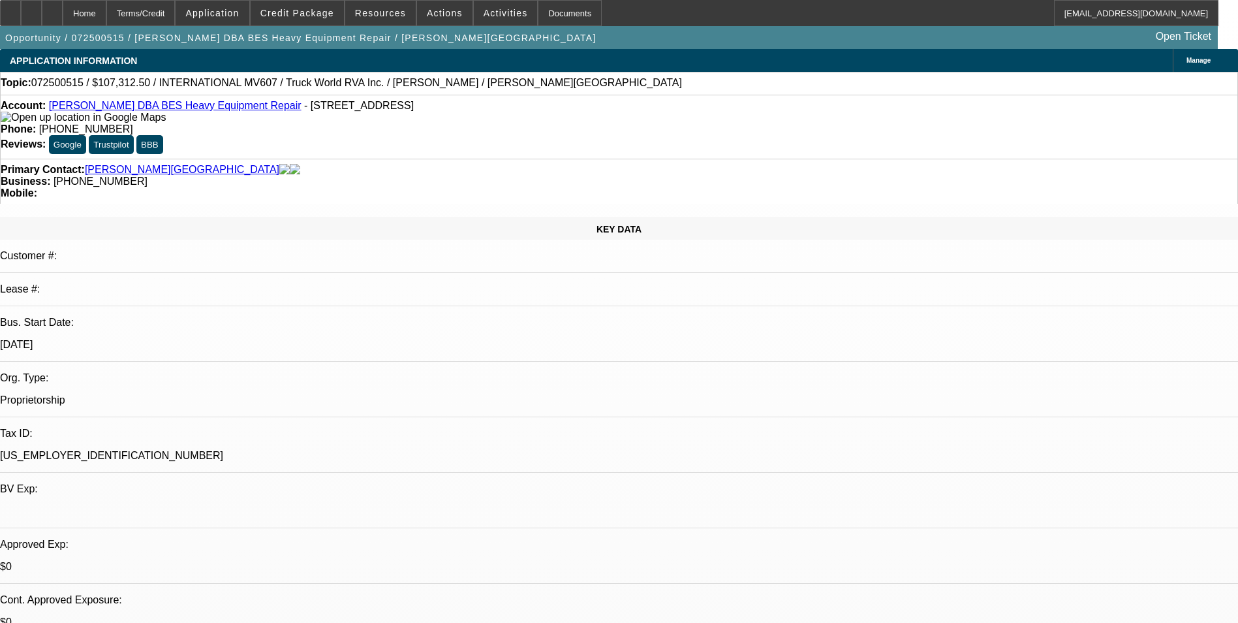
select select "0"
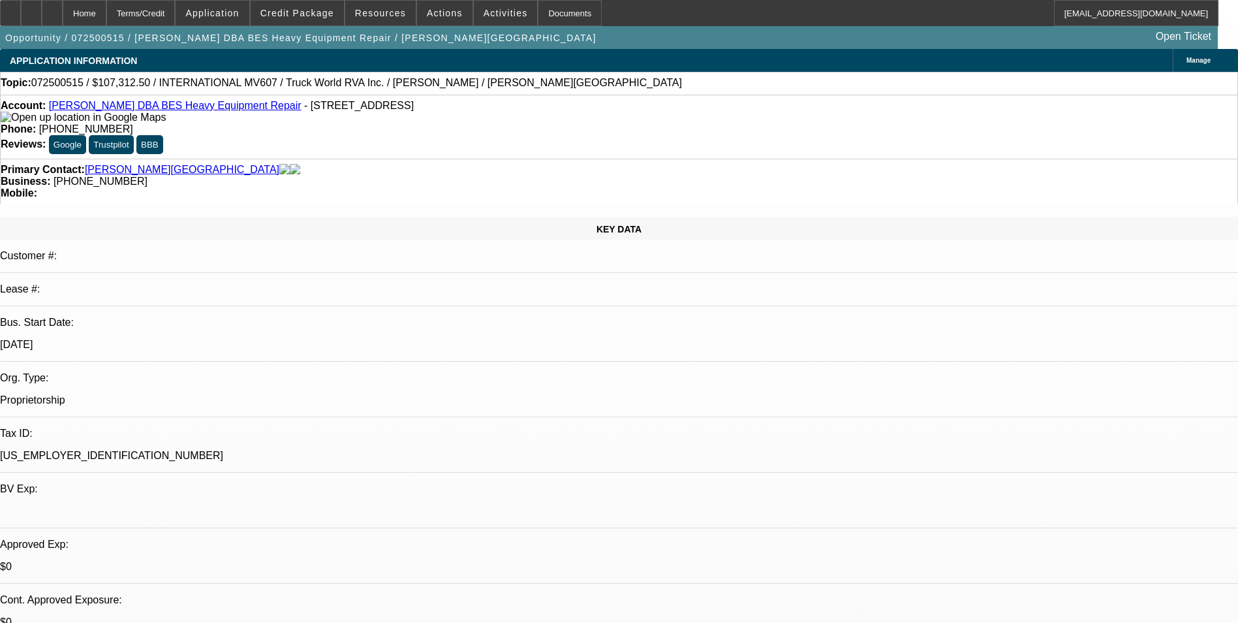
select select "0"
select select "1"
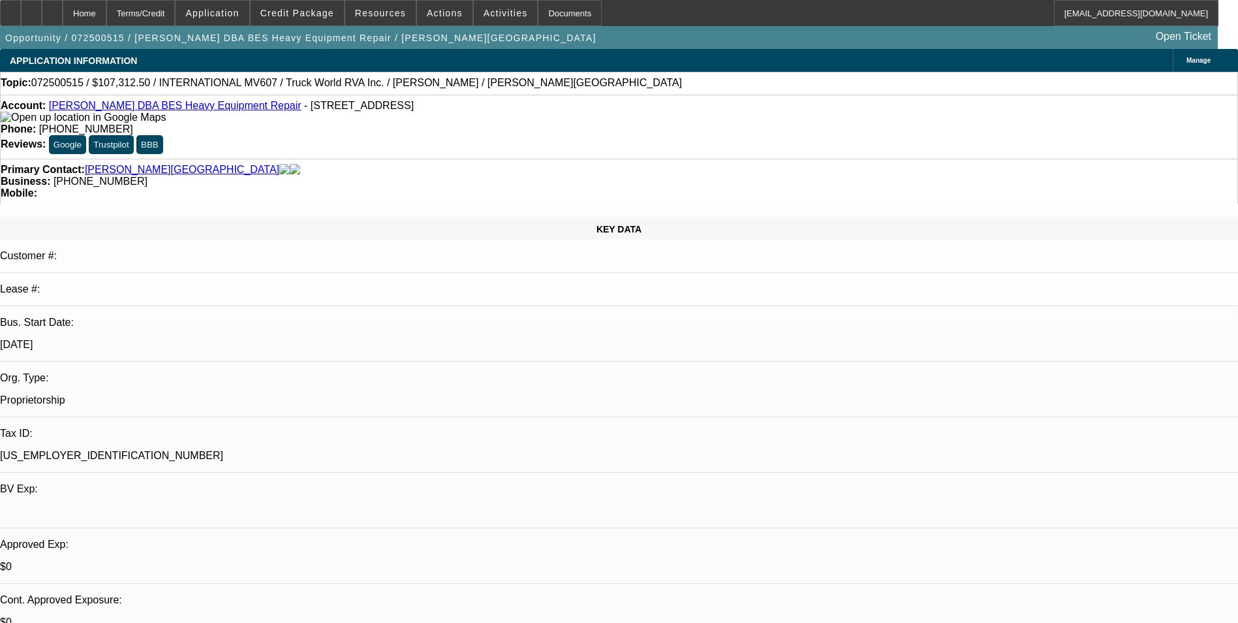
select select "6"
select select "1"
select select "6"
select select "1"
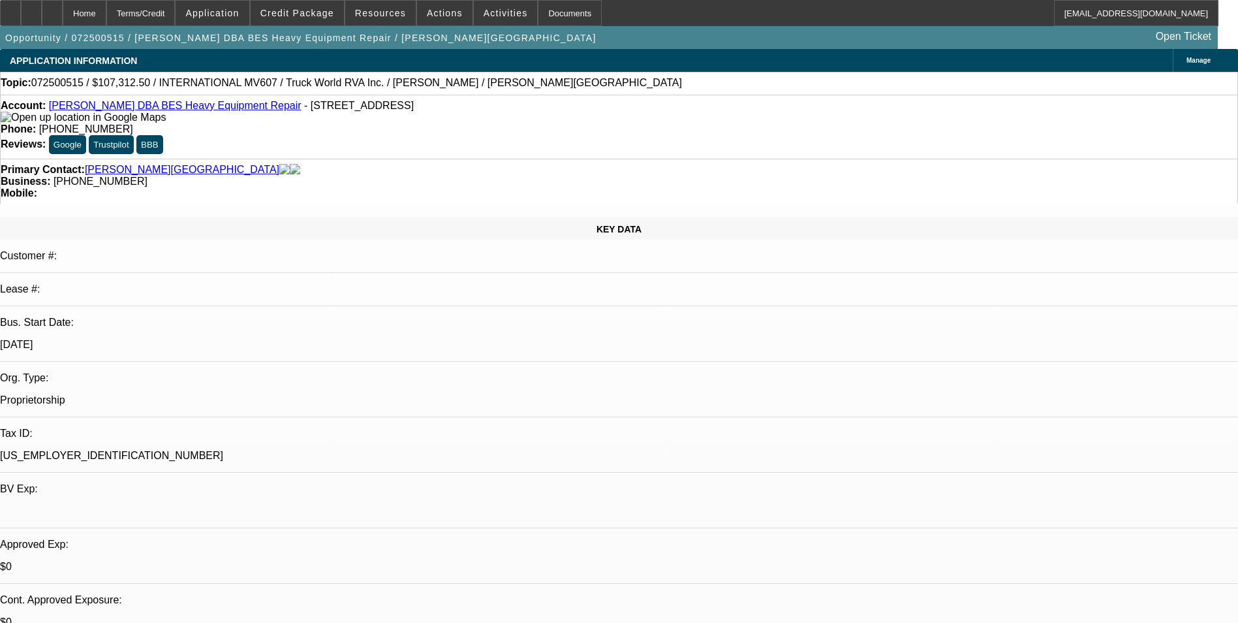
select select "1"
select select "6"
select select "1"
select select "6"
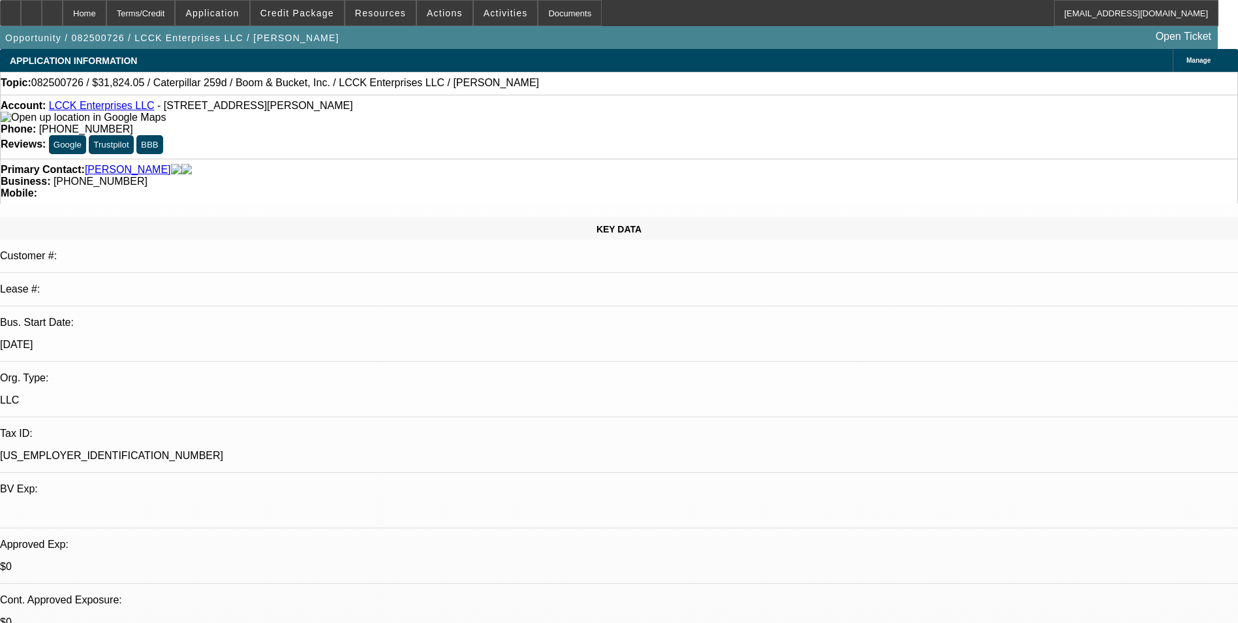
select select "0"
select select "0.1"
select select "0"
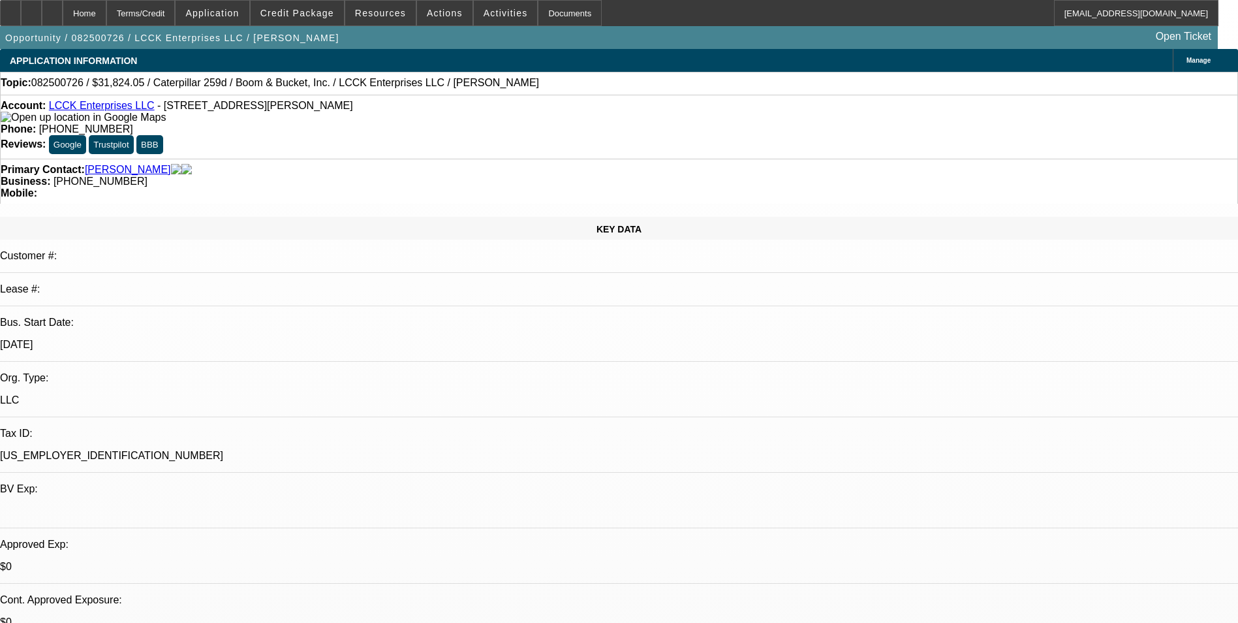
select select "0.1"
select select "0"
select select "0.1"
select select "0"
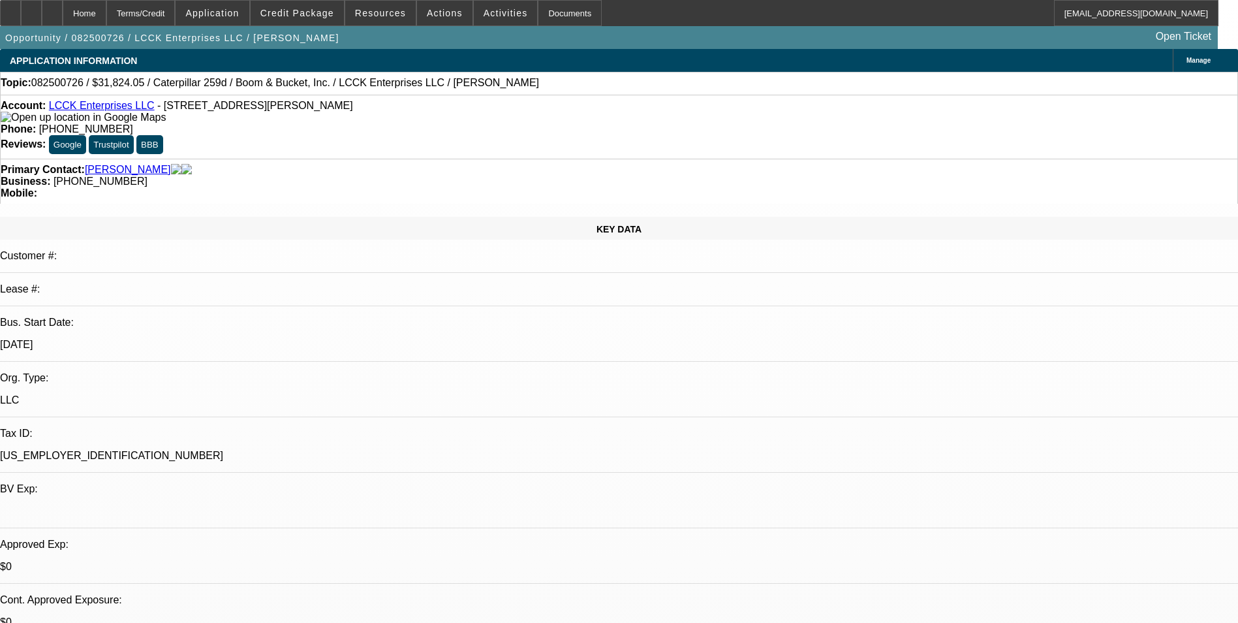
select select "0.1"
select select "1"
select select "4"
select select "1"
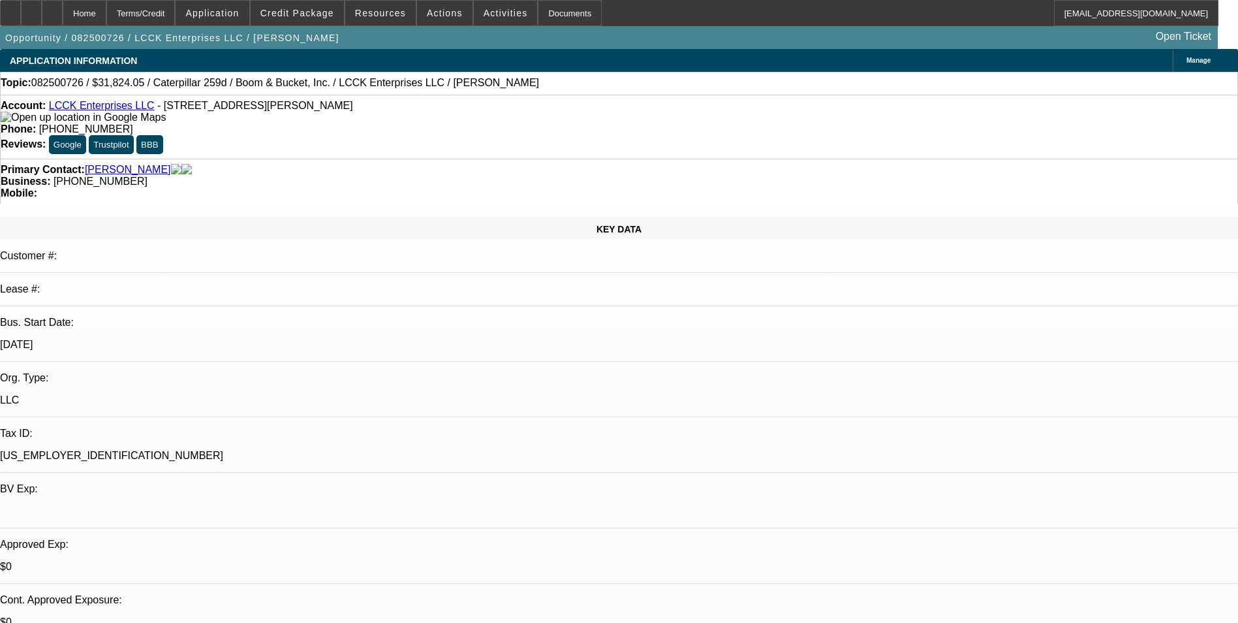
select select "1"
select select "4"
select select "1"
select select "4"
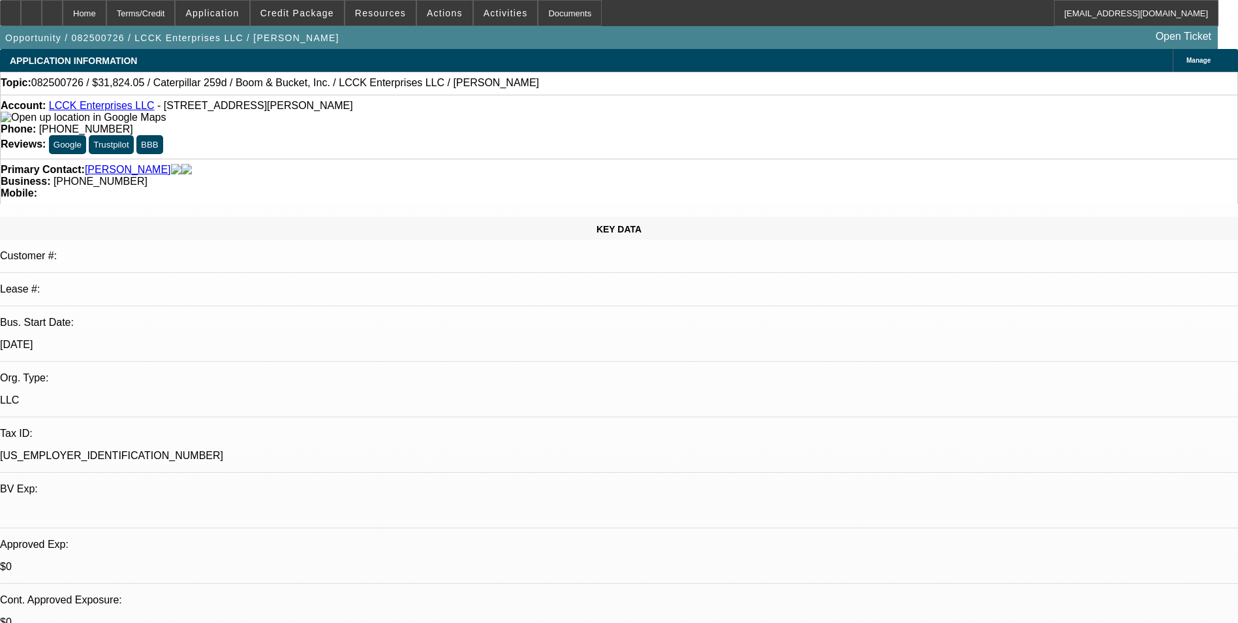
select select "1"
select select "3"
select select "4"
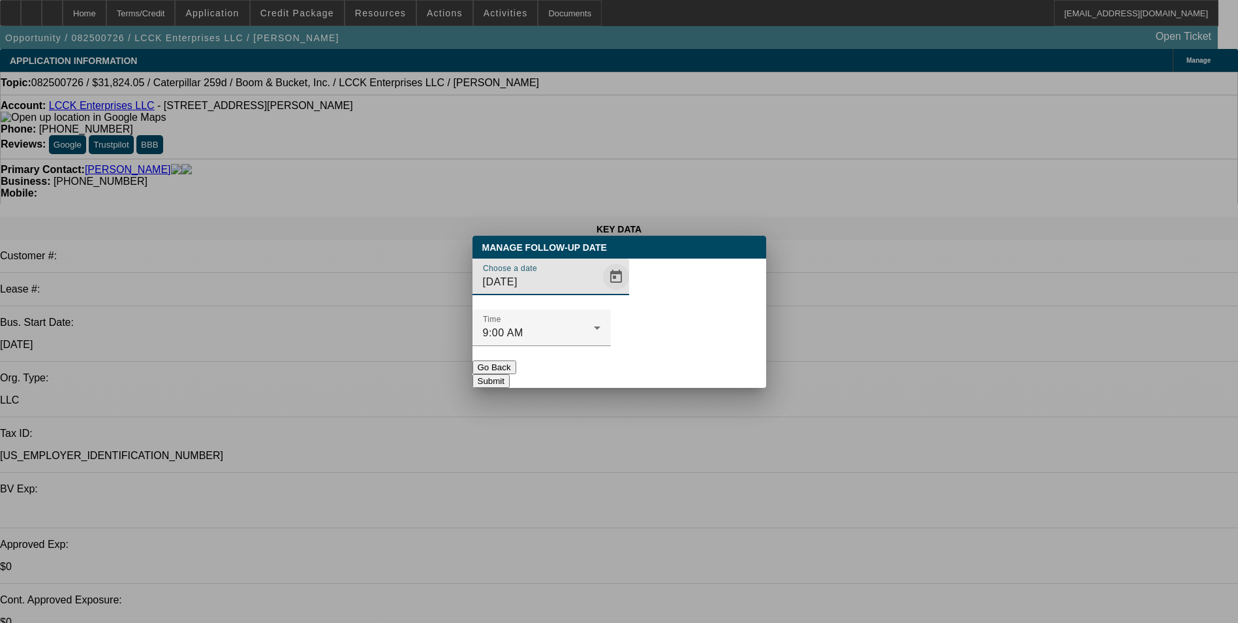
click at [600, 292] on span "Open calendar" at bounding box center [615, 276] width 31 height 31
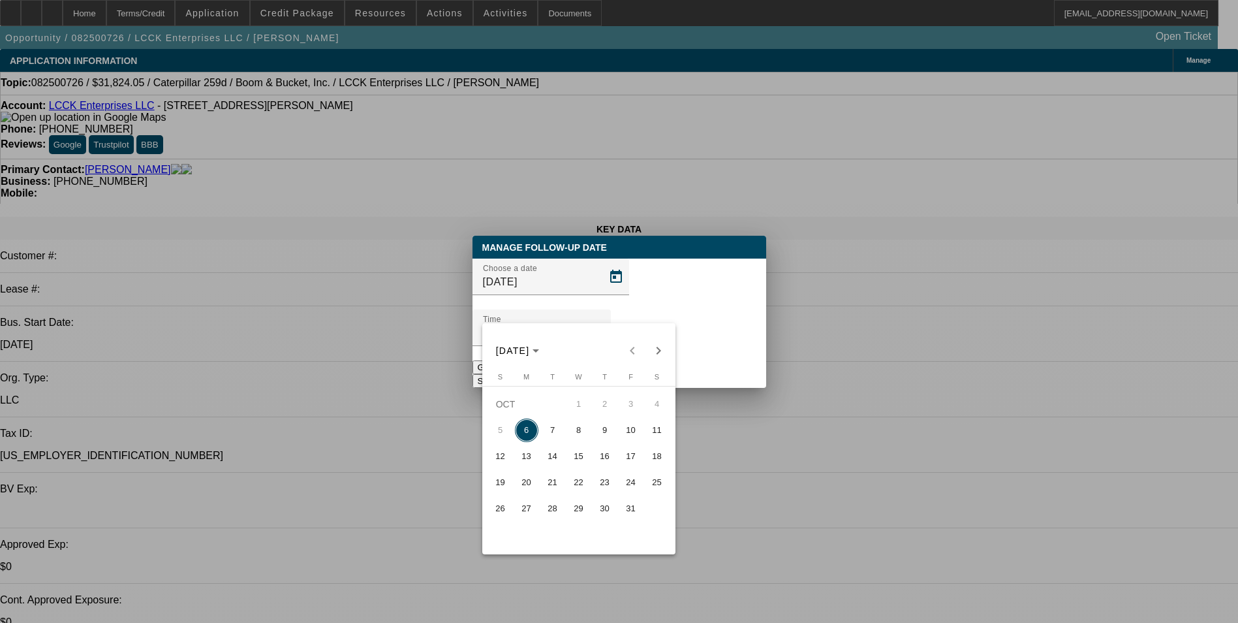
click at [555, 435] on span "7" at bounding box center [552, 429] width 23 height 23
type input "10/7/2025"
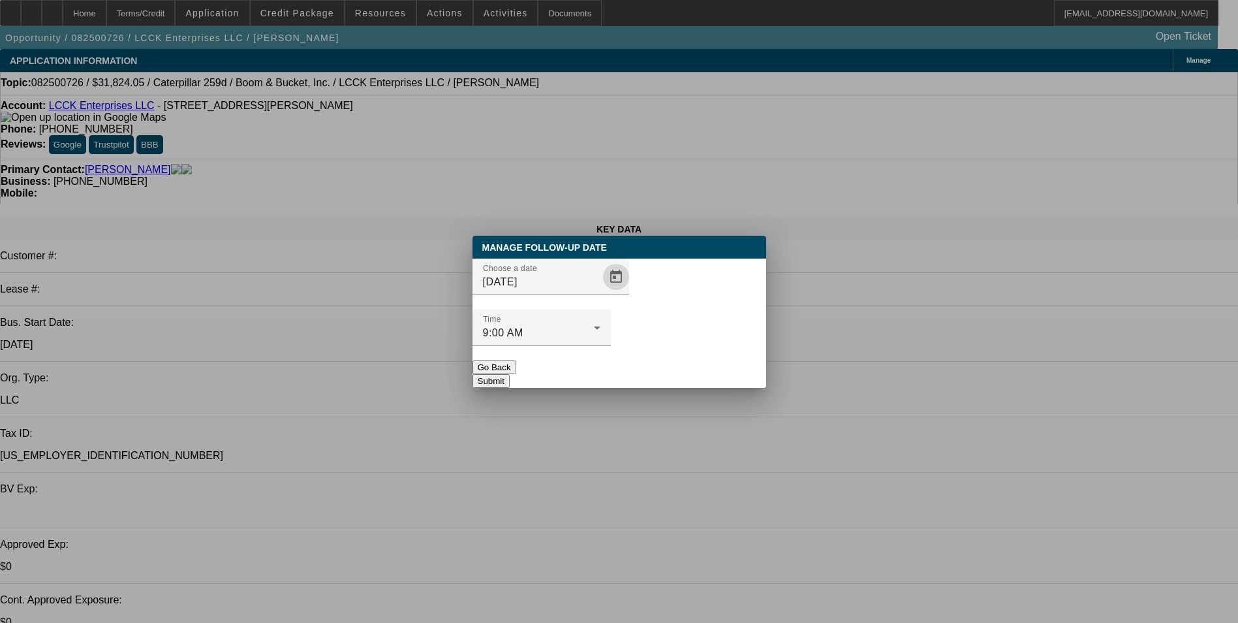
click at [510, 374] on button "Submit" at bounding box center [491, 381] width 37 height 14
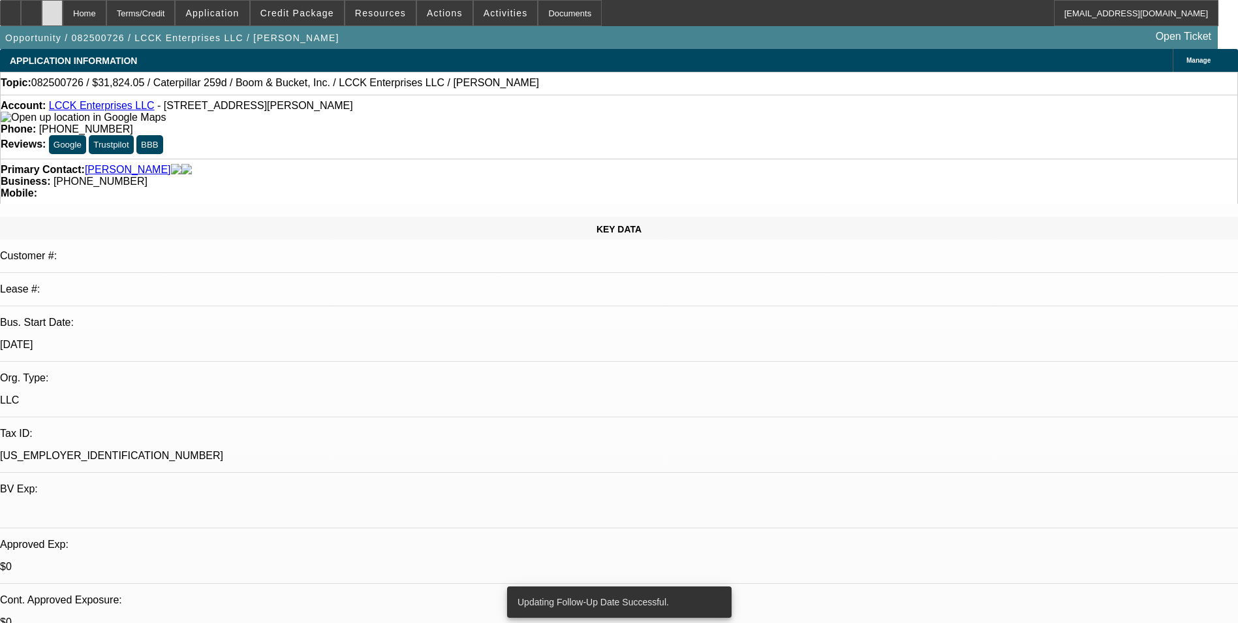
click at [63, 19] on div at bounding box center [52, 13] width 21 height 26
